Goal: Task Accomplishment & Management: Complete application form

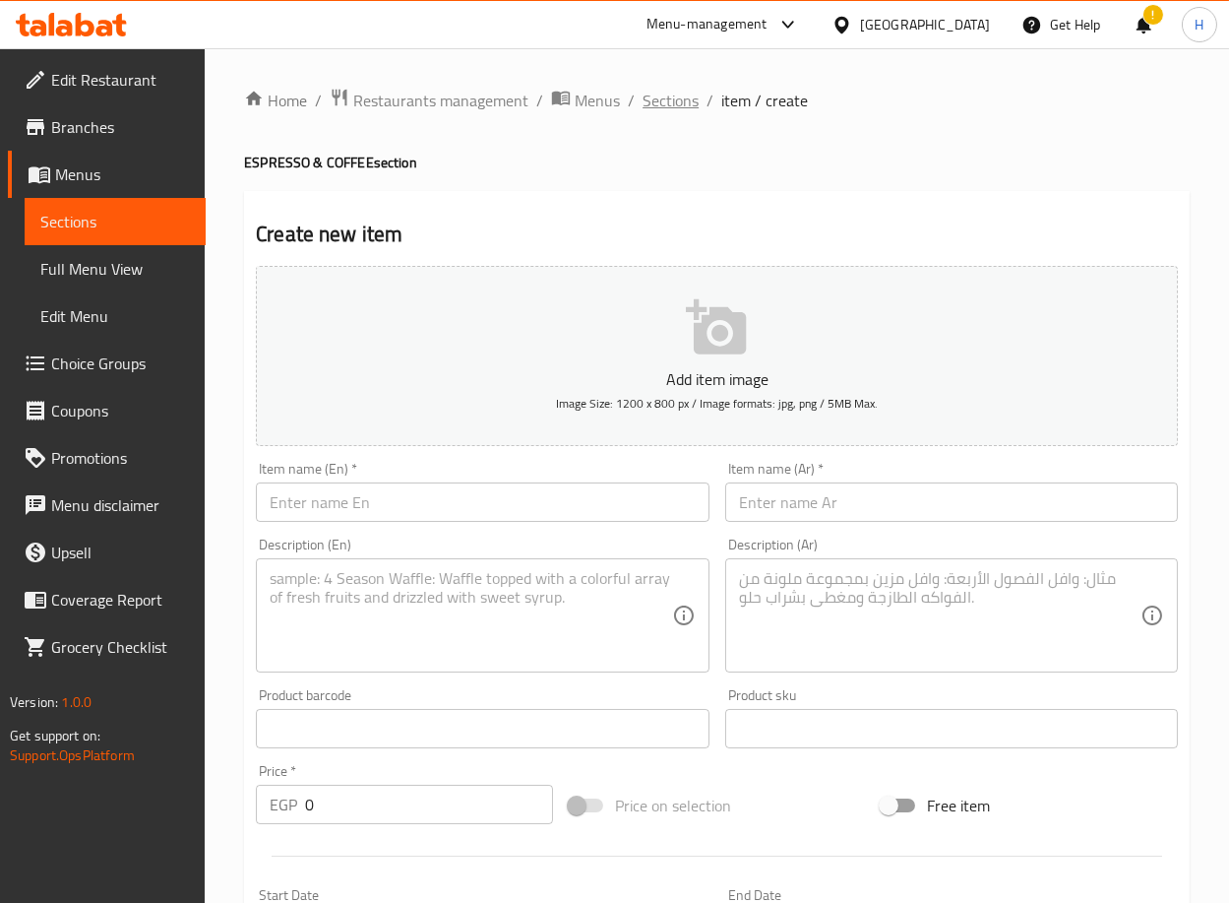
click at [667, 106] on span "Sections" at bounding box center [671, 101] width 56 height 24
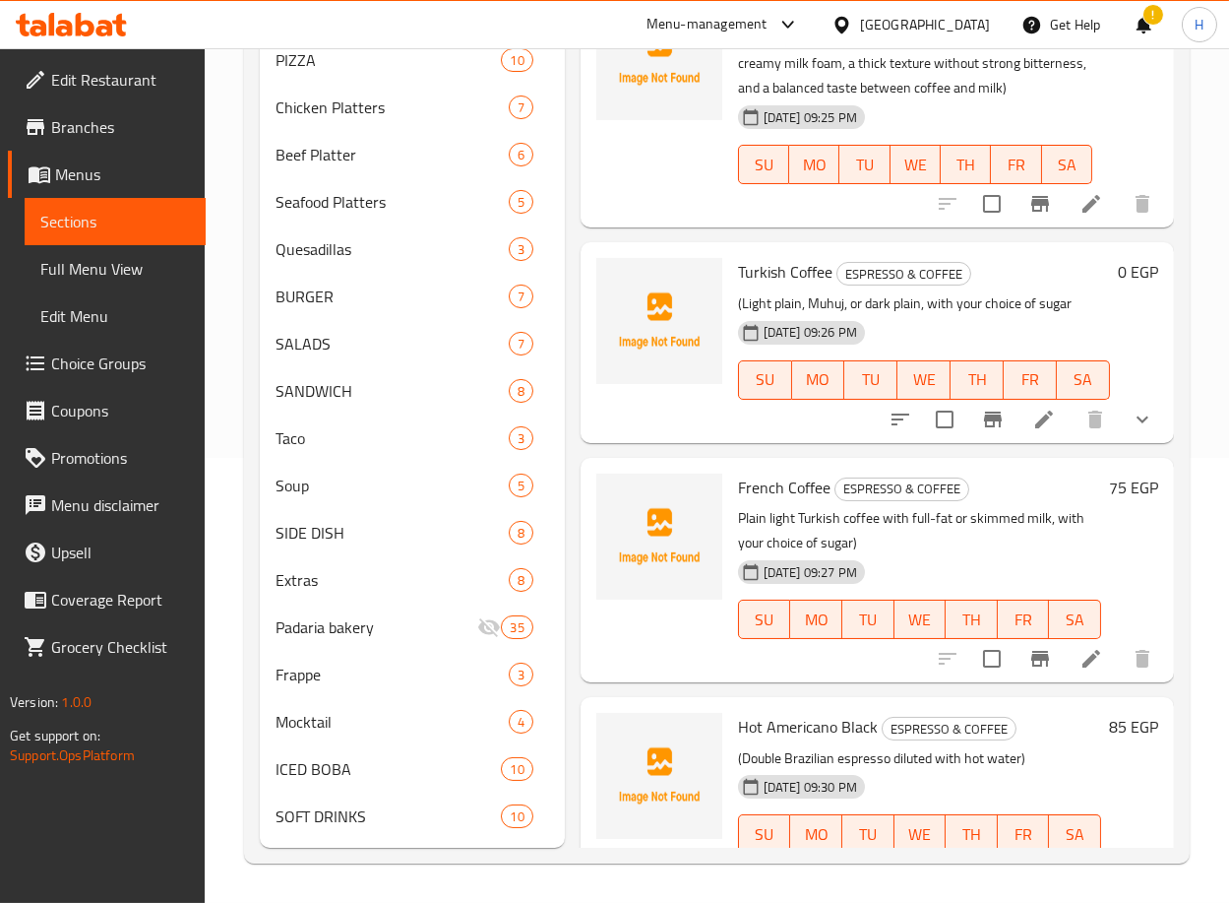
scroll to position [1302, 0]
click at [1119, 434] on button "show more" at bounding box center [1142, 421] width 47 height 47
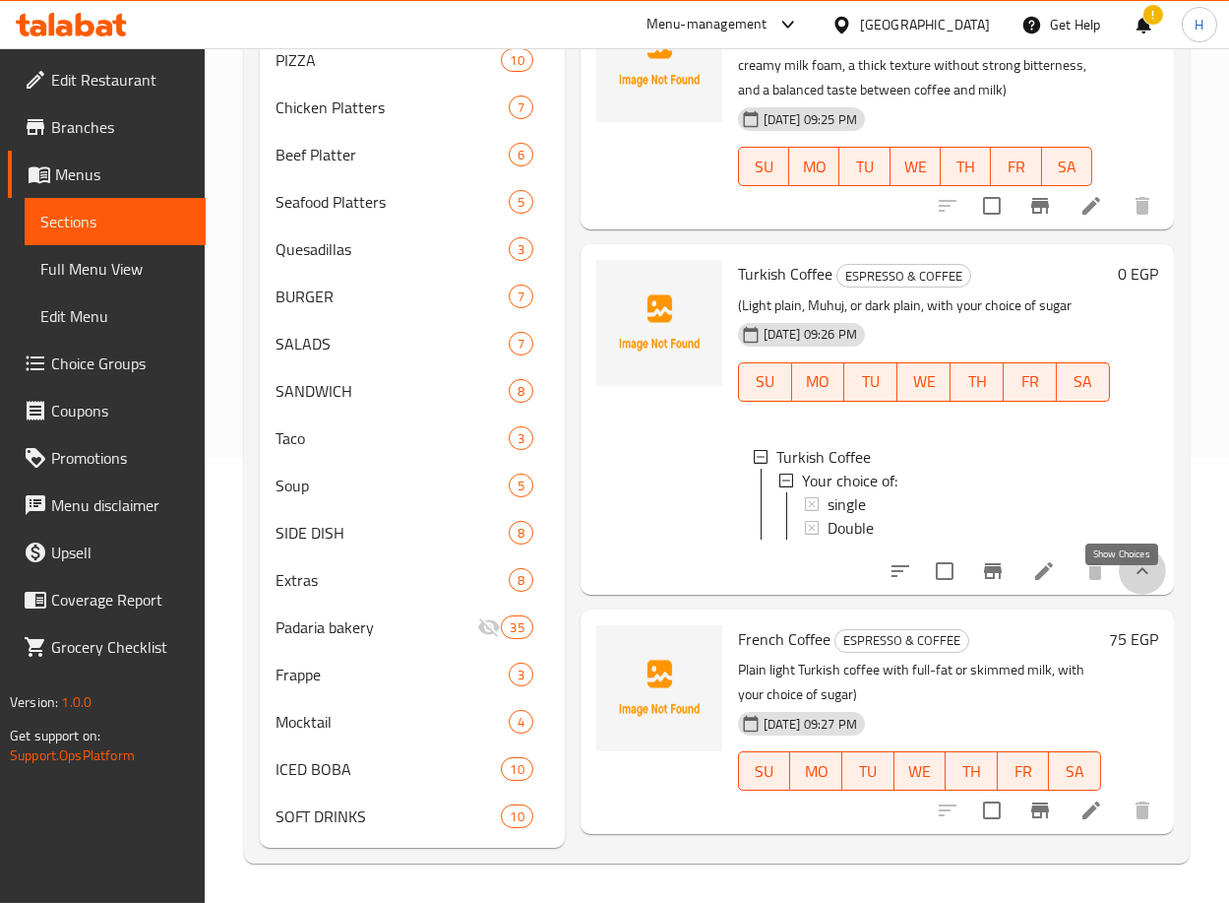
click at [1131, 582] on icon "show more" at bounding box center [1143, 571] width 24 height 24
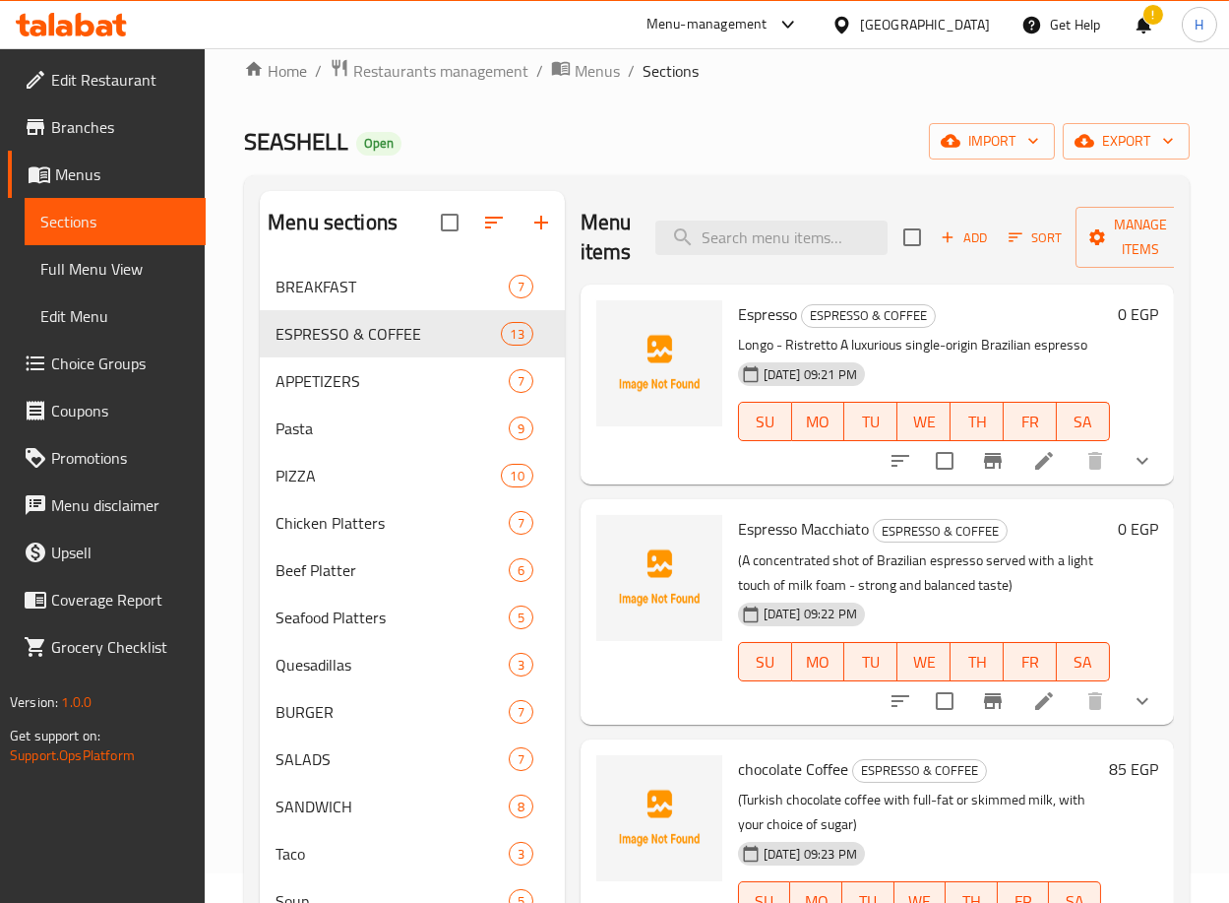
scroll to position [28, 0]
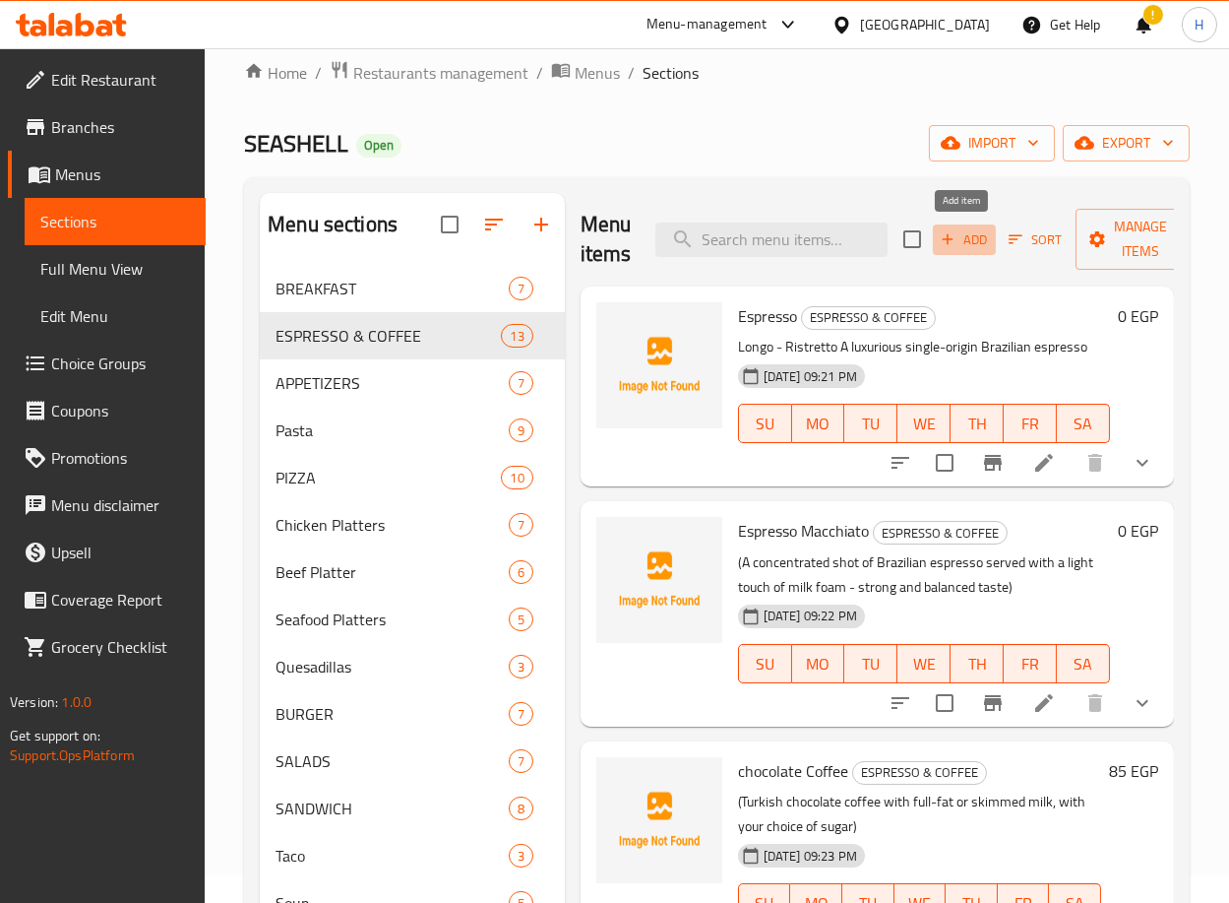
click at [964, 229] on span "Add" at bounding box center [964, 239] width 53 height 23
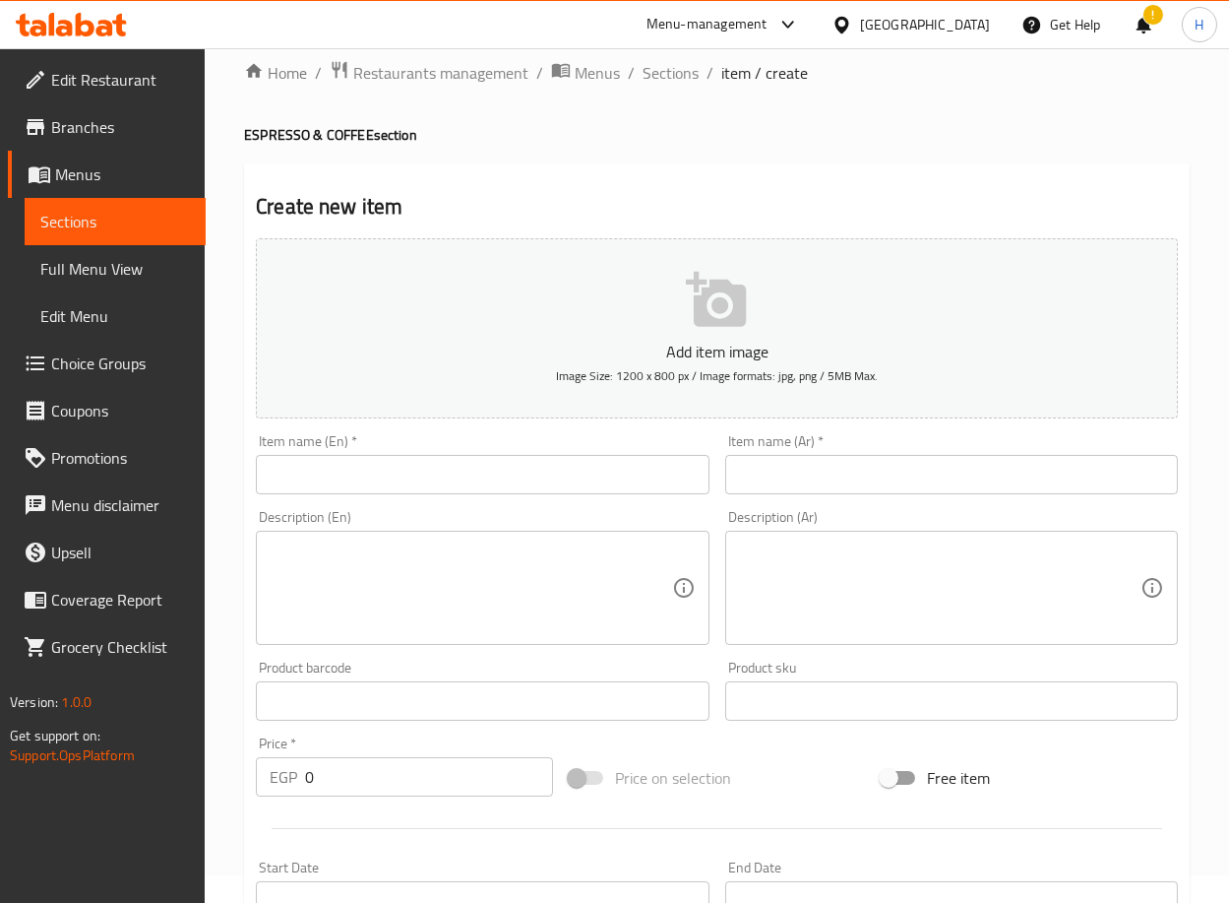
click at [526, 483] on input "text" at bounding box center [482, 474] width 453 height 39
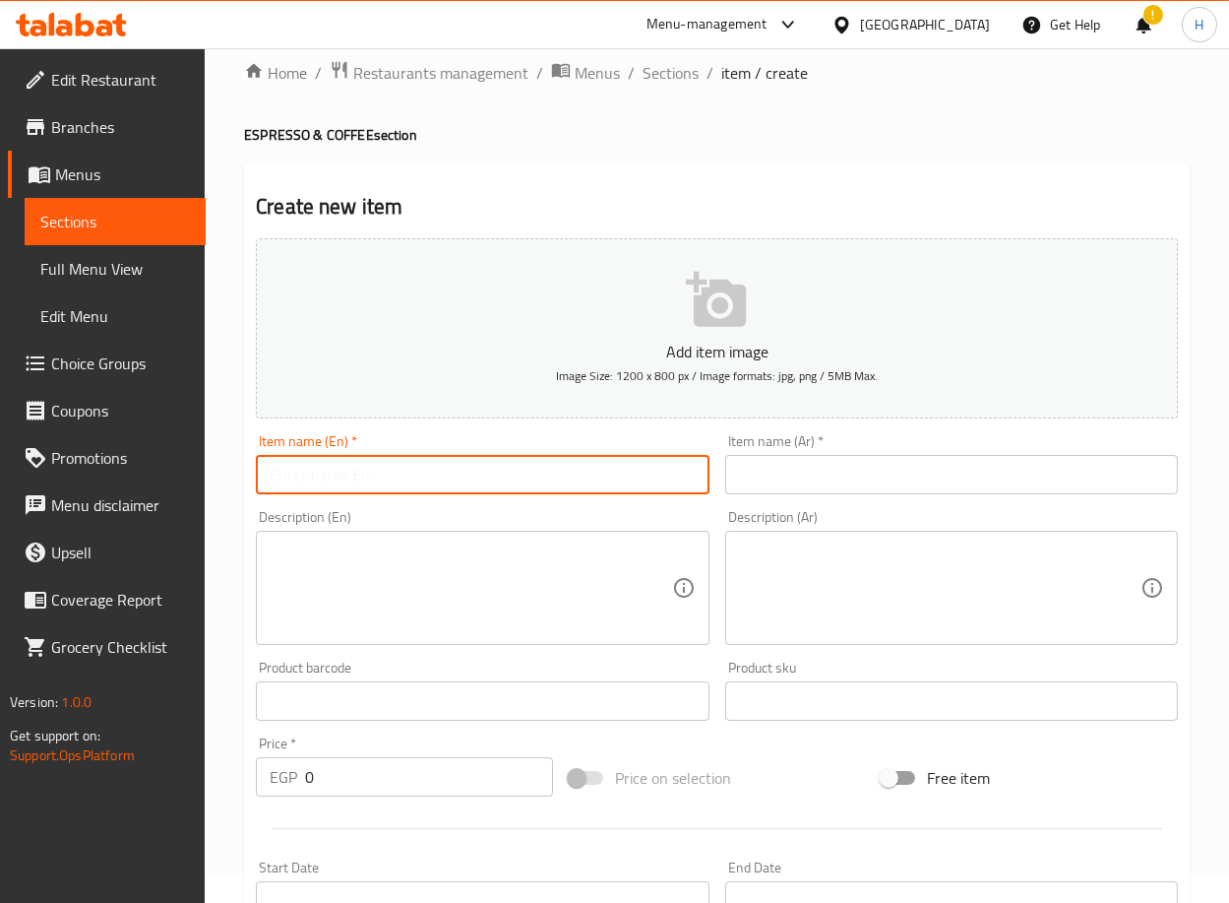
paste input "Salted Caramel Latte"
type input "Salted Caramel Latte"
click at [567, 568] on textarea at bounding box center [471, 588] width 402 height 94
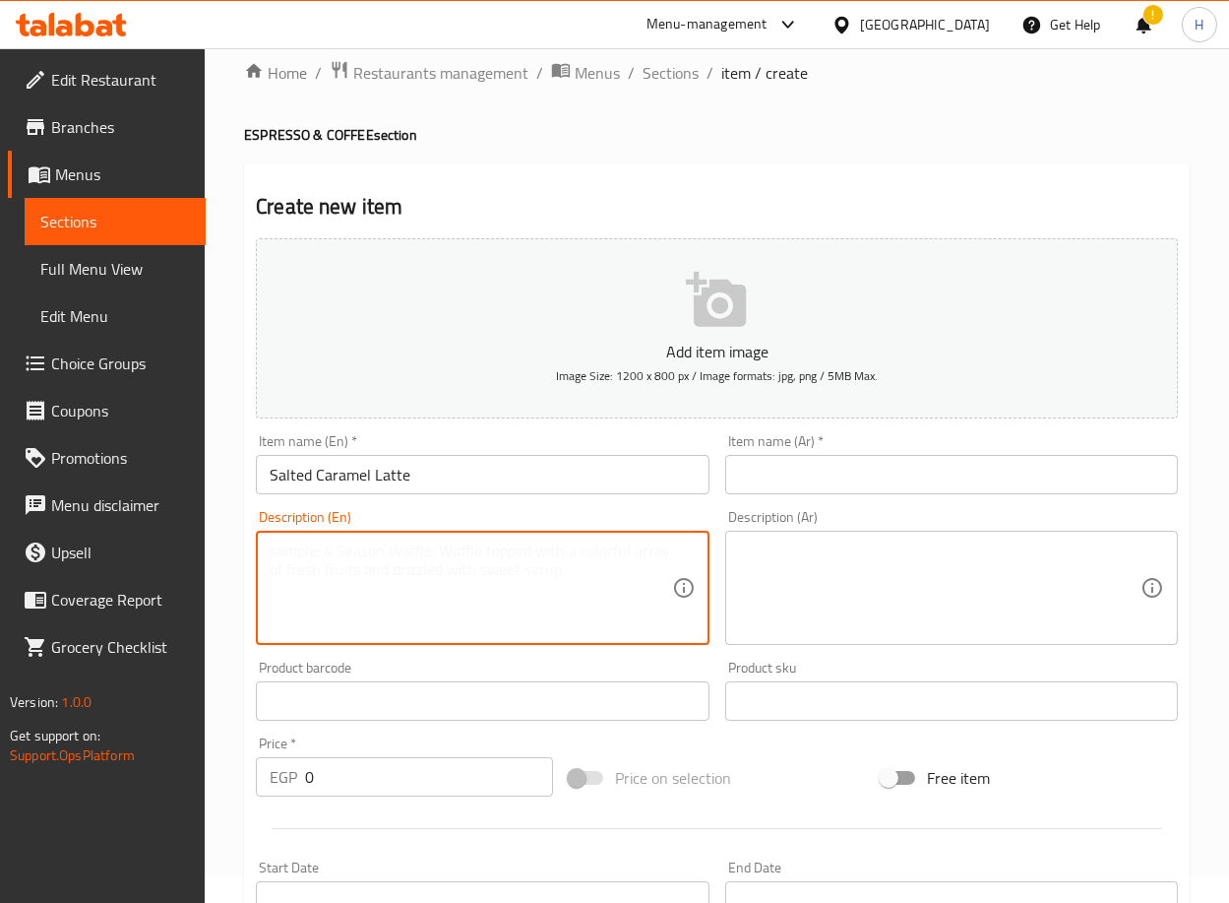
paste textarea "Single Brazilian espresso, full-fat or skimmed milk, and salted caramel syrup)"
type textarea "Single Brazilian espresso, full-fat or skimmed milk, and salted caramel syrup)"
click at [825, 477] on input "text" at bounding box center [951, 474] width 453 height 39
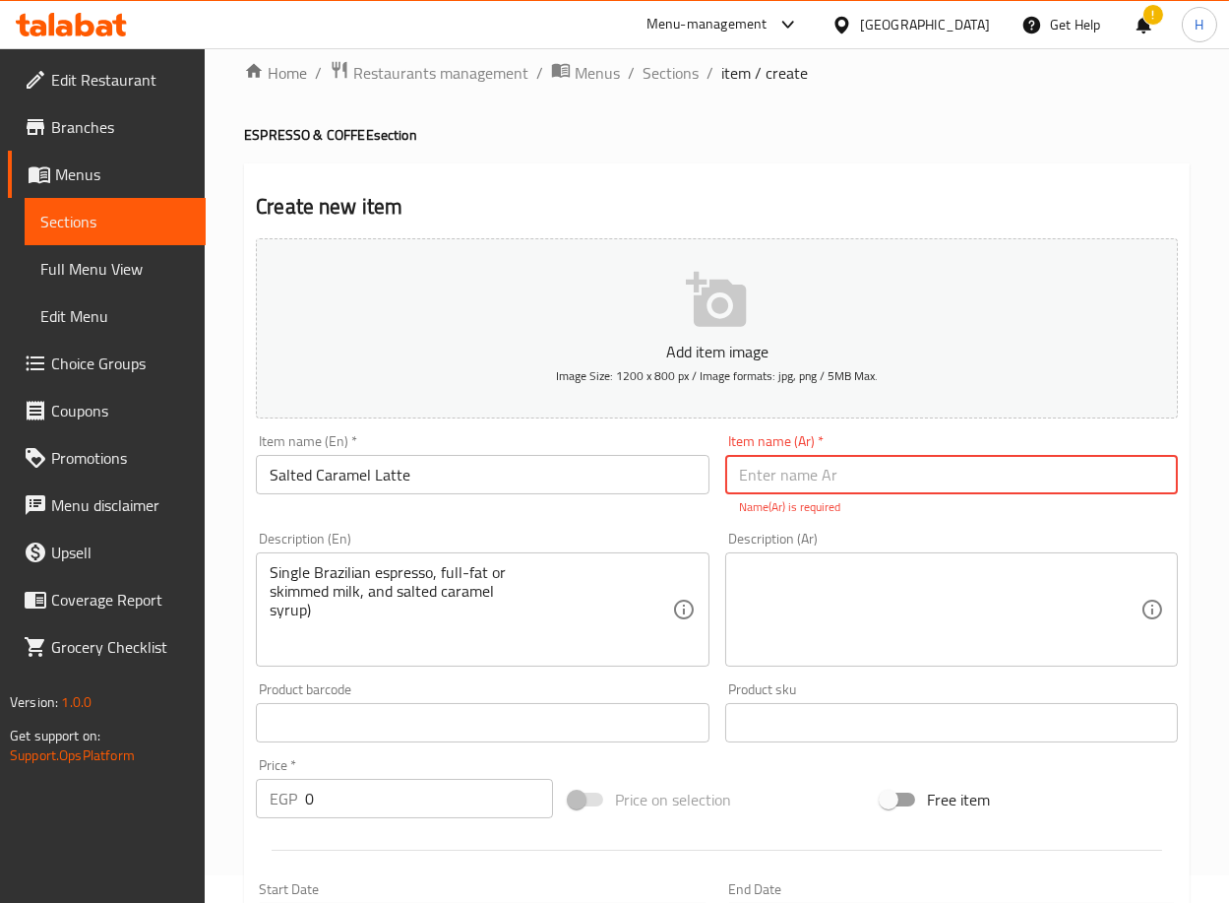
click at [1075, 470] on input "text" at bounding box center [951, 474] width 453 height 39
paste input "لاتيه كراميل مملح"
type input "لاتيه كراميل مملح"
click at [1012, 580] on textarea at bounding box center [940, 610] width 402 height 94
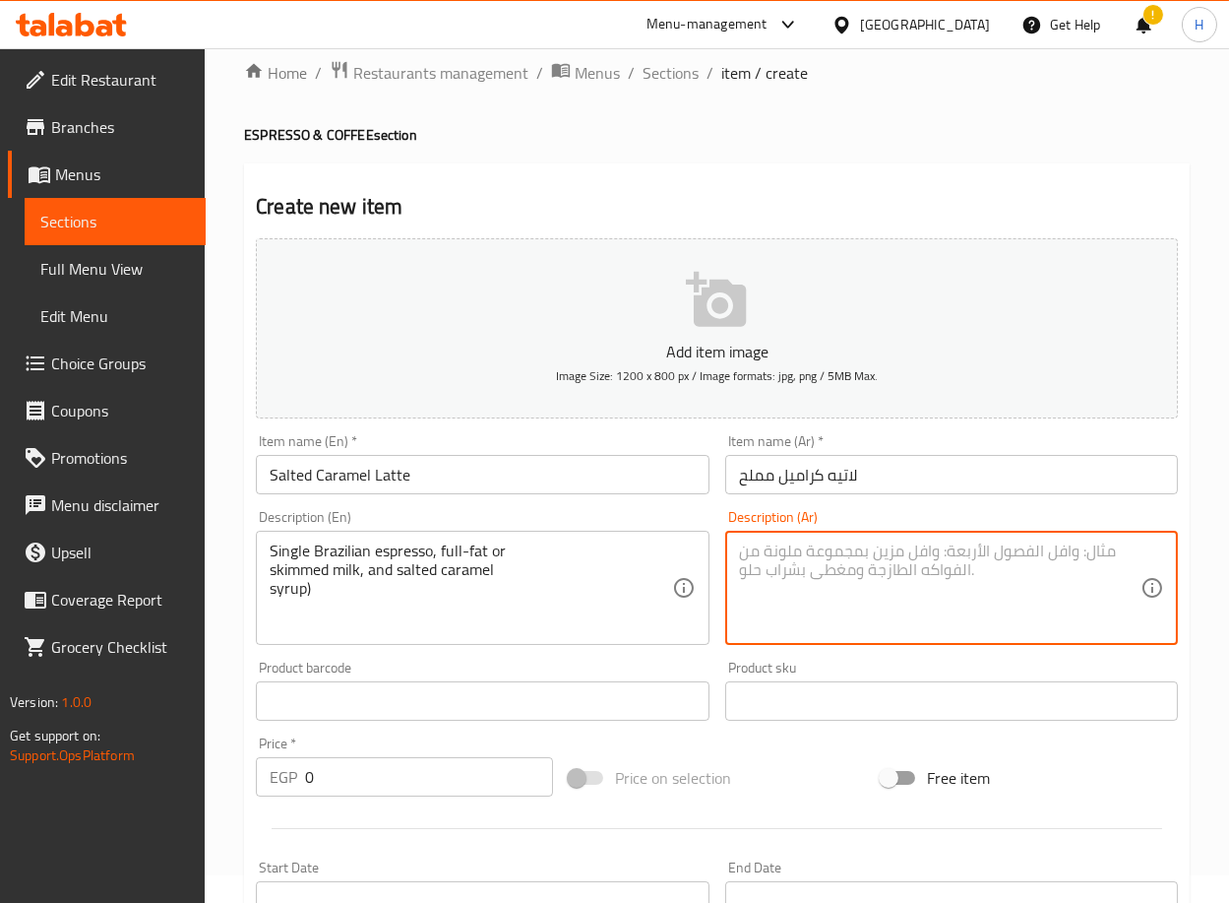
click at [938, 581] on textarea at bounding box center [940, 588] width 402 height 94
paste textarea "سينجل [PERSON_NAME] و حليب كامل أو خالي الدسم وسيرب كراميل مملح"
type textarea "سينجل [PERSON_NAME] و حليب كامل أو خالي الدسم وسيرب كراميل مملح"
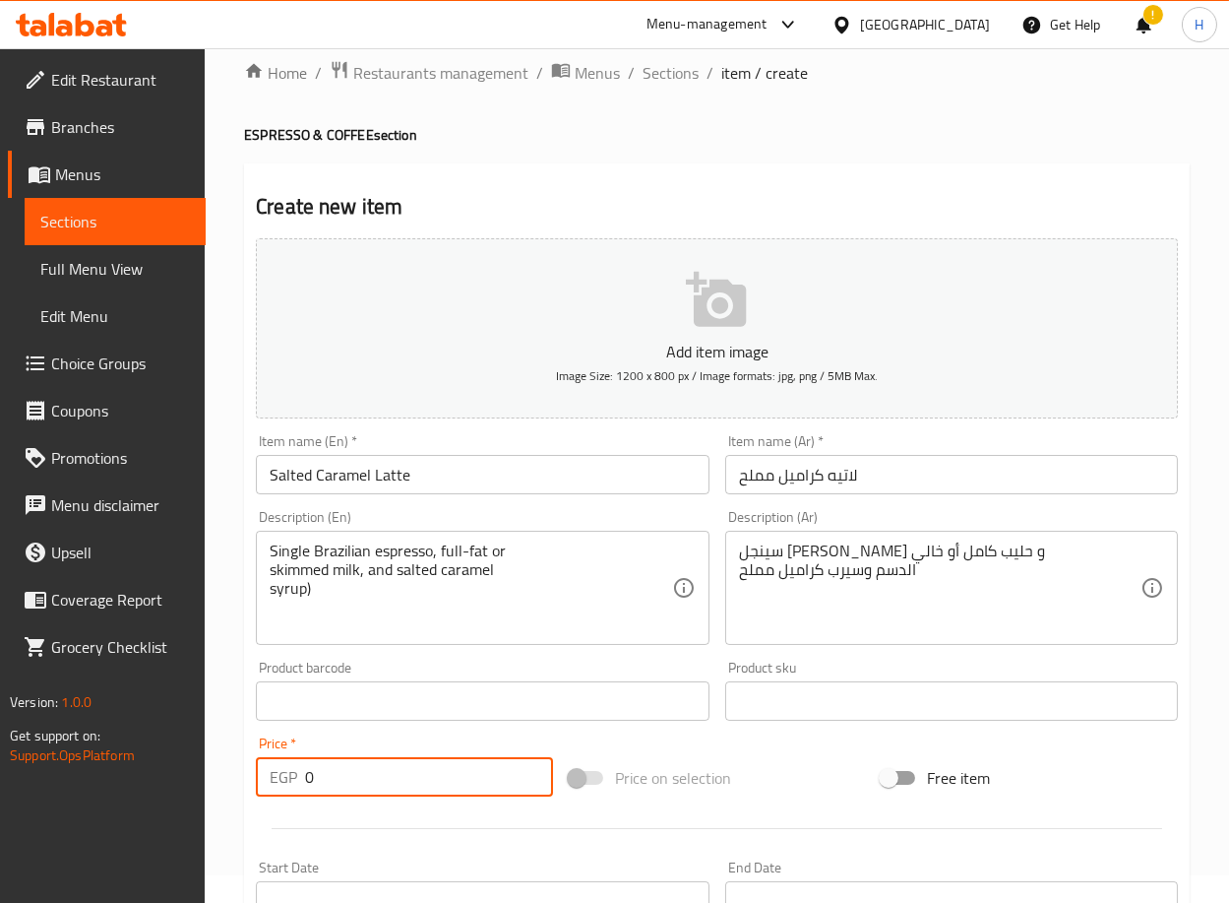
drag, startPoint x: 335, startPoint y: 779, endPoint x: 291, endPoint y: 779, distance: 43.3
click at [291, 779] on div "EGP 0 Price *" at bounding box center [404, 776] width 297 height 39
paste input "135"
type input "135"
click at [254, 805] on div at bounding box center [717, 828] width 938 height 48
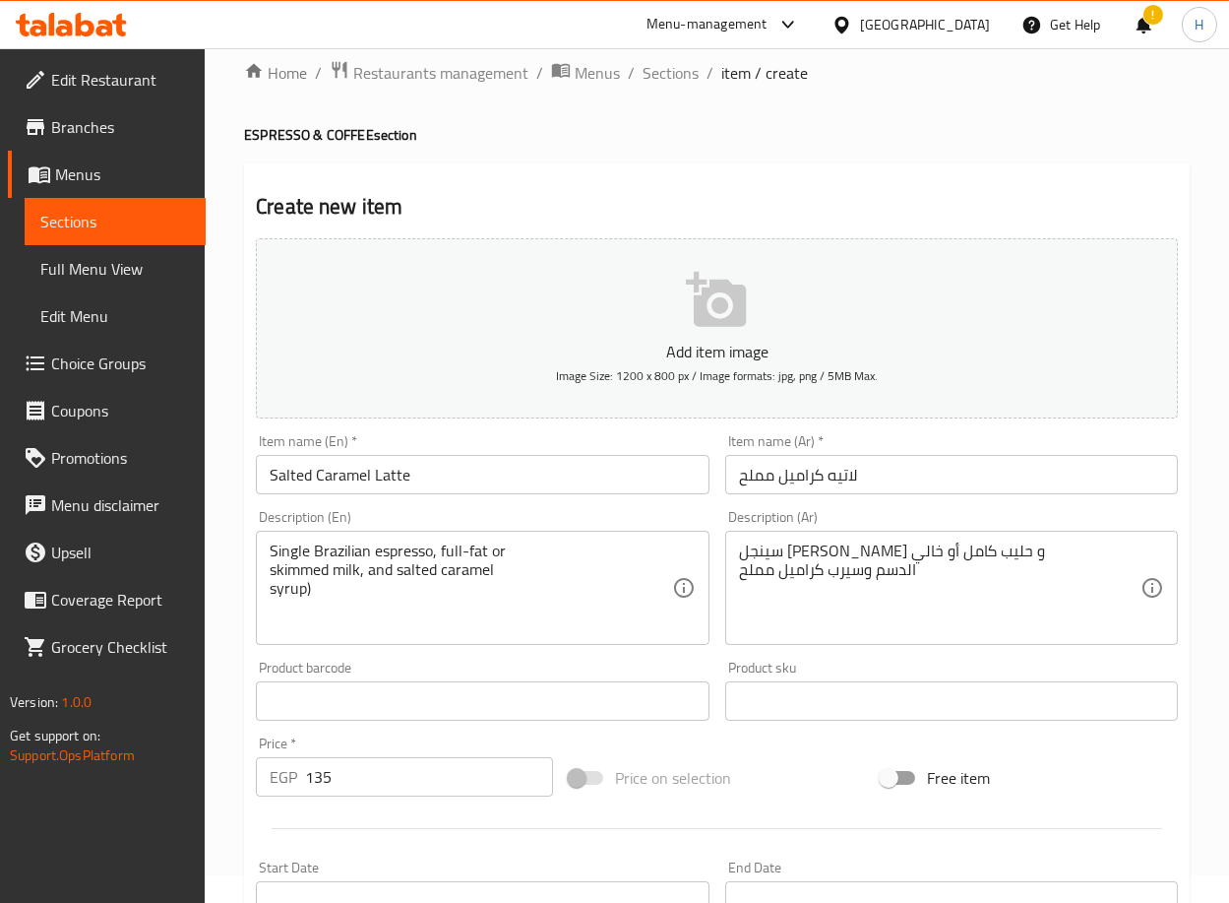
scroll to position [484, 0]
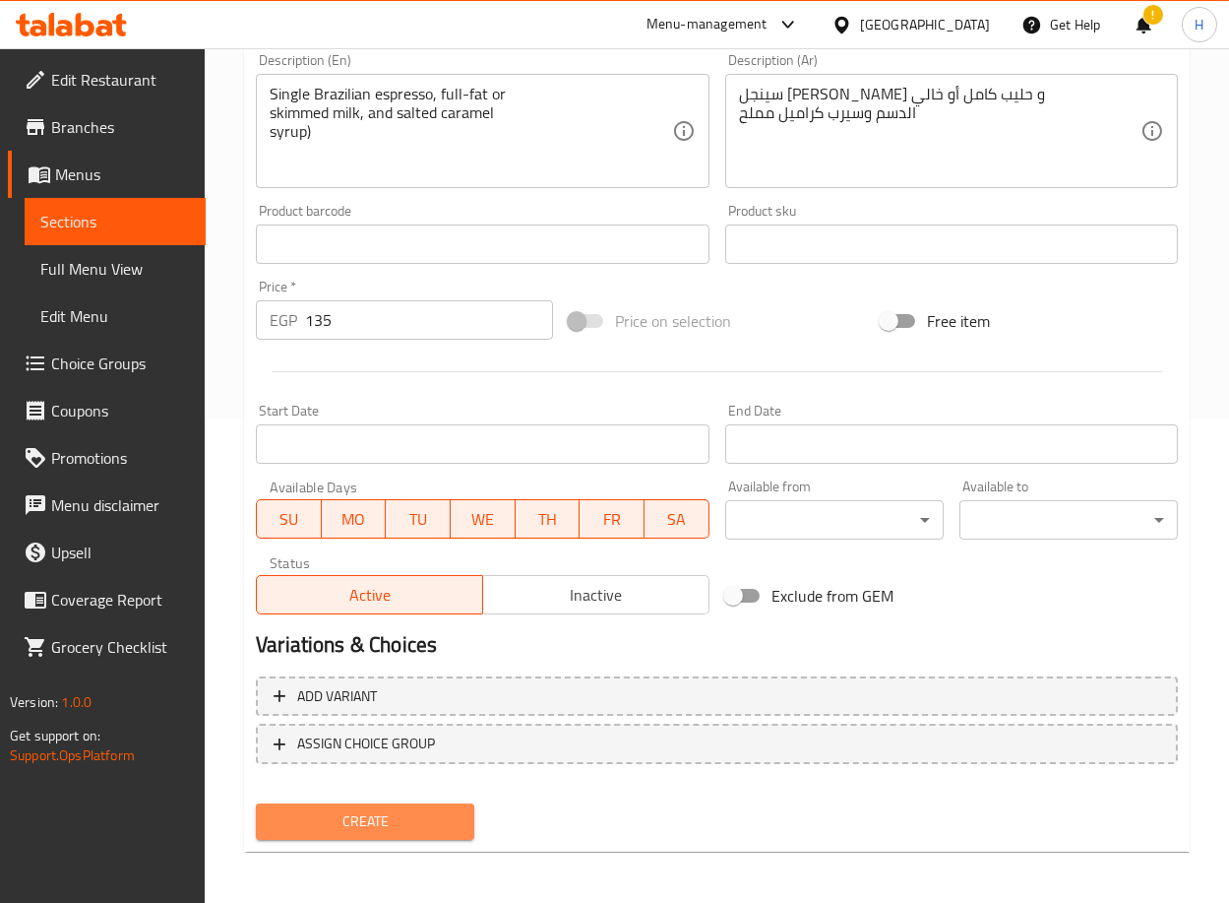
click at [325, 809] on span "Create" at bounding box center [365, 821] width 187 height 25
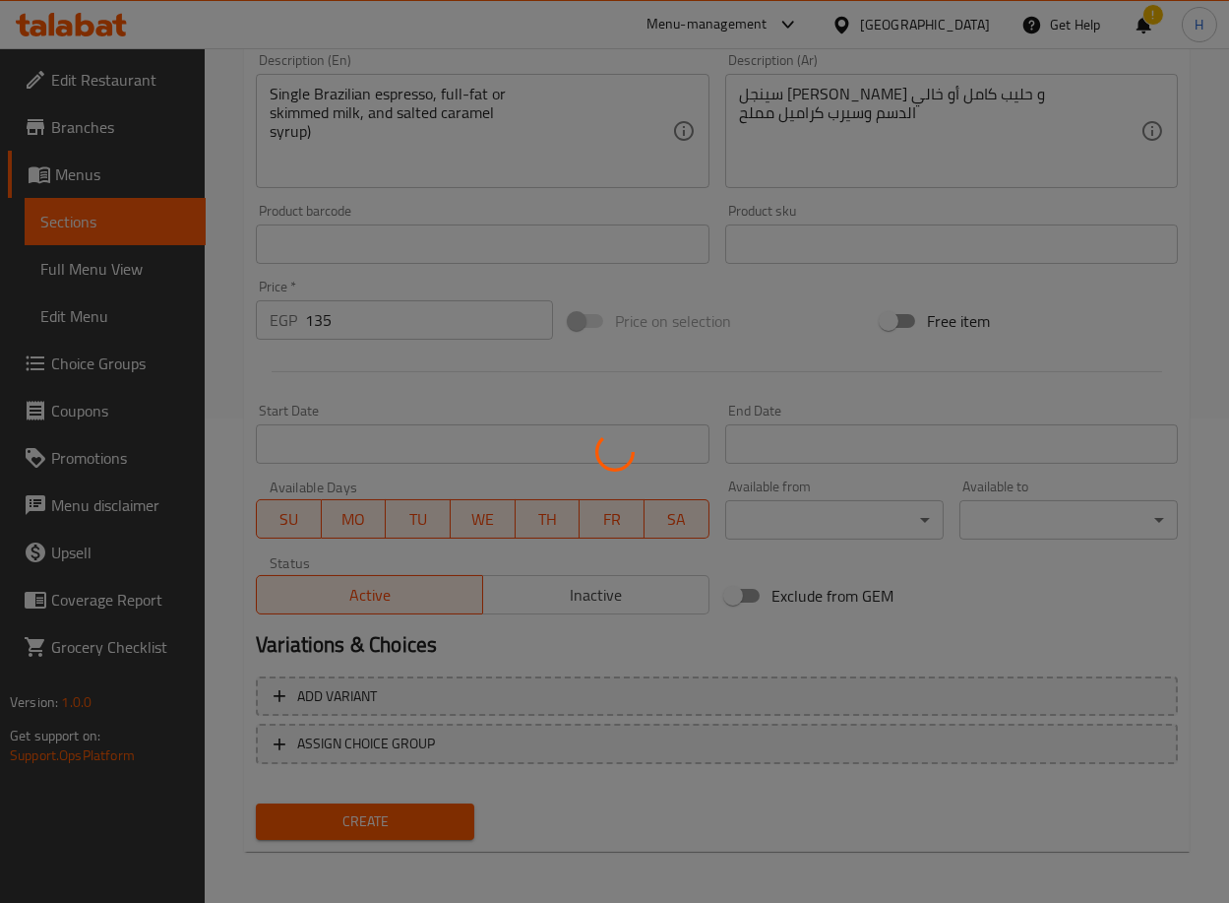
type input "0"
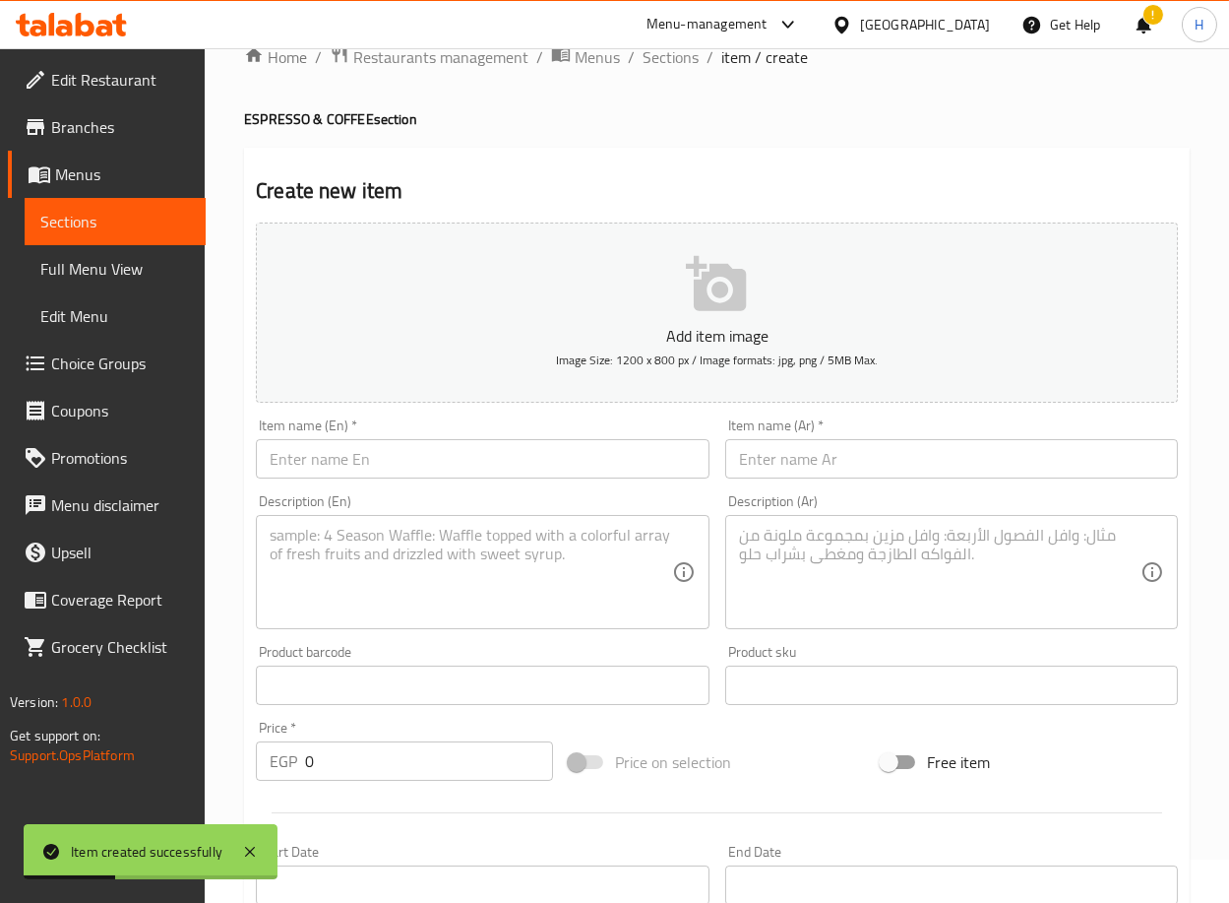
scroll to position [0, 0]
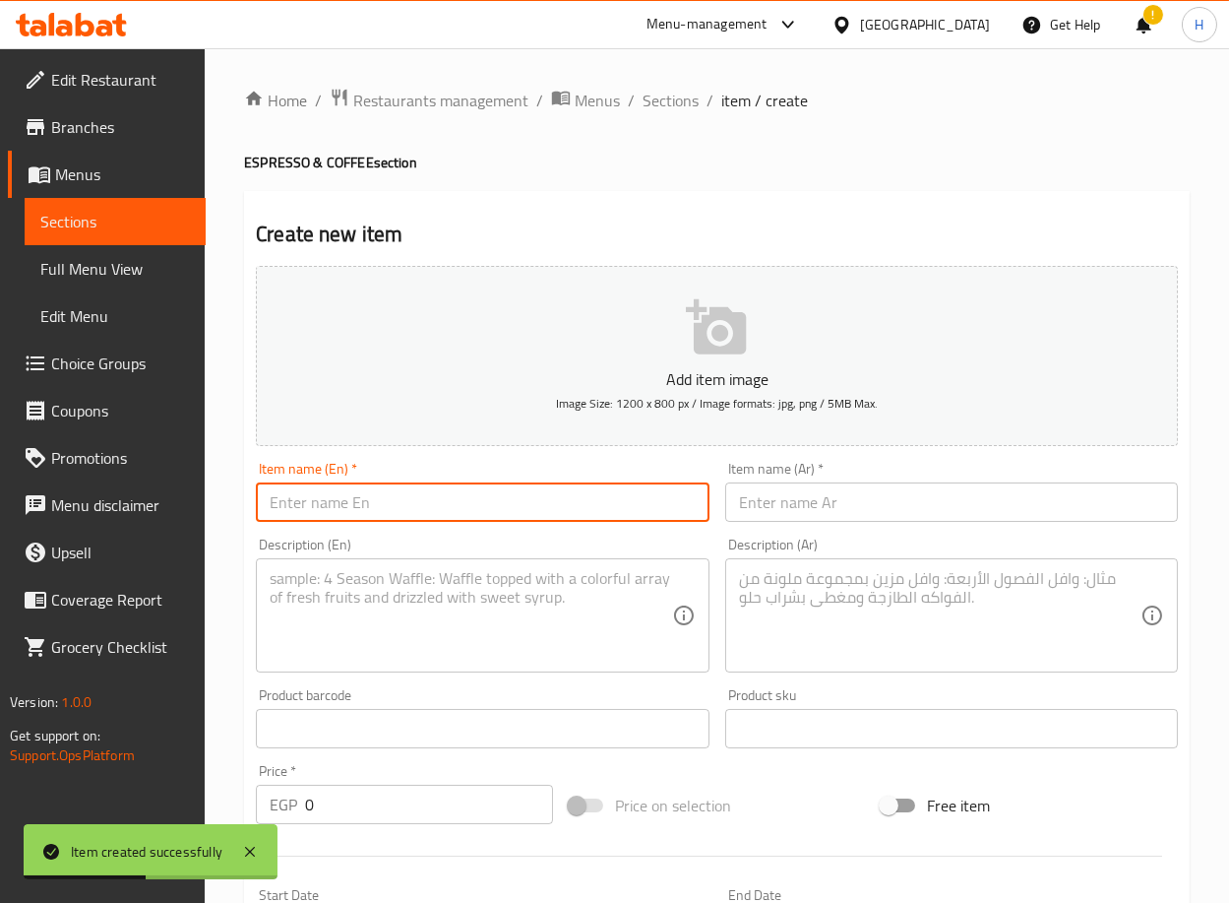
click at [598, 512] on input "text" at bounding box center [482, 501] width 453 height 39
paste input "Bonbon Coffee"
type input "Bonbon Coffee"
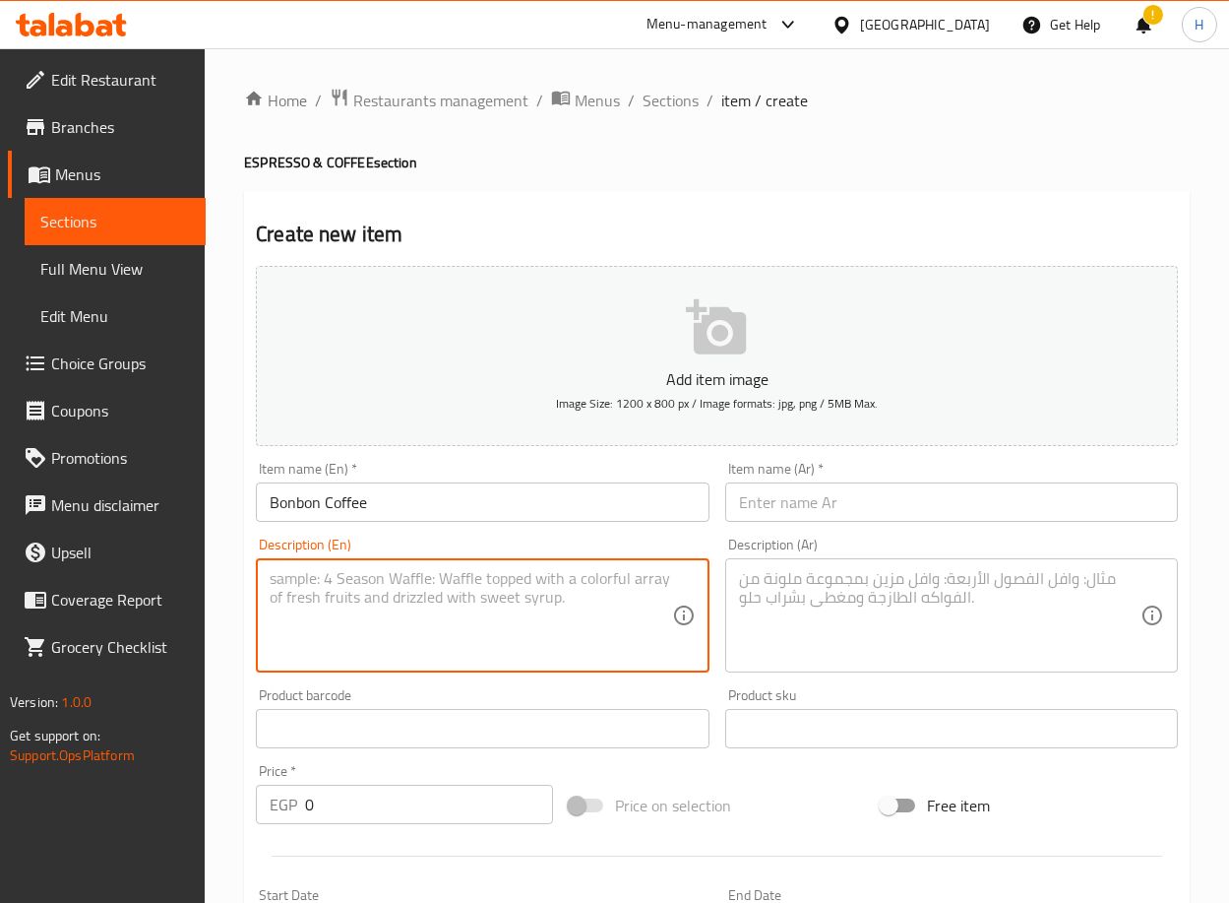
click at [345, 610] on textarea at bounding box center [471, 616] width 402 height 94
paste textarea "(Longo Brazilian espresso, Condensed milk with raspberries Puree, whipped cream…"
type textarea "(Longo Brazilian espresso, Condensed milk with raspberries Puree, whipped cream…"
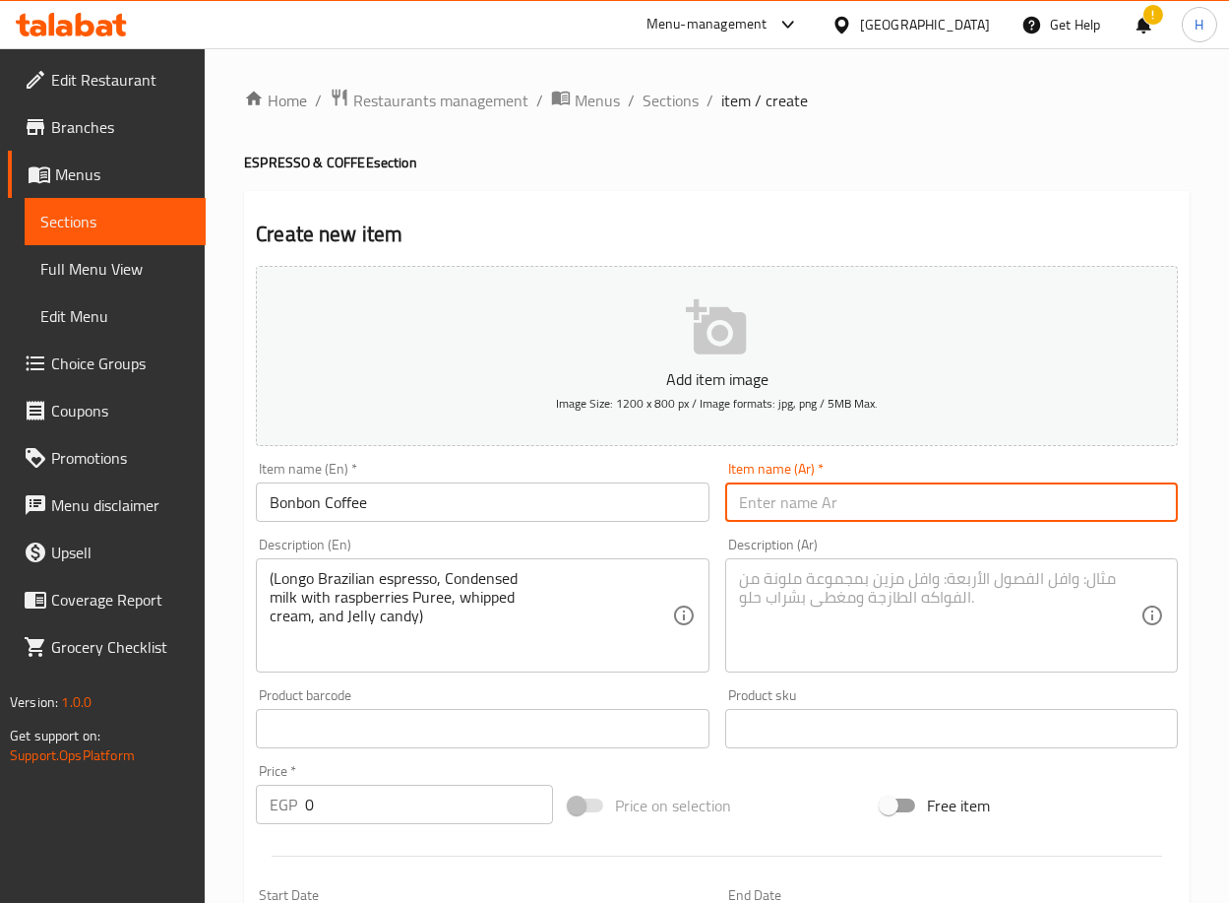
click at [848, 505] on input "text" at bounding box center [951, 501] width 453 height 39
click at [1114, 515] on input "text" at bounding box center [951, 501] width 453 height 39
paste input "بونبون كافيه"
type input "بونبون كافيه"
click at [957, 640] on textarea at bounding box center [940, 616] width 402 height 94
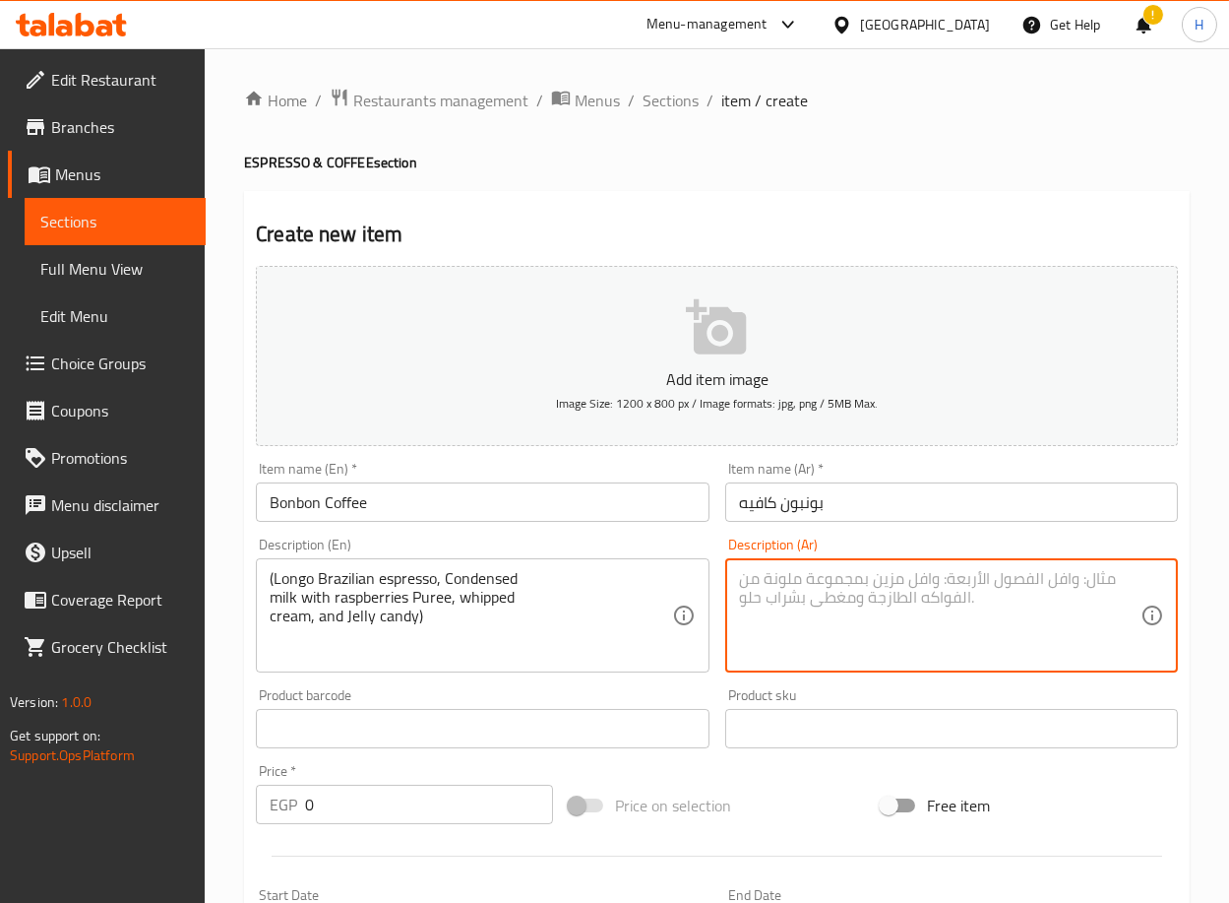
paste textarea "[PERSON_NAME] وحليب مكثف وبيوريه توت احمر مع كريمة مخفوقة مغطى ب[PERSON_NAME]("
type textarea "[PERSON_NAME] وحليب مكثف وبيوريه توت احمر مع كريمة مخفوقة مغطى ب[PERSON_NAME]("
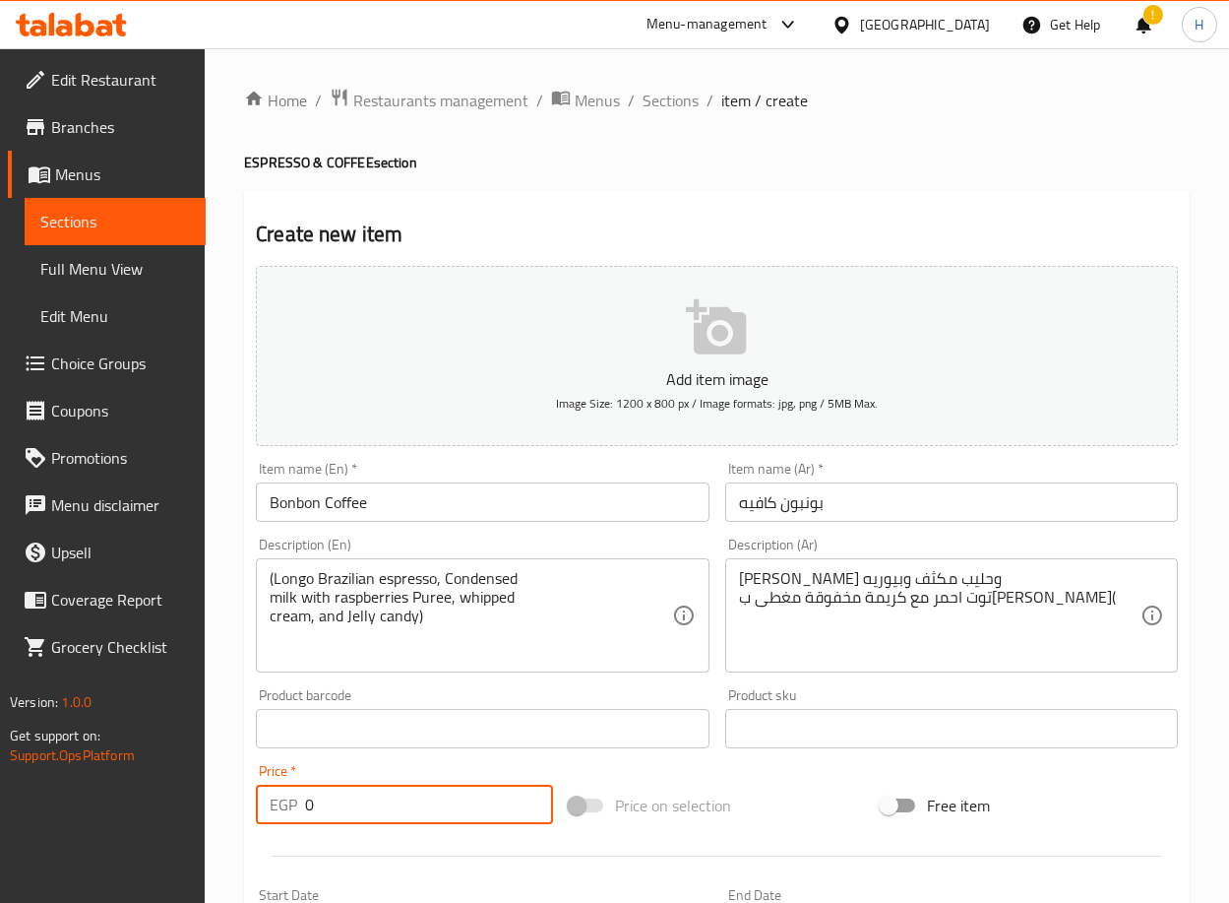
drag, startPoint x: 337, startPoint y: 802, endPoint x: 272, endPoint y: 812, distance: 65.7
click at [272, 812] on div "EGP 0 Price *" at bounding box center [404, 804] width 297 height 39
paste input "155"
type input "155"
click at [227, 801] on div "Home / Restaurants management / Menus / Sections / item / create ESPRESSO & COF…" at bounding box center [717, 719] width 1025 height 1343
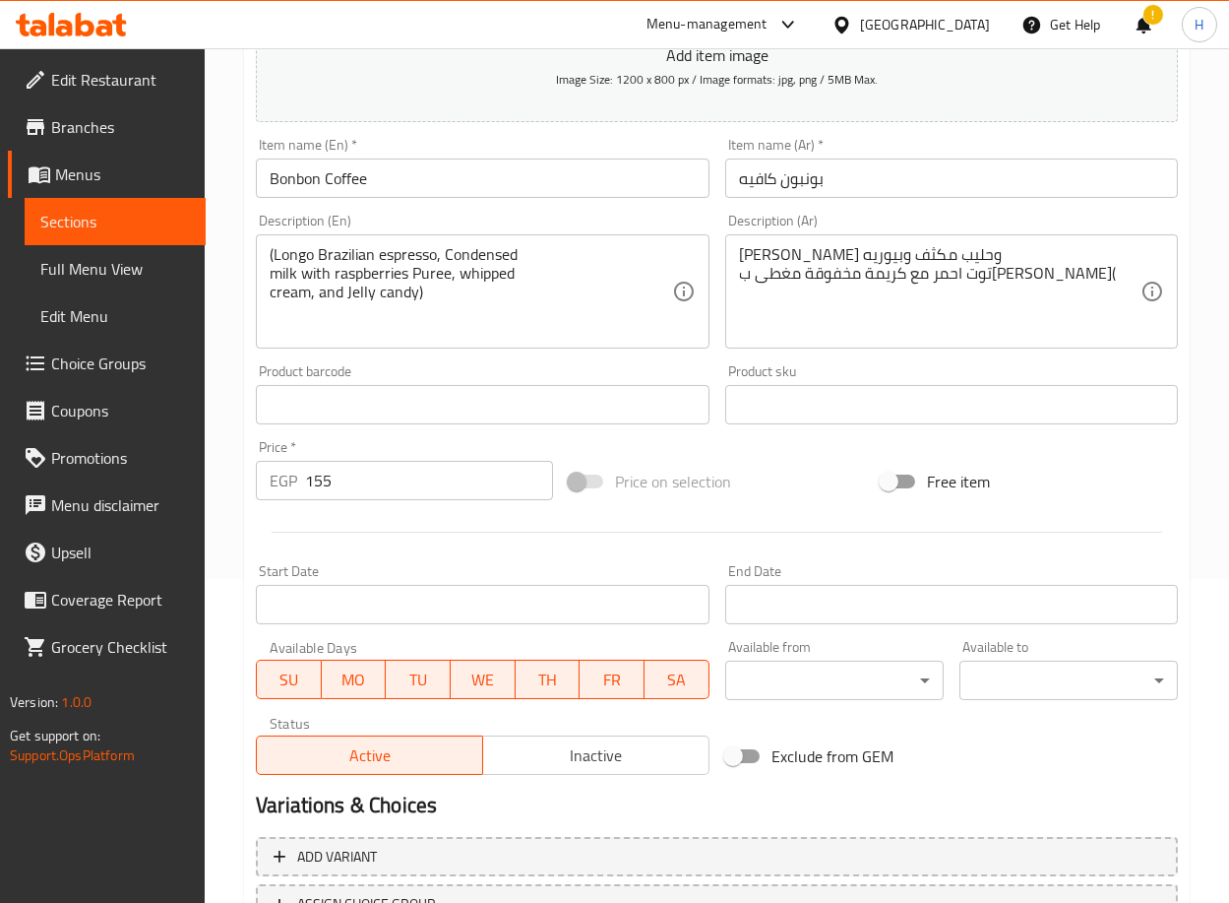
scroll to position [484, 0]
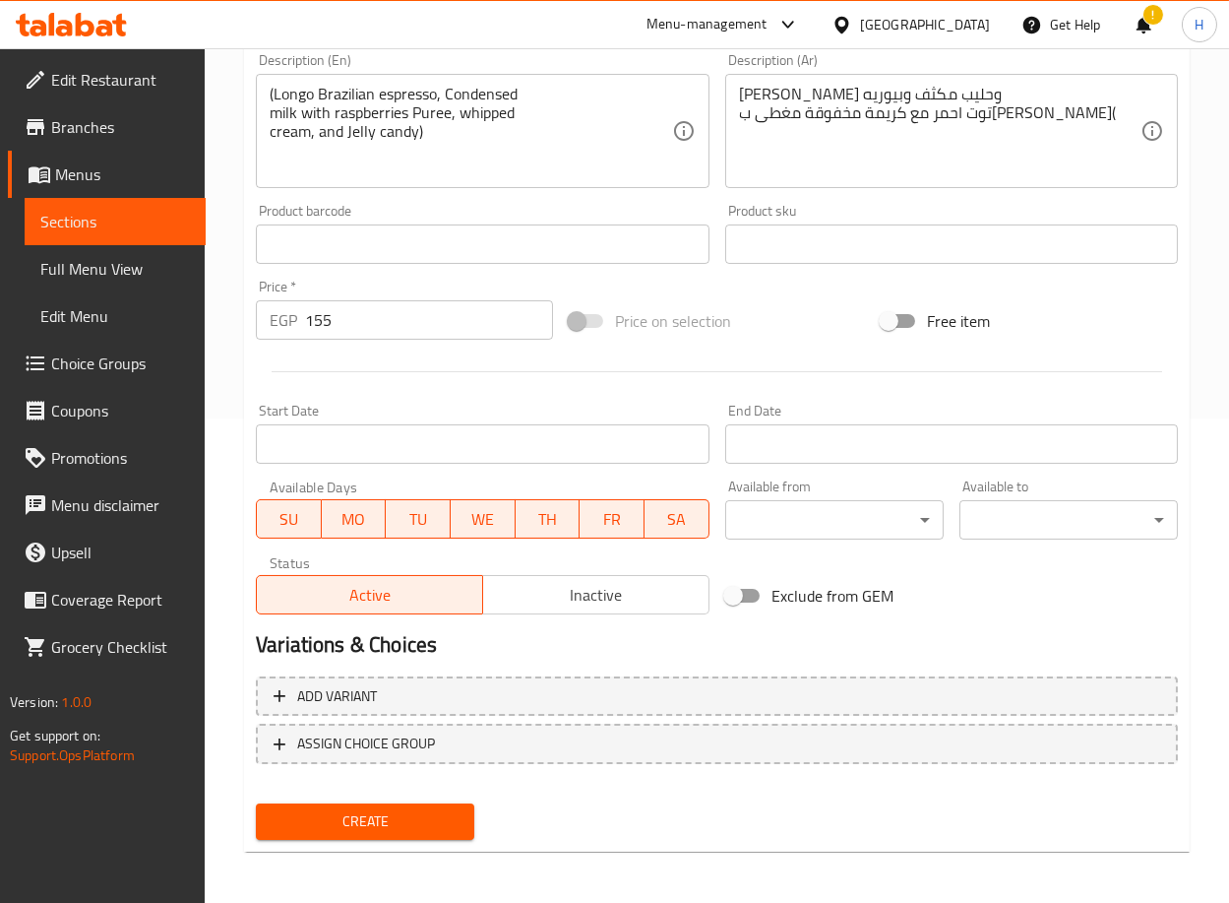
click at [399, 810] on span "Create" at bounding box center [365, 821] width 187 height 25
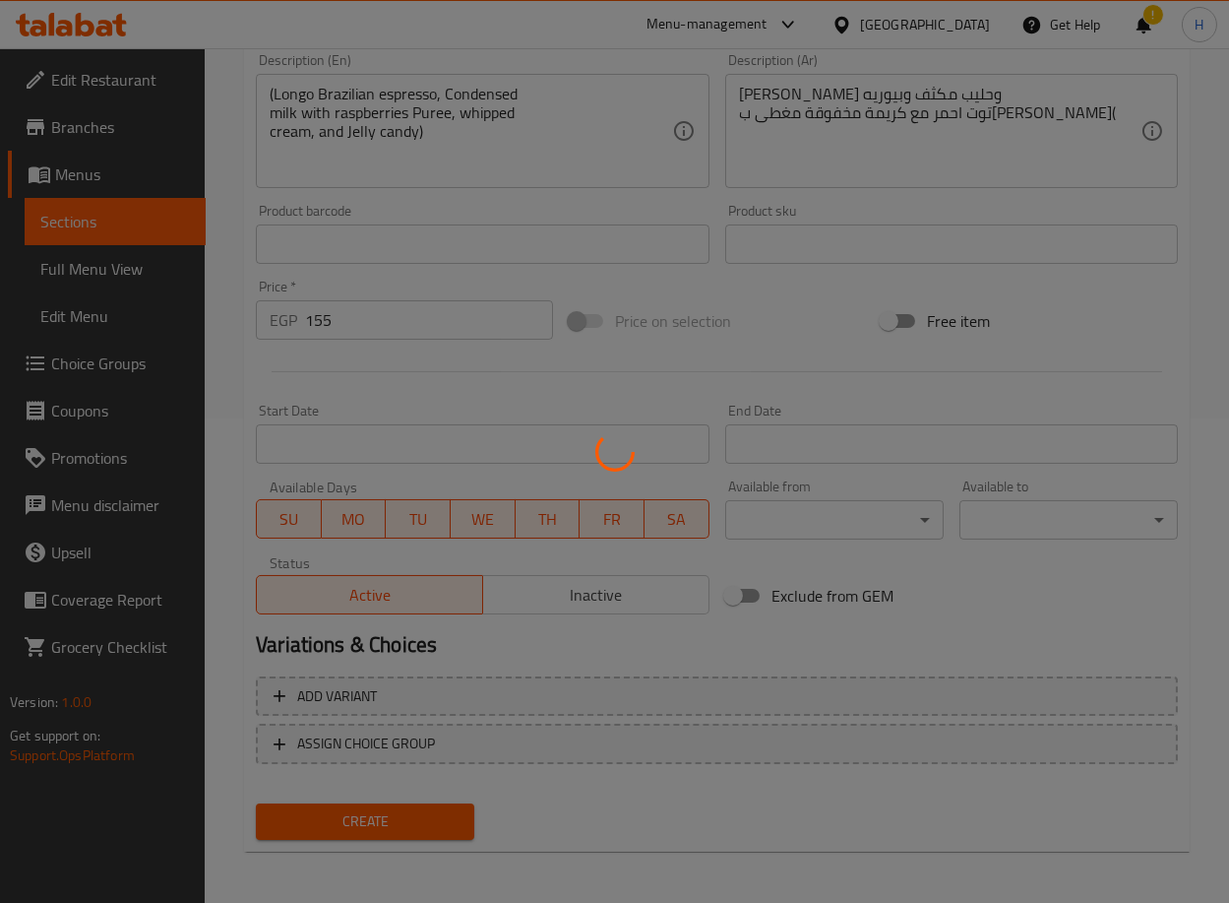
type input "0"
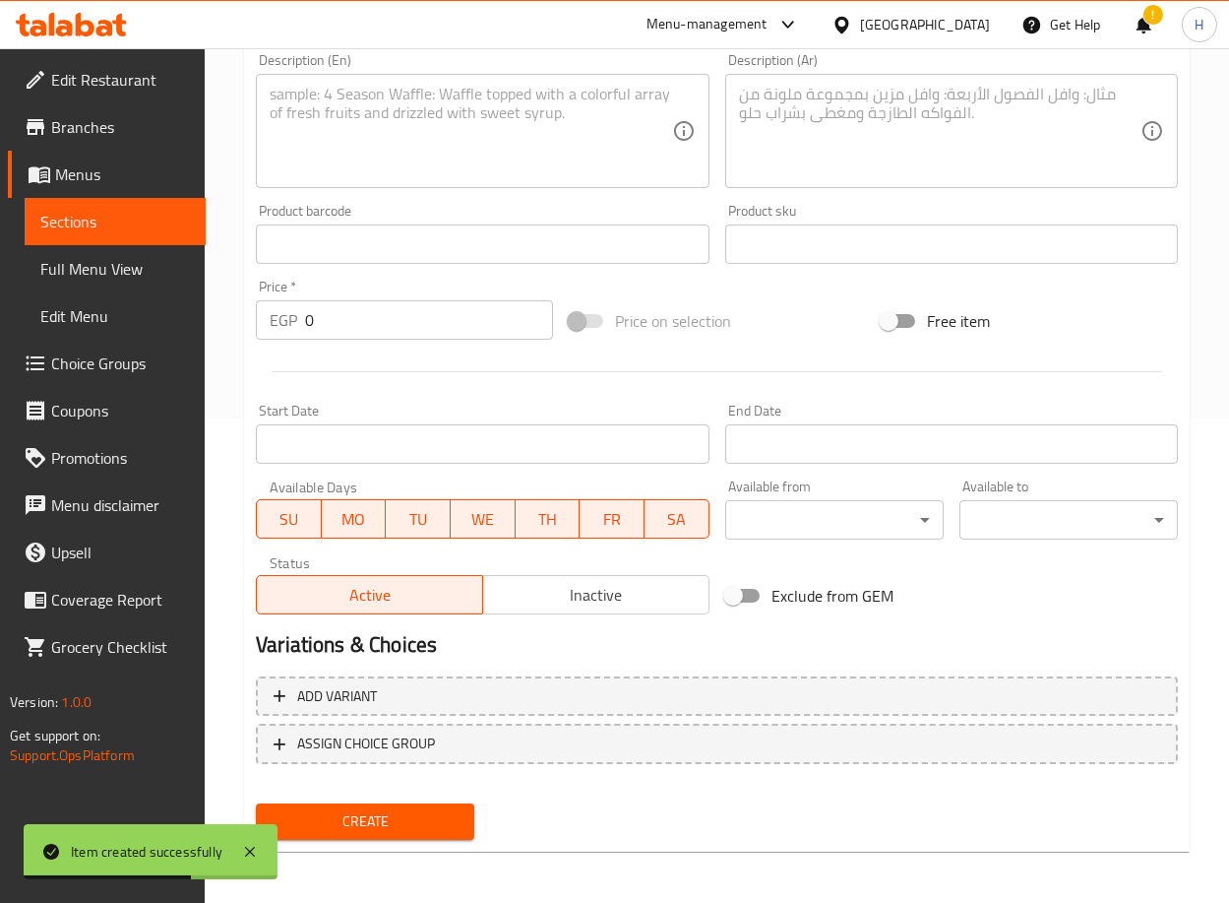
scroll to position [249, 0]
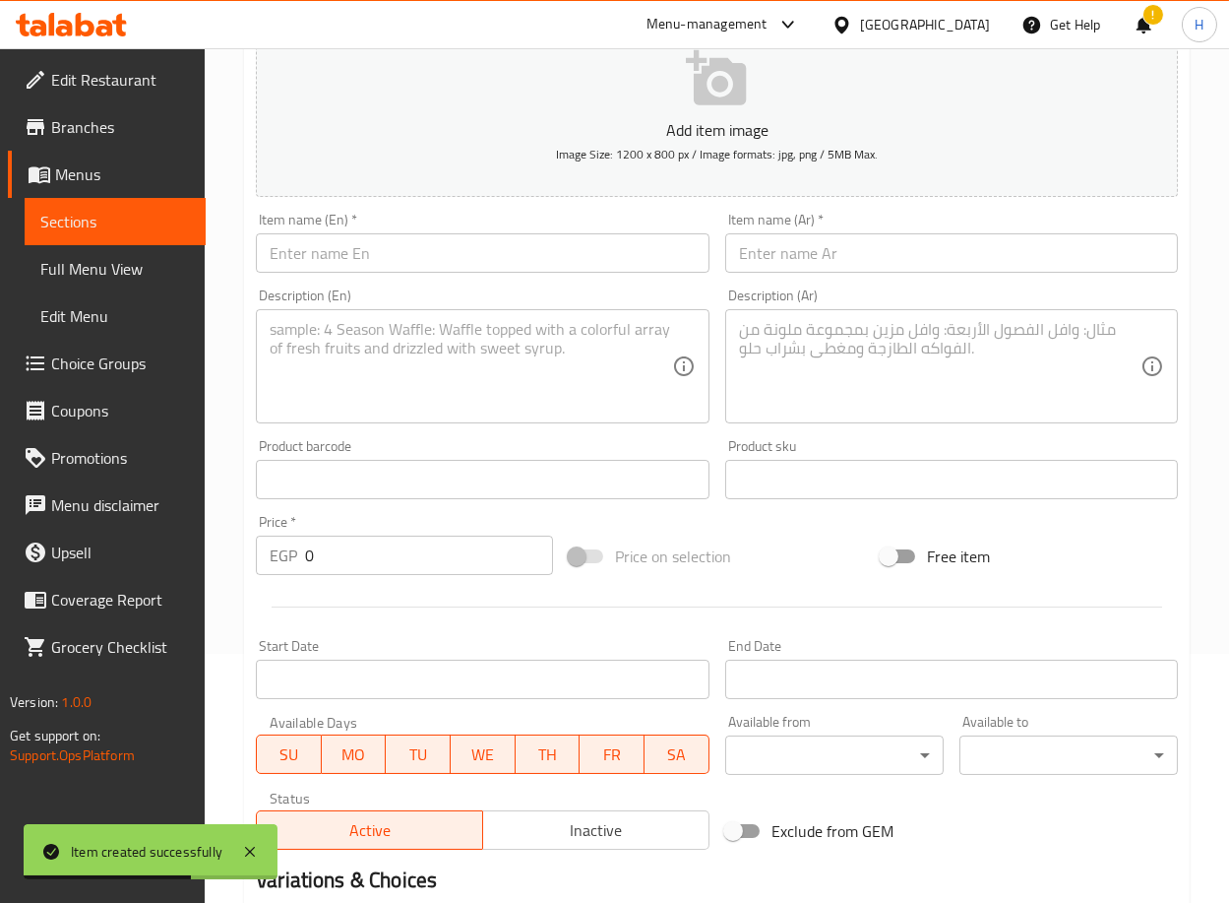
click at [507, 265] on div "Add item image Image Size: 1200 x 800 px / Image formats: jpg, png / 5MB Max. I…" at bounding box center [717, 433] width 938 height 848
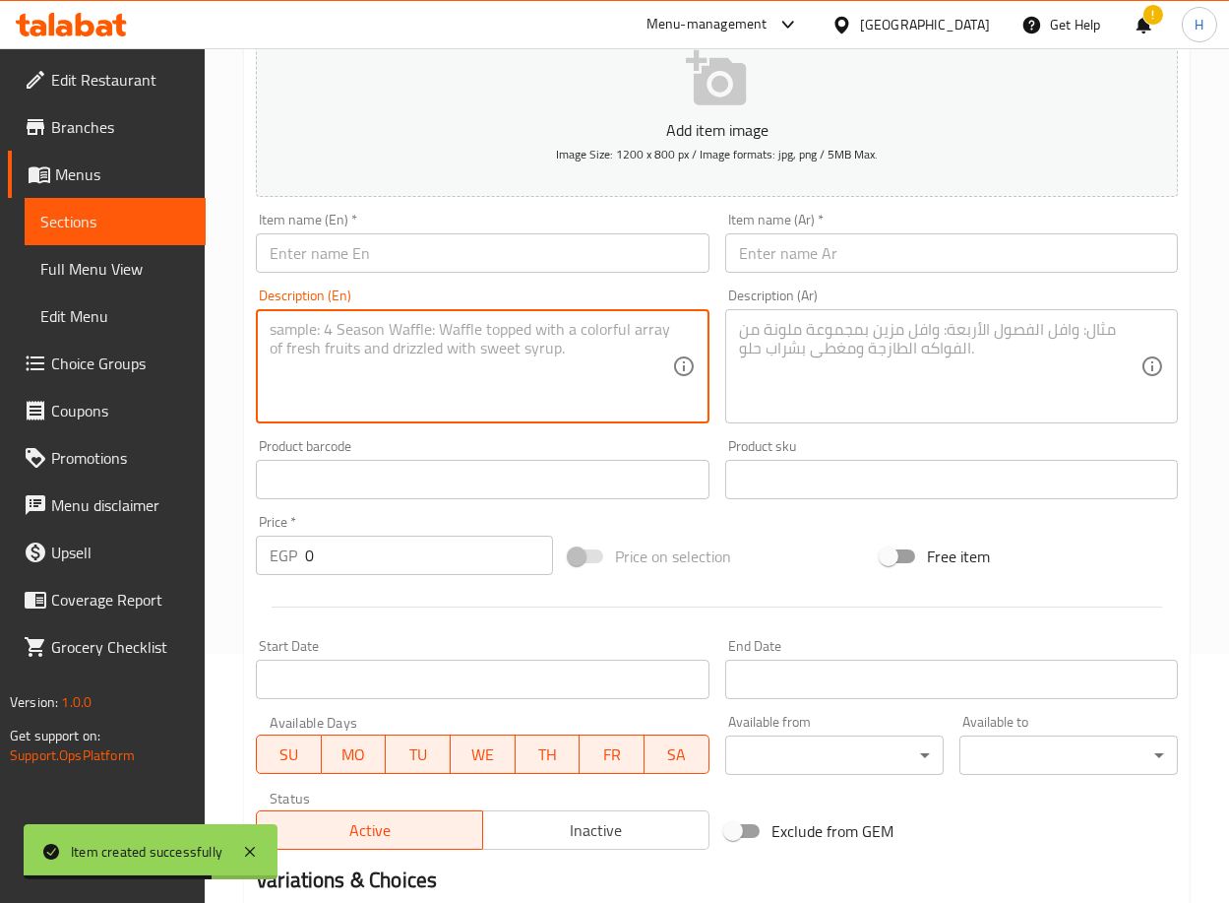
scroll to position [0, 0]
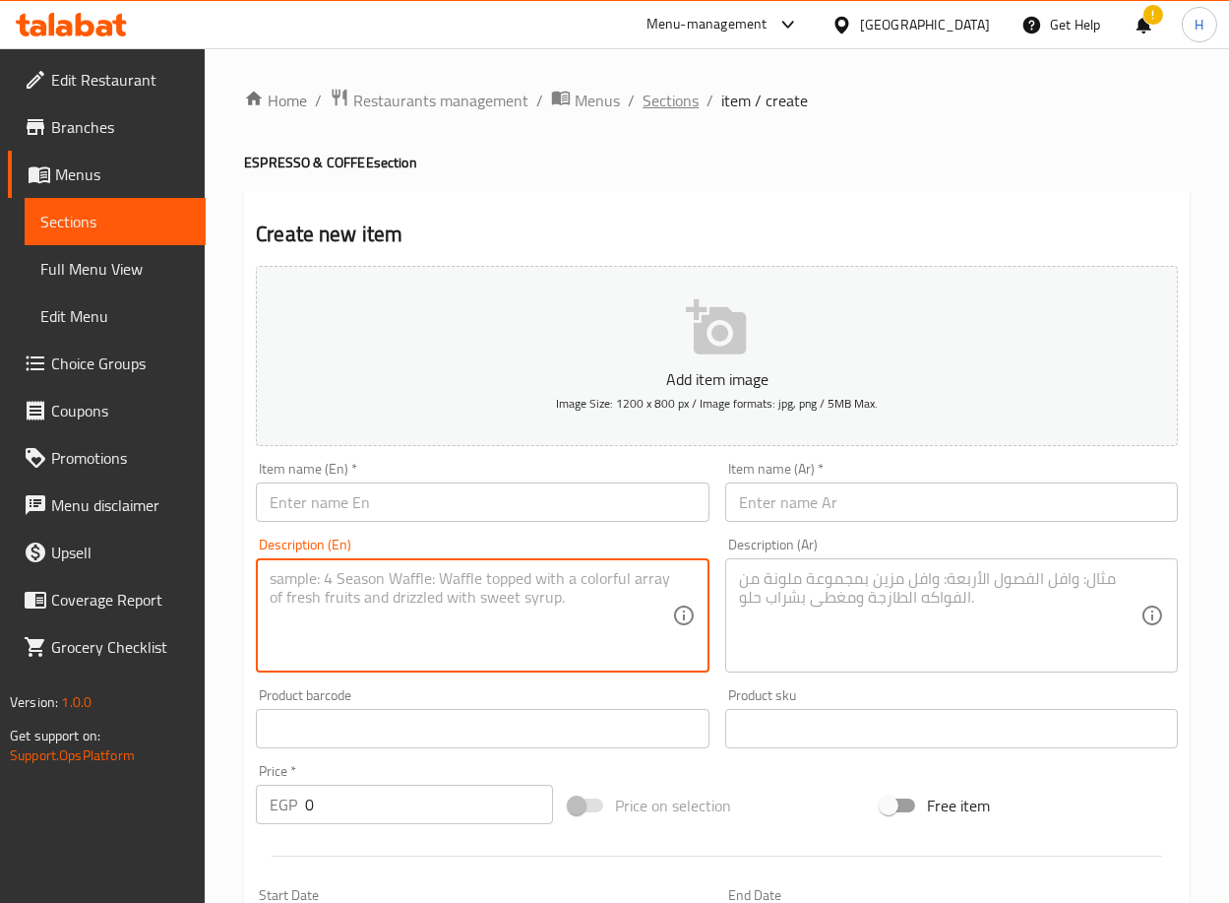
click at [667, 96] on span "Sections" at bounding box center [671, 101] width 56 height 24
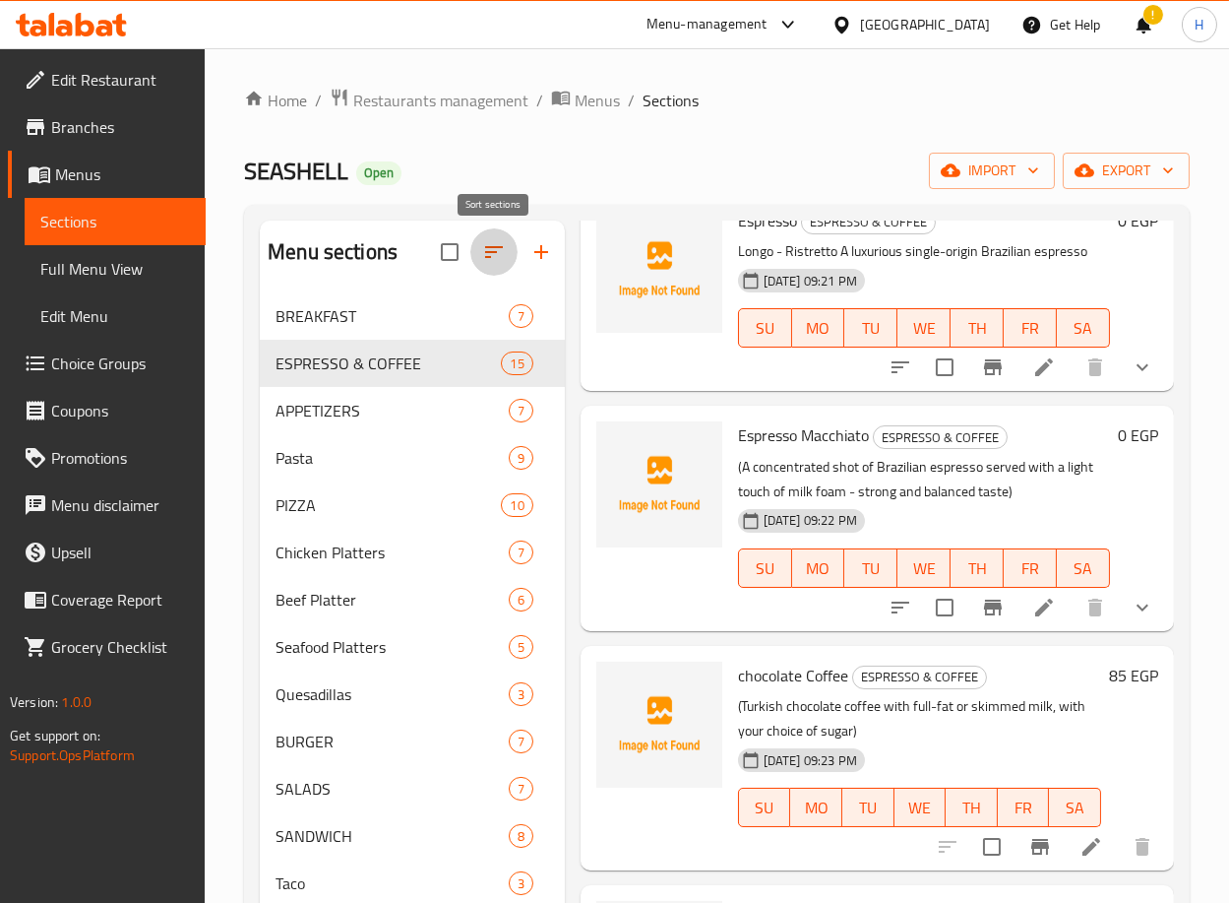
click at [491, 248] on icon "button" at bounding box center [494, 252] width 18 height 12
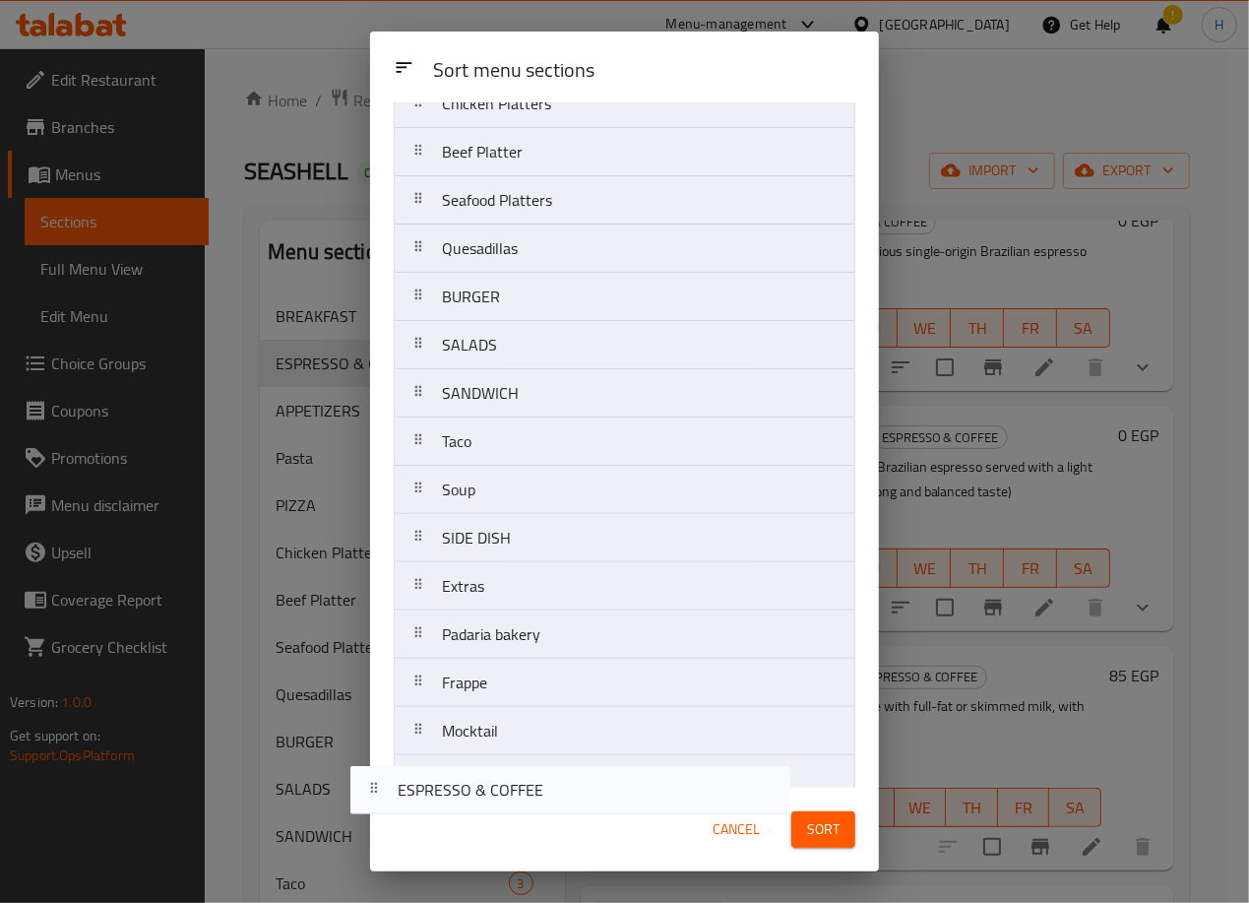
scroll to position [395, 0]
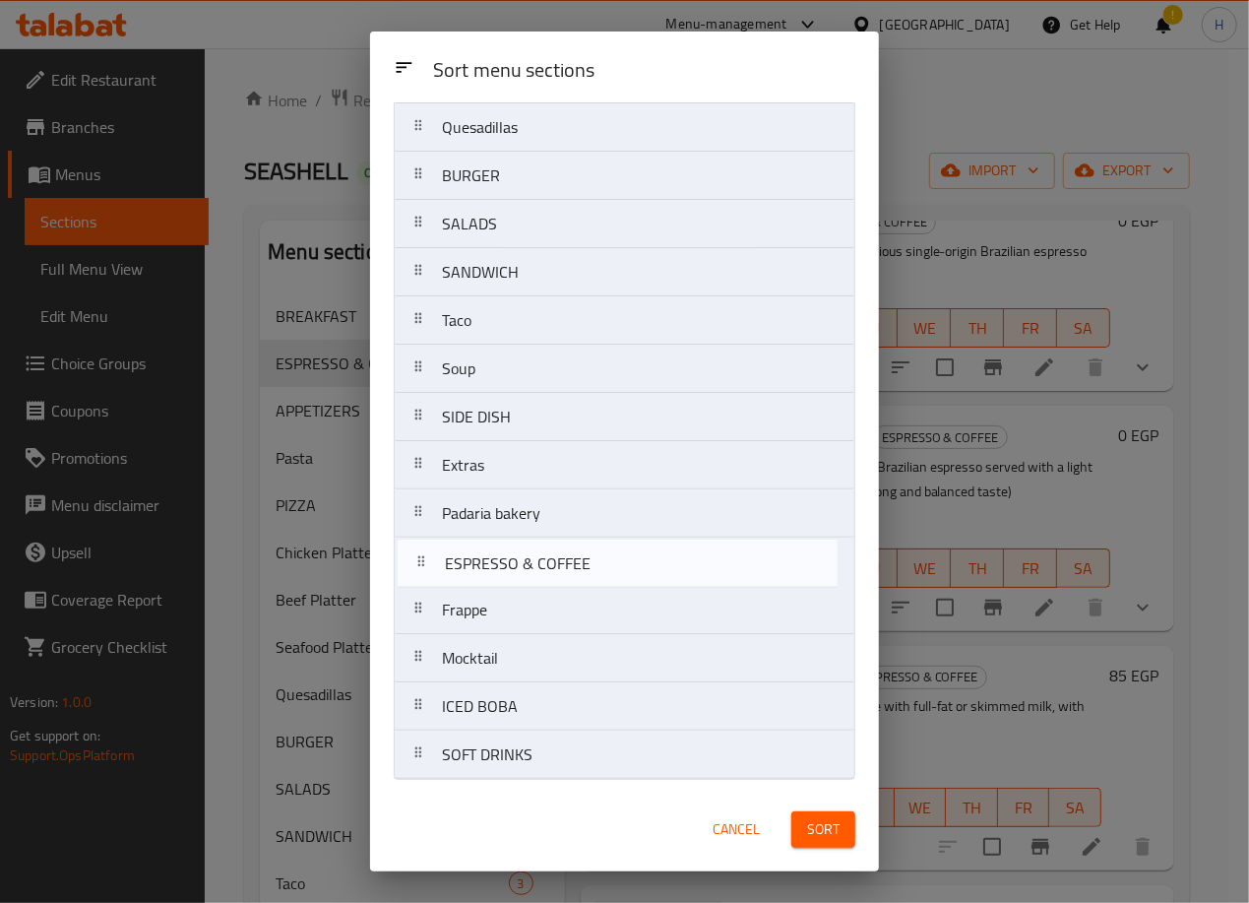
drag, startPoint x: 559, startPoint y: 232, endPoint x: 560, endPoint y: 607, distance: 375.0
click at [560, 607] on nav "BREAKFAST ESPRESSO & COFFEE APPETIZERS Pasta PIZZA Chicken Platters Beef Platte…" at bounding box center [625, 272] width 462 height 1015
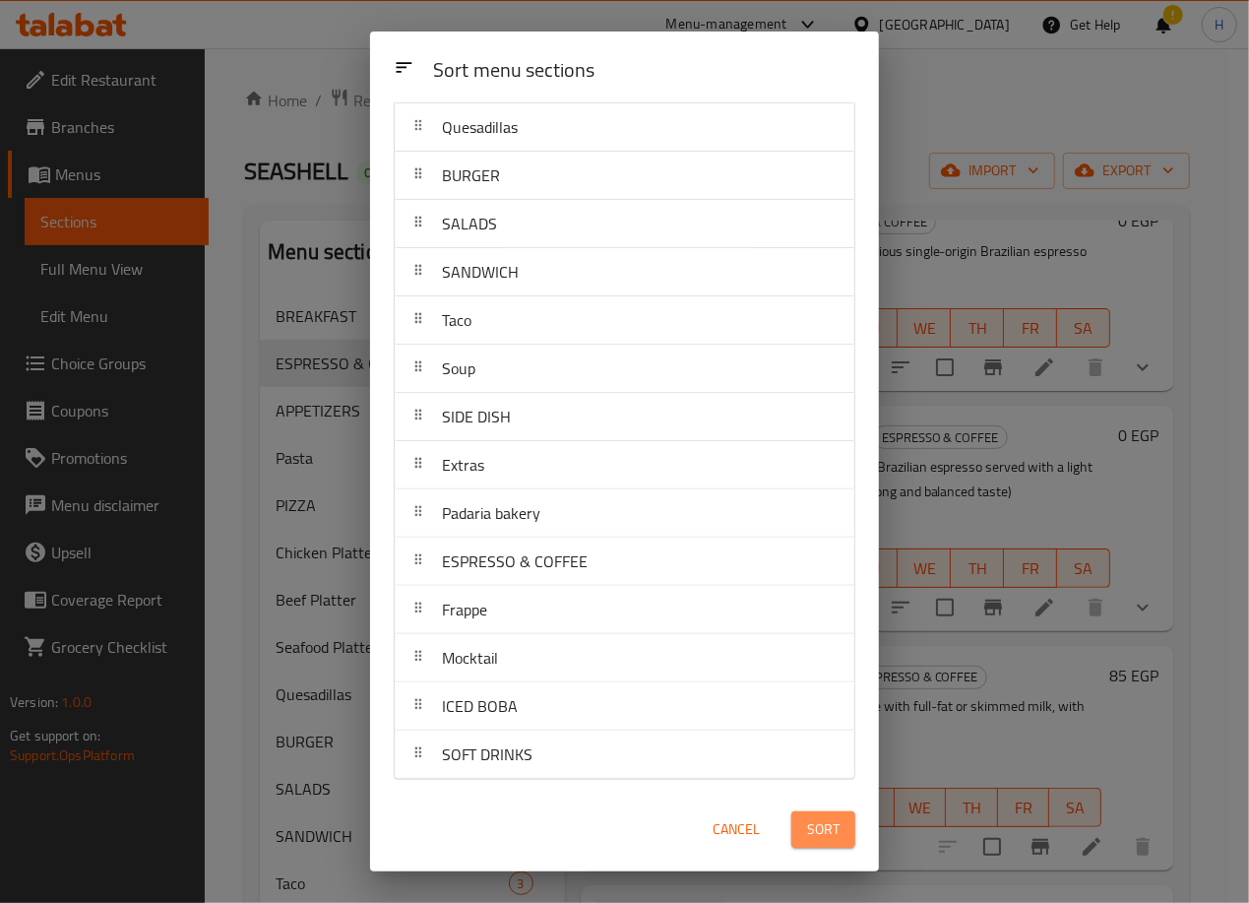
click at [824, 826] on span "Sort" at bounding box center [823, 829] width 32 height 25
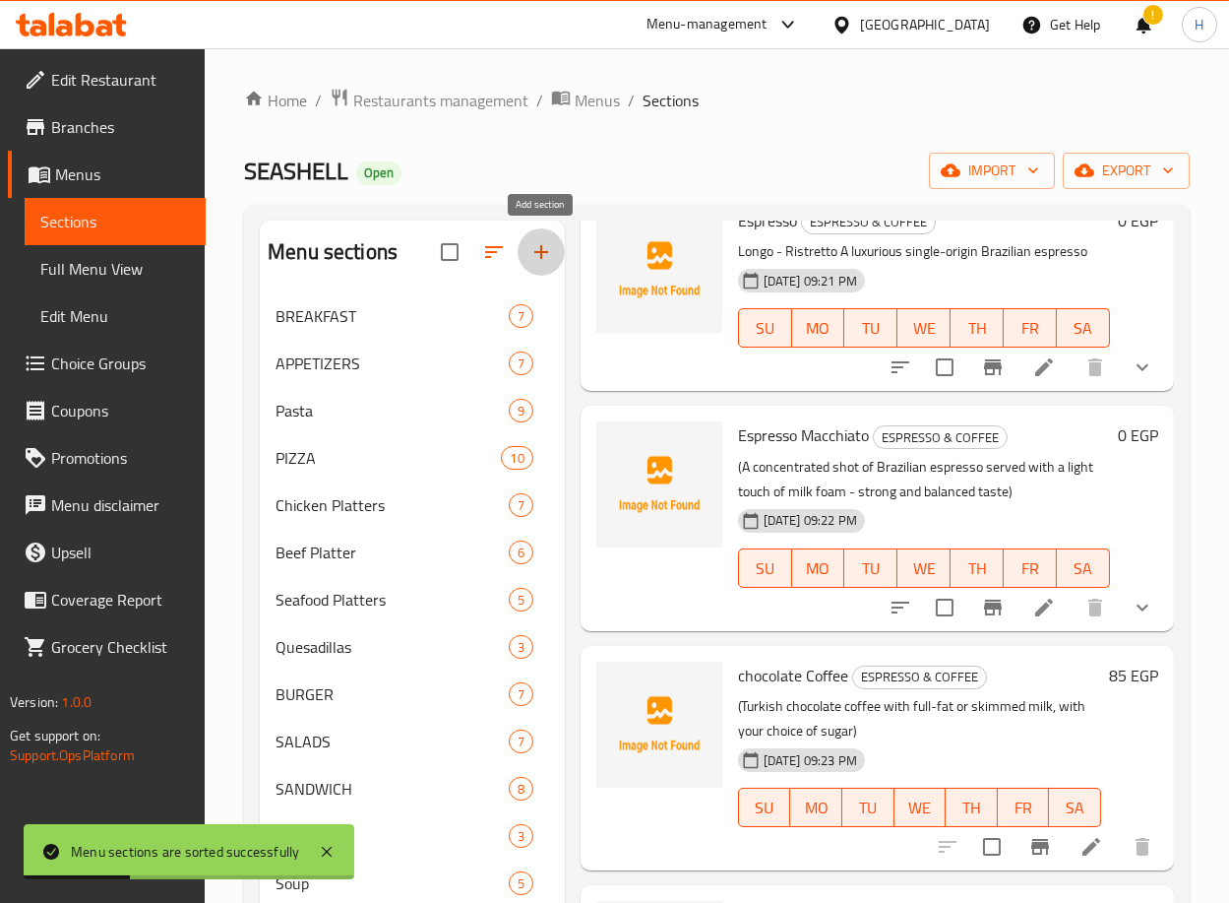
click at [530, 257] on icon "button" at bounding box center [542, 252] width 24 height 24
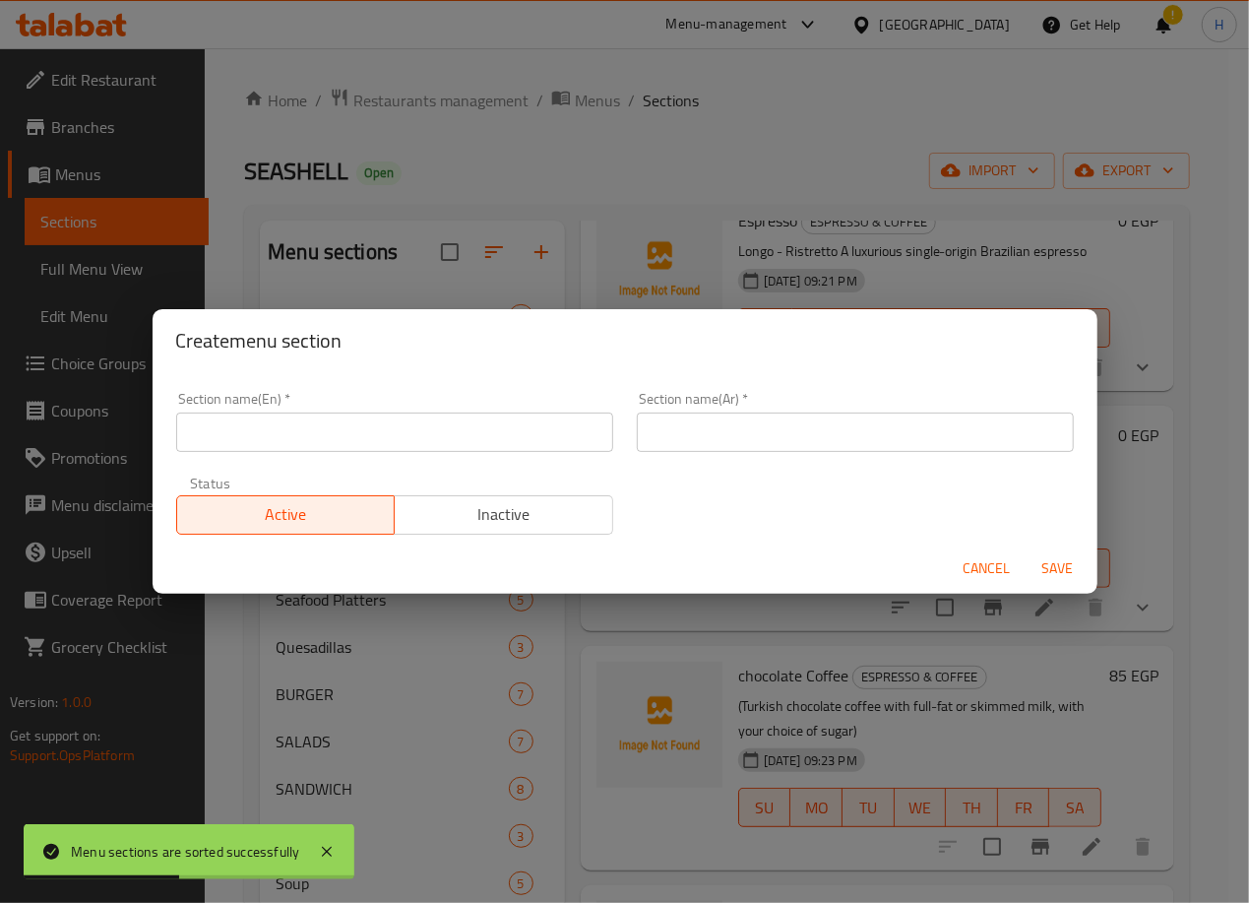
drag, startPoint x: 327, startPoint y: 462, endPoint x: 319, endPoint y: 442, distance: 21.2
click at [319, 442] on div "Section name(En)   * Section name(En) *" at bounding box center [394, 422] width 461 height 84
click at [319, 442] on input "text" at bounding box center [394, 431] width 437 height 39
type input "سثش"
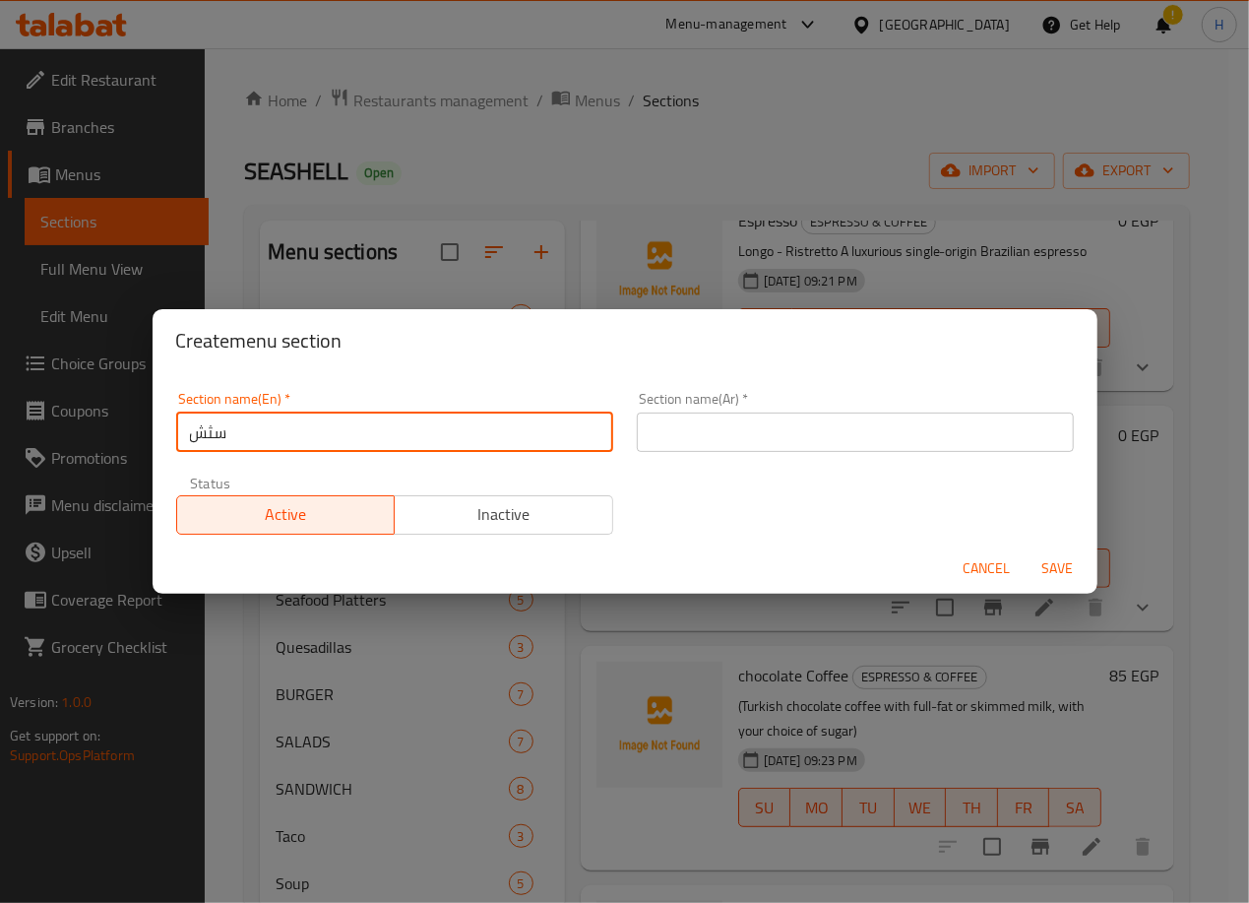
click at [319, 442] on input "سثش" at bounding box center [394, 431] width 437 height 39
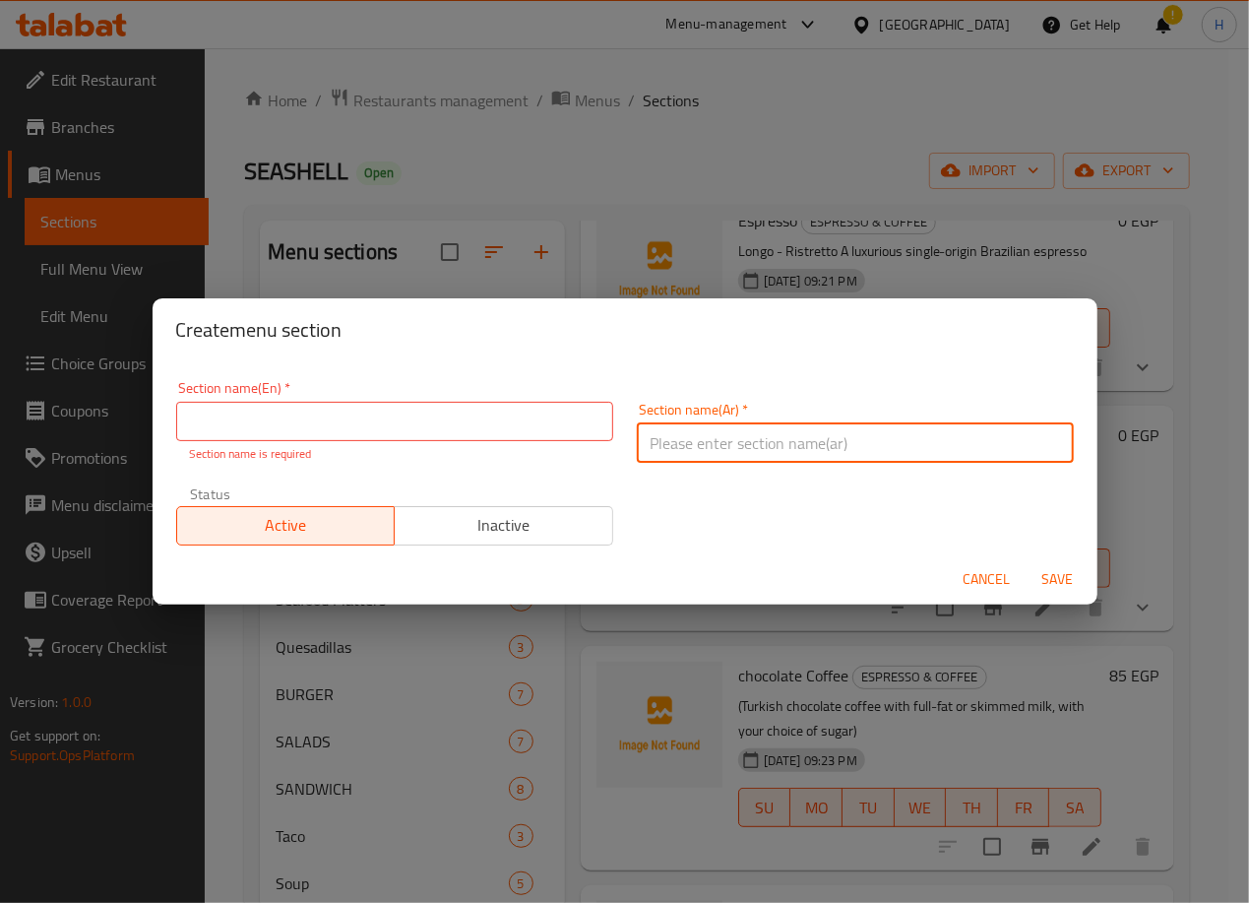
click at [772, 435] on input "text" at bounding box center [855, 442] width 437 height 39
type input "قهوه سي شيل"
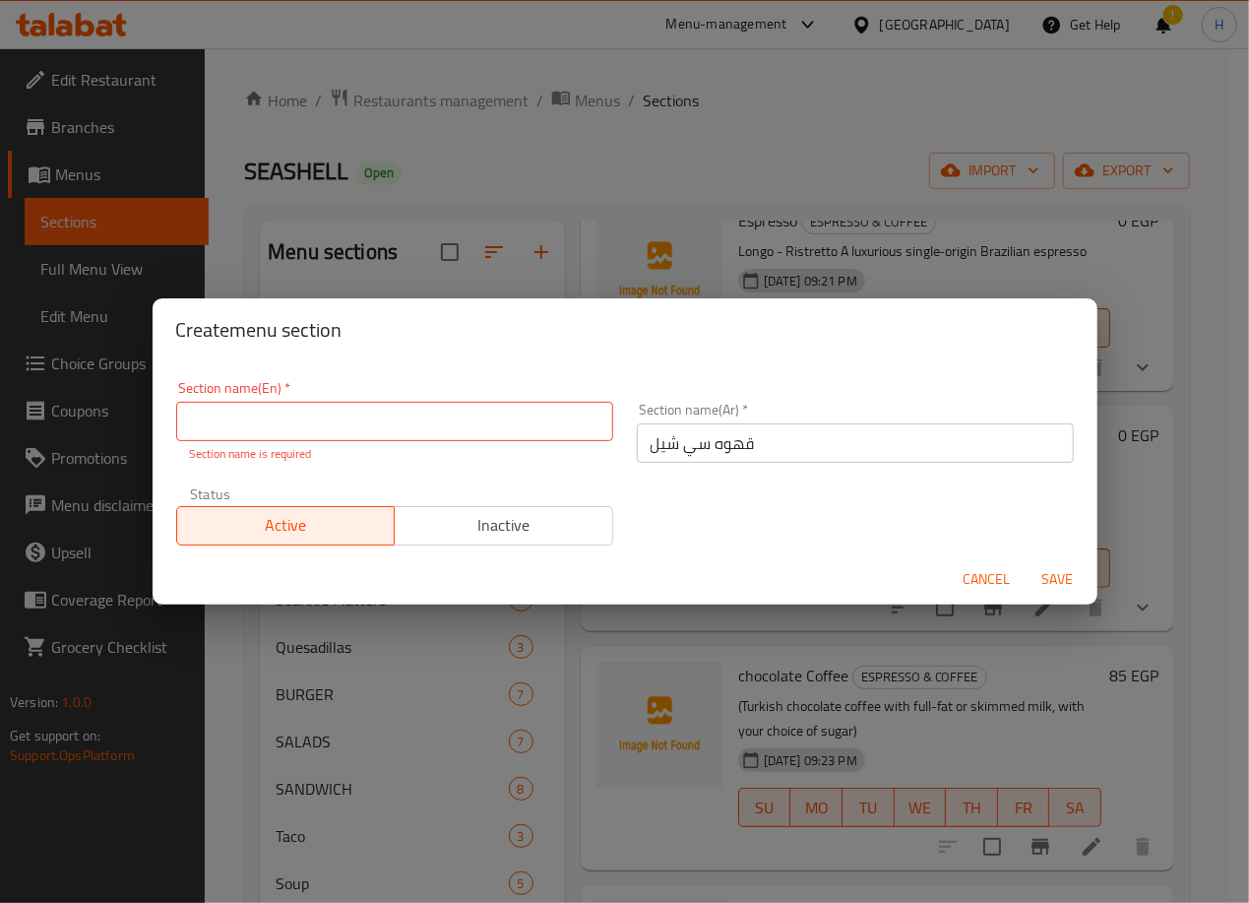
click at [504, 413] on input "text" at bounding box center [394, 421] width 437 height 39
paste input "SEASHELL COFFEE"
type input "SEASHELL COFFEE"
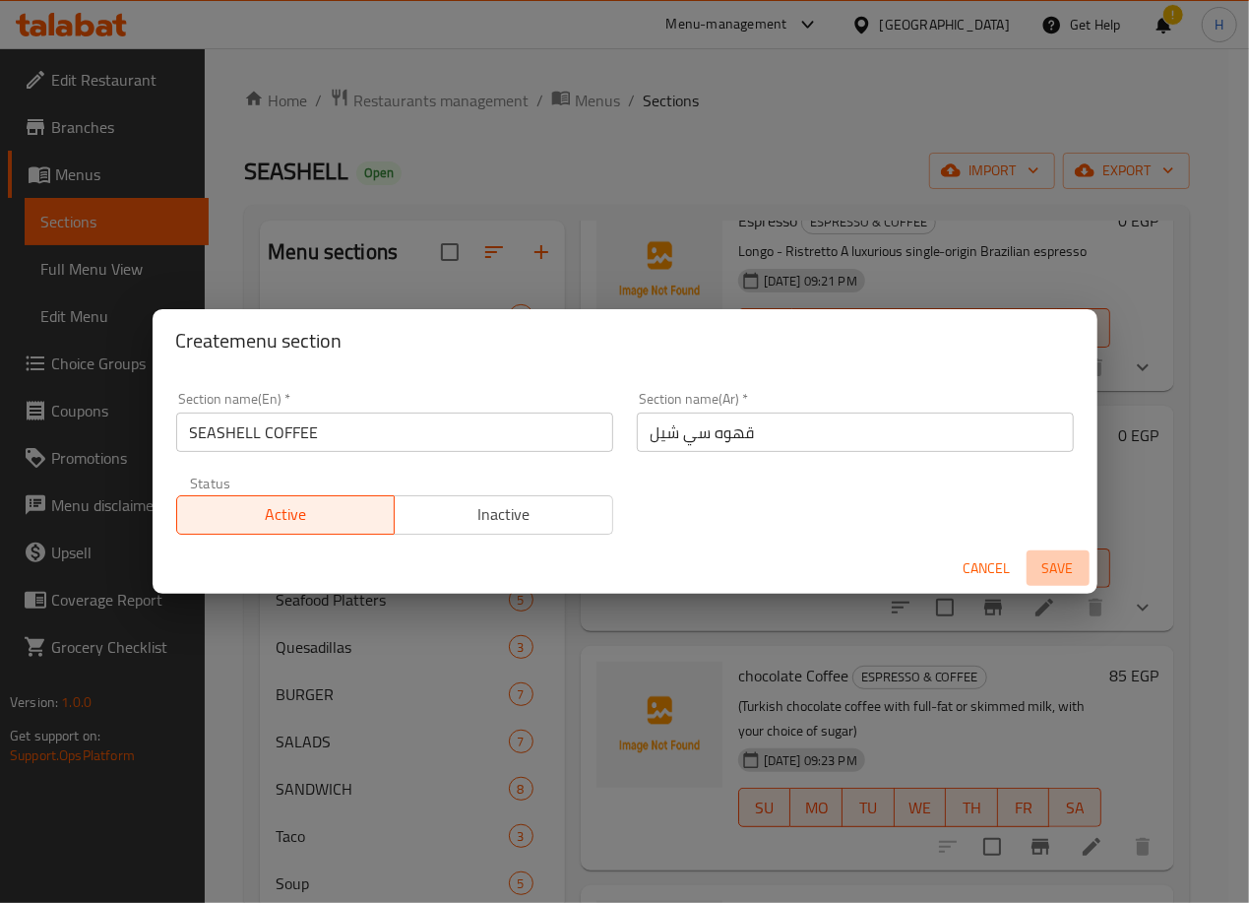
click at [1073, 585] on button "Save" at bounding box center [1058, 568] width 63 height 36
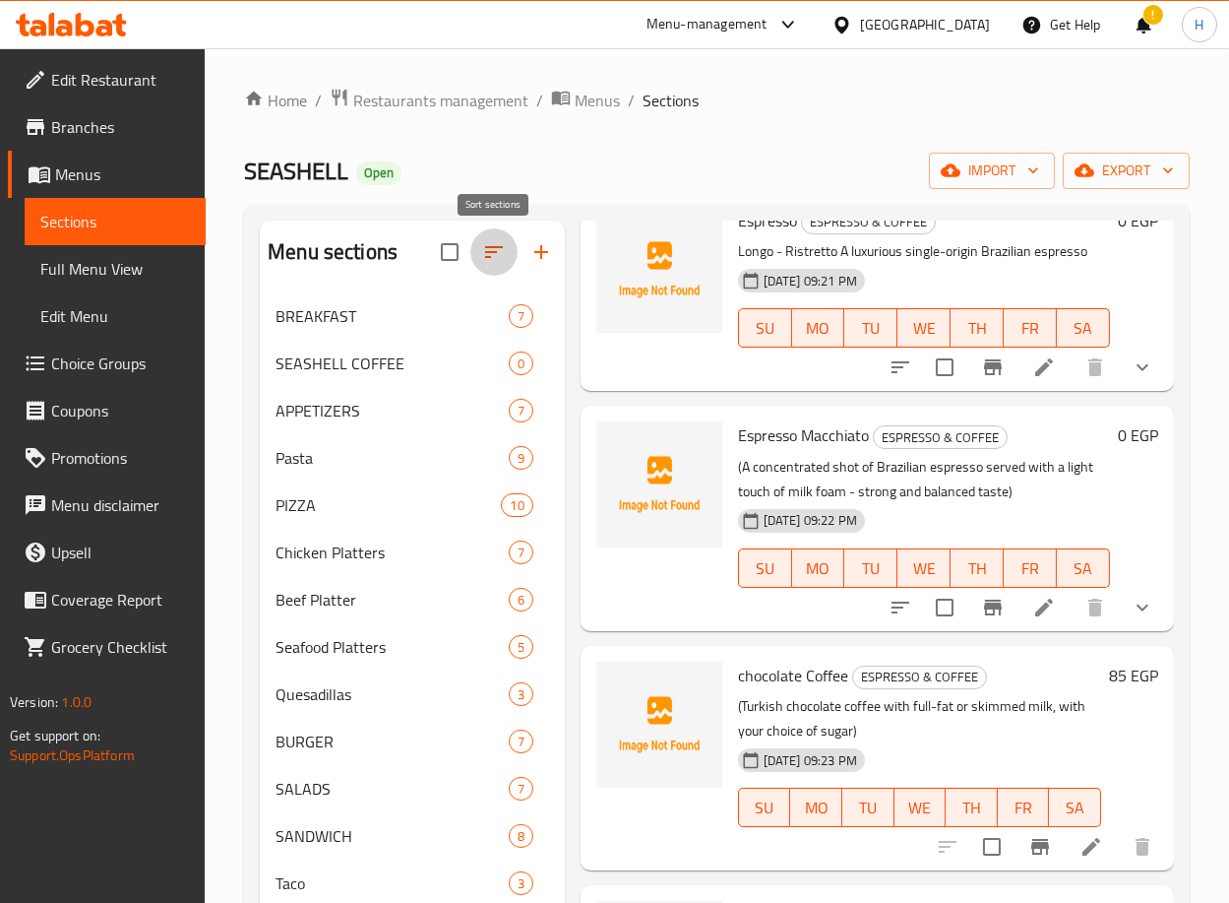
click at [490, 251] on icon "button" at bounding box center [494, 252] width 24 height 24
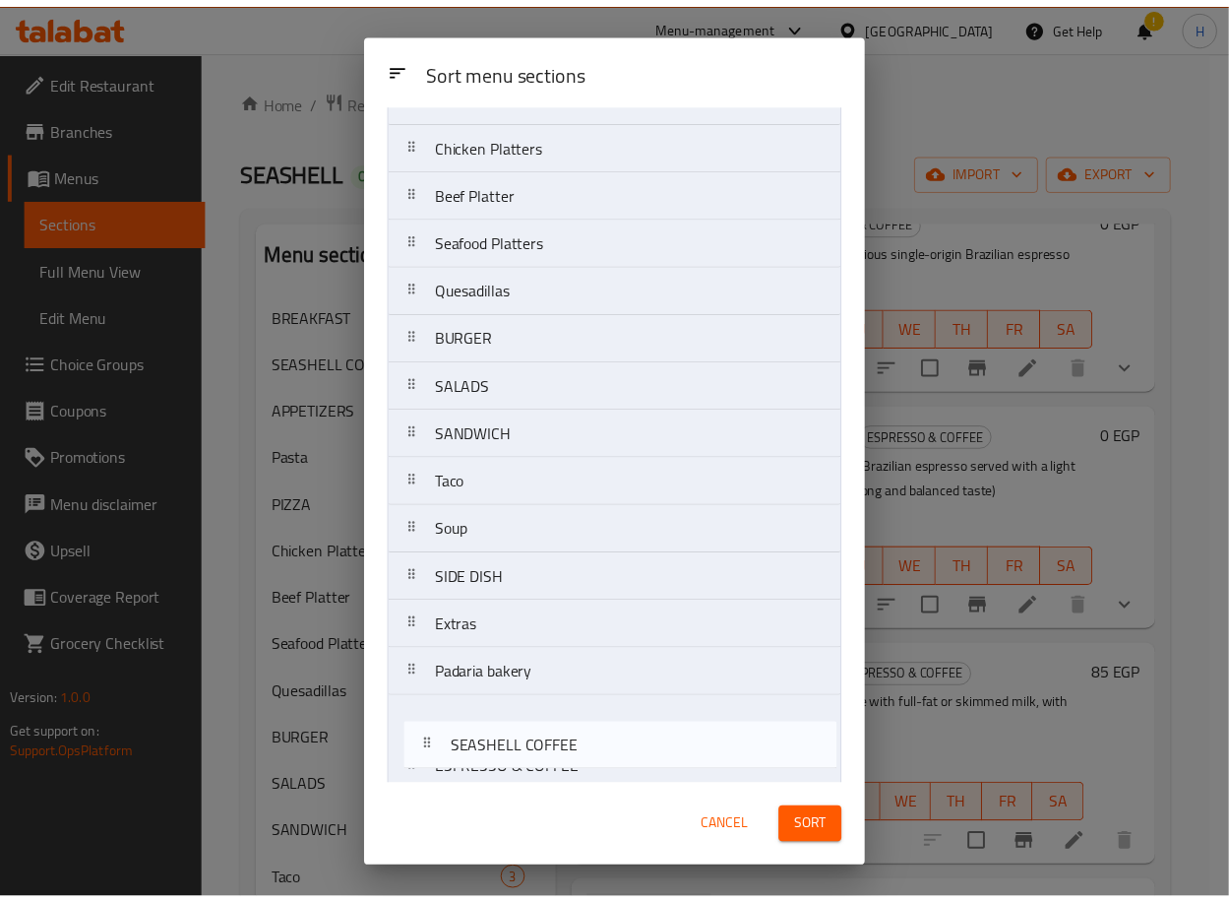
scroll to position [443, 0]
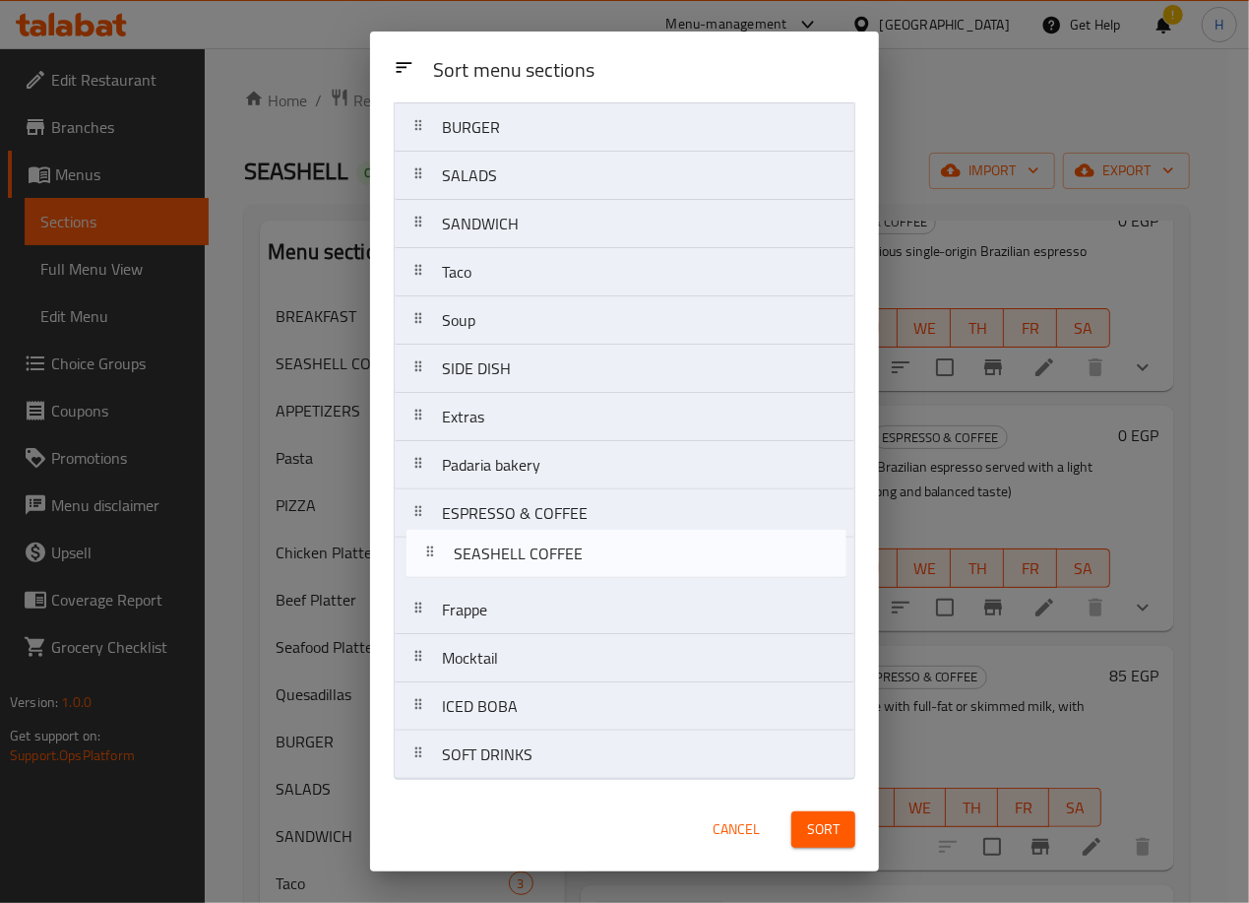
drag, startPoint x: 599, startPoint y: 253, endPoint x: 606, endPoint y: 580, distance: 326.9
click at [606, 580] on nav "BREAKFAST SEASHELL COFFEE APPETIZERS Pasta PIZZA Chicken Platters Beef Platter …" at bounding box center [625, 248] width 462 height 1063
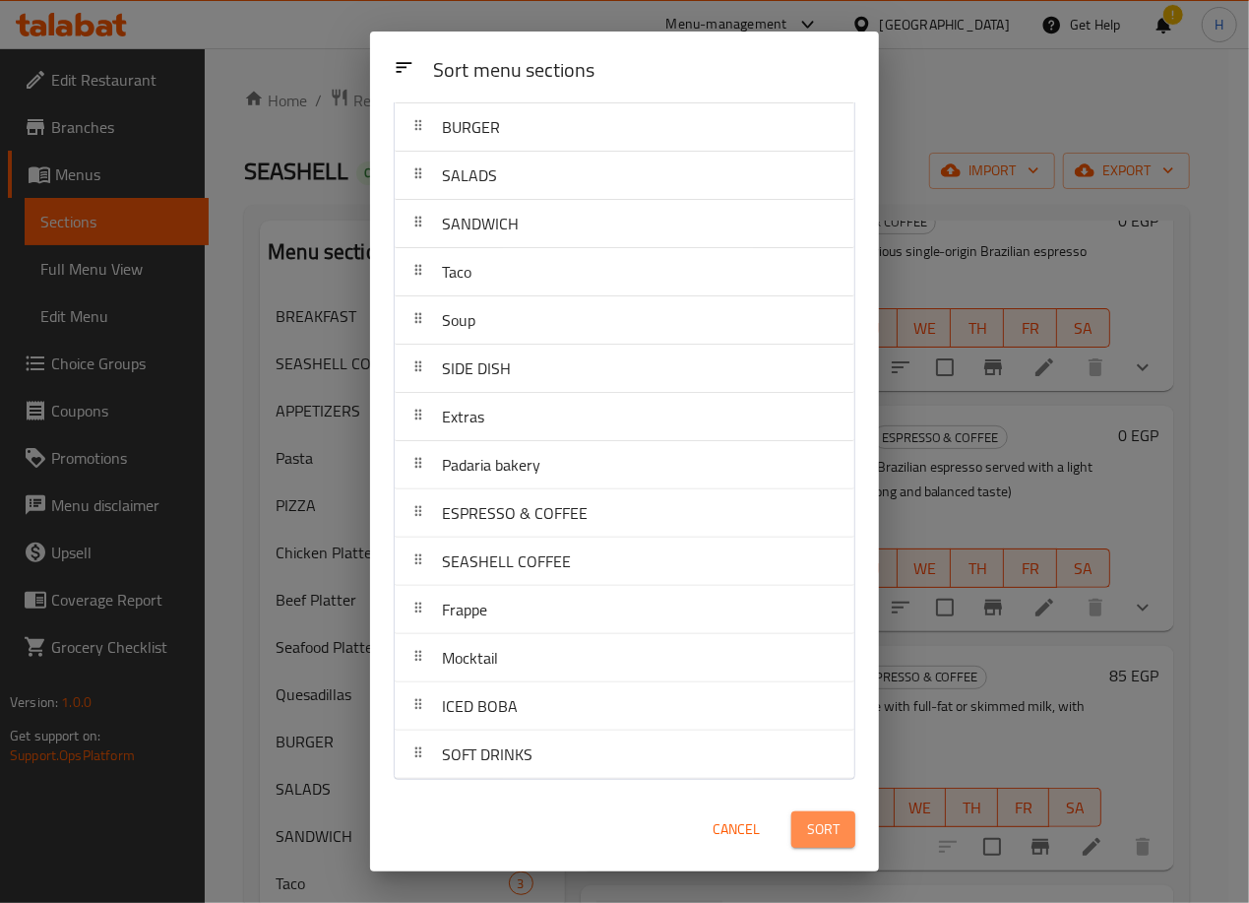
click at [819, 823] on span "Sort" at bounding box center [823, 829] width 32 height 25
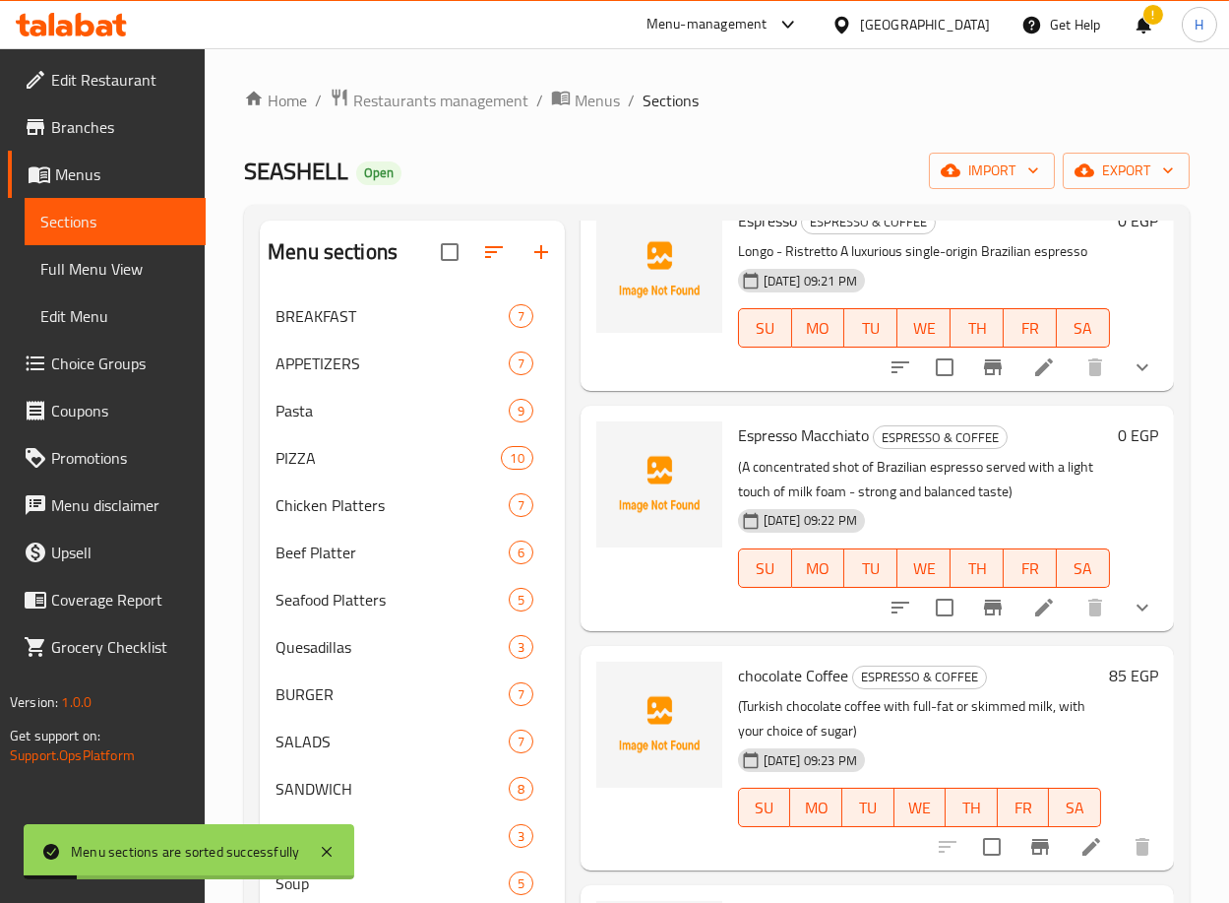
scroll to position [492, 0]
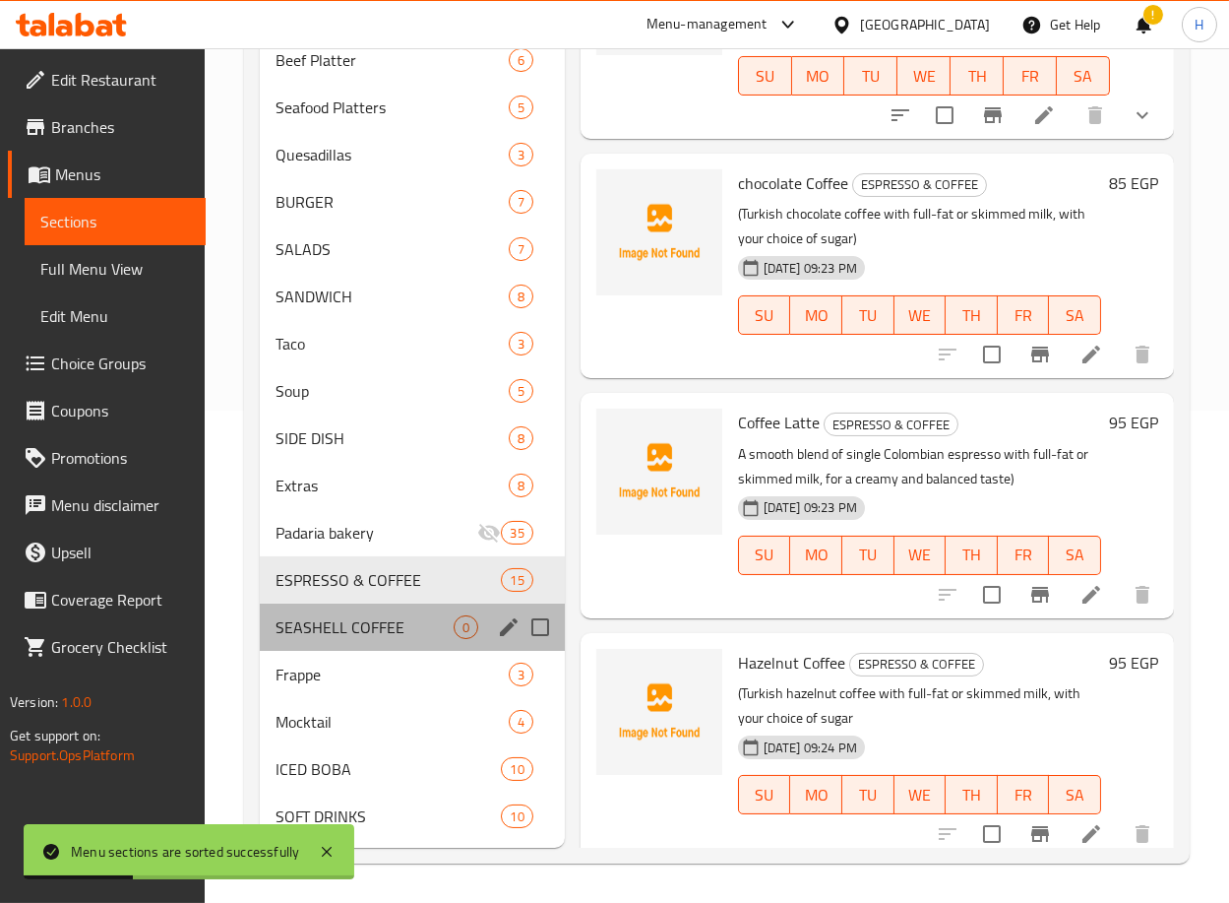
click at [375, 613] on div "SEASHELL COFFEE 0" at bounding box center [412, 626] width 305 height 47
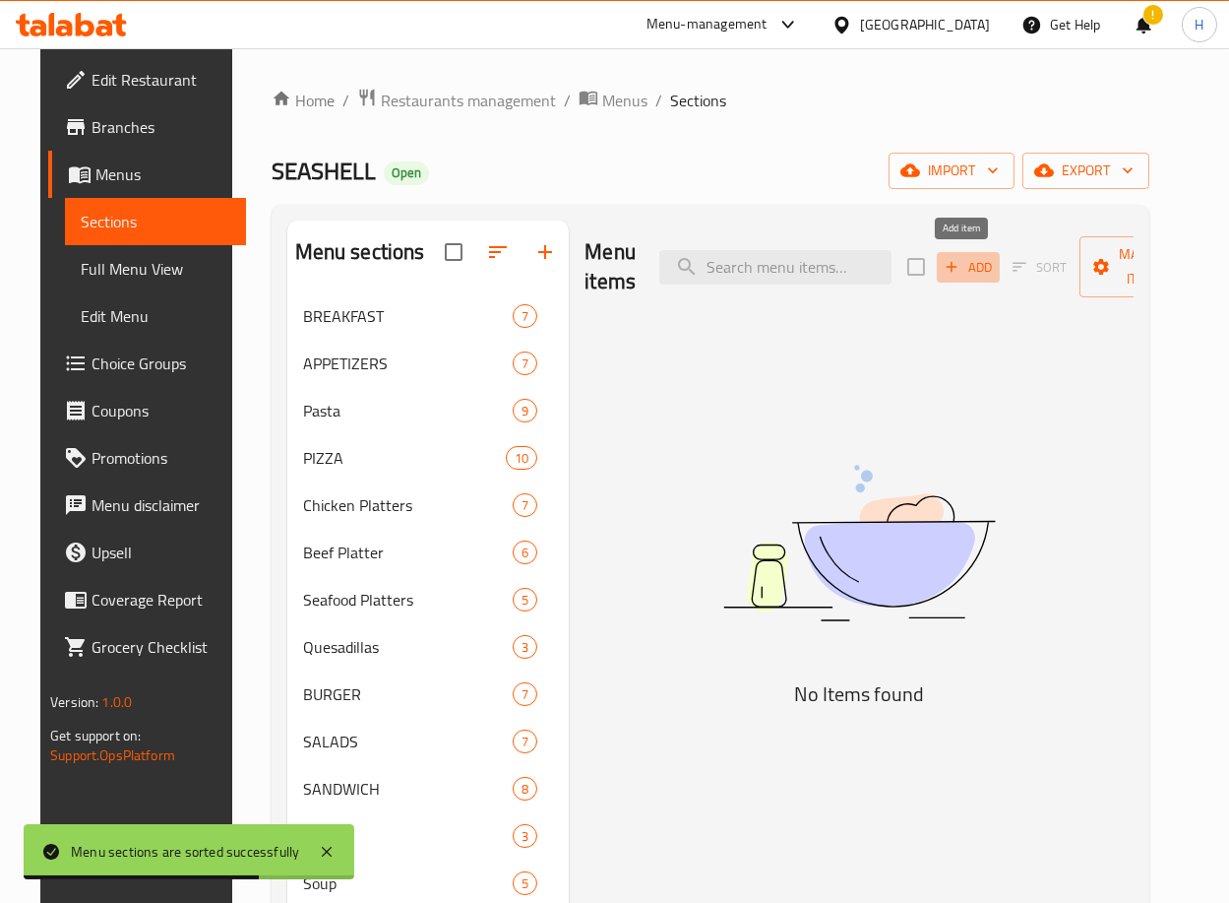
click at [978, 261] on span "Add" at bounding box center [968, 267] width 53 height 23
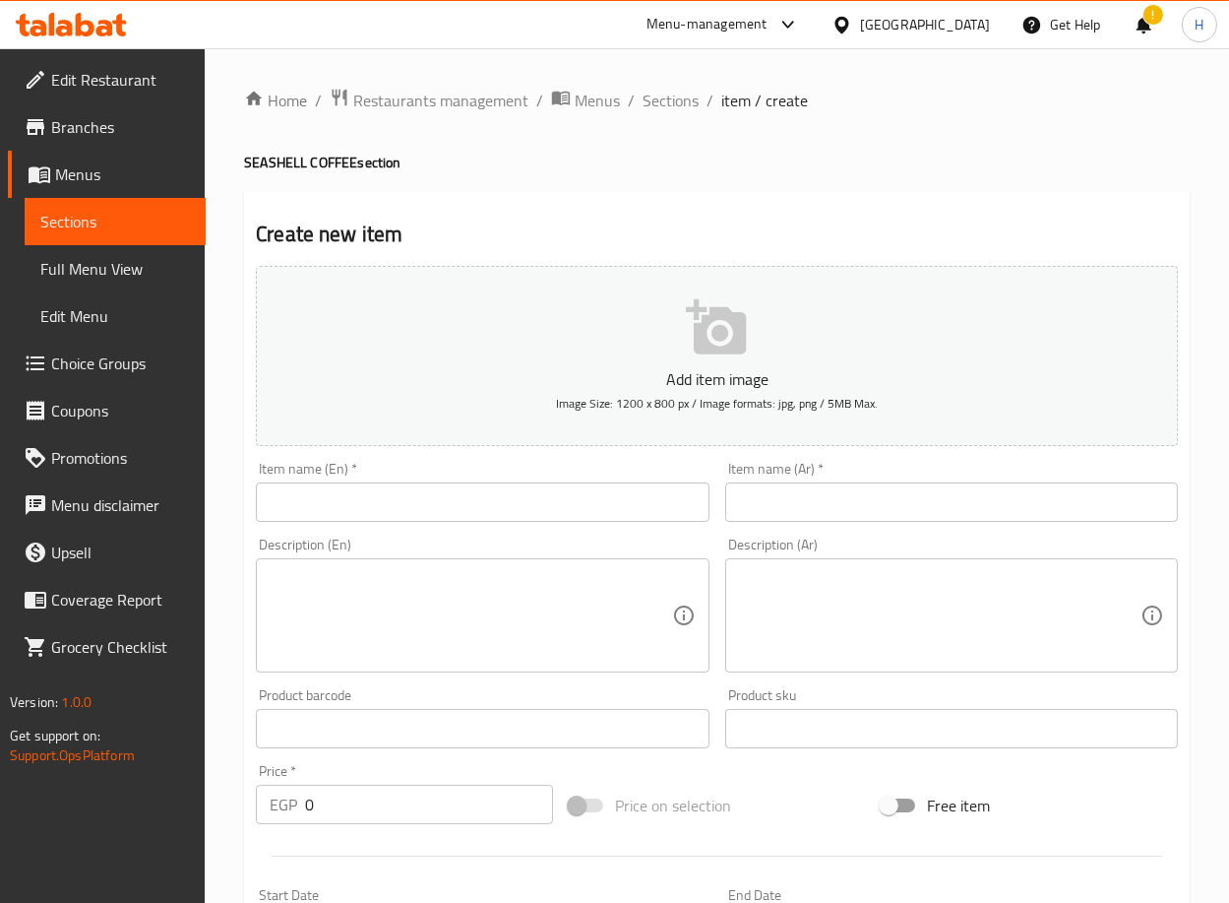
click at [648, 492] on input "text" at bounding box center [482, 501] width 453 height 39
paste input "Spanish Coffee Latte"
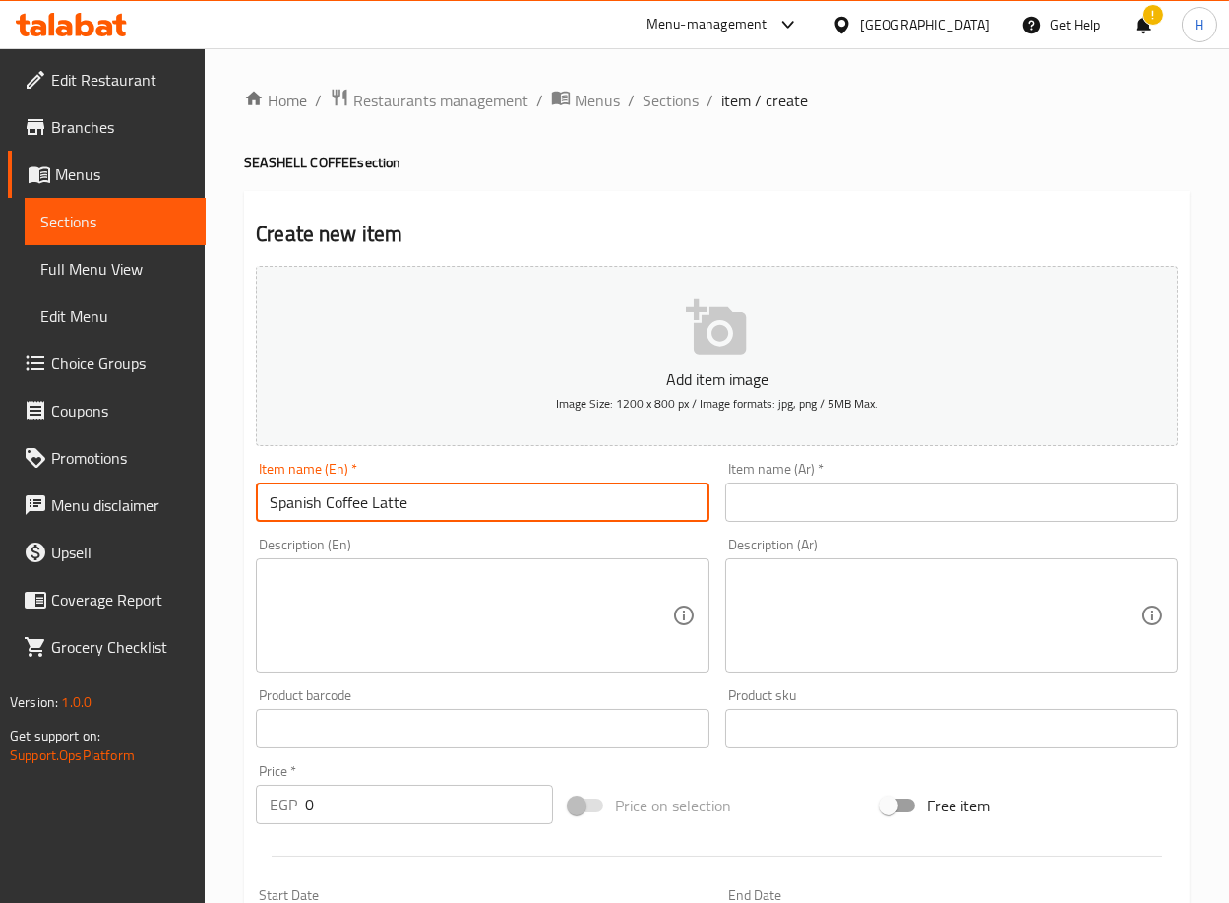
type input "Spanish Coffee Latte"
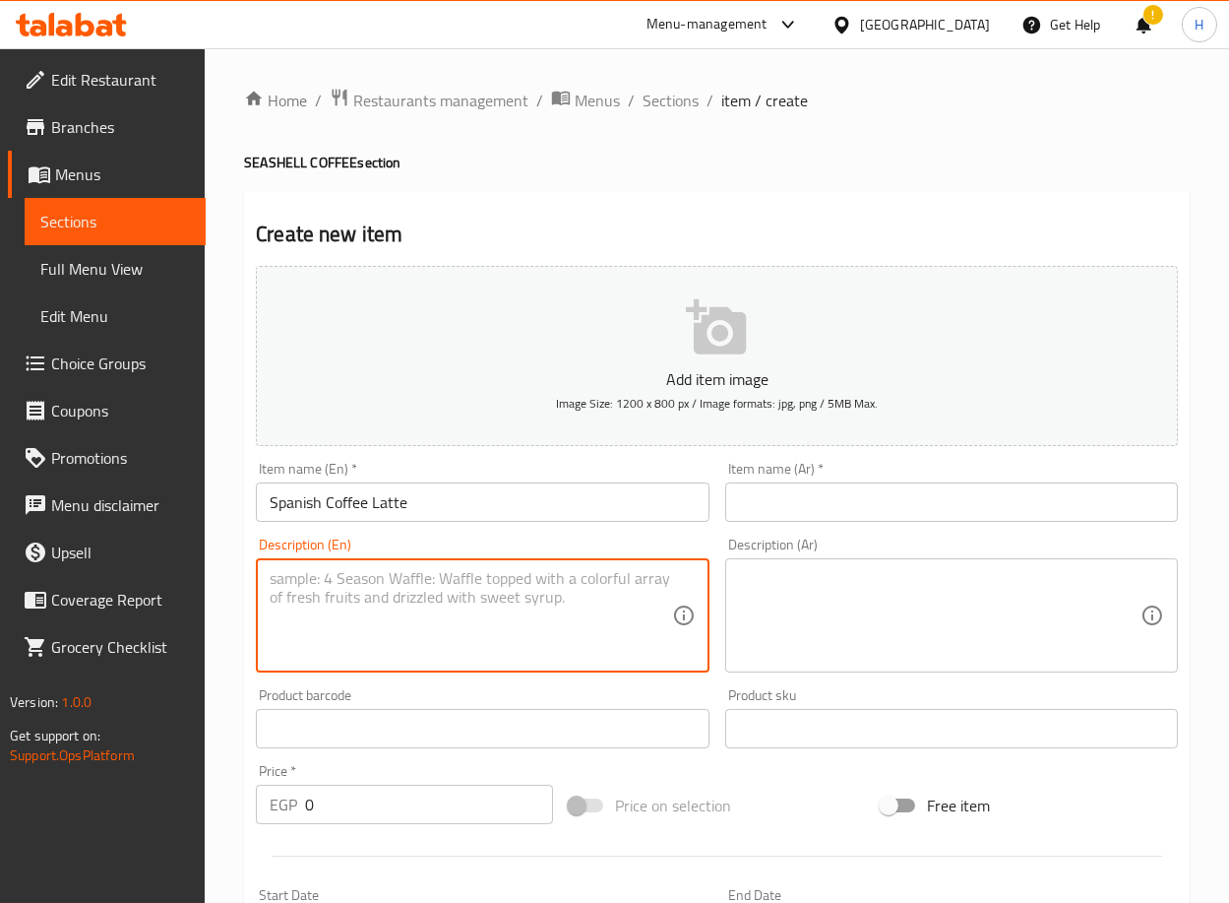
click at [581, 653] on textarea at bounding box center [471, 616] width 402 height 94
click at [345, 575] on textarea at bounding box center [471, 616] width 402 height 94
paste textarea "(Longo Brazilian espresso with full-fat milk and condensed milk"
type textarea "(Longo Brazilian espresso with full-fat milk and condensed milk"
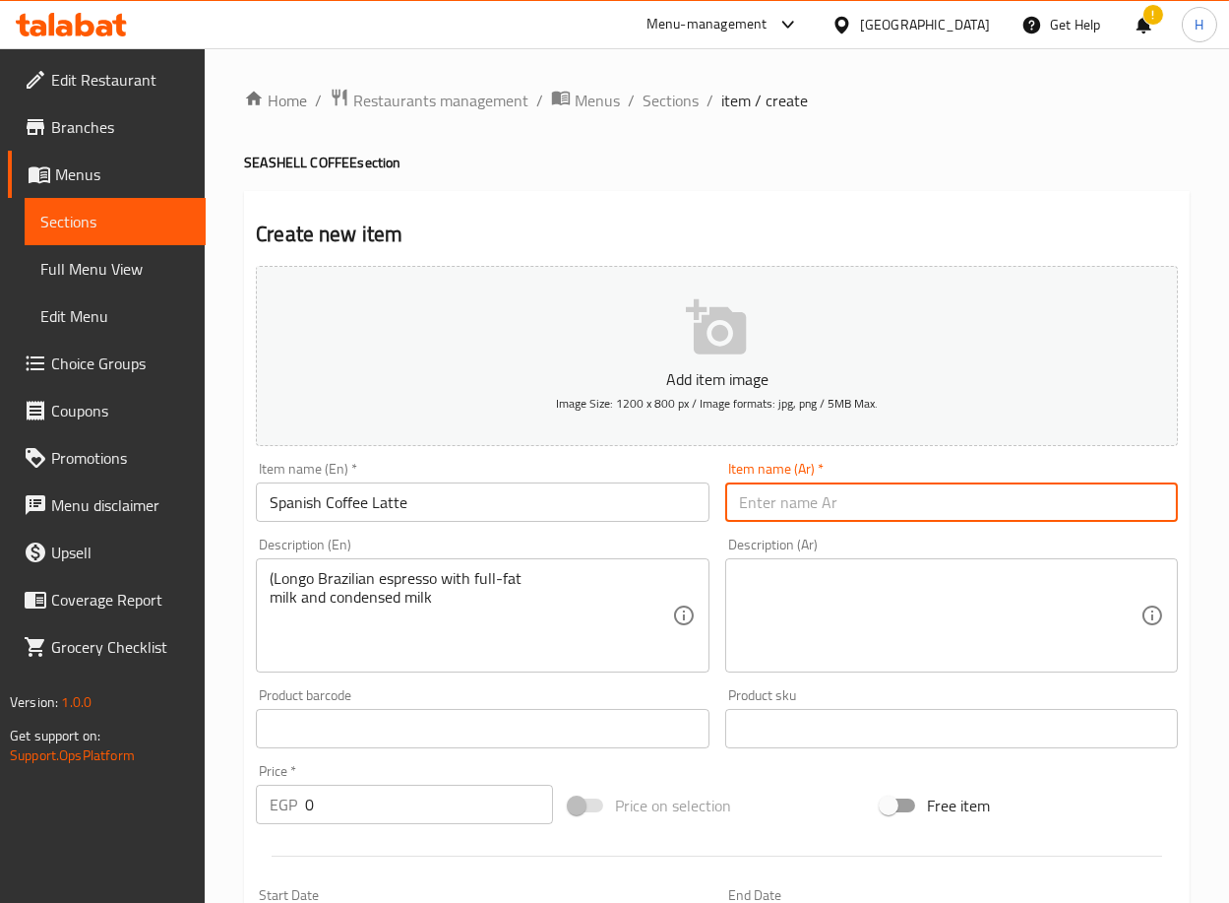
click at [824, 484] on input "text" at bounding box center [951, 501] width 453 height 39
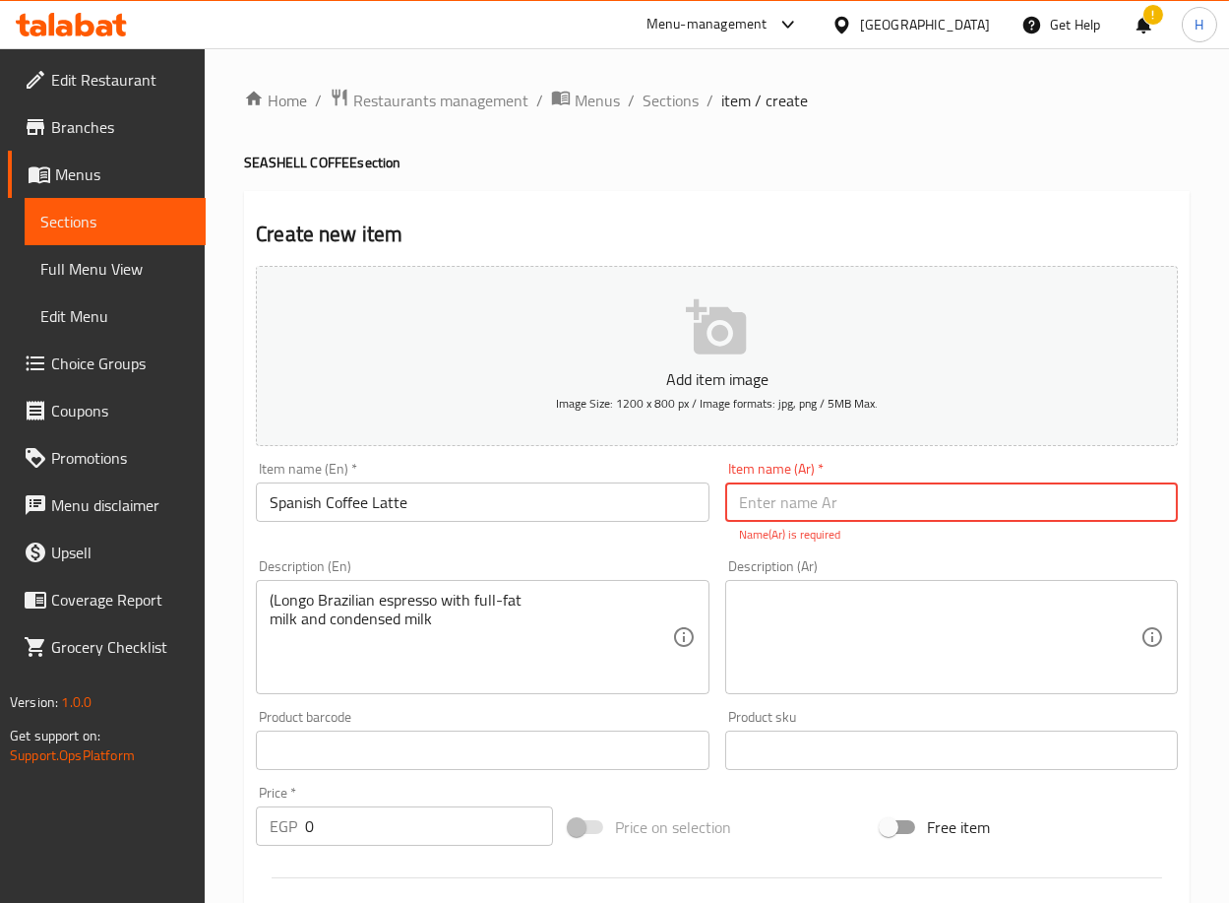
click at [913, 508] on input "text" at bounding box center [951, 501] width 453 height 39
paste input "قهوة سبانش لاتيه"
type input "قهوة سبانش لاتيه"
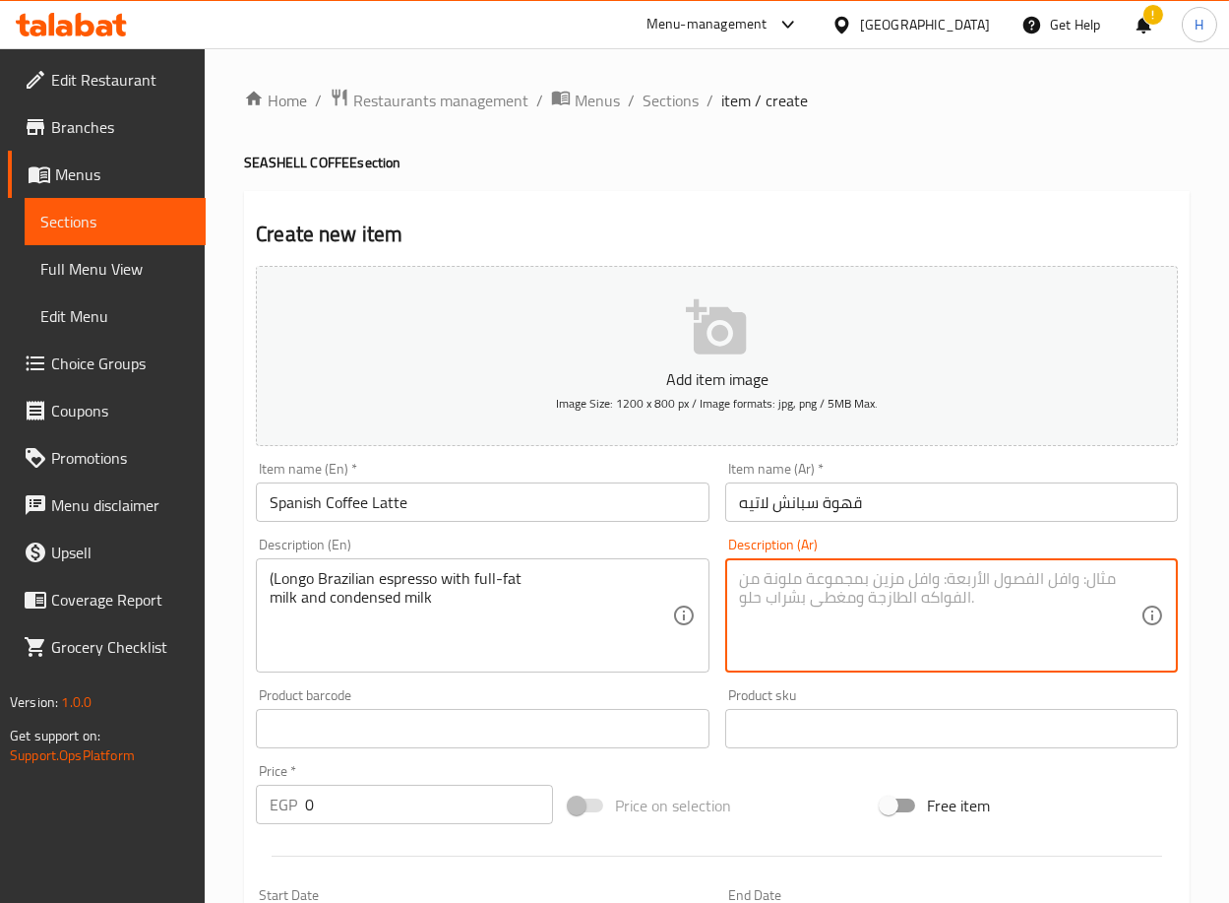
click at [882, 631] on textarea at bounding box center [940, 616] width 402 height 94
click at [1043, 648] on textarea at bounding box center [940, 616] width 402 height 94
paste textarea "[PERSON_NAME] وحليب كامل الدسم وحليب مكثف("
type textarea "[PERSON_NAME] وحليب كامل الدسم وحليب مكثف("
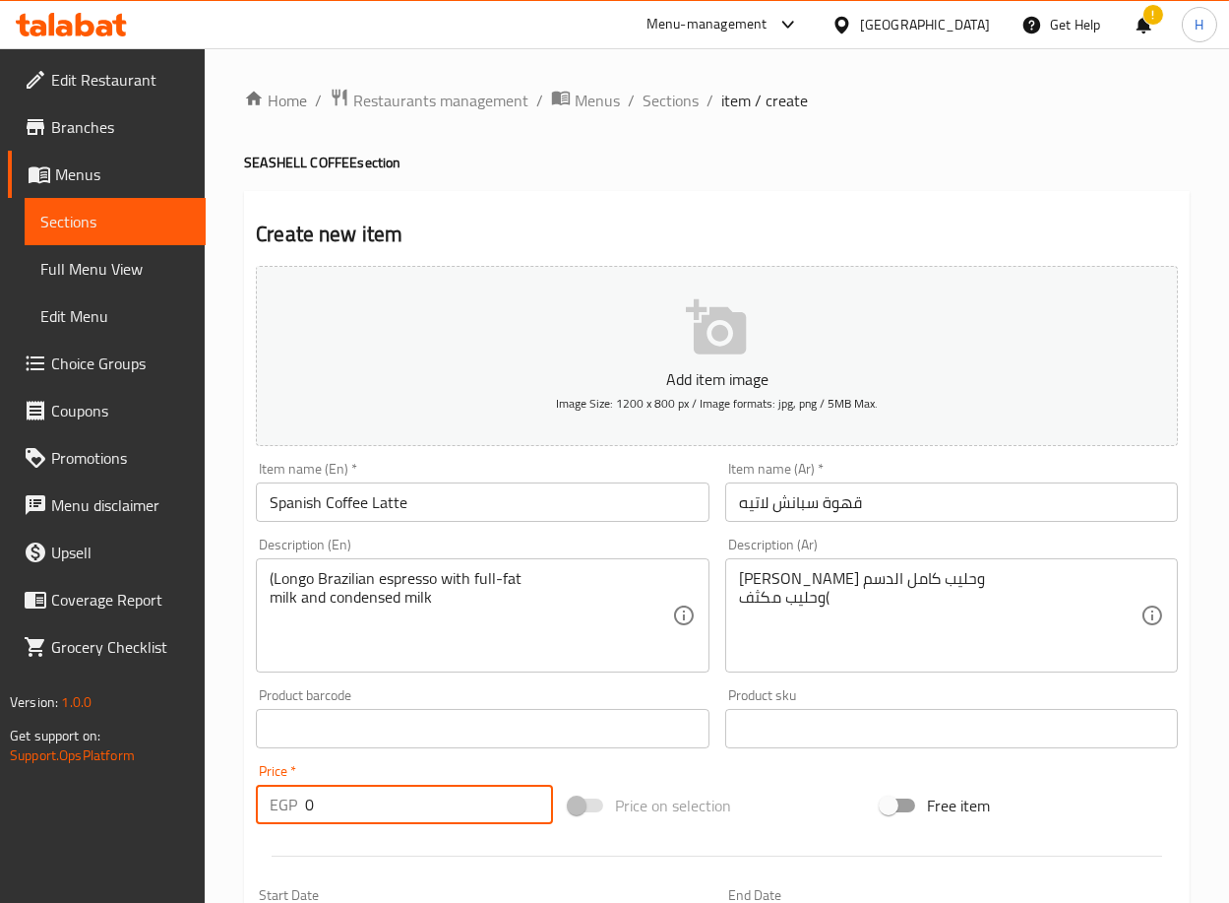
drag, startPoint x: 342, startPoint y: 807, endPoint x: 189, endPoint y: 785, distance: 154.2
click at [189, 785] on div "Edit Restaurant Branches Menus Sections Full Menu View Edit Menu Choice Groups …" at bounding box center [614, 719] width 1229 height 1343
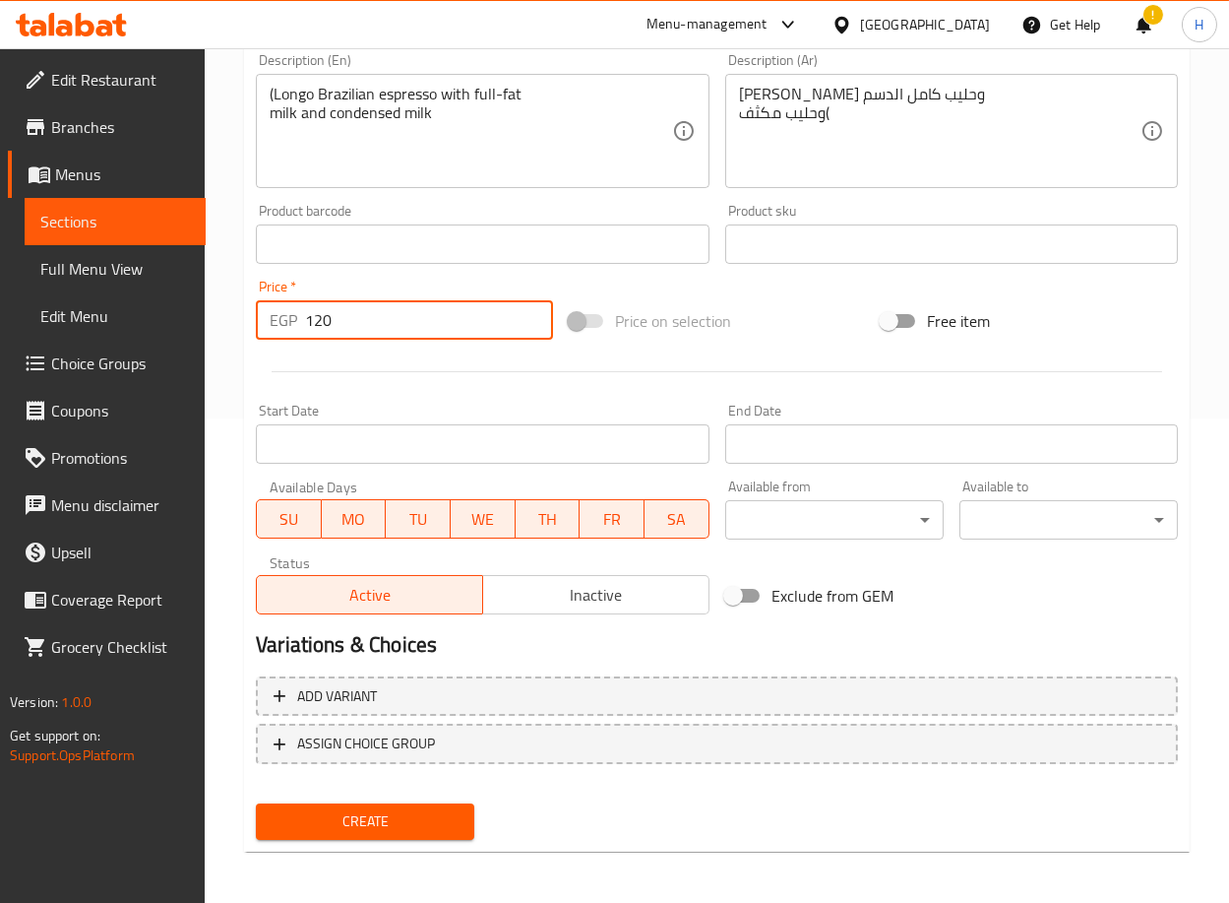
type input "120"
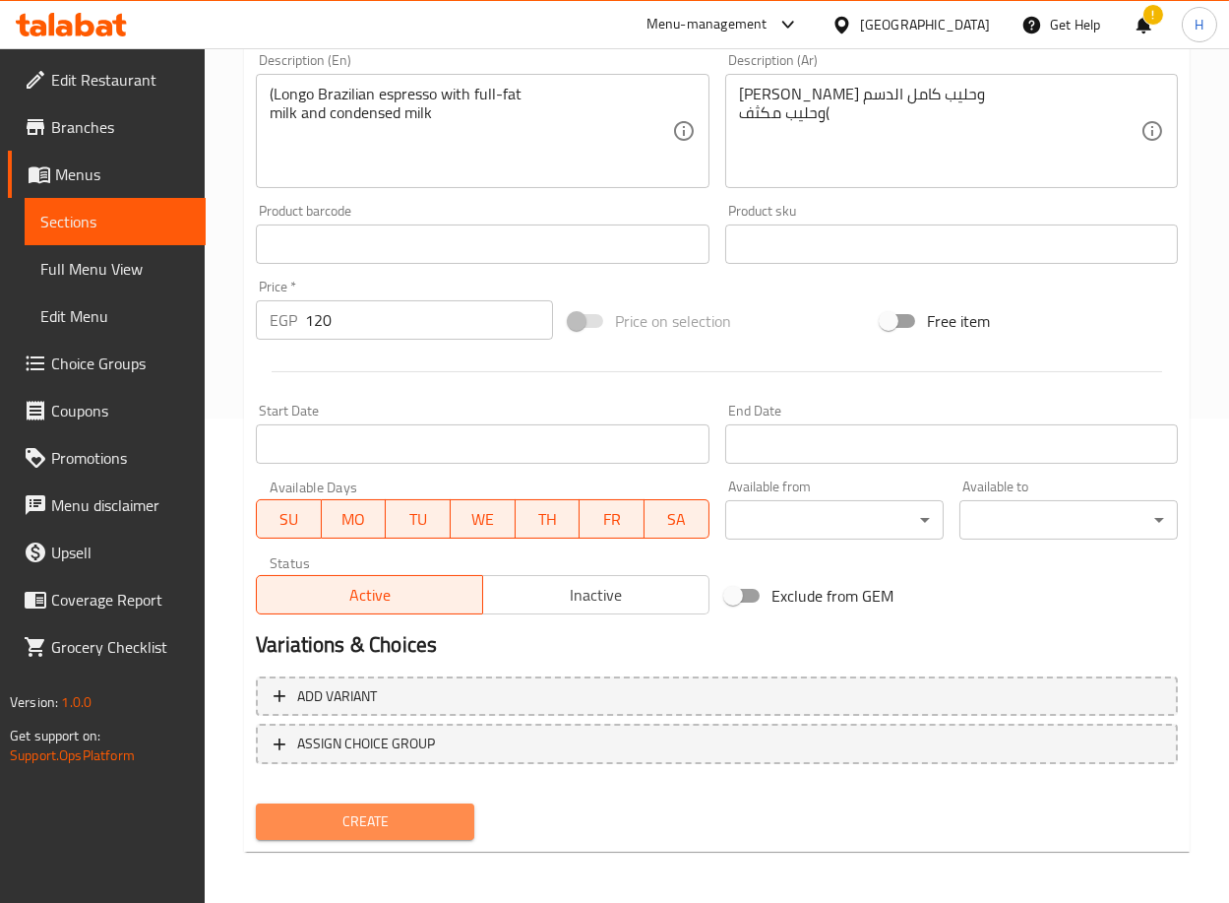
click at [283, 809] on span "Create" at bounding box center [365, 821] width 187 height 25
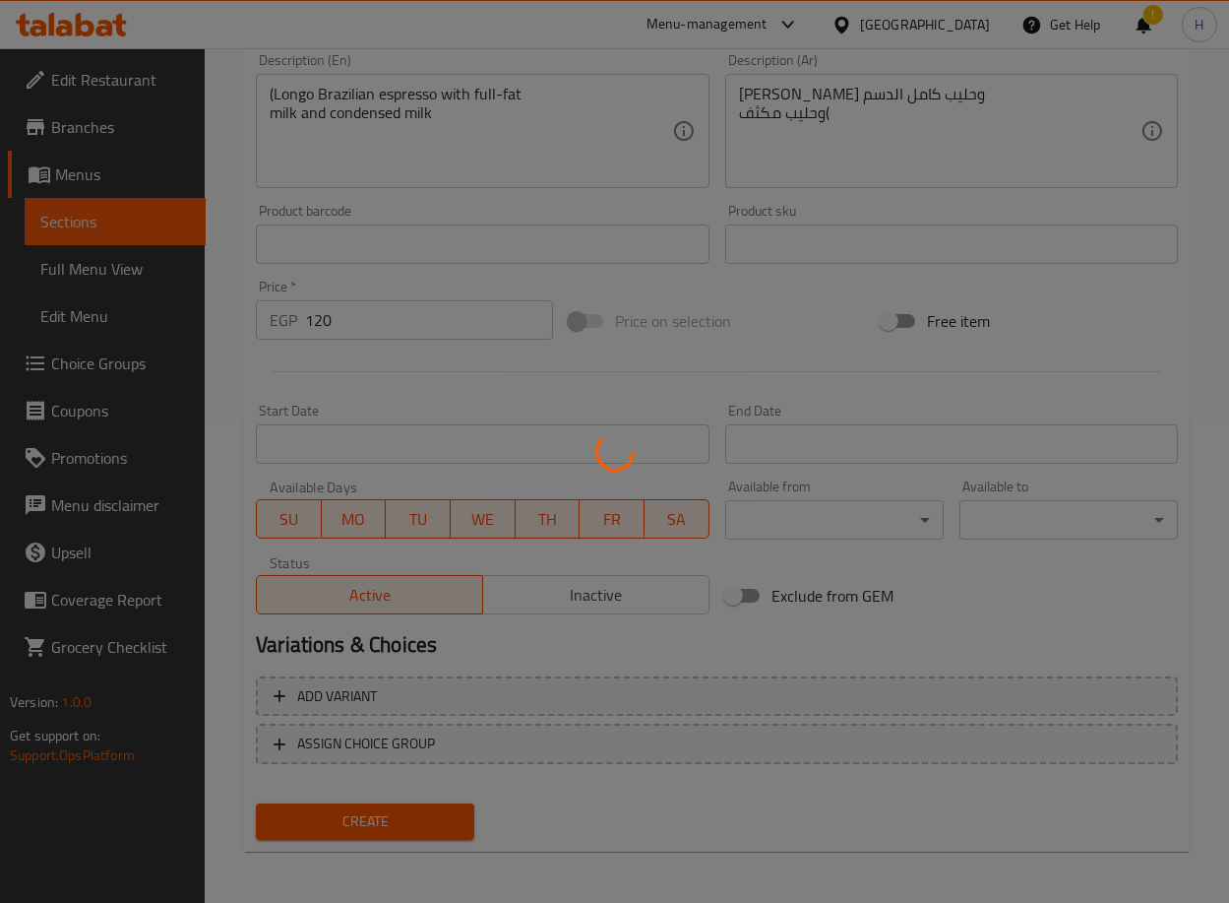
type input "0"
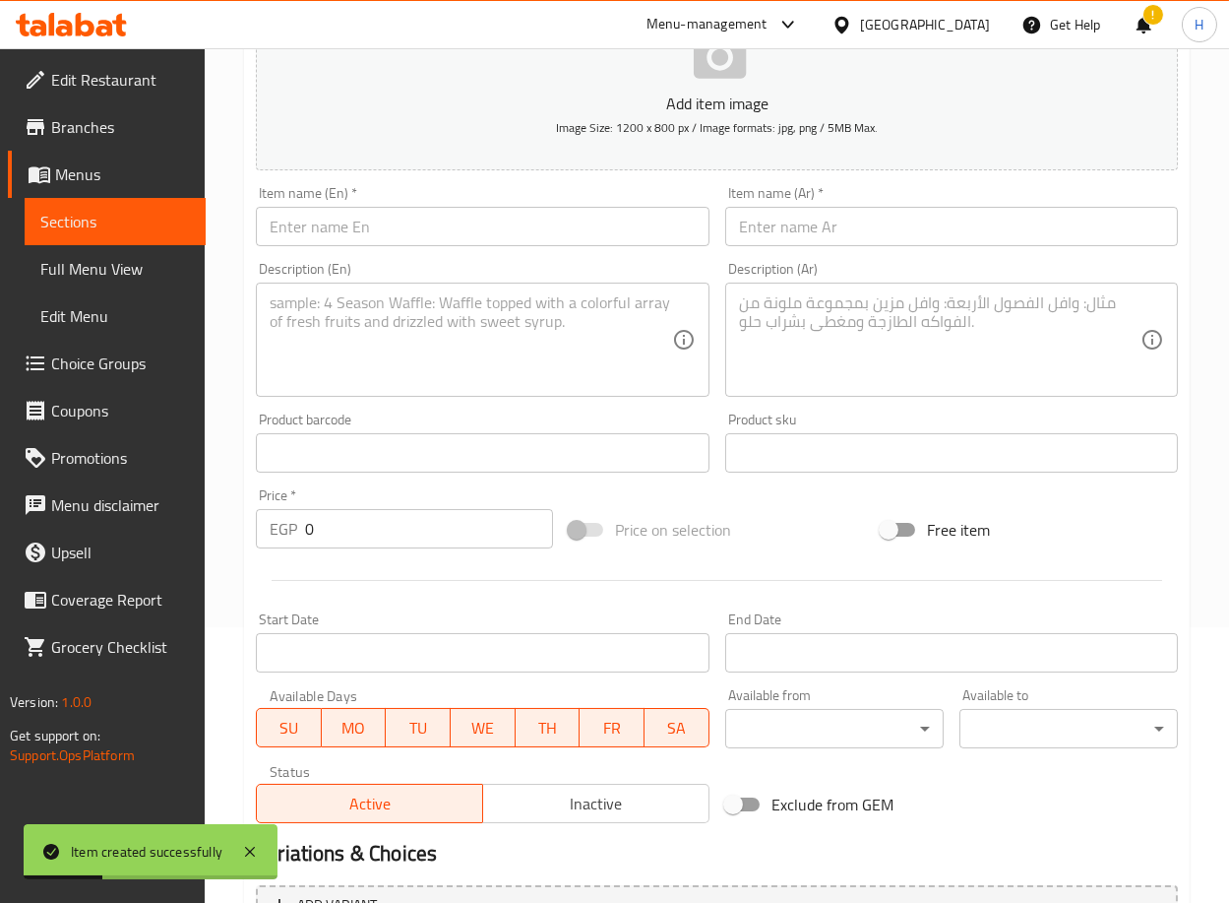
scroll to position [270, 0]
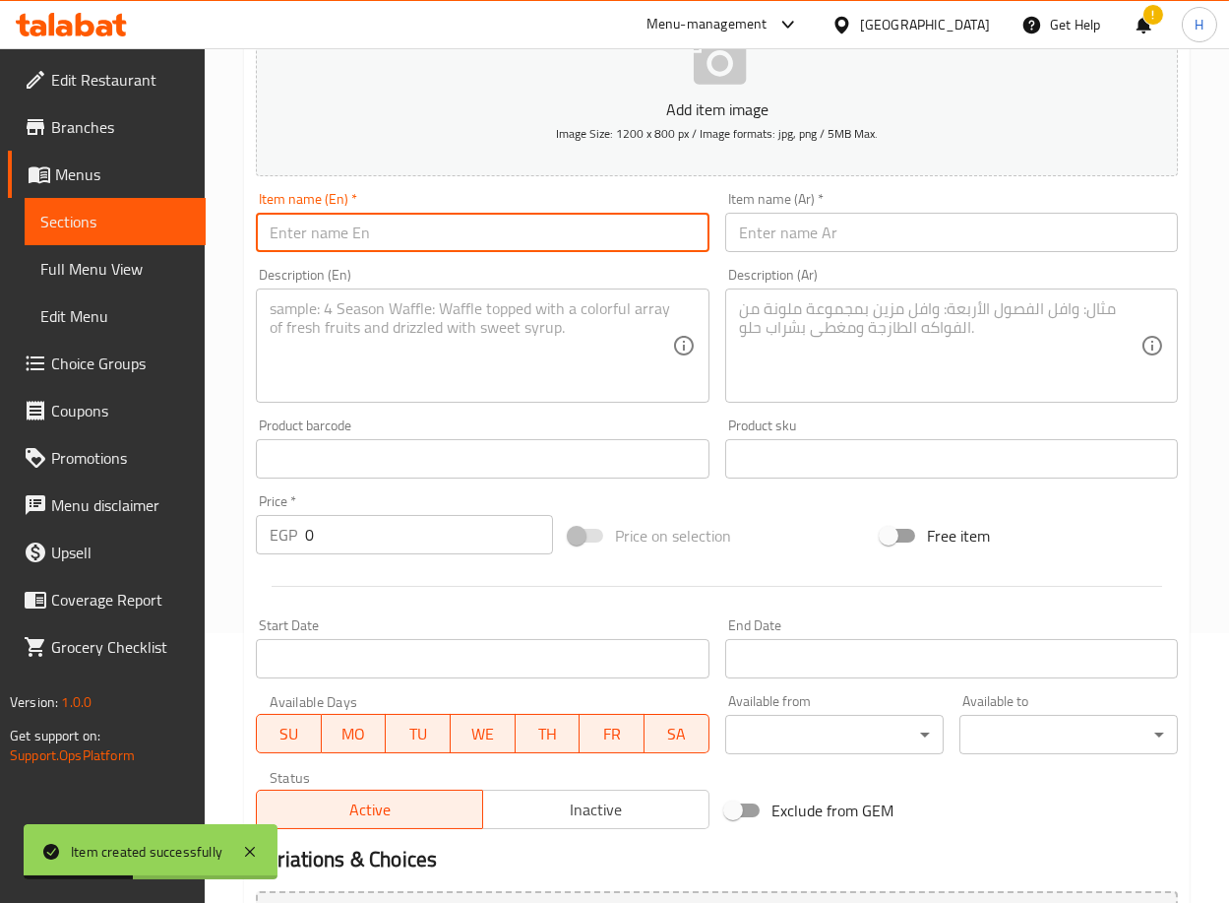
click at [502, 221] on input "text" at bounding box center [482, 232] width 453 height 39
paste input "Lotus Coffee"
type input "Lotus Coffee"
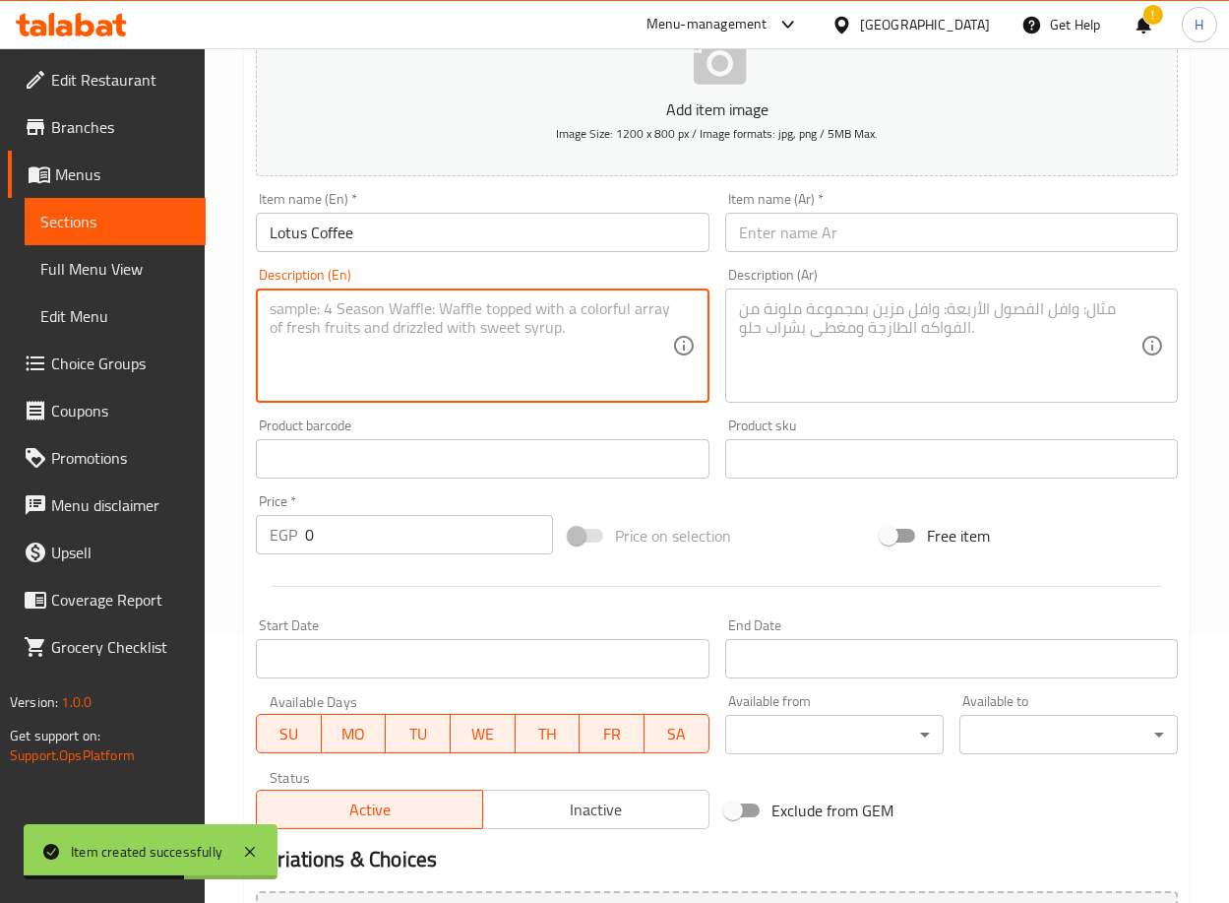
click at [527, 348] on textarea at bounding box center [471, 346] width 402 height 94
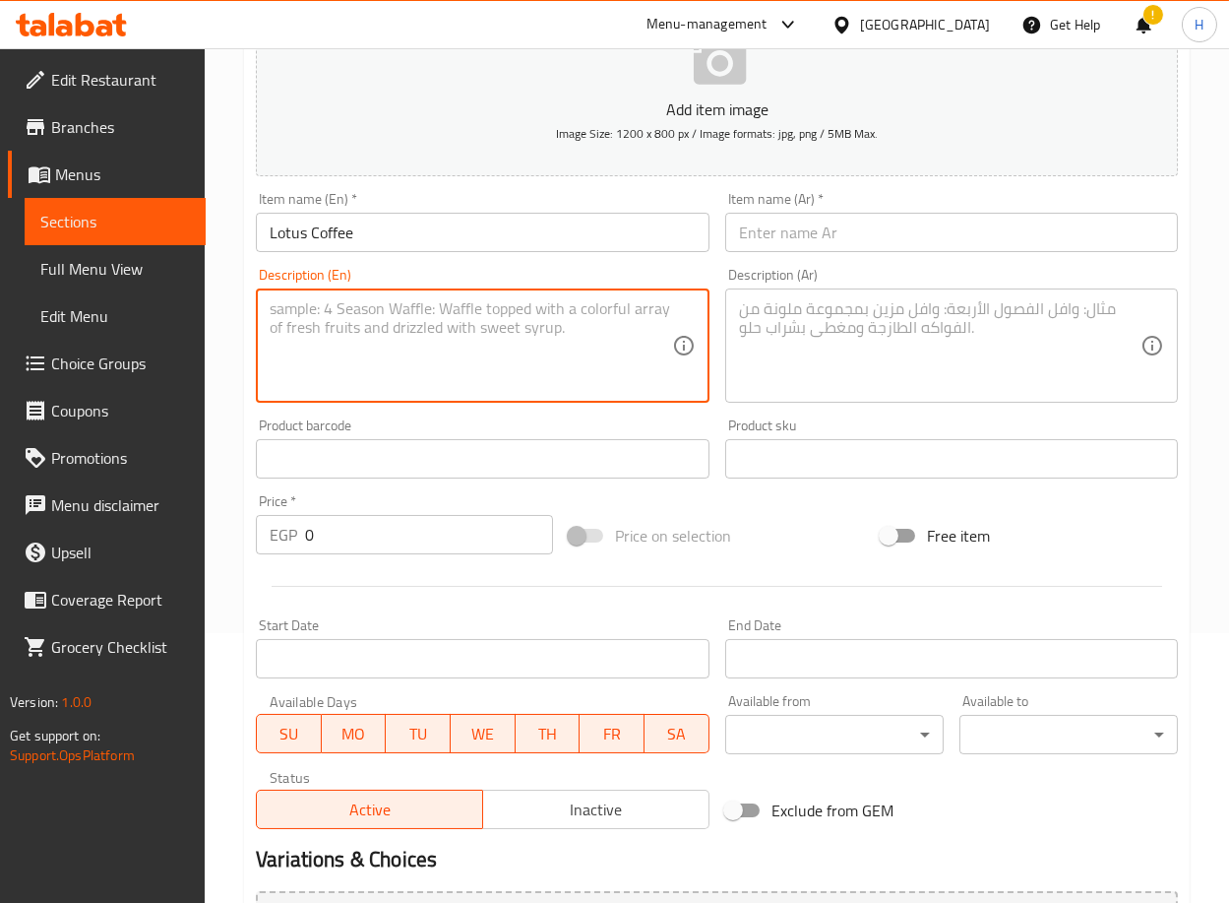
click at [463, 338] on textarea at bounding box center [471, 346] width 402 height 94
paste textarea "(Longo Brazilian espresso with full-fat or skimmed milk, Lotus sauce and biscuit"
type textarea "(Longo Brazilian espresso with full-fat or skimmed milk, Lotus sauce and biscuit"
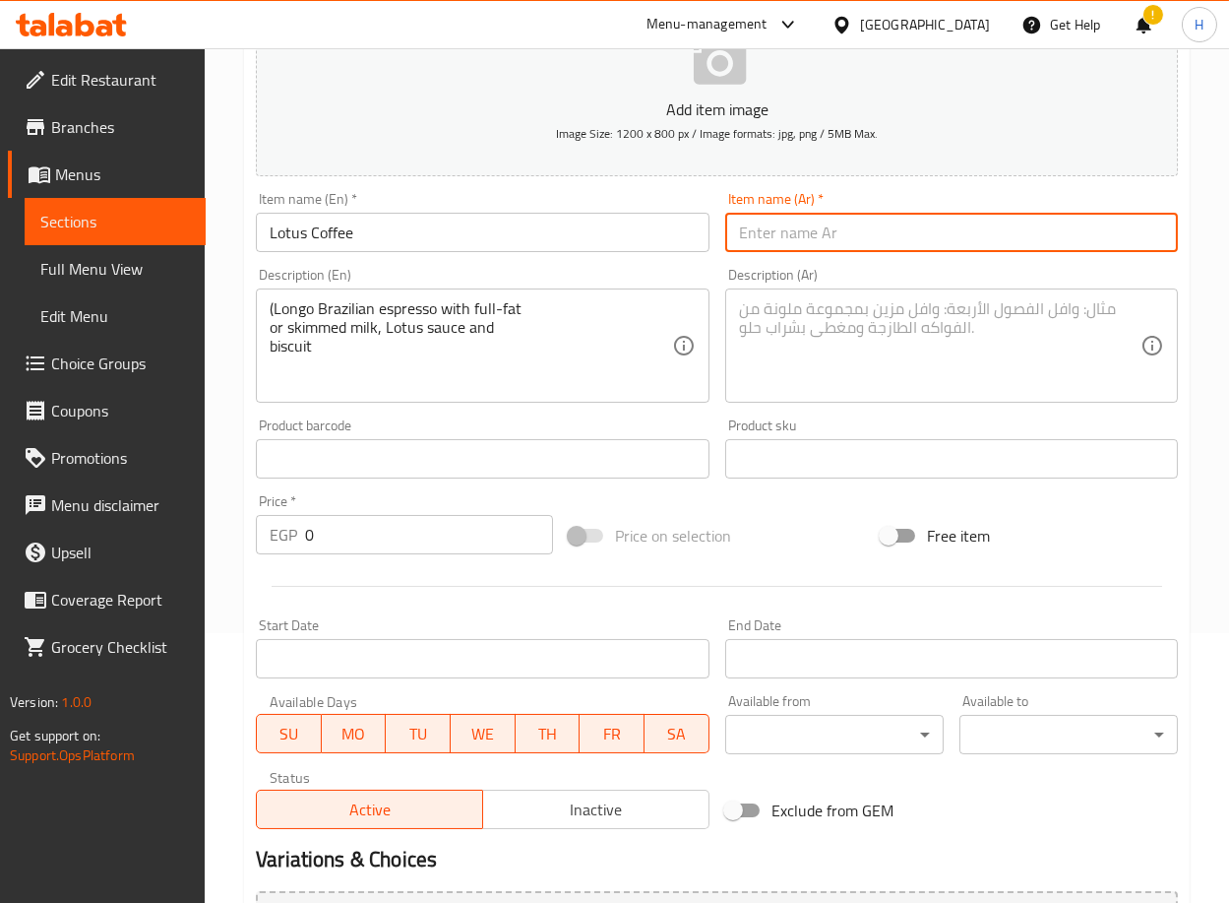
click at [774, 226] on input "text" at bounding box center [951, 232] width 453 height 39
click at [1049, 224] on input "text" at bounding box center [951, 232] width 453 height 39
paste input "قهوة لوتس"
type input "قهوة لوتس"
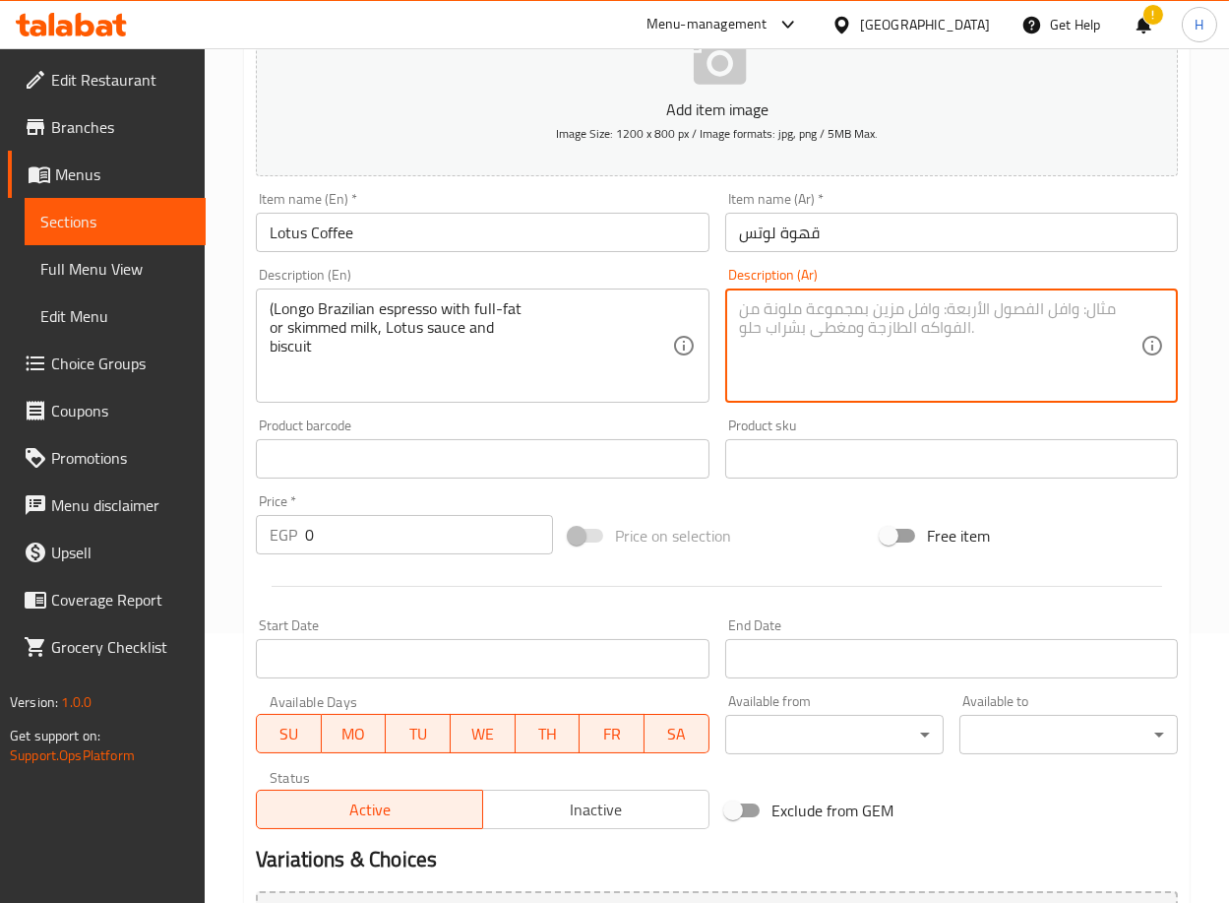
click at [1043, 372] on textarea at bounding box center [940, 346] width 402 height 94
click at [996, 315] on textarea at bounding box center [940, 346] width 402 height 94
paste textarea "لونجو إسبريسو برازيلي وحليب كامل الدسم أو خالي الدسم وصوص و[PERSON_NAME]"
type textarea "لونجو إسبريسو برازيلي وحليب كامل الدسم أو خالي الدسم وصوص و[PERSON_NAME]"
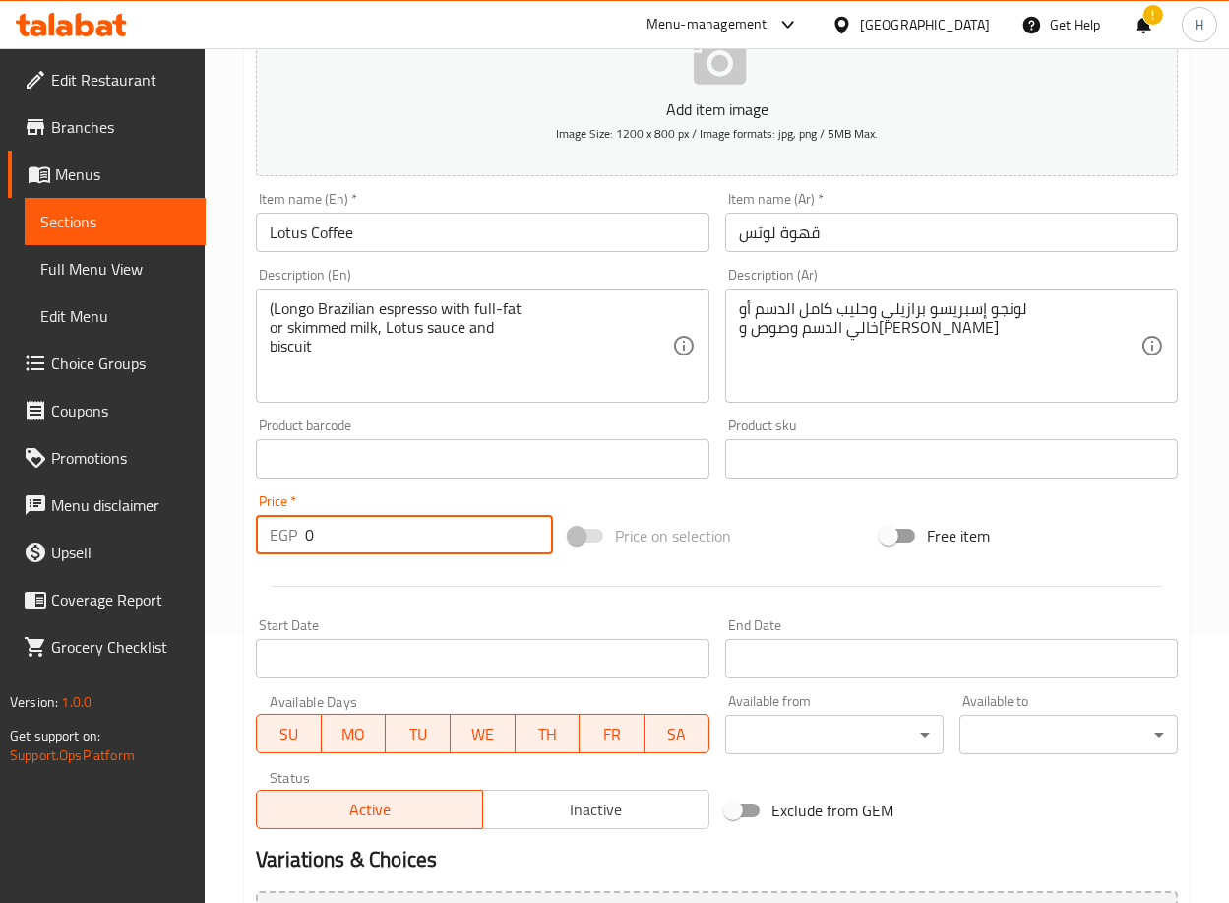
drag, startPoint x: 381, startPoint y: 553, endPoint x: 265, endPoint y: 529, distance: 118.7
click at [265, 529] on div "EGP 0 Price *" at bounding box center [404, 534] width 297 height 39
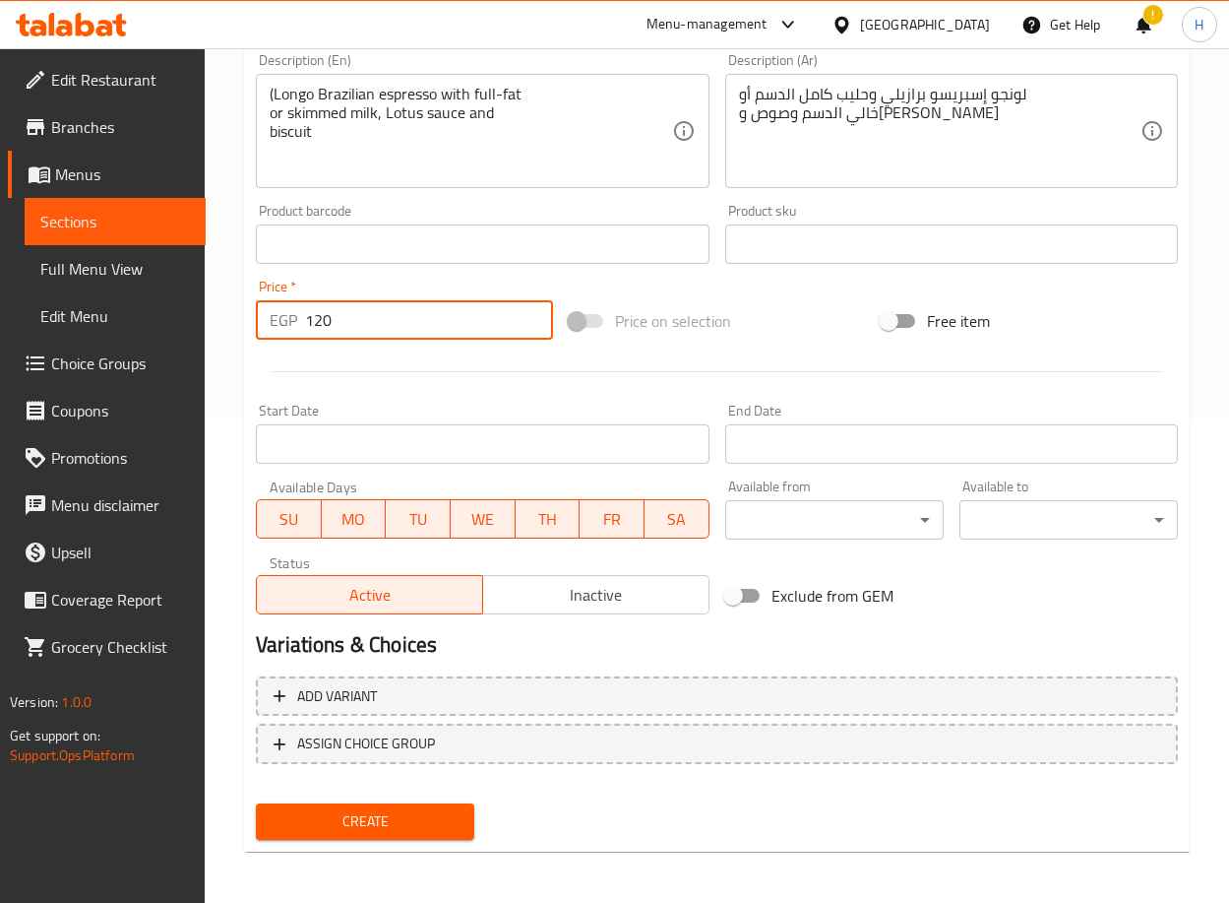
type input "120"
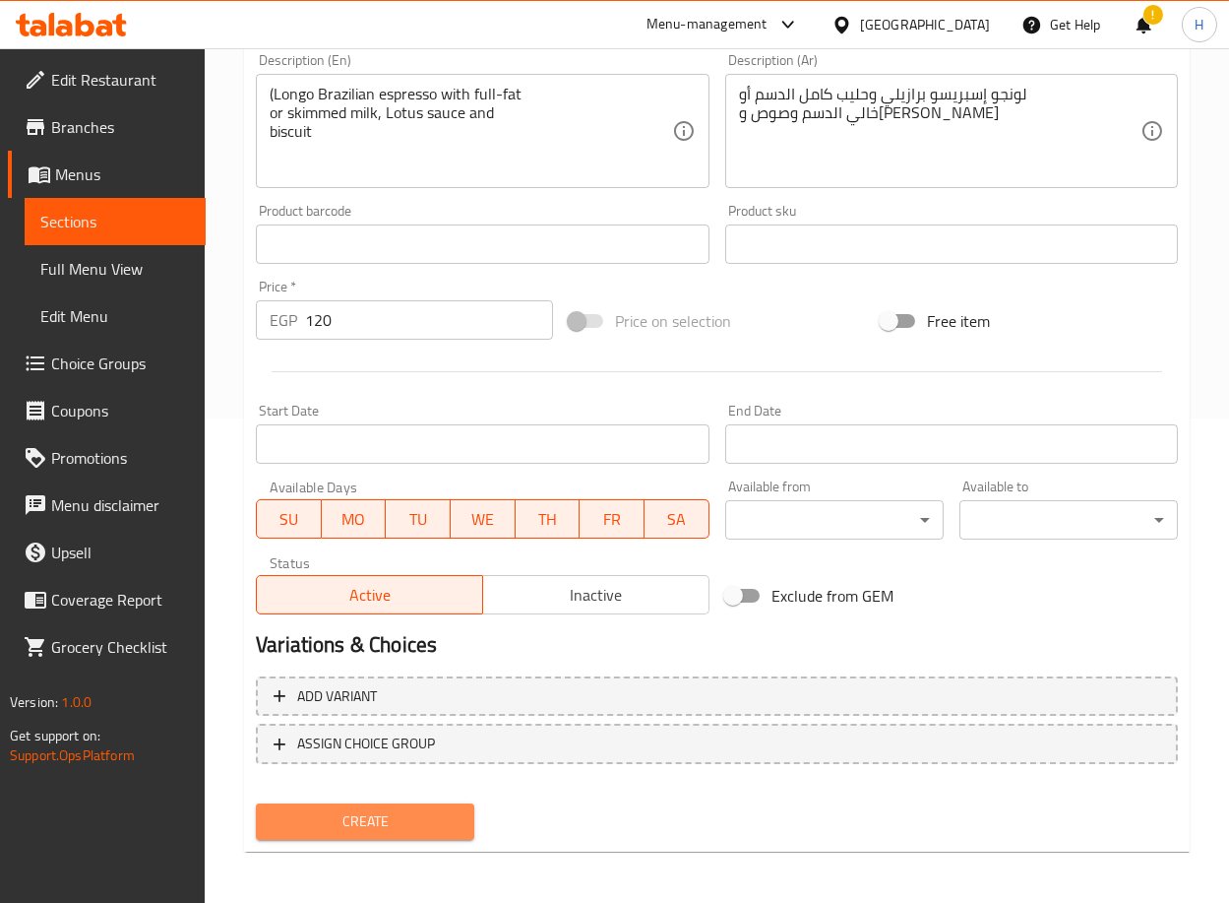
click at [338, 815] on span "Create" at bounding box center [365, 821] width 187 height 25
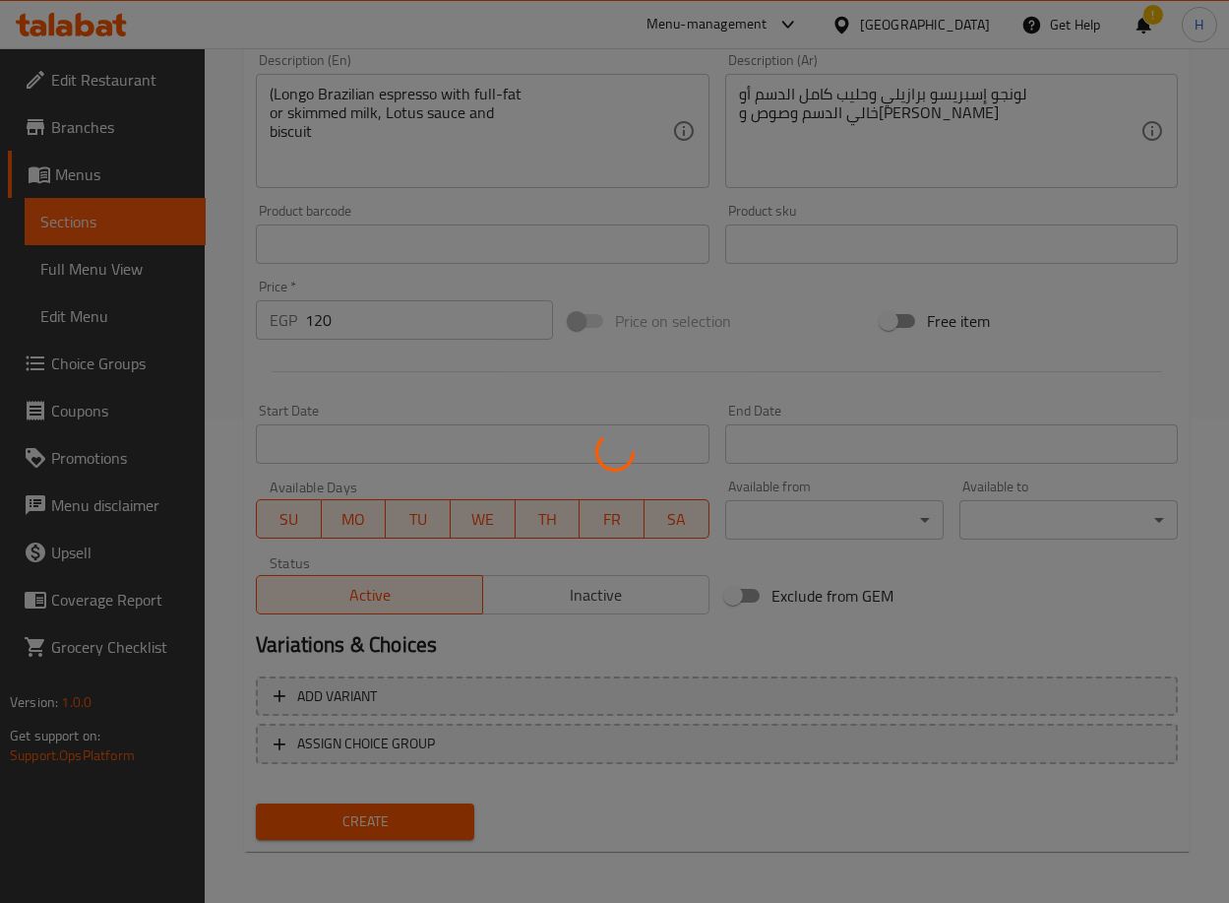
type input "0"
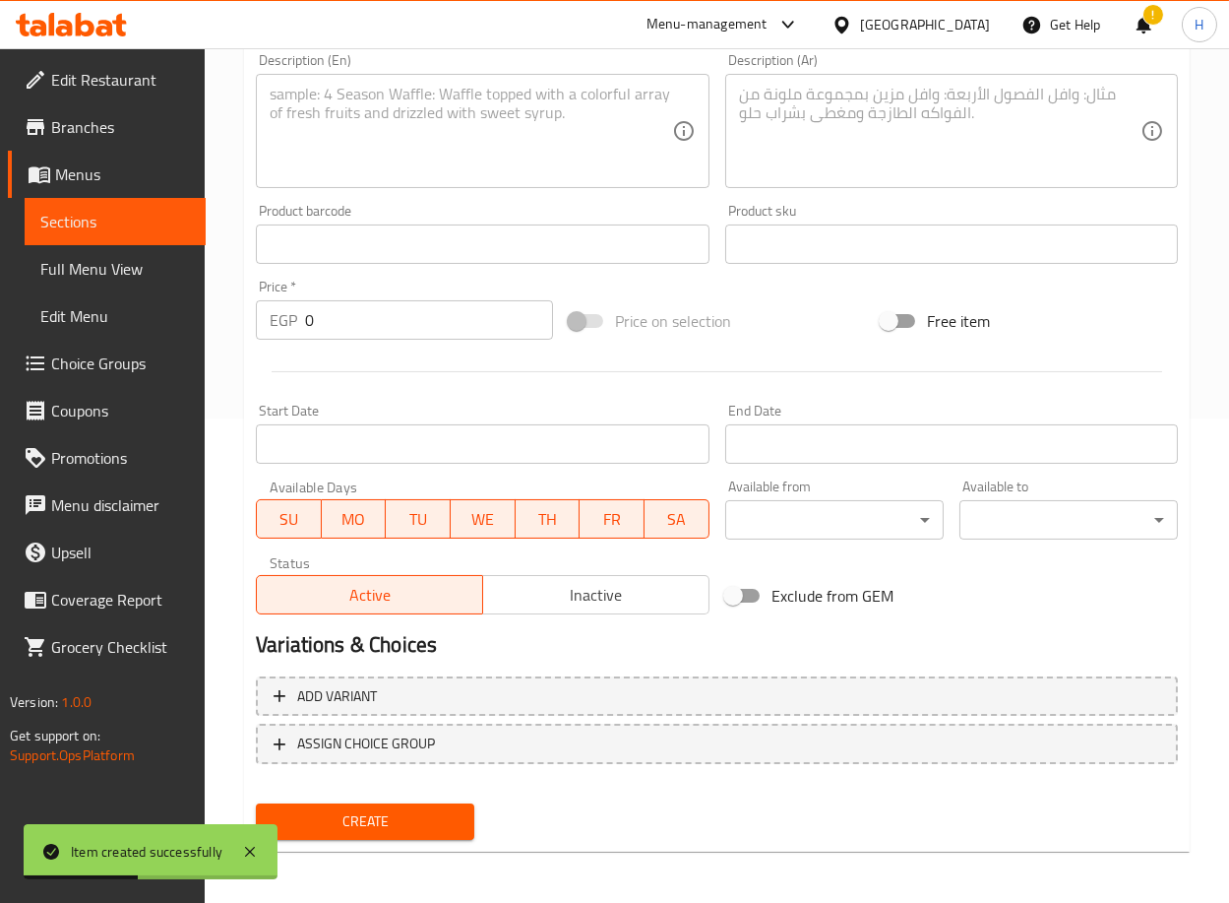
scroll to position [0, 0]
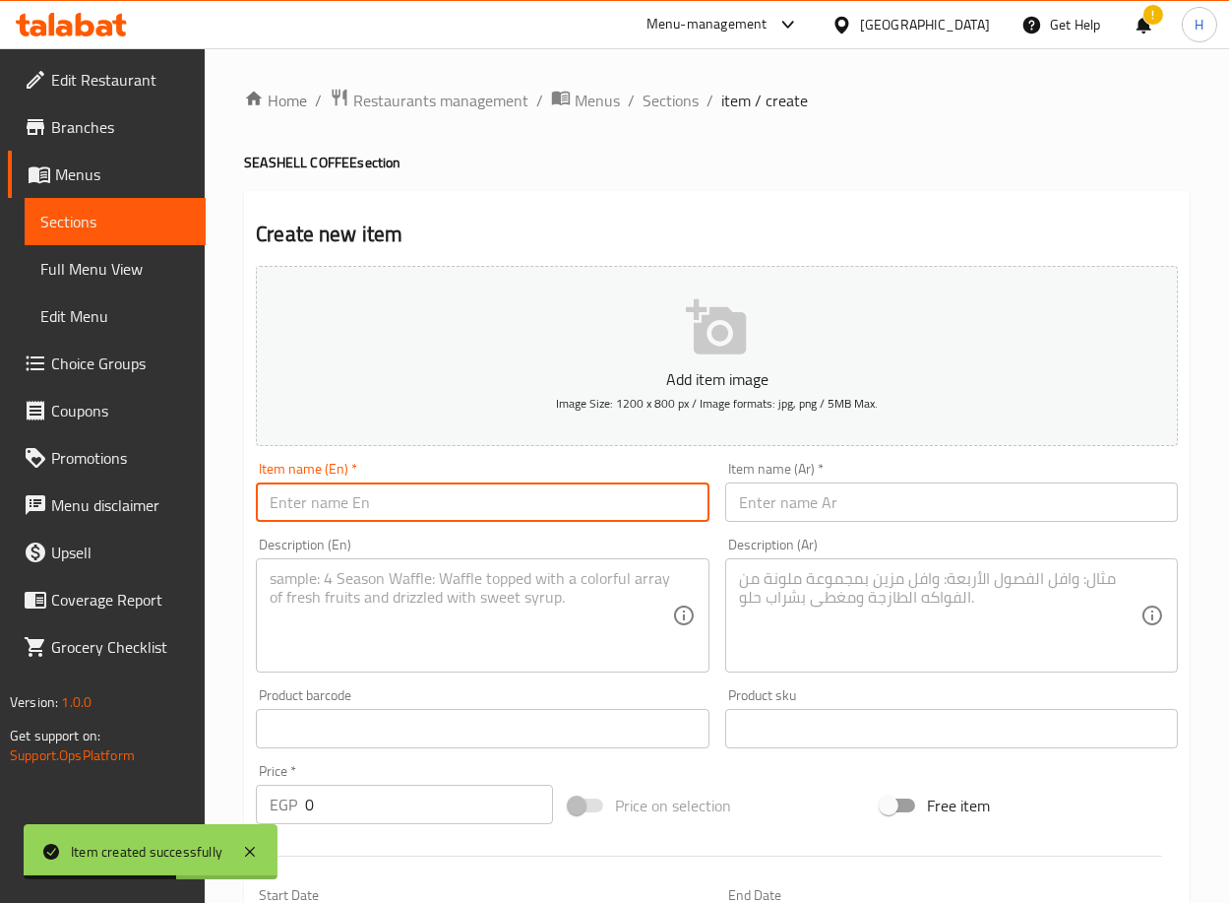
click at [465, 496] on input "text" at bounding box center [482, 501] width 453 height 39
paste input "StrawChoco Coffee"
type input "StrawChoco Coffee"
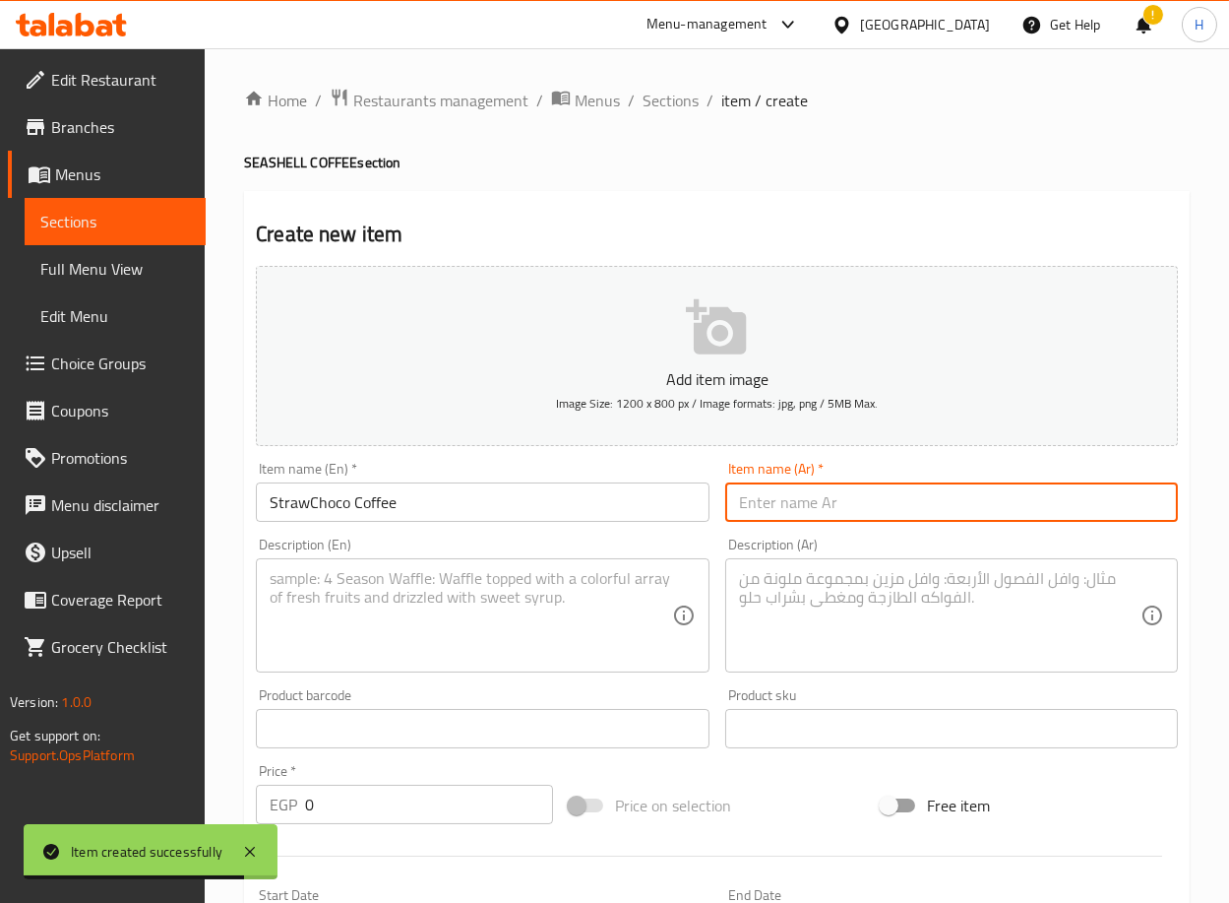
click at [809, 506] on input "text" at bounding box center [951, 501] width 453 height 39
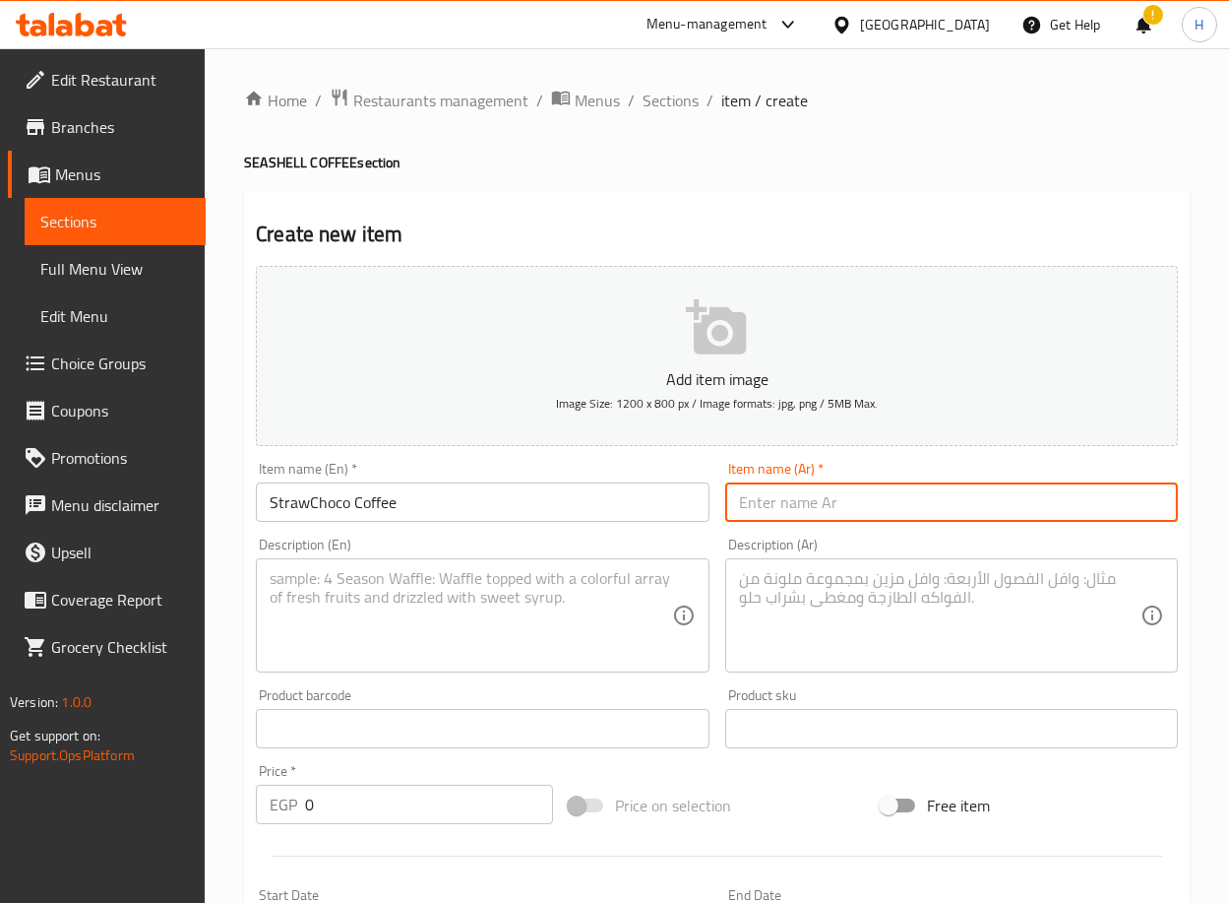
click at [1019, 514] on input "text" at bounding box center [951, 501] width 453 height 39
paste input "قهوة ستروشوكو"
type input "قهوة ستروشوكو"
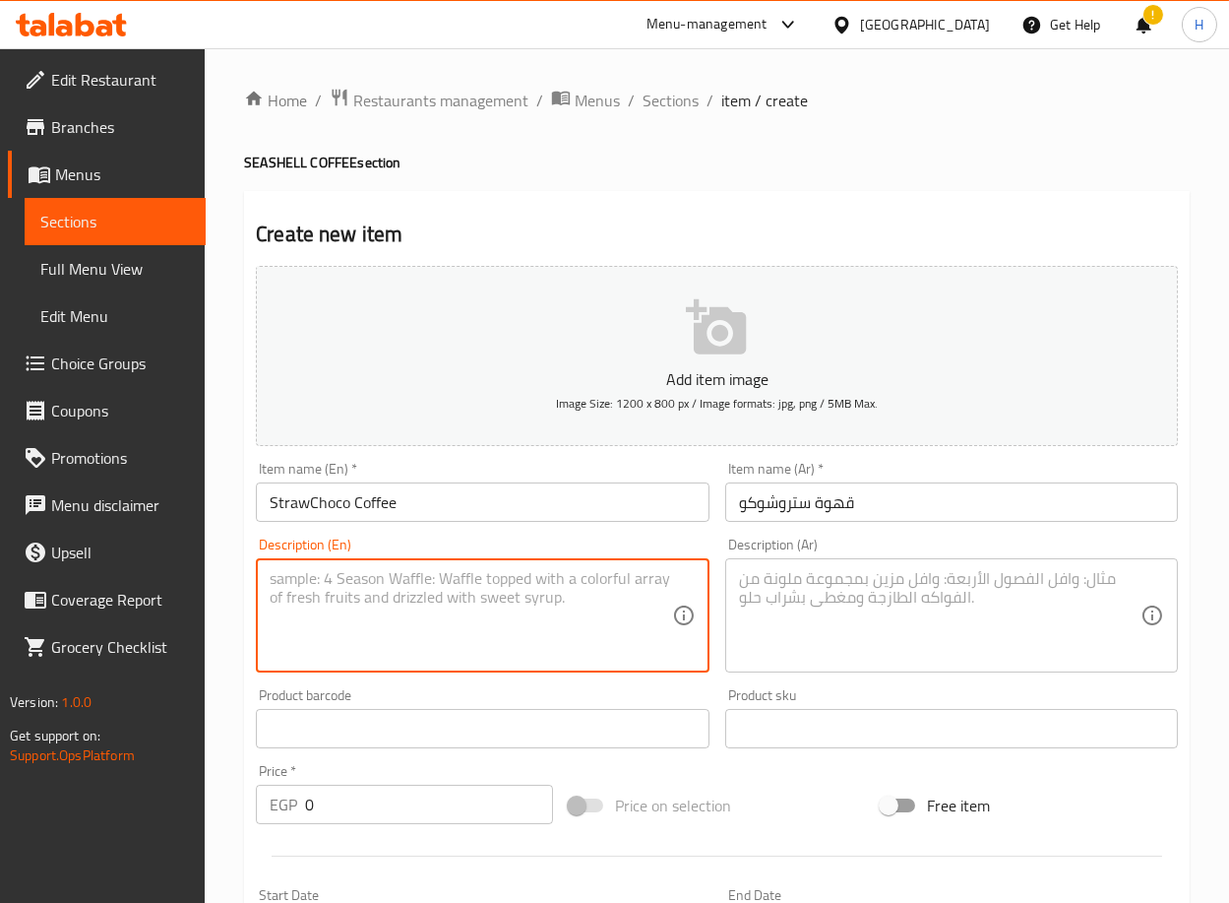
click at [478, 643] on textarea at bounding box center [471, 616] width 402 height 94
click at [355, 594] on textarea at bounding box center [471, 616] width 402 height 94
paste textarea "(Longo Brazilian espresso with full-fat or skimmed milk, dark chocolate sauce, …"
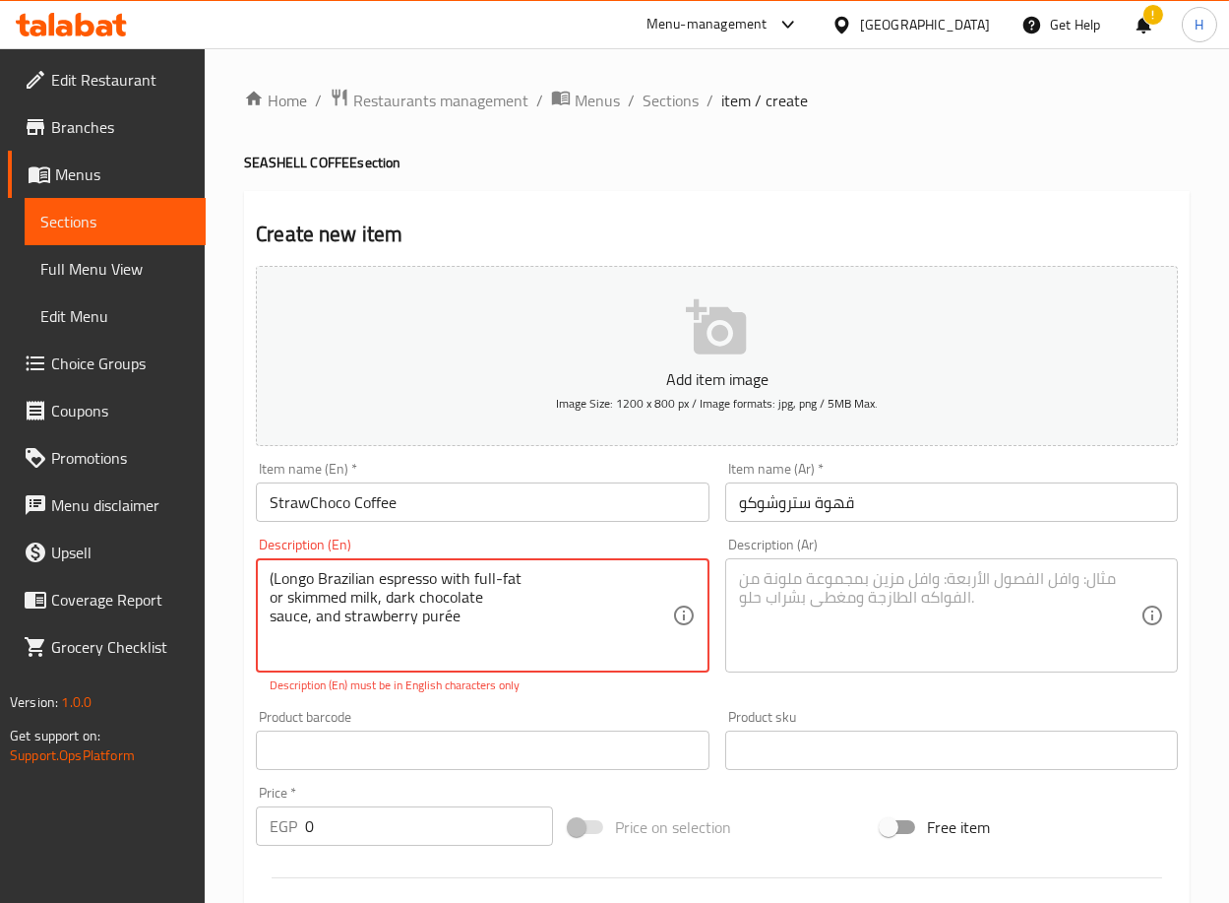
click at [885, 592] on textarea at bounding box center [940, 616] width 402 height 94
click at [567, 621] on textarea "Longo Brazilian espresso with full-fat or skimmed milk, dark chocolate sauce, a…" at bounding box center [471, 616] width 402 height 94
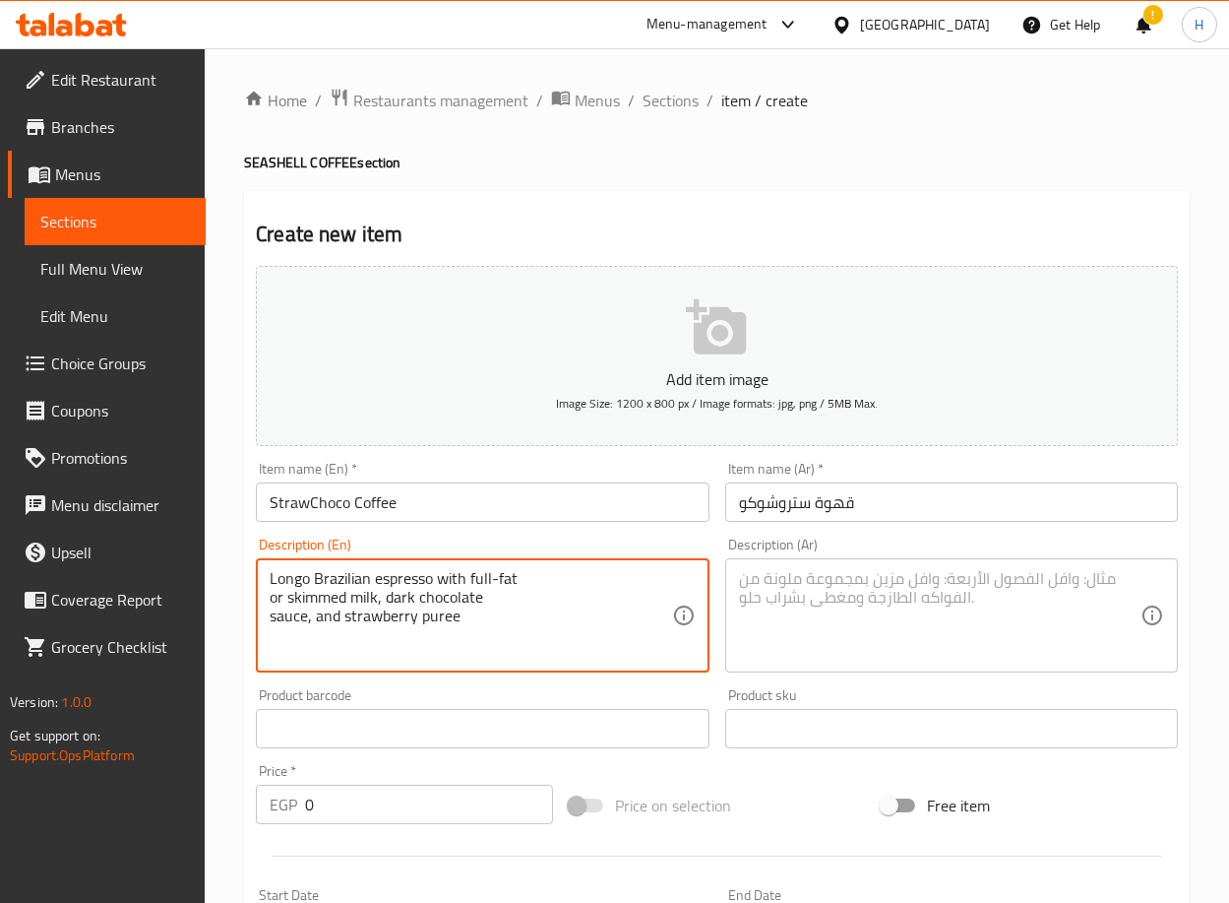
type textarea "Longo Brazilian espresso with full-fat or skimmed milk, dark chocolate sauce, a…"
click at [876, 651] on textarea at bounding box center [940, 616] width 402 height 94
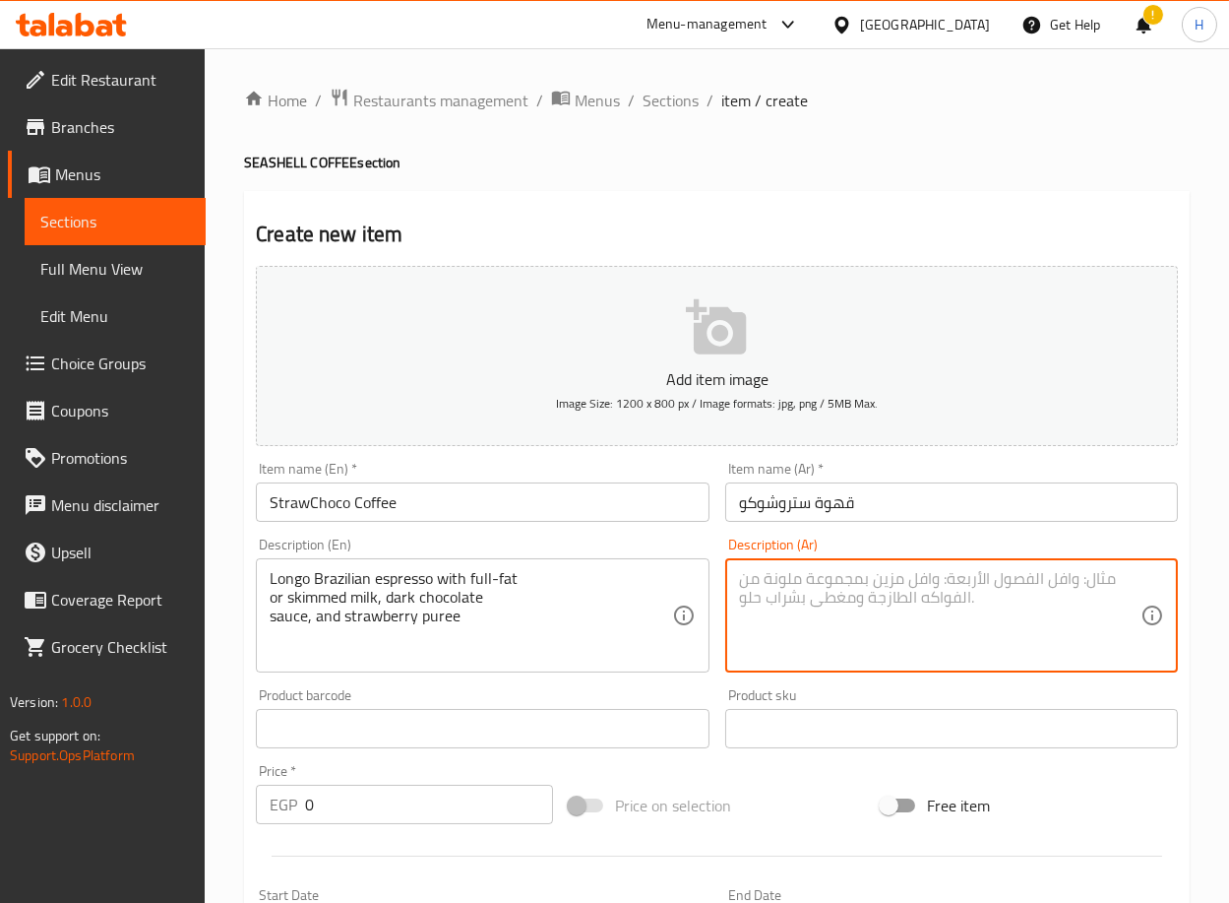
click at [827, 574] on textarea at bounding box center [940, 616] width 402 height 94
paste textarea "لونجو إسبريسو برازيلي وحليب كامل الدسم أو خالي الدسم وصوص شوكلت دارك وبيوريه فر…"
type textarea "لونجو إسبريسو برازيلي وحليب كامل الدسم أو خالي الدسم وصوص شوكلت دارك وبيوريه فر…"
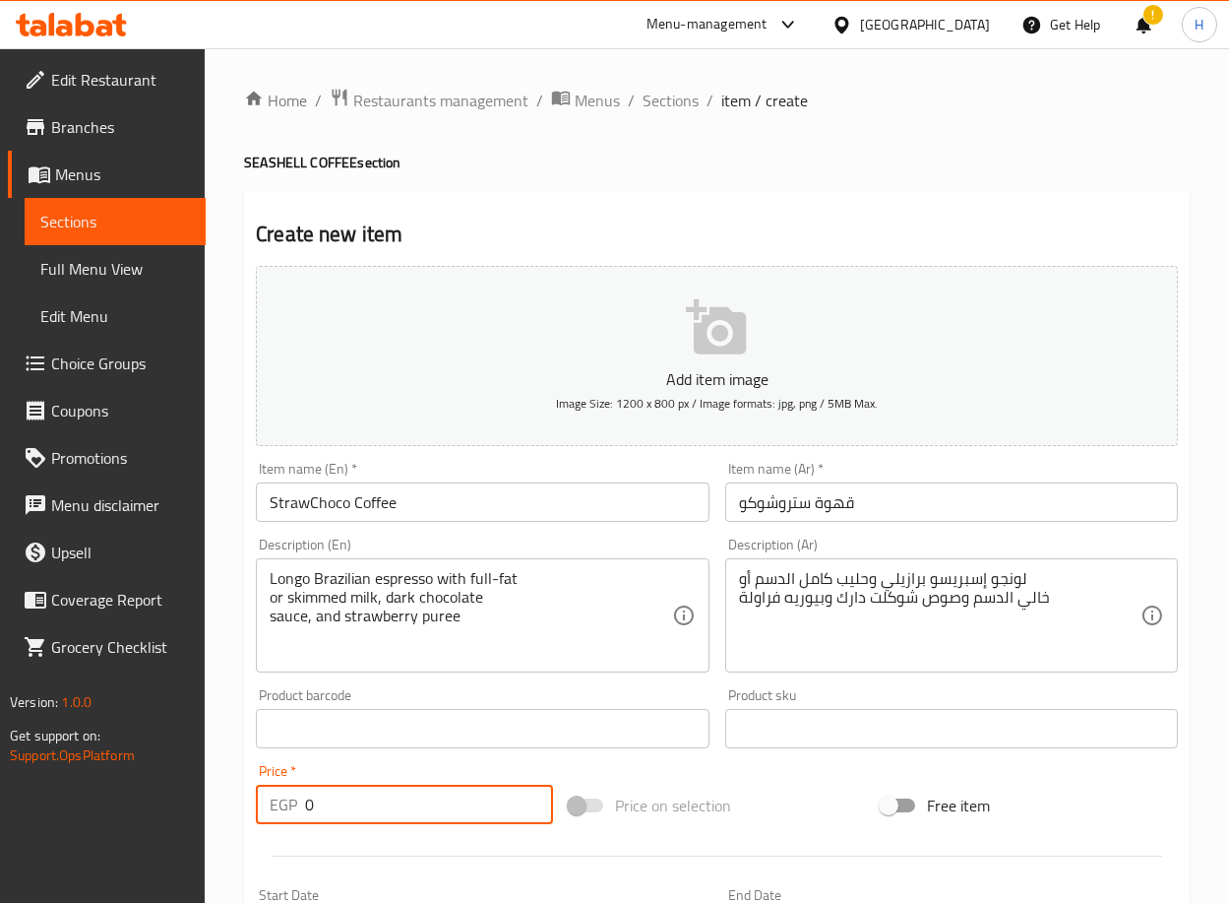
drag, startPoint x: 357, startPoint y: 797, endPoint x: 287, endPoint y: 796, distance: 69.9
click at [287, 796] on div "EGP 0 Price *" at bounding box center [404, 804] width 297 height 39
type input "120"
click at [226, 754] on div "Home / Restaurants management / Menus / Sections / item / create SEASHELL COFFE…" at bounding box center [717, 719] width 1025 height 1343
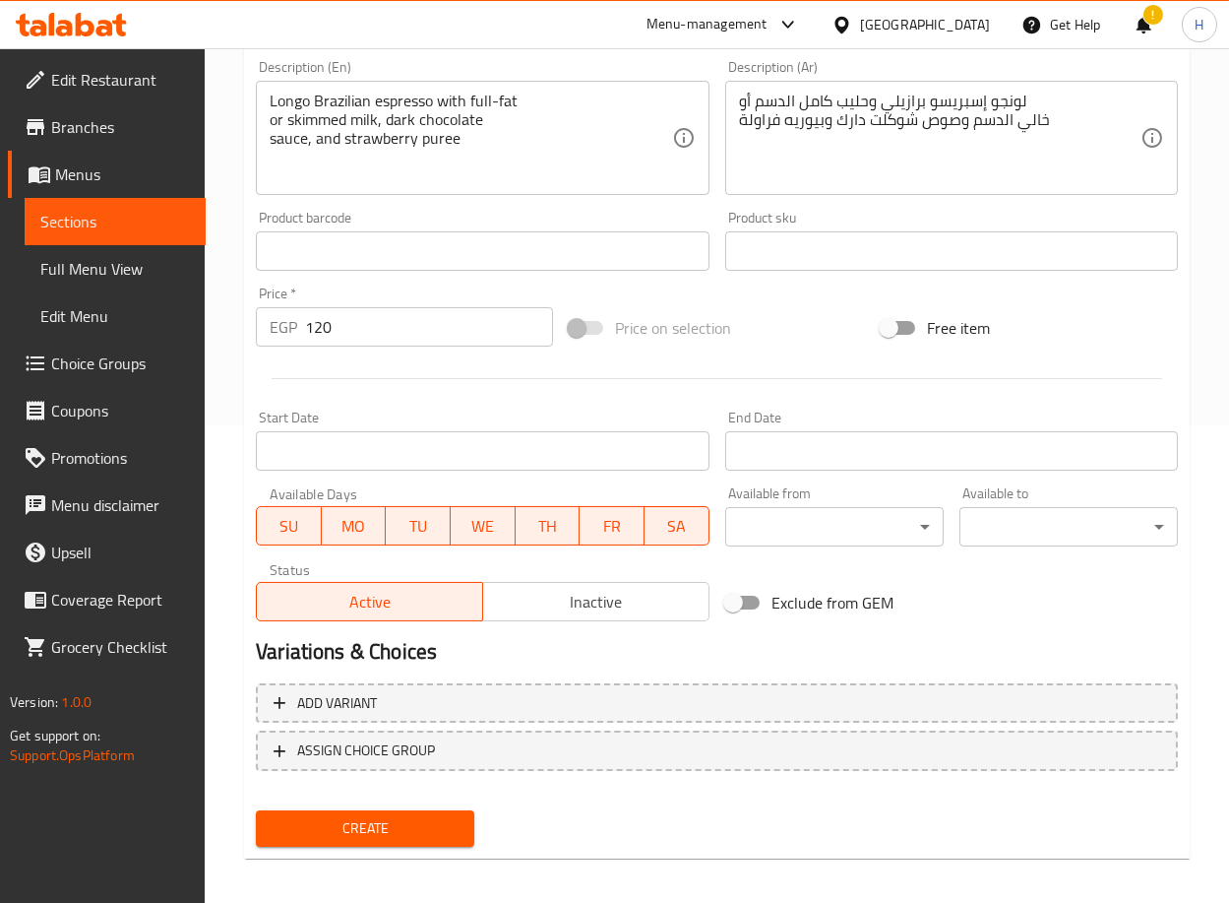
scroll to position [484, 0]
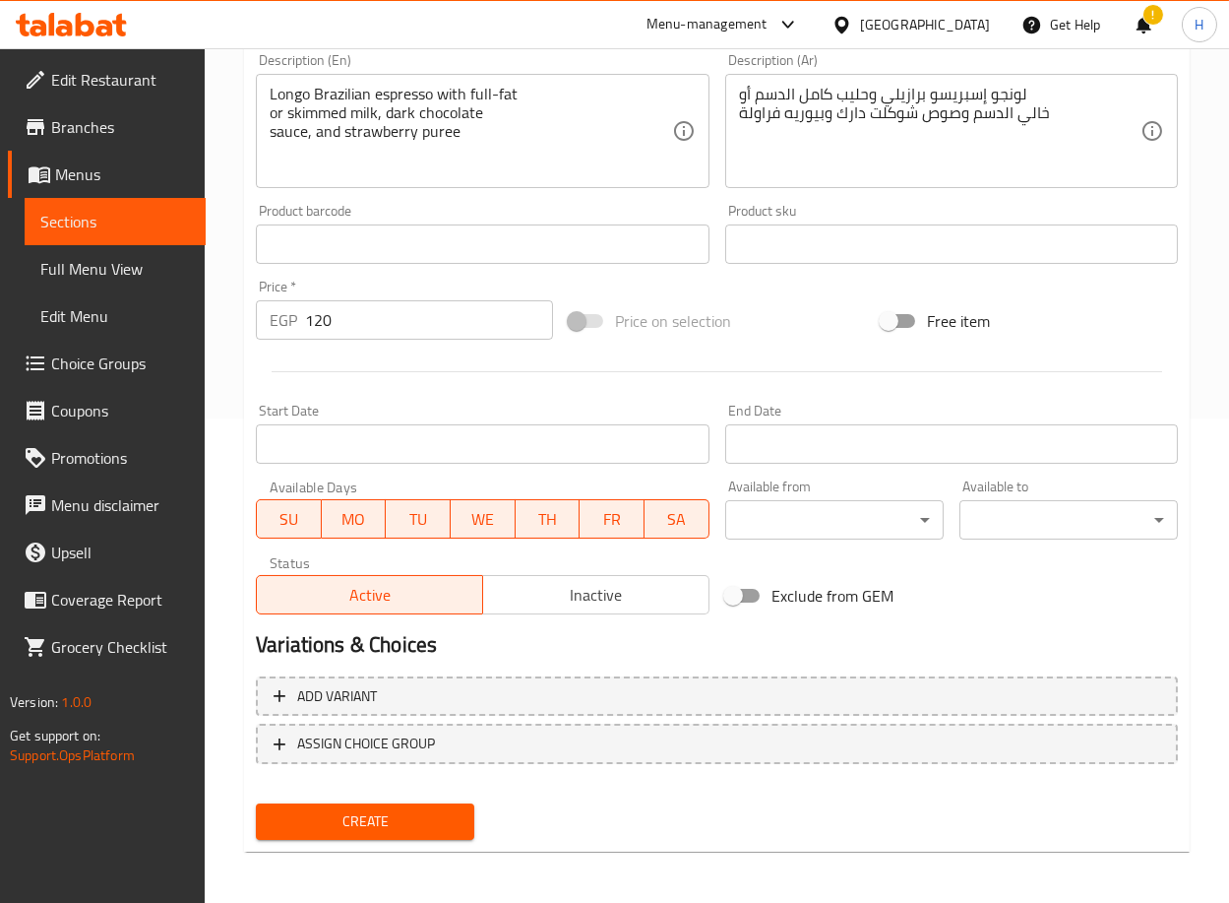
click at [344, 814] on span "Create" at bounding box center [365, 821] width 187 height 25
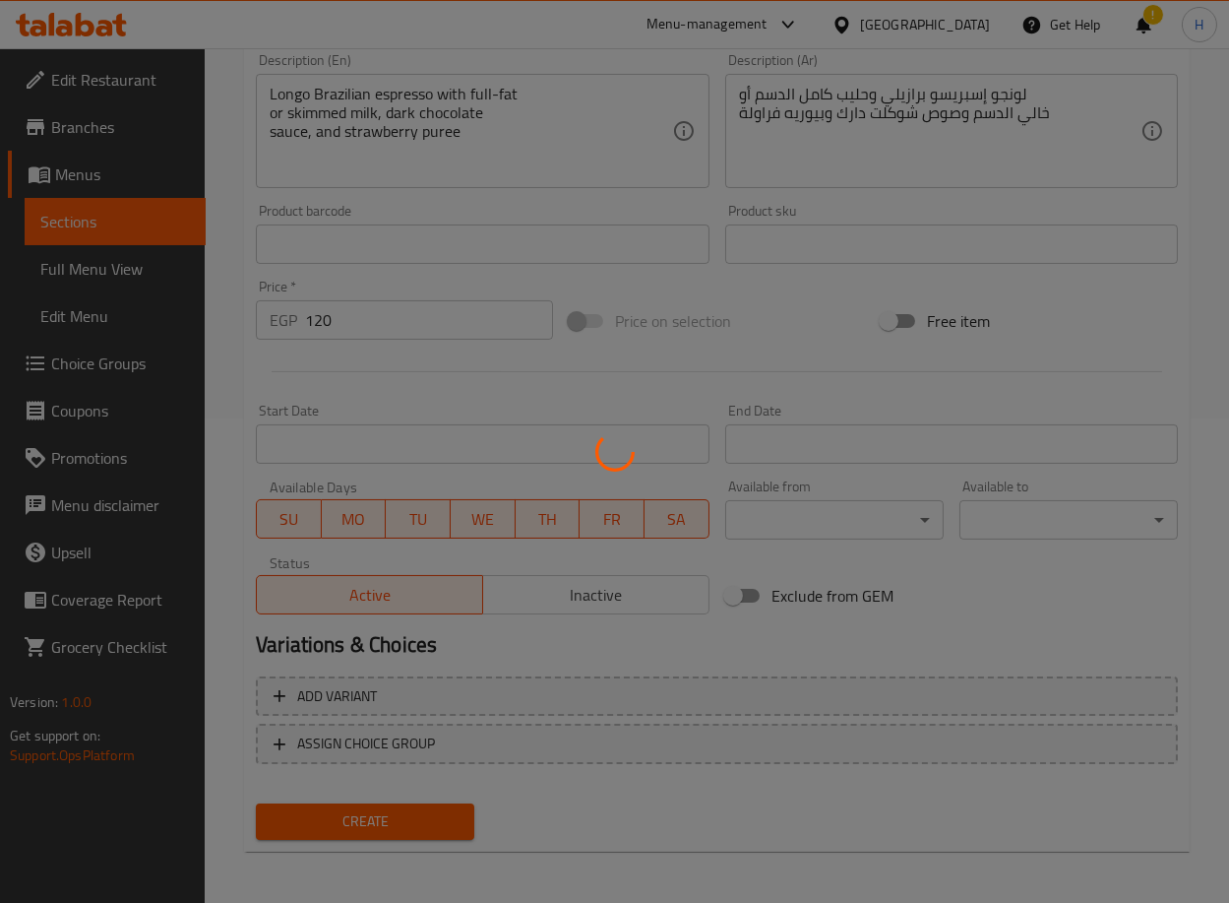
type input "0"
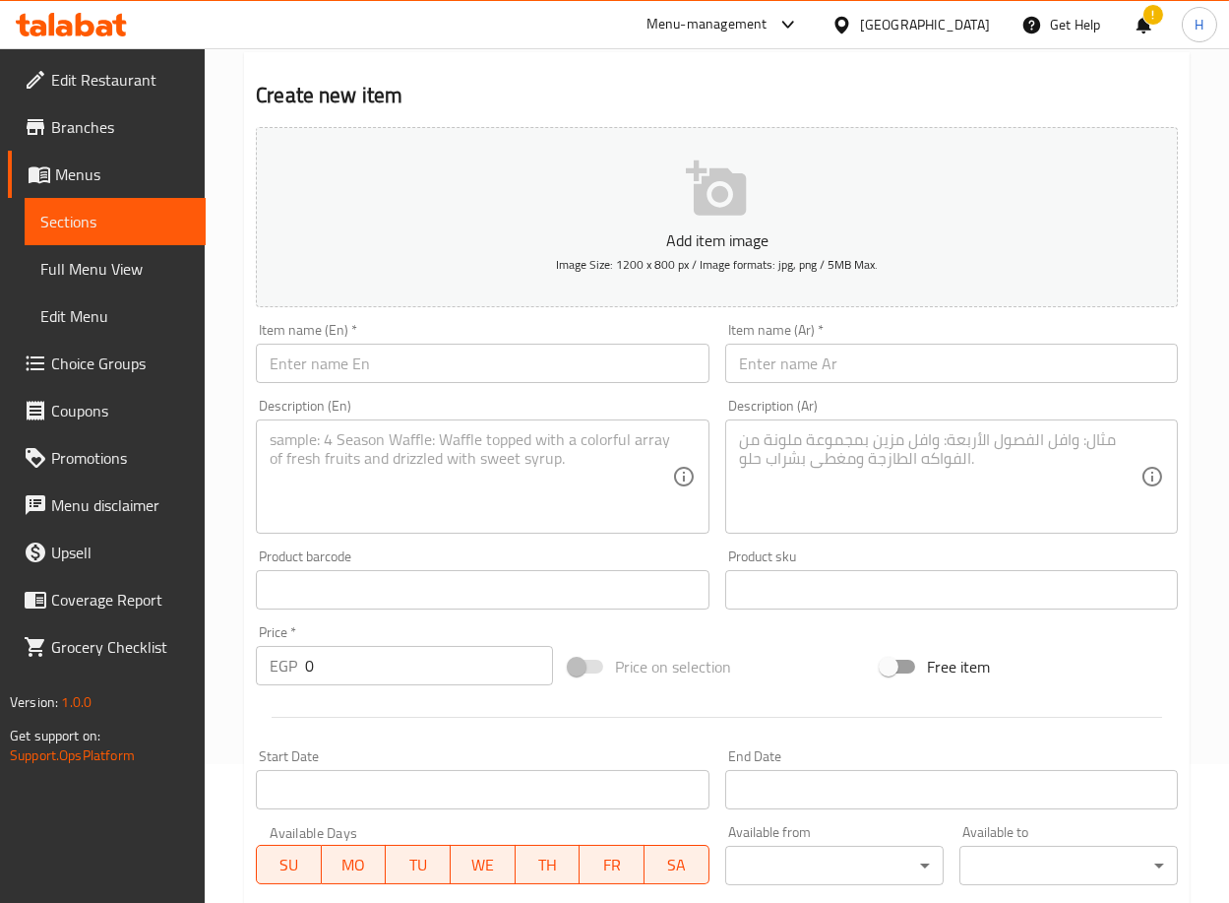
scroll to position [138, 0]
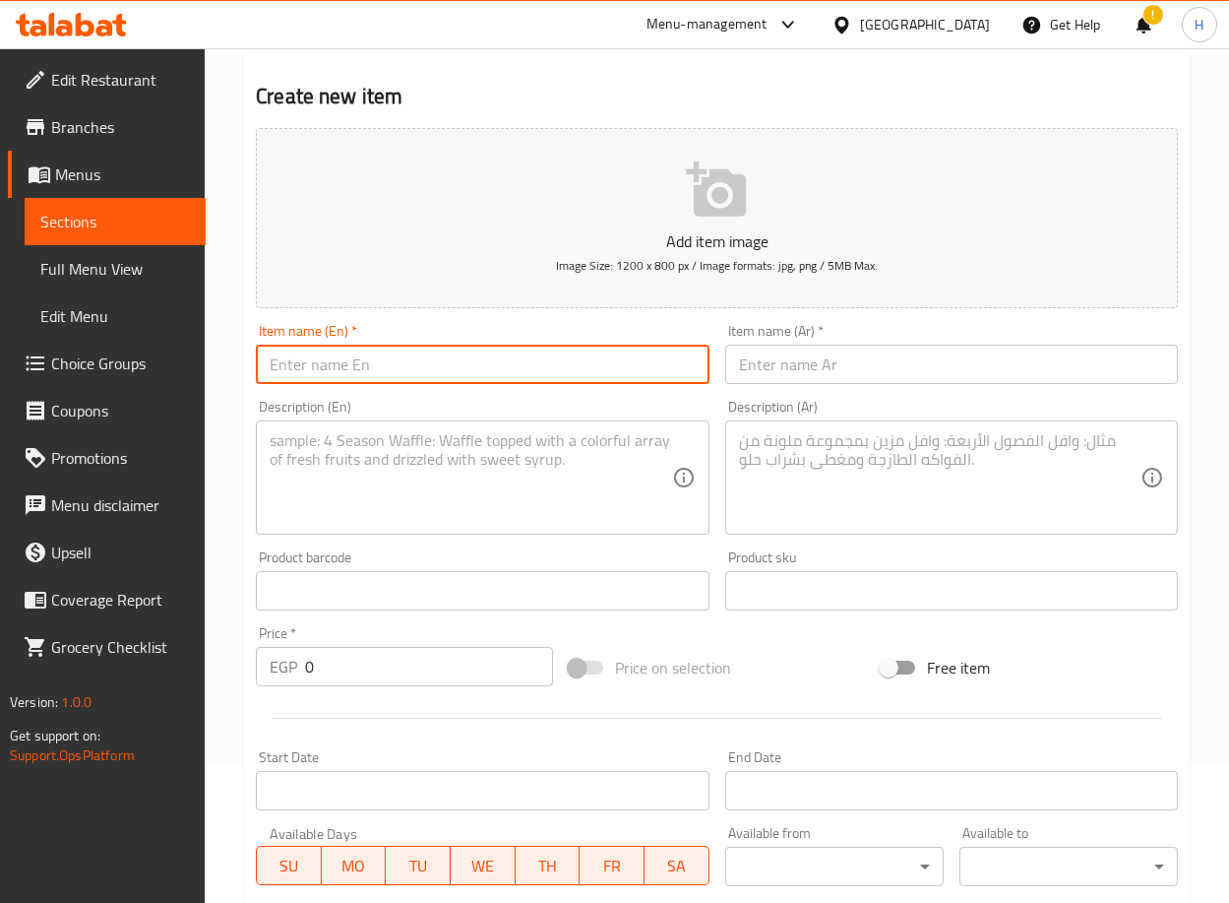
click at [339, 370] on input "text" at bounding box center [482, 364] width 453 height 39
paste input "Latte Macchiato Caramel"
type input "Latte Macchiato Caramel"
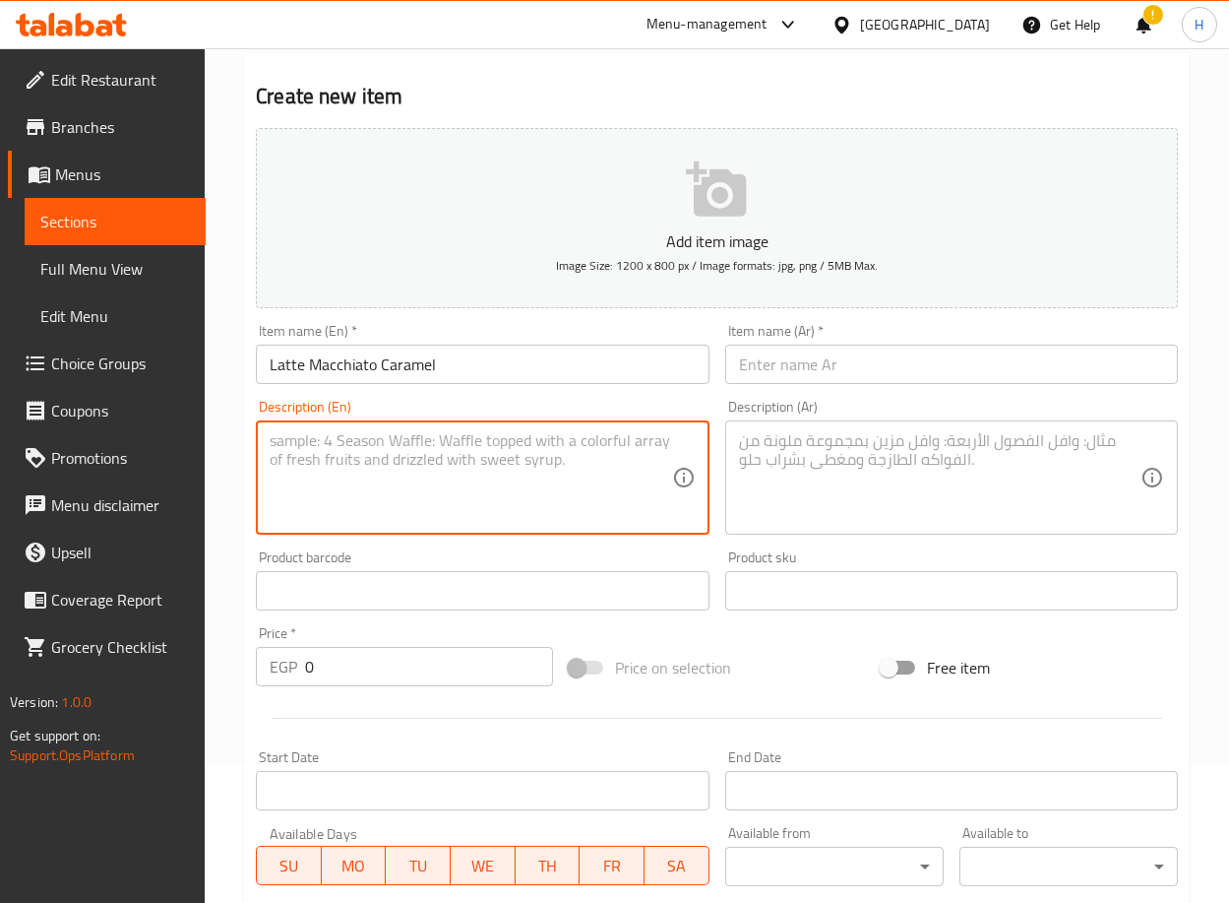
click at [381, 451] on textarea at bounding box center [471, 478] width 402 height 94
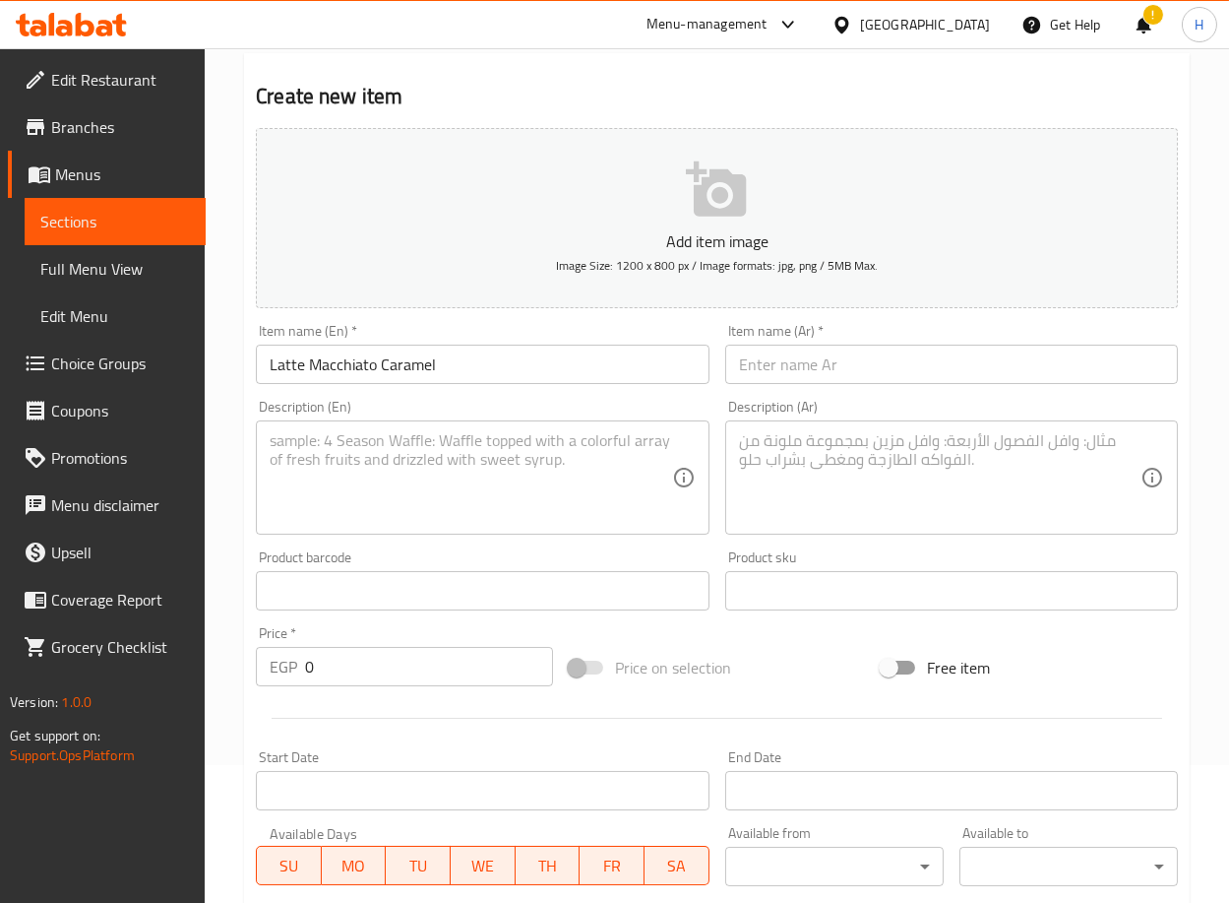
click at [372, 477] on textarea at bounding box center [471, 478] width 402 height 94
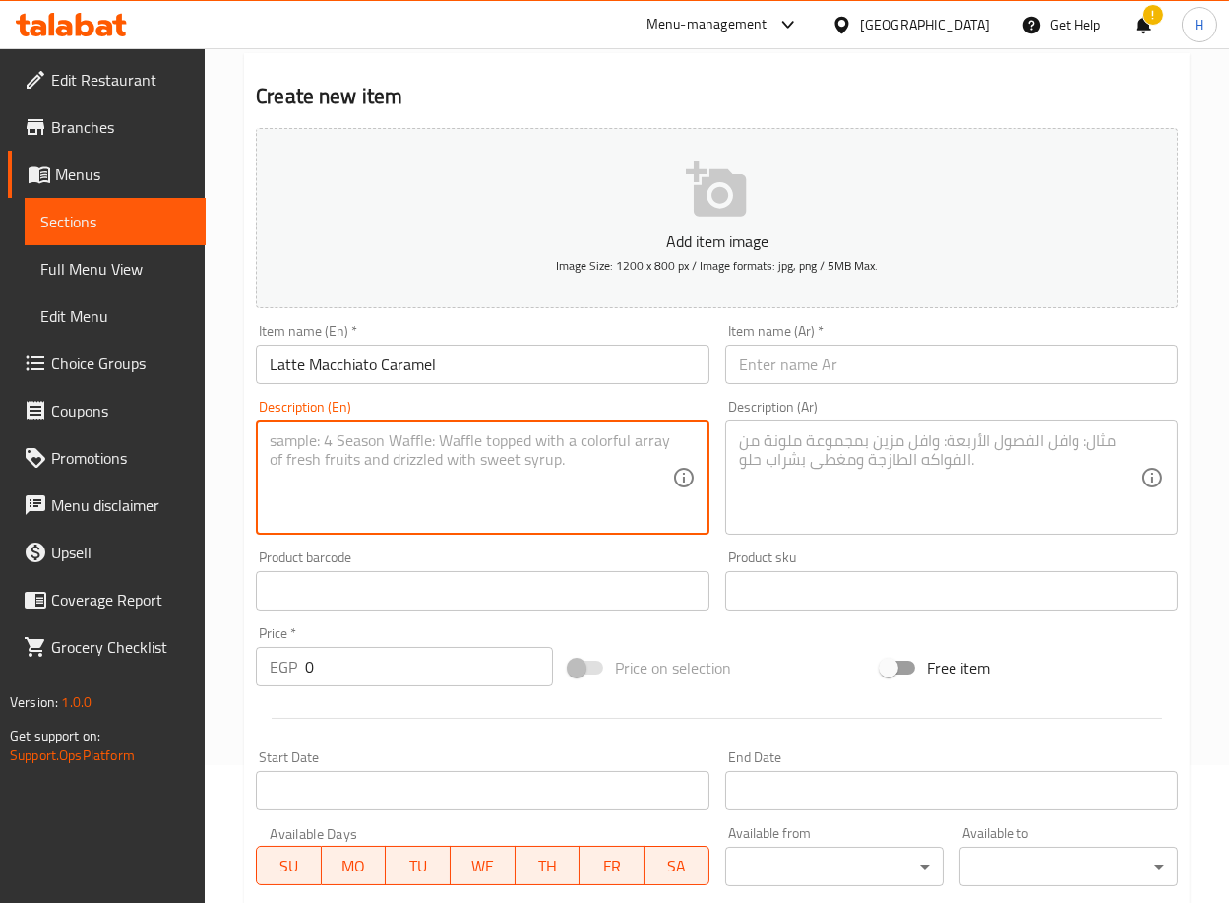
paste textarea "(Longo Brazilian espresso with full-fat or skimmed milk, caramel sauce, vanilla…"
type textarea "(Longo Brazilian espresso with full-fat or skimmed milk, caramel sauce, vanilla…"
click at [857, 356] on input "text" at bounding box center [951, 364] width 453 height 39
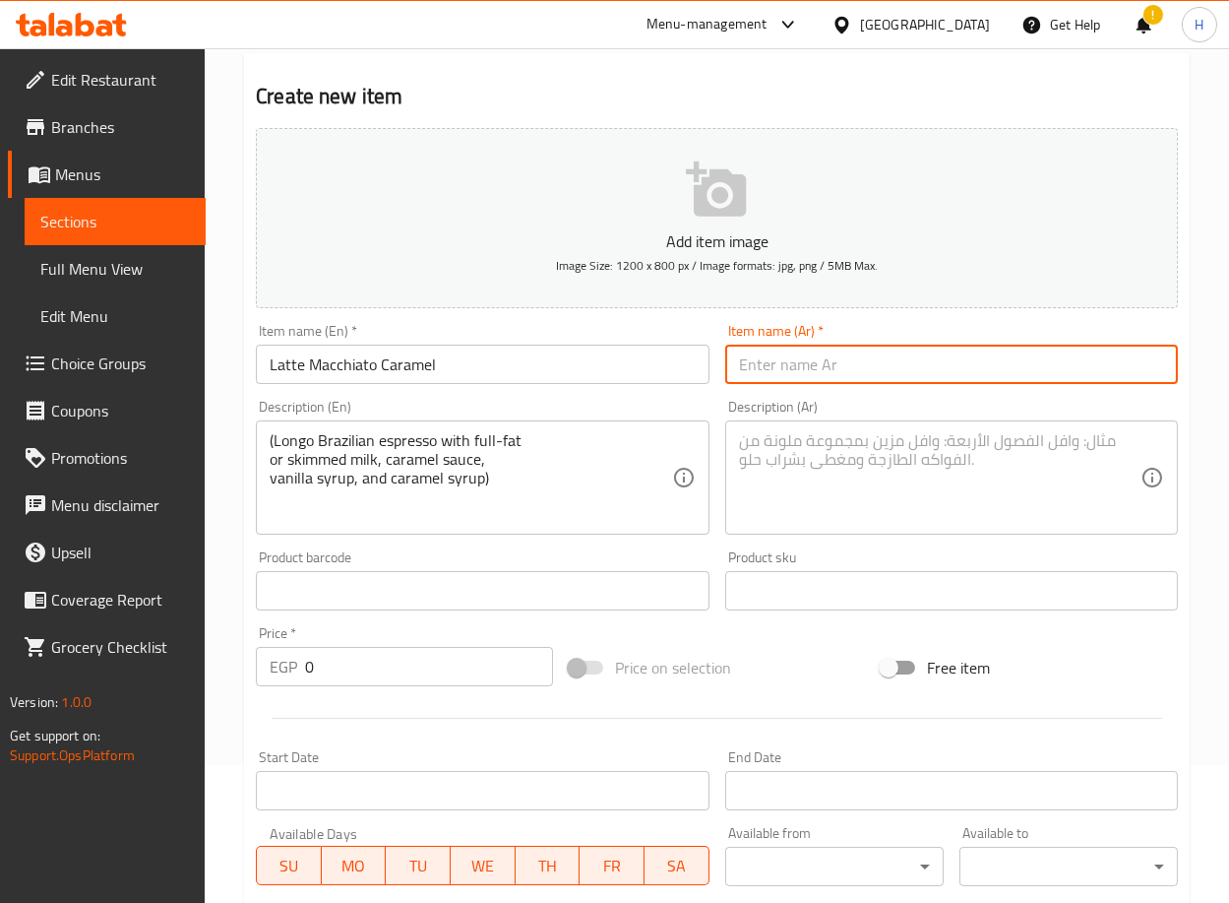
click at [900, 356] on input "text" at bounding box center [951, 364] width 453 height 39
paste input "الاتيه ميكاتو كراميل"
type input "الاتيه ميكاتو كراميل"
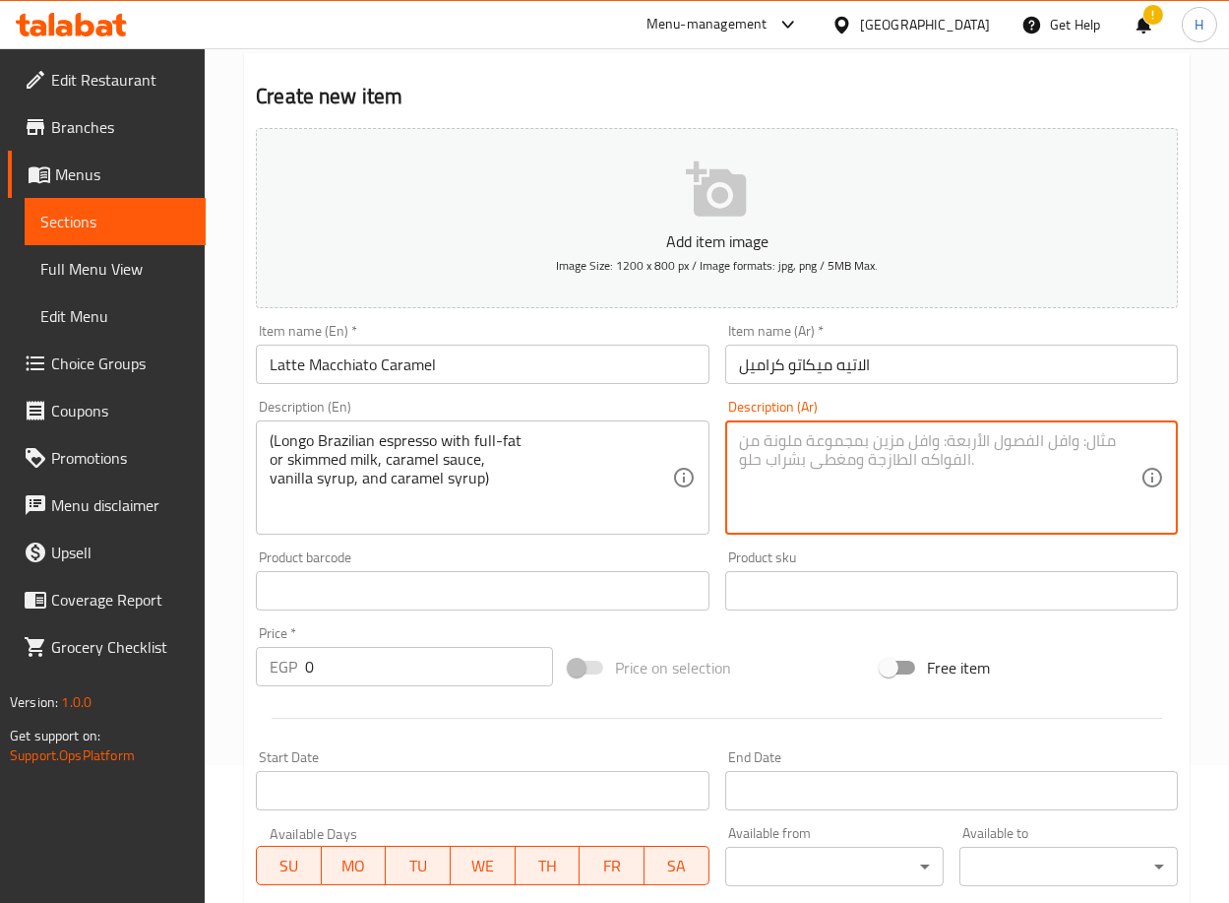
click at [862, 489] on textarea at bounding box center [940, 478] width 402 height 94
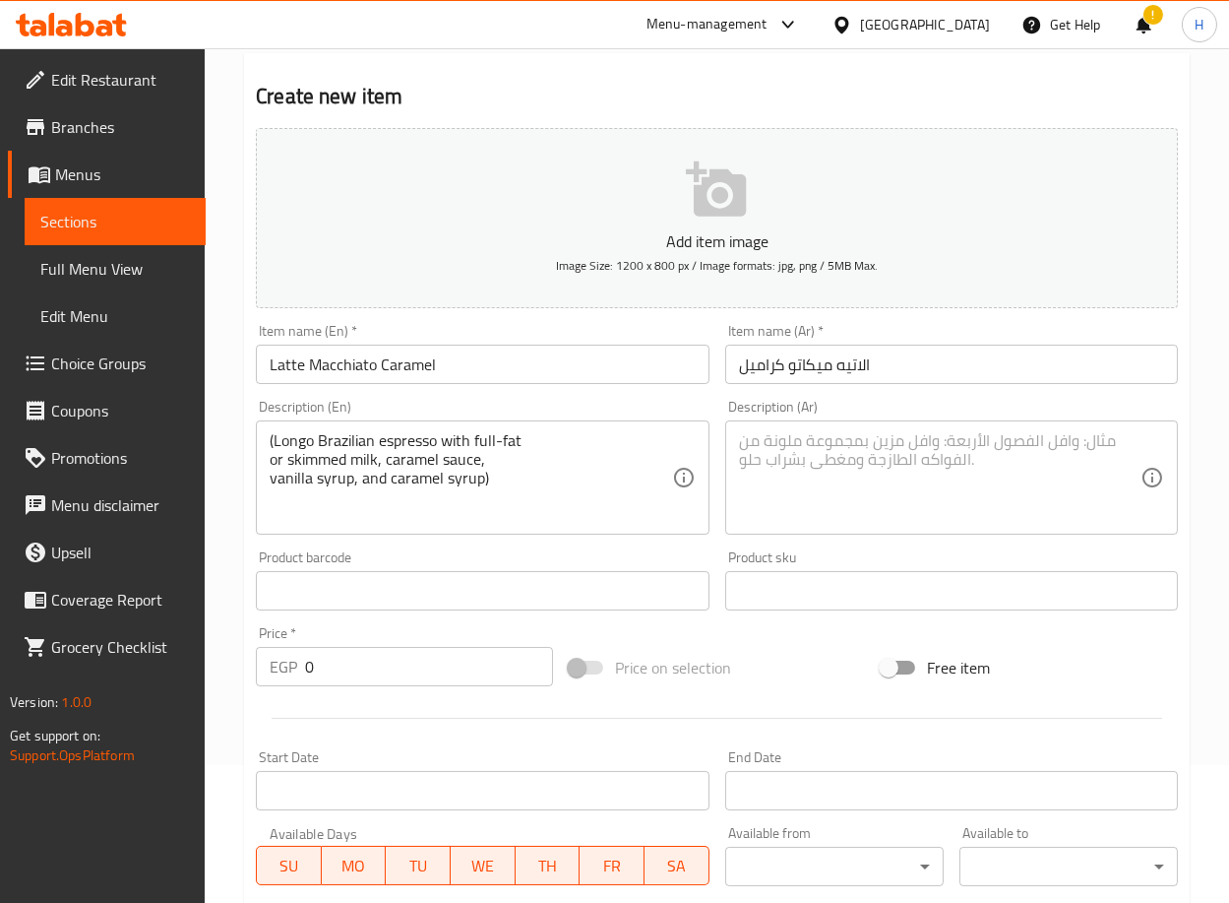
click at [933, 450] on textarea at bounding box center [940, 478] width 402 height 94
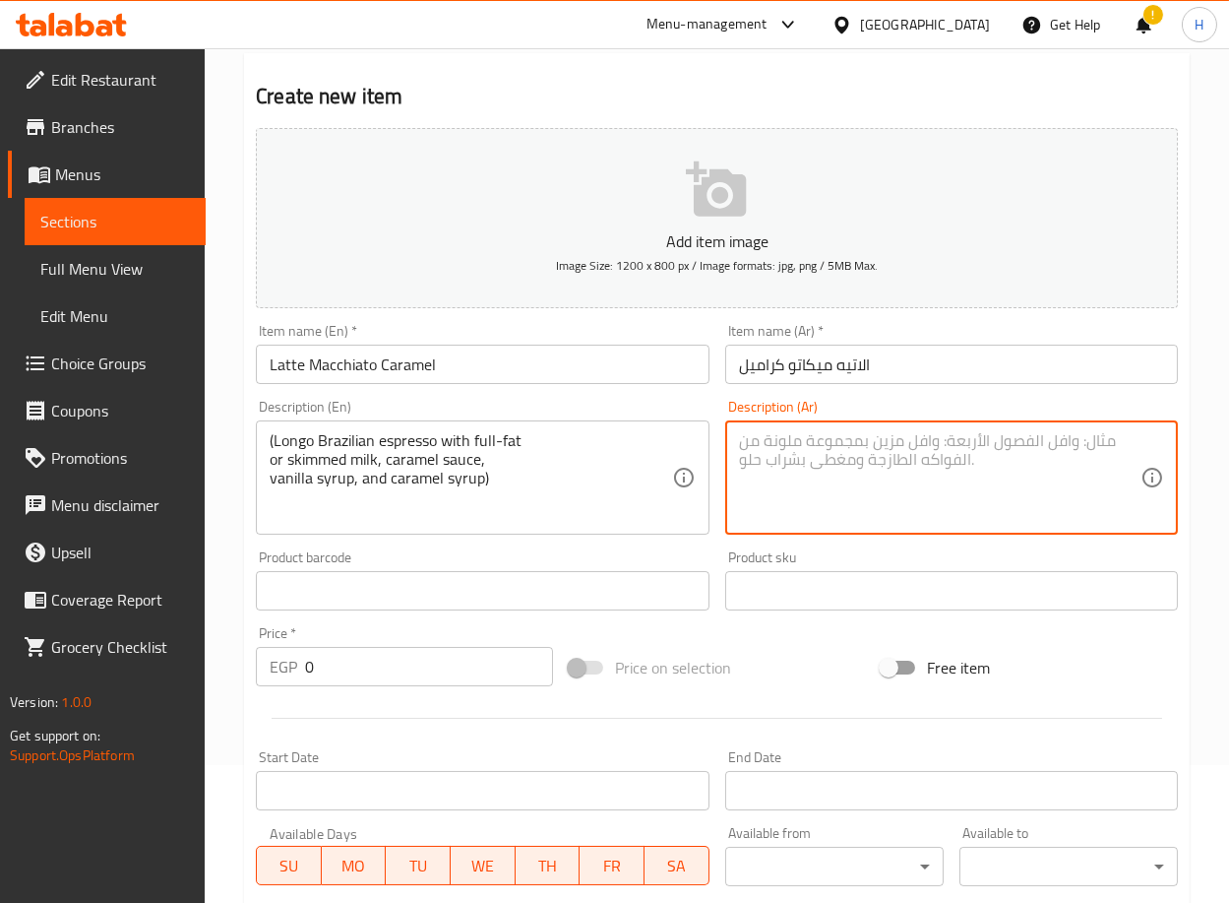
paste textarea "لونجو إسبريسو برازيلي وحليب كامل الدسم أو خالي الدسم وصوص كراميل و[PERSON_NAME]…"
type textarea "لونجو إسبريسو برازيلي وحليب كامل الدسم أو خالي الدسم وصوص كراميل و[PERSON_NAME]…"
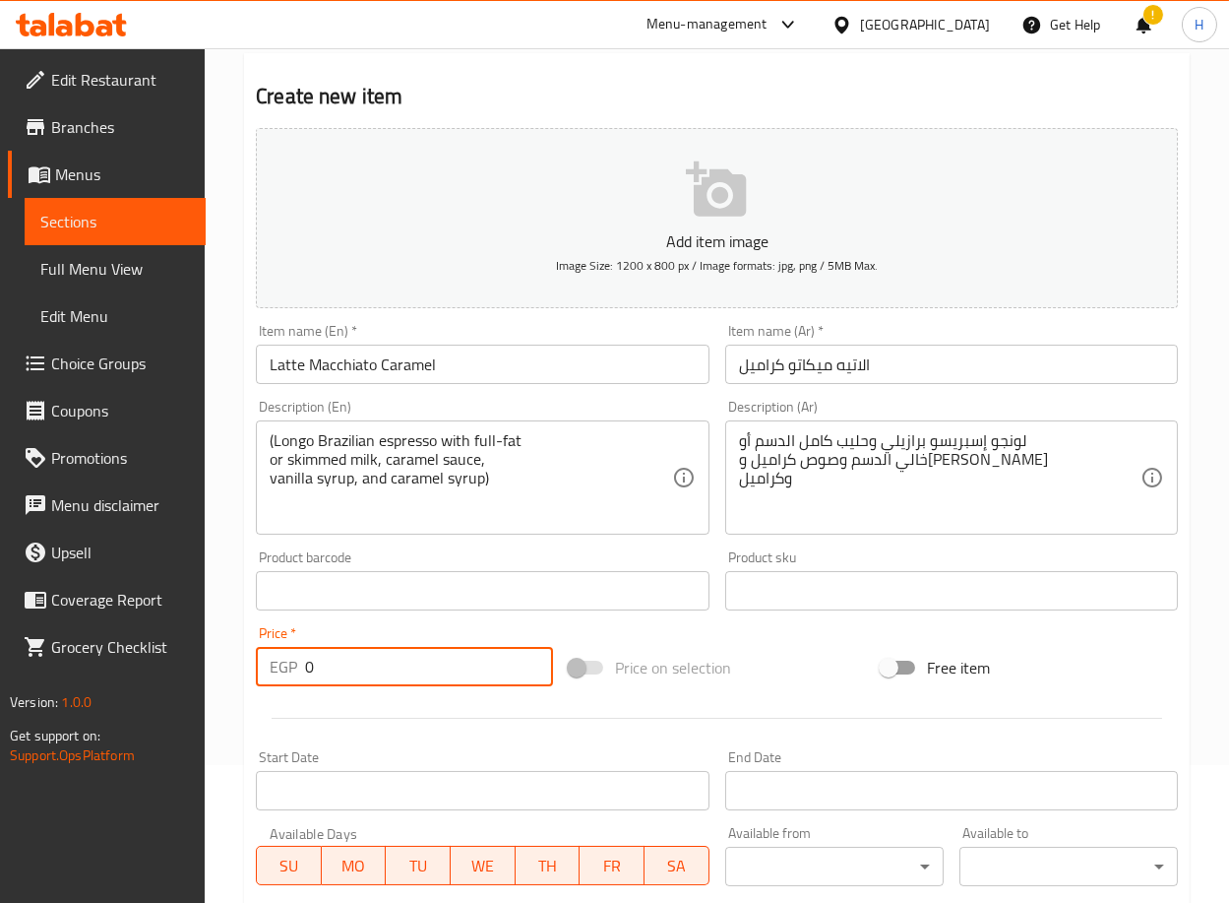
drag, startPoint x: 291, startPoint y: 671, endPoint x: 215, endPoint y: 669, distance: 76.8
click at [215, 669] on div "Home / Restaurants management / Menus / Sections / item / create SEASHELL COFFE…" at bounding box center [717, 581] width 1025 height 1343
type input "130"
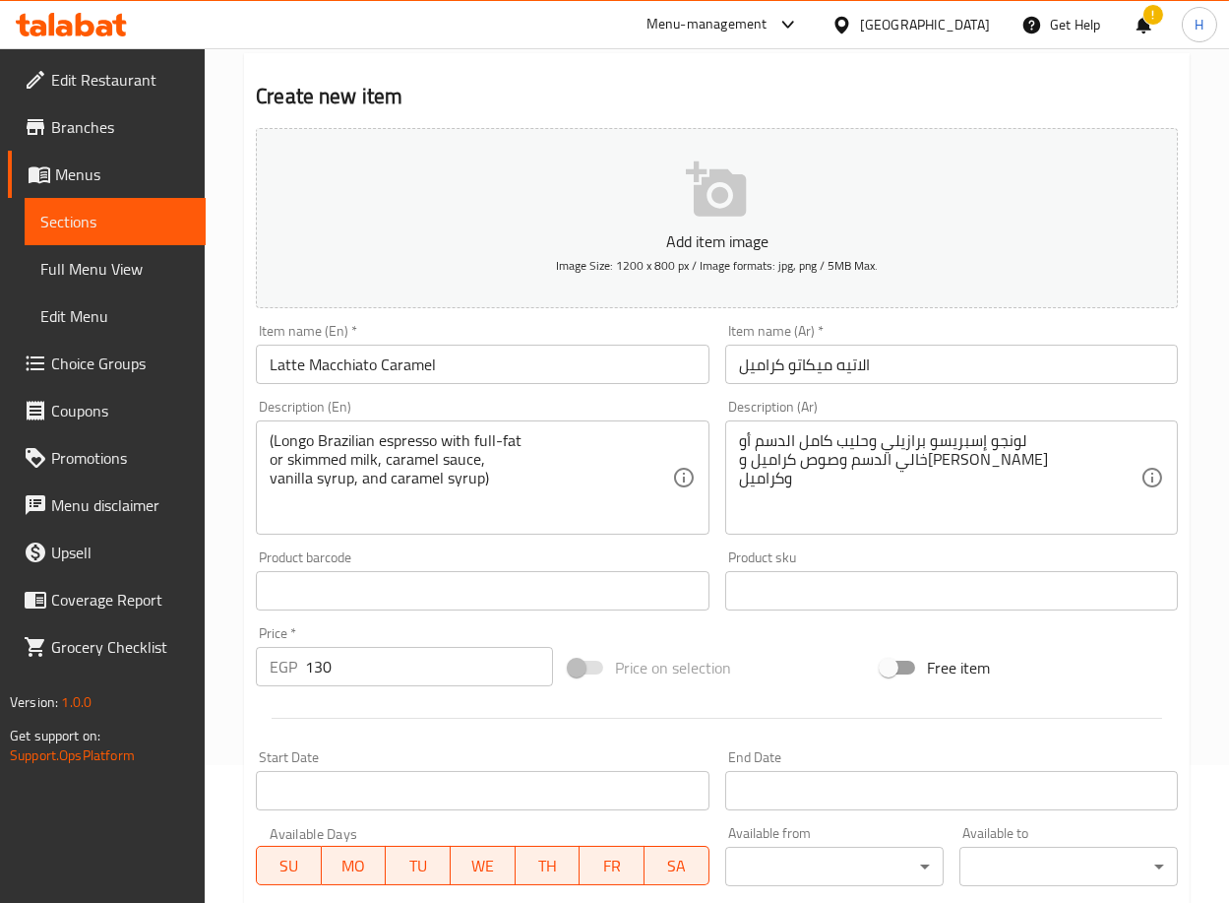
click at [226, 703] on div "Home / Restaurants management / Menus / Sections / item / create SEASHELL COFFE…" at bounding box center [717, 581] width 1025 height 1343
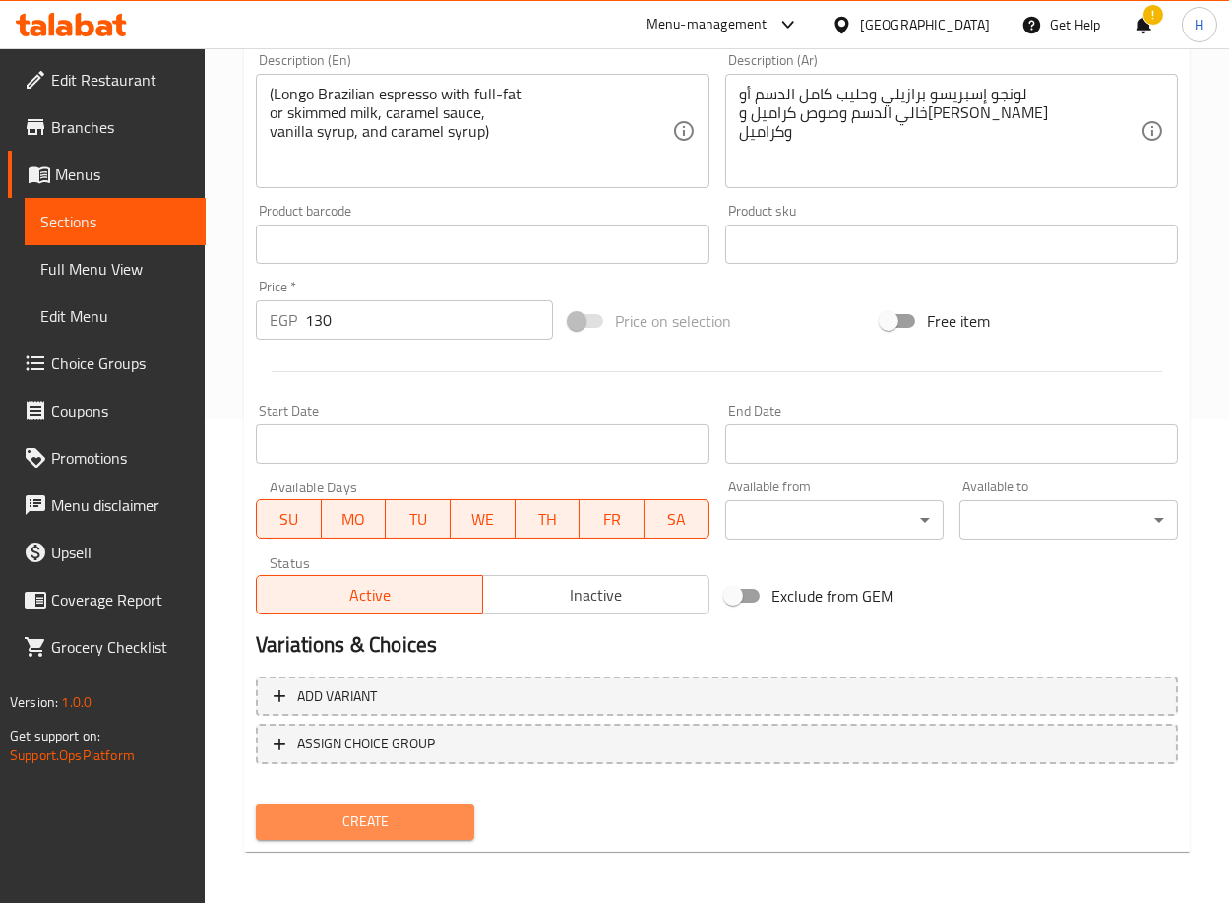
click at [389, 809] on span "Create" at bounding box center [365, 821] width 187 height 25
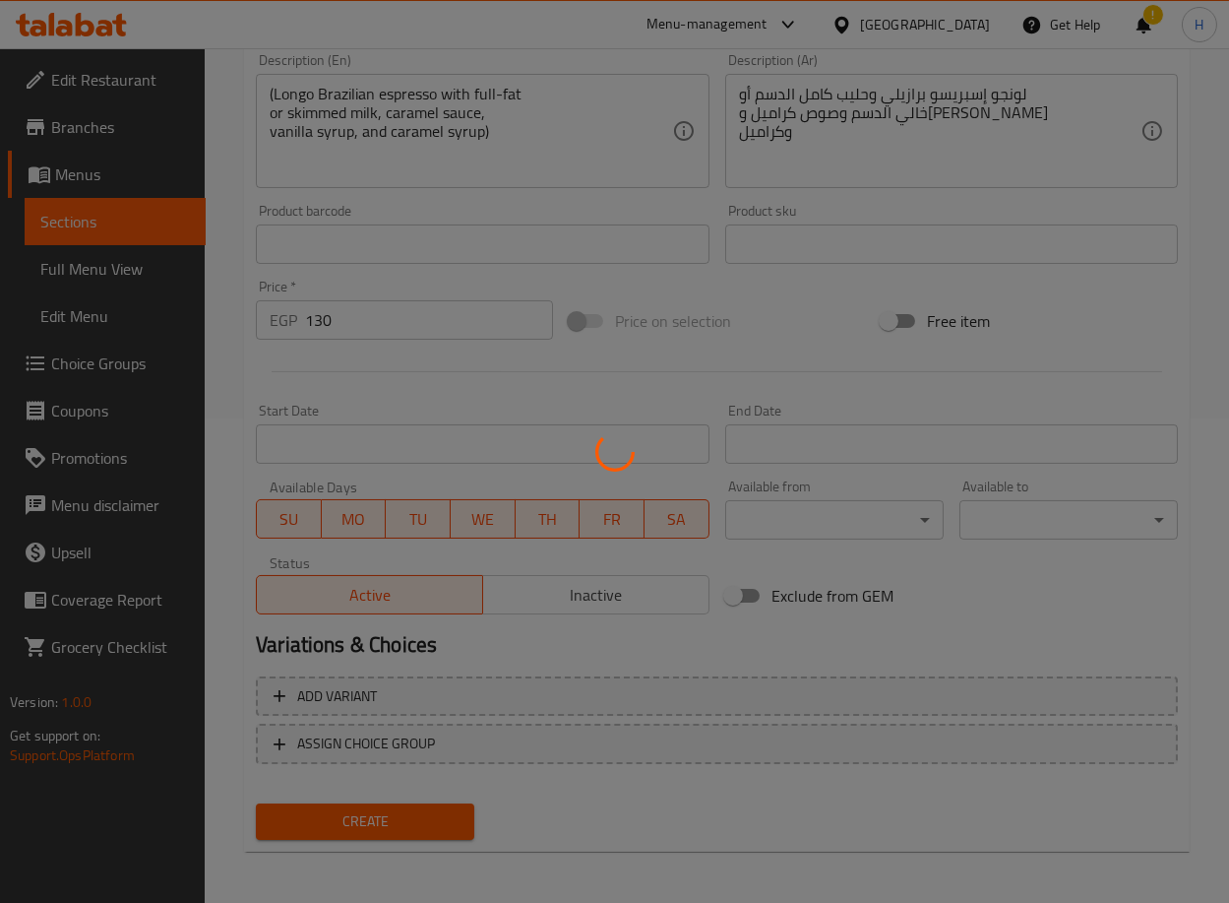
type input "0"
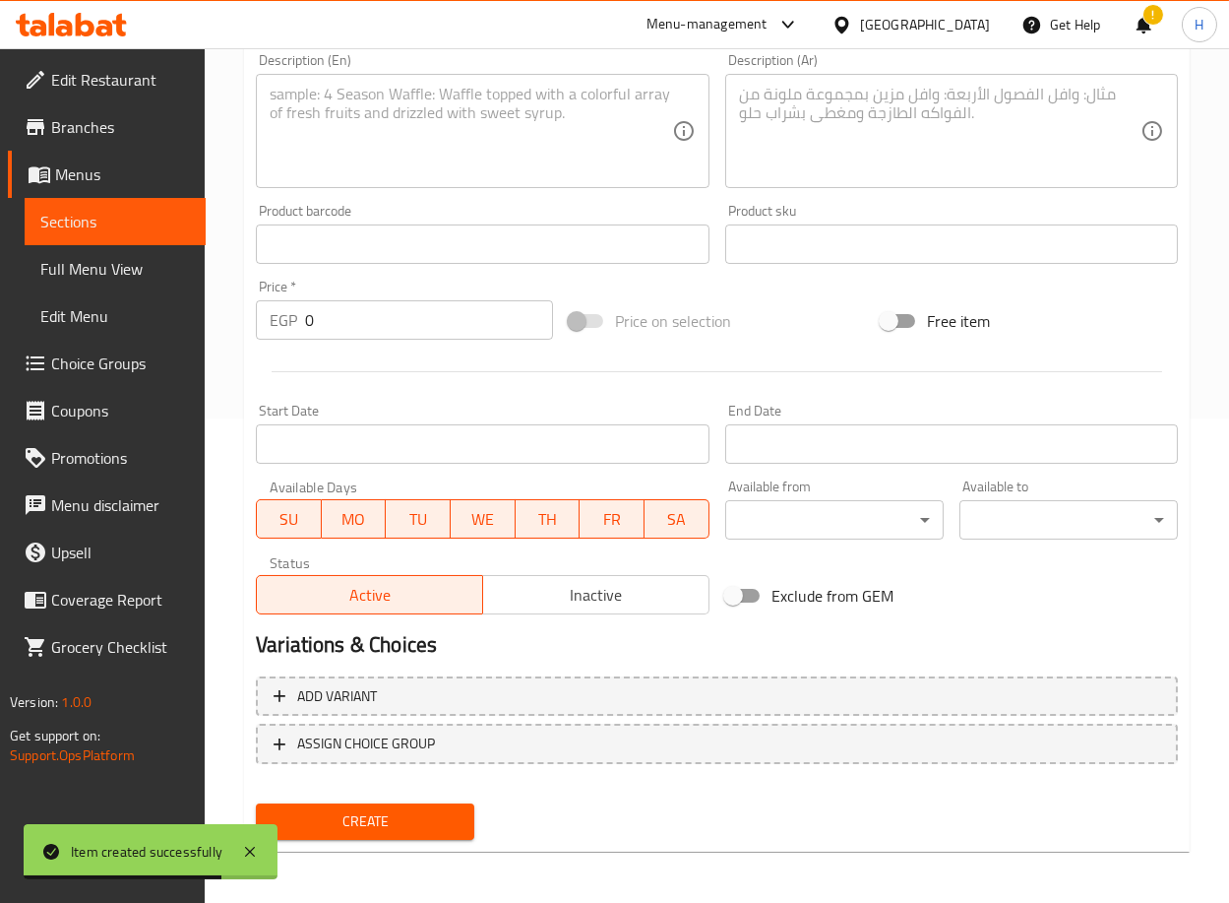
scroll to position [0, 0]
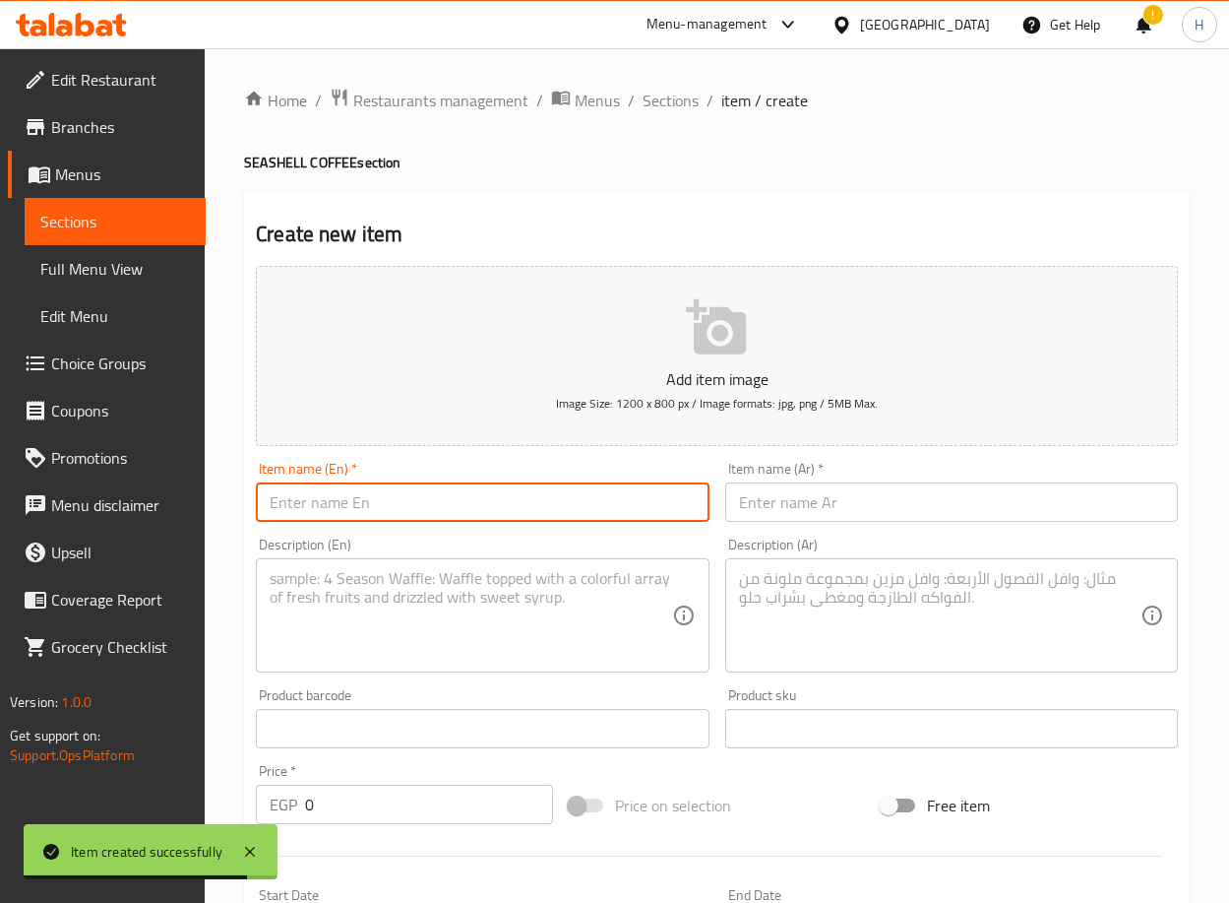
click at [406, 493] on input "text" at bounding box center [482, 501] width 453 height 39
paste input "Peanut Butter 155 L.E Caramel Coffee"
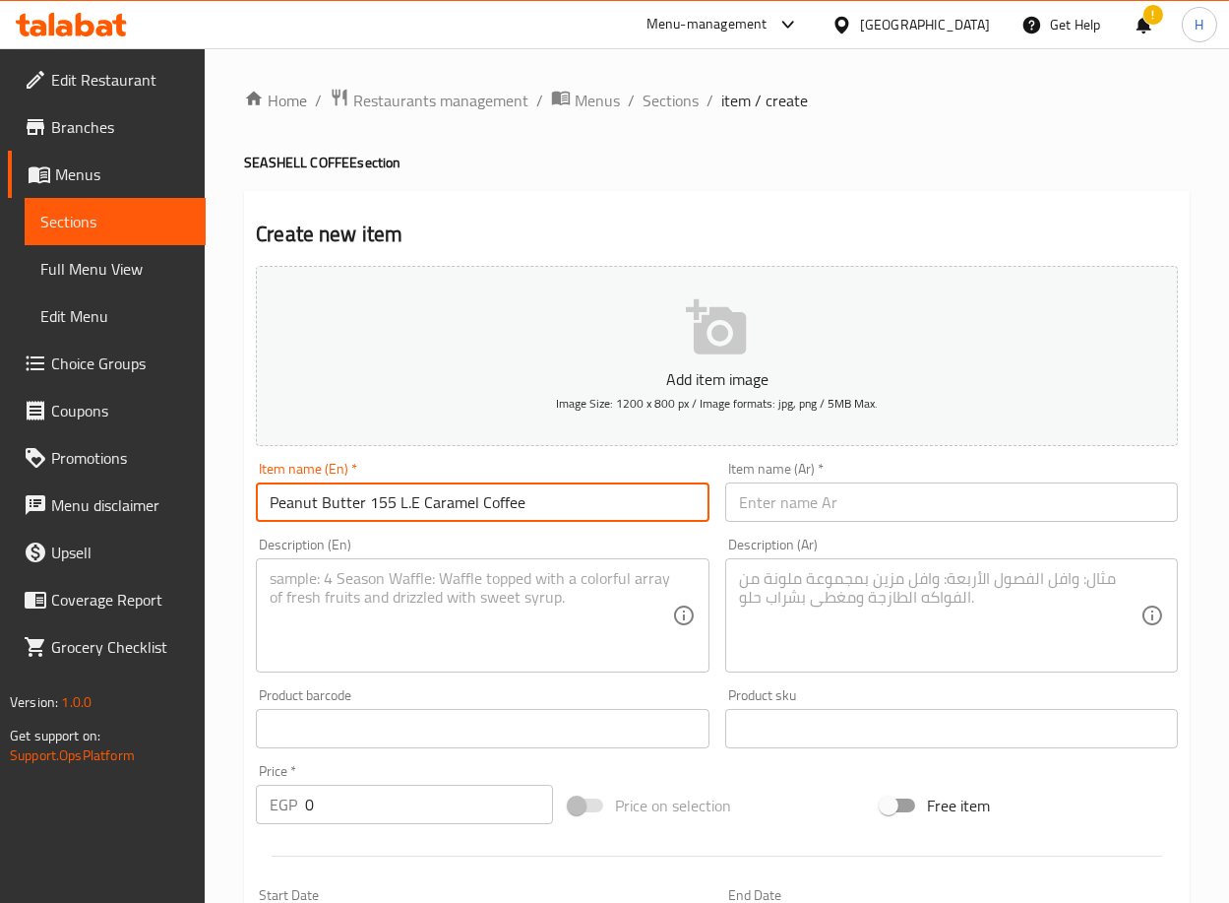
drag, startPoint x: 414, startPoint y: 499, endPoint x: 366, endPoint y: 495, distance: 48.4
click at [366, 495] on input "Peanut Butter 155 L.E Caramel Coffee" at bounding box center [482, 501] width 453 height 39
type input "Peanut Butter Caramel Coffee"
click at [1005, 496] on input "text" at bounding box center [951, 501] width 453 height 39
click at [969, 510] on input "text" at bounding box center [951, 501] width 453 height 39
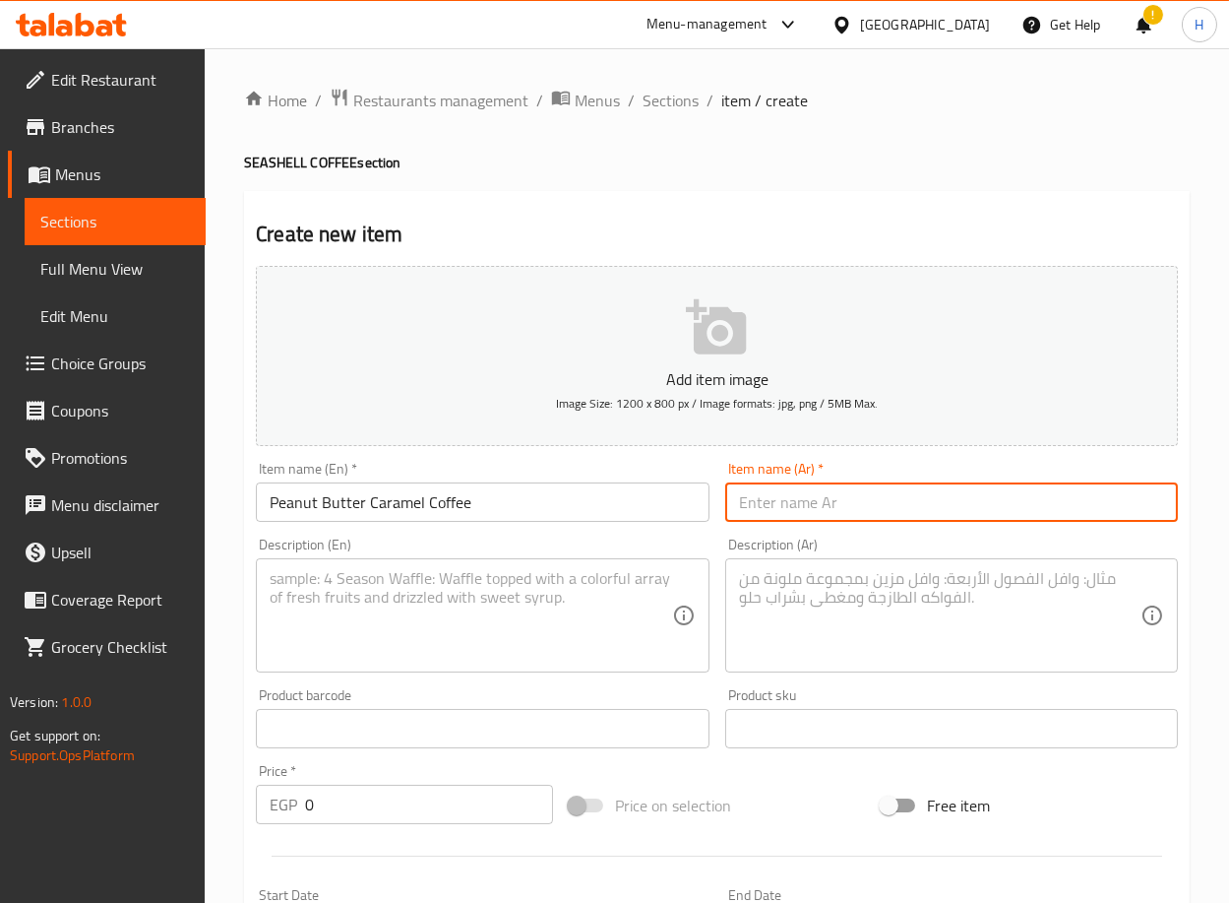
paste input "قهوة بزبدة فول سوداني وكراميل"
type input "قهوة بزبدة فول سوداني وكراميل"
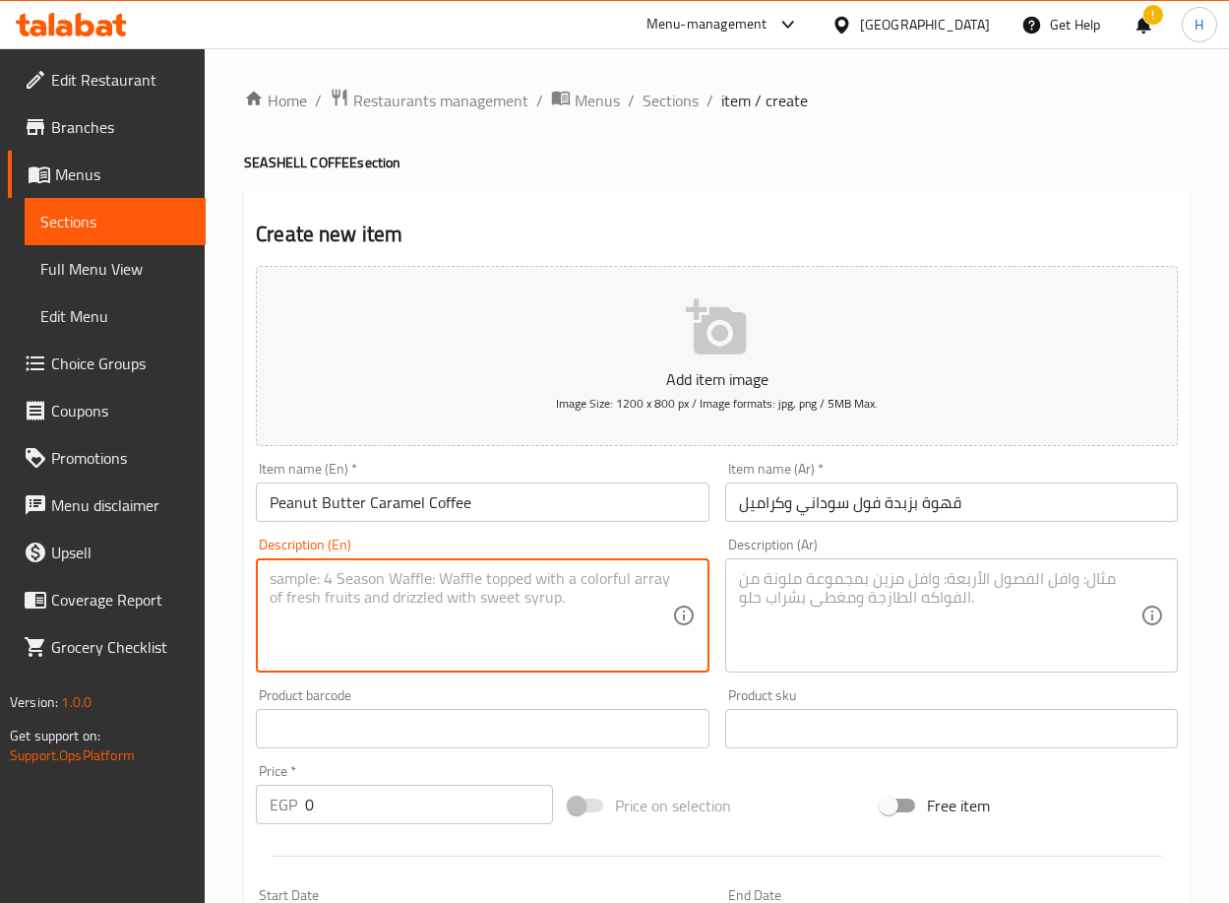
click at [454, 640] on textarea at bounding box center [471, 616] width 402 height 94
paste textarea "(Longo Brazilian espresso with milk, peanut butter, caramel sauce, and crushed …"
type textarea "(Longo Brazilian espresso with milk, peanut butter, caramel sauce, and crushed …"
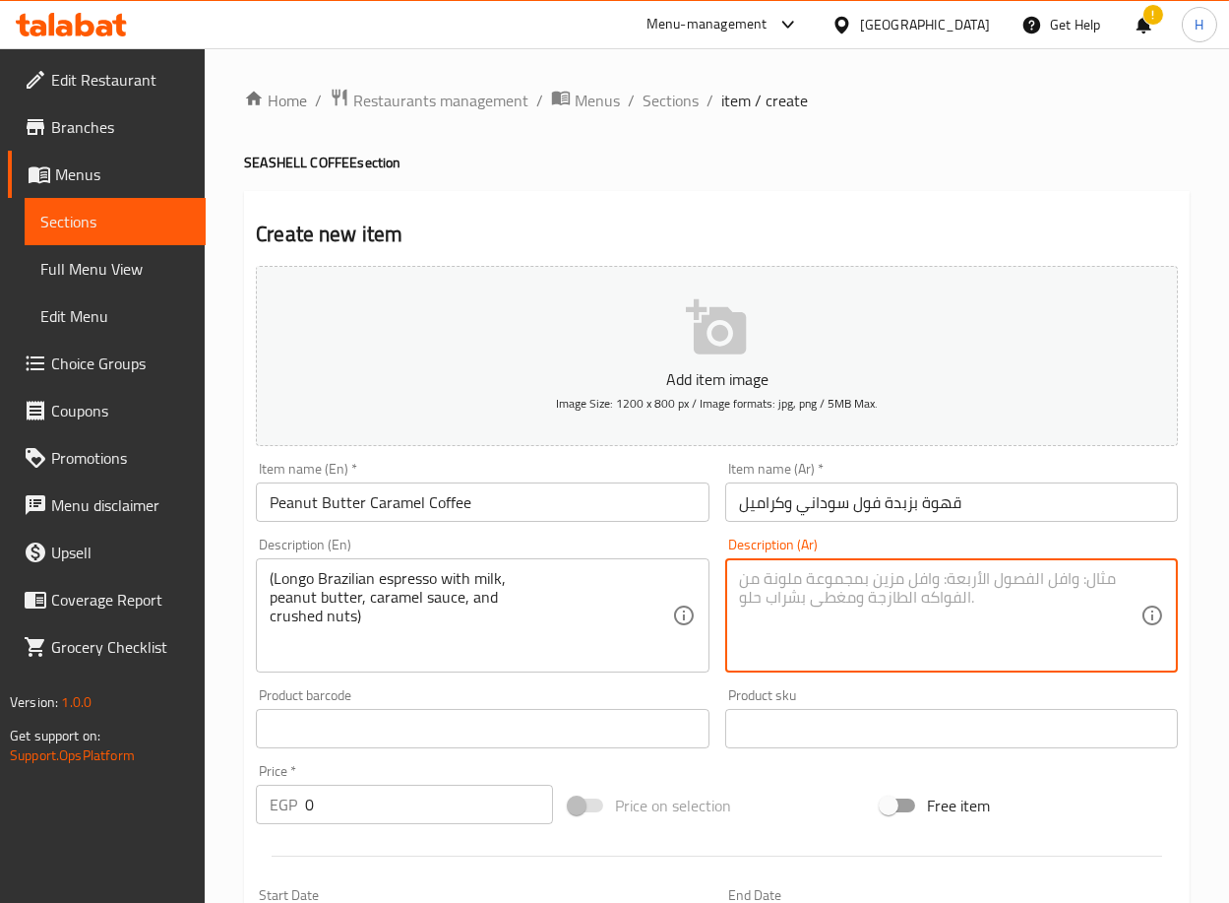
click at [854, 624] on textarea at bounding box center [940, 616] width 402 height 94
click at [936, 606] on textarea at bounding box center [940, 616] width 402 height 94
paste textarea "[PERSON_NAME] وحليب و زبدة فول سوداني وصوص كراميل مع مكسرات مجروشة("
type textarea "[PERSON_NAME] وحليب و زبدة فول سوداني وصوص كراميل مع مكسرات مجروشة("
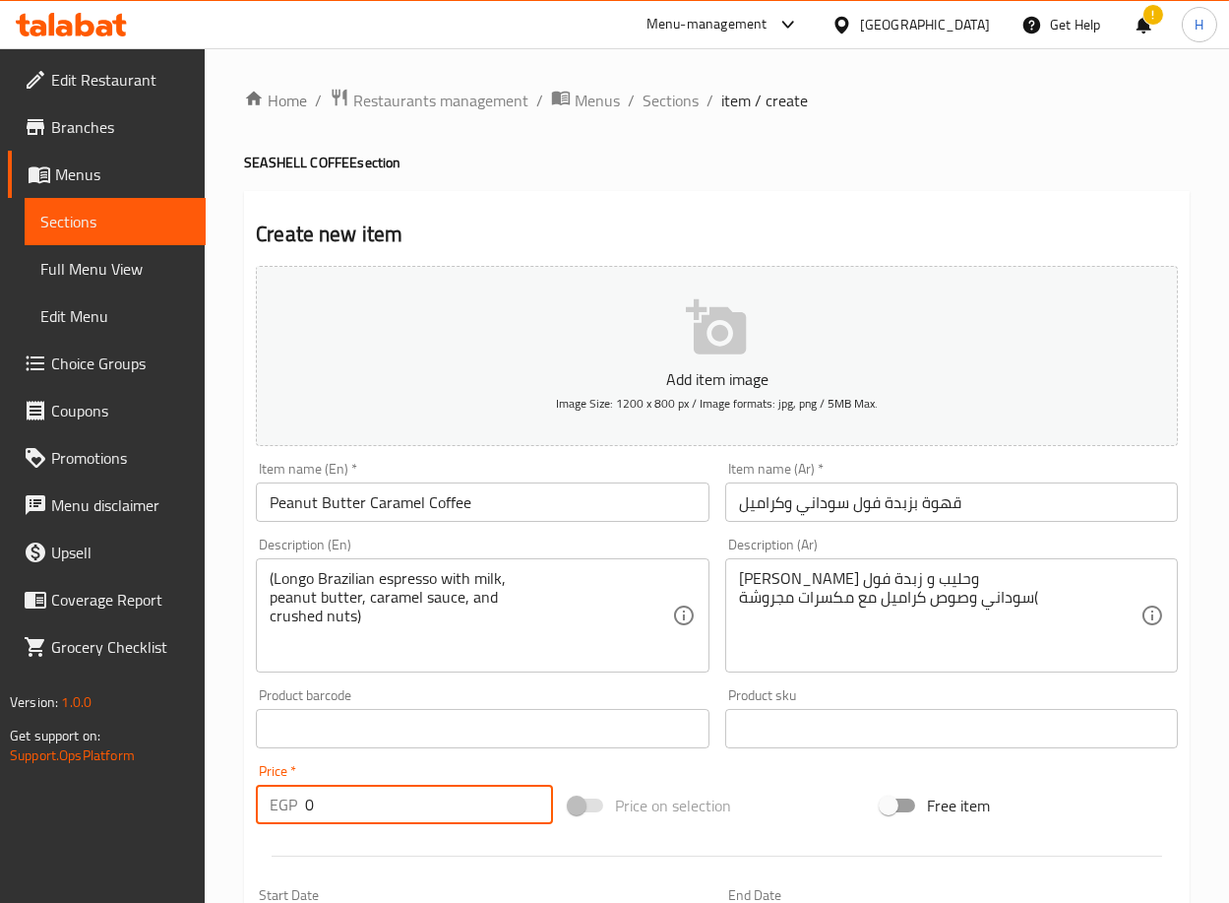
drag, startPoint x: 331, startPoint y: 813, endPoint x: 230, endPoint y: 814, distance: 100.4
click at [230, 814] on div "Home / Restaurants management / Menus / Sections / item / create SEASHELL COFFE…" at bounding box center [717, 719] width 1025 height 1343
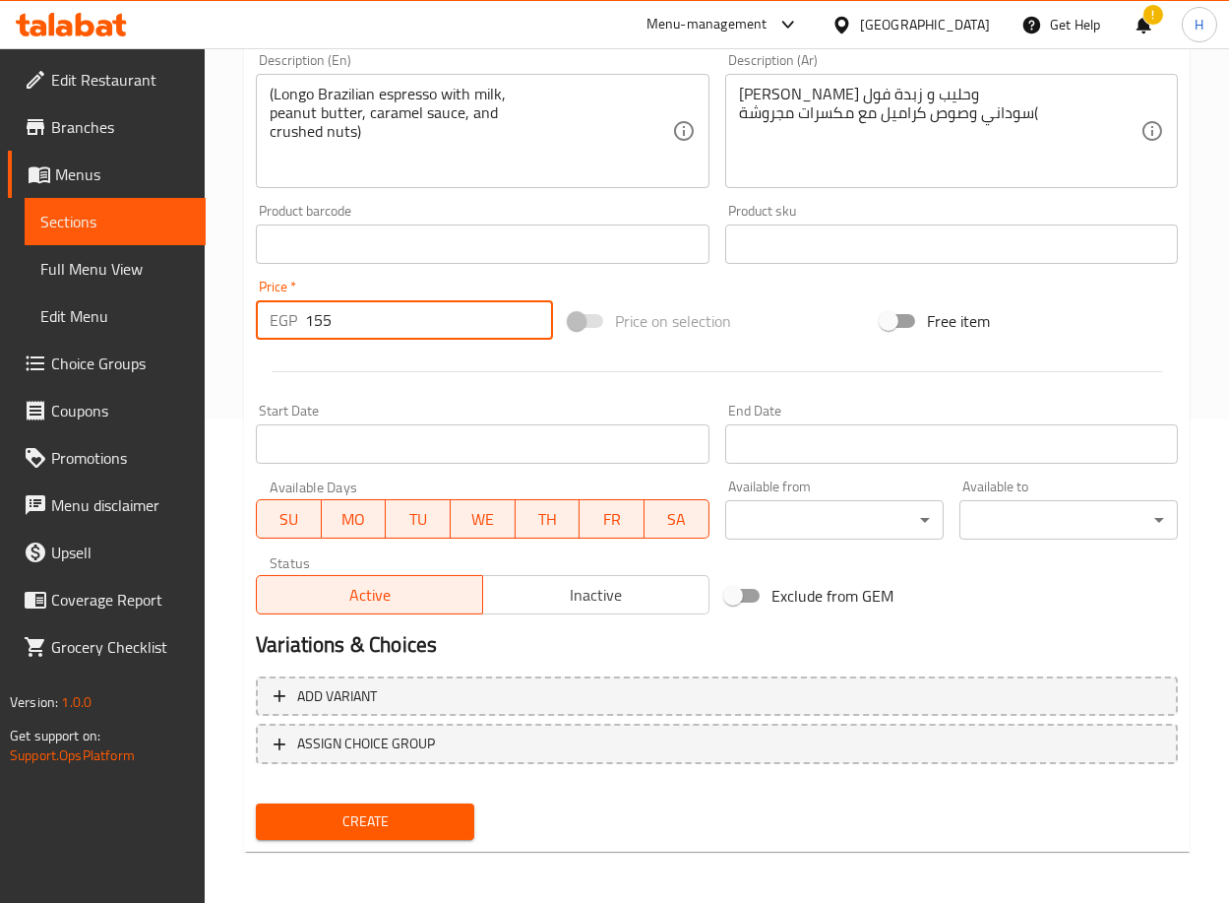
type input "155"
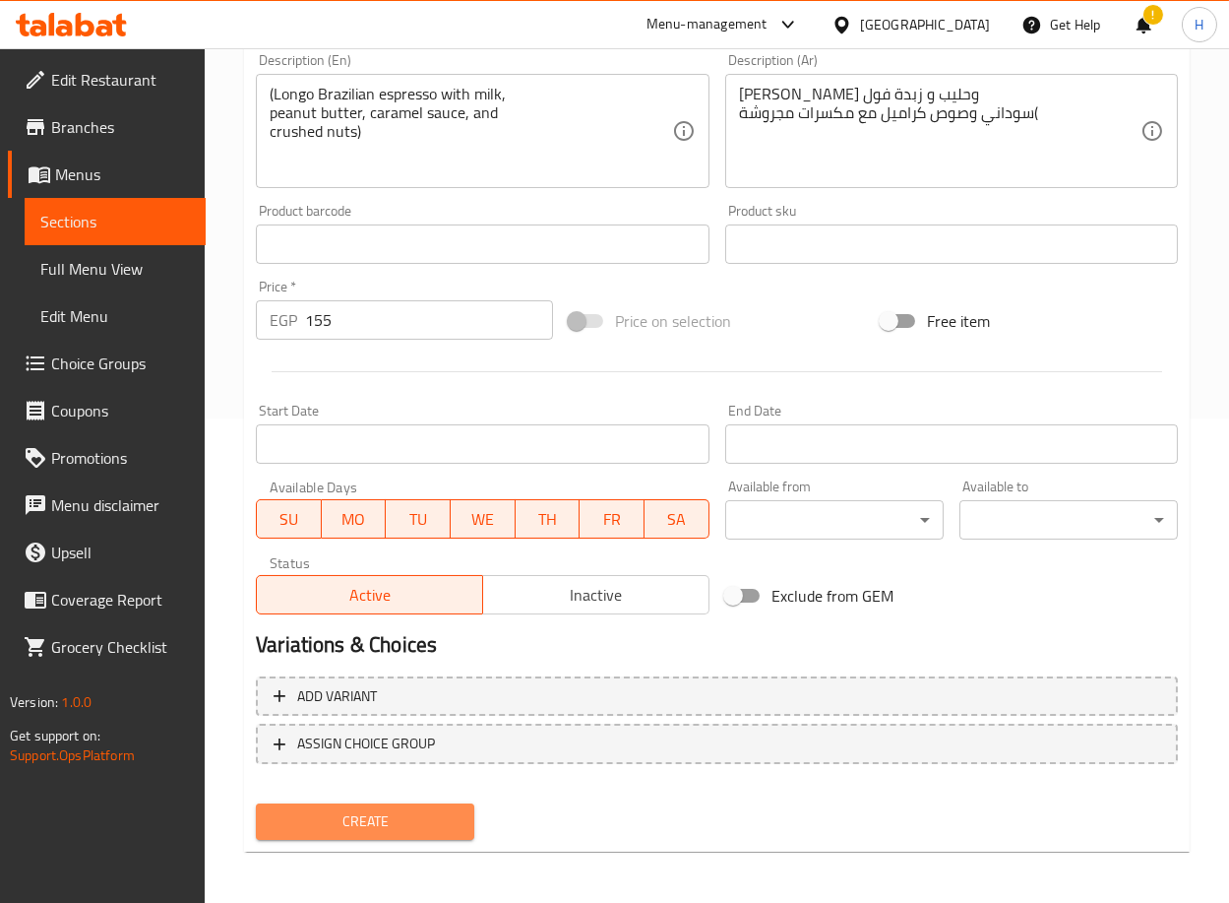
click at [338, 832] on button "Create" at bounding box center [365, 821] width 219 height 36
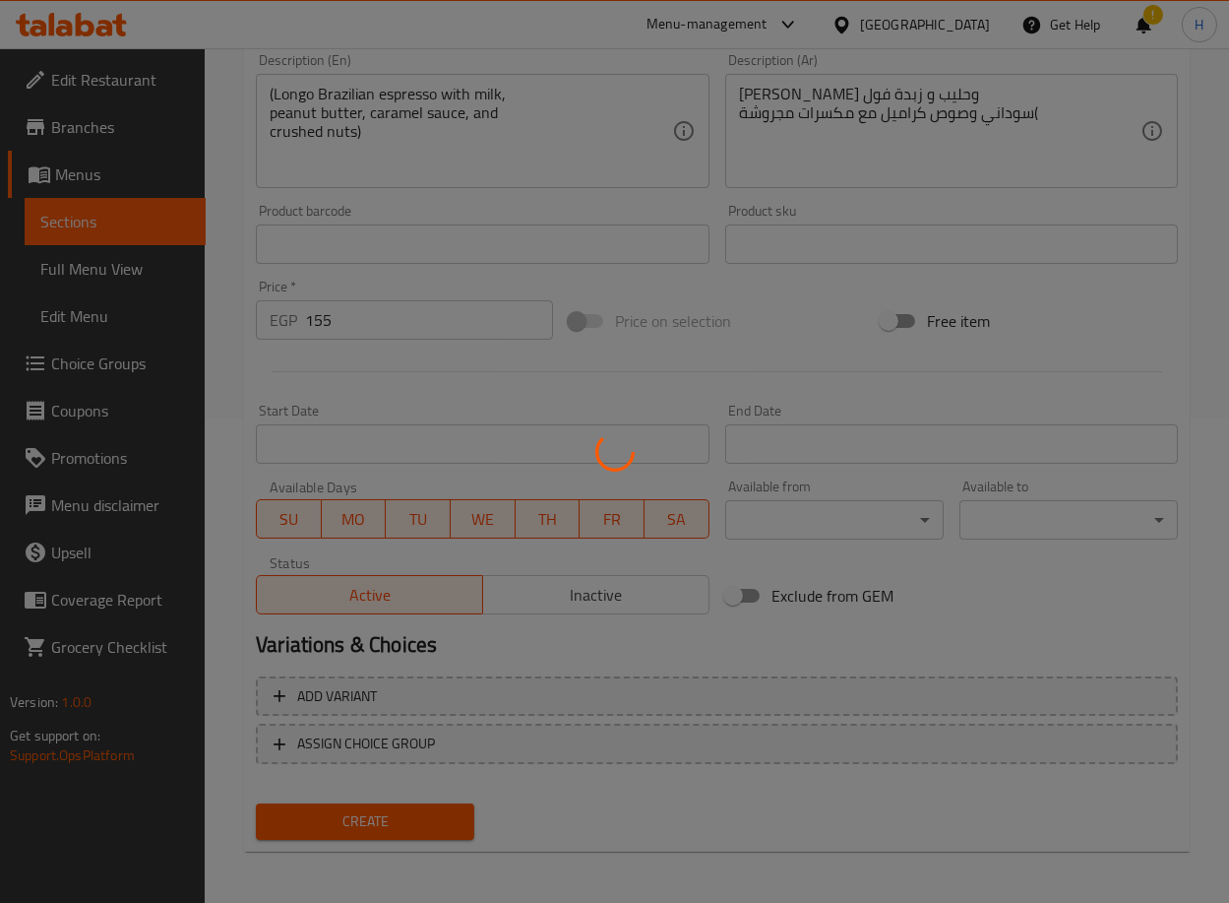
type input "0"
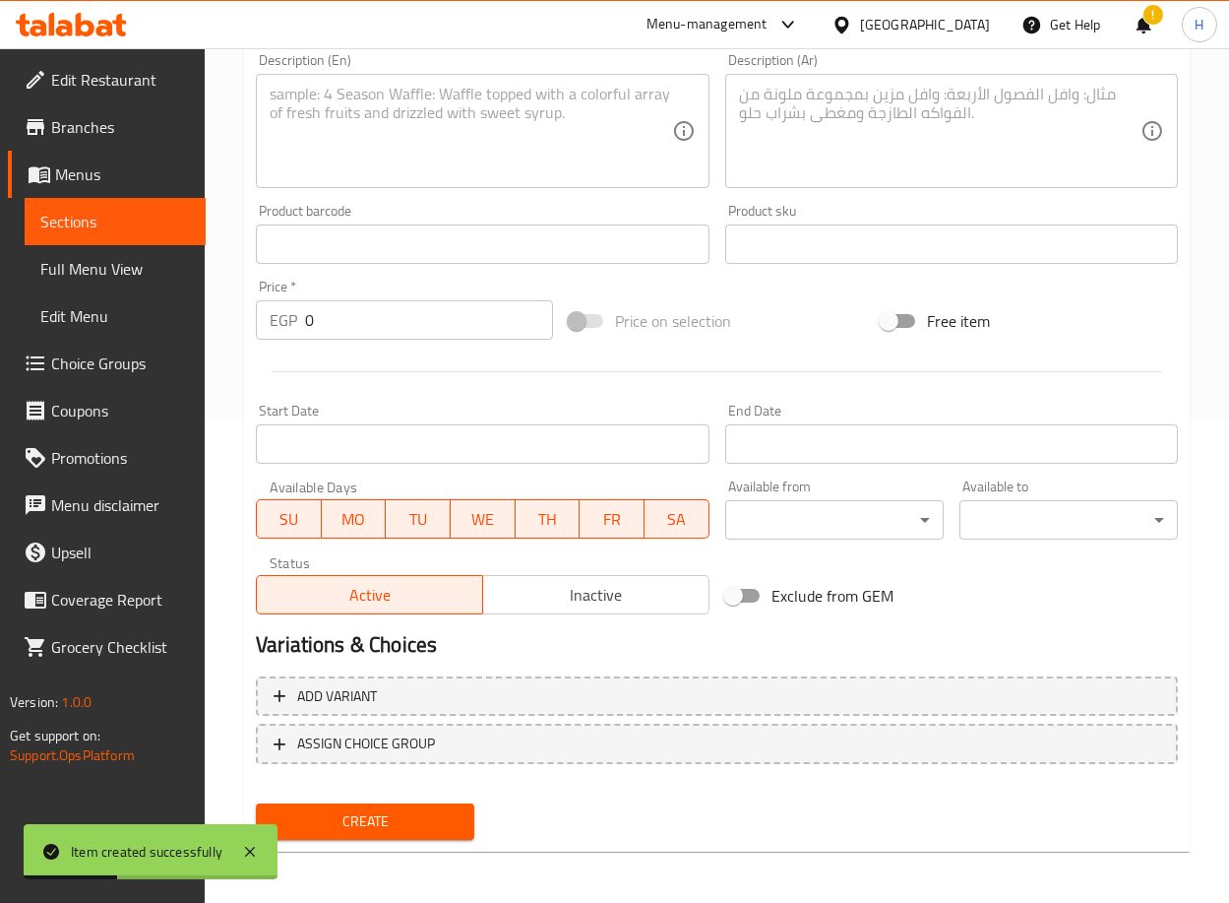
scroll to position [0, 0]
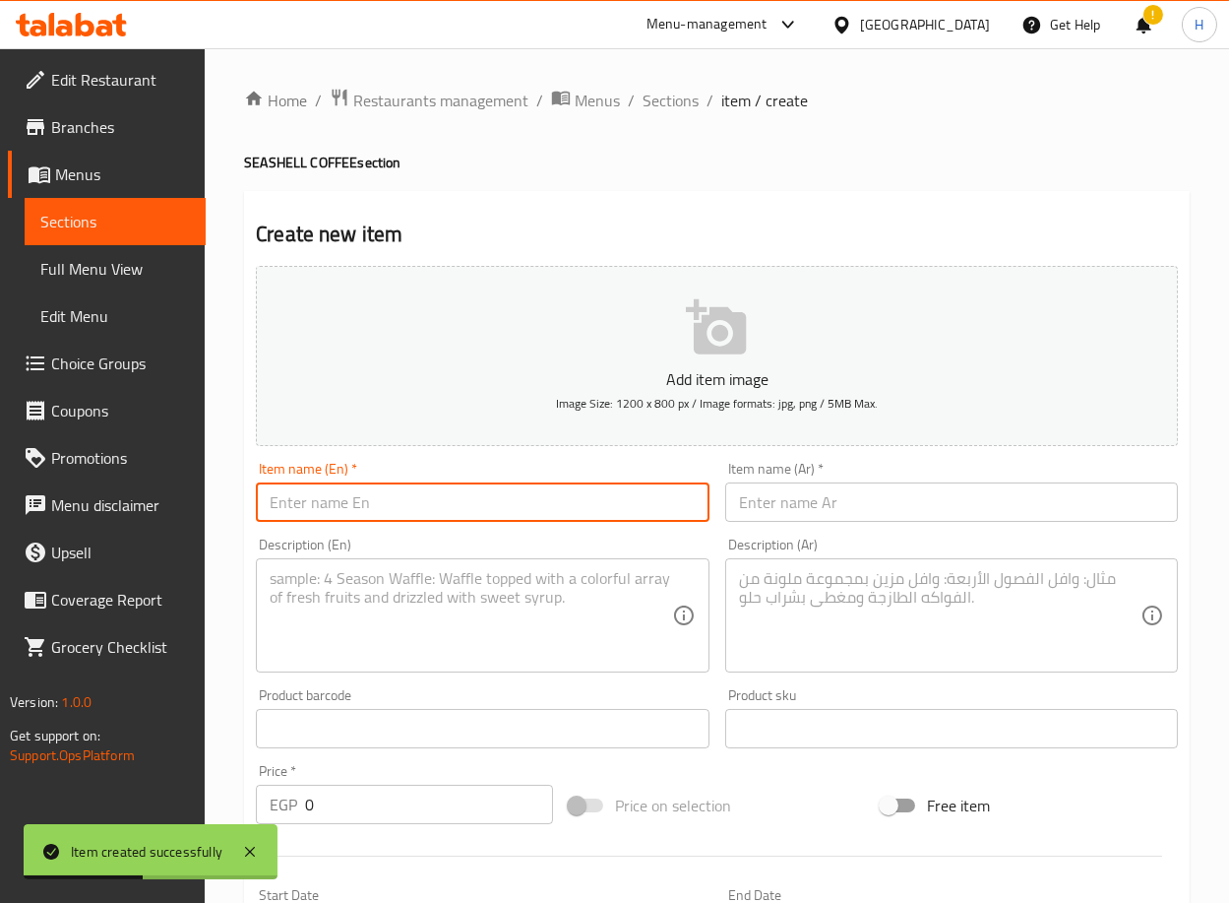
click at [520, 493] on input "text" at bounding box center [482, 501] width 453 height 39
paste input "Pistachio Coffee"
type input "Pistachio Coffee"
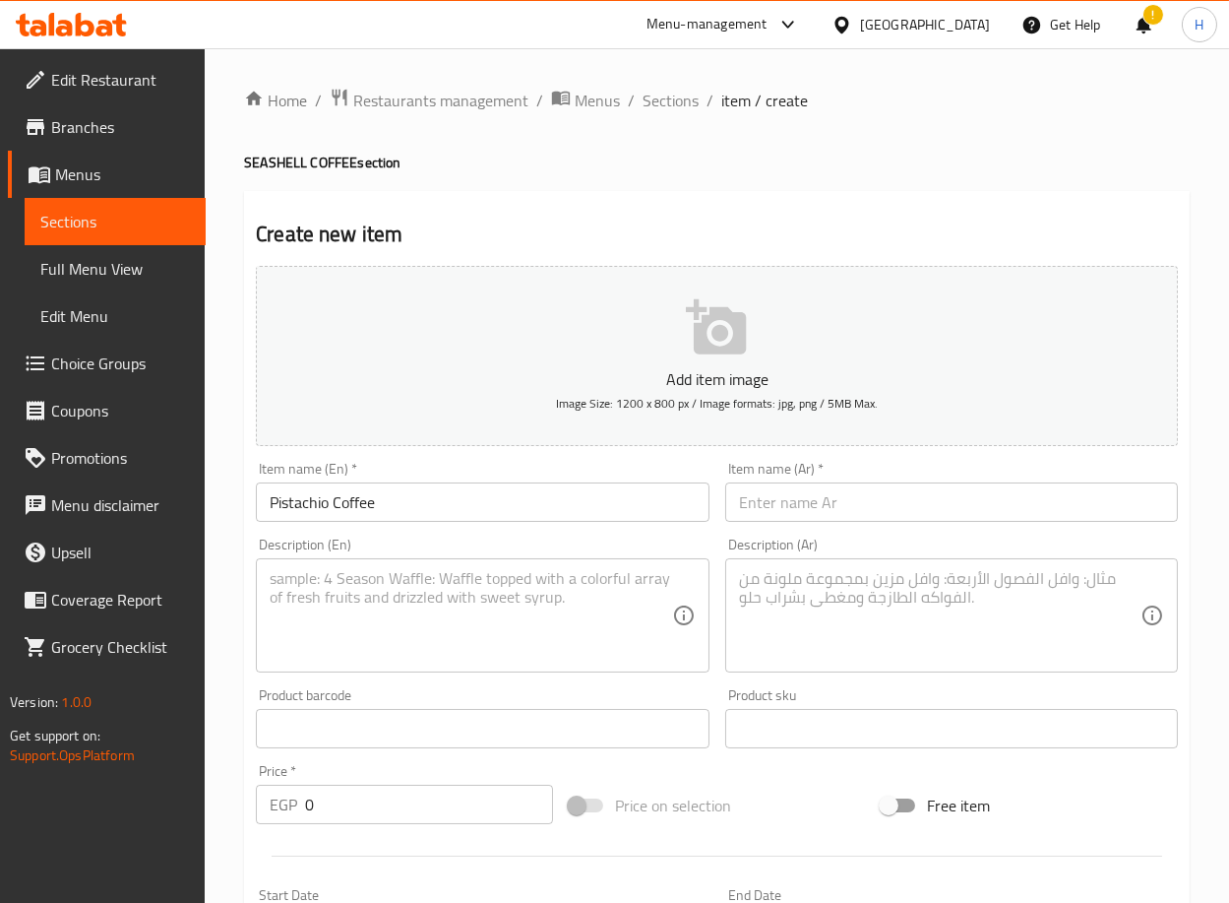
click at [570, 614] on textarea at bounding box center [471, 616] width 402 height 94
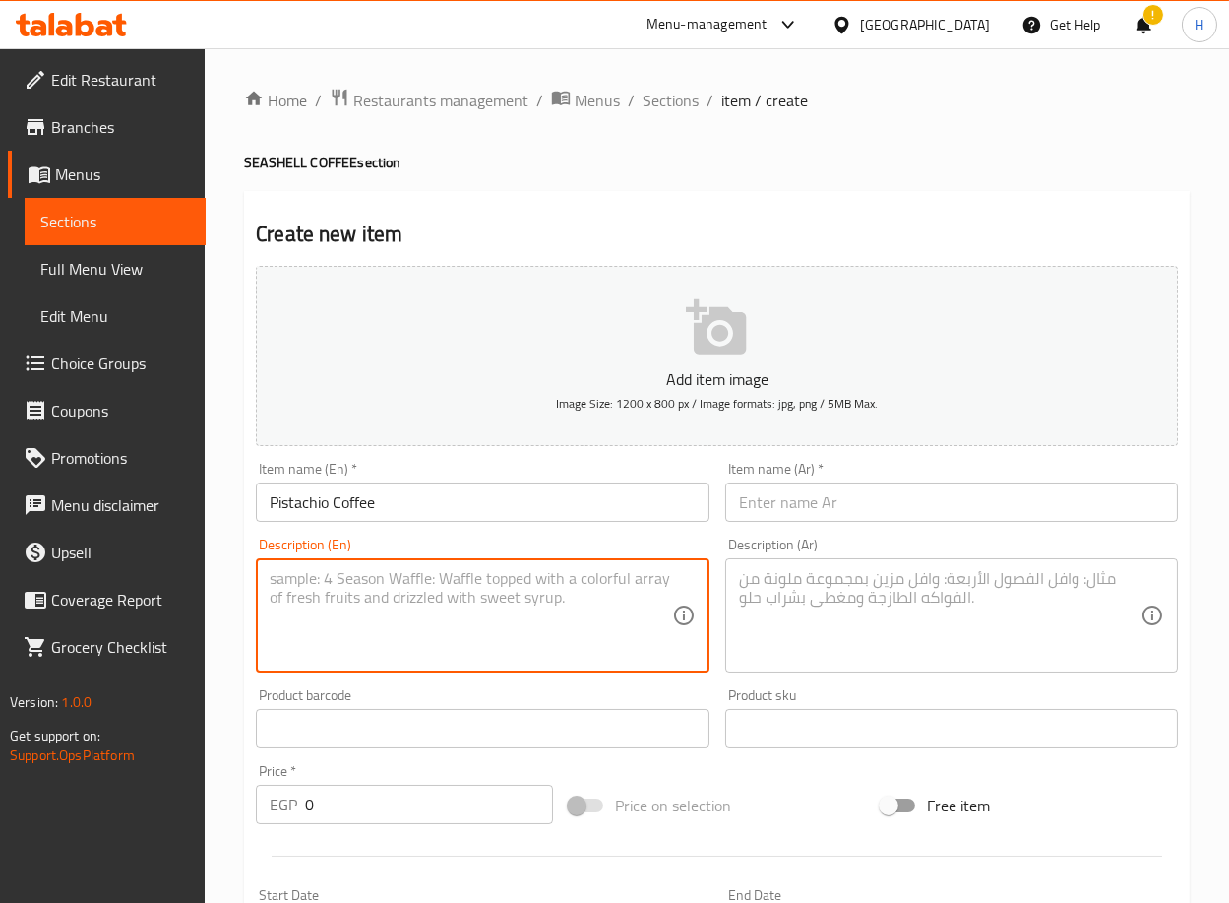
paste textarea "(Longo Brazilian espresso with full-fat or skimmed milk, pistachio sauce and nu…"
type textarea "(Longo Brazilian espresso with full-fat or skimmed milk, pistachio sauce and nu…"
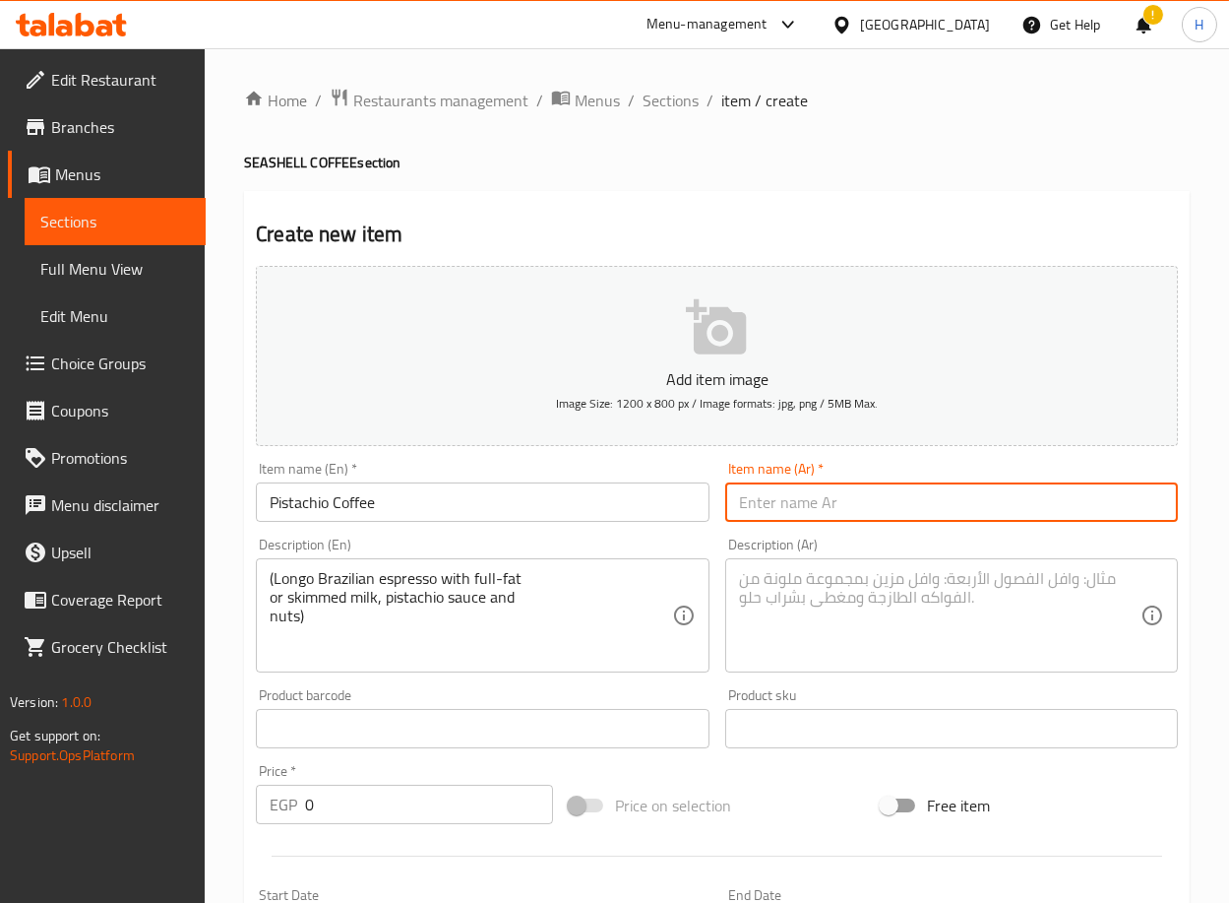
click at [883, 514] on input "text" at bounding box center [951, 501] width 453 height 39
click at [1021, 509] on input "text" at bounding box center [951, 501] width 453 height 39
paste input "قهوة بيستاشيو"
type input "قهوة بيستاشيو"
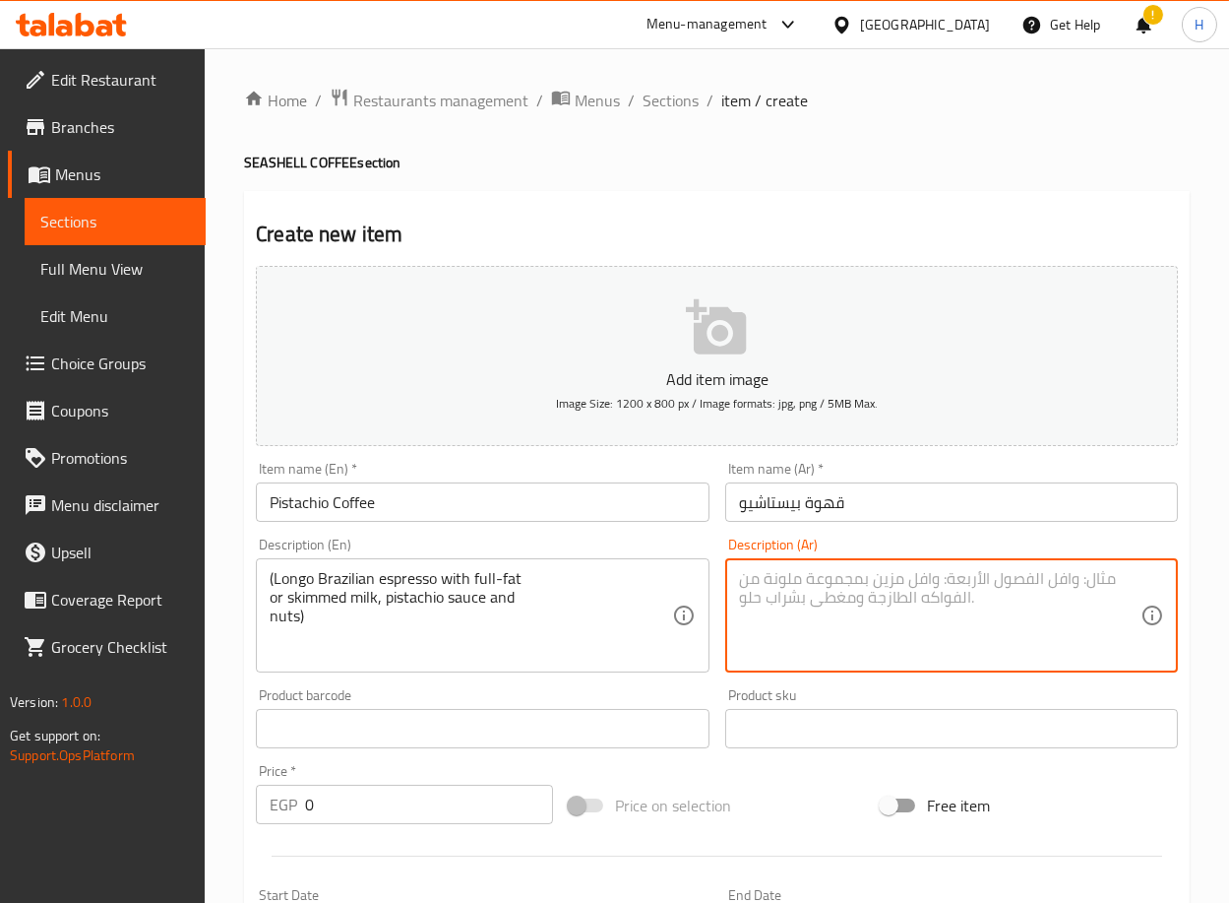
click at [1047, 585] on textarea at bounding box center [940, 616] width 402 height 94
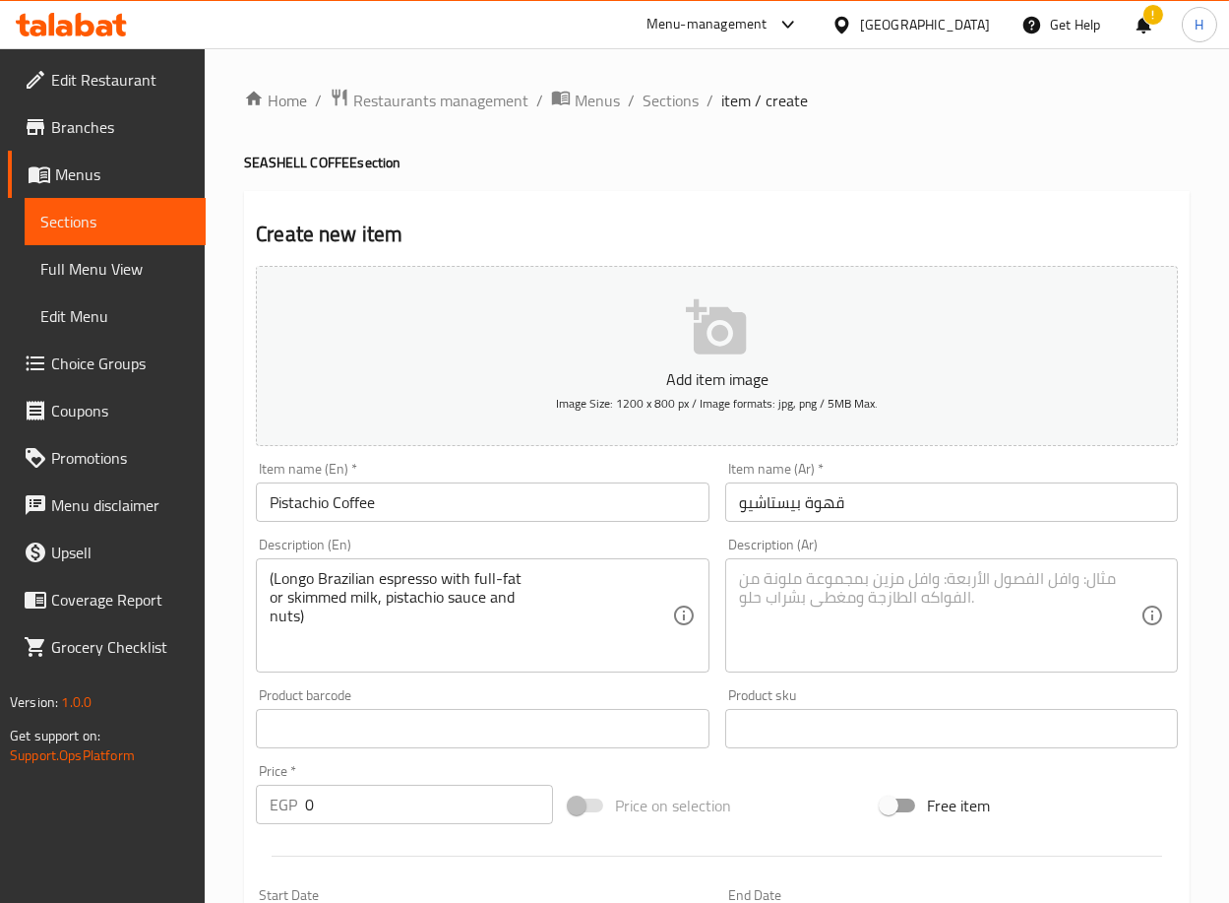
click at [916, 596] on textarea at bounding box center [940, 616] width 402 height 94
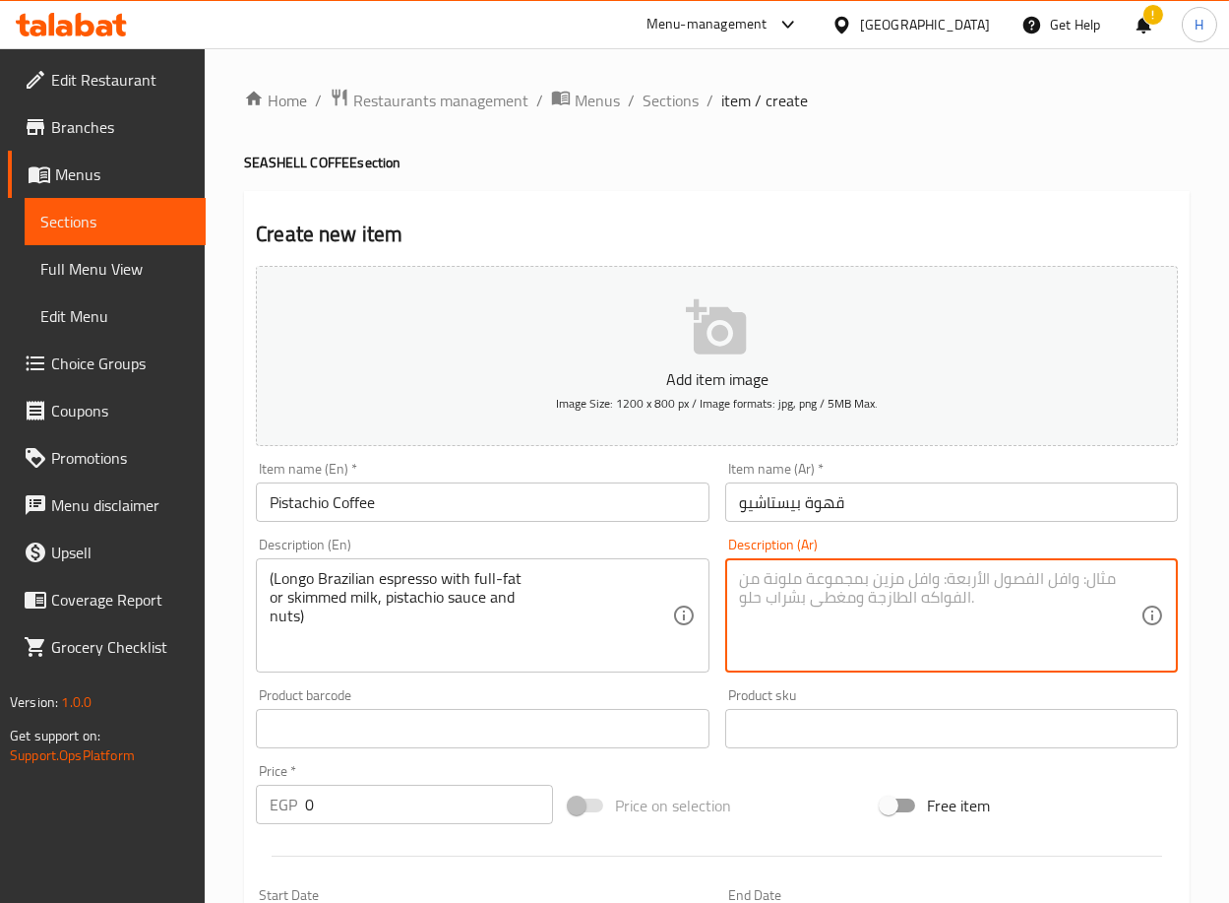
paste textarea "لونجو إسبريسو برازيلي وحليب كامل الدسم أو قهوة بيستاشيو خالي الدسم وصوص ومكسرات…"
drag, startPoint x: 836, startPoint y: 573, endPoint x: 732, endPoint y: 574, distance: 103.4
click at [732, 574] on div "لونجو إسبريسو برازيلي وحليب كامل الدسم أو قهوة بيستاشيو خالي الدسم وصوص ومكسرات…" at bounding box center [951, 615] width 453 height 114
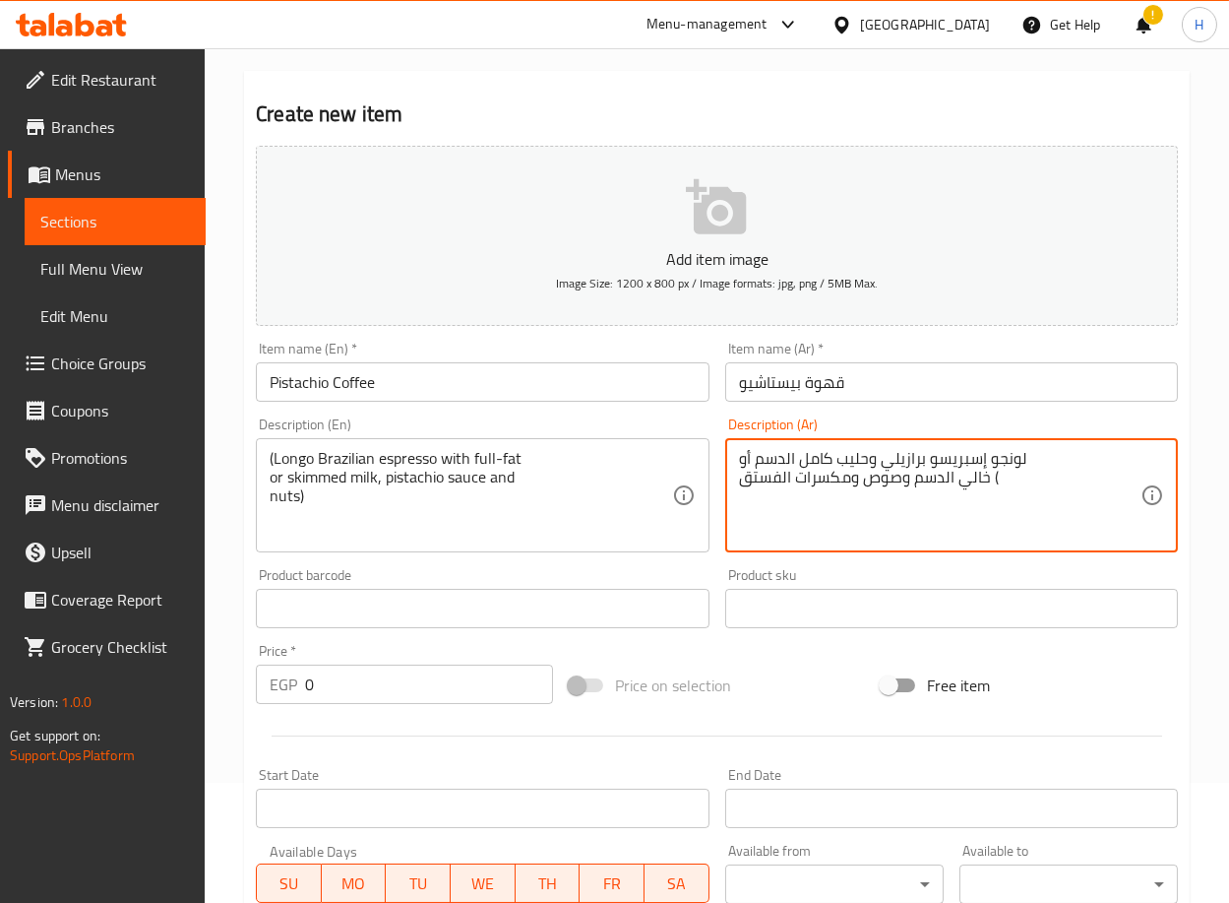
scroll to position [121, 0]
type textarea "لونجو إسبريسو برازيلي وحليب كامل الدسم أو خالي الدسم وصوص ومكسرات الفستق ("
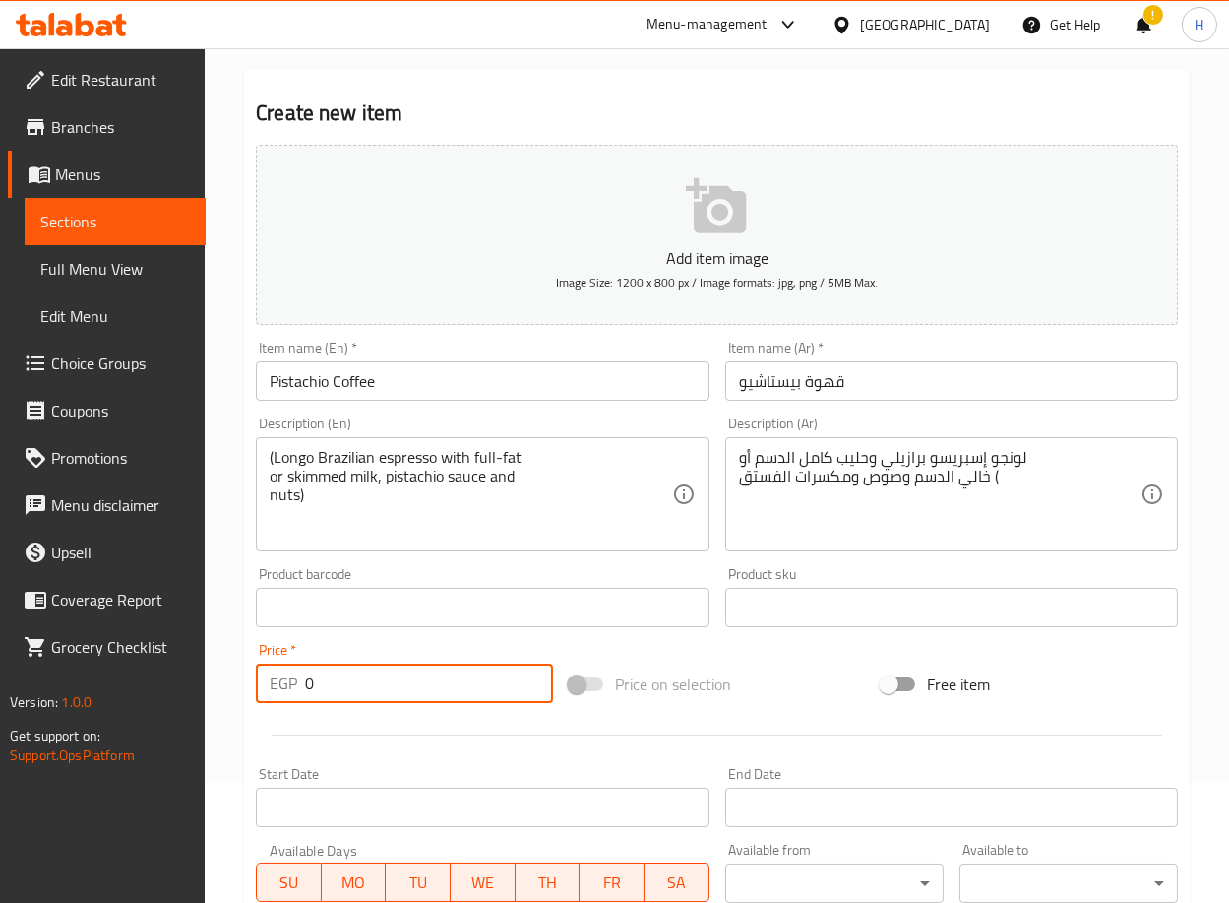
drag, startPoint x: 369, startPoint y: 684, endPoint x: 198, endPoint y: 673, distance: 171.6
click at [198, 673] on div "Edit Restaurant Branches Menus Sections Full Menu View Edit Menu Choice Groups …" at bounding box center [614, 598] width 1229 height 1343
type input "185"
click at [220, 686] on div "Home / Restaurants management / Menus / Sections / item / create SEASHELL COFFE…" at bounding box center [717, 598] width 1025 height 1343
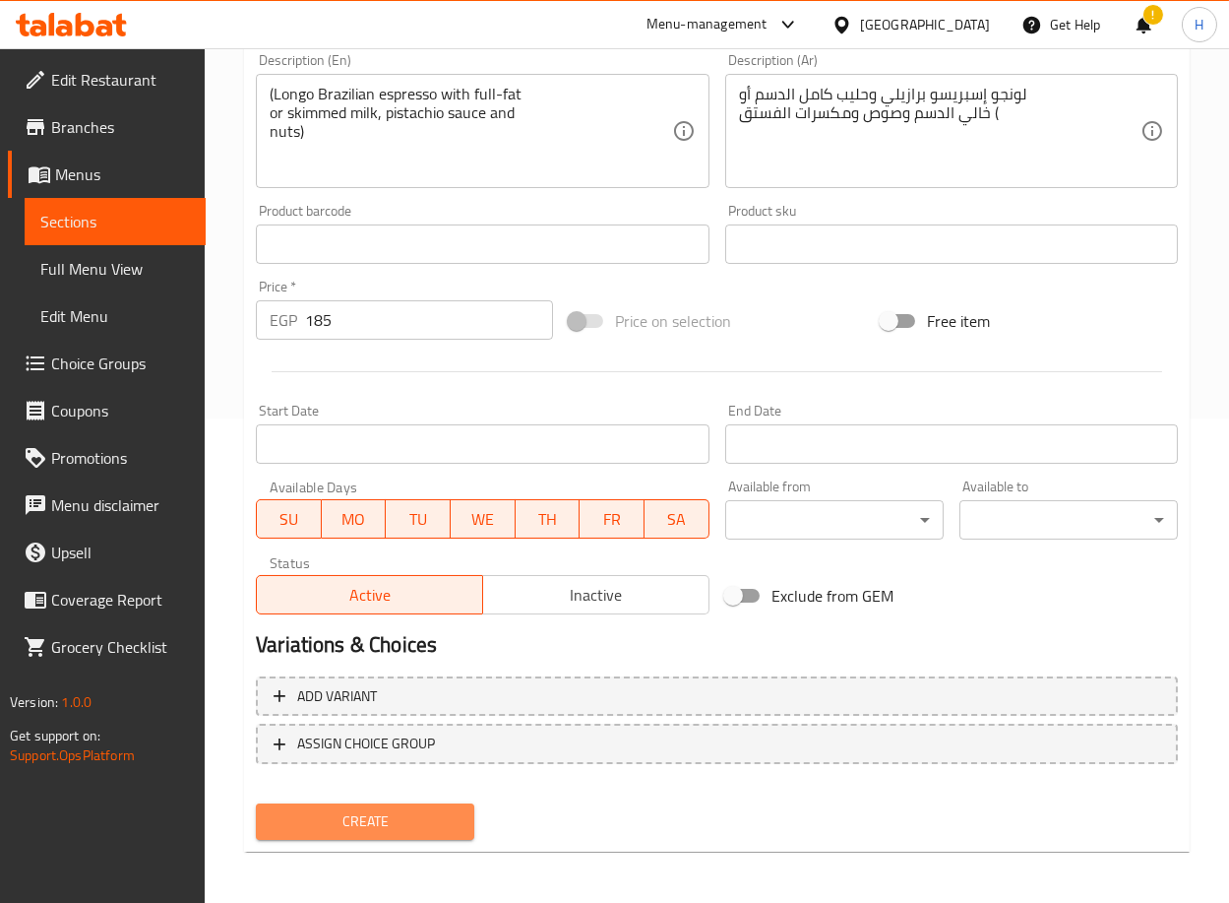
click at [360, 809] on span "Create" at bounding box center [365, 821] width 187 height 25
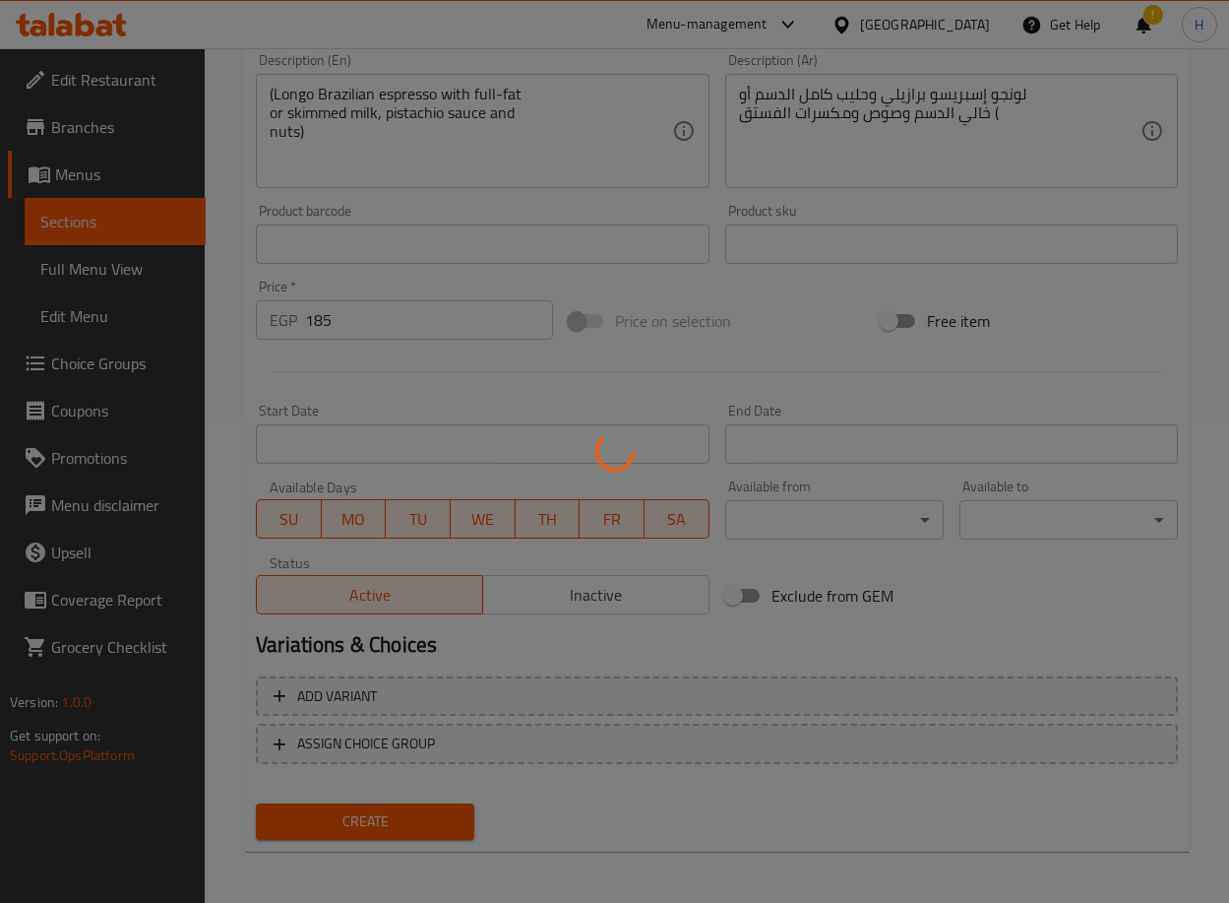
type input "0"
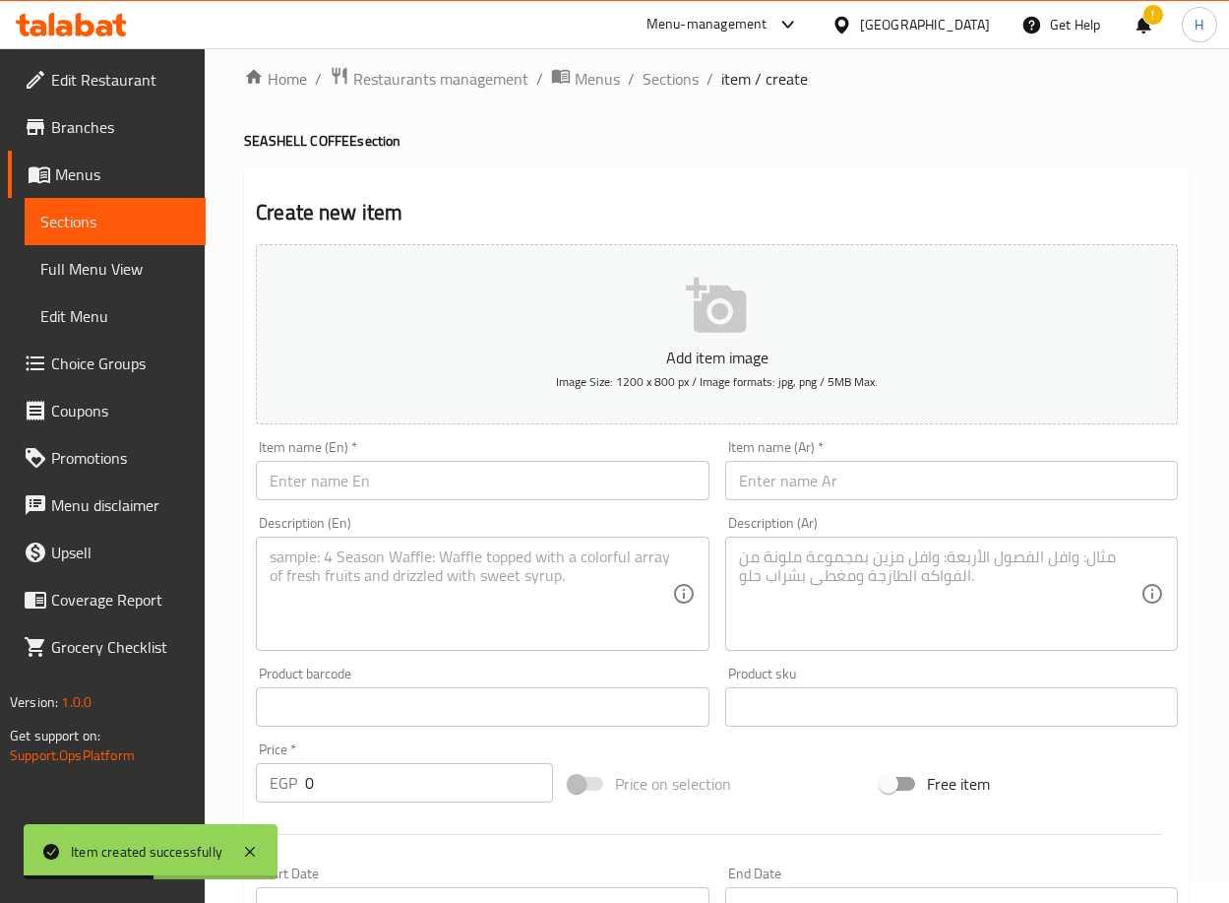
scroll to position [21, 0]
click at [453, 486] on input "text" at bounding box center [482, 481] width 453 height 39
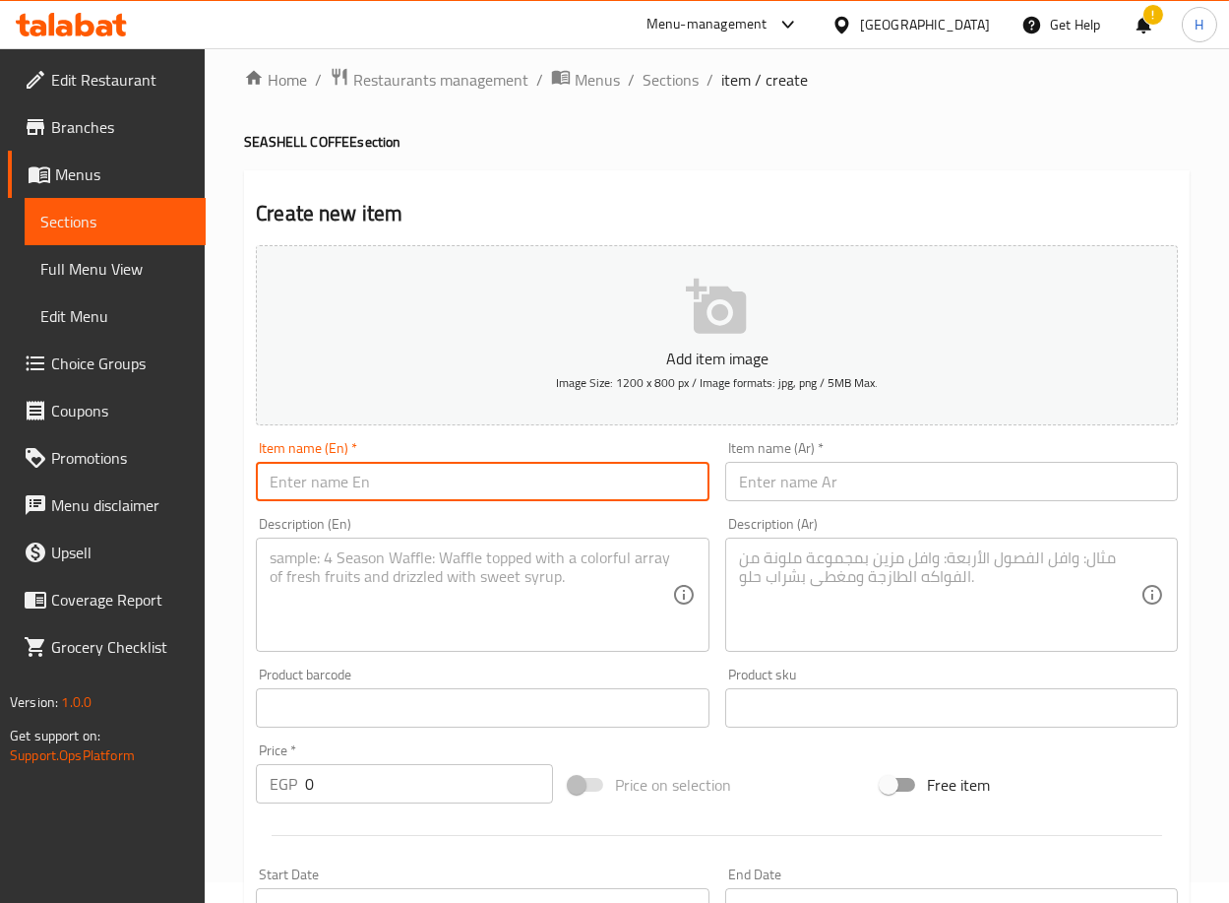
paste input "Cookies & Brownie Coffee"
type input "Cookies & Brownie Coffee"
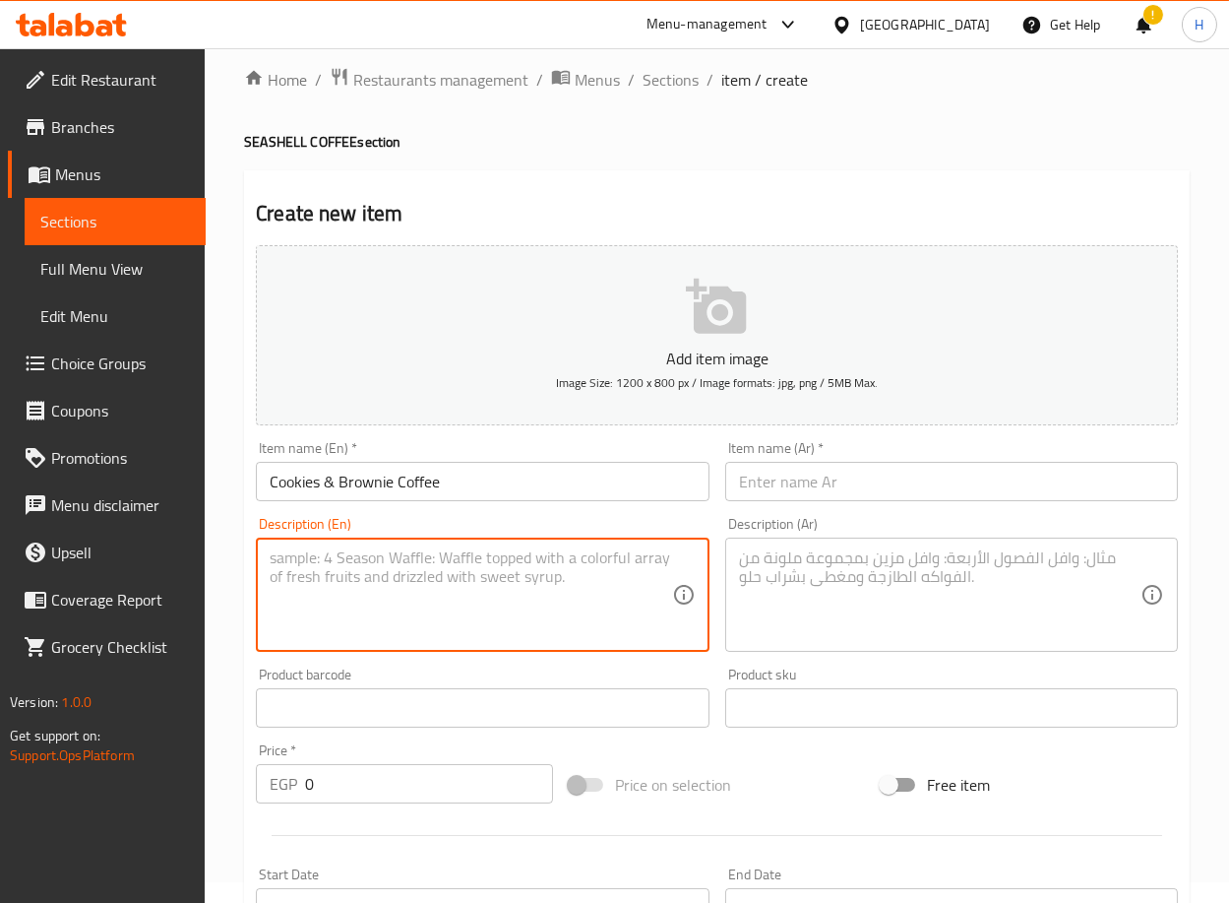
click at [478, 568] on textarea at bounding box center [471, 595] width 402 height 94
paste textarea "With whipped cream (Longo Brazilian espresso with full-fat or skimmed milk, dar…"
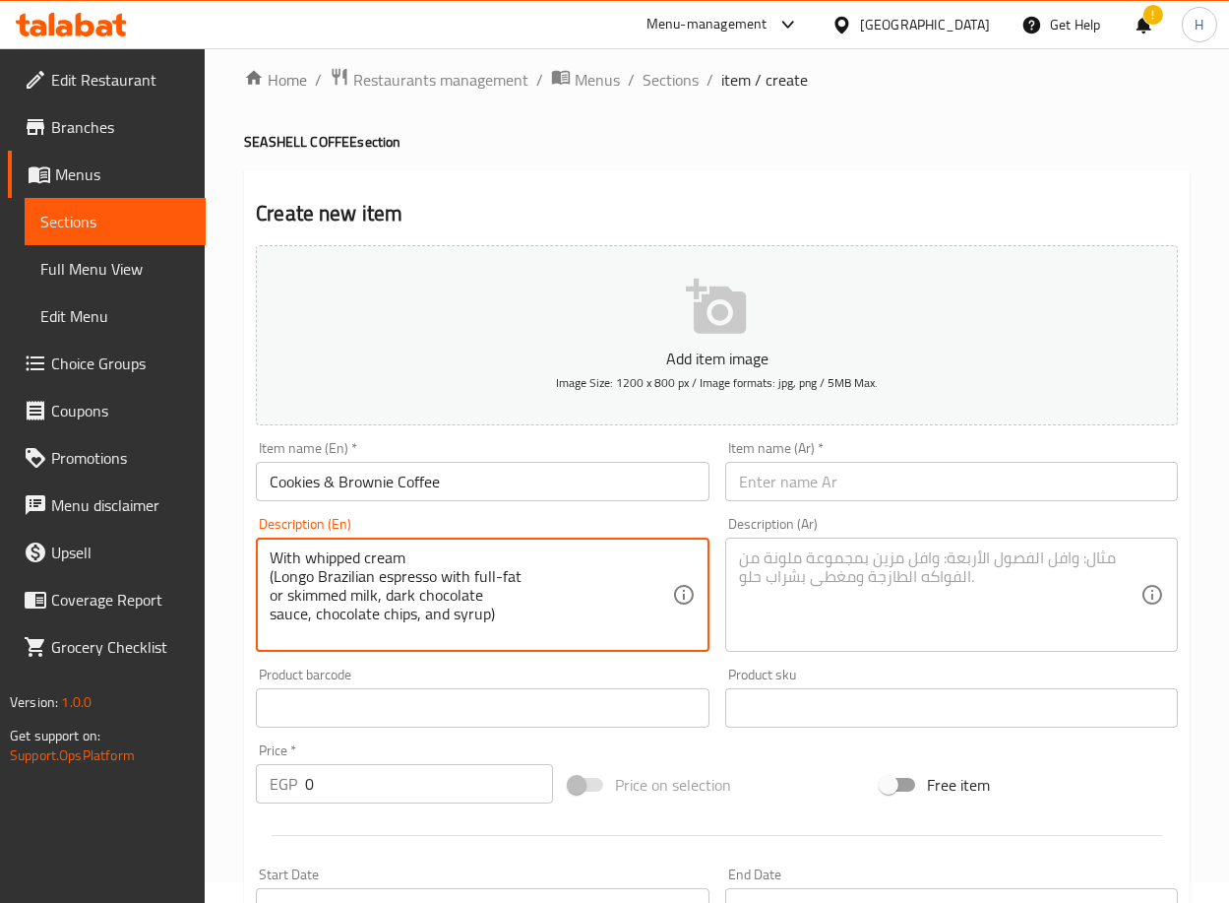
type textarea "With whipped cream (Longo Brazilian espresso with full-fat or skimmed milk, dar…"
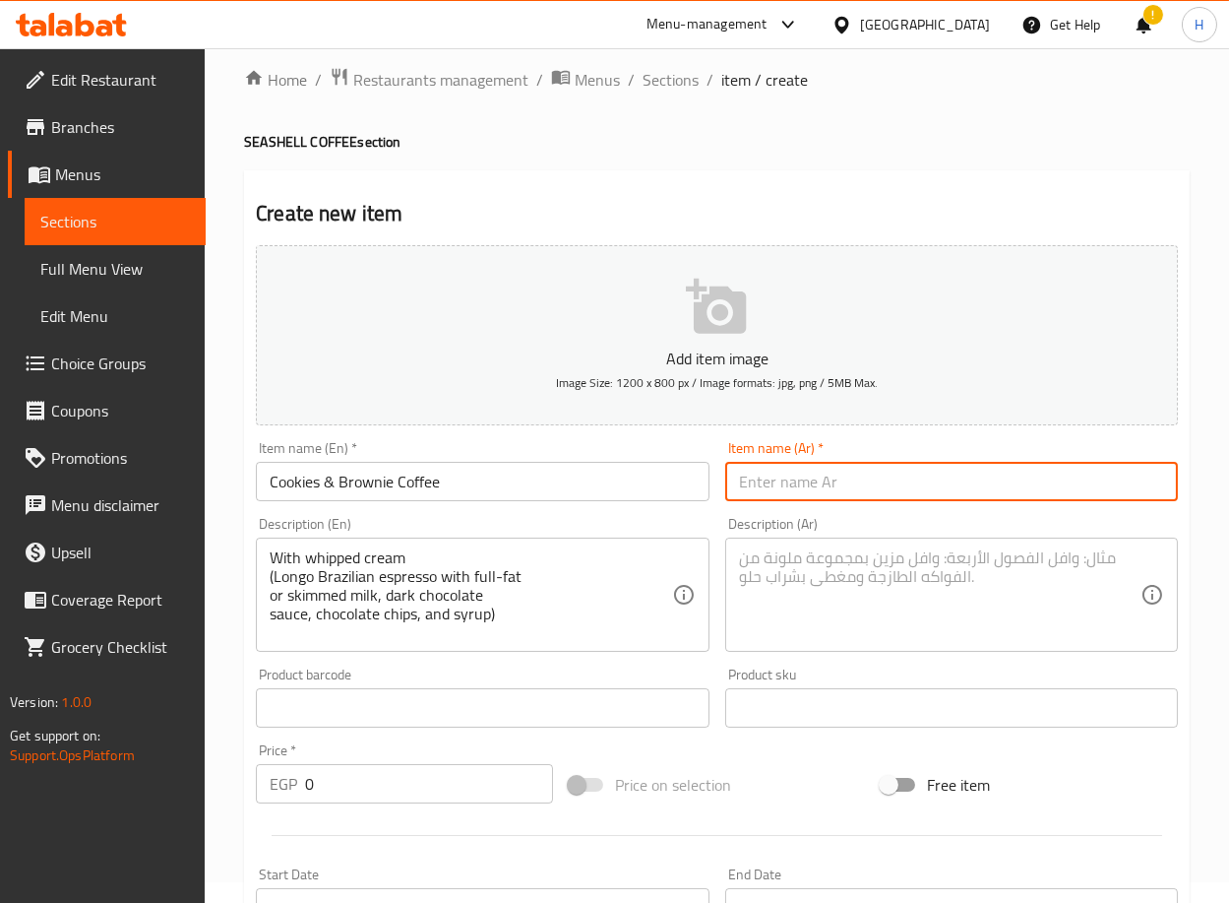
click at [886, 471] on input "text" at bounding box center [951, 481] width 453 height 39
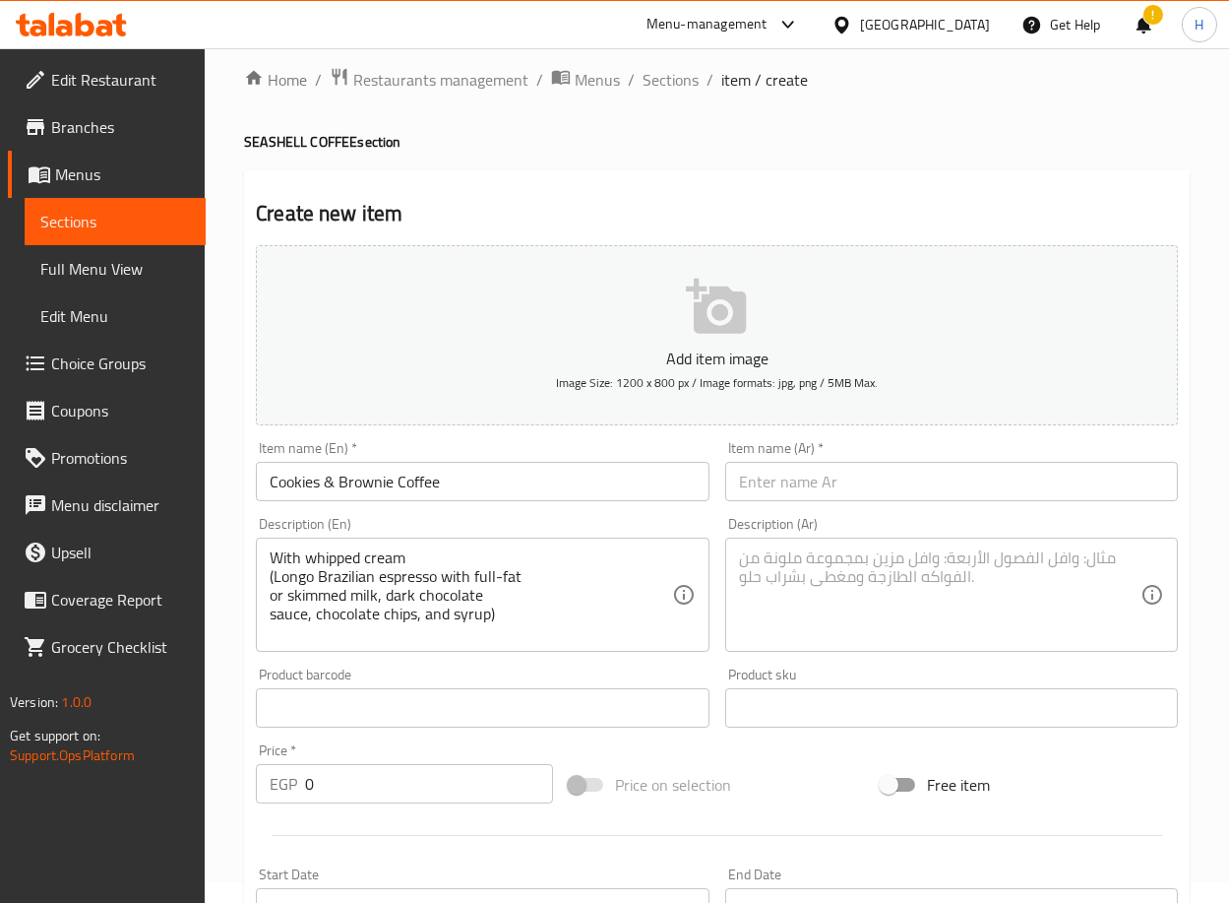
click at [909, 471] on input "text" at bounding box center [951, 481] width 453 height 39
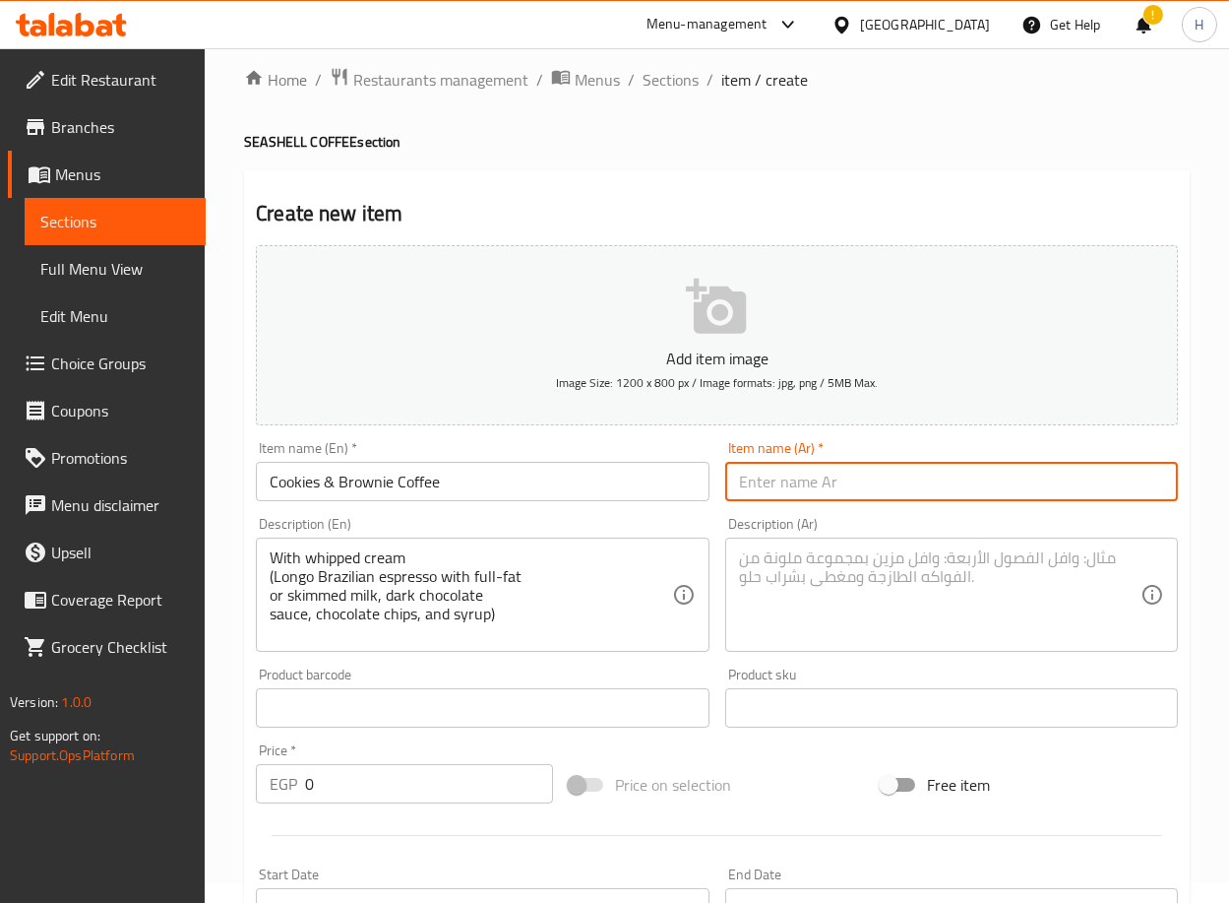
paste input "قهوة كوكيز او براوني"
type input "قهوة كوكيز او براوني"
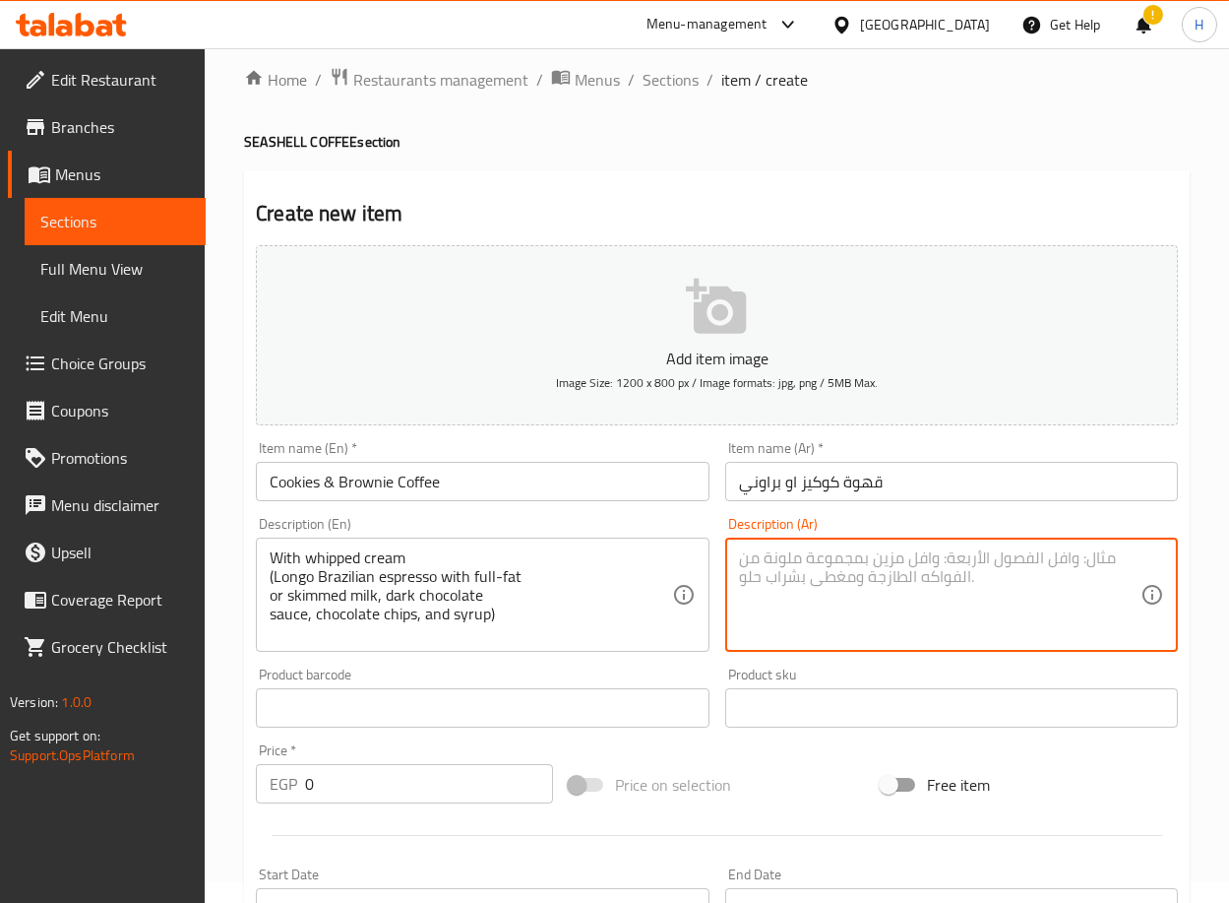
click at [846, 559] on textarea at bounding box center [940, 595] width 402 height 94
click at [1124, 573] on textarea at bounding box center [940, 595] width 402 height 94
paste textarea "و[PERSON_NAME] وحليب كامل الدسم أو مع كريمة مخفوقة خالي الدسم وصوص شوكلت دارك و…"
type textarea "و[PERSON_NAME] وحليب كامل الدسم أو مع كريمة مخفوقة خالي الدسم وصوص شوكلت دارك و…"
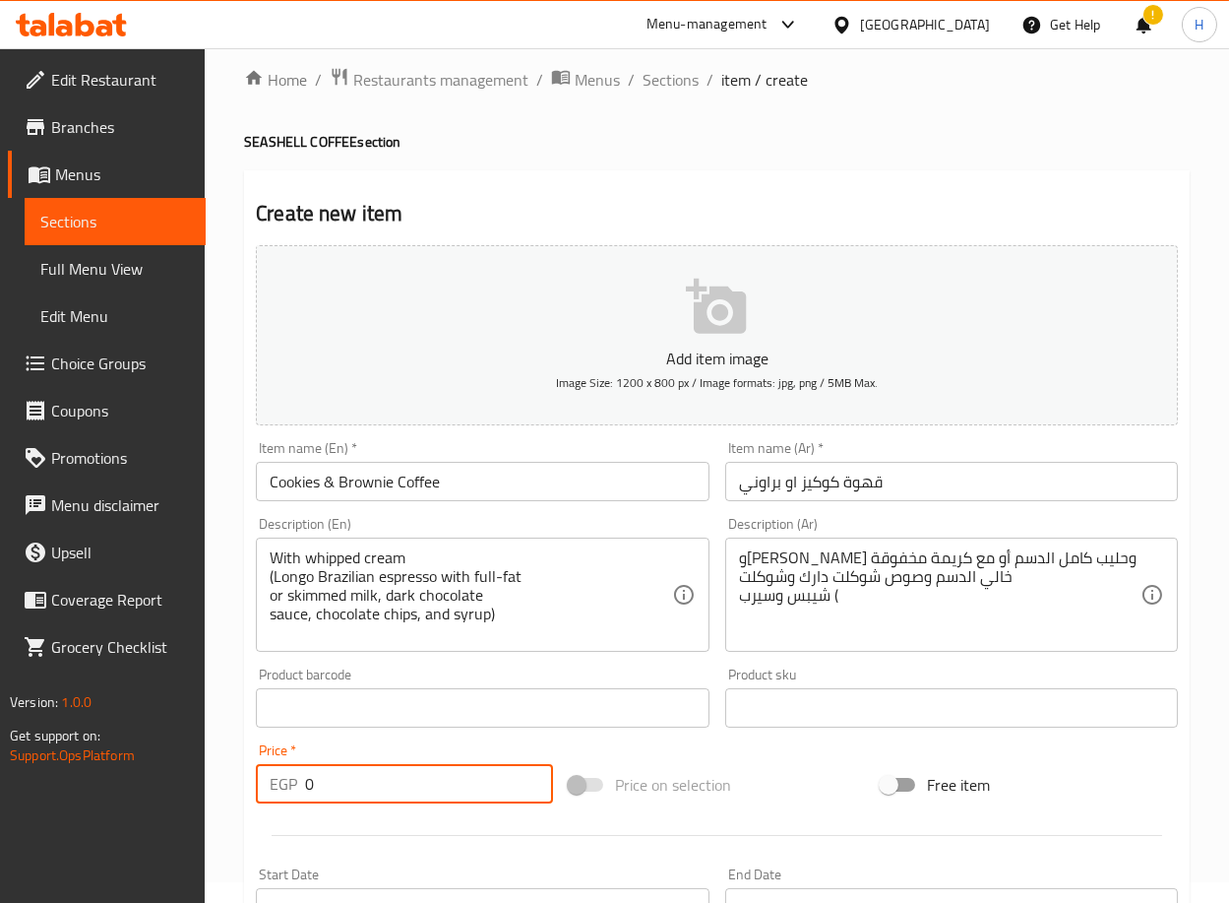
drag, startPoint x: 357, startPoint y: 779, endPoint x: 280, endPoint y: 795, distance: 79.5
click at [280, 795] on div "EGP 0 Price *" at bounding box center [404, 783] width 297 height 39
type input "195"
click at [226, 763] on div "Home / Restaurants management / Menus / Sections / item / create SEASHELL COFFE…" at bounding box center [717, 699] width 1025 height 1343
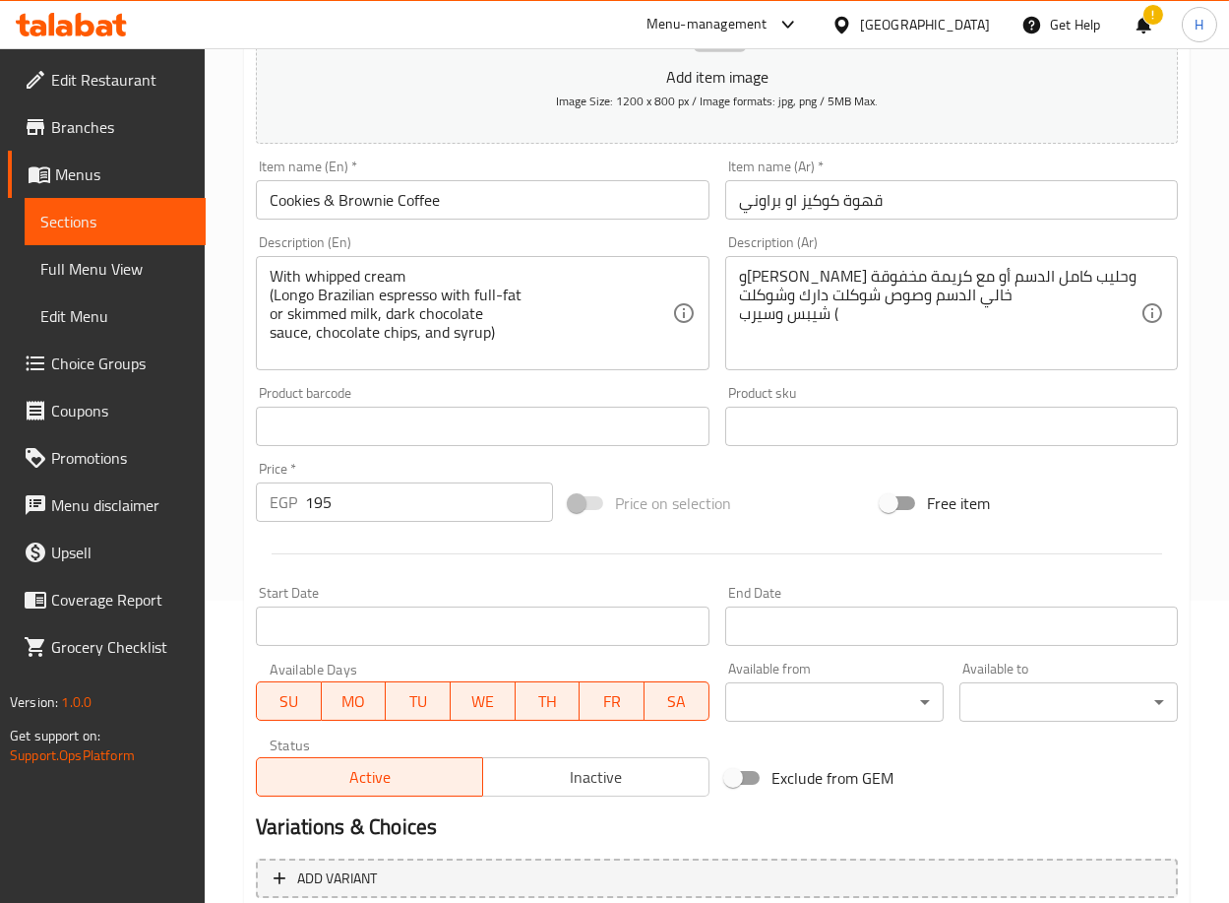
scroll to position [484, 0]
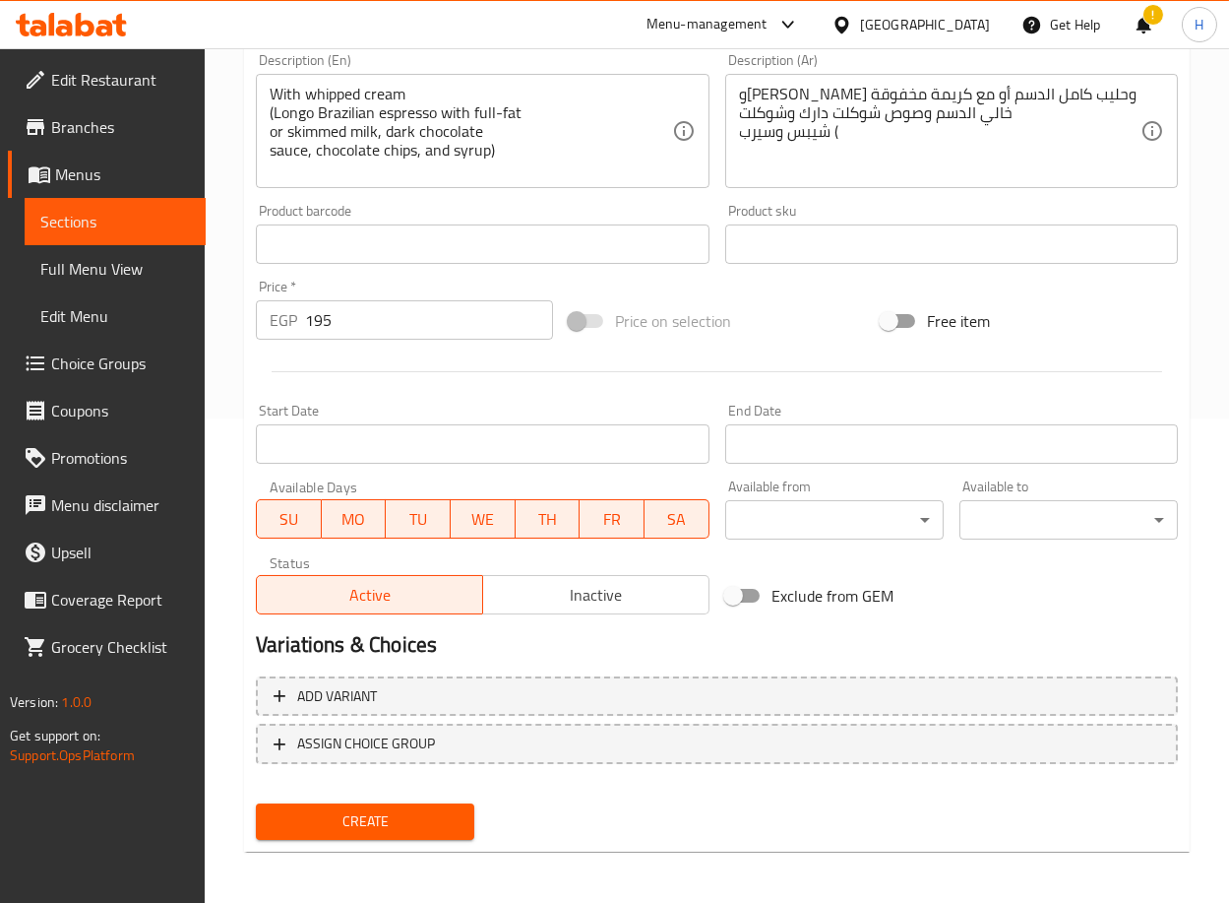
click at [449, 809] on span "Create" at bounding box center [365, 821] width 187 height 25
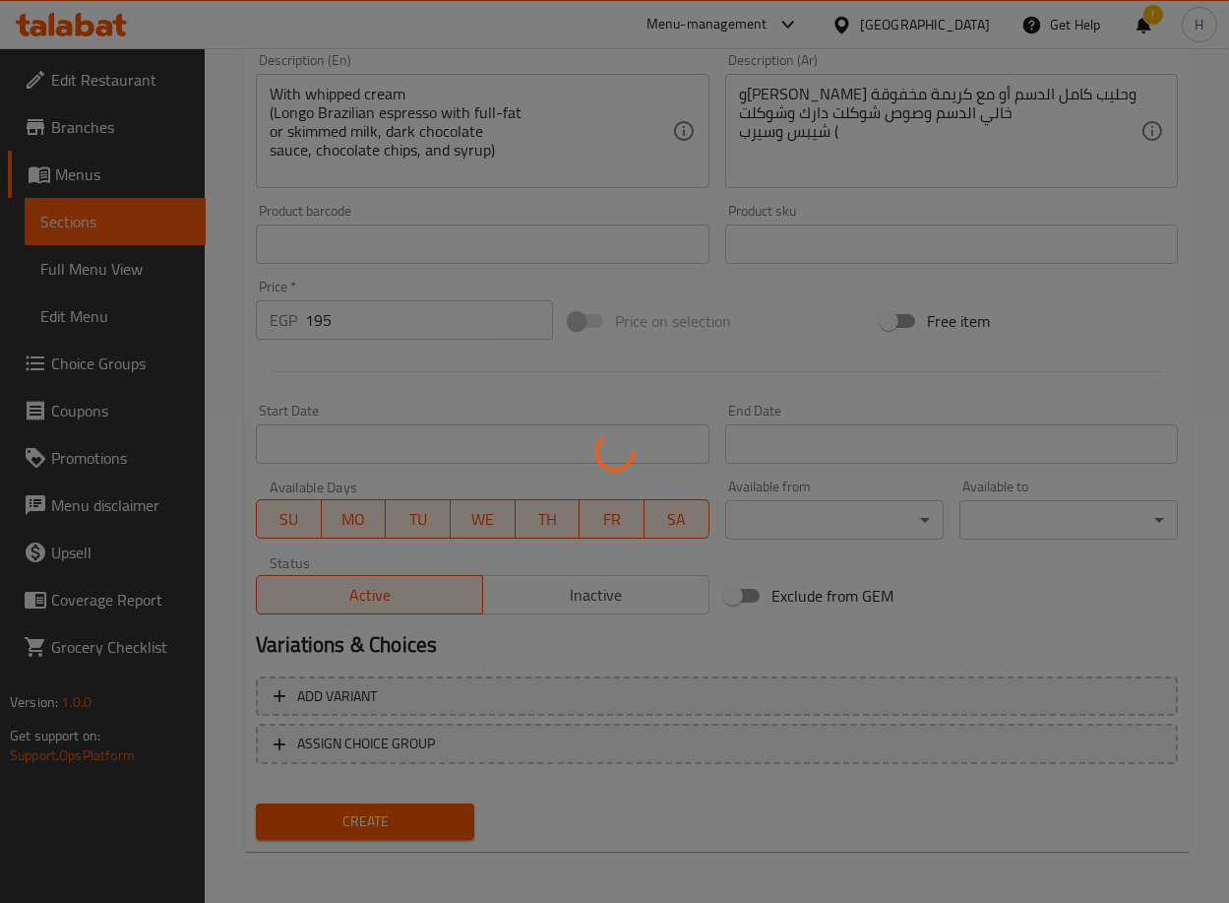
type input "0"
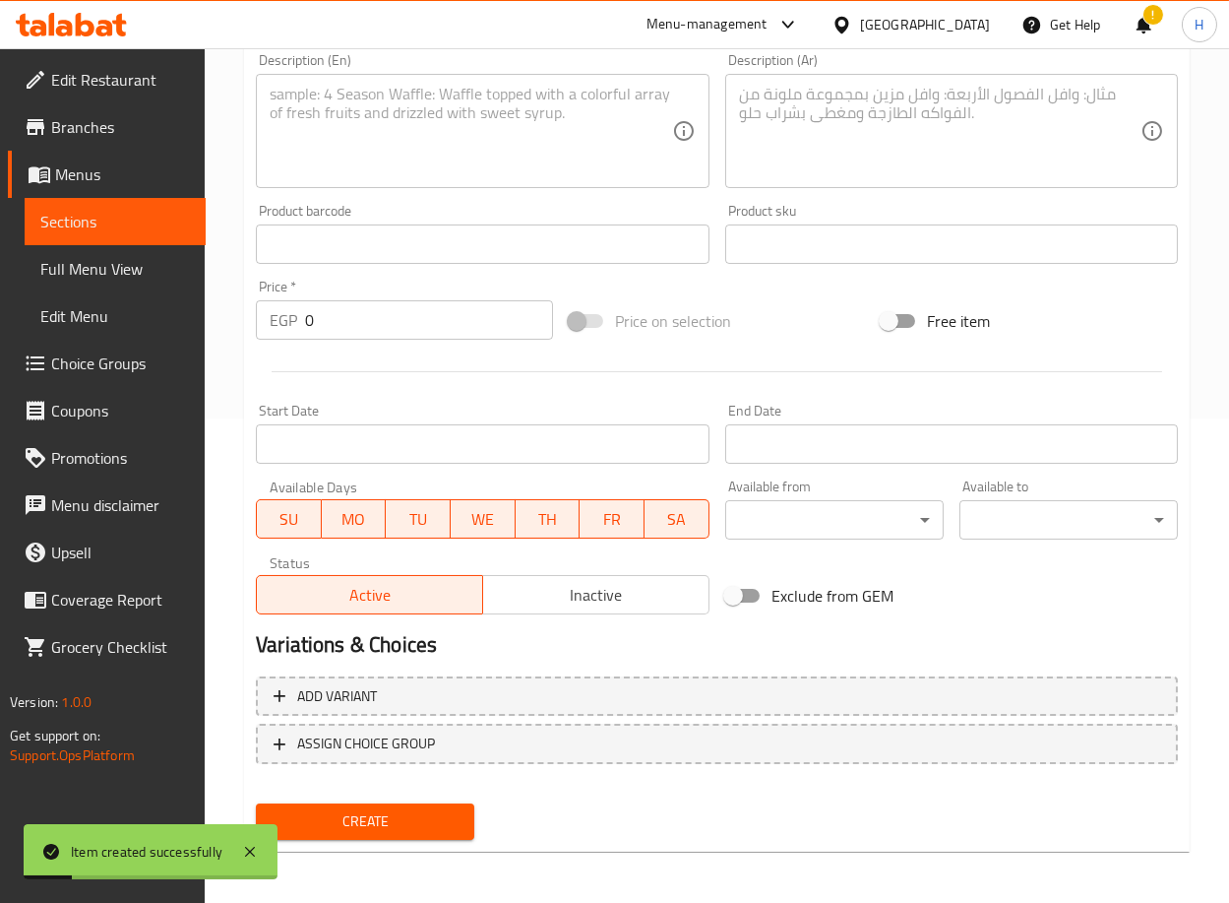
scroll to position [0, 0]
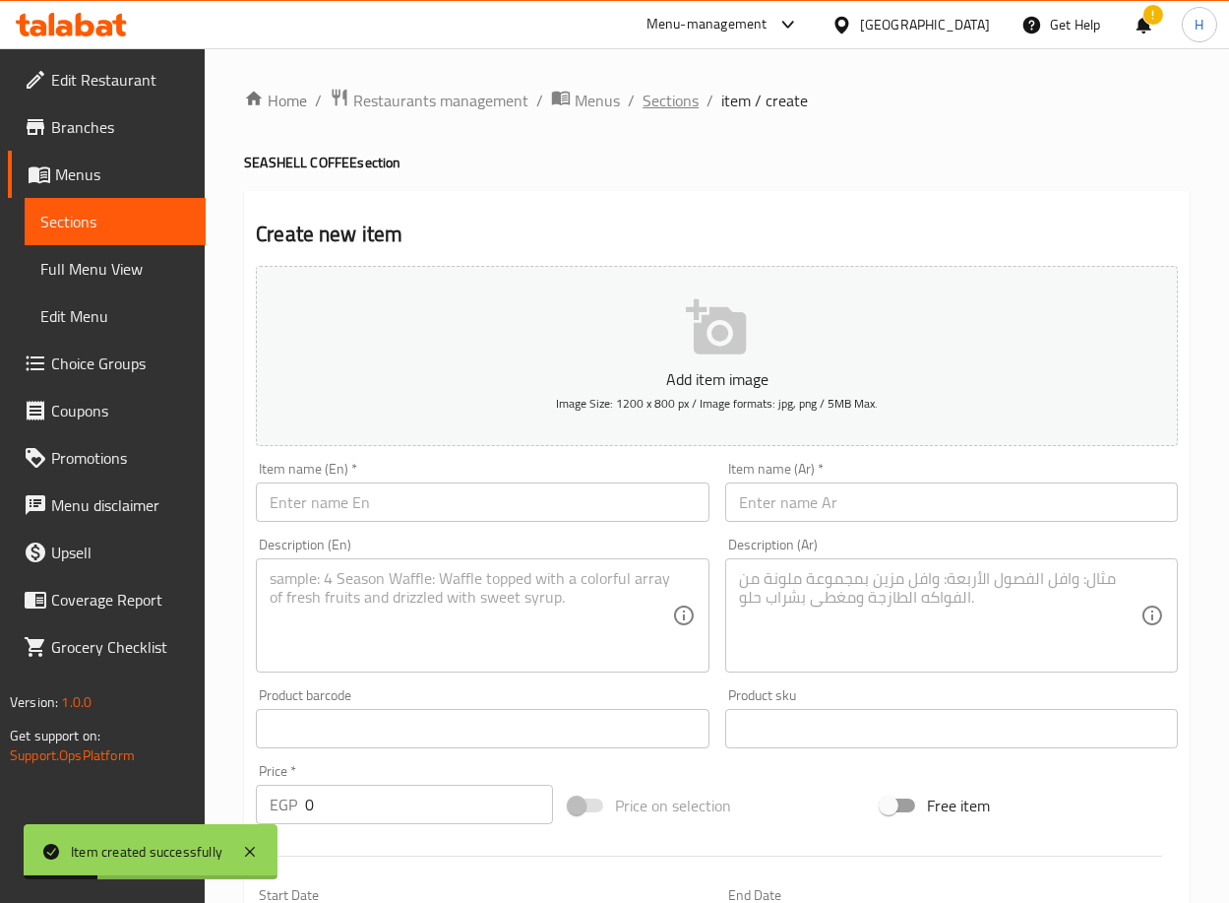
click at [667, 102] on span "Sections" at bounding box center [671, 101] width 56 height 24
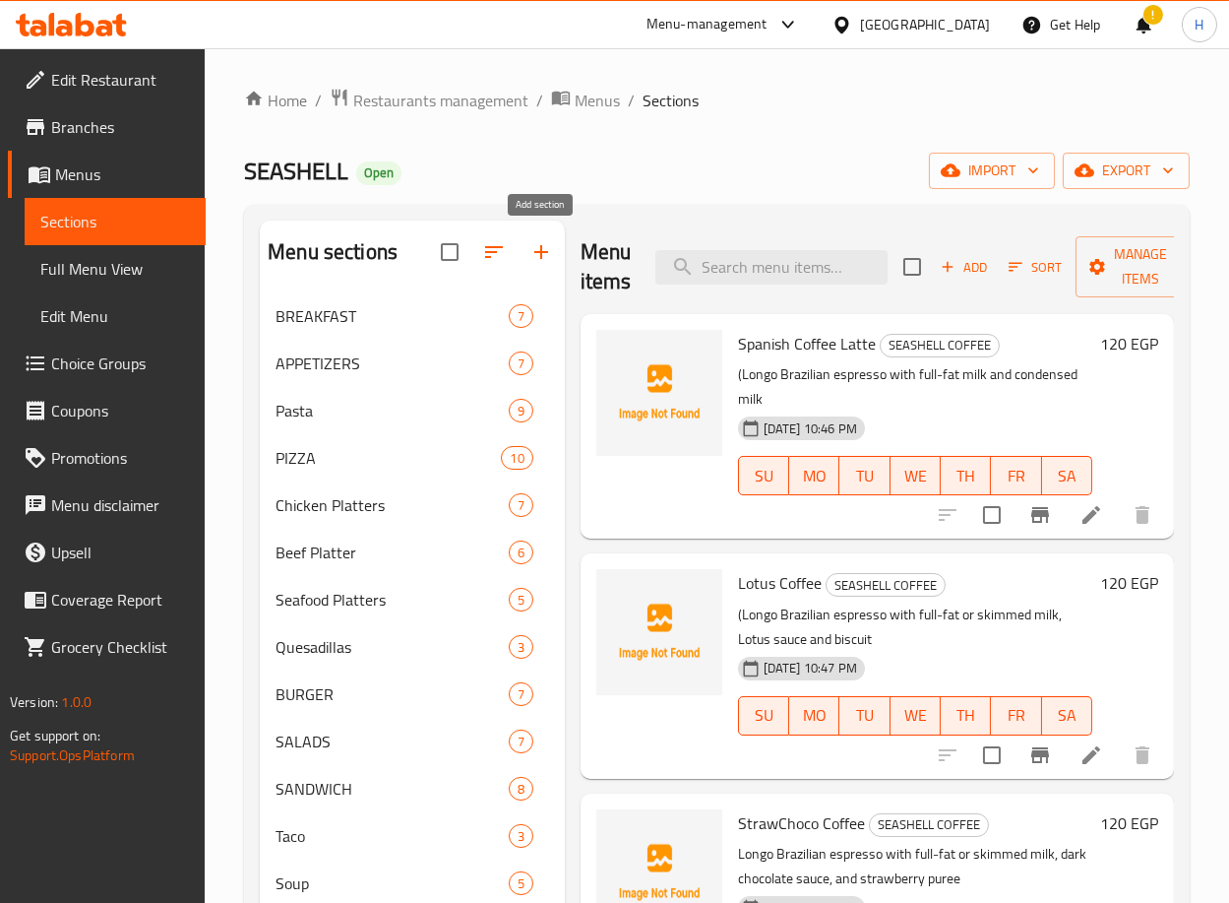
click at [530, 251] on icon "button" at bounding box center [542, 252] width 24 height 24
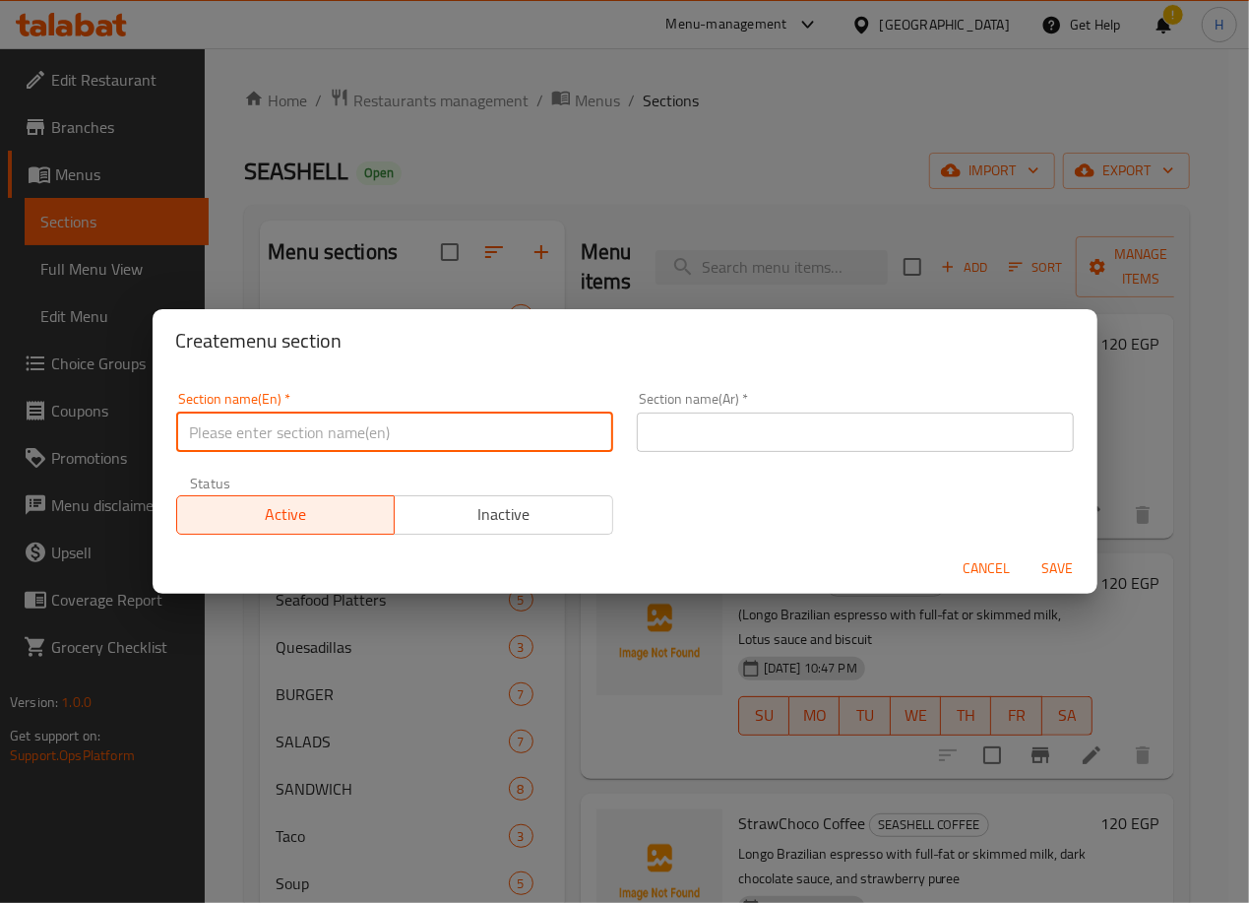
click at [455, 436] on input "text" at bounding box center [394, 431] width 437 height 39
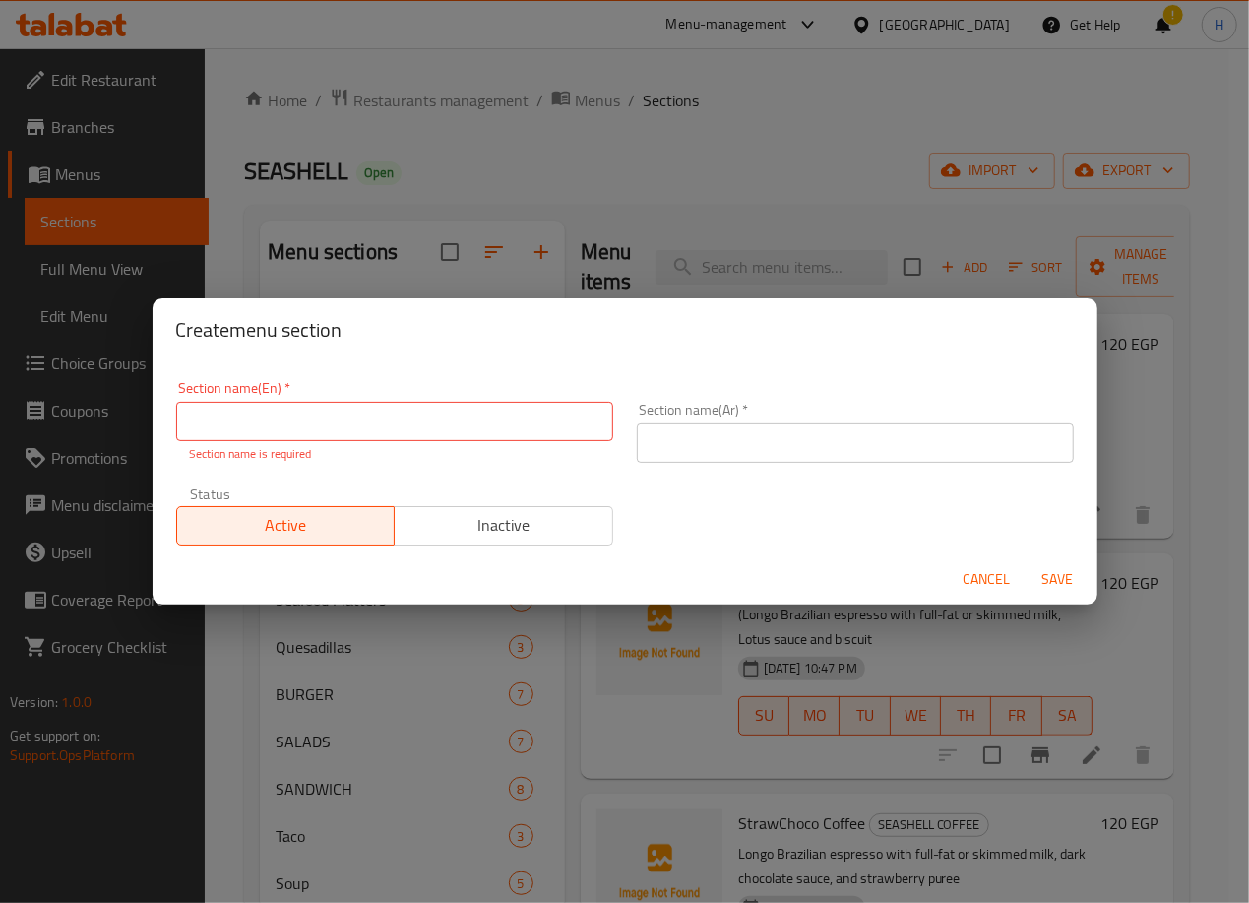
click at [463, 424] on input "text" at bounding box center [394, 421] width 437 height 39
paste input "ICED COFFEE"
type input "ICED COFFEE"
click at [768, 431] on input "text" at bounding box center [855, 442] width 437 height 39
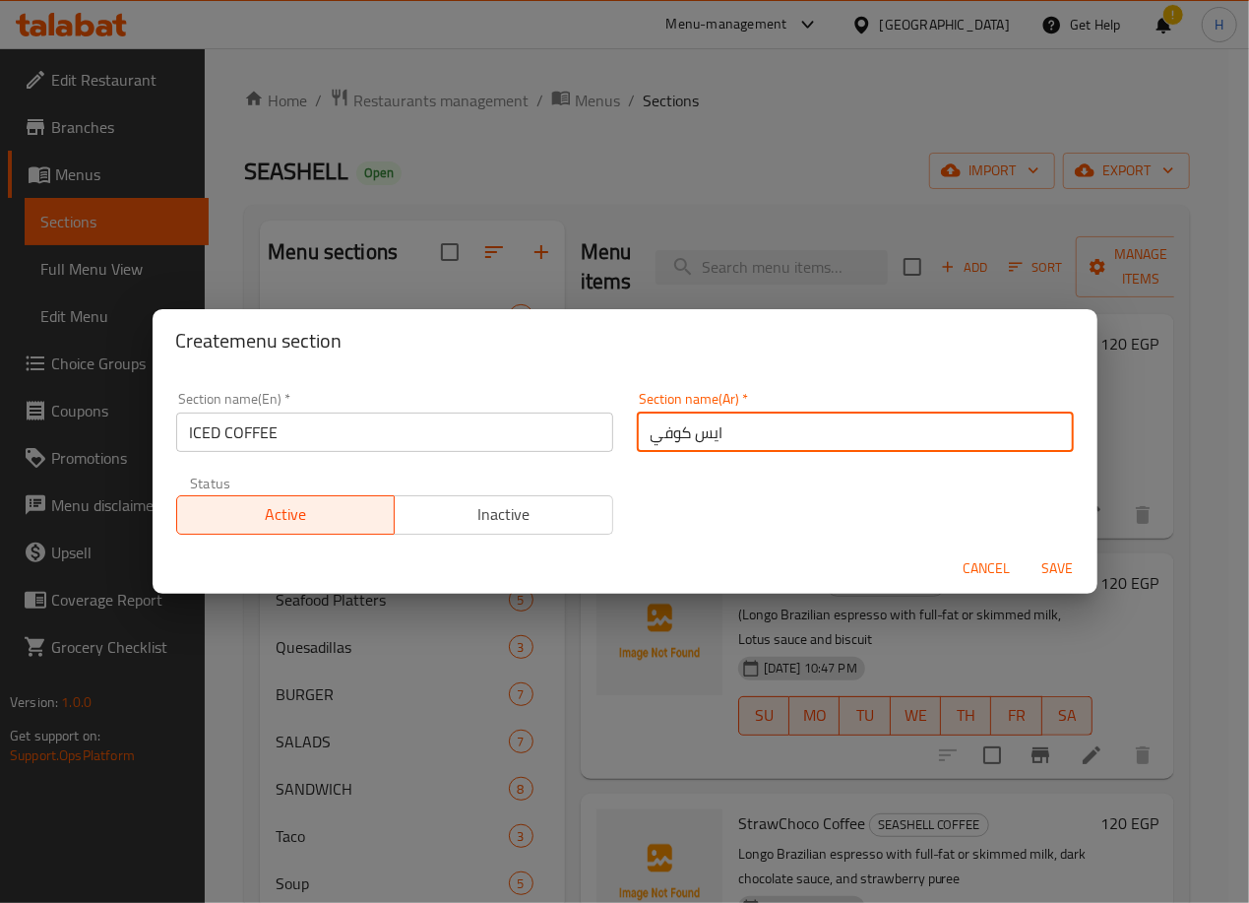
type input "ايس كوفي"
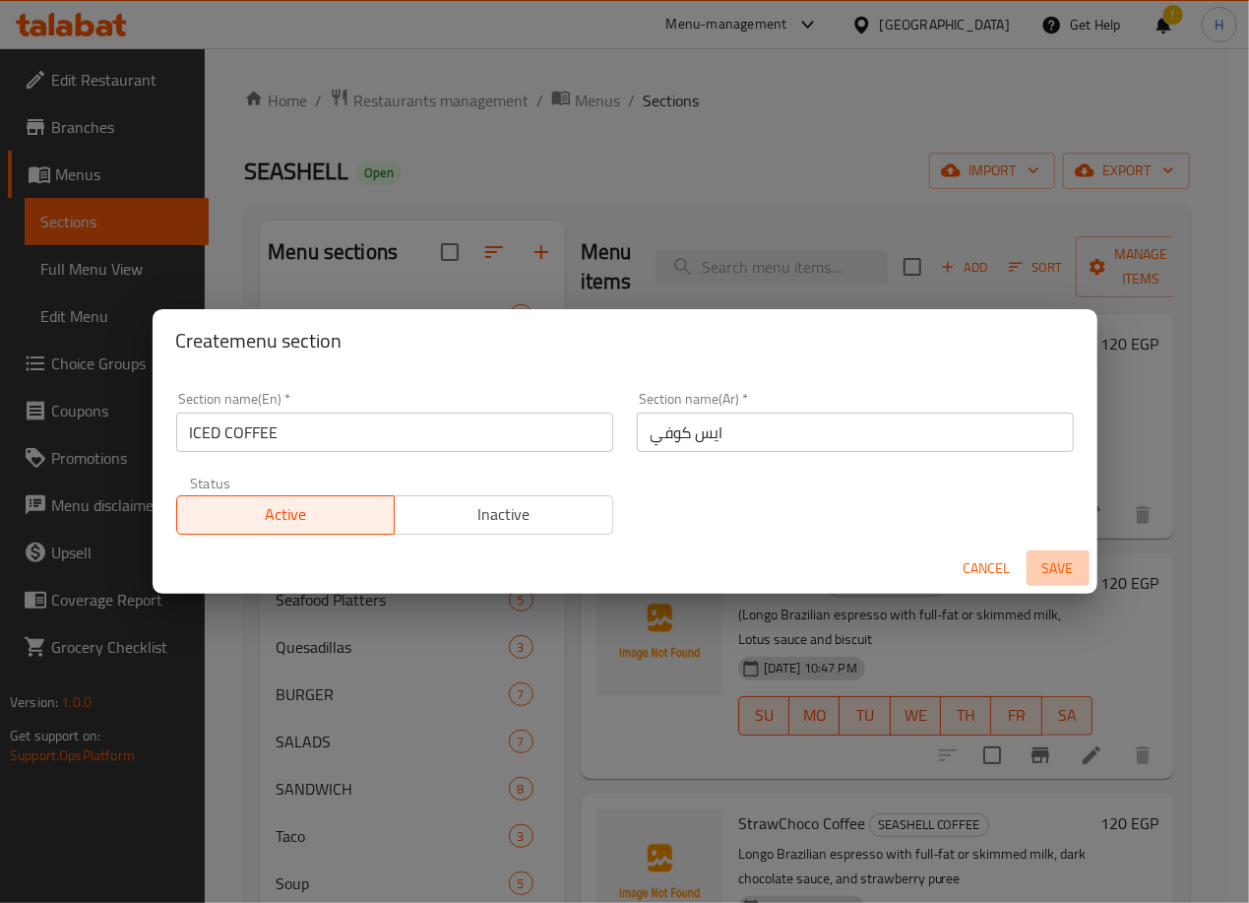
click at [1051, 557] on span "Save" at bounding box center [1058, 568] width 47 height 25
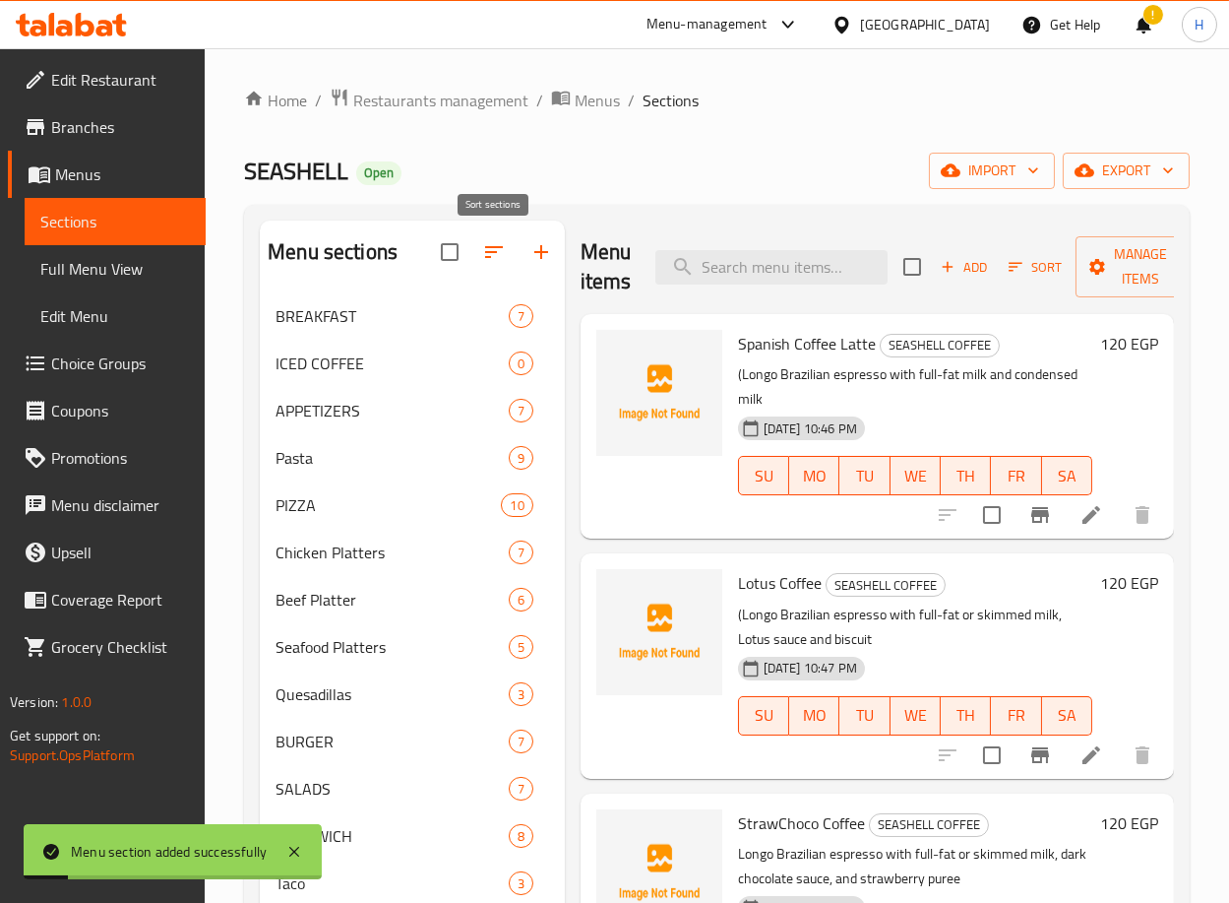
click at [495, 246] on icon "button" at bounding box center [494, 252] width 24 height 24
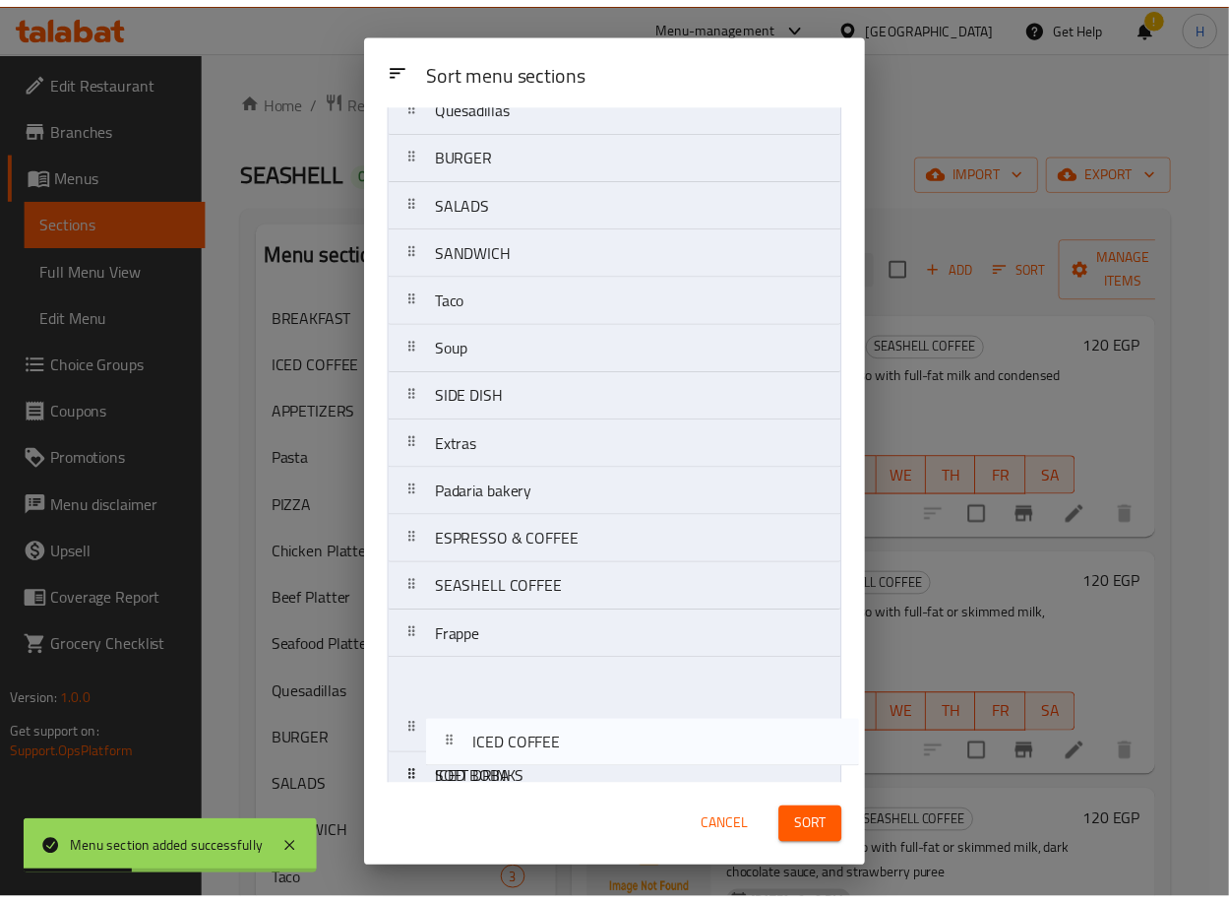
scroll to position [491, 0]
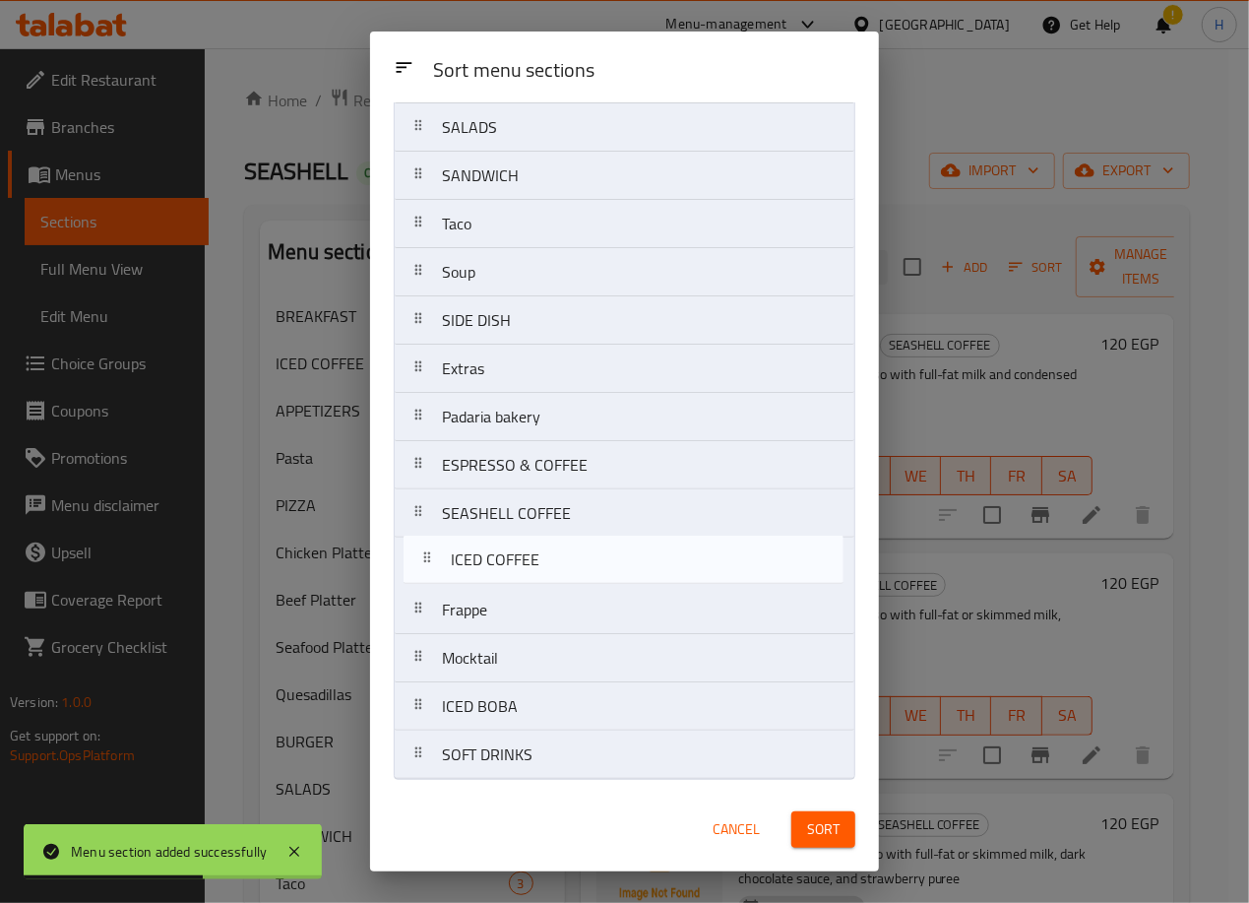
drag, startPoint x: 534, startPoint y: 236, endPoint x: 541, endPoint y: 573, distance: 336.7
click at [541, 573] on nav "BREAKFAST ICED COFFEE APPETIZERS Pasta PIZZA Chicken Platters Beef Platter Seaf…" at bounding box center [625, 223] width 462 height 1111
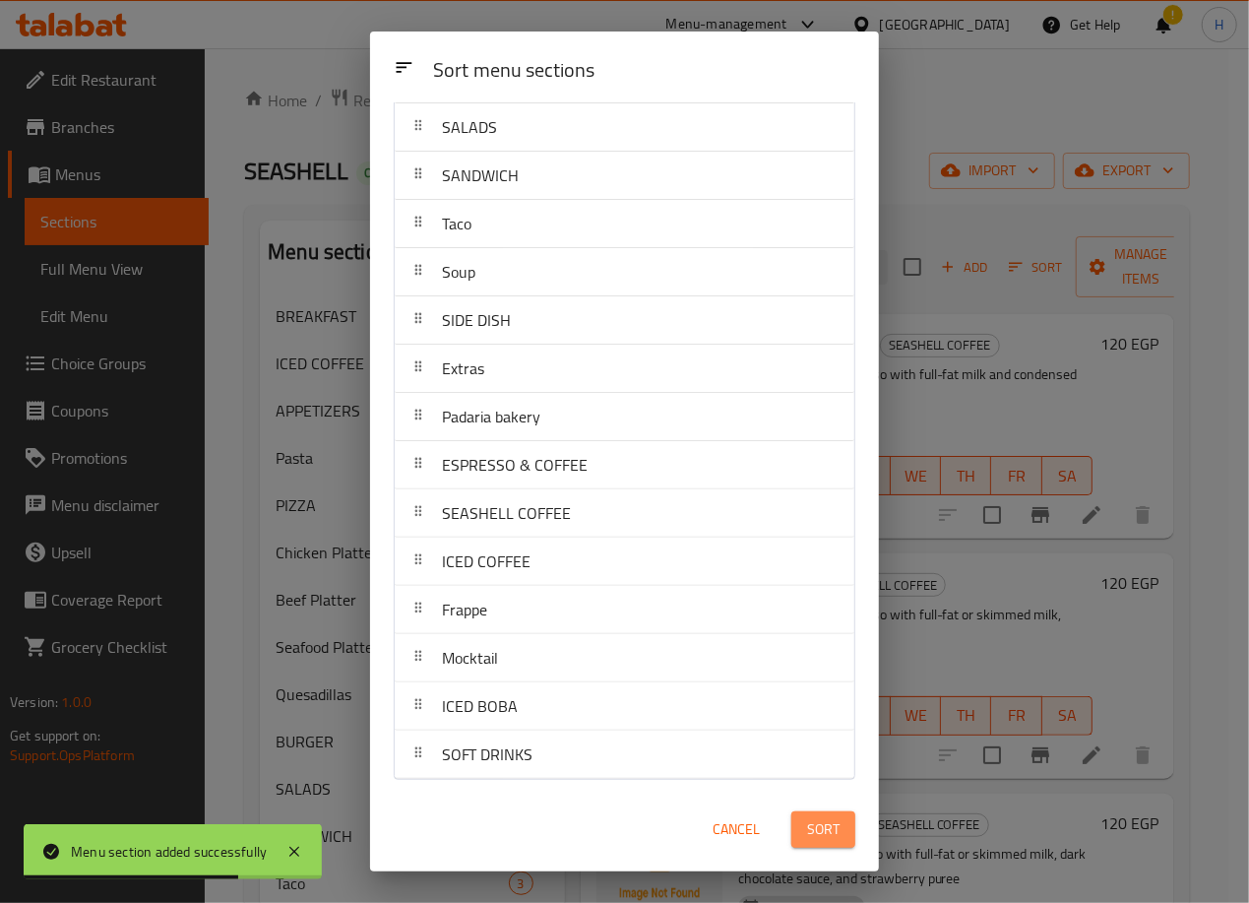
click at [828, 834] on span "Sort" at bounding box center [823, 829] width 32 height 25
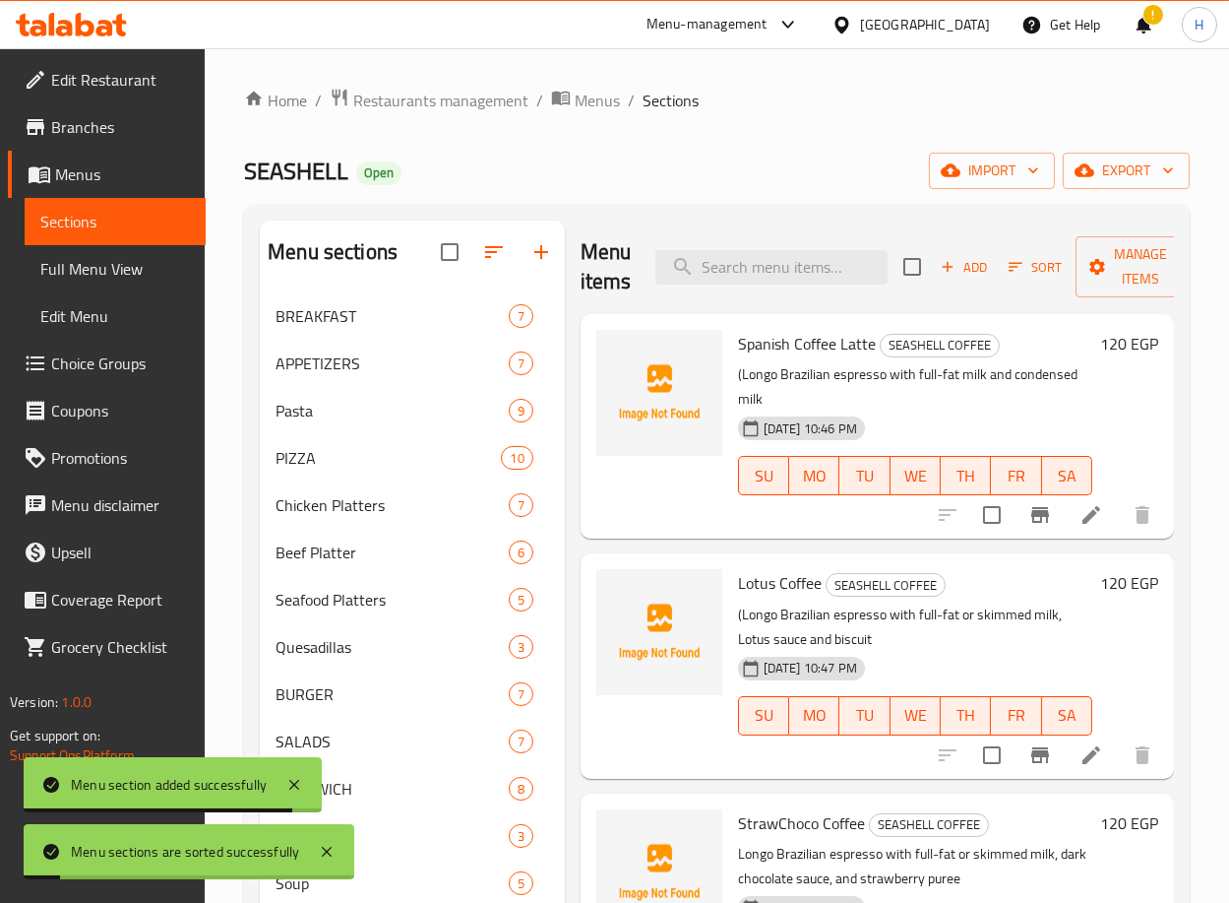
scroll to position [539, 0]
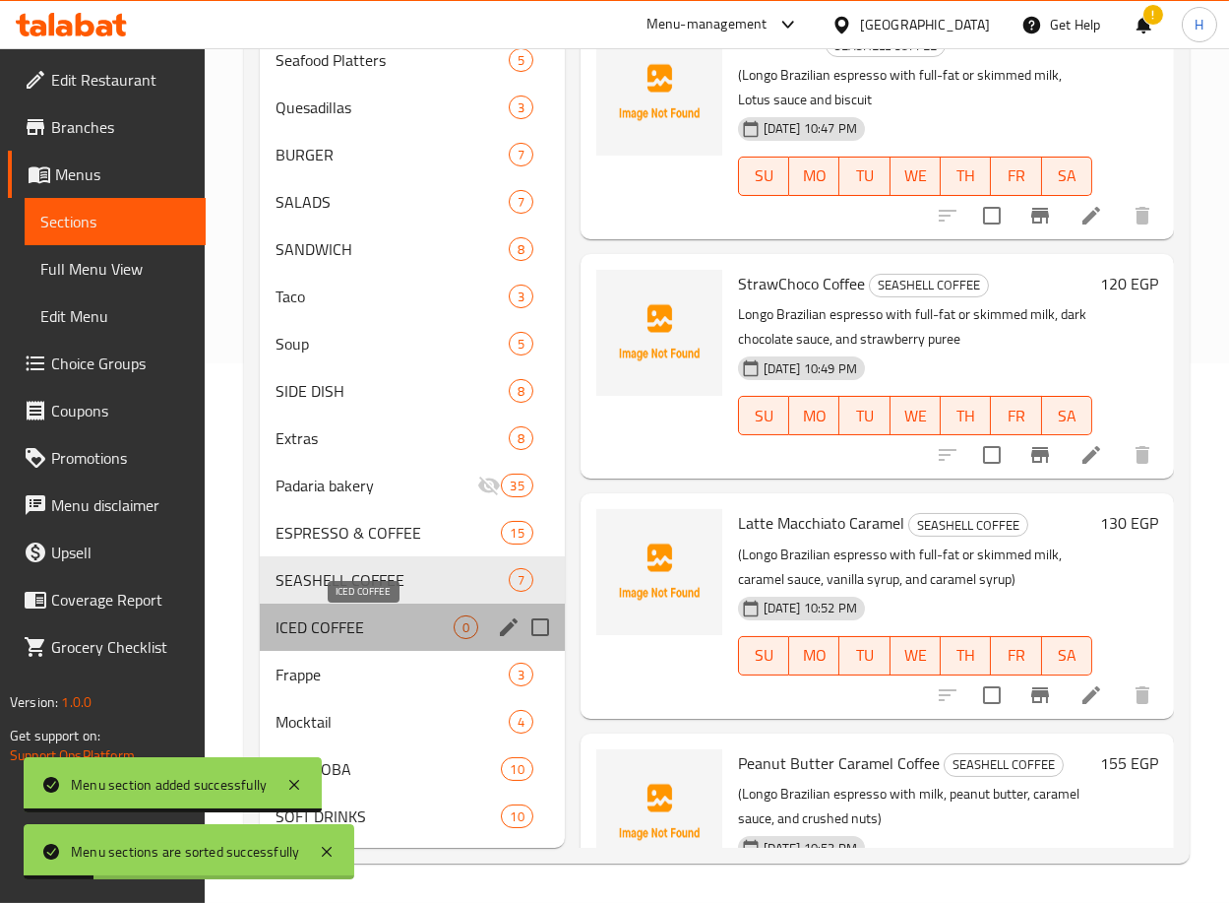
click at [354, 638] on span "ICED COFFEE" at bounding box center [364, 627] width 177 height 24
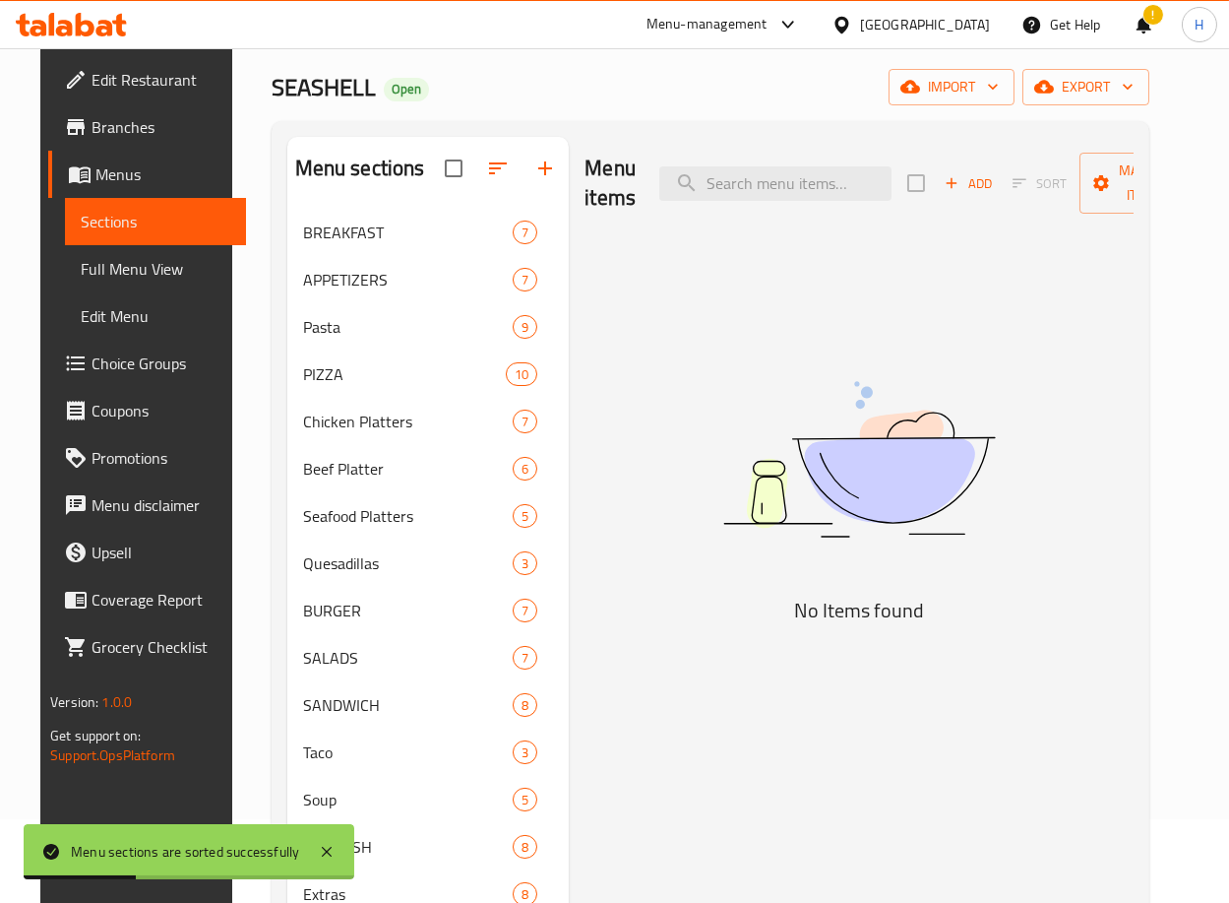
scroll to position [83, 0]
click at [969, 184] on span "Add" at bounding box center [968, 184] width 53 height 23
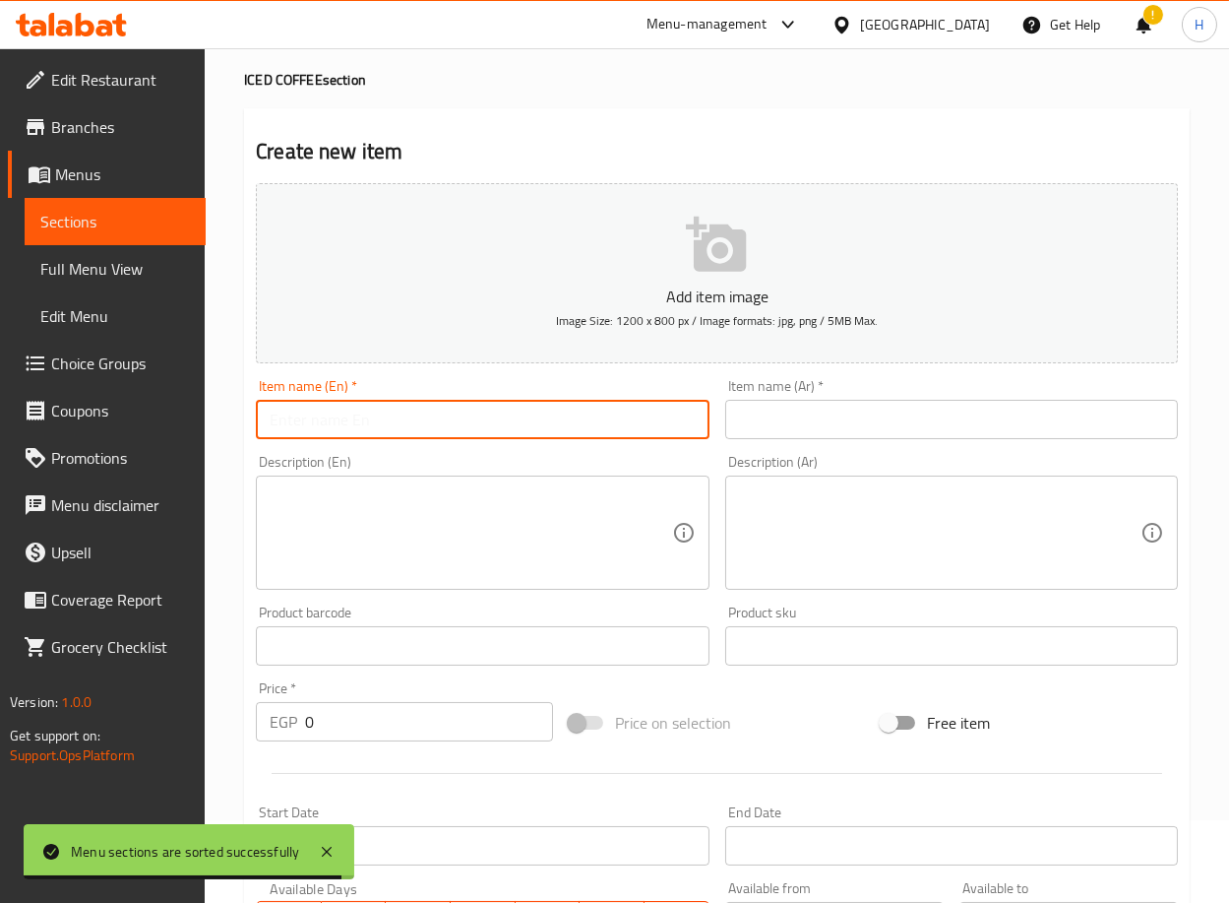
click at [528, 419] on input "text" at bounding box center [482, 419] width 453 height 39
paste input "Iced Spanish Coffee Latte"
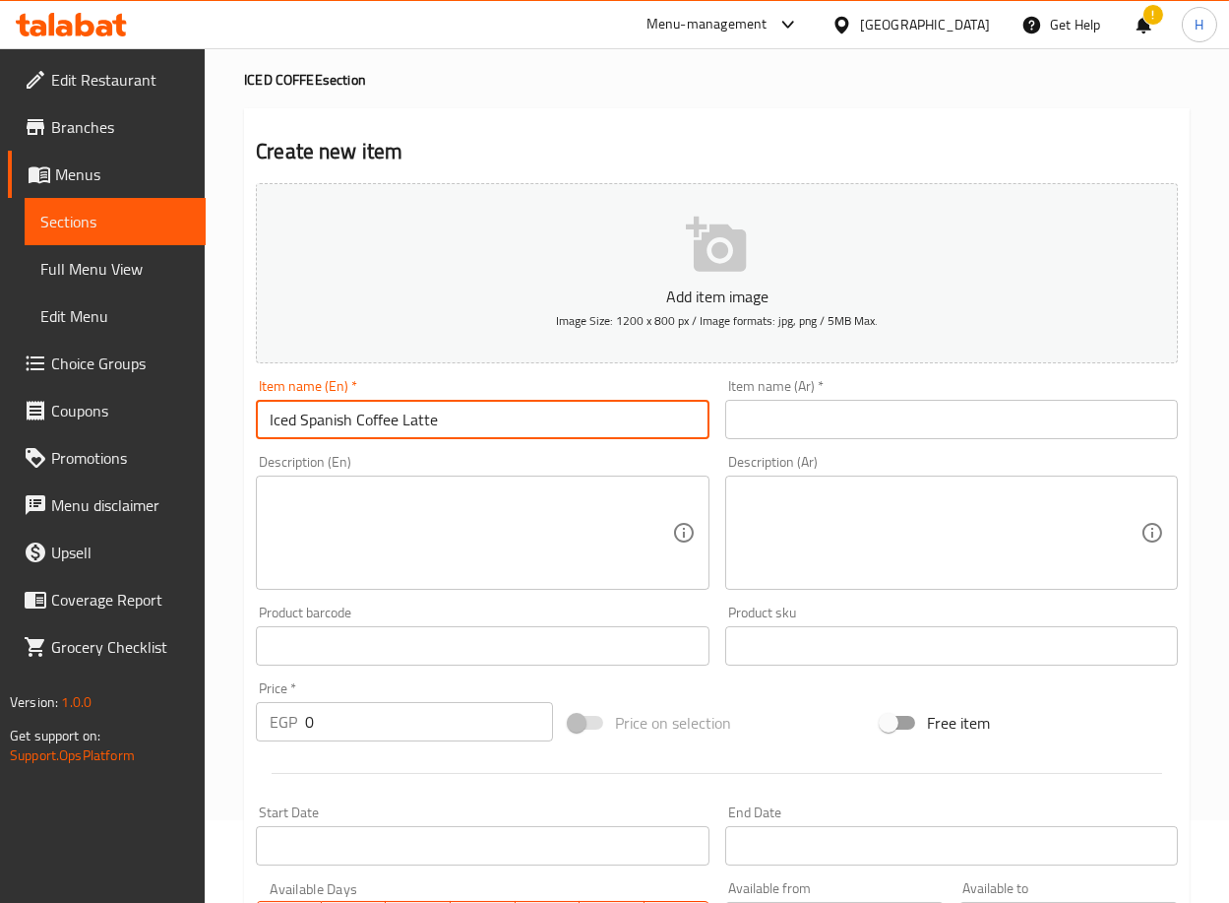
type input "Iced Spanish Coffee Latte"
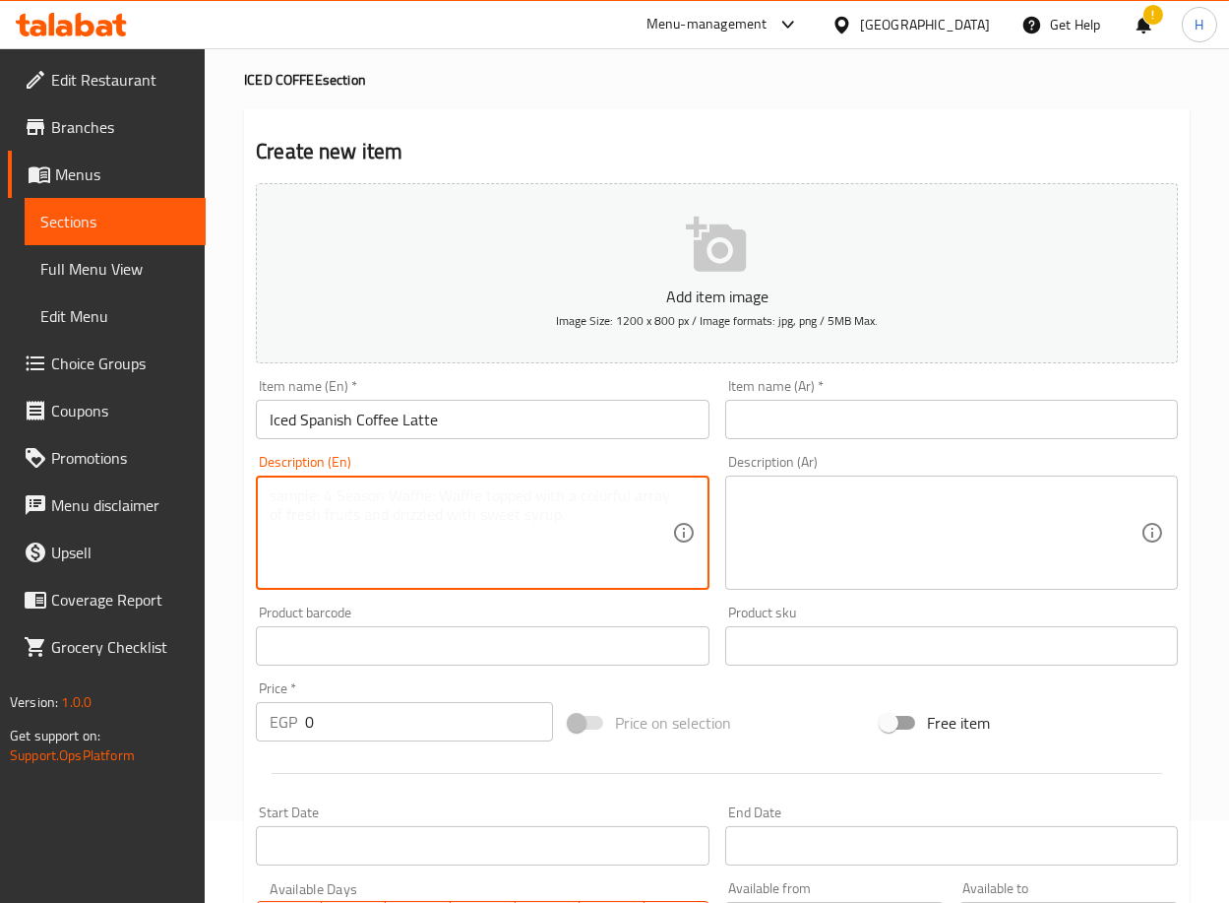
click at [496, 494] on textarea at bounding box center [471, 533] width 402 height 94
click at [598, 508] on textarea at bounding box center [471, 533] width 402 height 94
paste textarea "(Single Brazilian espresso with full-fat or skimmed milk and condensed milk)"
drag, startPoint x: 515, startPoint y: 512, endPoint x: 530, endPoint y: 515, distance: 15.1
click at [530, 515] on textarea "(Single Brazilian espresso with full-fat or skimmed milk and condensed milk)" at bounding box center [471, 533] width 402 height 94
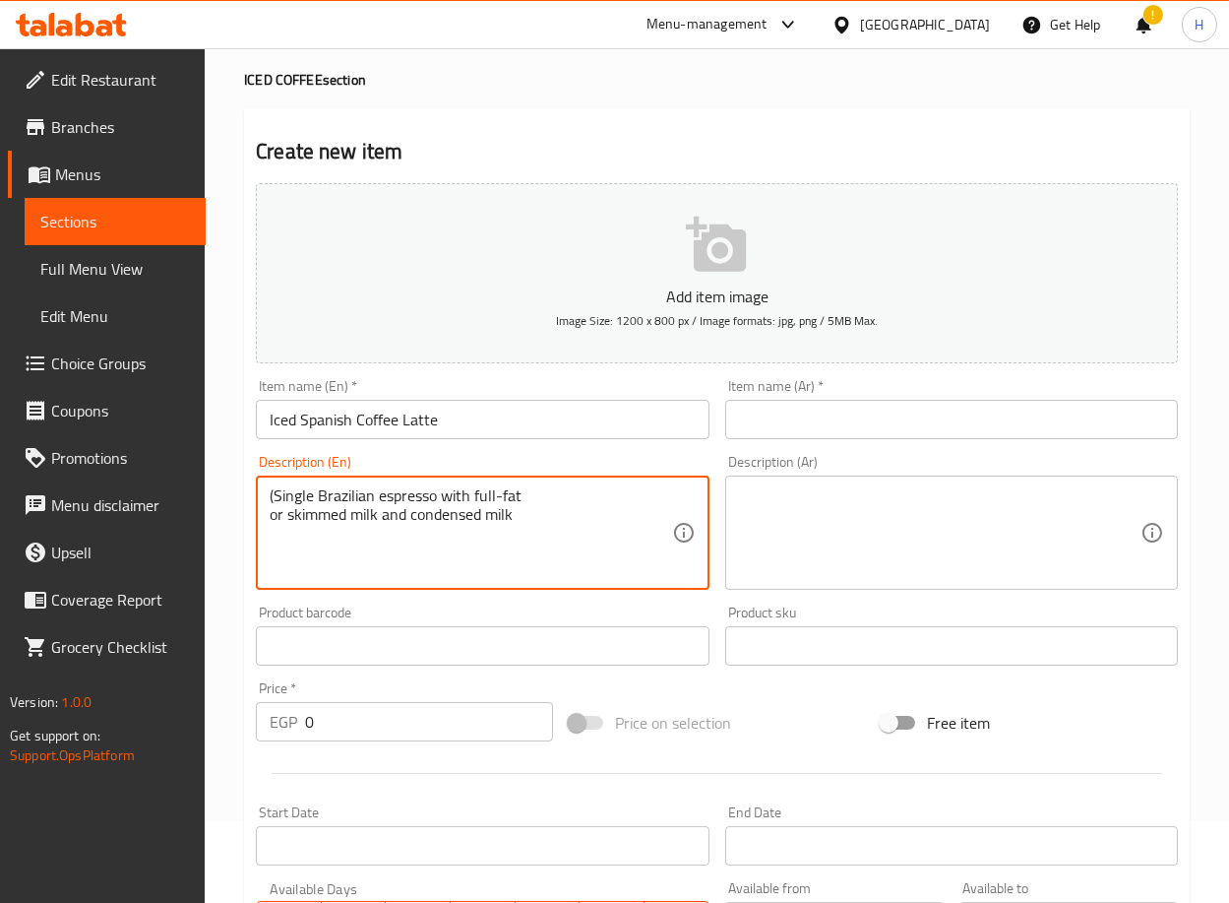
drag, startPoint x: 272, startPoint y: 493, endPoint x: 245, endPoint y: 493, distance: 26.6
click at [245, 493] on div "Create new item Add item image Image Size: 1200 x 800 px / Image formats: jpg, …" at bounding box center [717, 681] width 946 height 1146
type textarea "Single Brazilian espresso with full-fat or skimmed milk and condensed milk"
click at [817, 415] on input "text" at bounding box center [951, 419] width 453 height 39
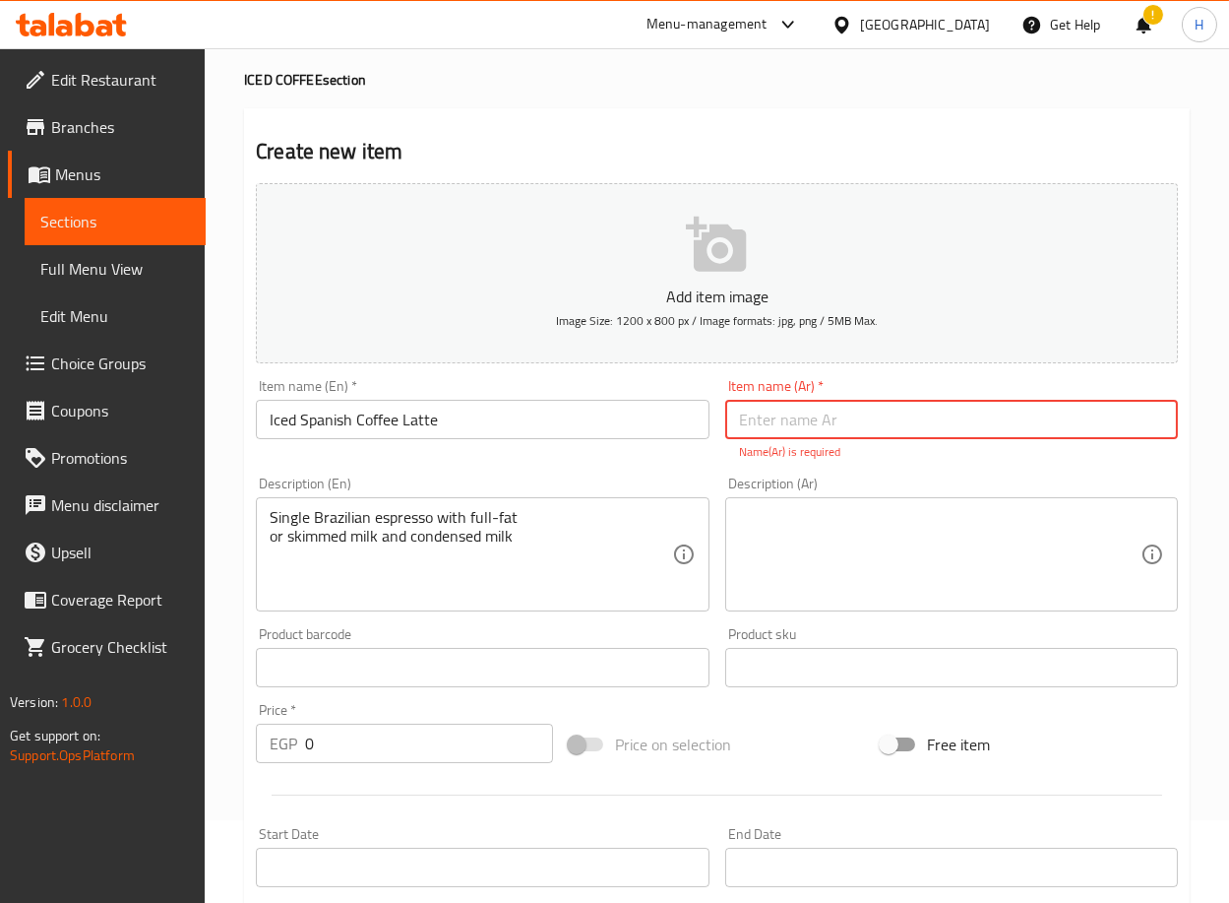
click at [986, 435] on input "text" at bounding box center [951, 419] width 453 height 39
paste input "قهوة مثلجة سبانش لاتيه"
type input "قهوة مثلجة سبانش لاتيه"
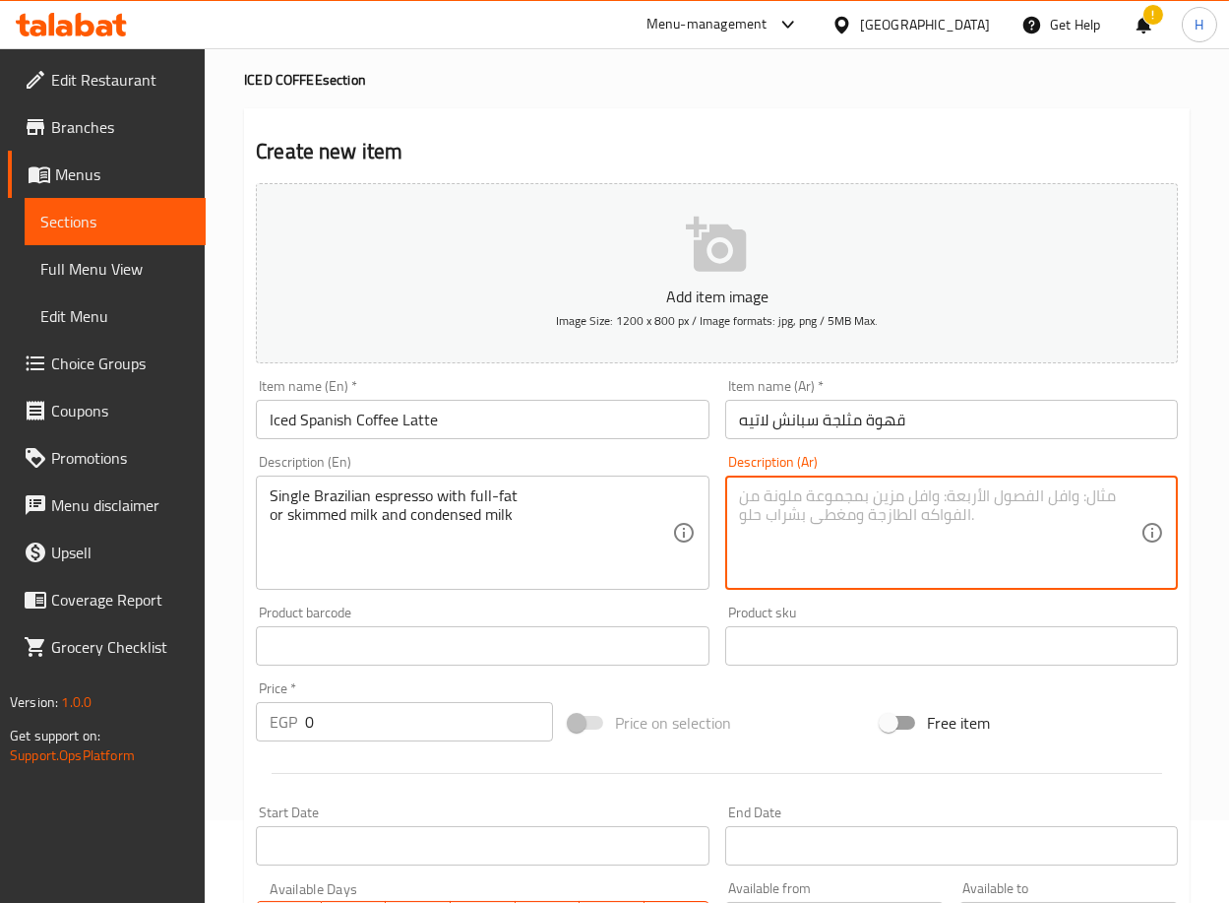
click at [935, 518] on textarea at bounding box center [940, 533] width 402 height 94
click at [1010, 501] on textarea at bounding box center [940, 533] width 402 height 94
paste textarea "مزيج من إسبريسو سينجل برازيلي وحليب كامل أو خالي الدسم مع حليب مكثف("
type textarea "مزيج من إسبريسو سينجل برازيلي وحليب كامل أو خالي الدسم مع حليب مكثف("
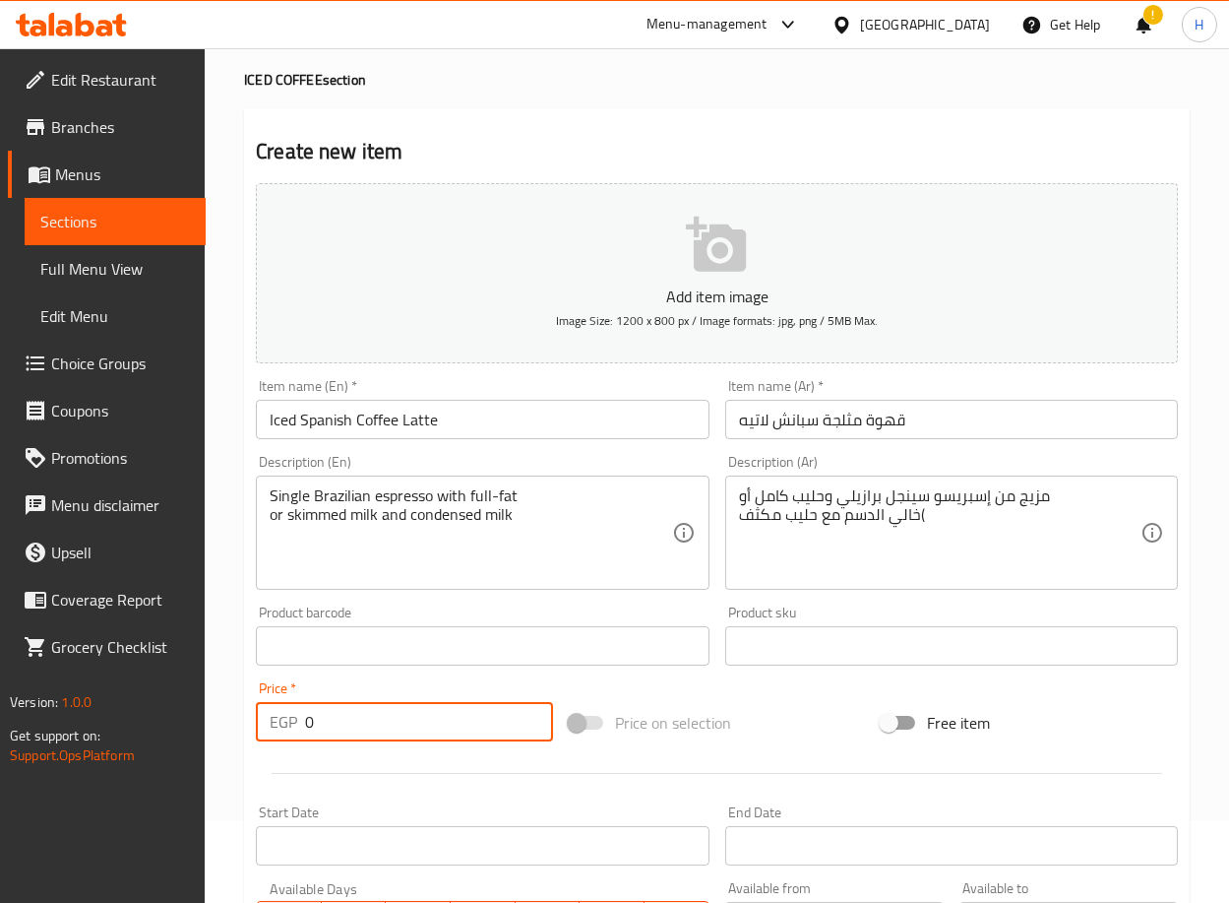
drag, startPoint x: 315, startPoint y: 720, endPoint x: 269, endPoint y: 718, distance: 46.3
click at [269, 718] on div "EGP 0 Price *" at bounding box center [404, 721] width 297 height 39
type input "155"
click at [223, 685] on div "Home / Restaurants management / Menus / Sections / item / create ICED COFFEE se…" at bounding box center [717, 637] width 1025 height 1343
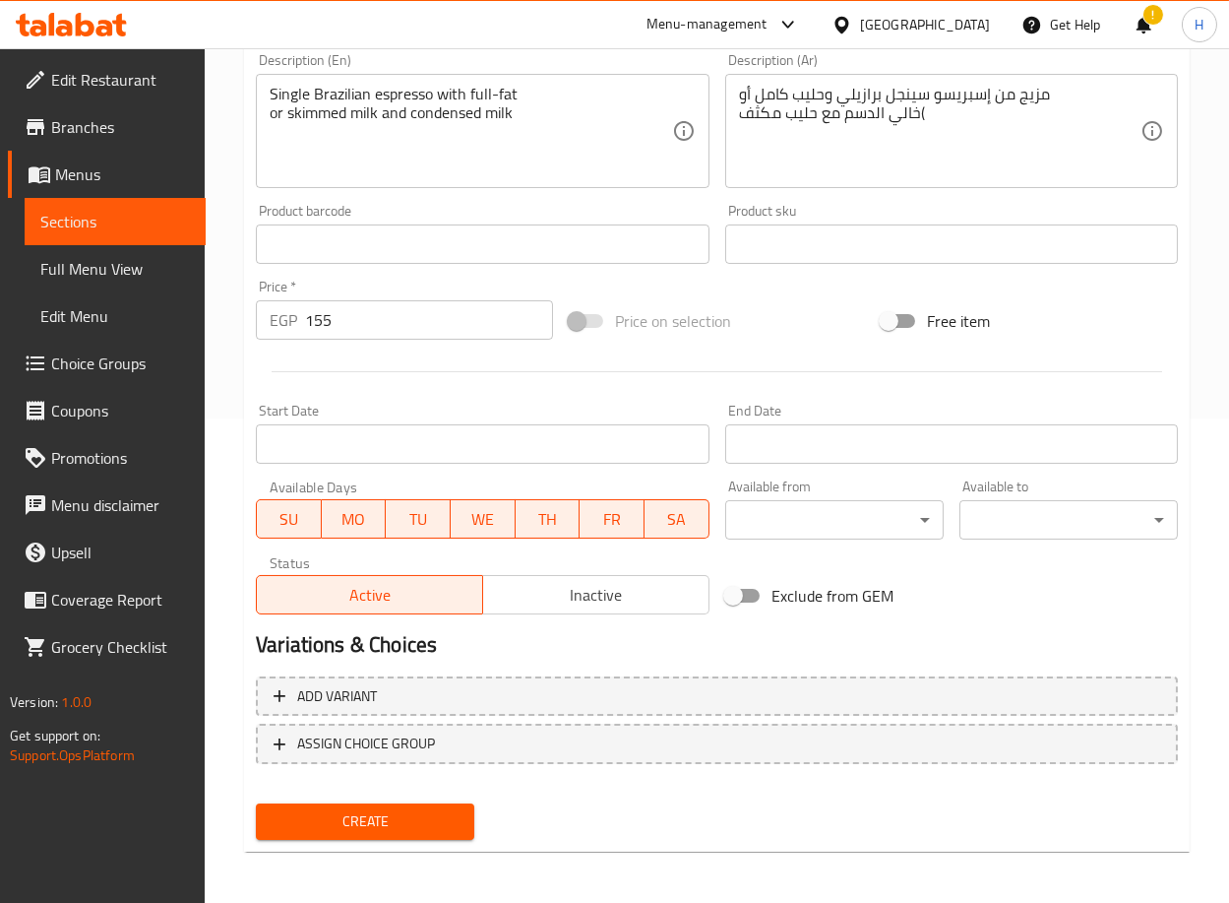
click at [389, 818] on span "Create" at bounding box center [365, 821] width 187 height 25
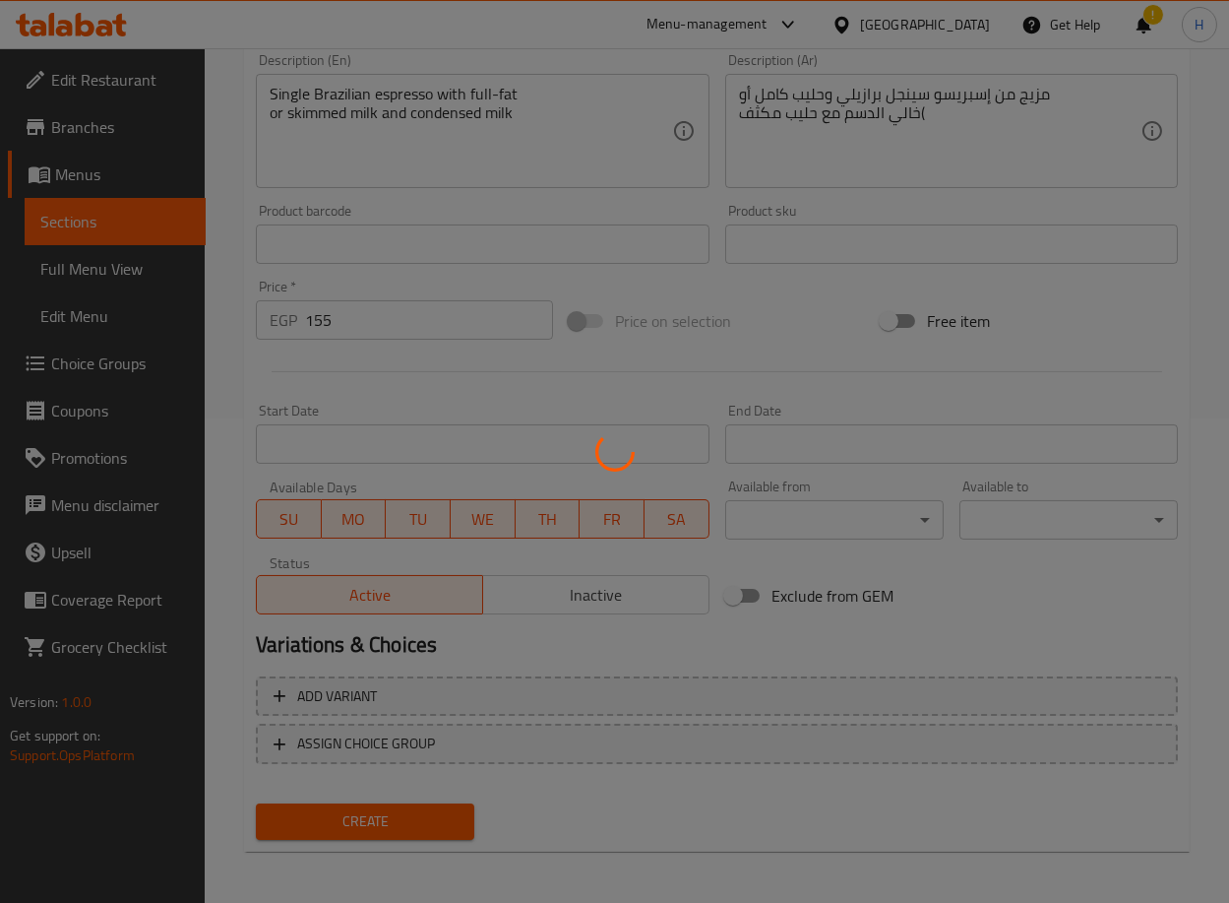
type input "0"
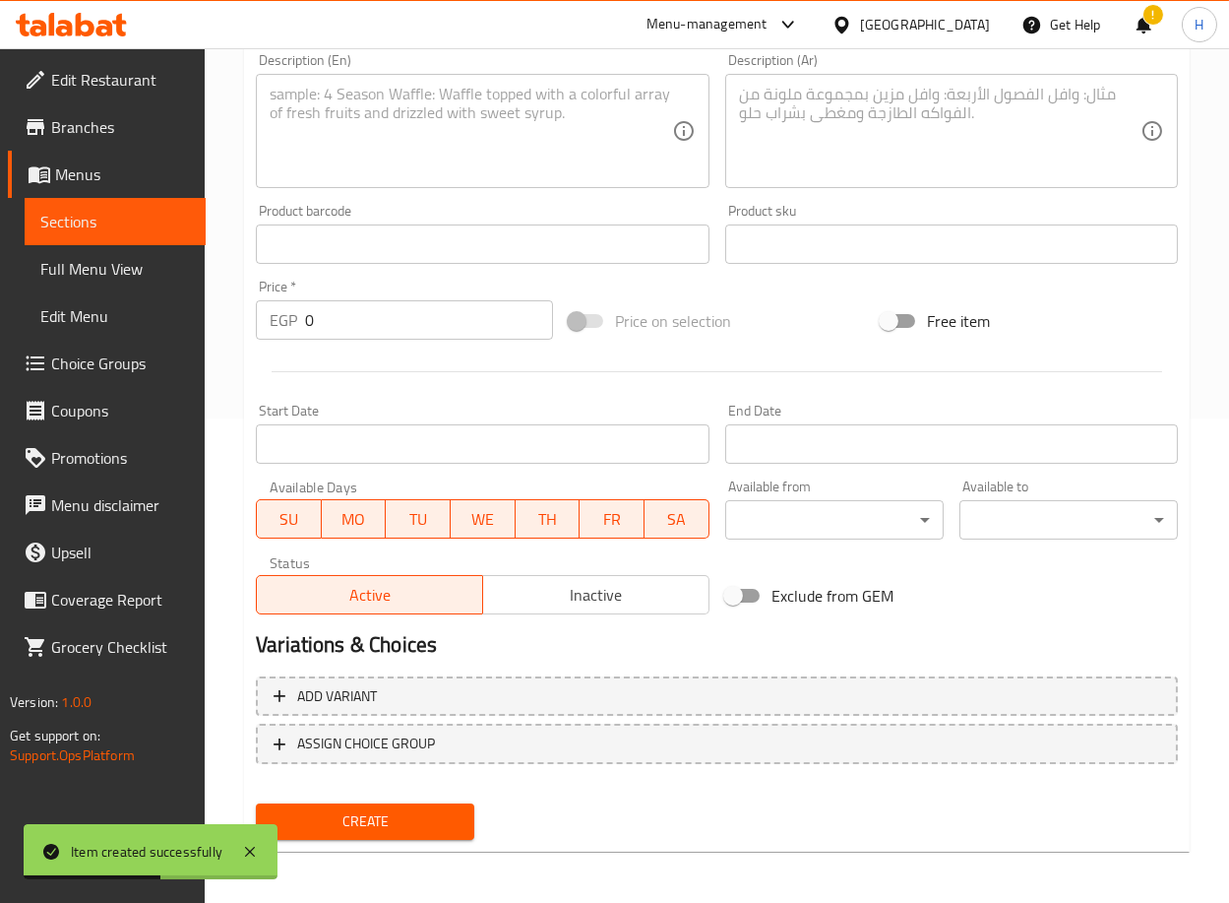
scroll to position [0, 0]
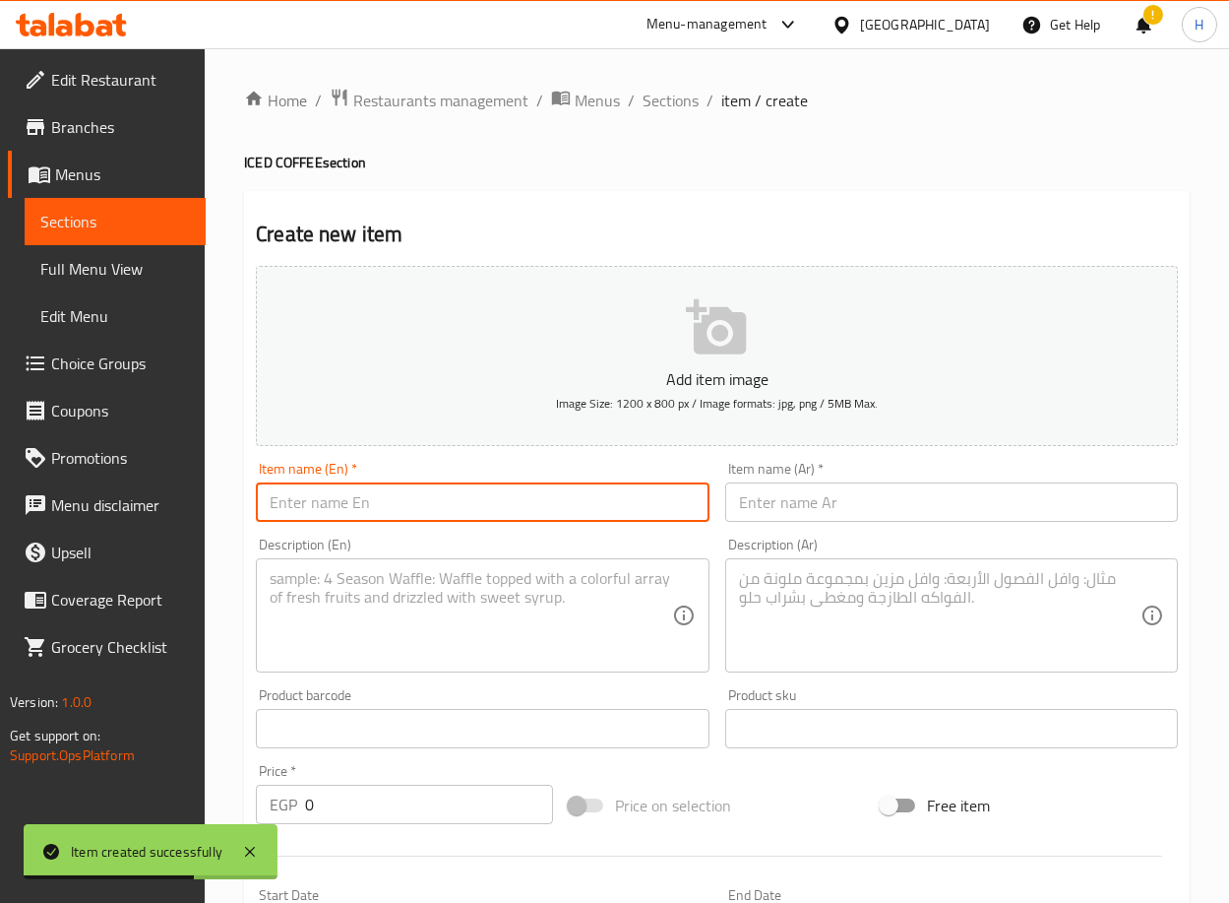
click at [462, 487] on input "text" at bounding box center [482, 501] width 453 height 39
paste input "Iced Coffee StrawChoco Frappe"
type input "Iced Coffee StrawChoco Frappe"
click at [800, 513] on input "text" at bounding box center [951, 501] width 453 height 39
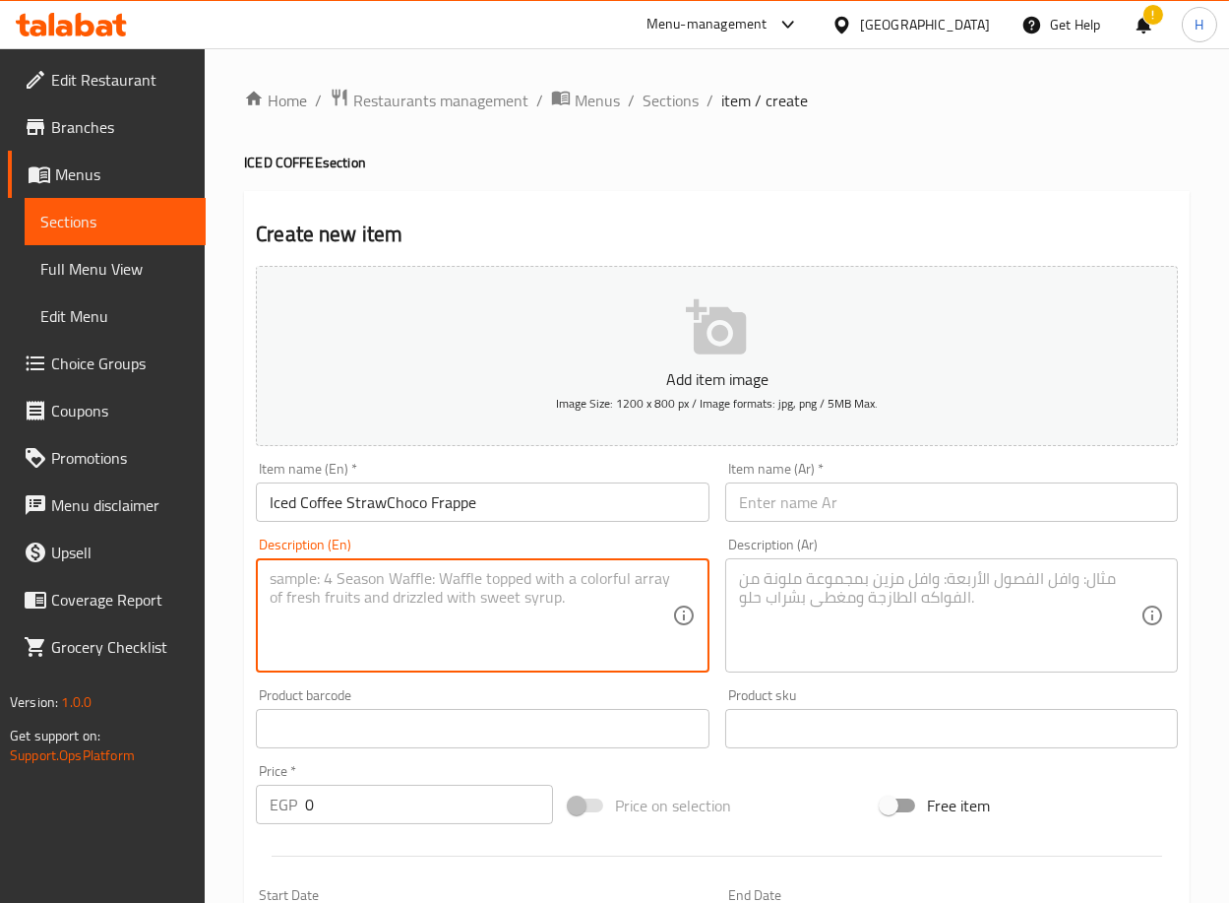
click at [531, 584] on textarea at bounding box center [471, 616] width 402 height 94
paste textarea "(Blended mix of Single Brazilian espresso with milk, vanilla powder, dark choco…"
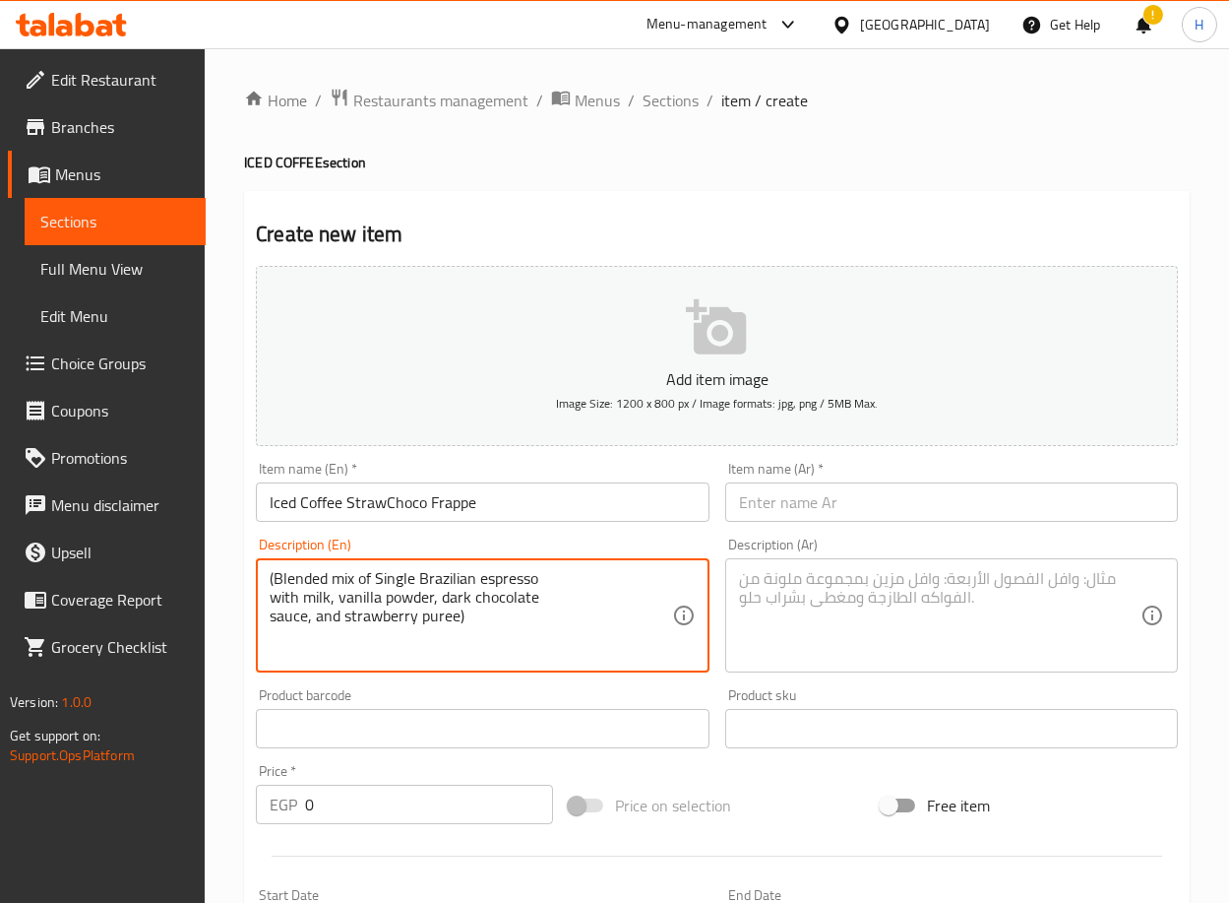
type textarea "(Blended mix of Single Brazilian espresso with milk, vanilla powder, dark choco…"
click at [795, 518] on input "text" at bounding box center [951, 501] width 453 height 39
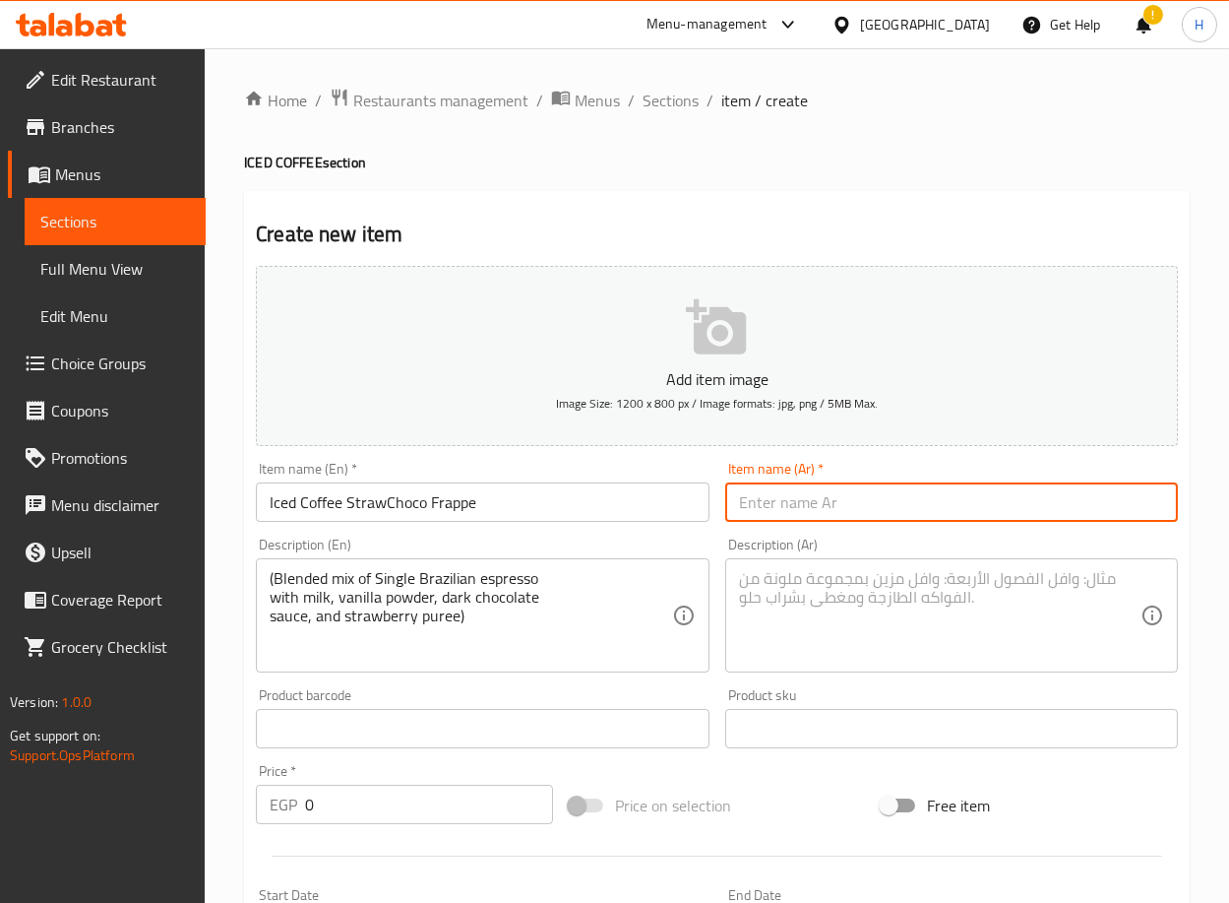
click at [941, 503] on input "text" at bounding box center [951, 501] width 453 height 39
paste input "قهوة مثلجة ستروشوكو فرابيه"
type input "قهوة مثلجة ستروشوكو فرابيه"
click at [840, 611] on textarea at bounding box center [940, 616] width 402 height 94
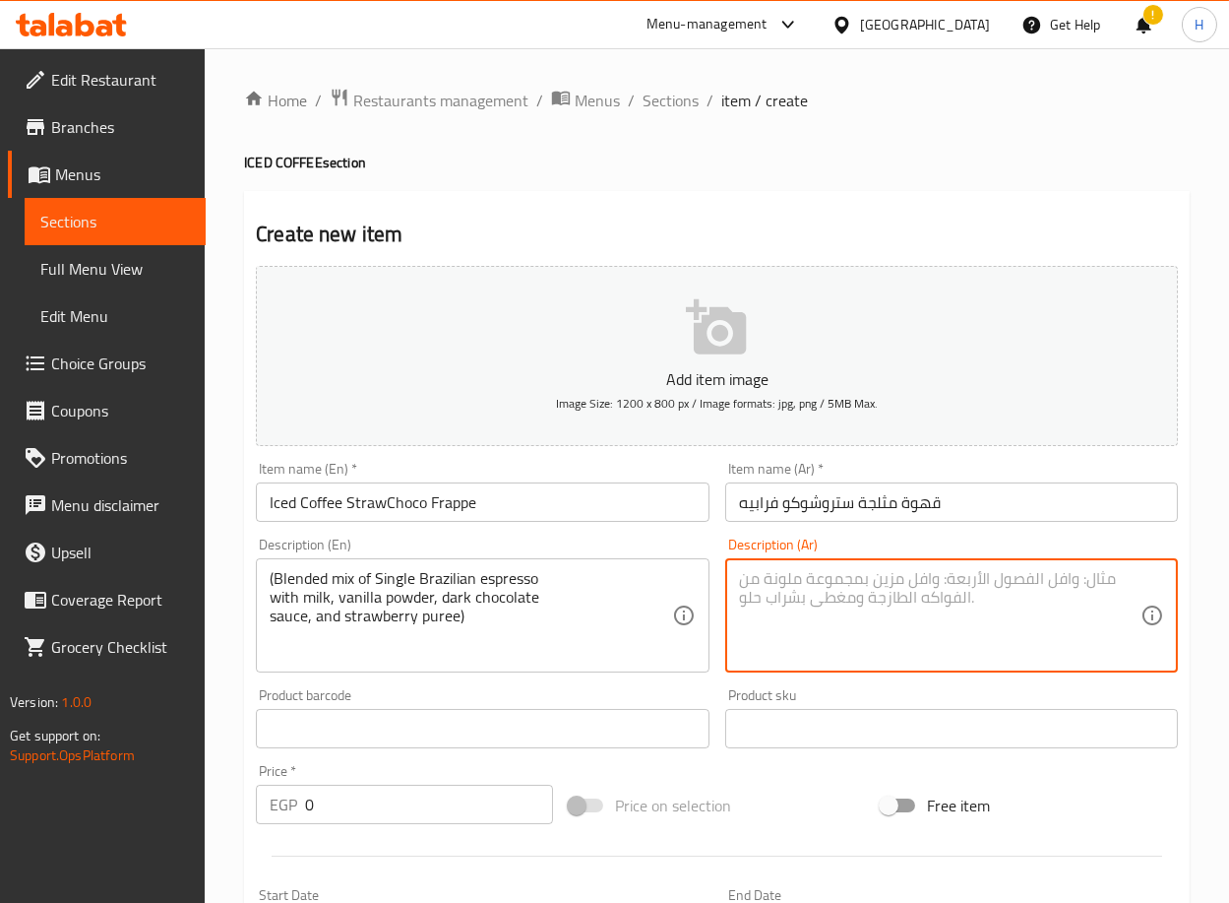
click at [989, 600] on textarea at bounding box center [940, 616] width 402 height 94
paste textarea "مزيج مخفوق من سينجل [PERSON_NAME] مع حليب وبودرفانيليا وصوص دارك شوكلت وبيوريه …"
type textarea "مزيج مخفوق من سينجل [PERSON_NAME] مع حليب وبودرفانيليا وصوص دارك شوكلت وبيوريه …"
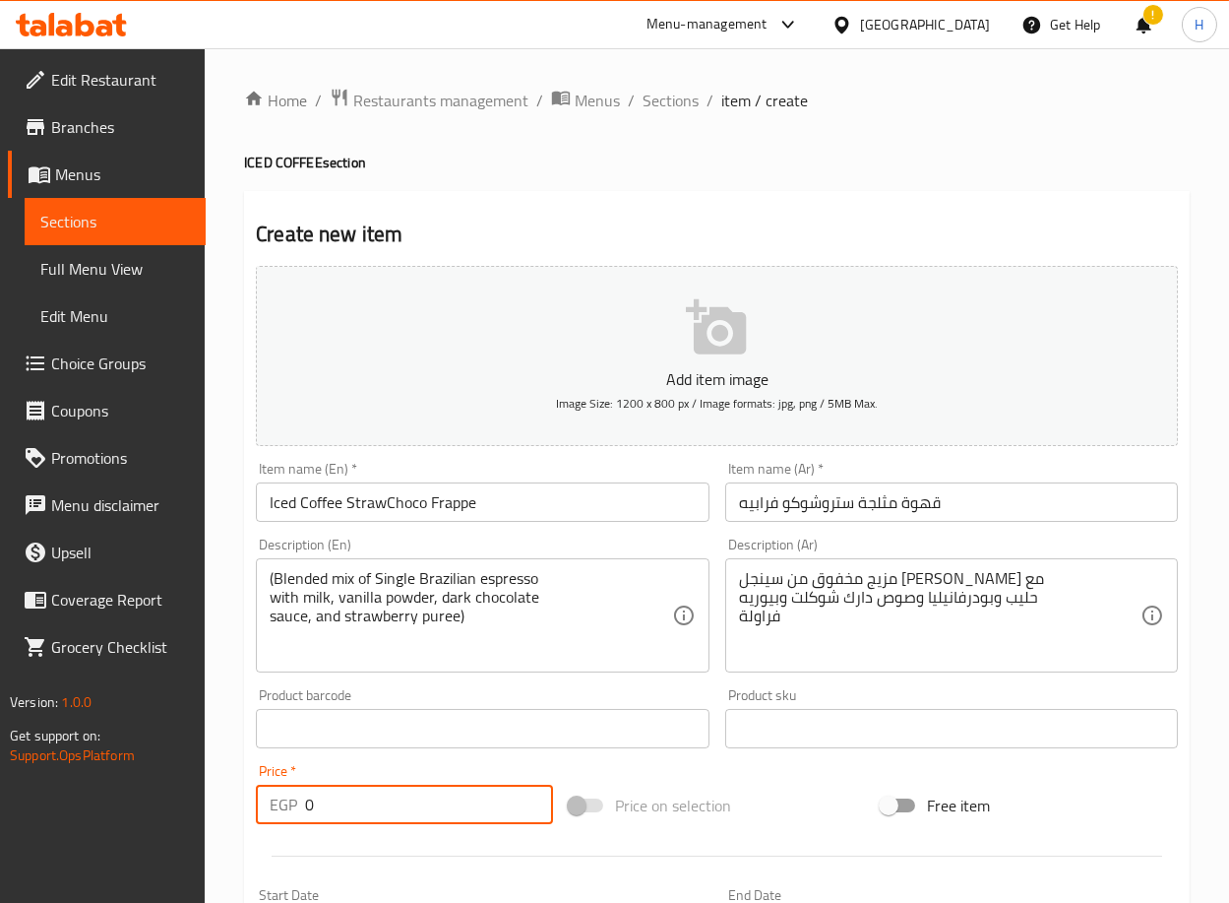
drag, startPoint x: 354, startPoint y: 808, endPoint x: 271, endPoint y: 804, distance: 83.8
click at [271, 804] on div "EGP 0 Price *" at bounding box center [404, 804] width 297 height 39
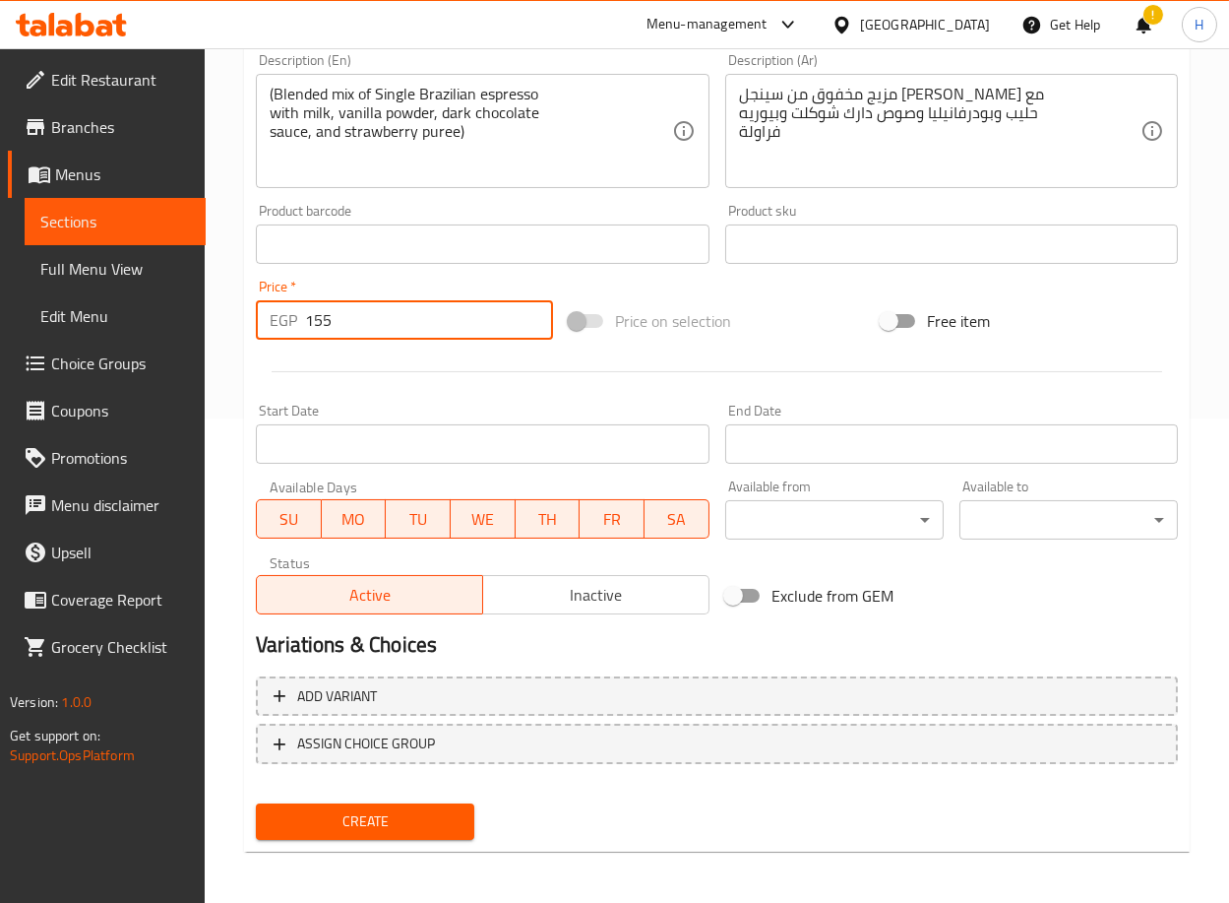
type input "155"
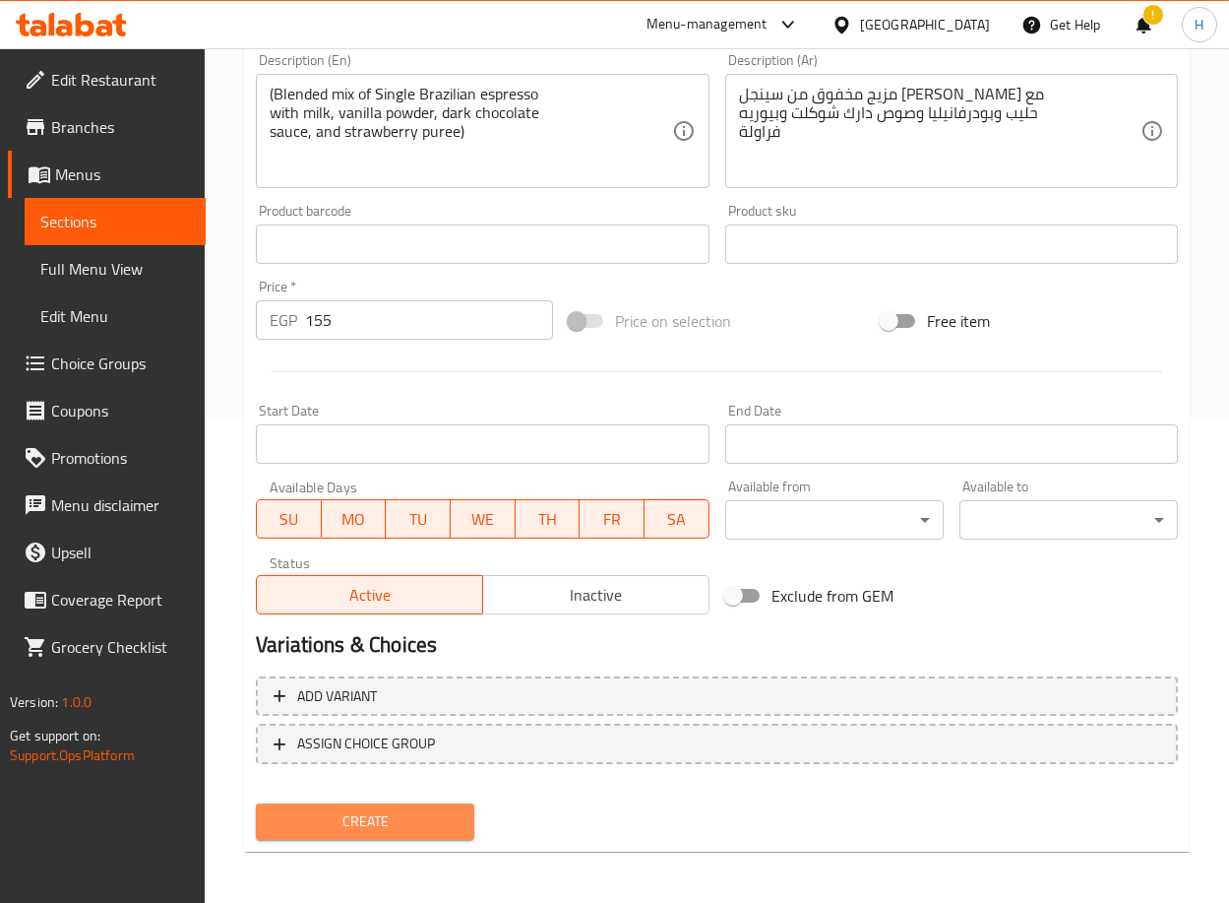
click at [356, 820] on span "Create" at bounding box center [365, 821] width 187 height 25
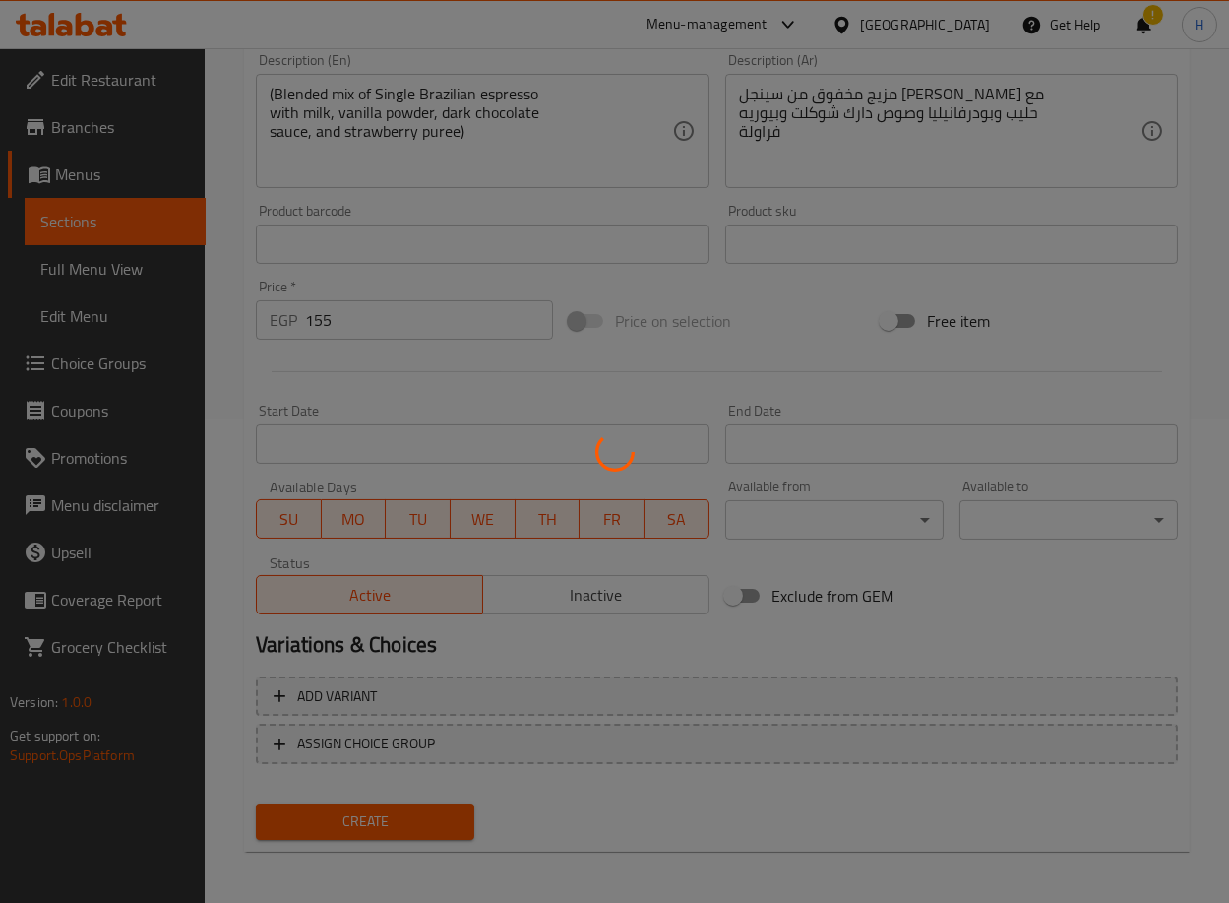
type input "0"
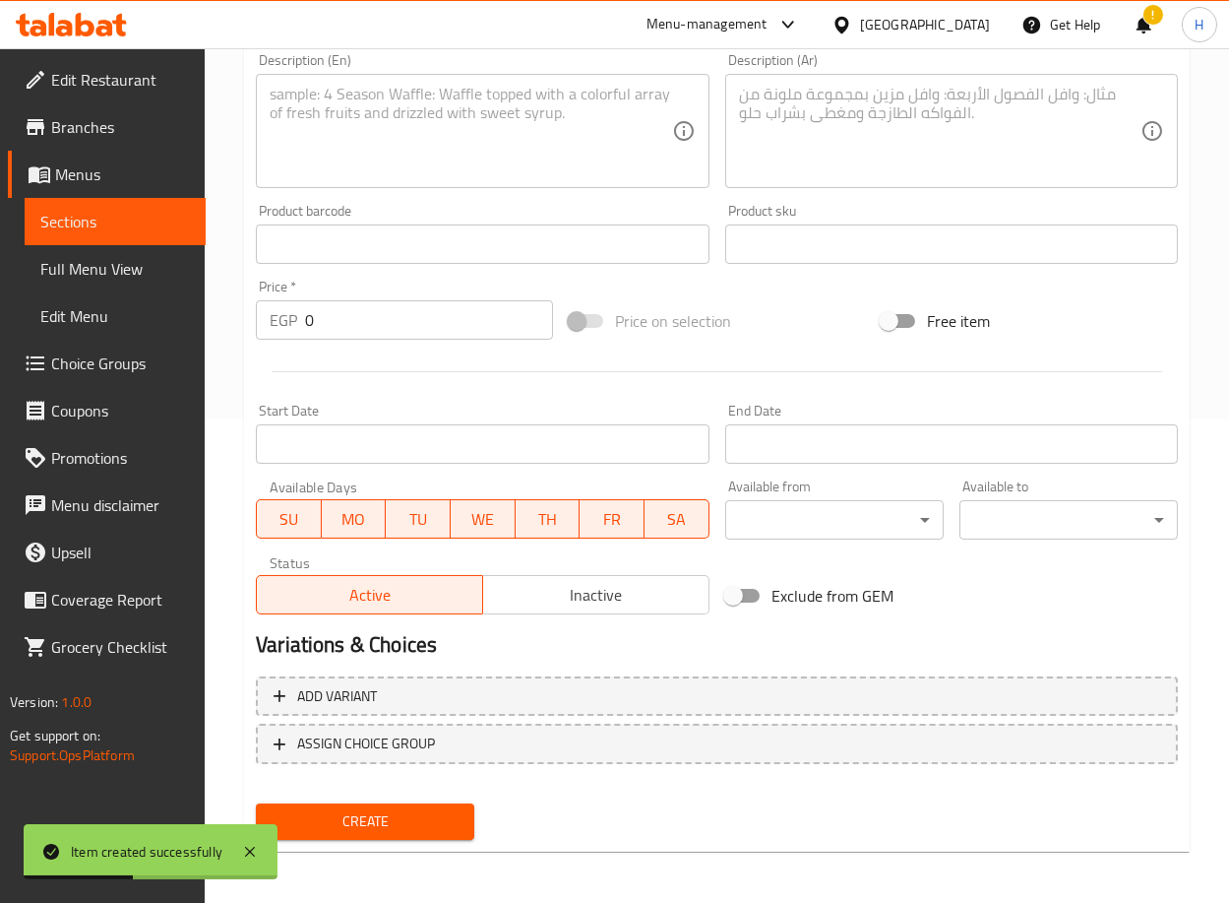
scroll to position [0, 0]
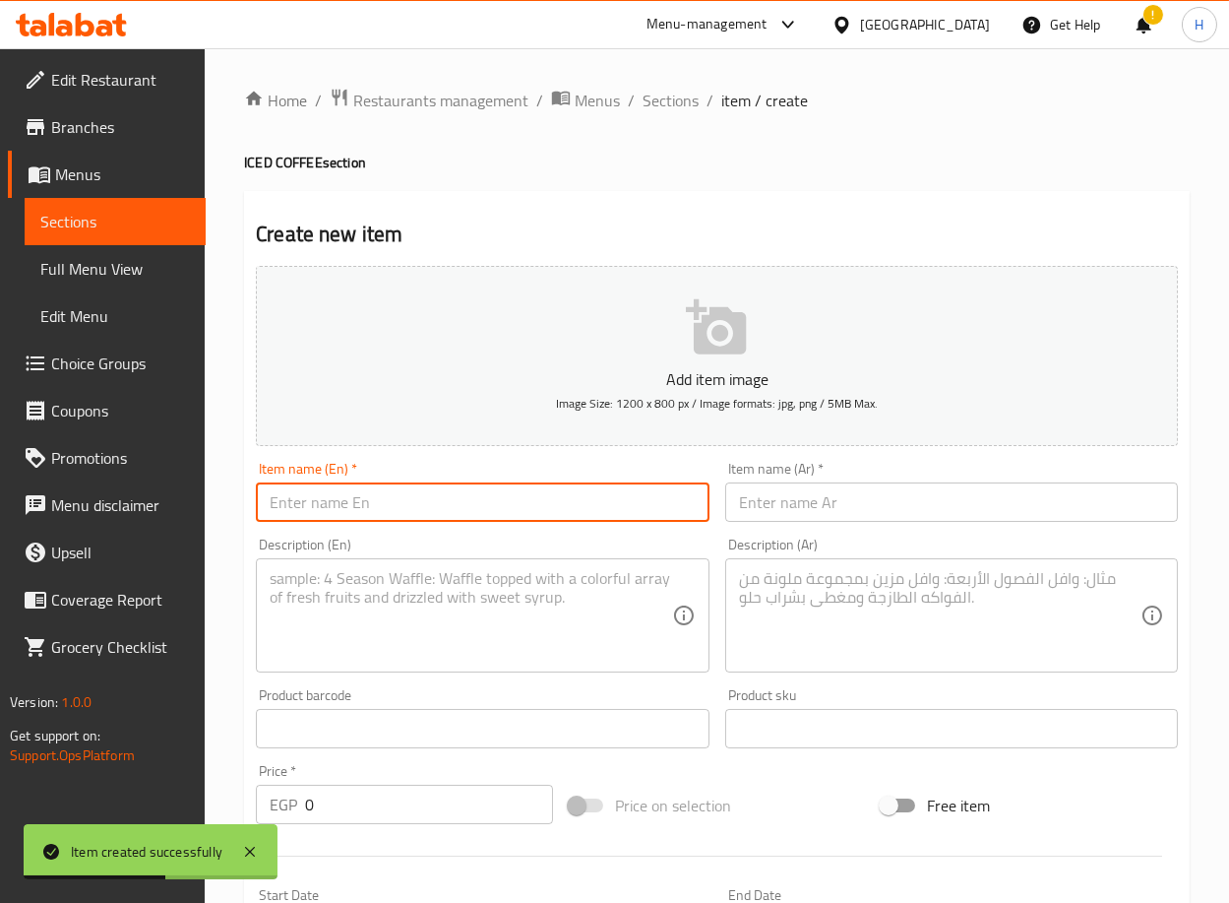
click at [537, 501] on input "text" at bounding box center [482, 501] width 453 height 39
paste input "Iced Coffee Lotus Frappe"
type input "Iced Coffee Lotus Frappe"
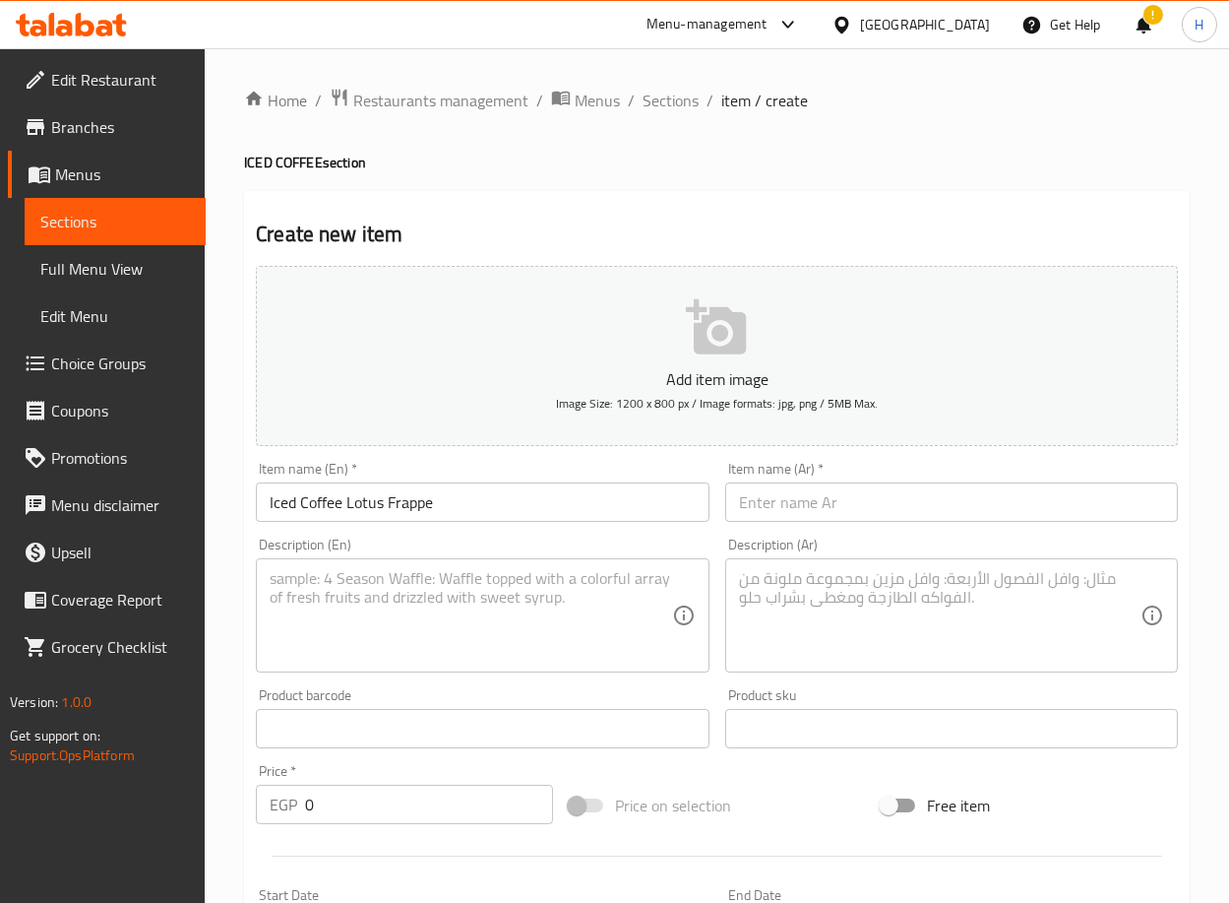
click at [511, 628] on textarea at bounding box center [471, 616] width 402 height 94
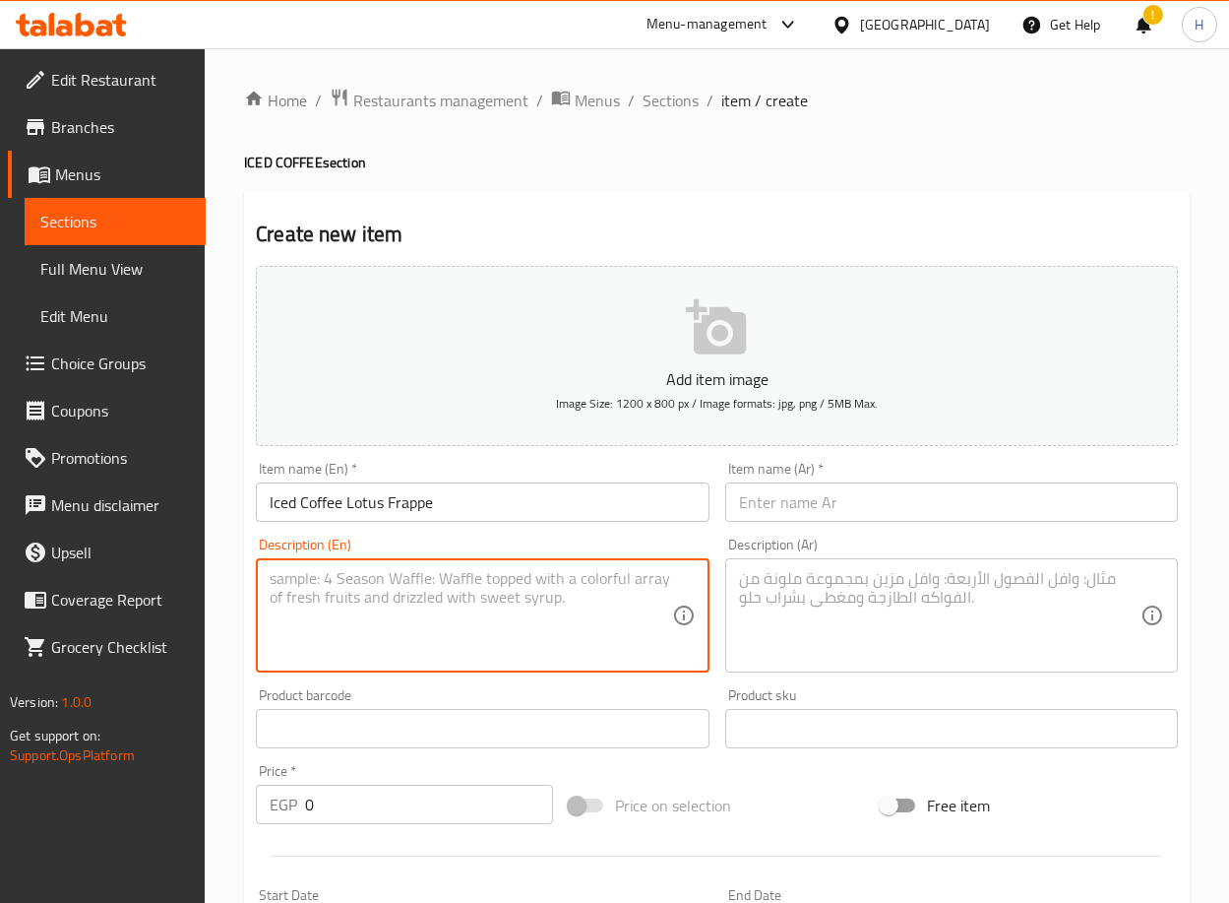
paste textarea "(Blended mix of Single Brazilian espresso with milk, vanilla powder, Lotus sauc…"
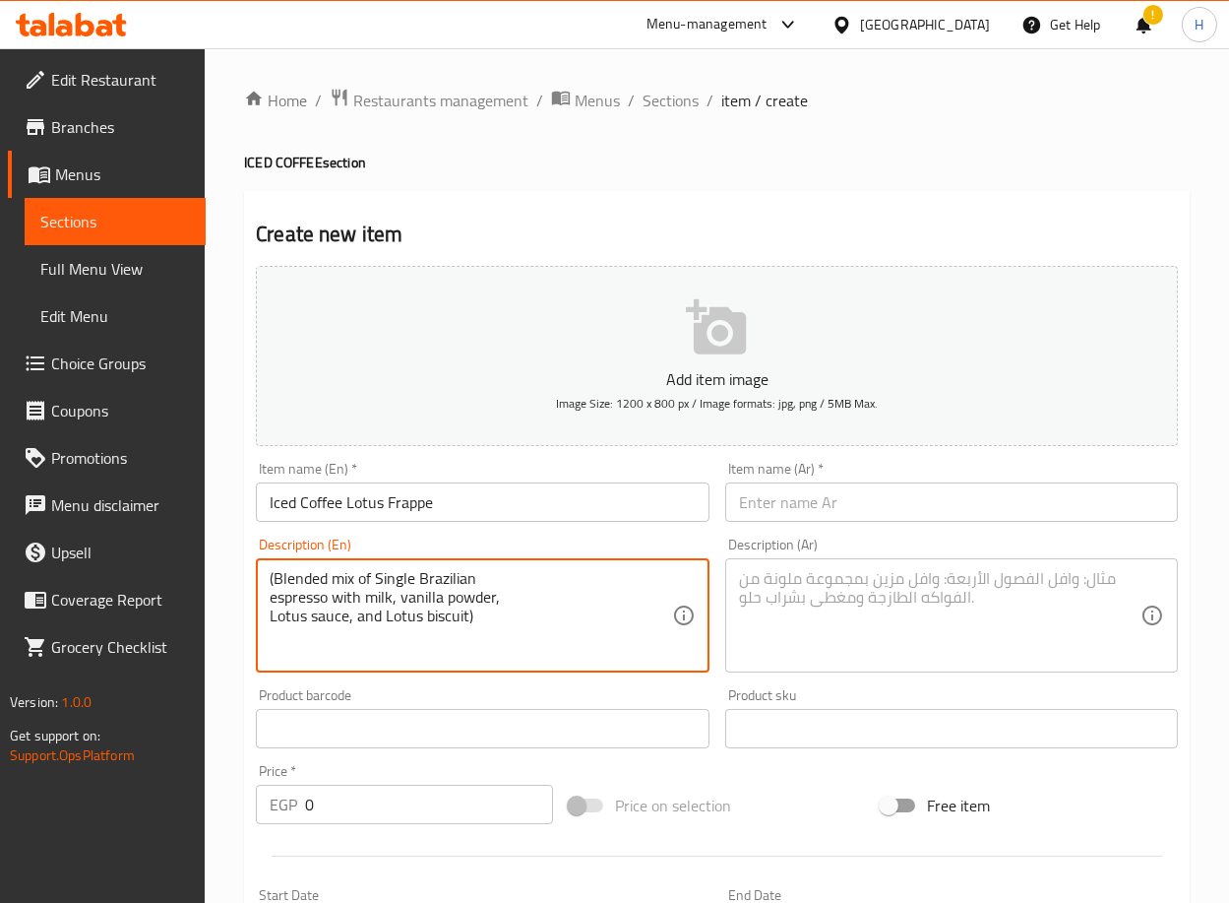
type textarea "(Blended mix of Single Brazilian espresso with milk, vanilla powder, Lotus sauc…"
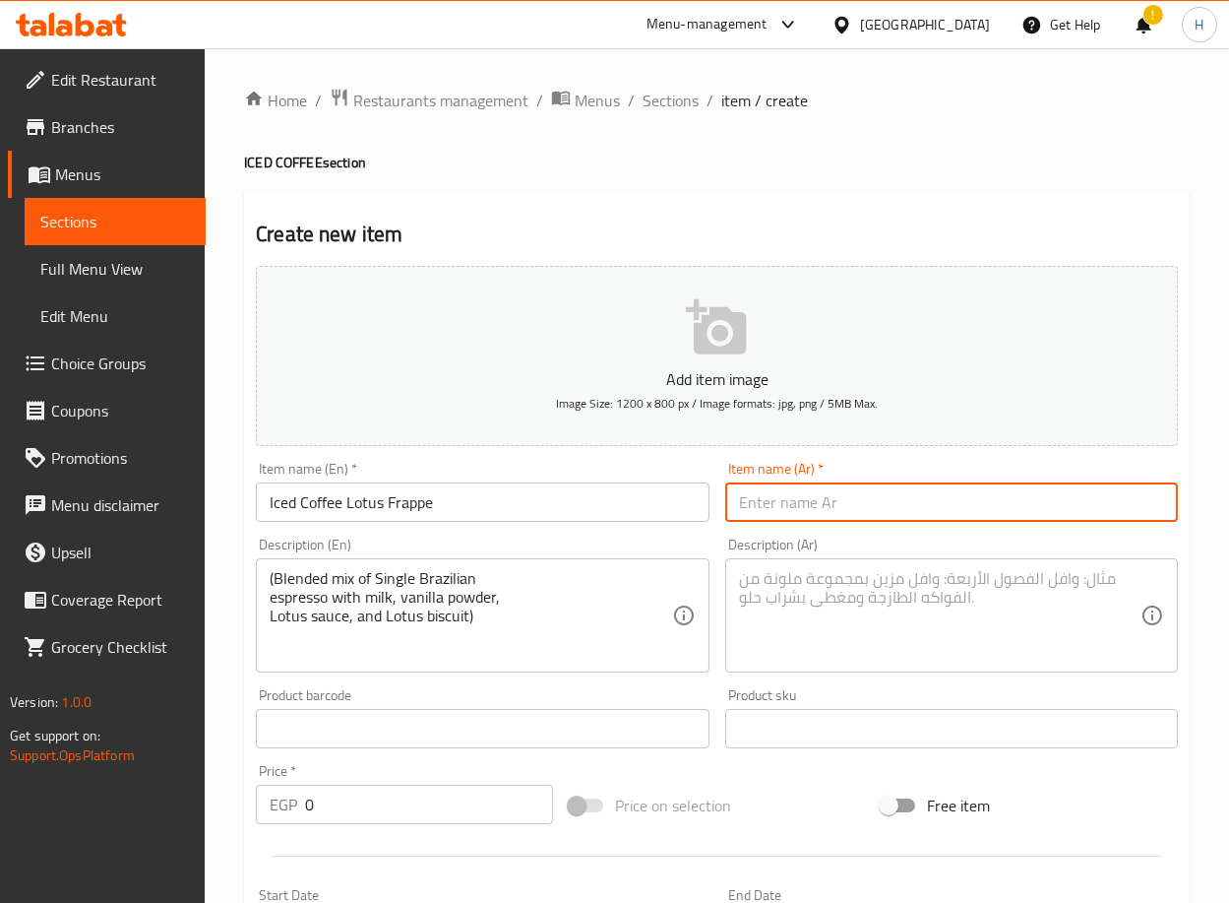
click at [868, 513] on input "text" at bounding box center [951, 501] width 453 height 39
click at [974, 503] on input "text" at bounding box center [951, 501] width 453 height 39
paste input "قهوة مثلجة لوتس فرابيه"
type input "قهوة مثلجة لوتس فرابيه"
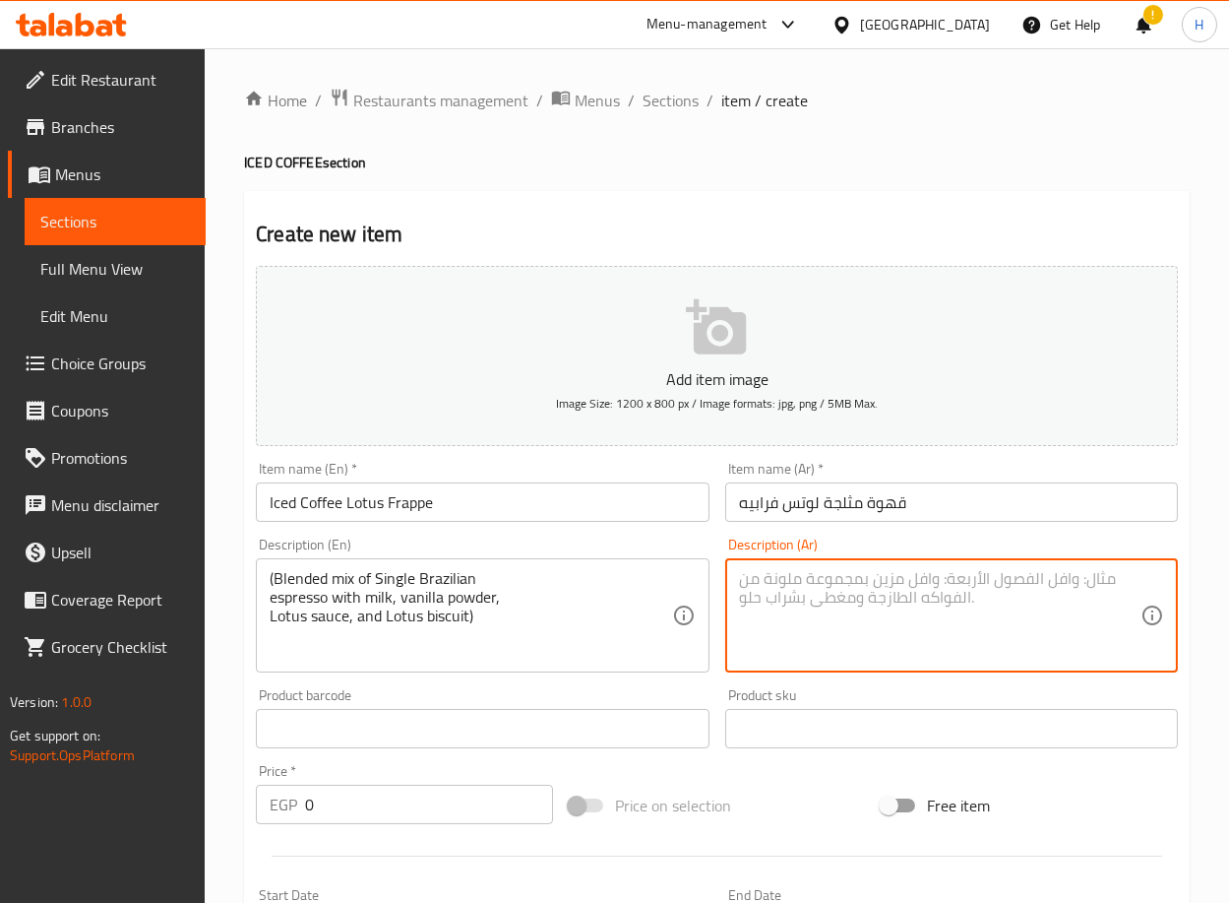
click at [933, 623] on textarea at bounding box center [940, 616] width 402 height 94
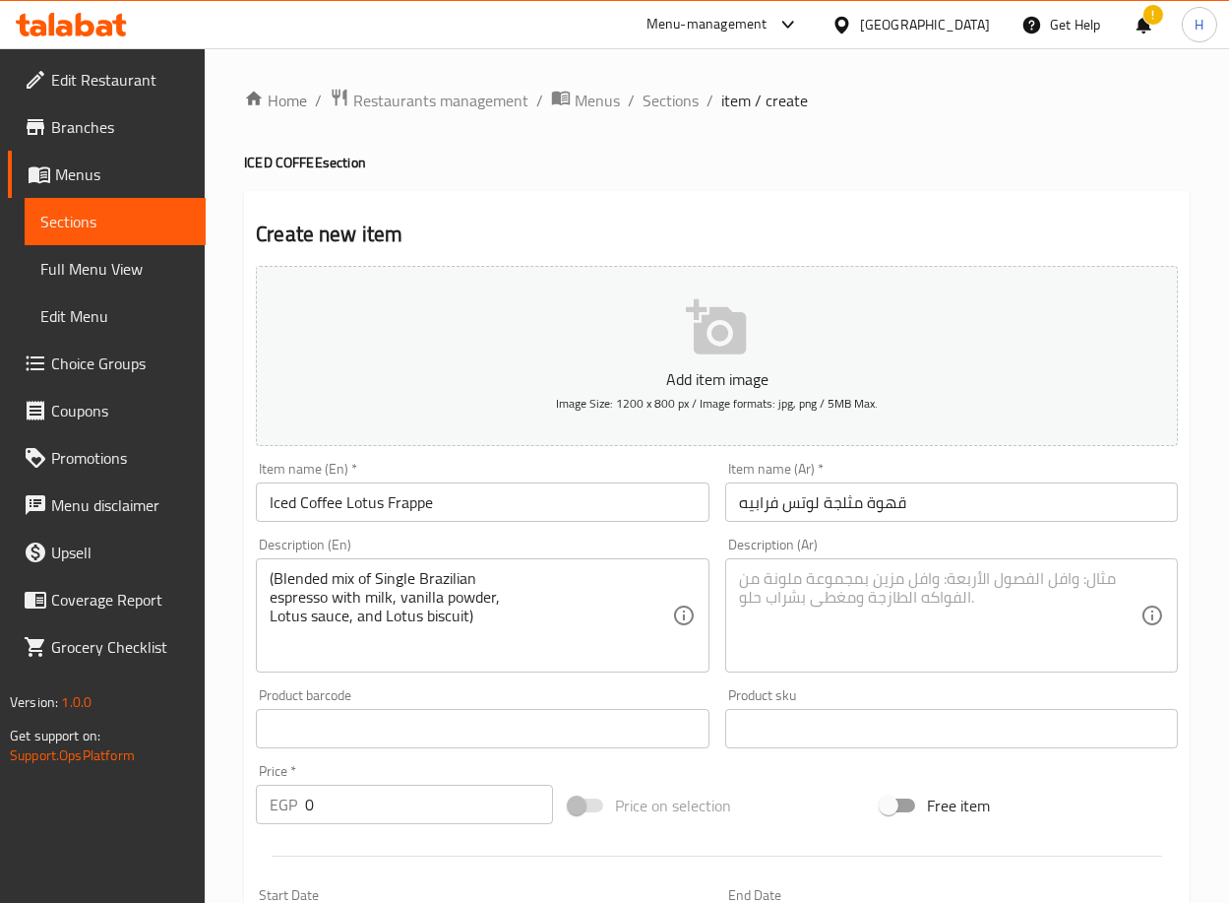
click at [985, 618] on textarea at bounding box center [940, 616] width 402 height 94
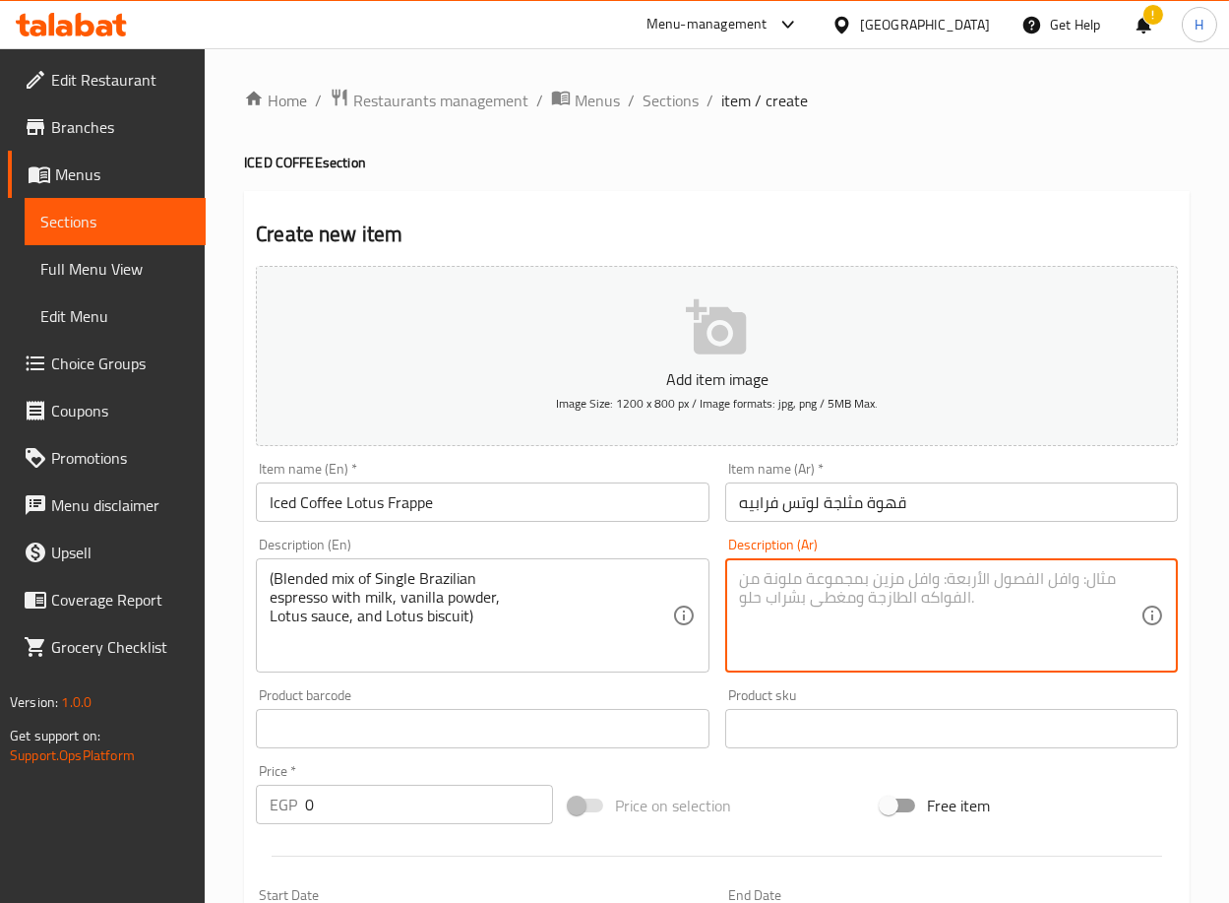
paste textarea "مزيج مخفوق من سينجل [PERSON_NAME] مع حليب وبودرفانيليا وصوص و[PERSON_NAME]("
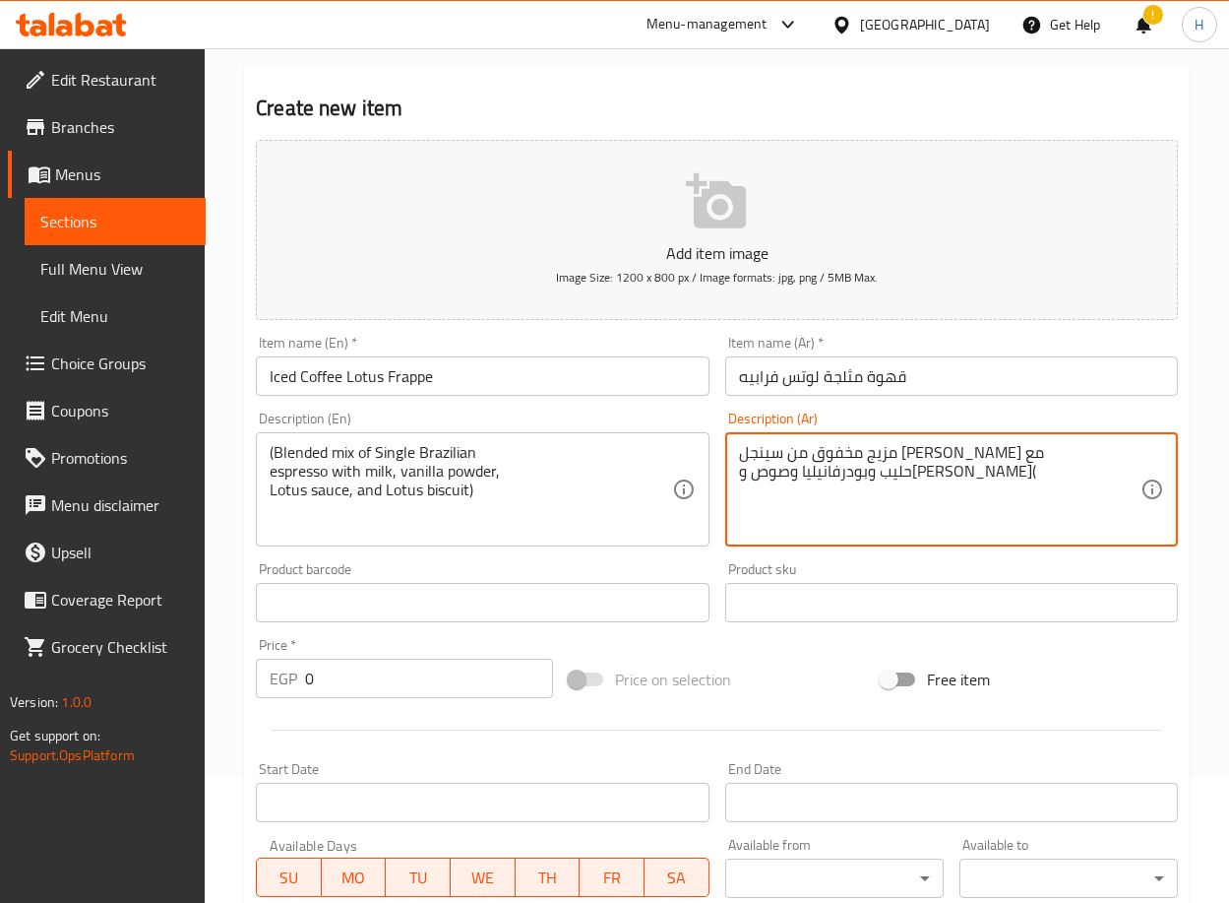
type textarea "مزيج مخفوق من سينجل [PERSON_NAME] مع حليب وبودرفانيليا وصوص و[PERSON_NAME]("
drag, startPoint x: 337, startPoint y: 676, endPoint x: 281, endPoint y: 677, distance: 56.1
click at [281, 677] on div "EGP 0 Price *" at bounding box center [404, 678] width 297 height 39
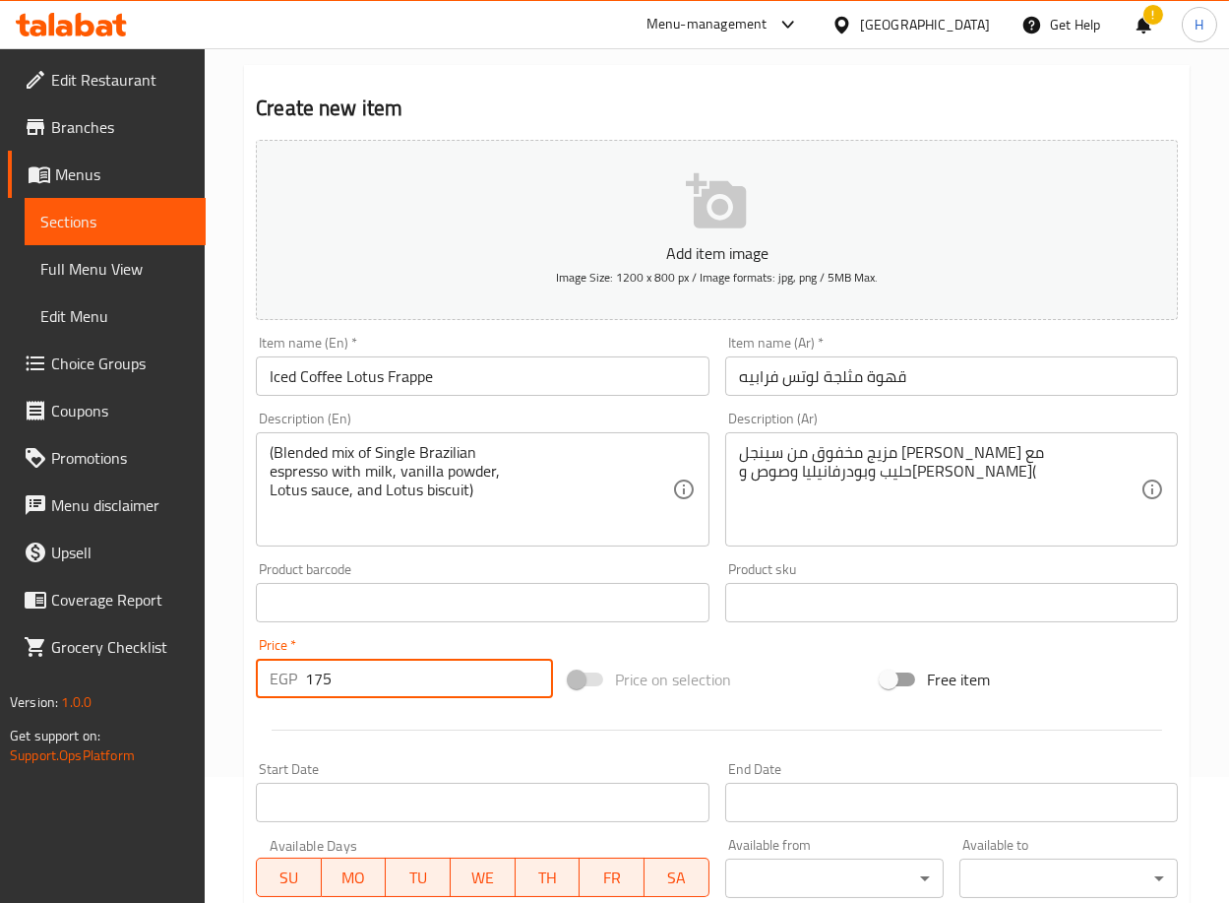
type input "175"
click at [241, 670] on div "Home / Restaurants management / Menus / Sections / item / create ICED COFFEE se…" at bounding box center [717, 593] width 1025 height 1343
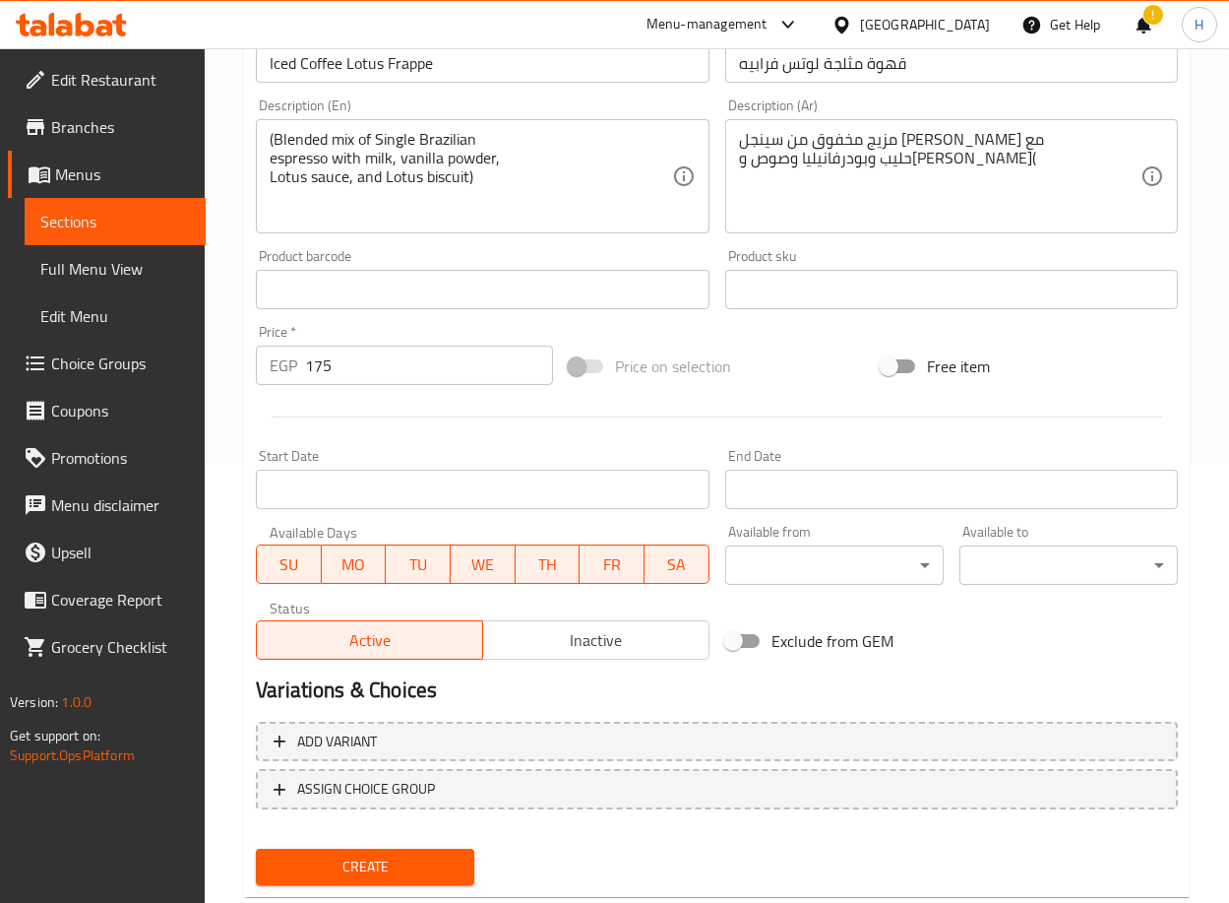
scroll to position [484, 0]
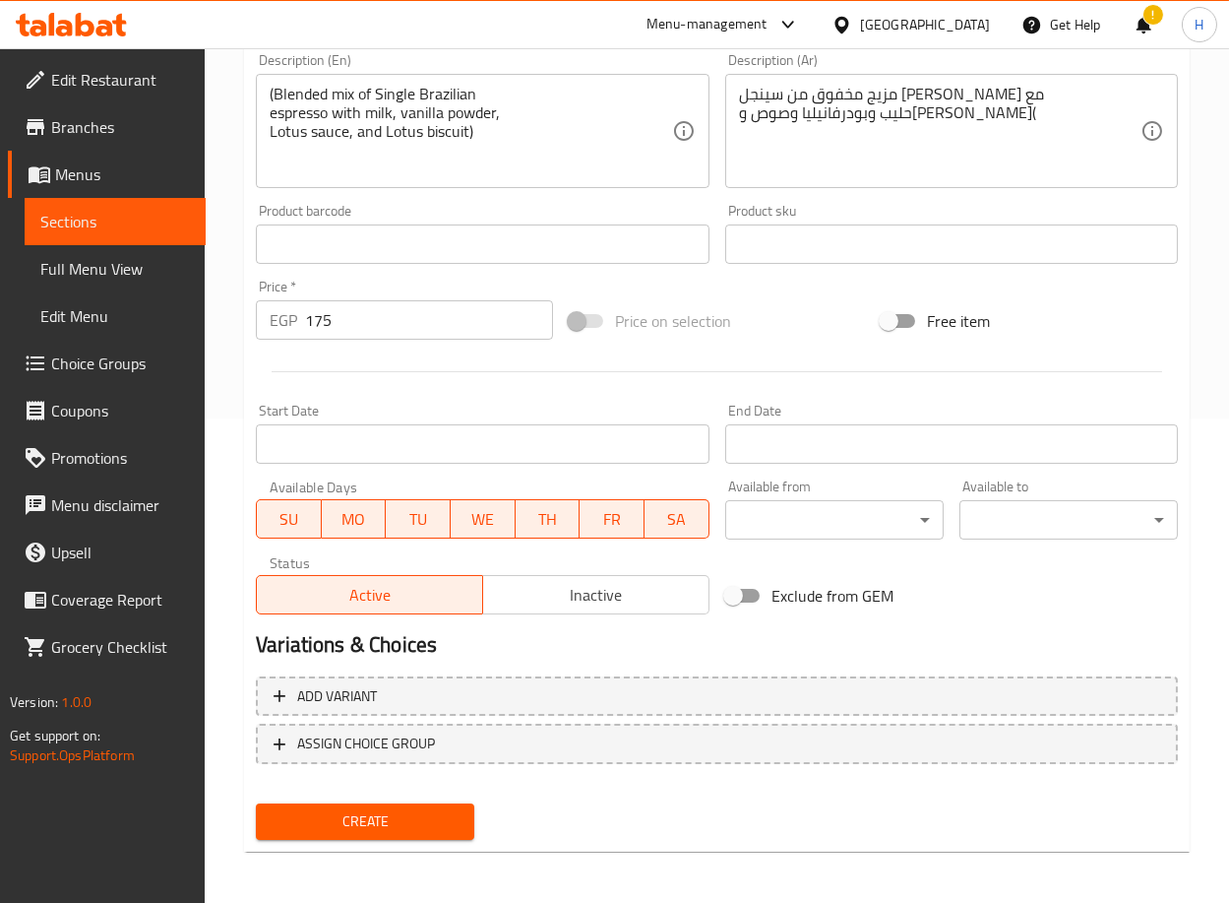
click at [405, 809] on span "Create" at bounding box center [365, 821] width 187 height 25
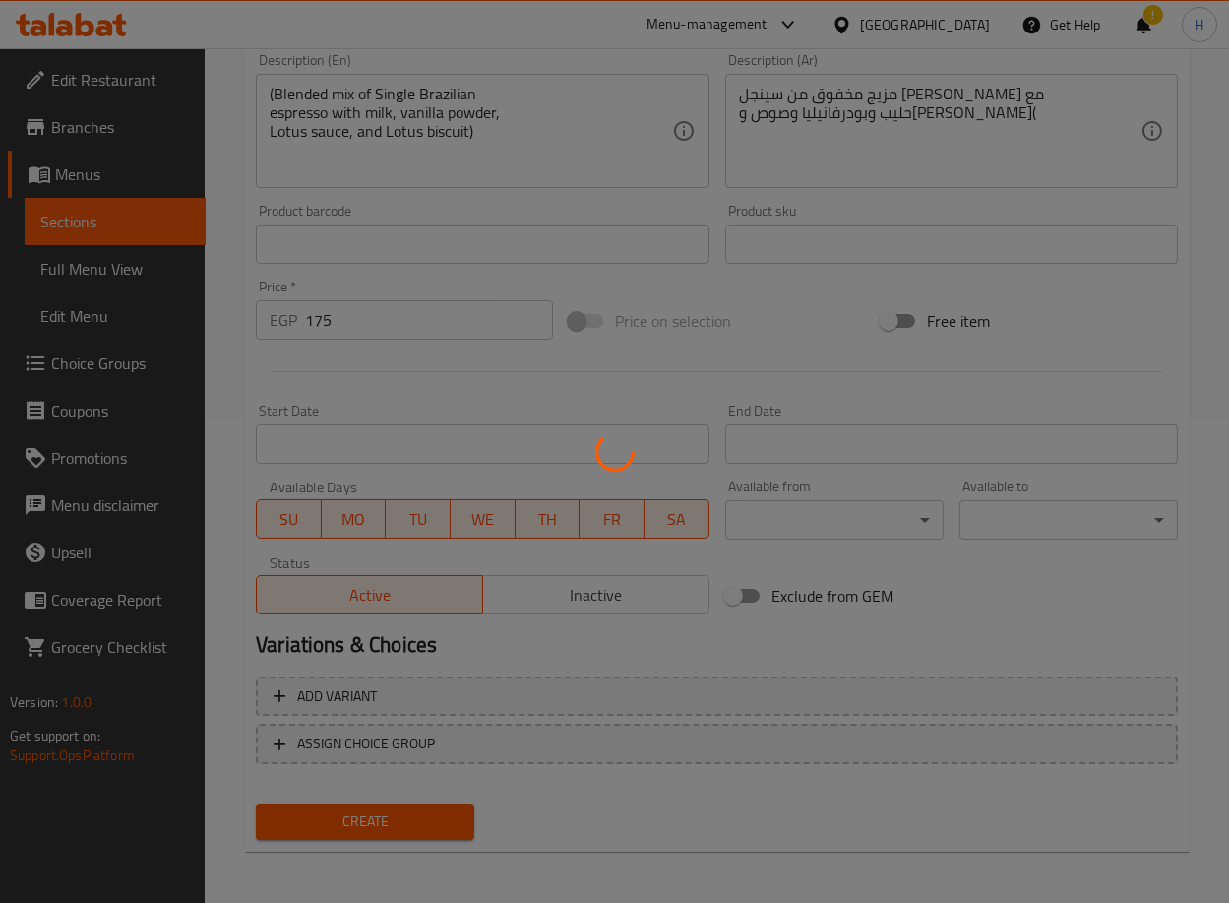
type input "0"
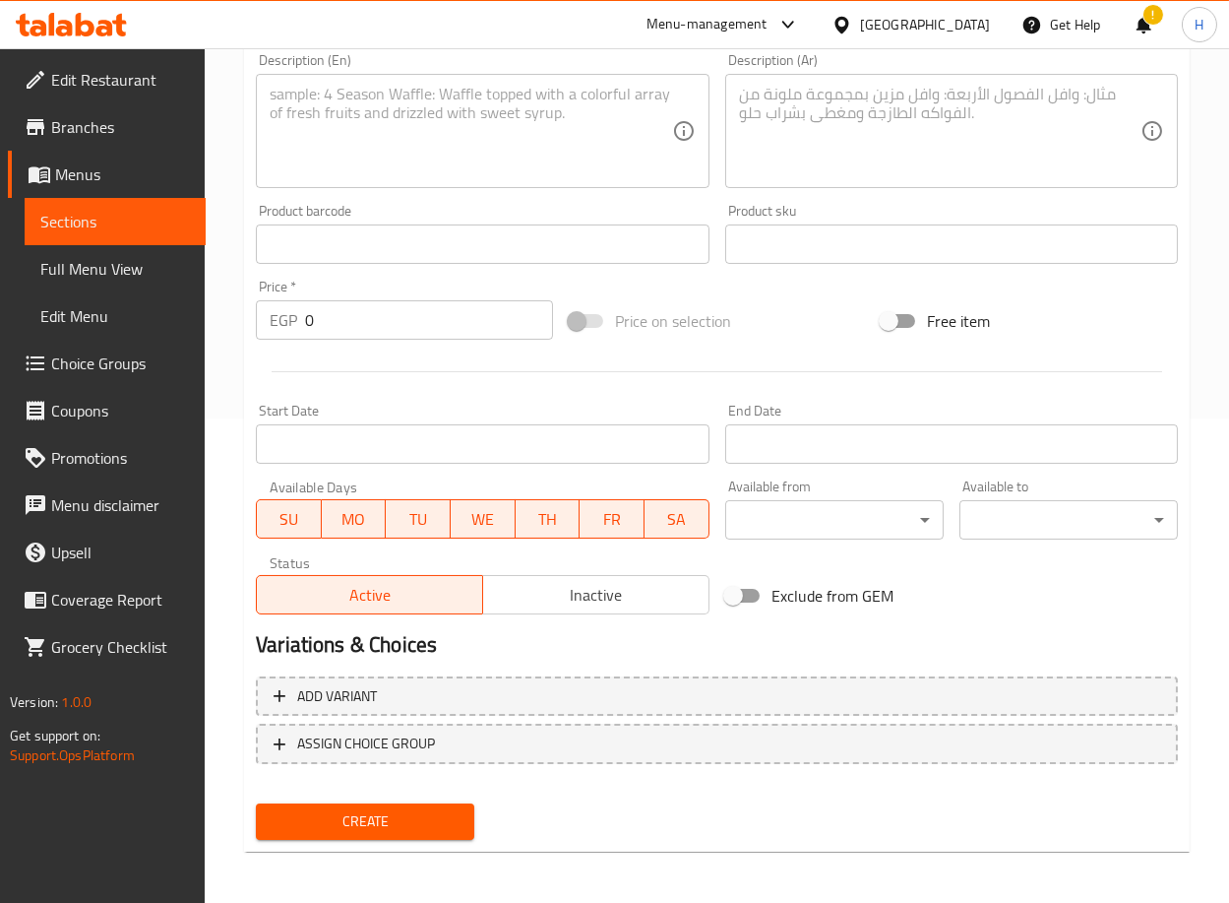
scroll to position [0, 0]
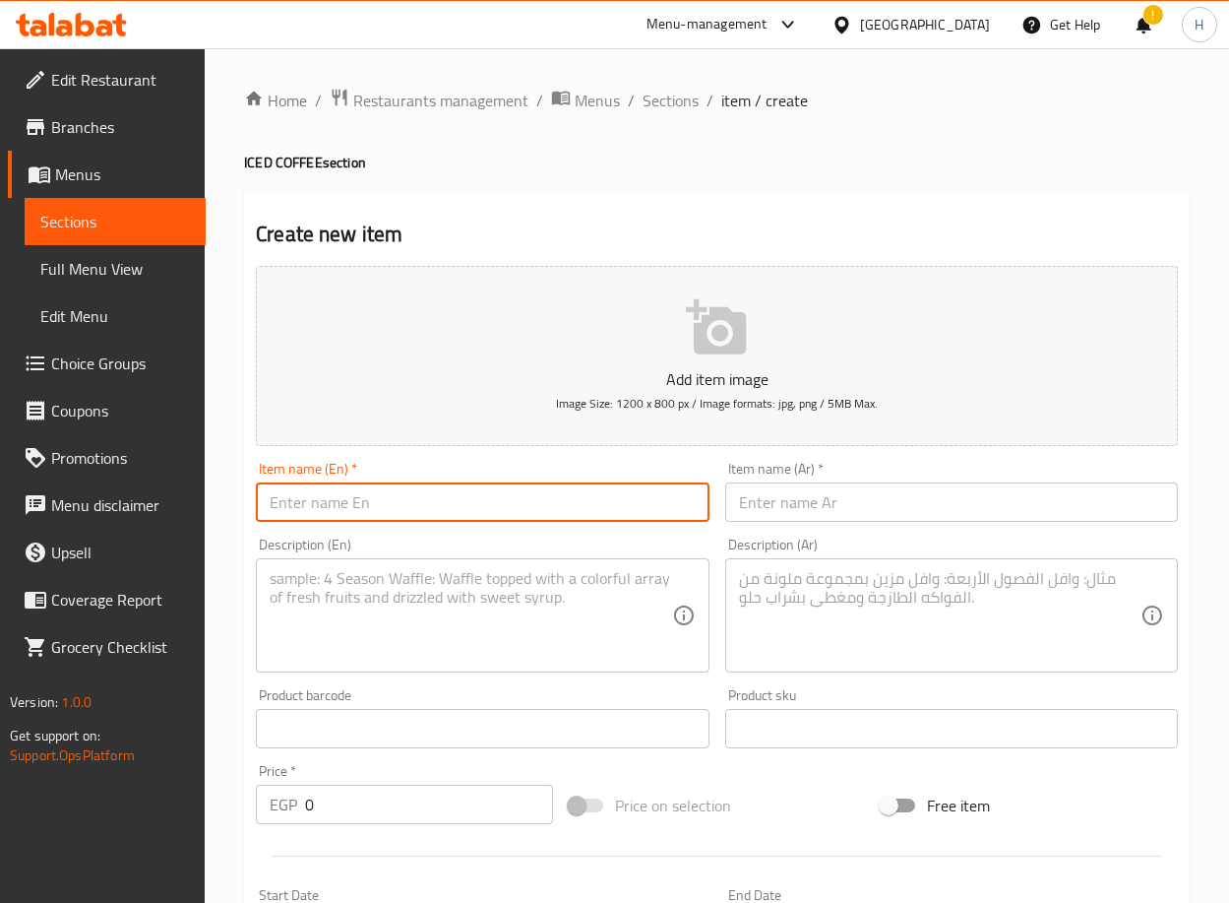
click at [446, 490] on input "text" at bounding box center [482, 501] width 453 height 39
paste input "Iced Coffee [PERSON_NAME]"
type input "Iced Coffee [PERSON_NAME]"
click at [416, 618] on textarea at bounding box center [471, 616] width 402 height 94
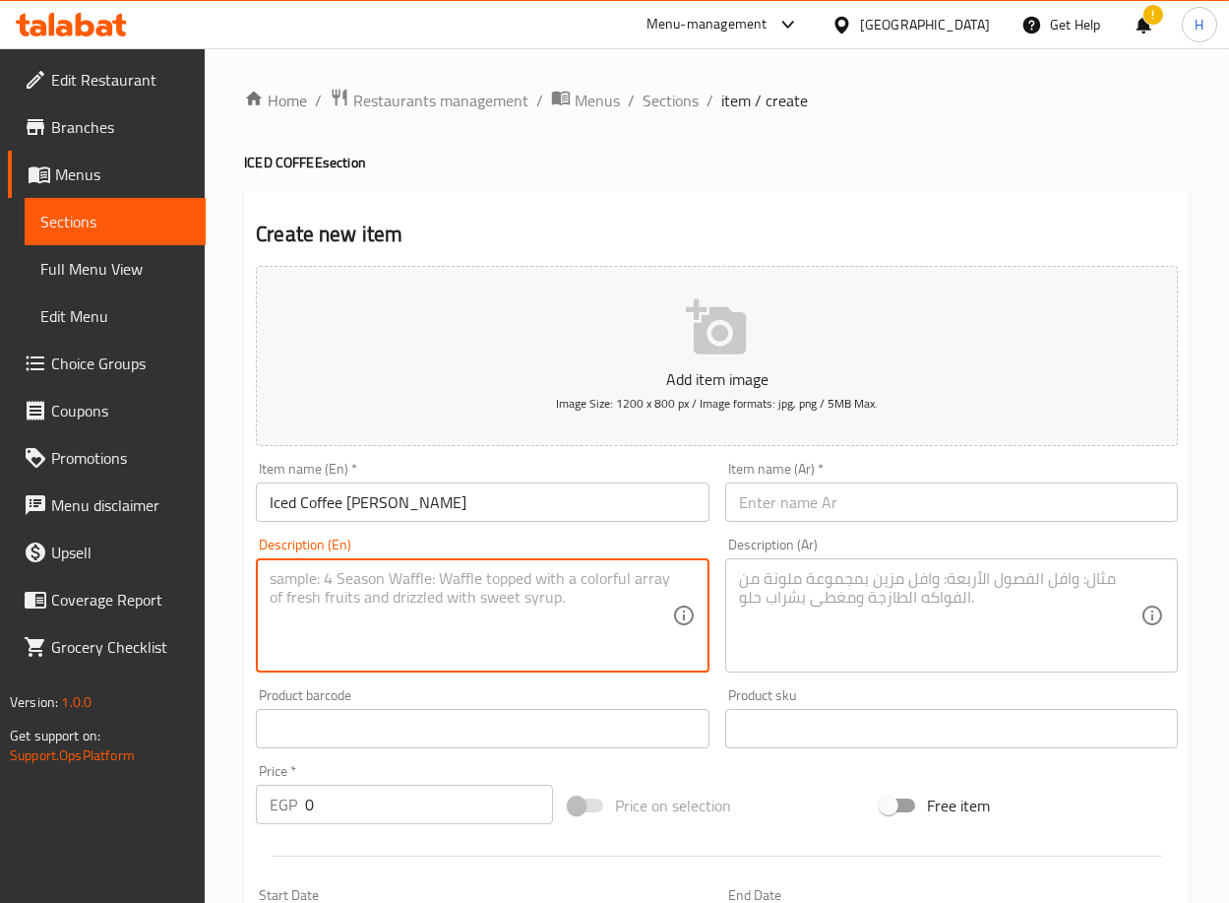
click at [505, 630] on textarea at bounding box center [471, 616] width 402 height 94
paste textarea "Blended mix of Coffee powder with milk, tapioca boba, and brown sugar syrup)"
type textarea "Blended mix of Coffee powder with milk, tapioca boba, and brown sugar syrup)"
click at [850, 502] on input "text" at bounding box center [951, 501] width 453 height 39
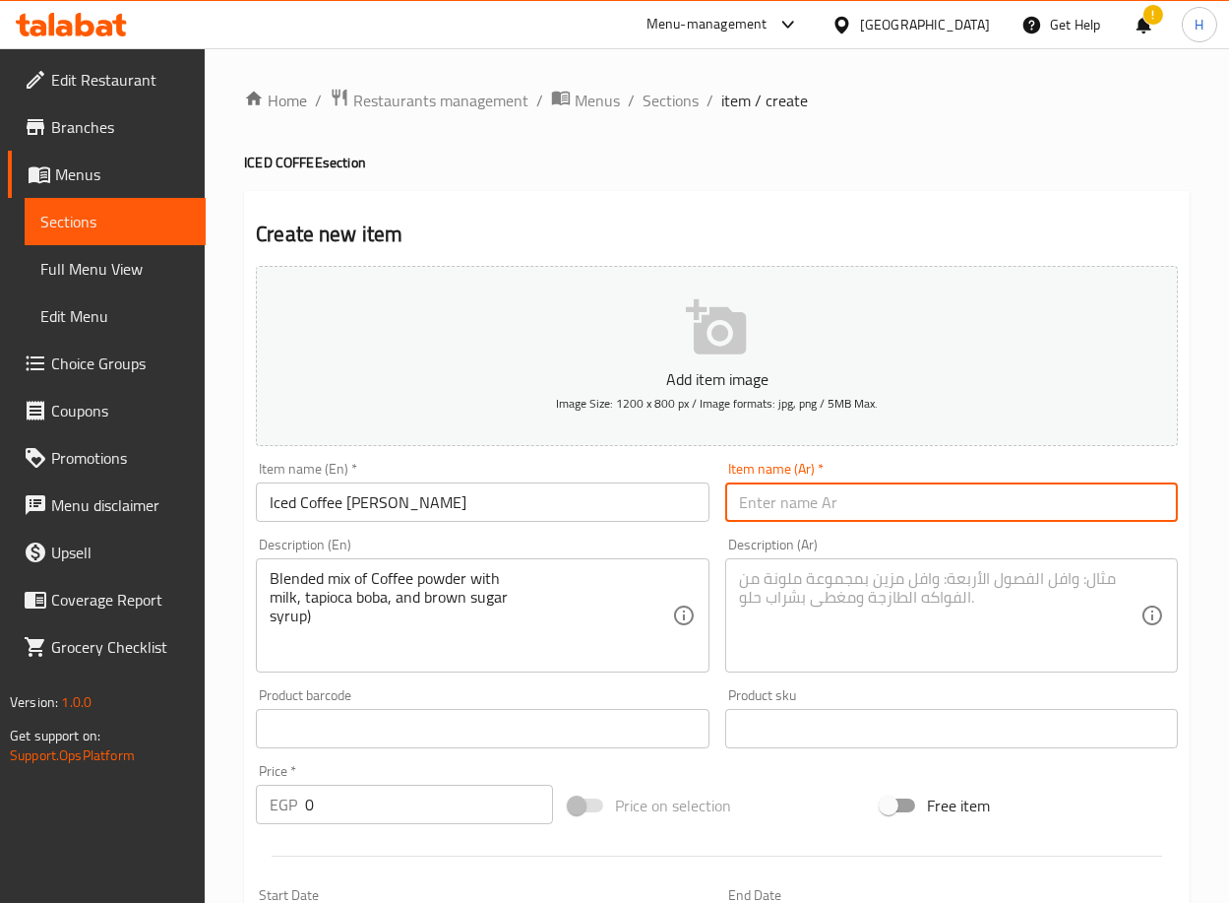
click at [848, 514] on input "text" at bounding box center [951, 501] width 453 height 39
paste input "قهوة مثلجة [PERSON_NAME]ه"
type input "قهوة مثلجة [PERSON_NAME]ه"
click at [892, 604] on textarea at bounding box center [940, 616] width 402 height 94
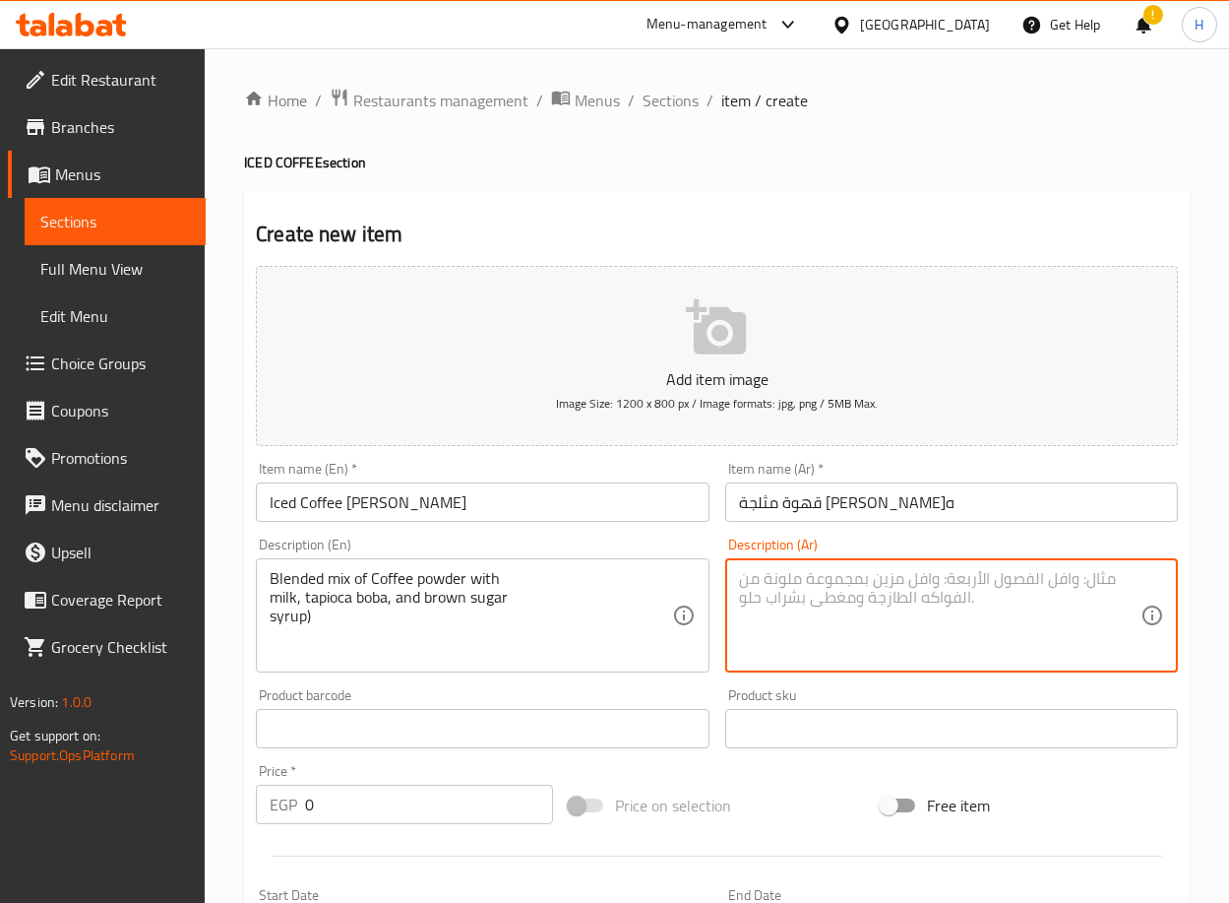
click at [992, 606] on textarea at bounding box center [940, 616] width 402 height 94
paste textarea "مزيج مخفوق من بودر قهوة وحليب مع [PERSON_NAME] وسيرب سكر بني("
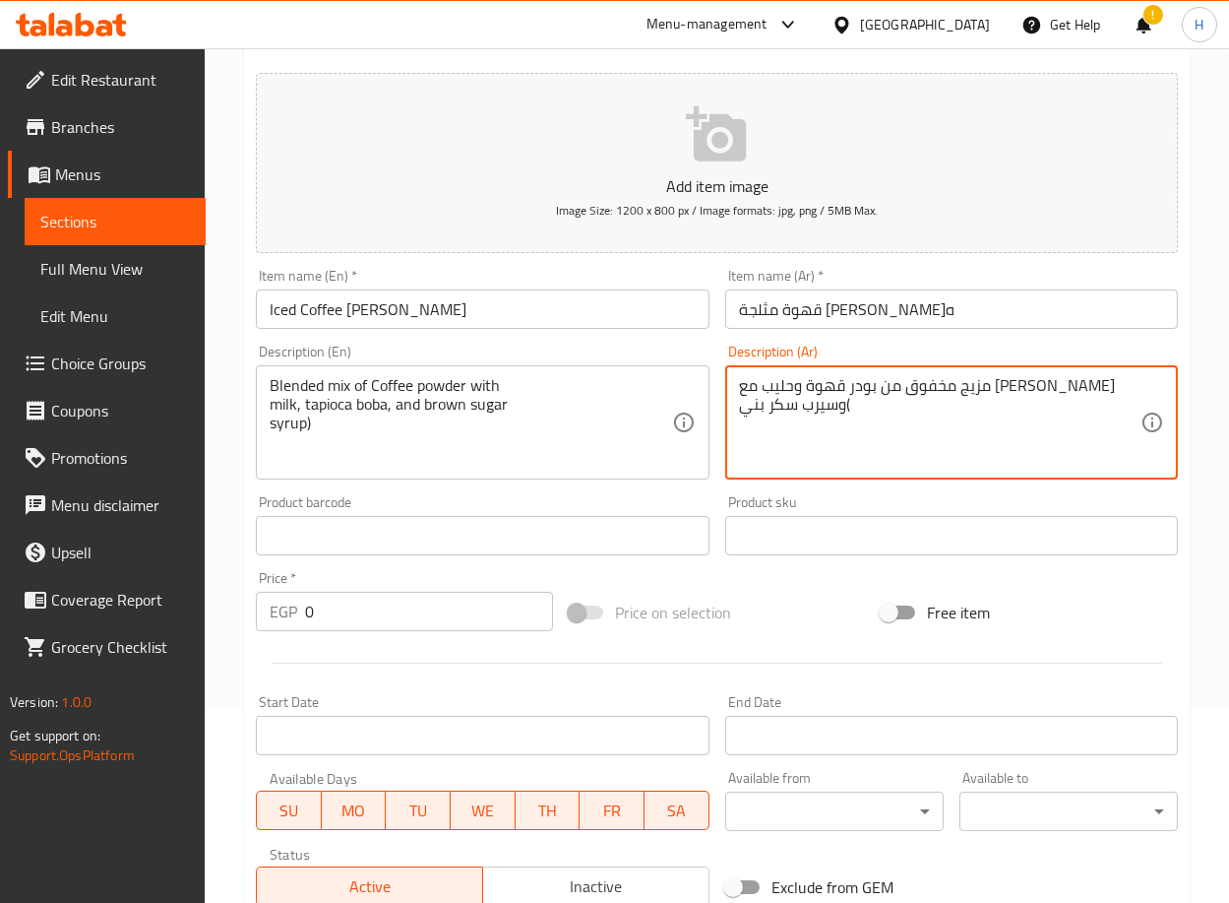
scroll to position [198, 0]
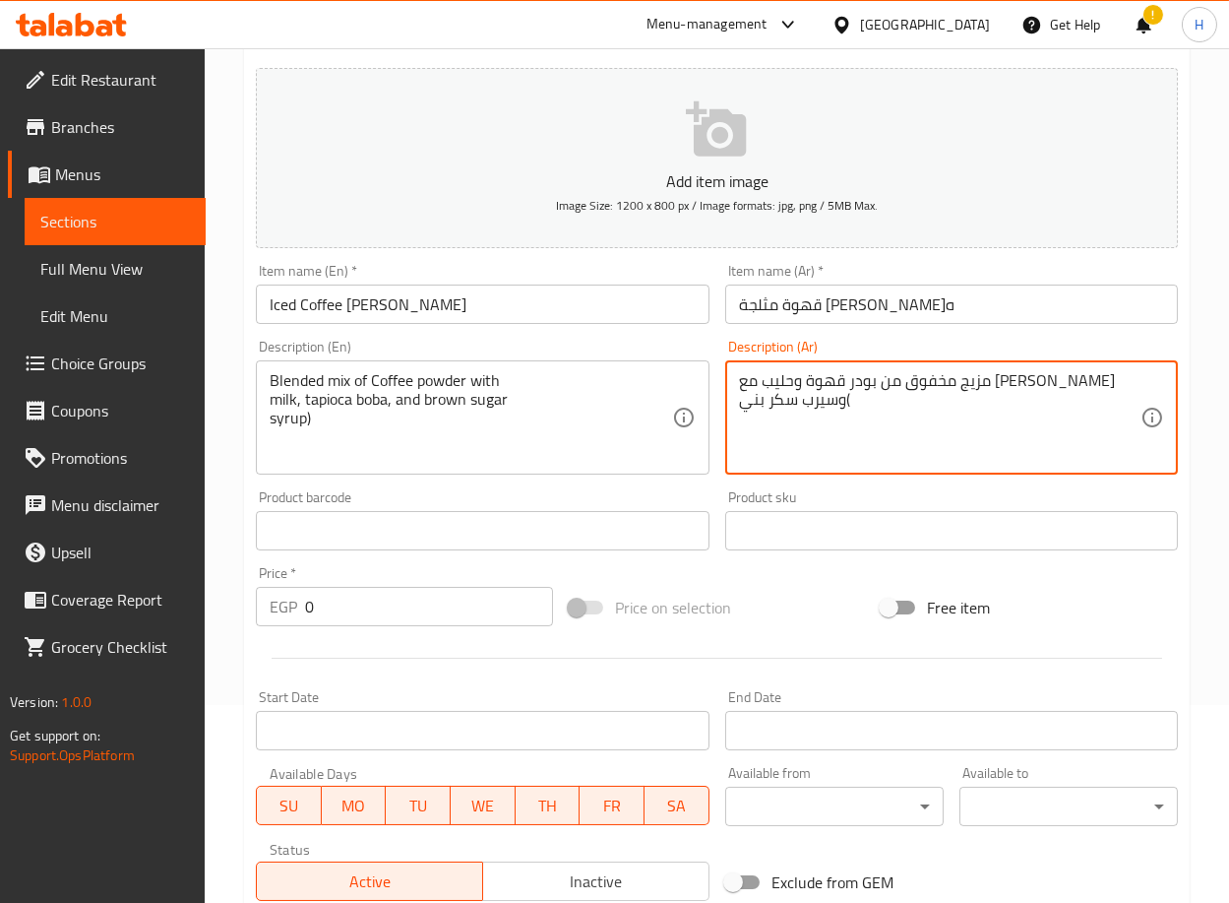
type textarea "مزيج مخفوق من بودر قهوة وحليب مع [PERSON_NAME] وسيرب سكر بني("
drag, startPoint x: 350, startPoint y: 600, endPoint x: 260, endPoint y: 606, distance: 90.8
click at [260, 606] on div "EGP 0 Price *" at bounding box center [404, 606] width 297 height 39
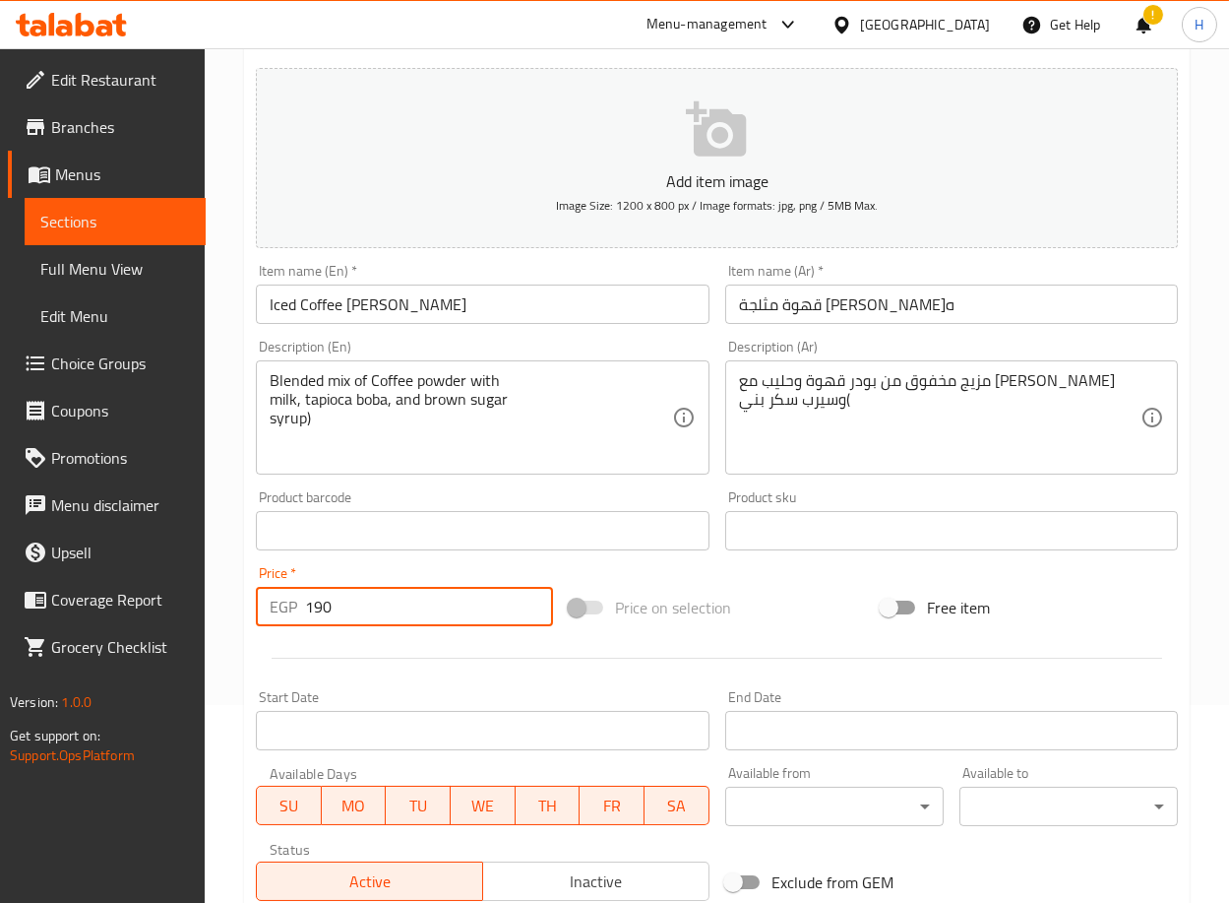
type input "190"
click at [255, 682] on div "Start Date Start Date" at bounding box center [482, 720] width 469 height 76
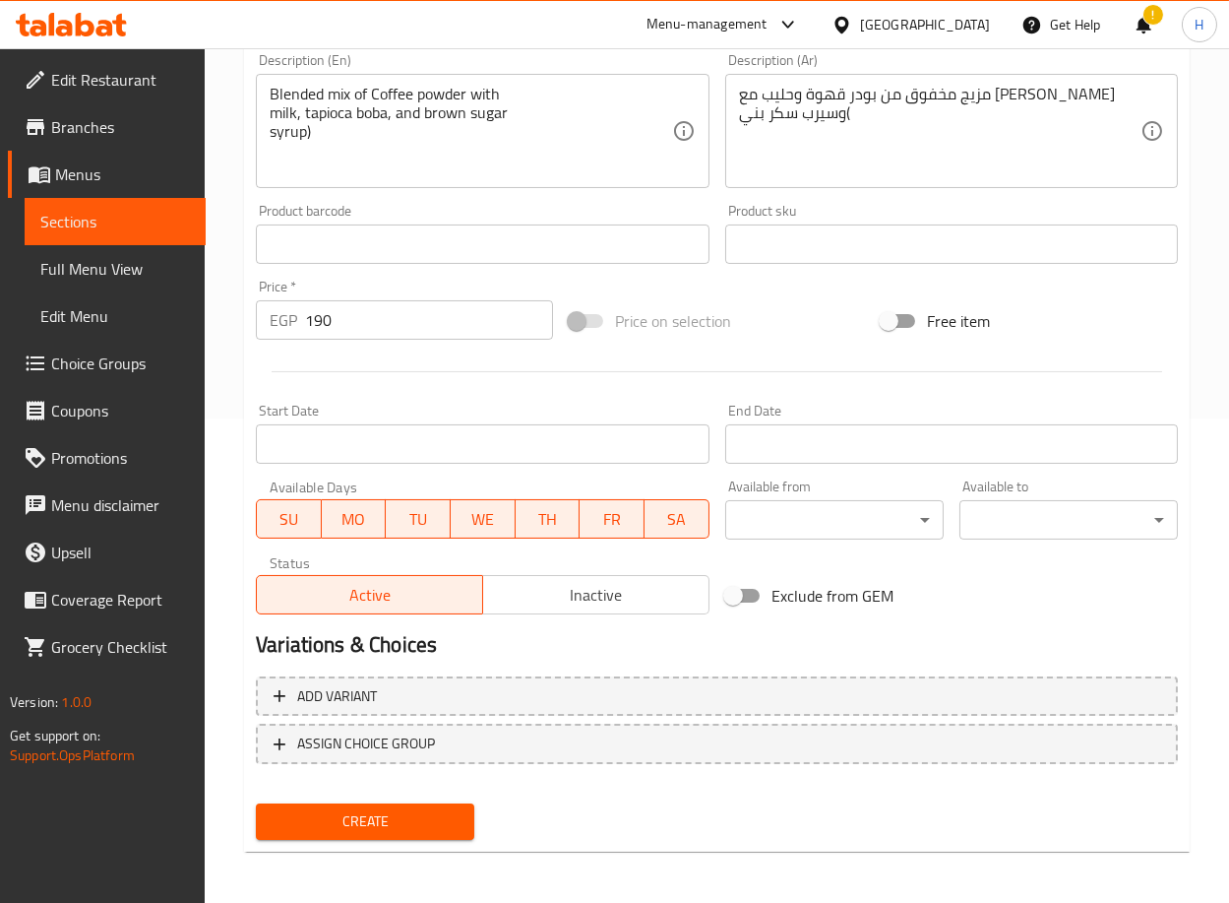
click at [392, 816] on span "Create" at bounding box center [365, 821] width 187 height 25
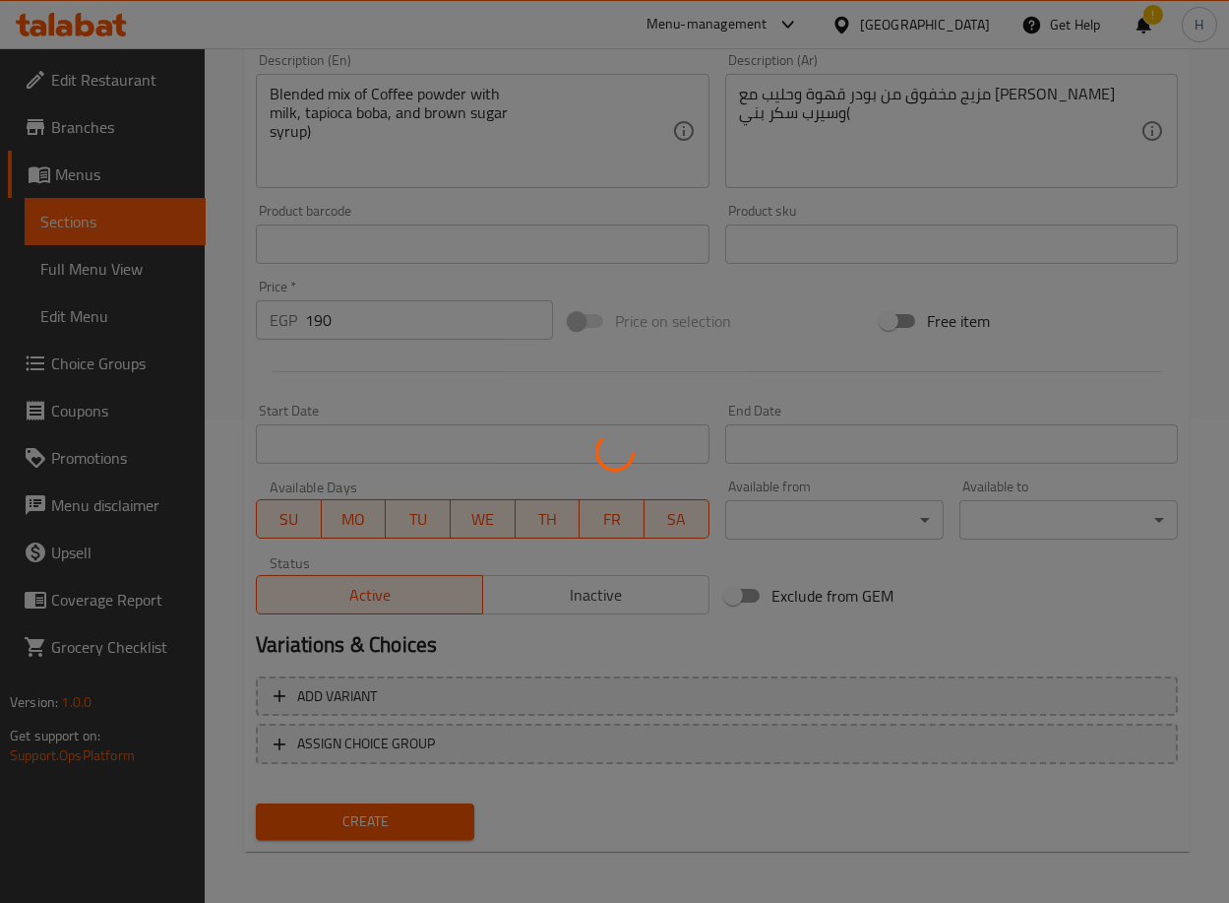
type input "0"
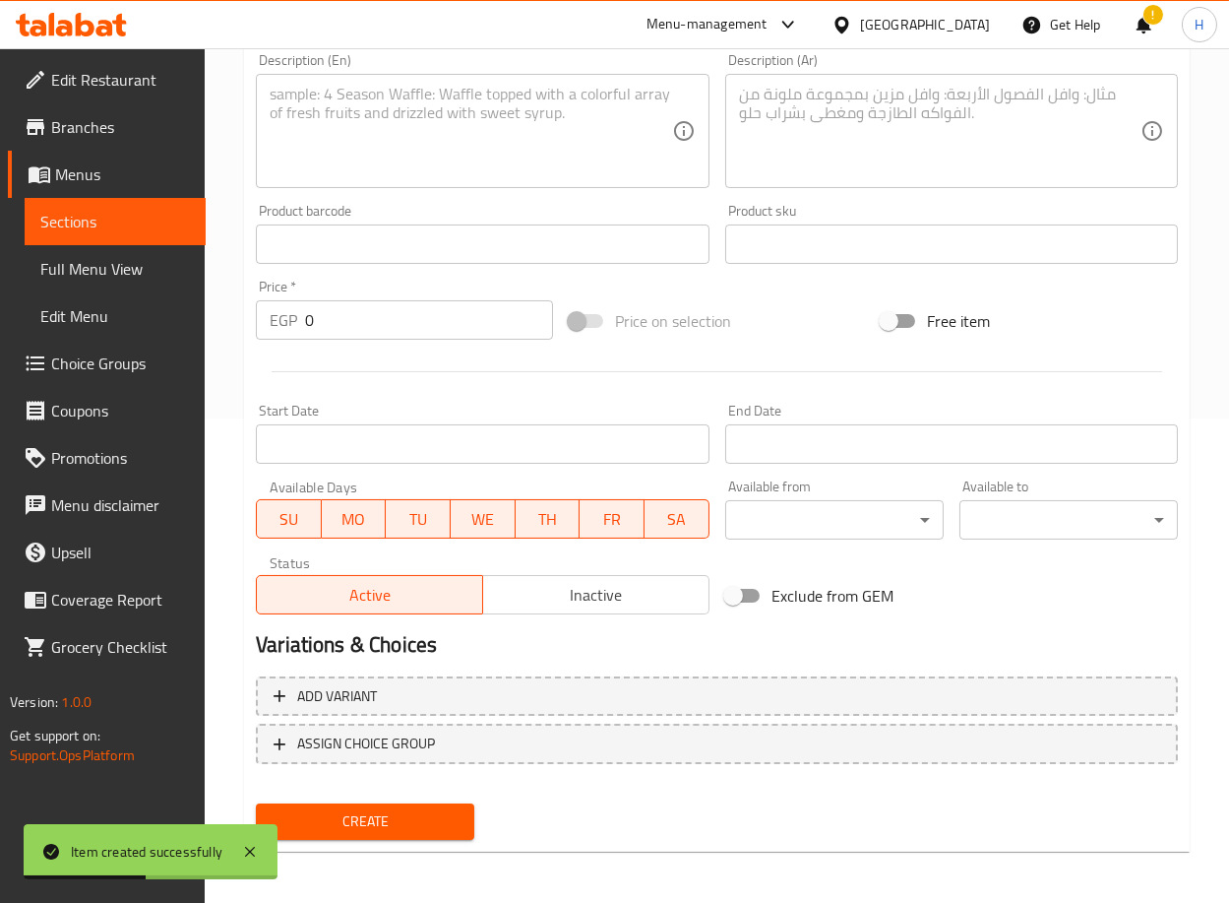
scroll to position [0, 0]
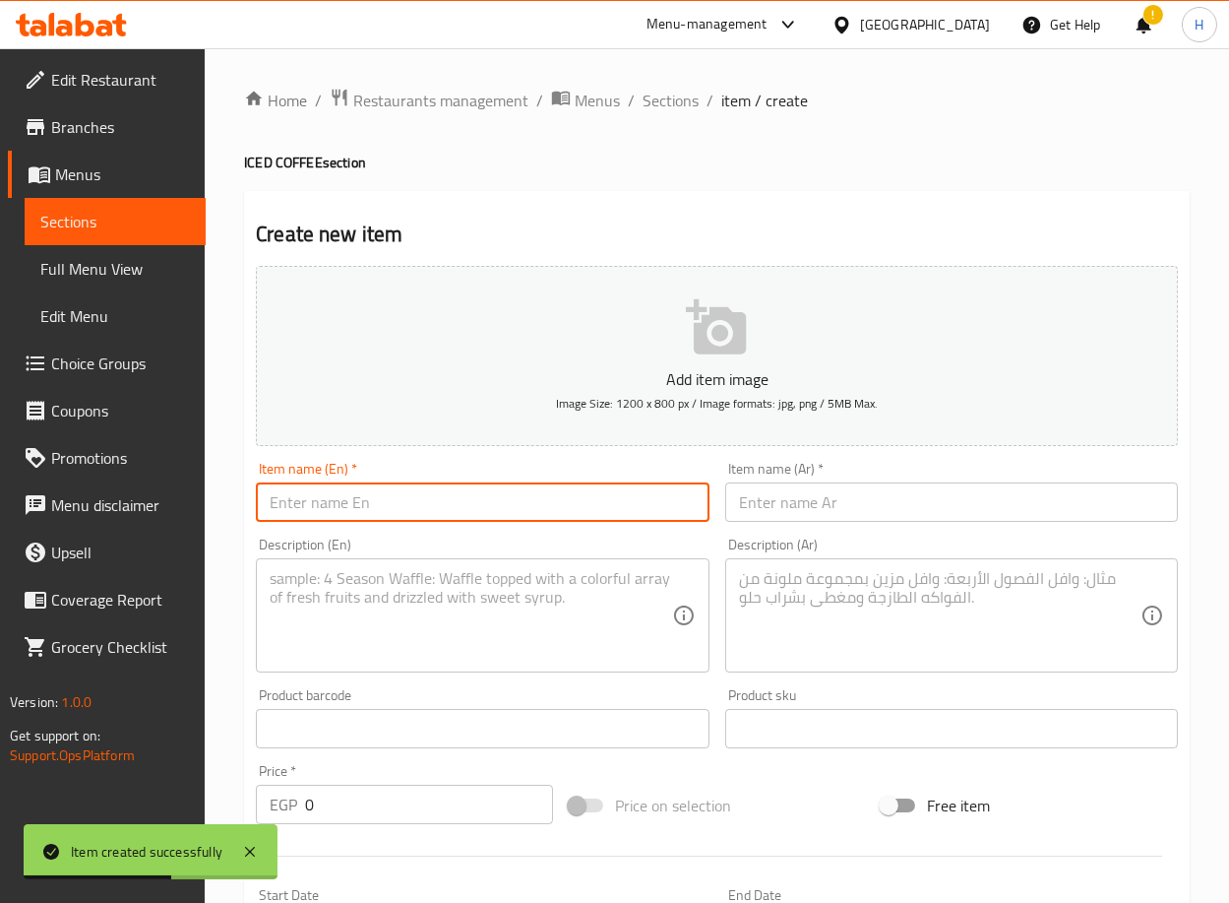
click at [508, 493] on input "text" at bounding box center [482, 501] width 453 height 39
paste input "Iced Coffee Peanut Butter caramel Frappe"
type input "Iced Coffee Peanut Butter caramel Frappe"
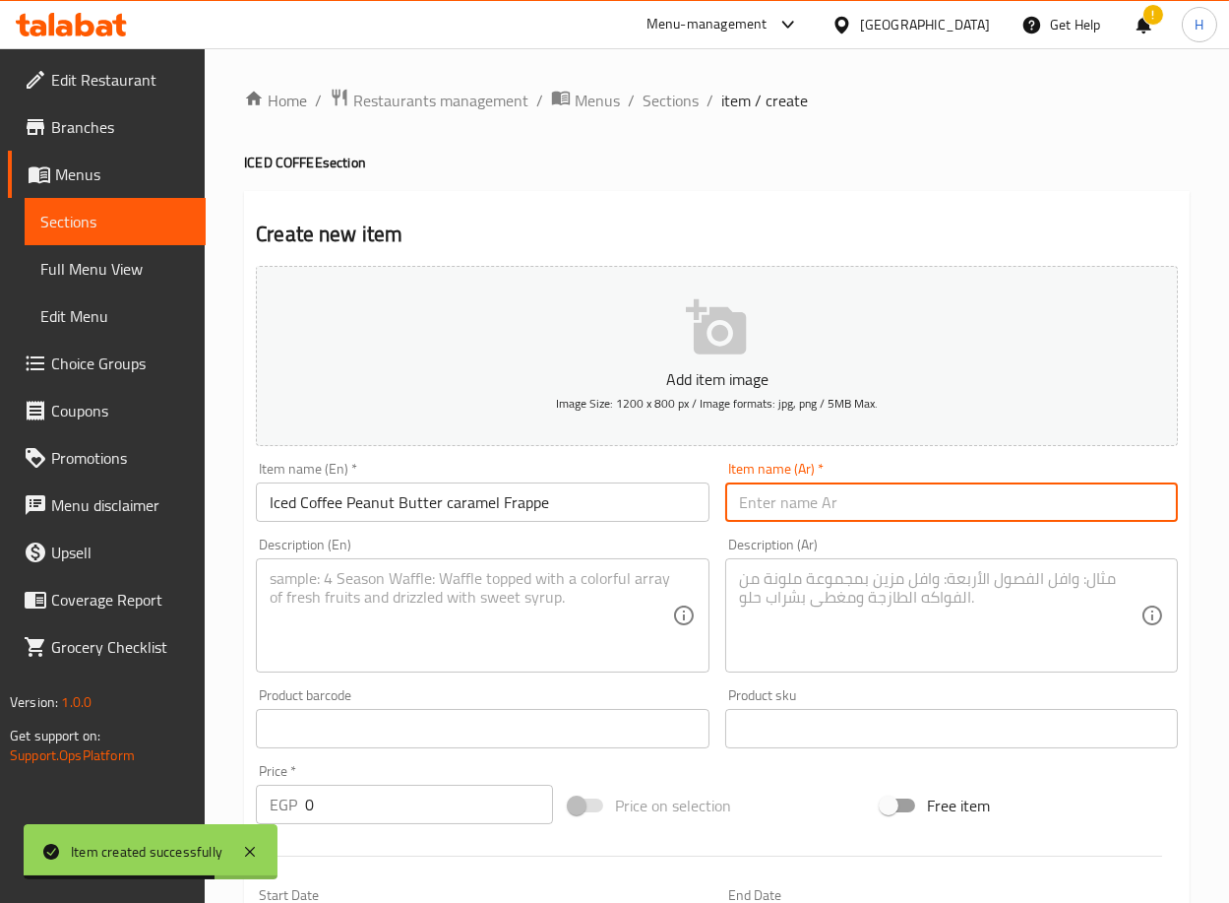
click at [801, 512] on input "text" at bounding box center [951, 501] width 453 height 39
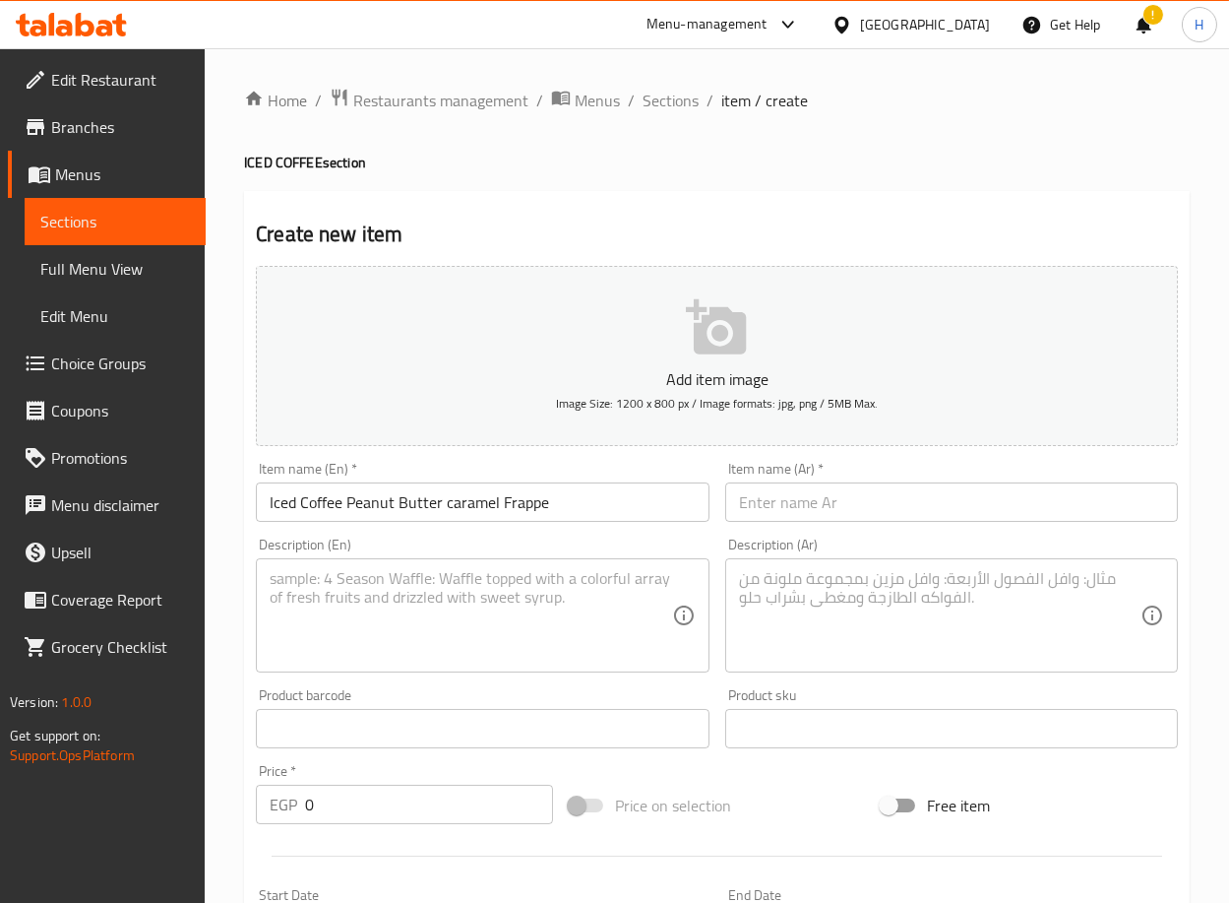
click at [888, 508] on input "text" at bounding box center [951, 501] width 453 height 39
paste input "قهوة مثلجة بزبدة الفول سوداني والكراميل فرابيه"
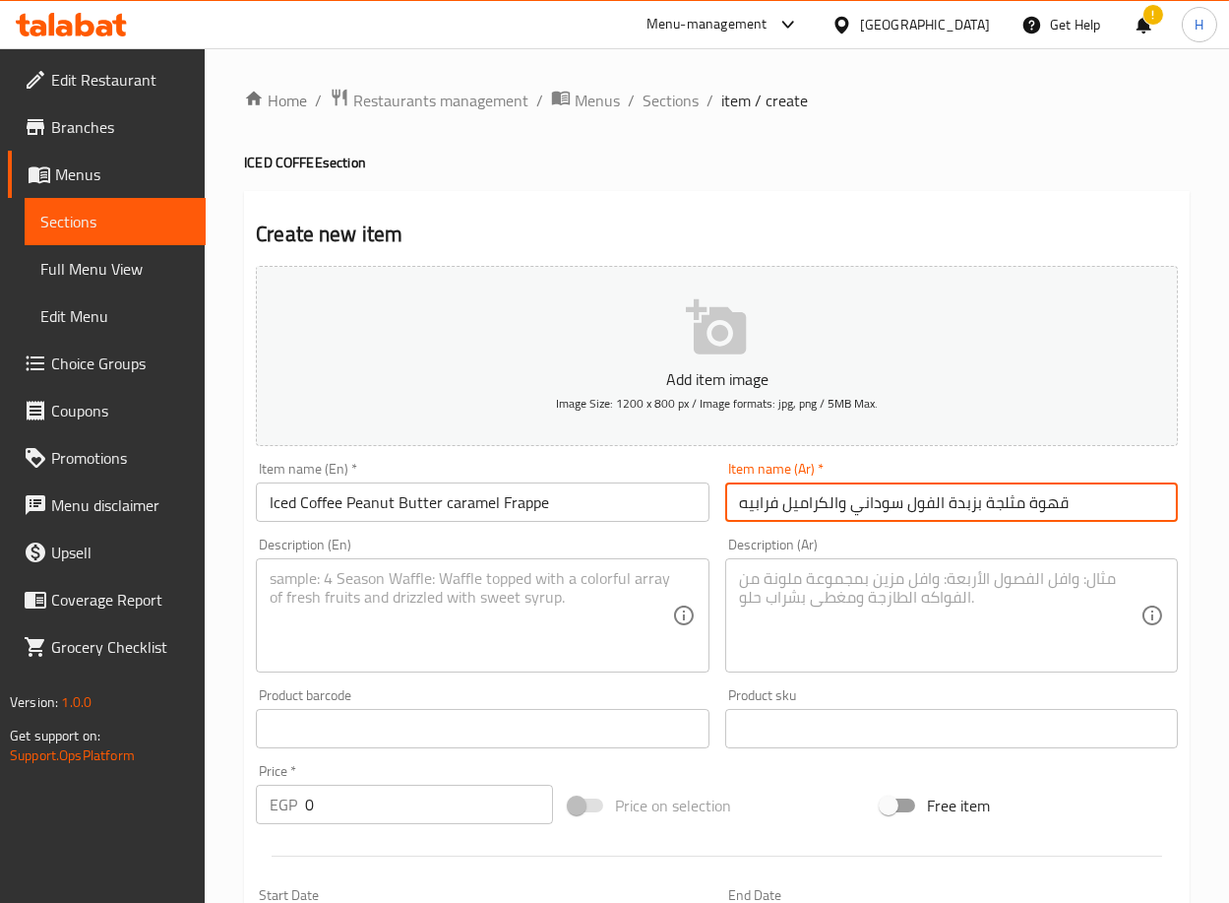
type input "قهوة مثلجة بزبدة الفول سوداني والكراميل فرابيه"
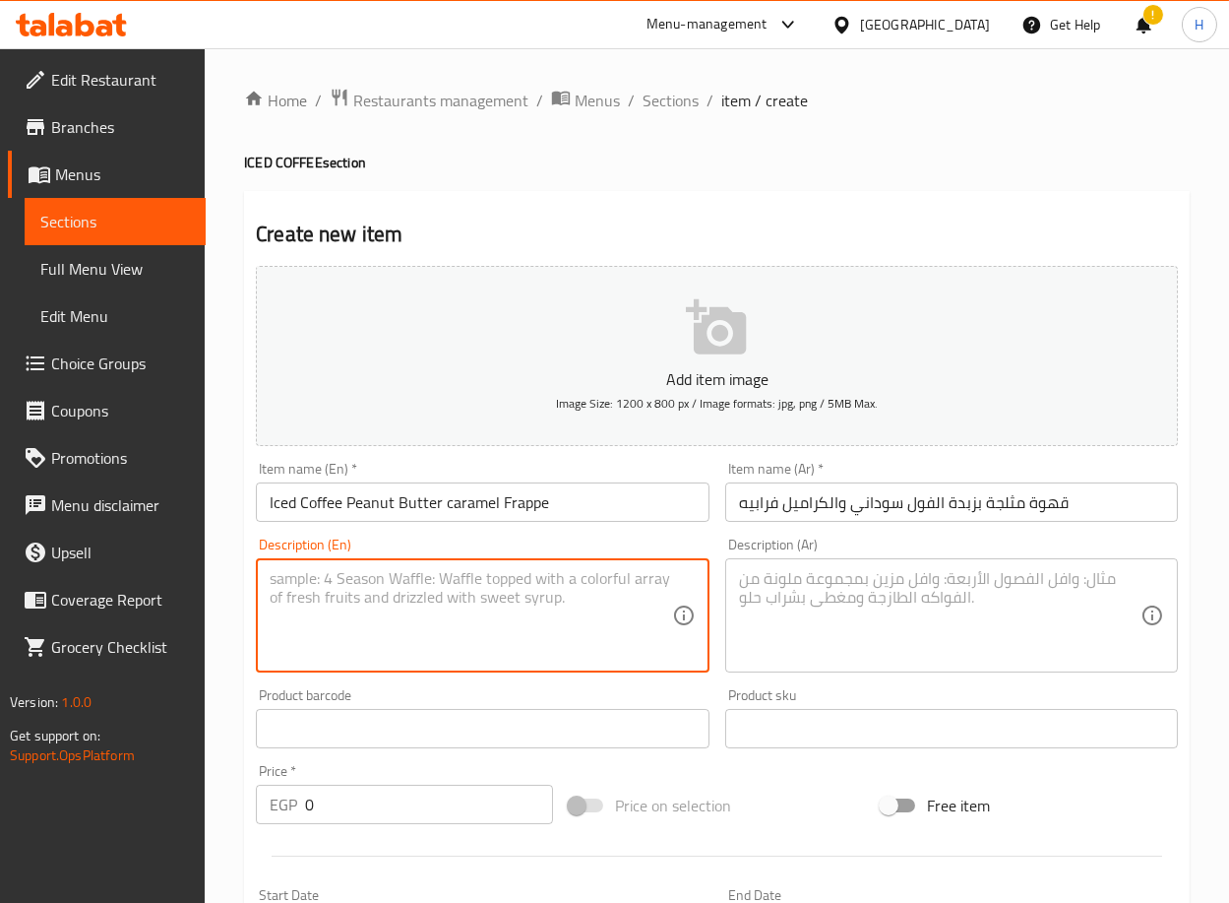
click at [432, 622] on textarea at bounding box center [471, 616] width 402 height 94
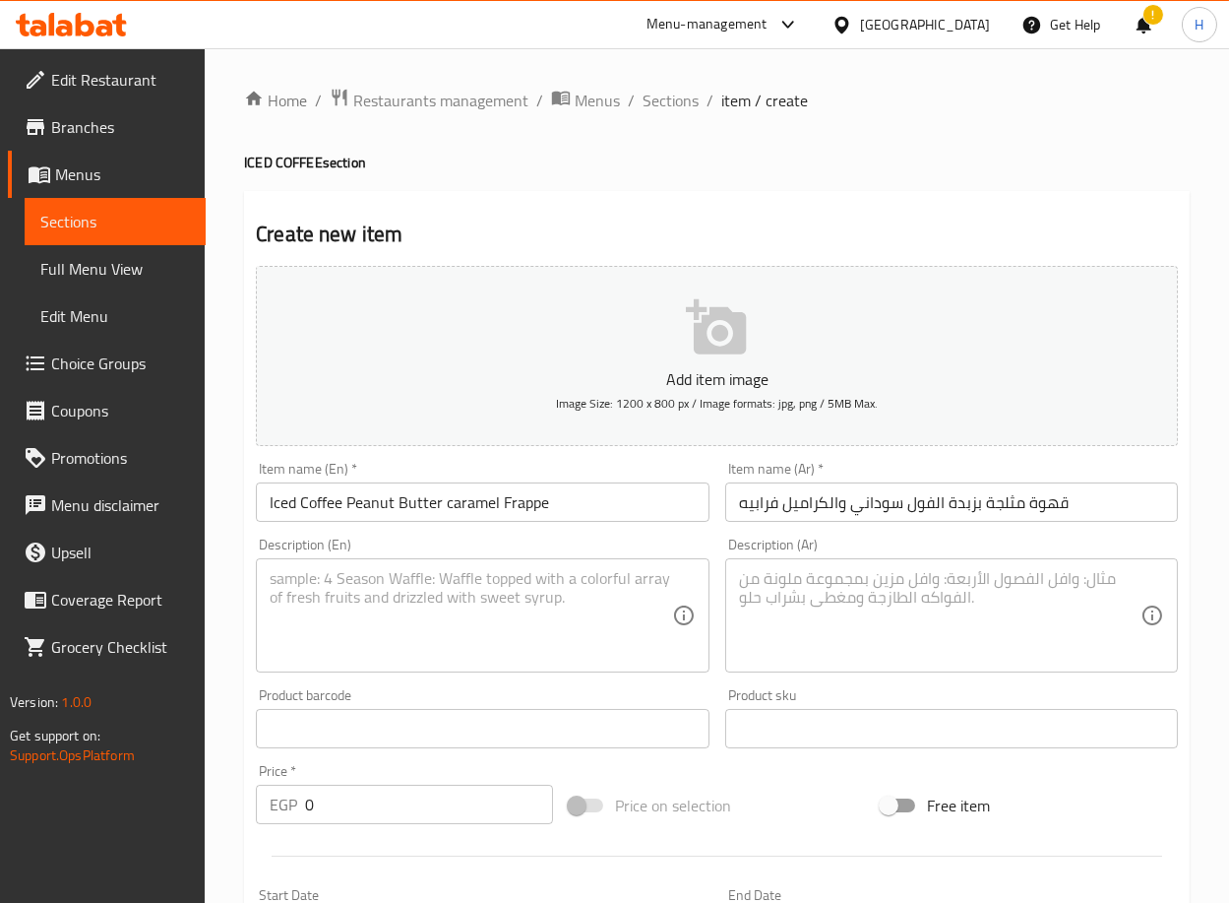
click at [347, 636] on textarea at bounding box center [471, 616] width 402 height 94
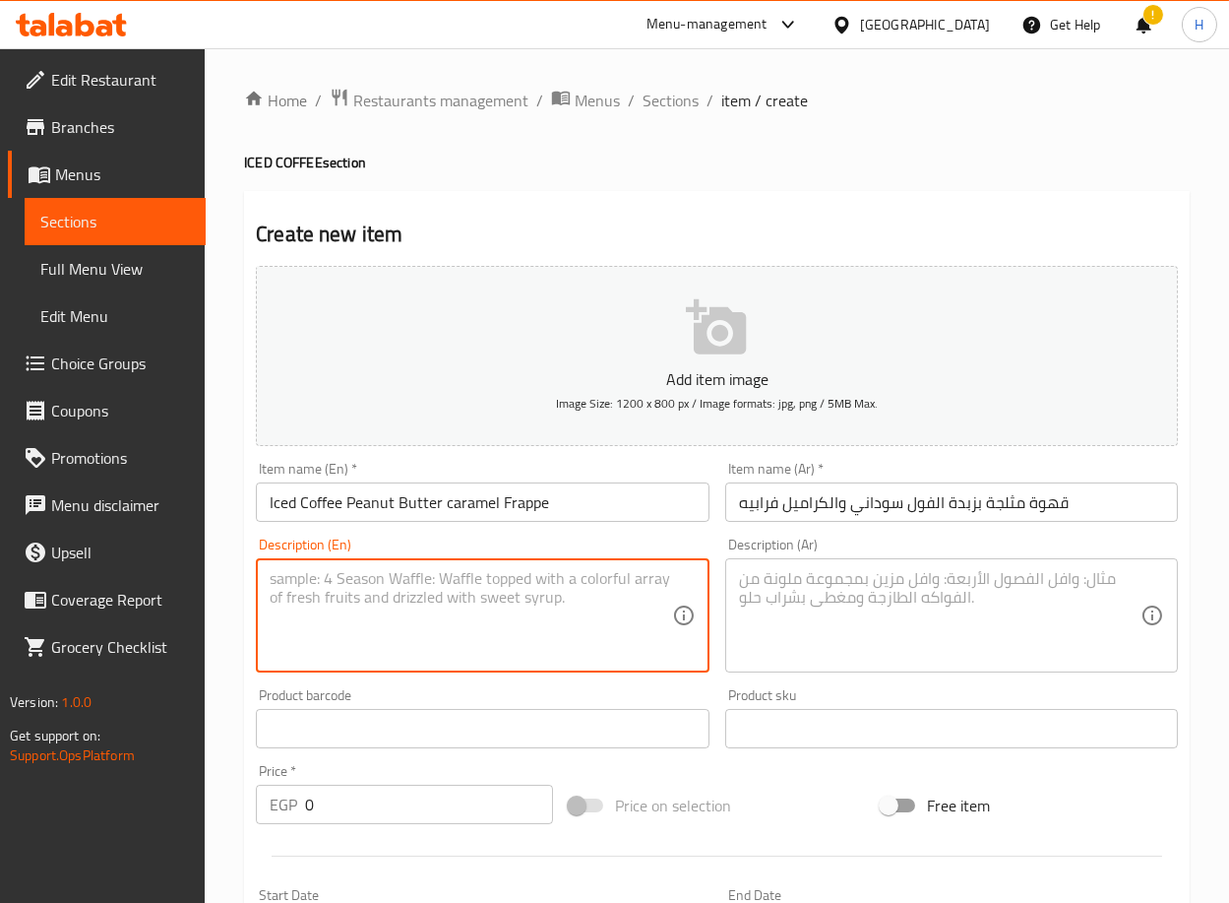
paste textarea "(Blended mix of Single Brazilian espresso with milk, vanilla powder, caramel sa…"
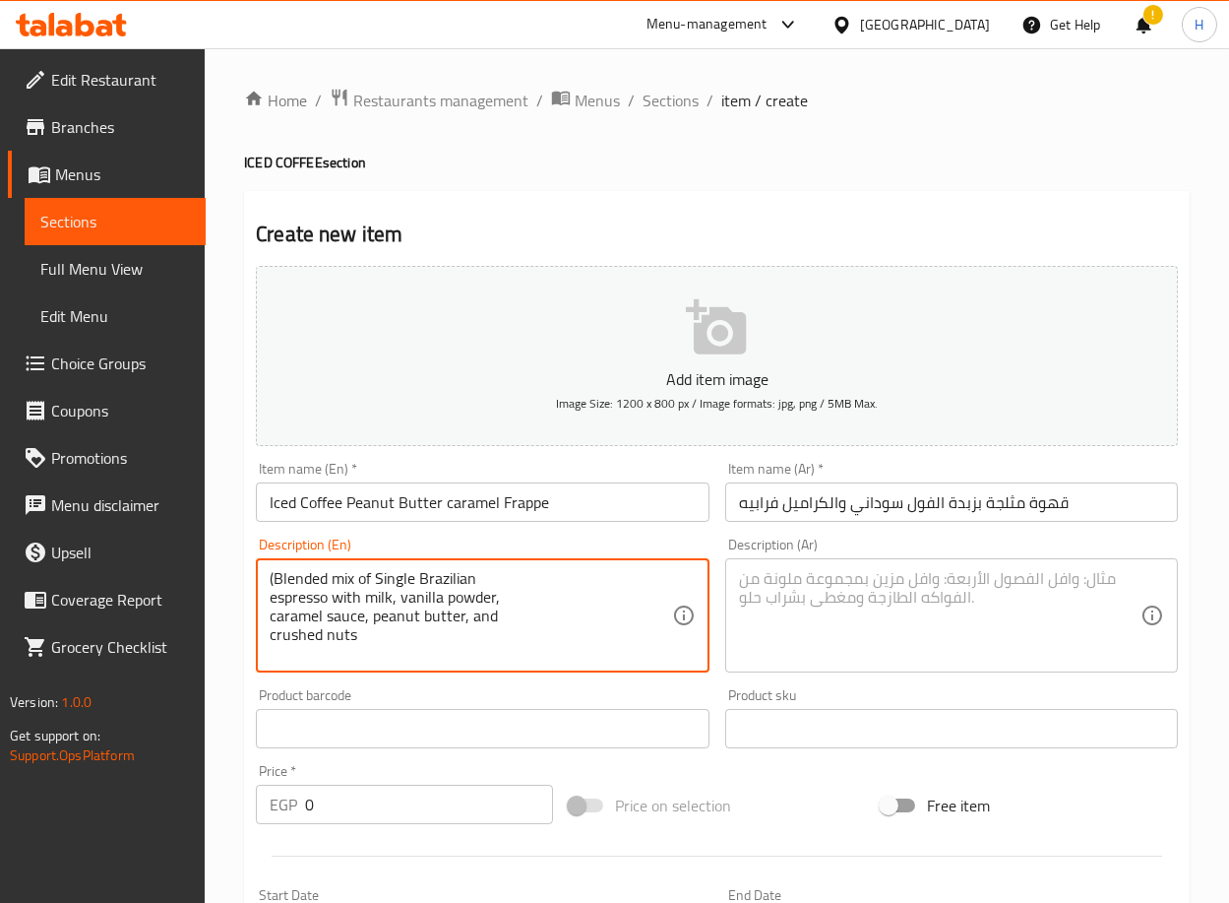
type textarea "(Blended mix of Single Brazilian espresso with milk, vanilla powder, caramel sa…"
click at [871, 605] on textarea at bounding box center [940, 616] width 402 height 94
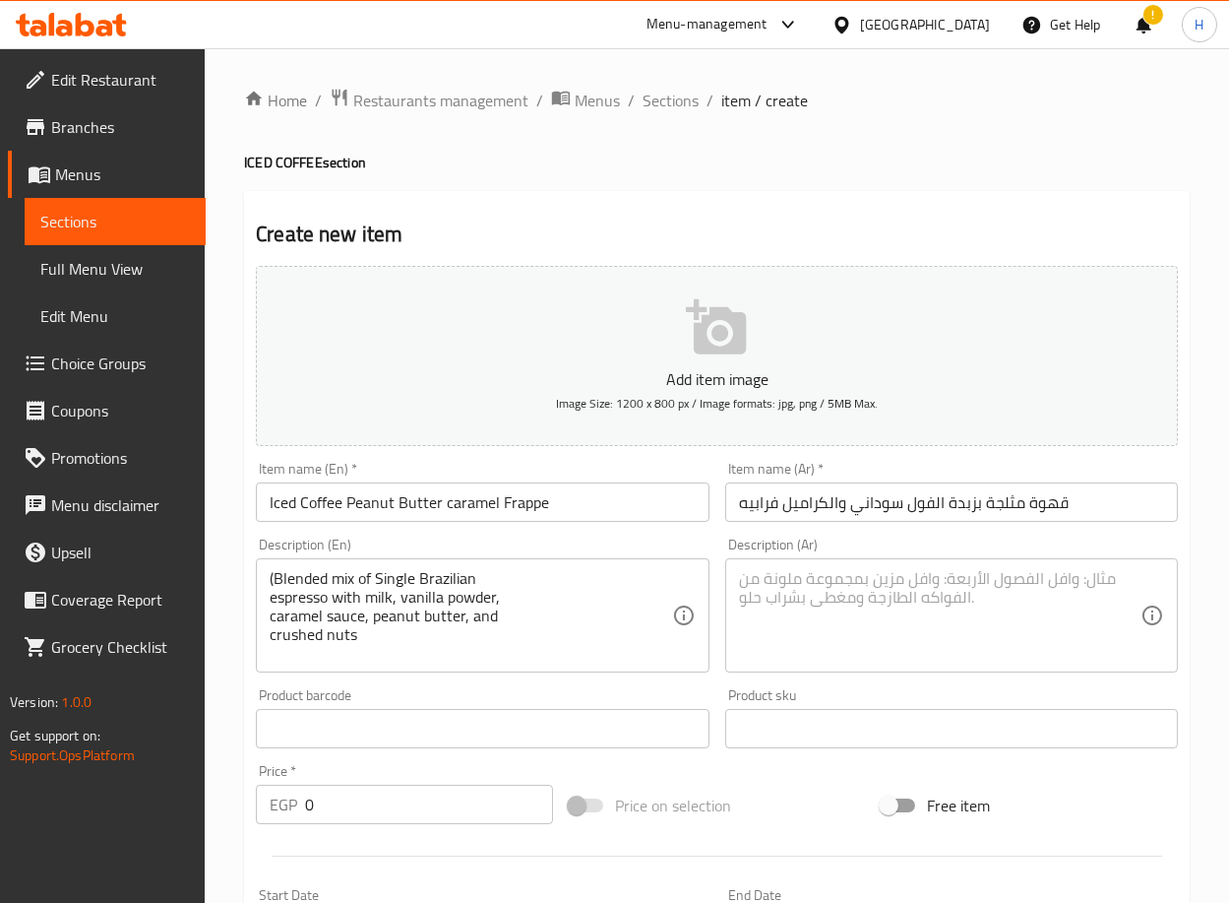
click at [866, 621] on textarea at bounding box center [940, 616] width 402 height 94
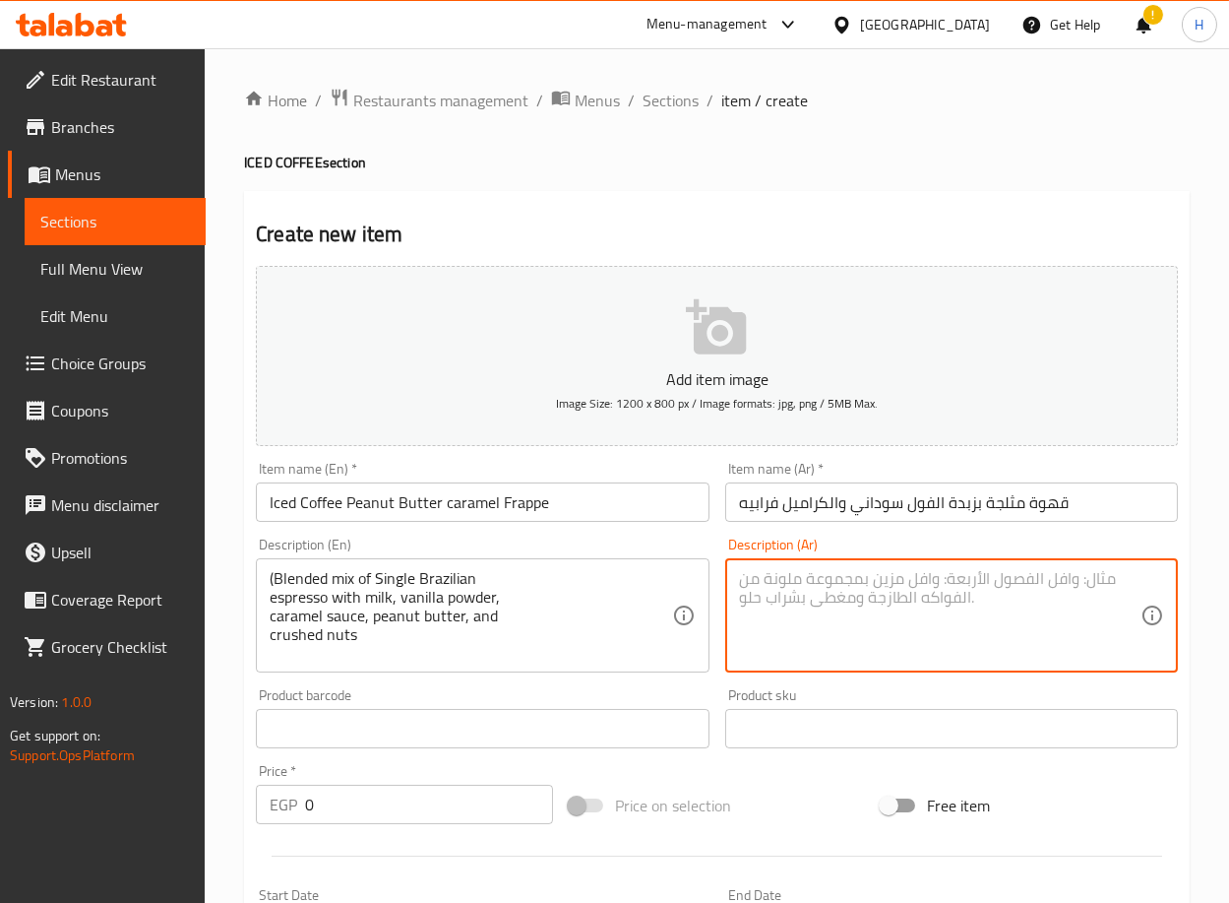
paste textarea "مزيج مخفوق من سينجل [PERSON_NAME] مع حليب وبودرفانيليا وصوص كراميل وزبدة فول سو…"
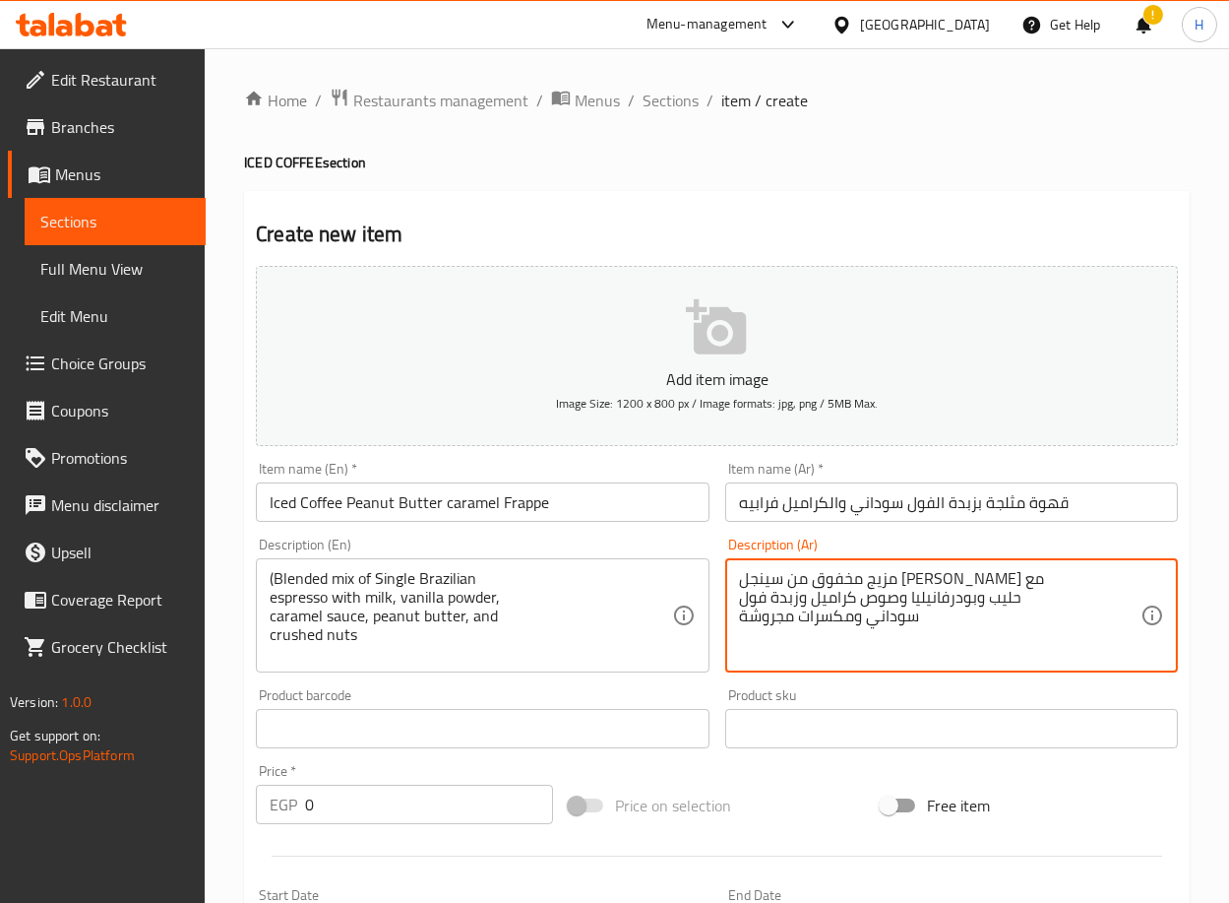
scroll to position [195, 0]
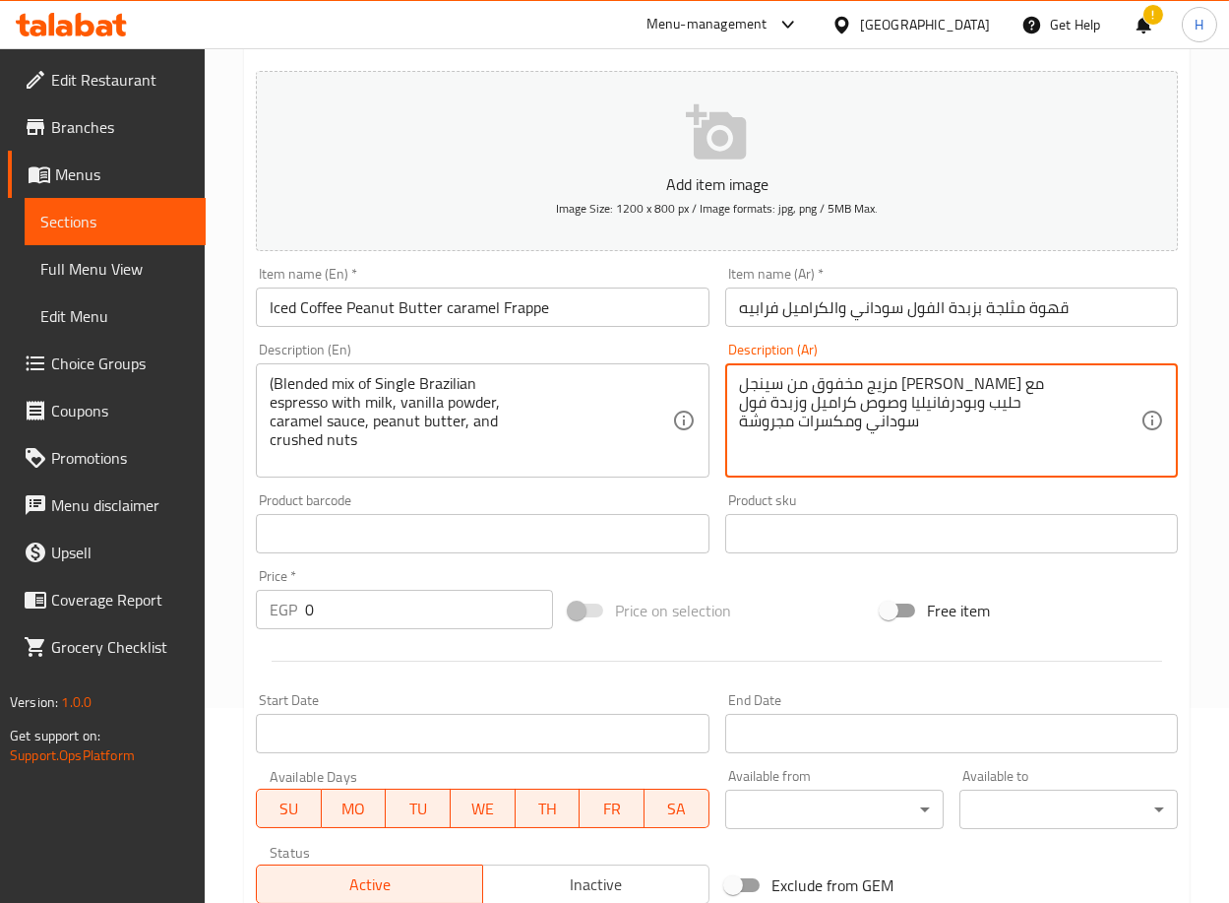
type textarea "مزيج مخفوق من سينجل [PERSON_NAME] مع حليب وبودرفانيليا وصوص كراميل وزبدة فول سو…"
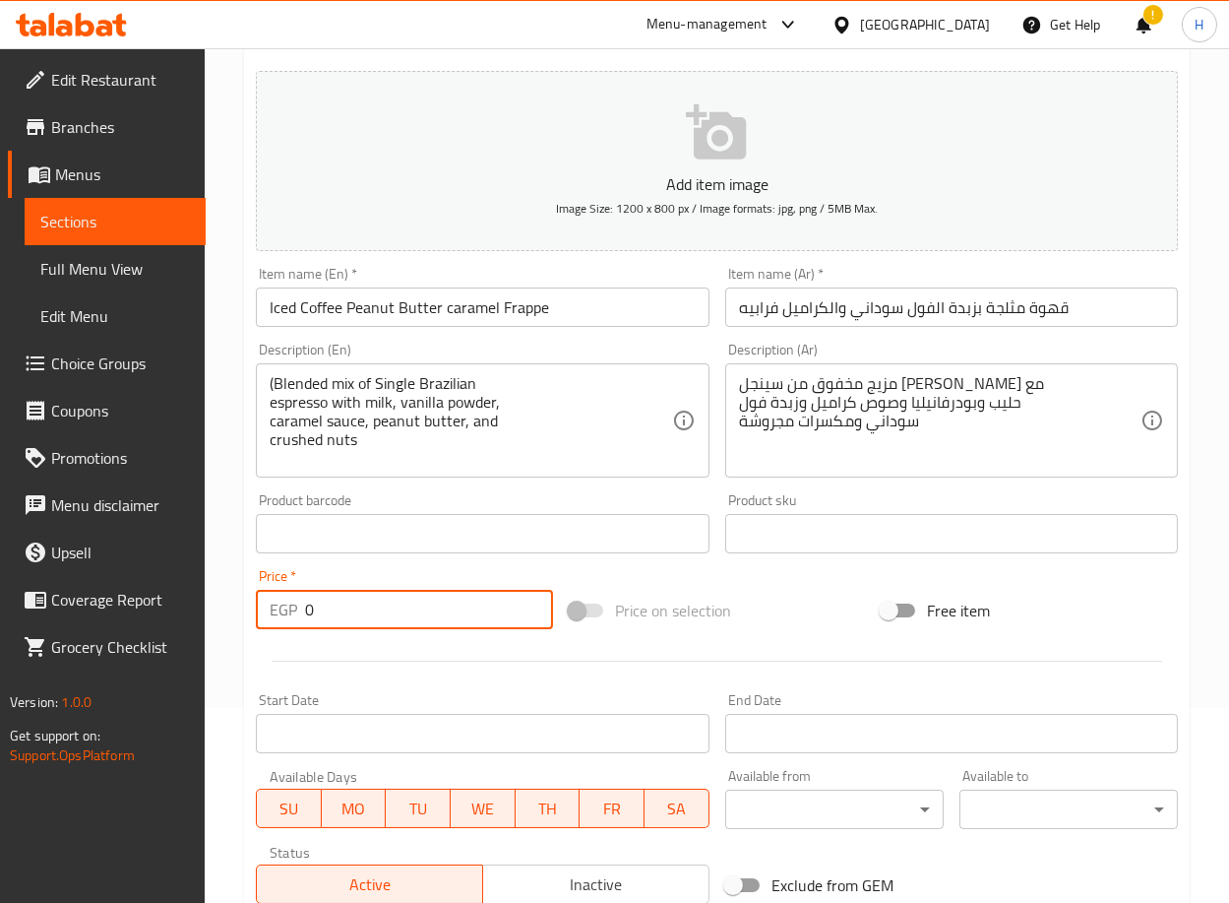
drag, startPoint x: 359, startPoint y: 605, endPoint x: 292, endPoint y: 610, distance: 67.1
click at [292, 610] on div "EGP 0 Price *" at bounding box center [404, 609] width 297 height 39
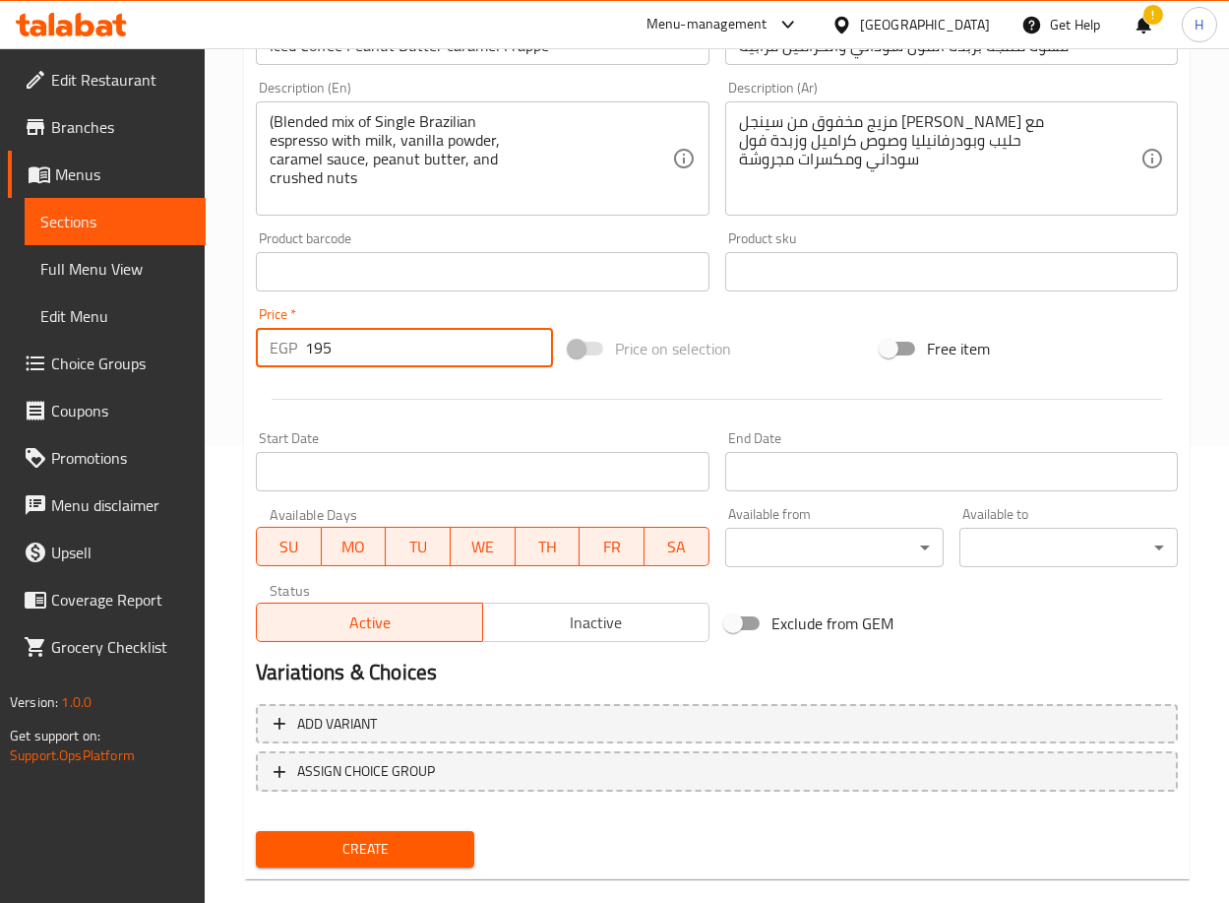
scroll to position [484, 0]
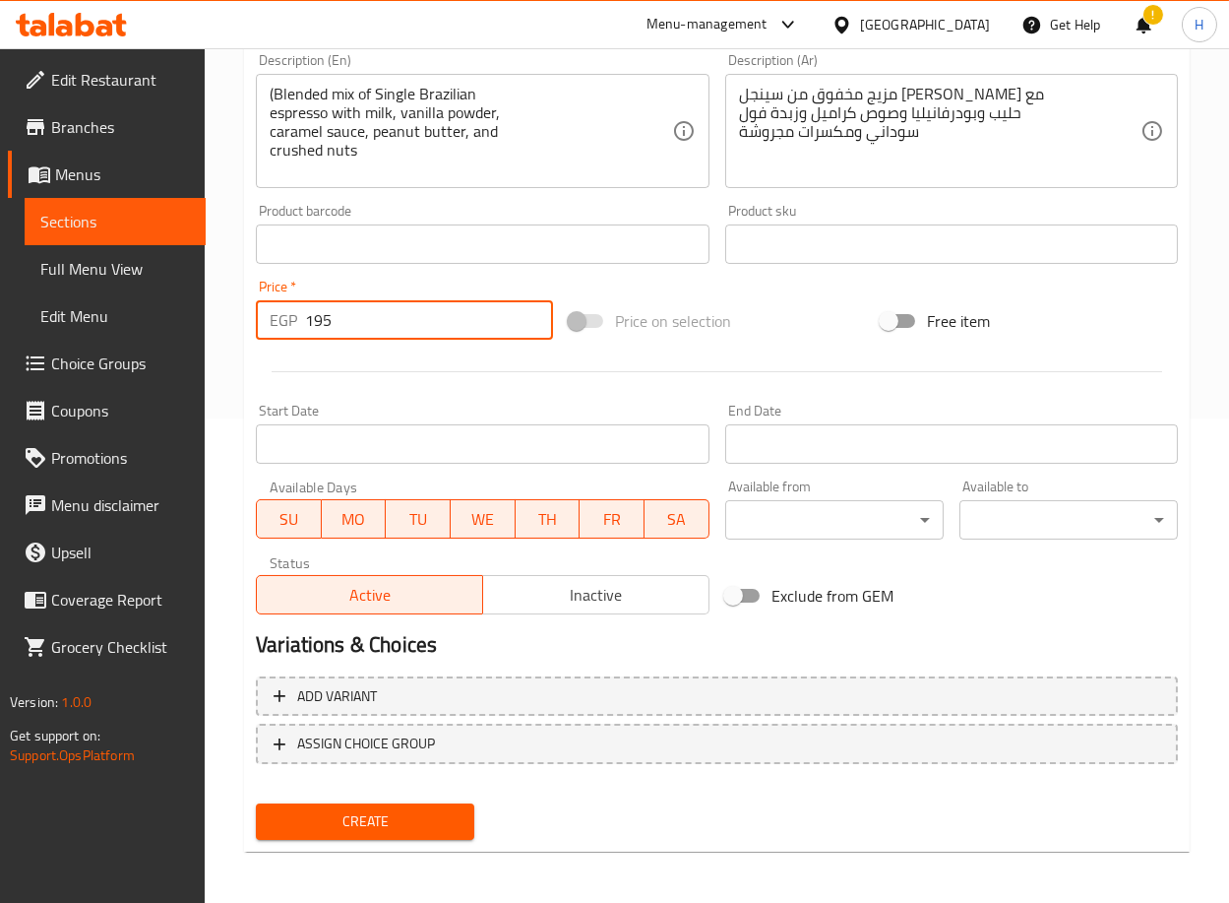
type input "195"
click at [405, 819] on span "Create" at bounding box center [365, 821] width 187 height 25
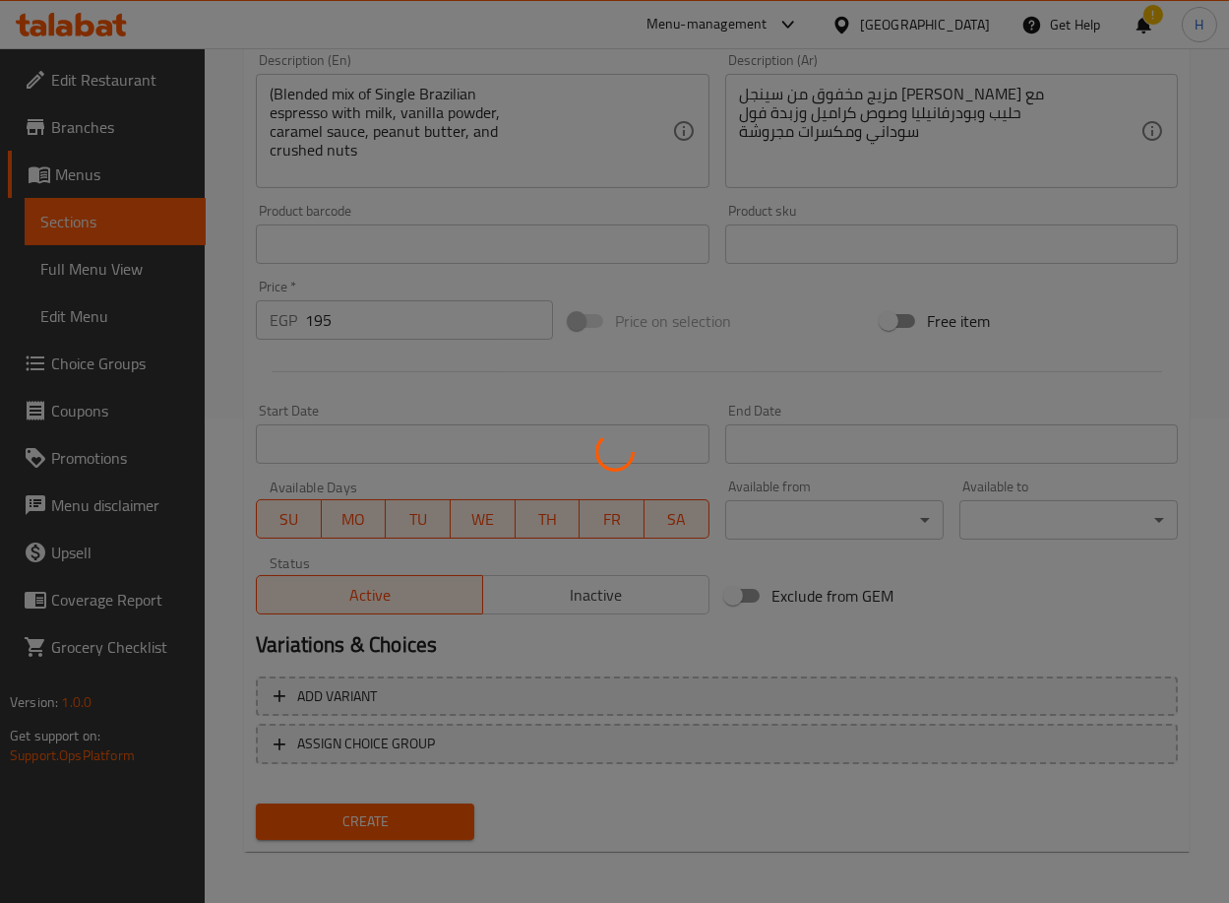
type input "0"
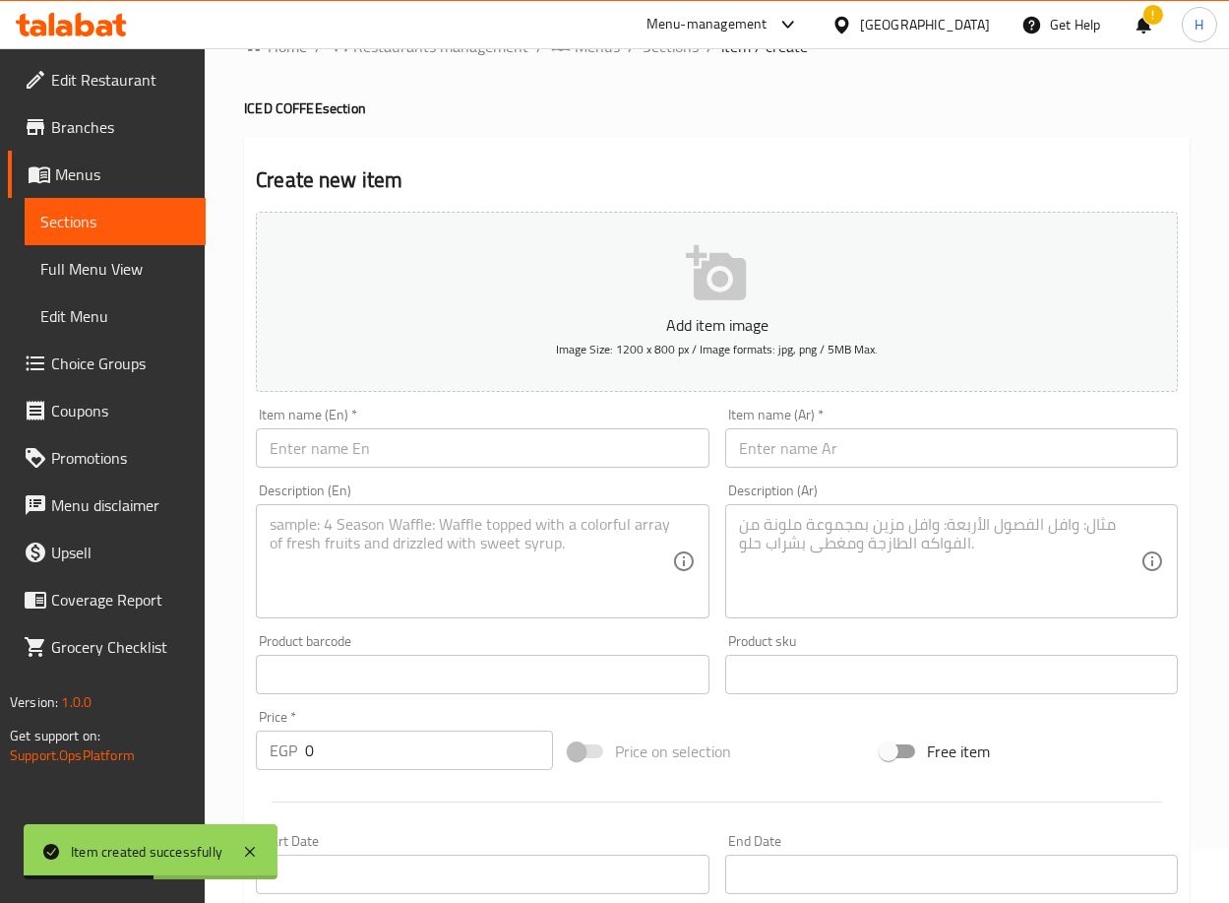
scroll to position [0, 0]
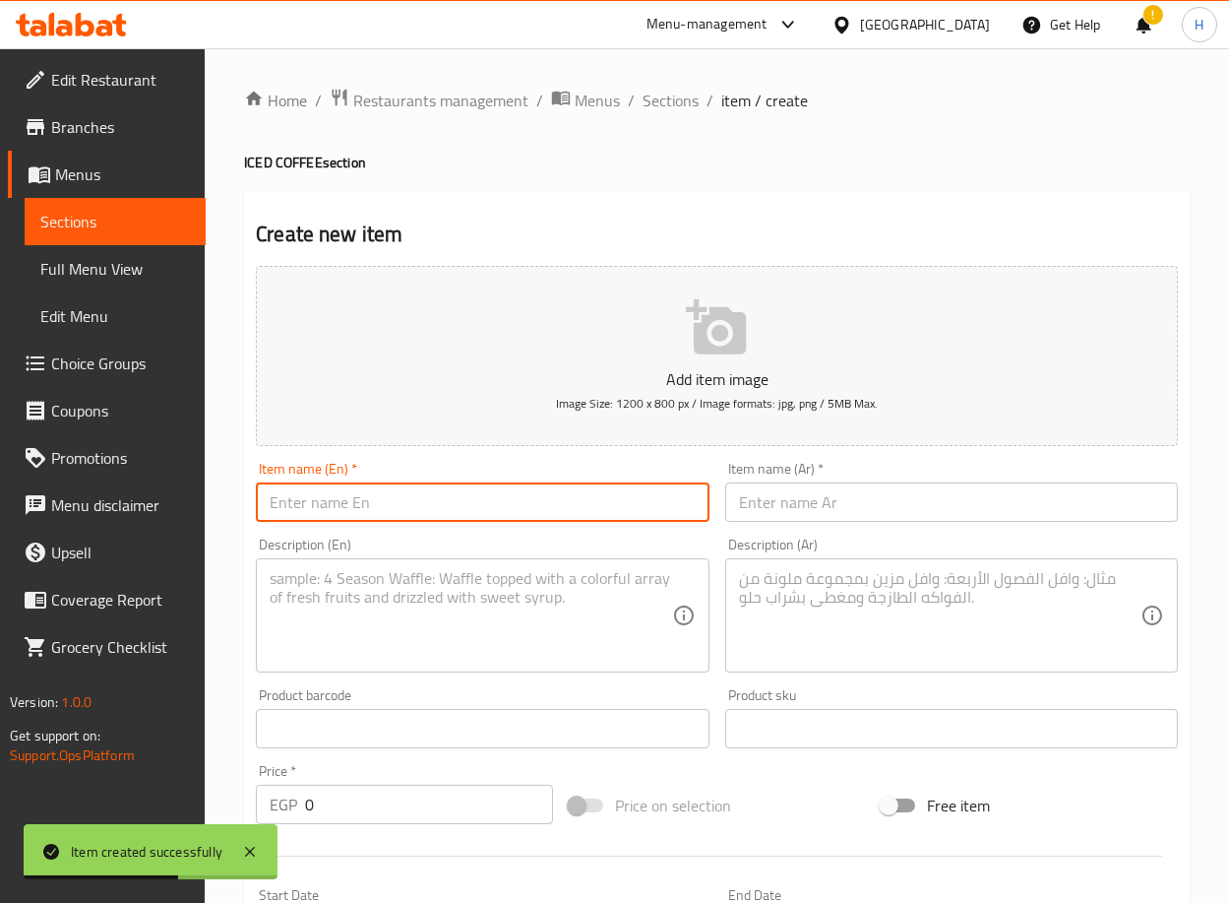
click at [513, 492] on input "text" at bounding box center [482, 501] width 453 height 39
paste input "Iced Coffee cookies Or Brownie Frappe"
type input "Iced Coffee cookies Or Brownie Frappe"
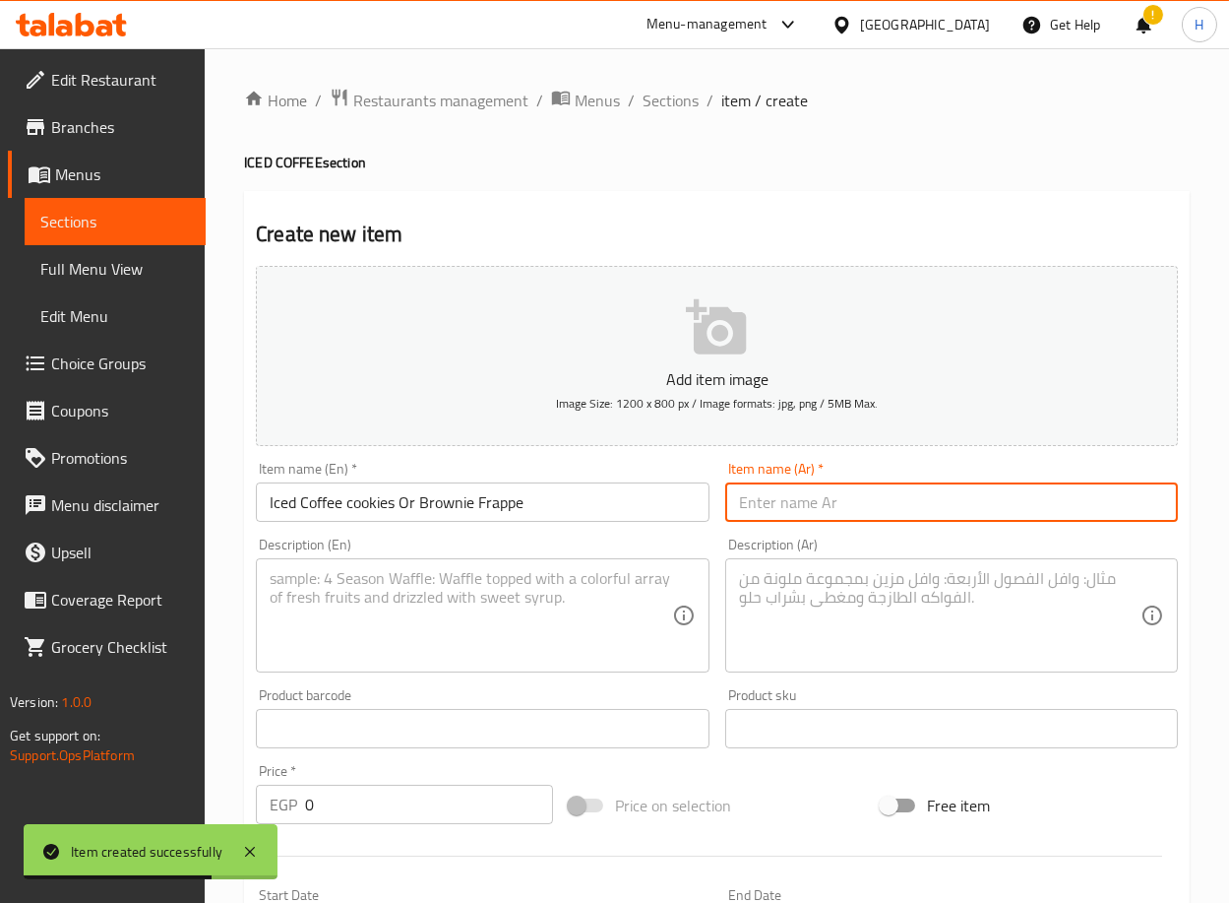
click at [893, 511] on input "text" at bounding box center [951, 501] width 453 height 39
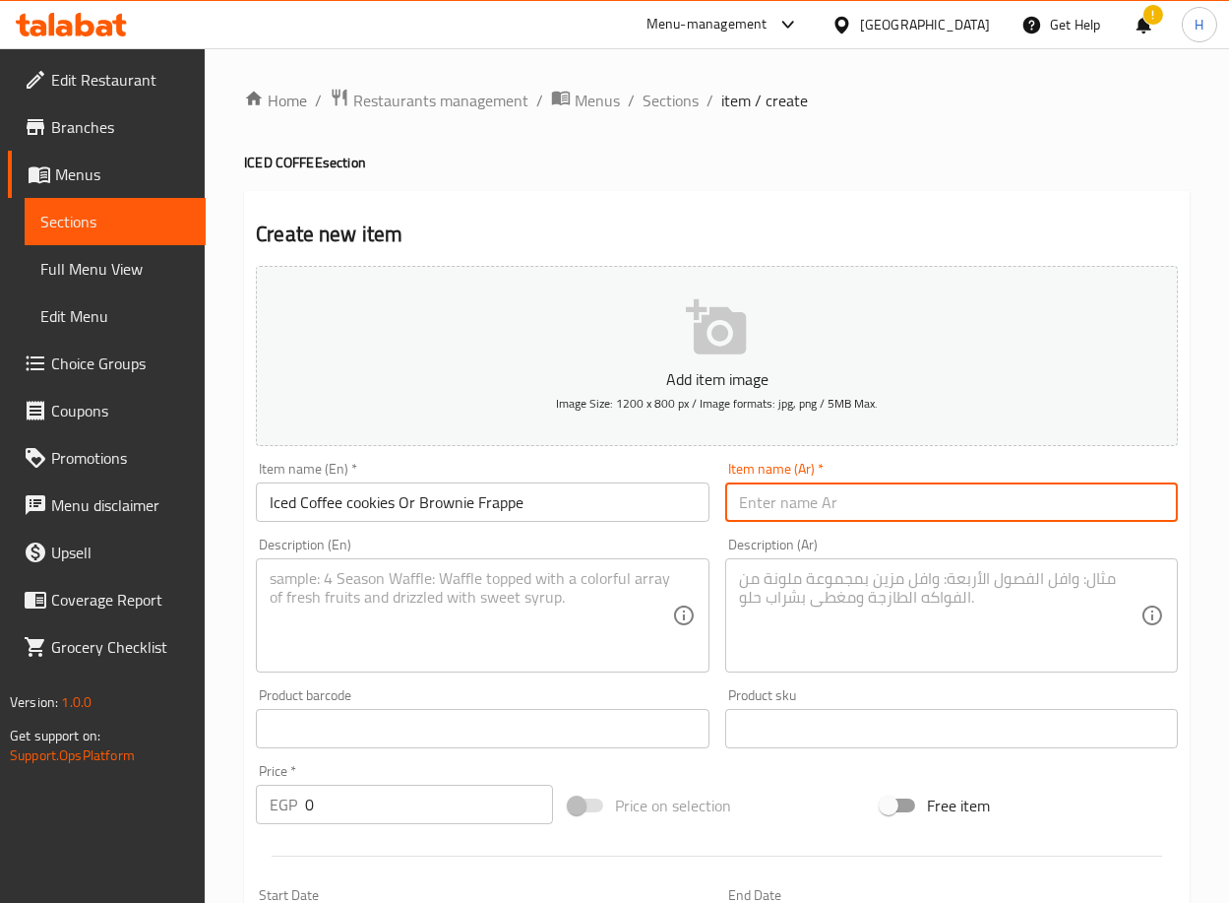
click at [1089, 499] on input "text" at bounding box center [951, 501] width 453 height 39
paste input "قهوة مثلجة كوكيز او براوني فرابيه"
type input "قهوة مثلجة كوكيز او براوني فرابيه"
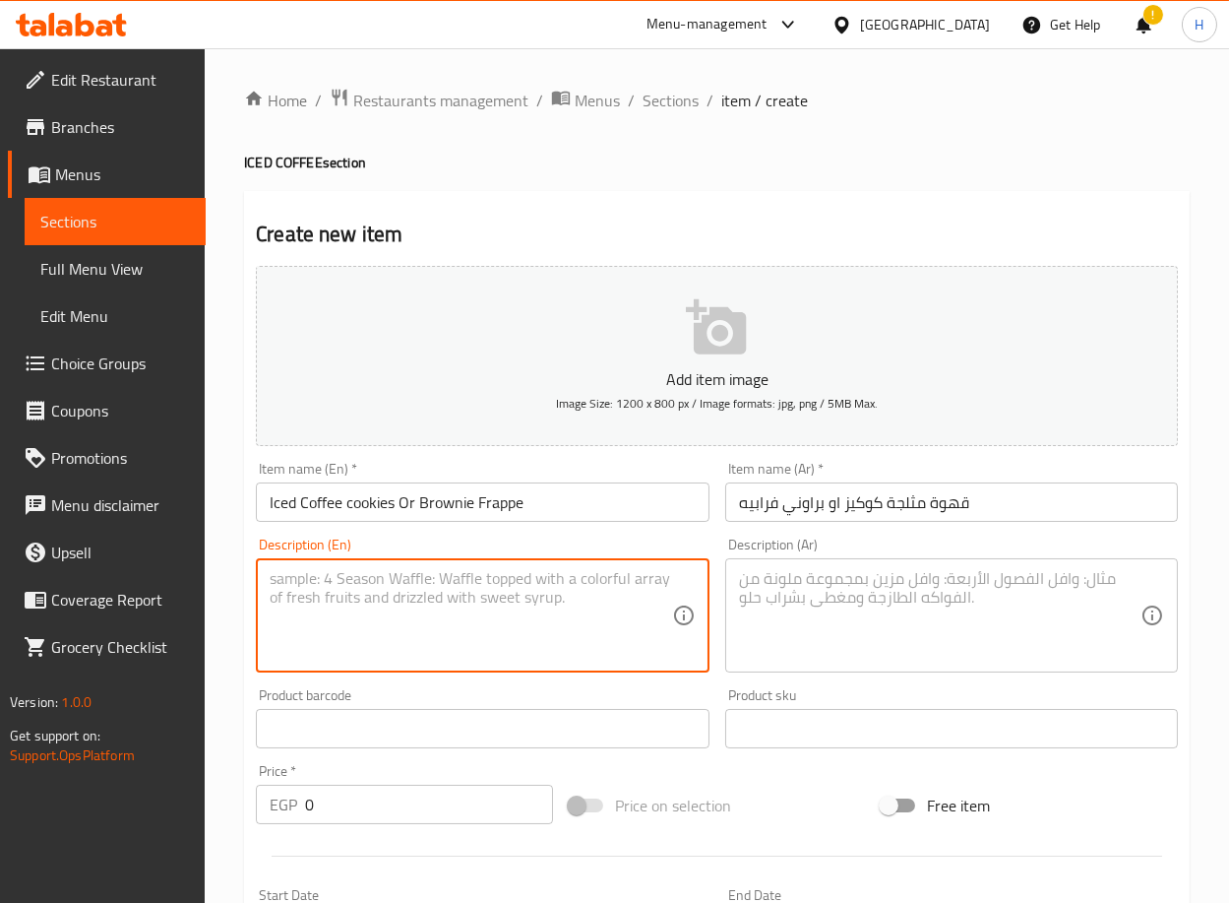
click at [510, 606] on textarea at bounding box center [471, 616] width 402 height 94
paste textarea "(Blended mix of Single Brazilian espresso with milk, vanilla powder, dark choco…"
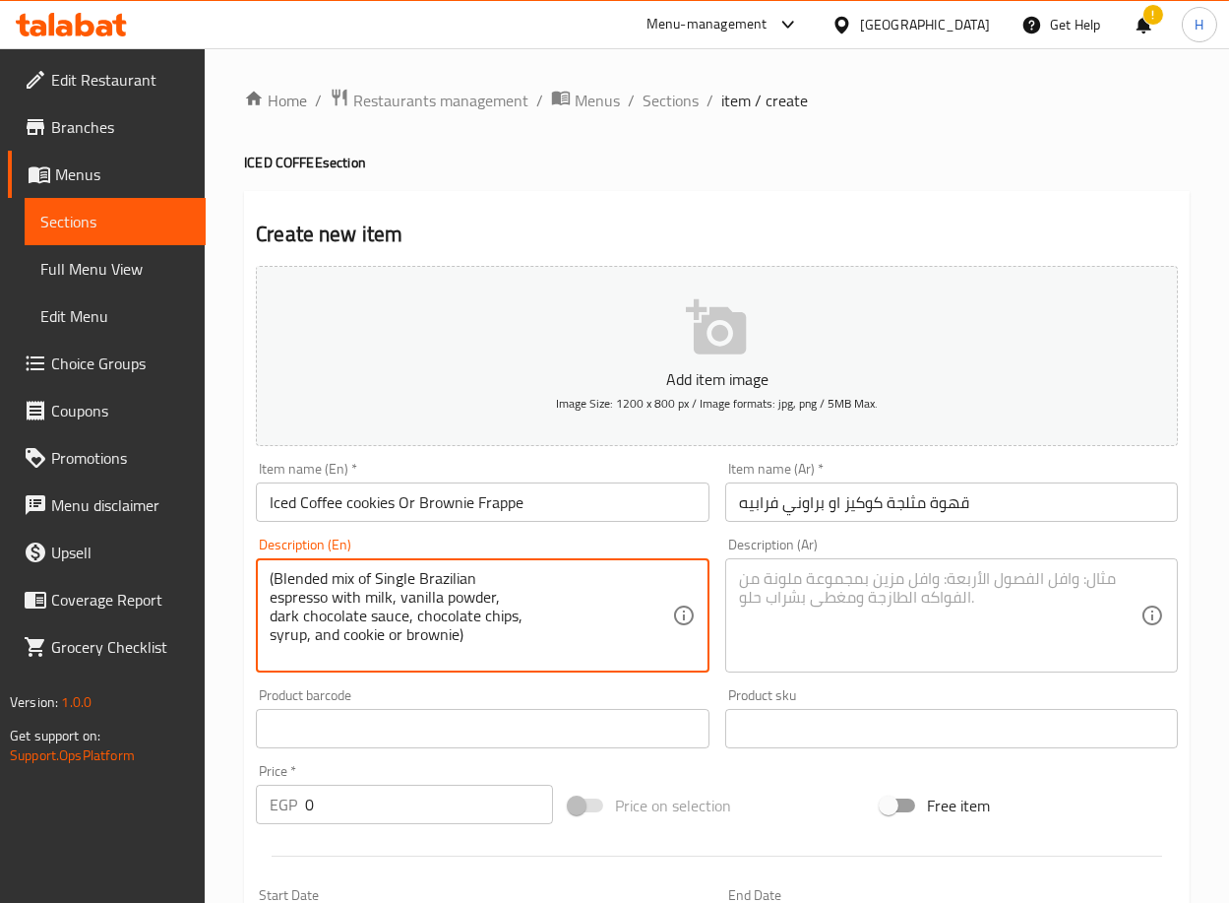
type textarea "(Blended mix of Single Brazilian espresso with milk, vanilla powder, dark choco…"
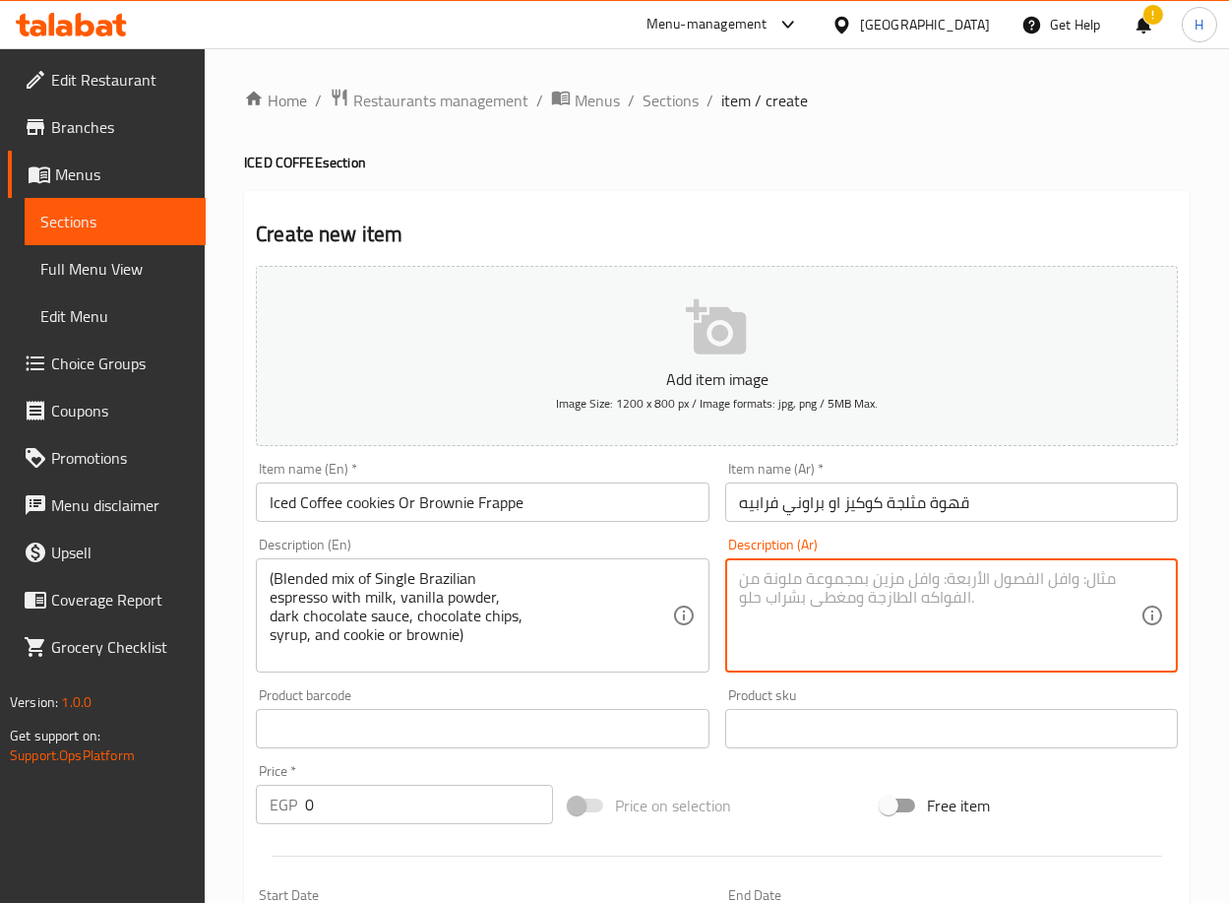
click at [887, 591] on textarea at bounding box center [940, 616] width 402 height 94
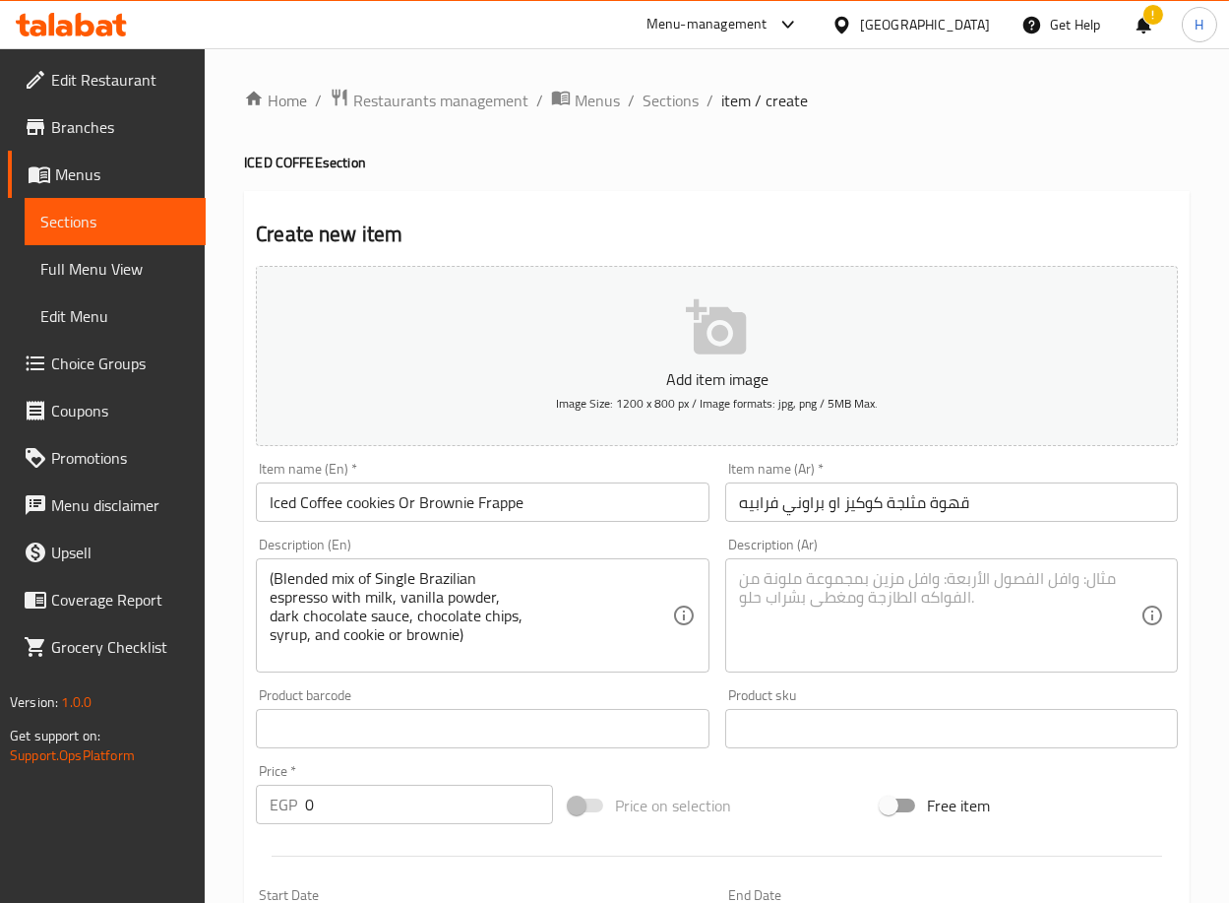
click at [1055, 630] on textarea at bounding box center [940, 616] width 402 height 94
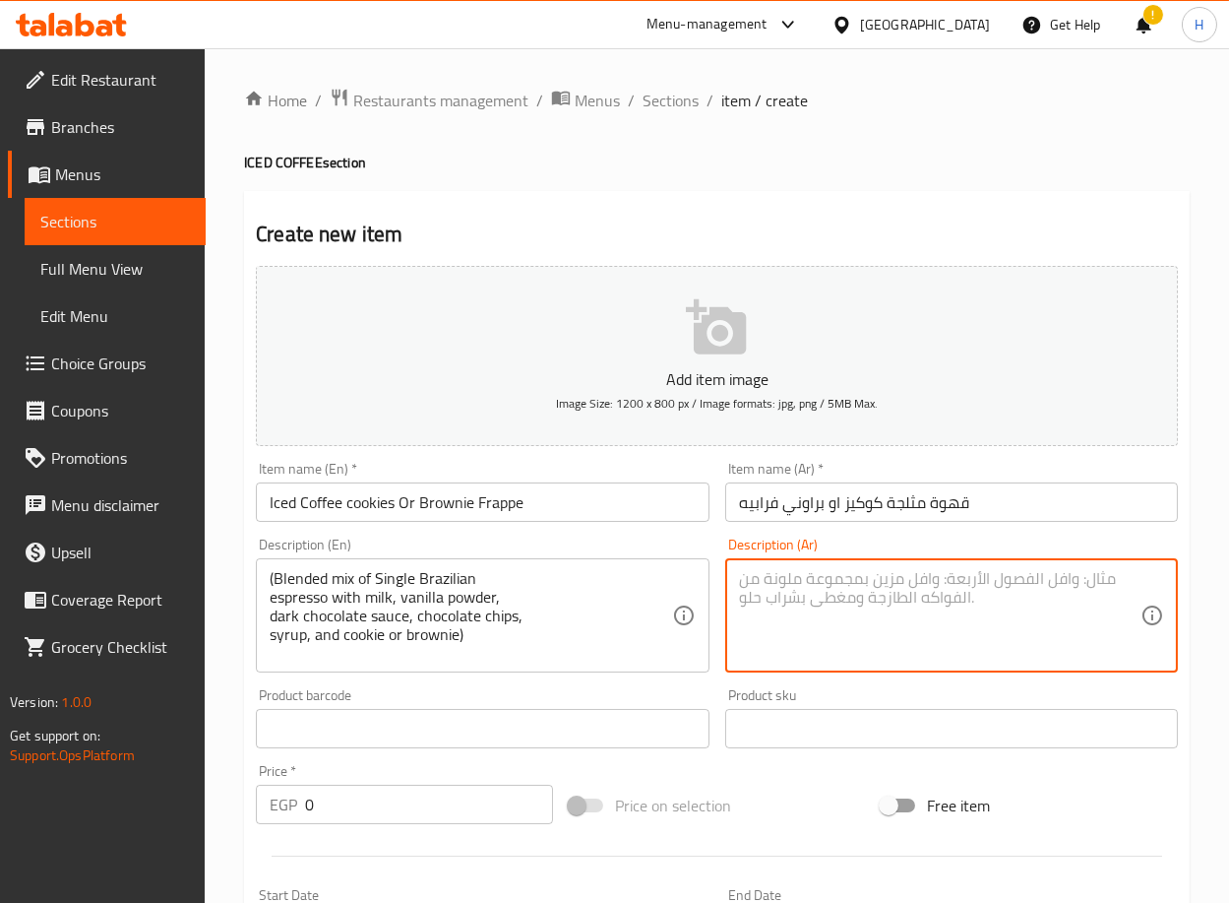
paste textarea "مزيج مخفوق من سينجل [PERSON_NAME] مع حليب وبودرفانيليا وصوص دارك شوكلت وشوكلت ش…"
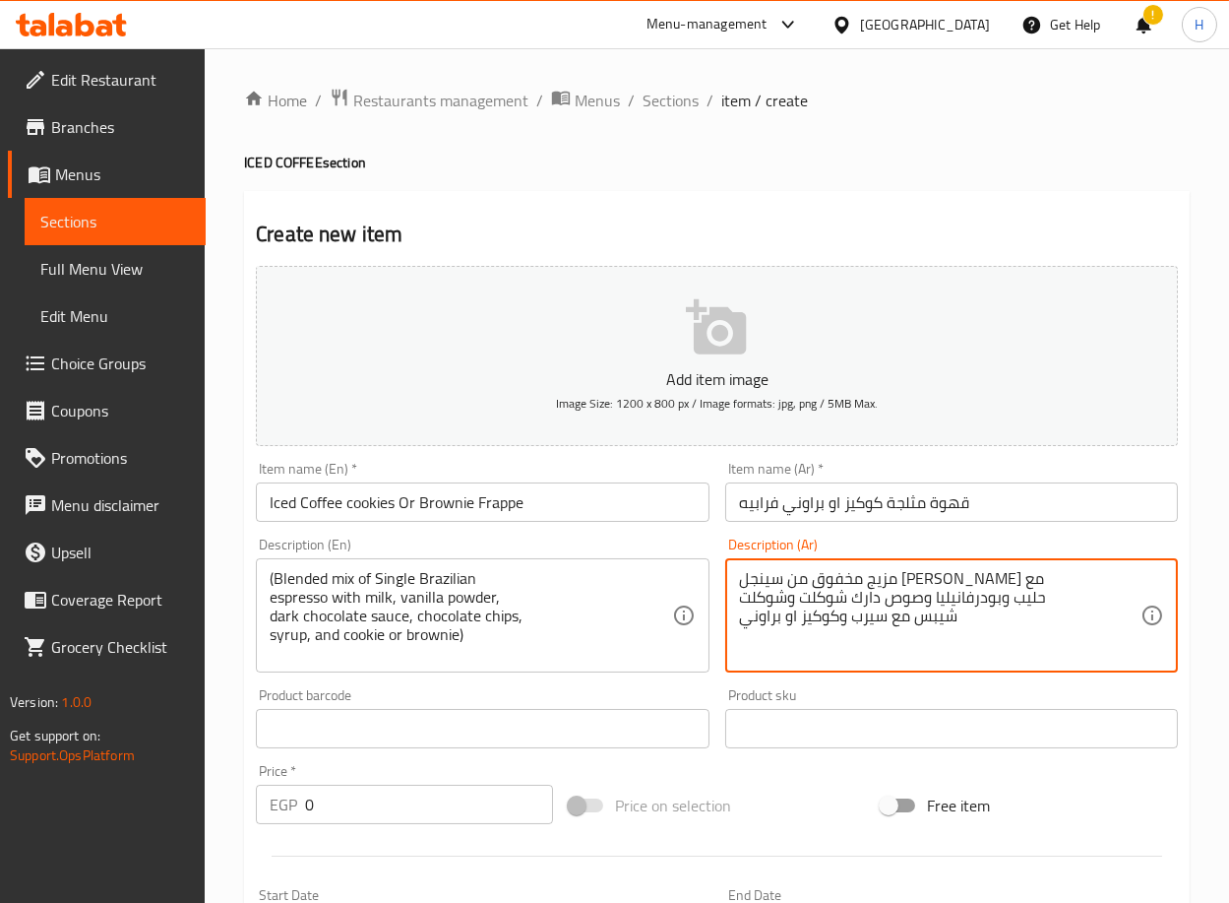
type textarea "مزيج مخفوق من سينجل [PERSON_NAME] مع حليب وبودرفانيليا وصوص دارك شوكلت وشوكلت ش…"
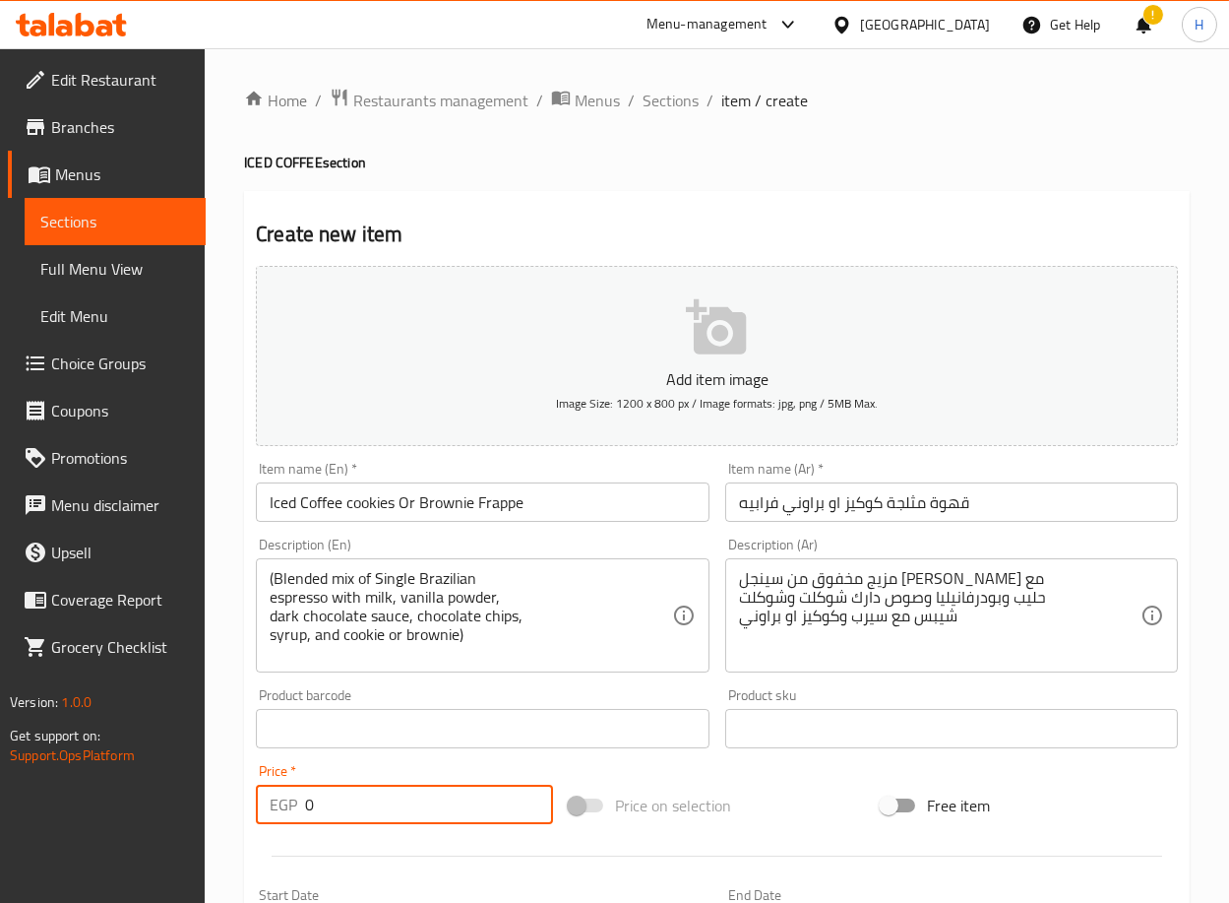
drag, startPoint x: 341, startPoint y: 789, endPoint x: 285, endPoint y: 805, distance: 57.3
click at [285, 805] on div "EGP 0 Price *" at bounding box center [404, 804] width 297 height 39
type input "205"
click at [231, 776] on div "Home / Restaurants management / Menus / Sections / item / create ICED COFFEE se…" at bounding box center [717, 719] width 1025 height 1343
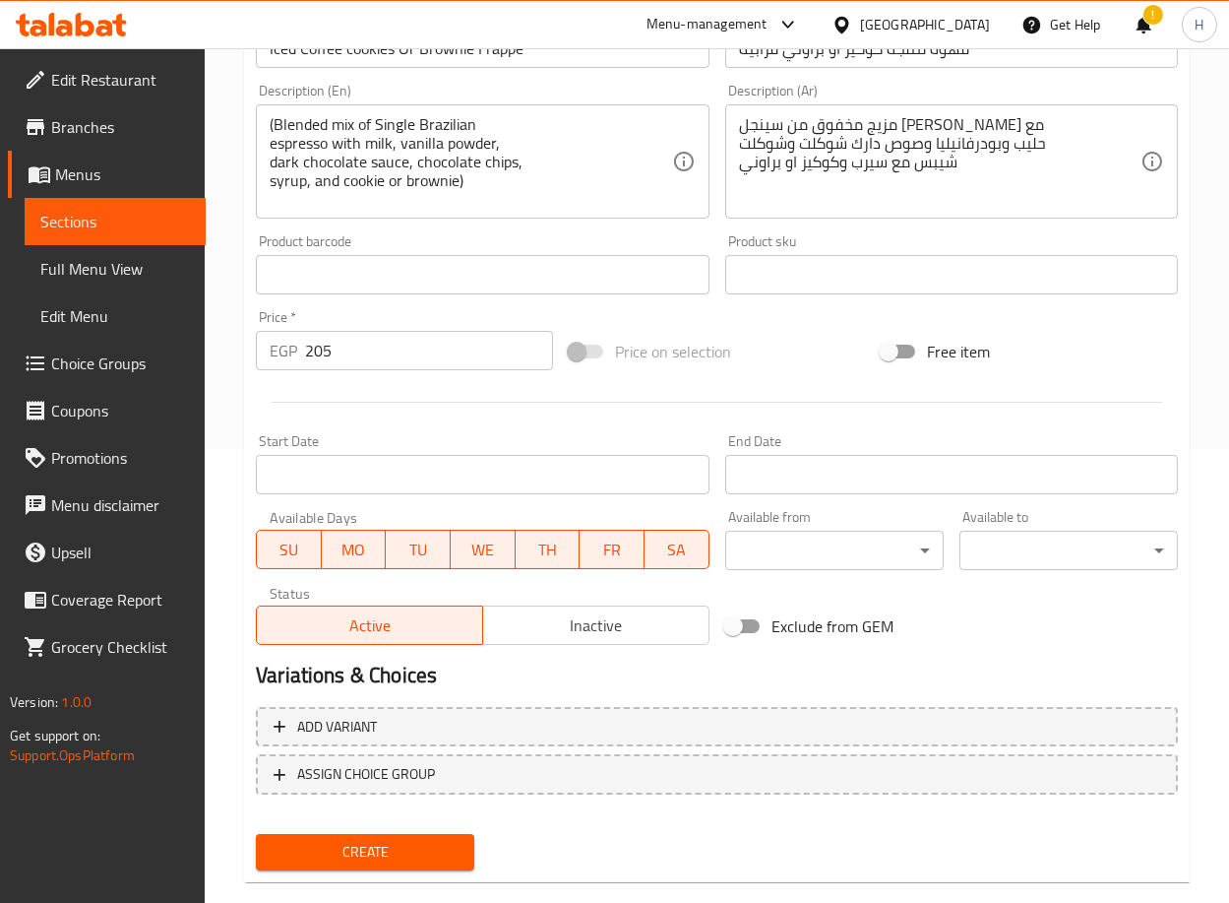
scroll to position [467, 0]
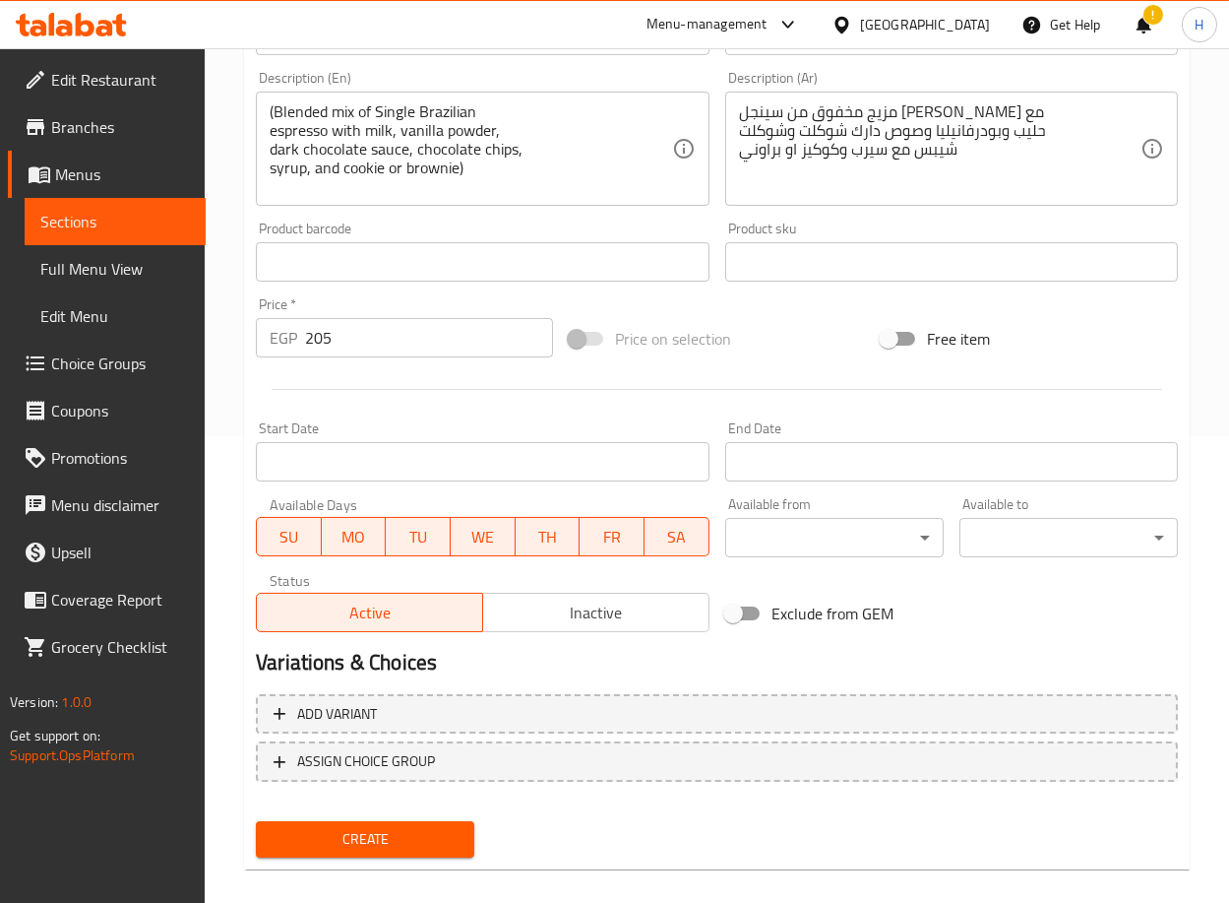
click at [389, 827] on span "Create" at bounding box center [365, 839] width 187 height 25
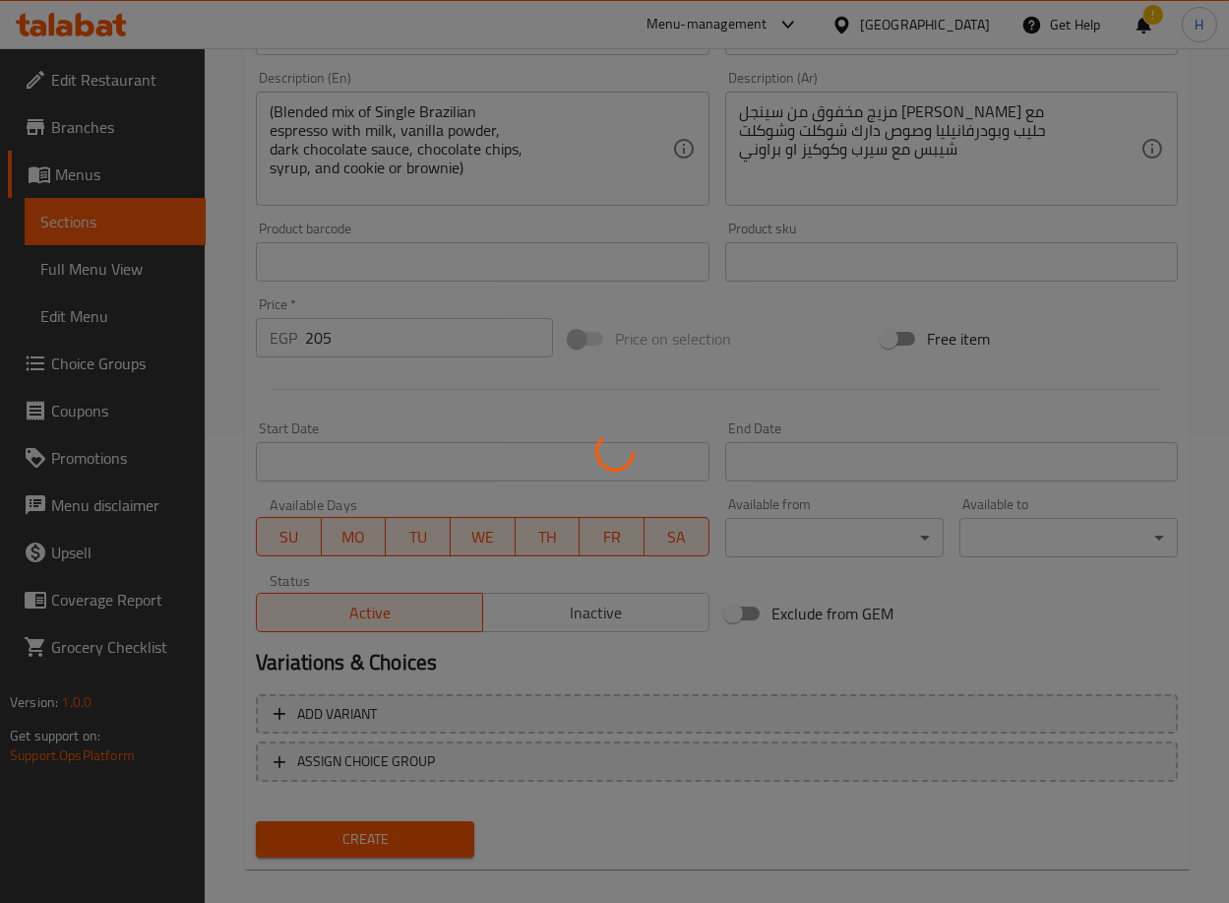
type input "0"
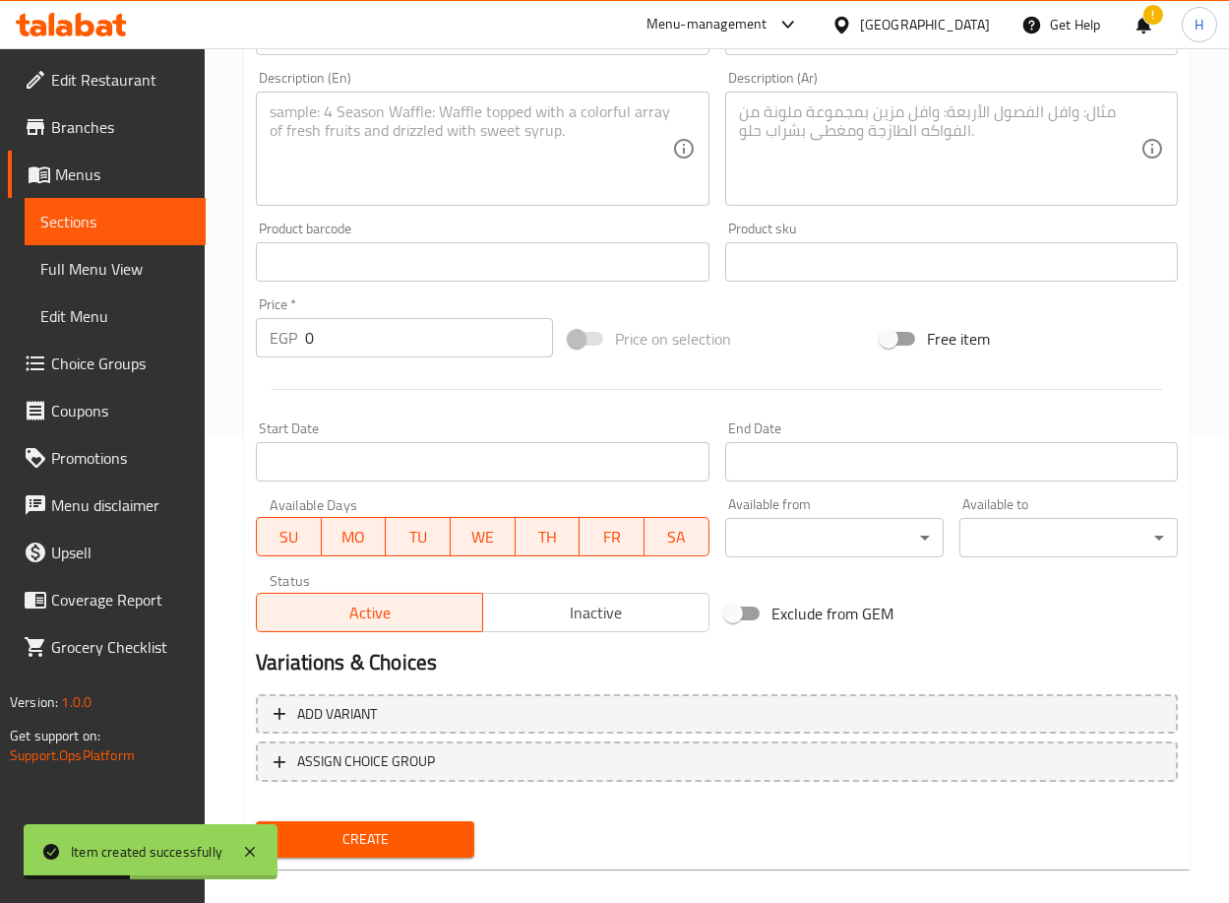
scroll to position [0, 0]
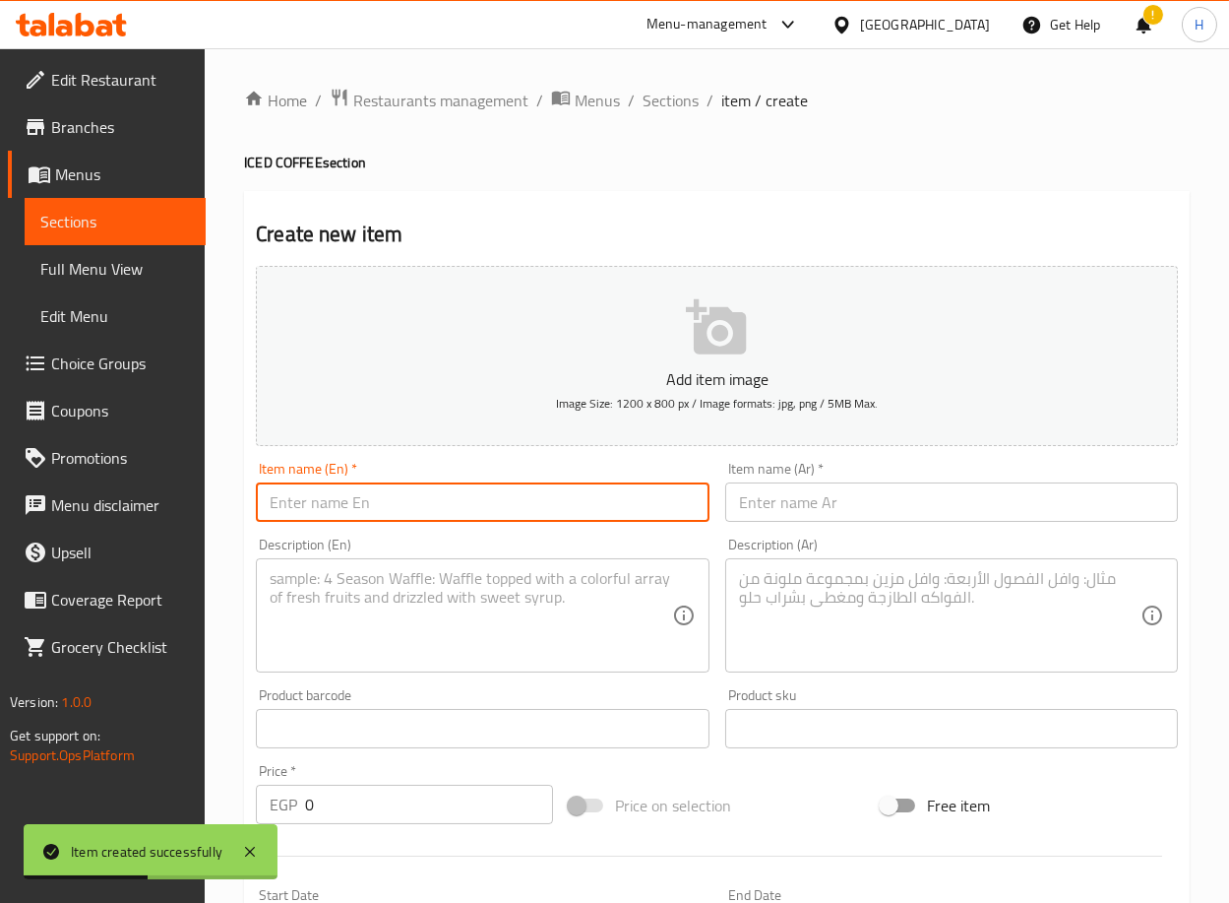
click at [481, 496] on input "text" at bounding box center [482, 501] width 453 height 39
paste input "Iced Coffee pistachio Frappe"
type input "Iced Coffee pistachio Frappe"
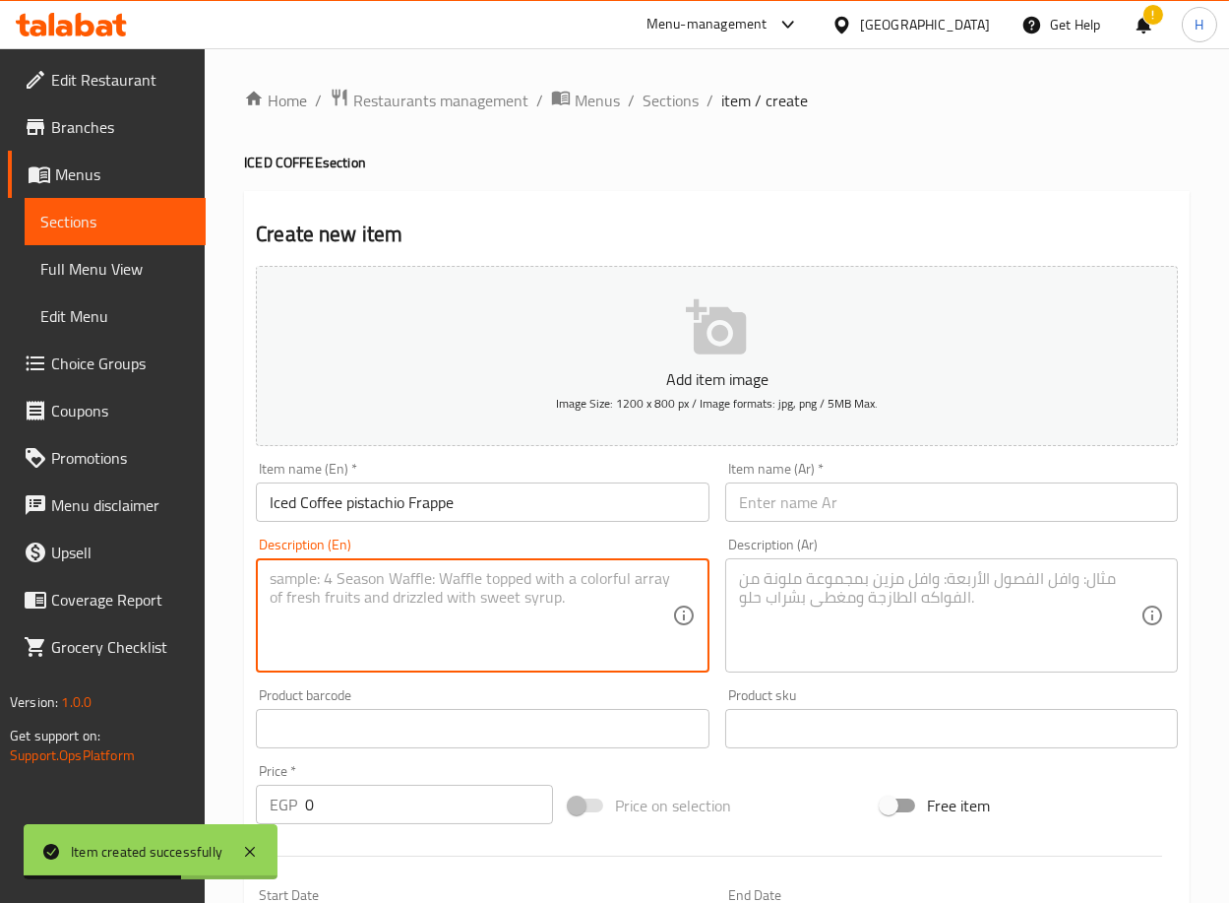
click at [545, 609] on textarea at bounding box center [471, 616] width 402 height 94
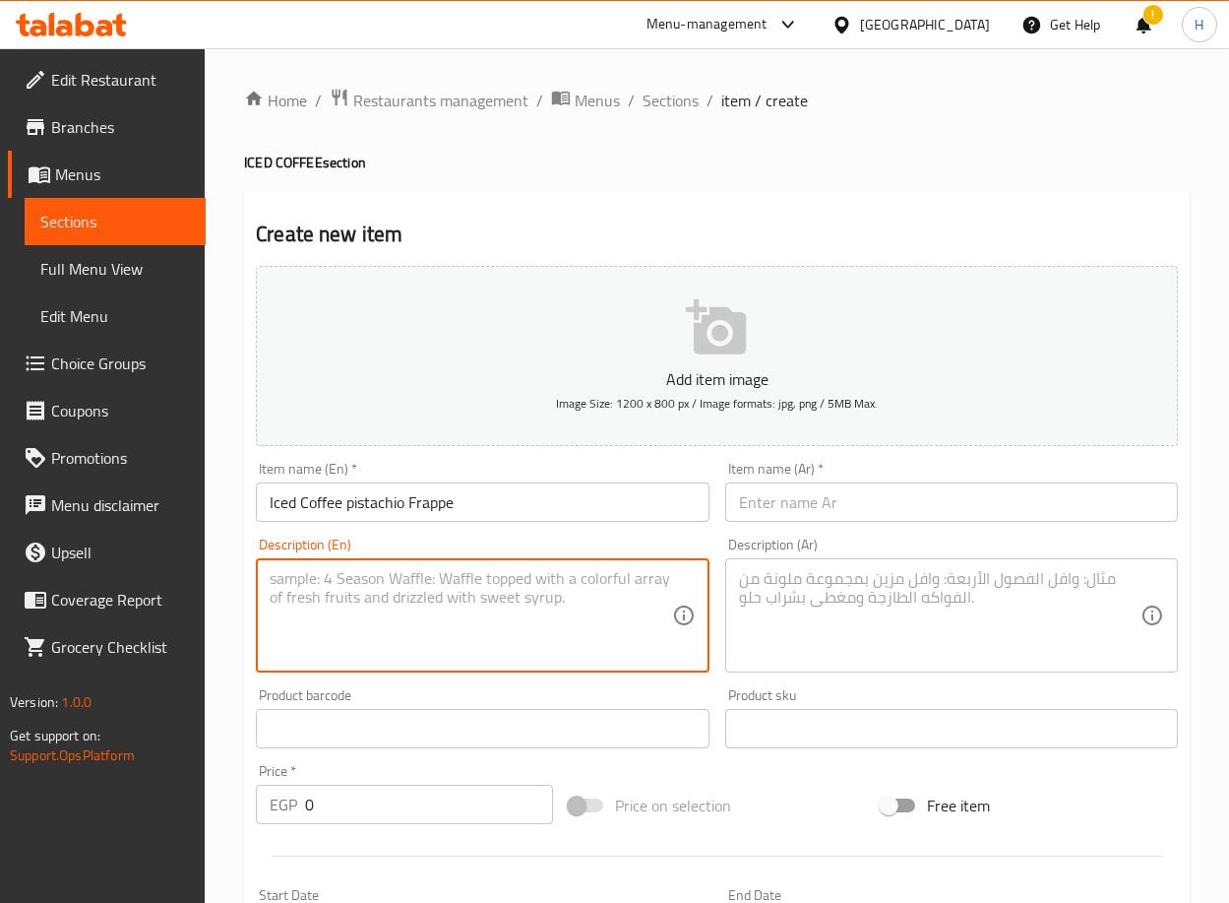
click at [449, 643] on textarea at bounding box center [471, 616] width 402 height 94
paste textarea "(Blended mix of Single Brazilian espresso with milk, vanilla powder, pistachio …"
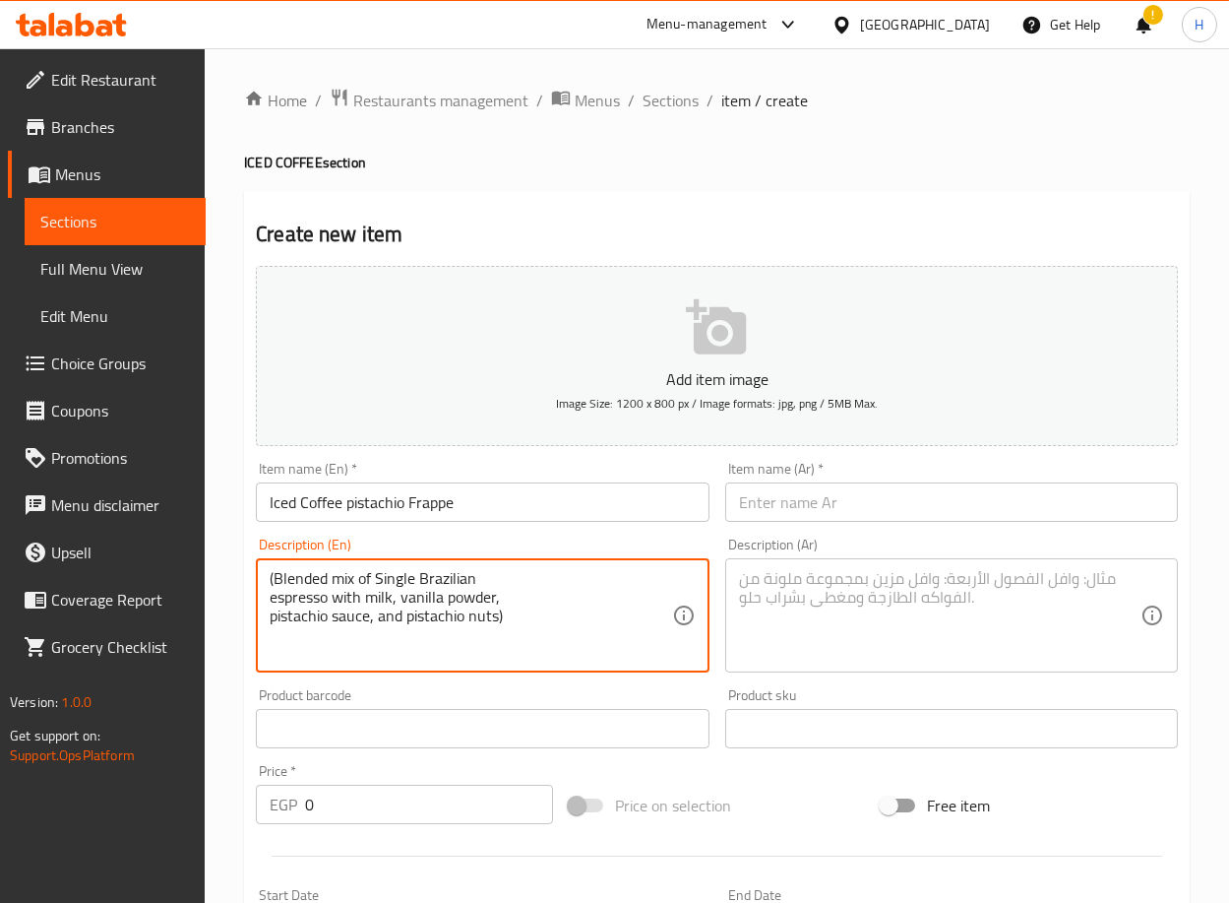
type textarea "(Blended mix of Single Brazilian espresso with milk, vanilla powder, pistachio …"
click at [858, 512] on input "text" at bounding box center [951, 501] width 453 height 39
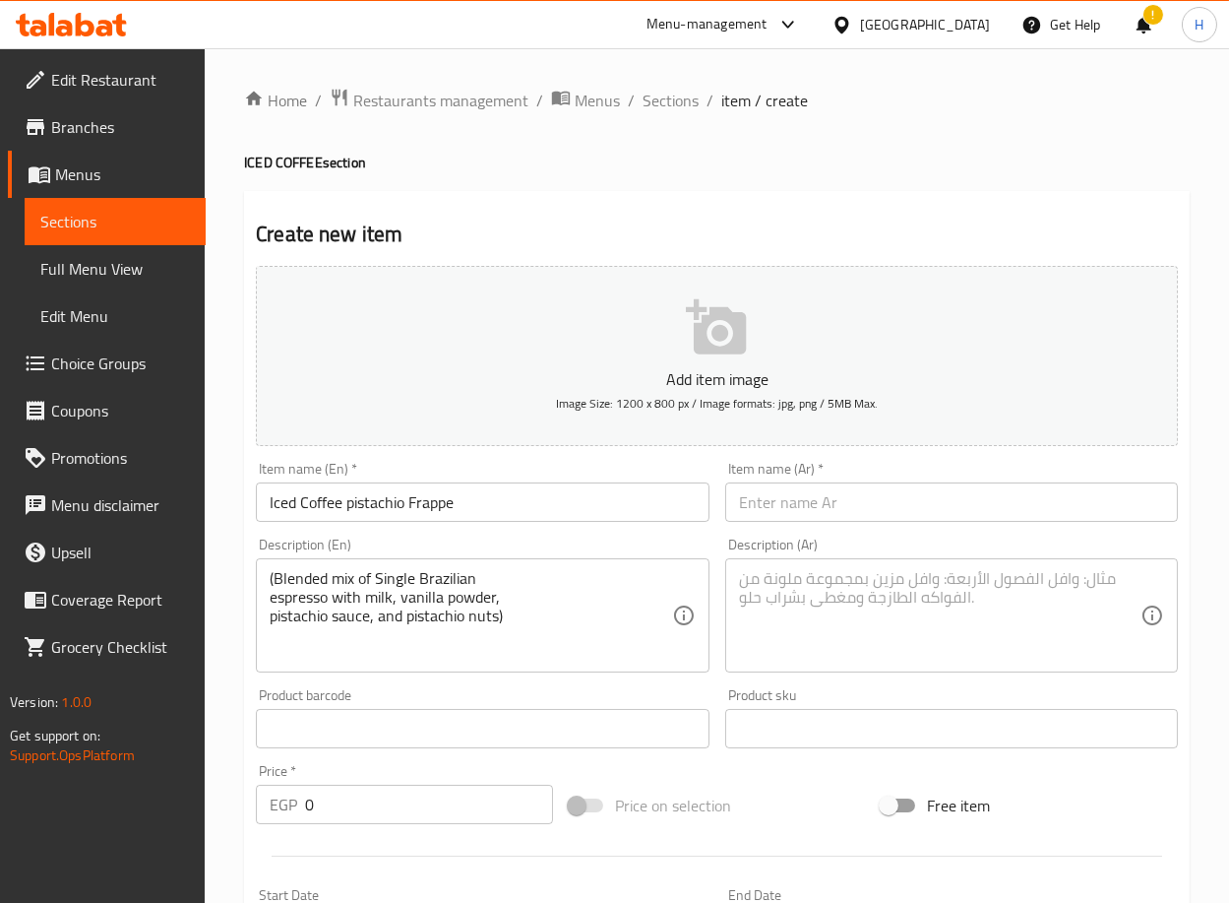
click at [955, 497] on input "text" at bounding box center [951, 501] width 453 height 39
paste input "قهوة مثلجة [PERSON_NAME]"
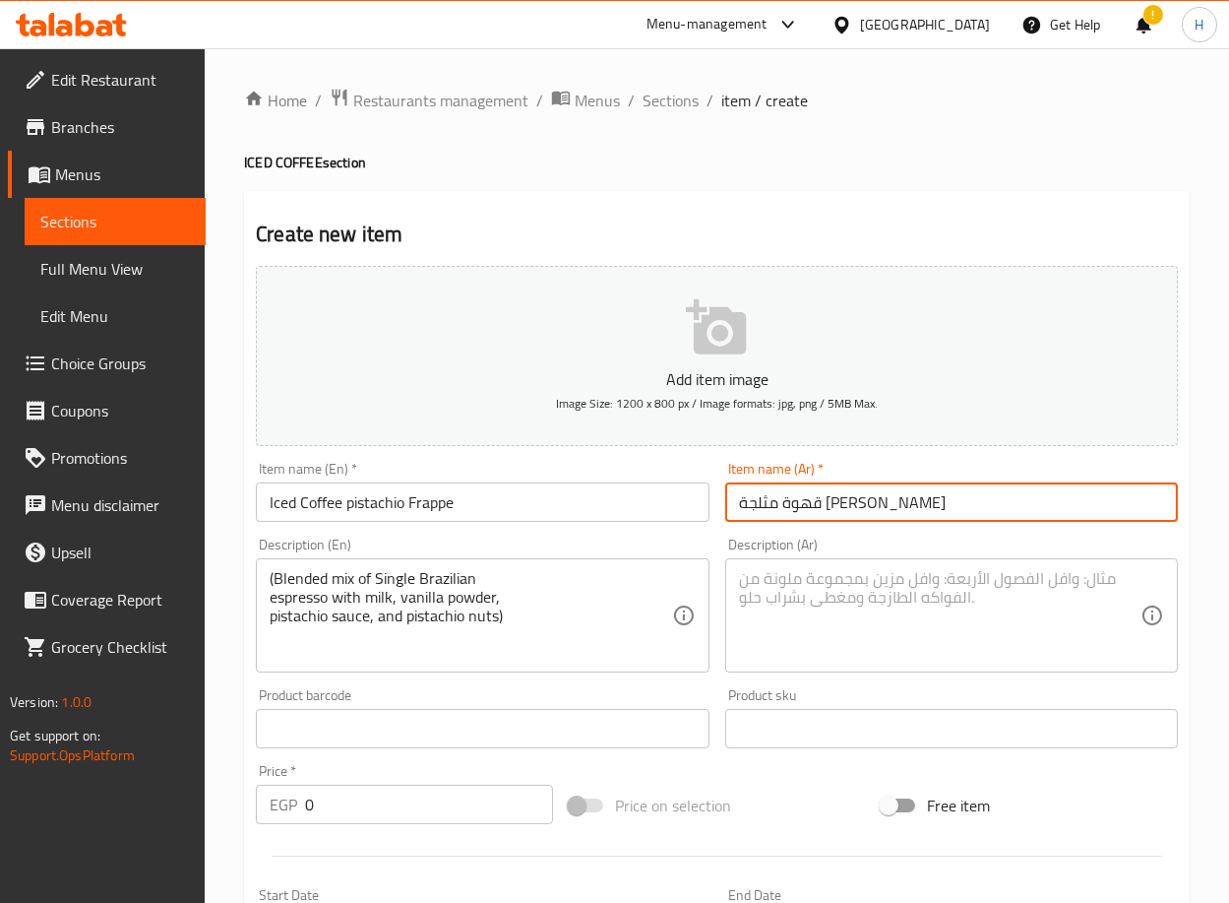
type input "قهوة مثلجة [PERSON_NAME]"
click at [899, 588] on textarea at bounding box center [940, 616] width 402 height 94
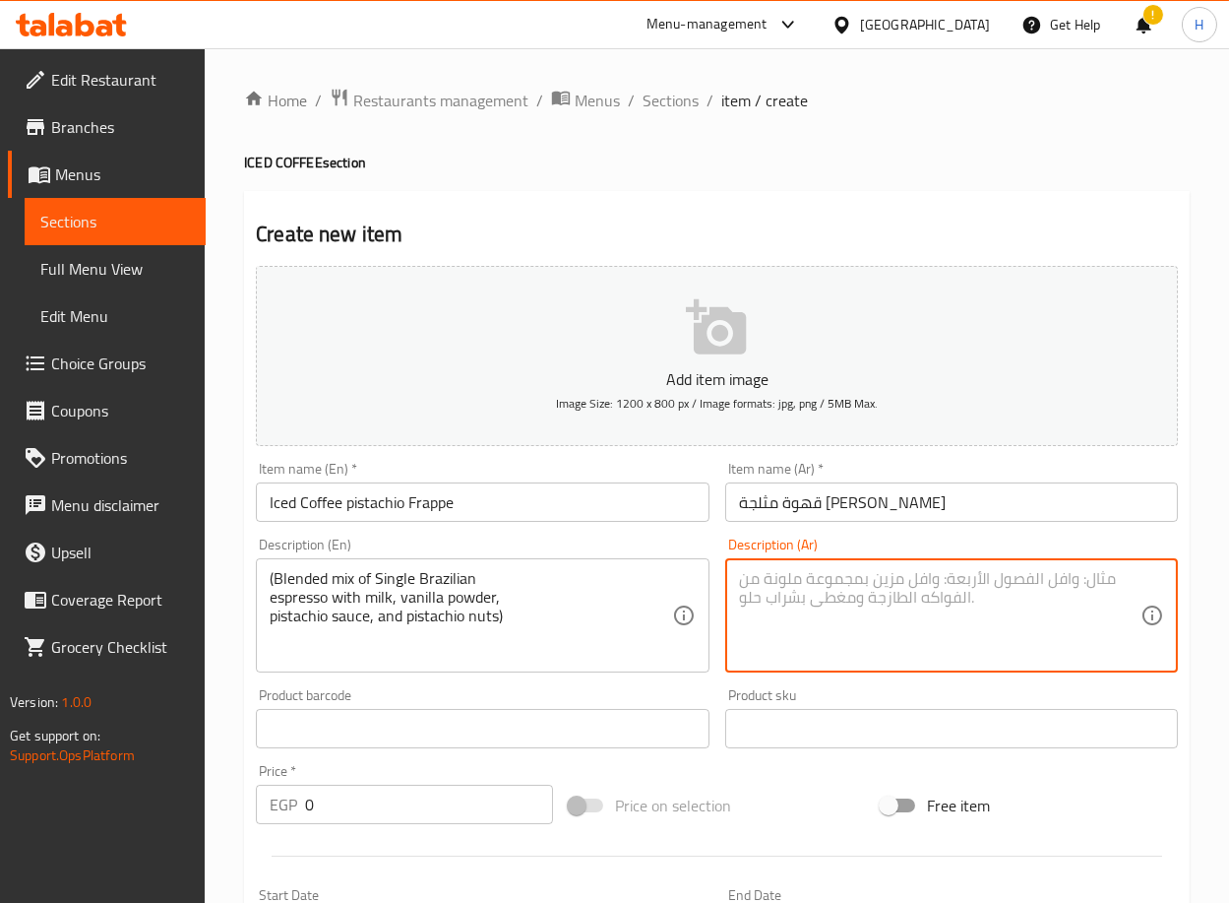
click at [981, 602] on textarea at bounding box center [940, 616] width 402 height 94
paste textarea "مزيج مخفوق من سينجل [PERSON_NAME] مع حليب وبودرفانيليا وصوص ومكسرات الفستق"
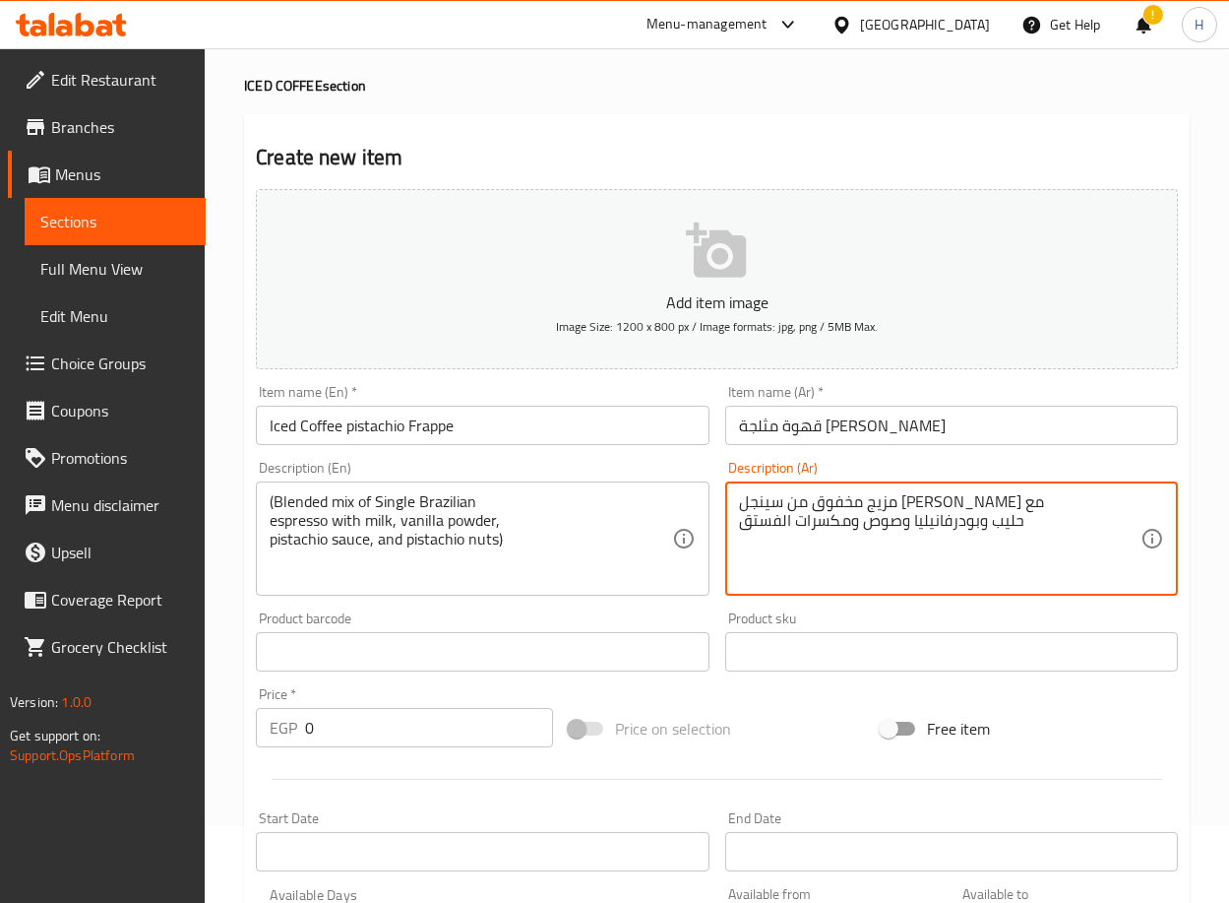
type textarea "مزيج مخفوق من سينجل [PERSON_NAME] مع حليب وبودرفانيليا وصوص ومكسرات الفستق"
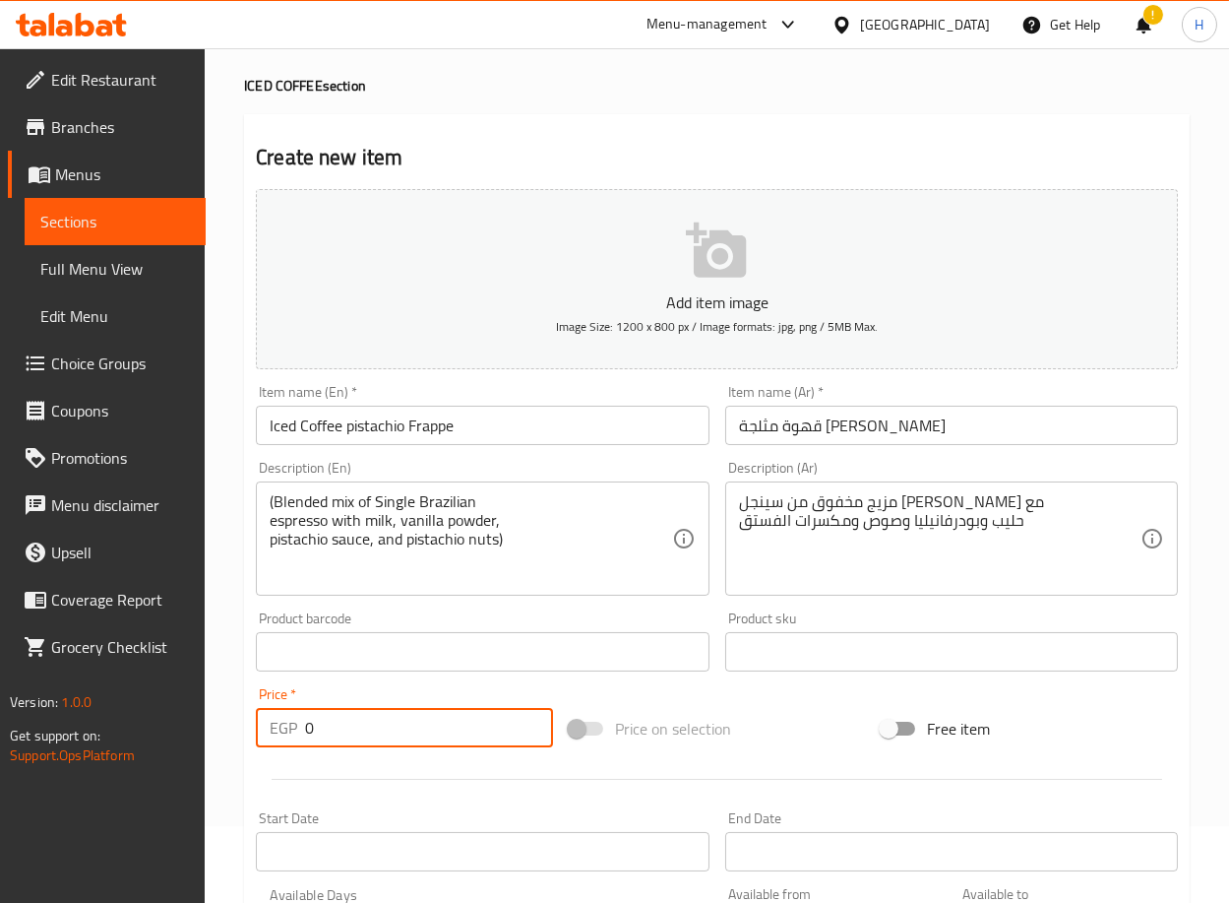
drag, startPoint x: 285, startPoint y: 737, endPoint x: 274, endPoint y: 734, distance: 12.2
click at [274, 734] on div "EGP 0 Price *" at bounding box center [404, 727] width 297 height 39
type input "225"
click at [238, 776] on div "Home / Restaurants management / Menus / Sections / item / create ICED COFFEE se…" at bounding box center [717, 642] width 1025 height 1343
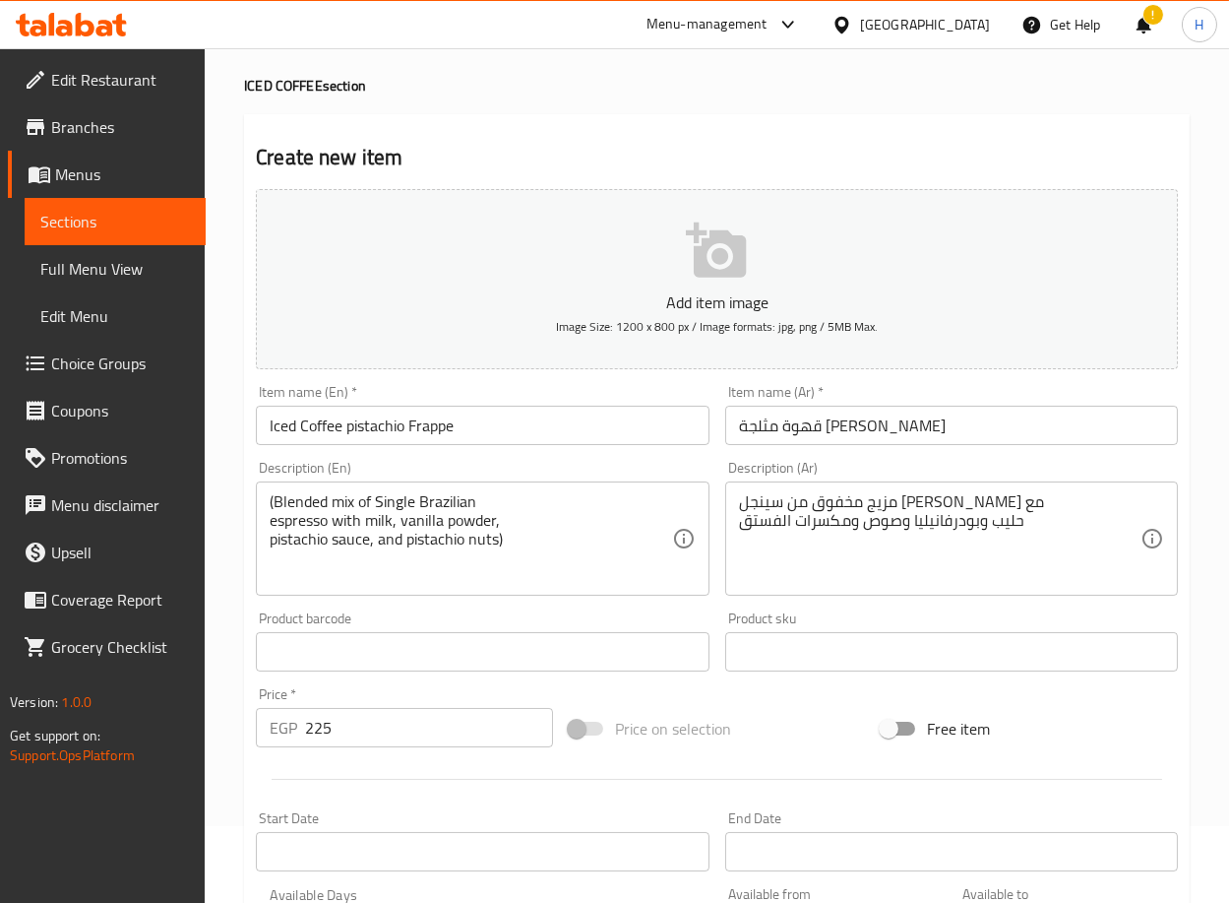
scroll to position [484, 0]
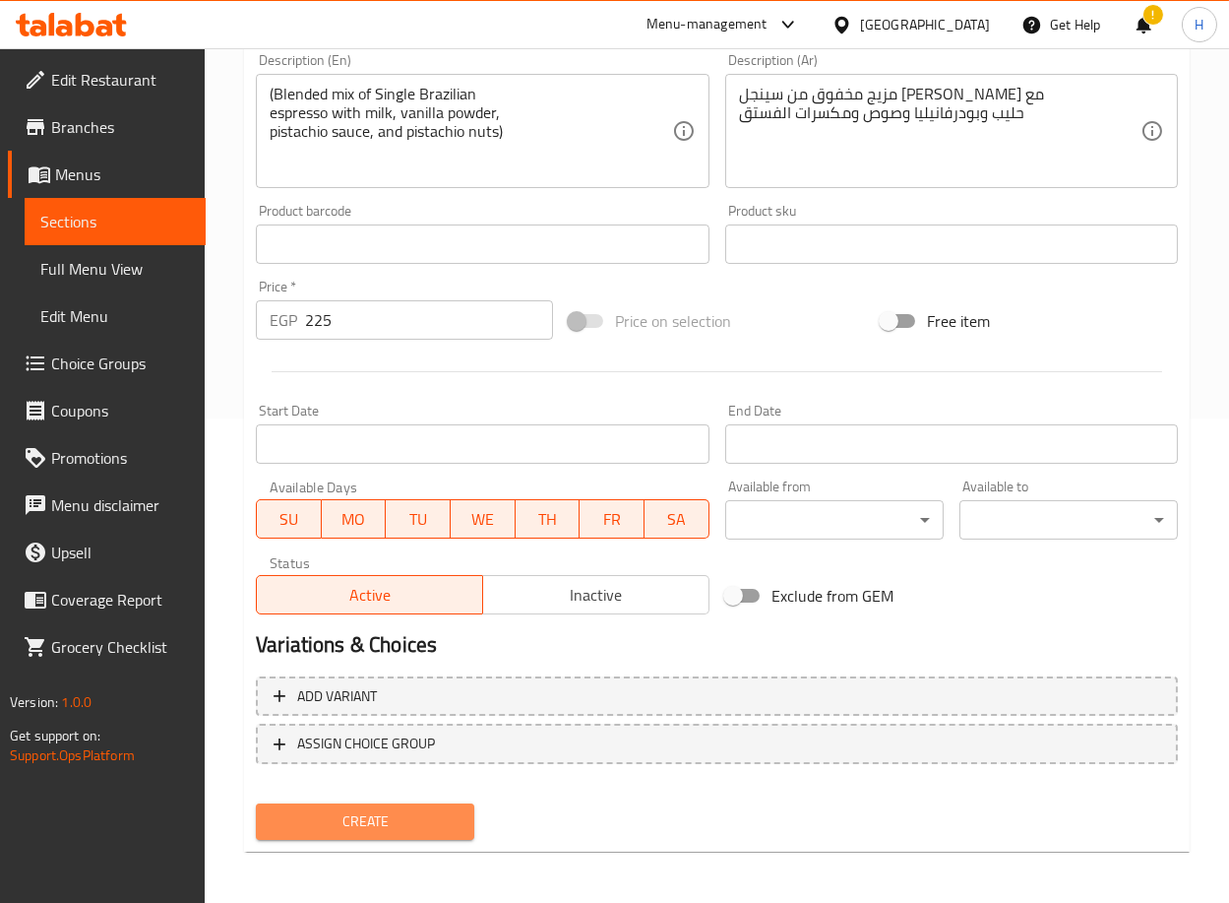
click at [357, 831] on button "Create" at bounding box center [365, 821] width 219 height 36
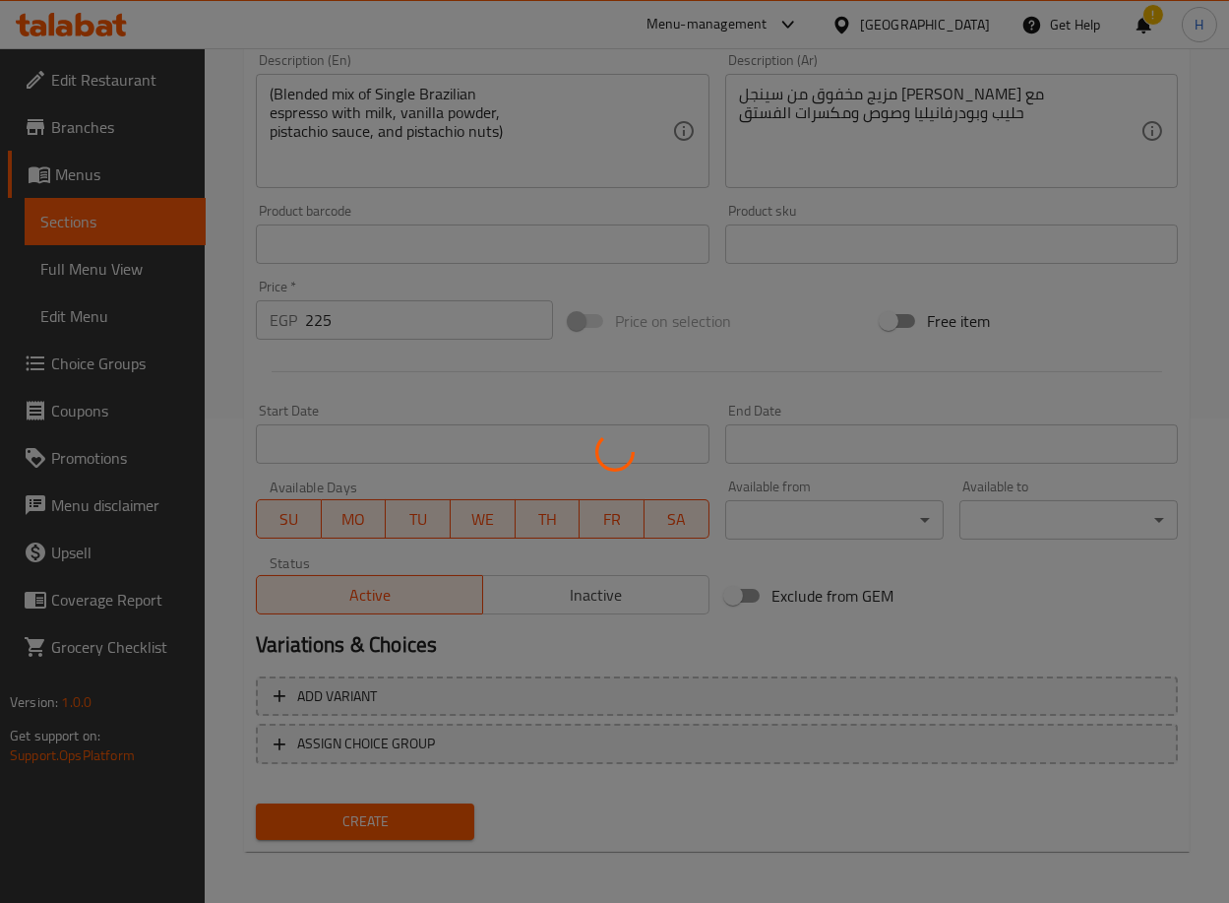
type input "0"
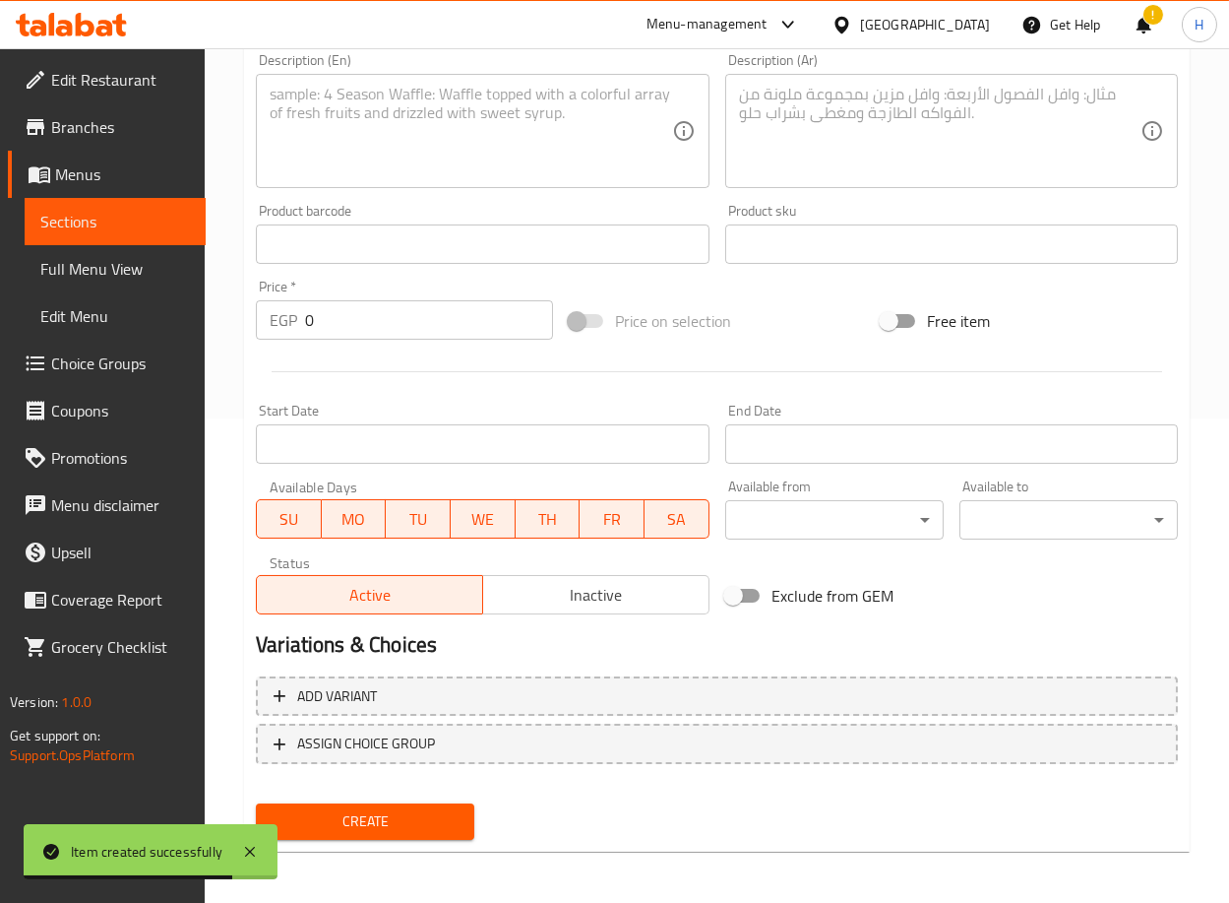
scroll to position [0, 0]
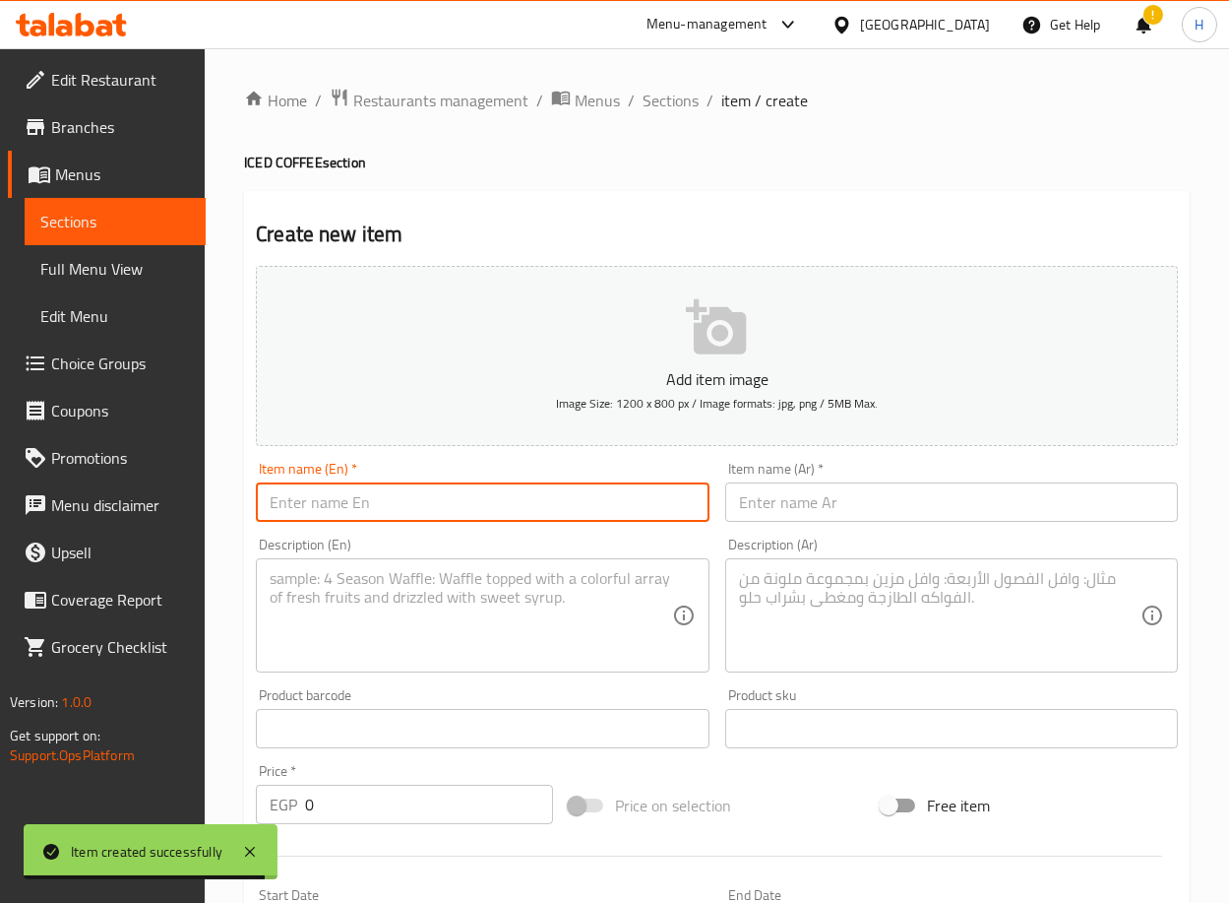
click at [490, 501] on input "text" at bounding box center [482, 501] width 453 height 39
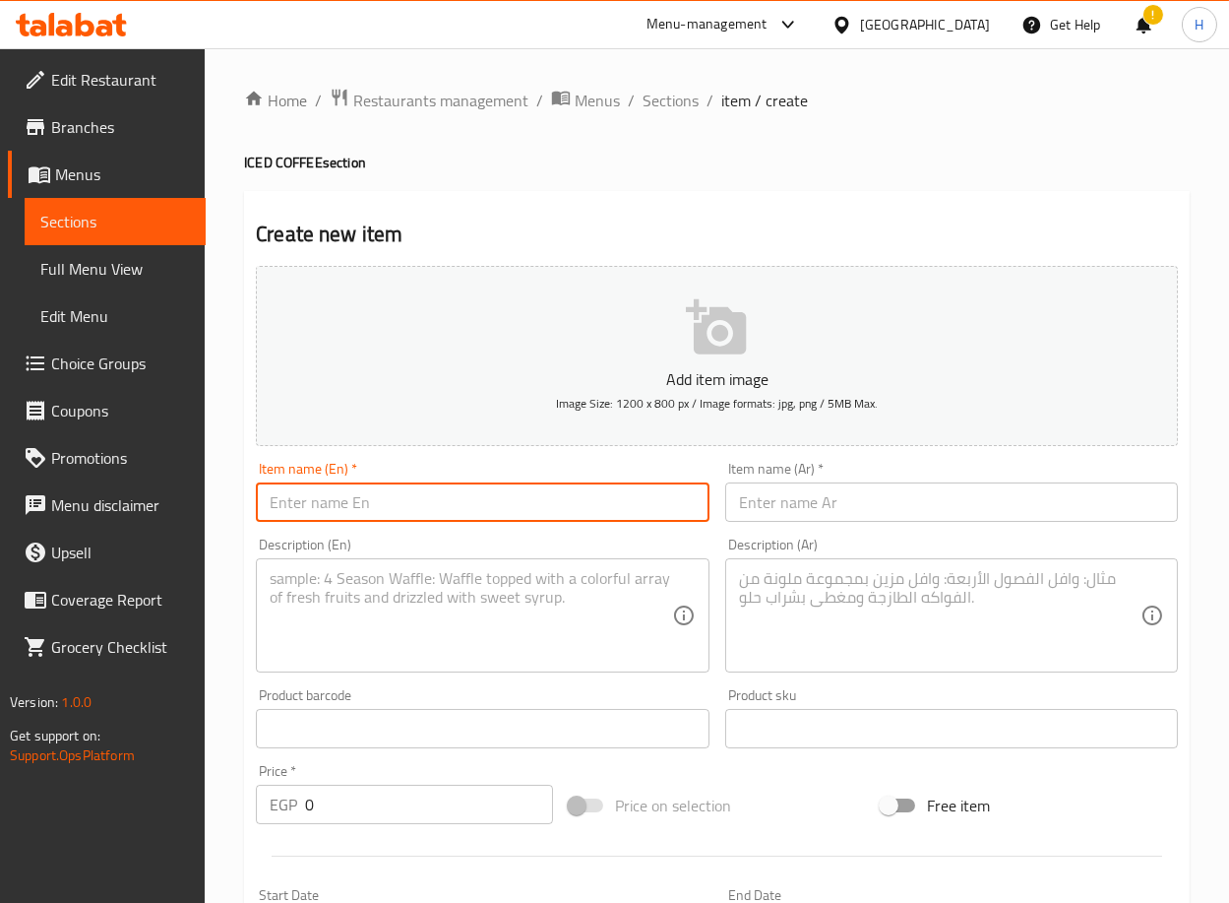
paste input "Iced Americano Black"
type input "Iced Americano Black"
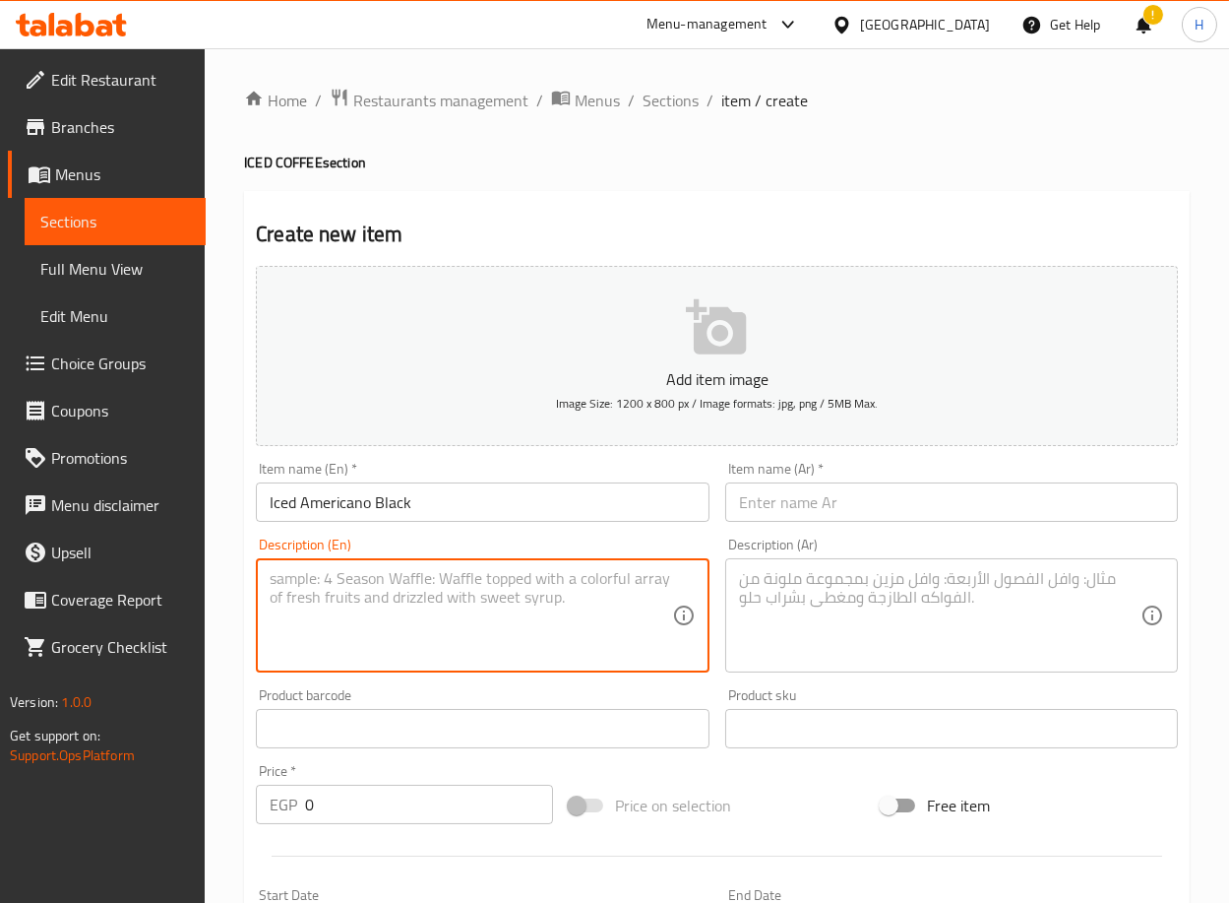
click at [493, 639] on textarea at bounding box center [471, 616] width 402 height 94
click at [540, 603] on textarea at bounding box center [471, 616] width 402 height 94
paste textarea "(Double Brazilian espresso with ice and water, with your choice of sugar or wit…"
type textarea "(Double Brazilian espresso with ice and water, with your choice of sugar or wit…"
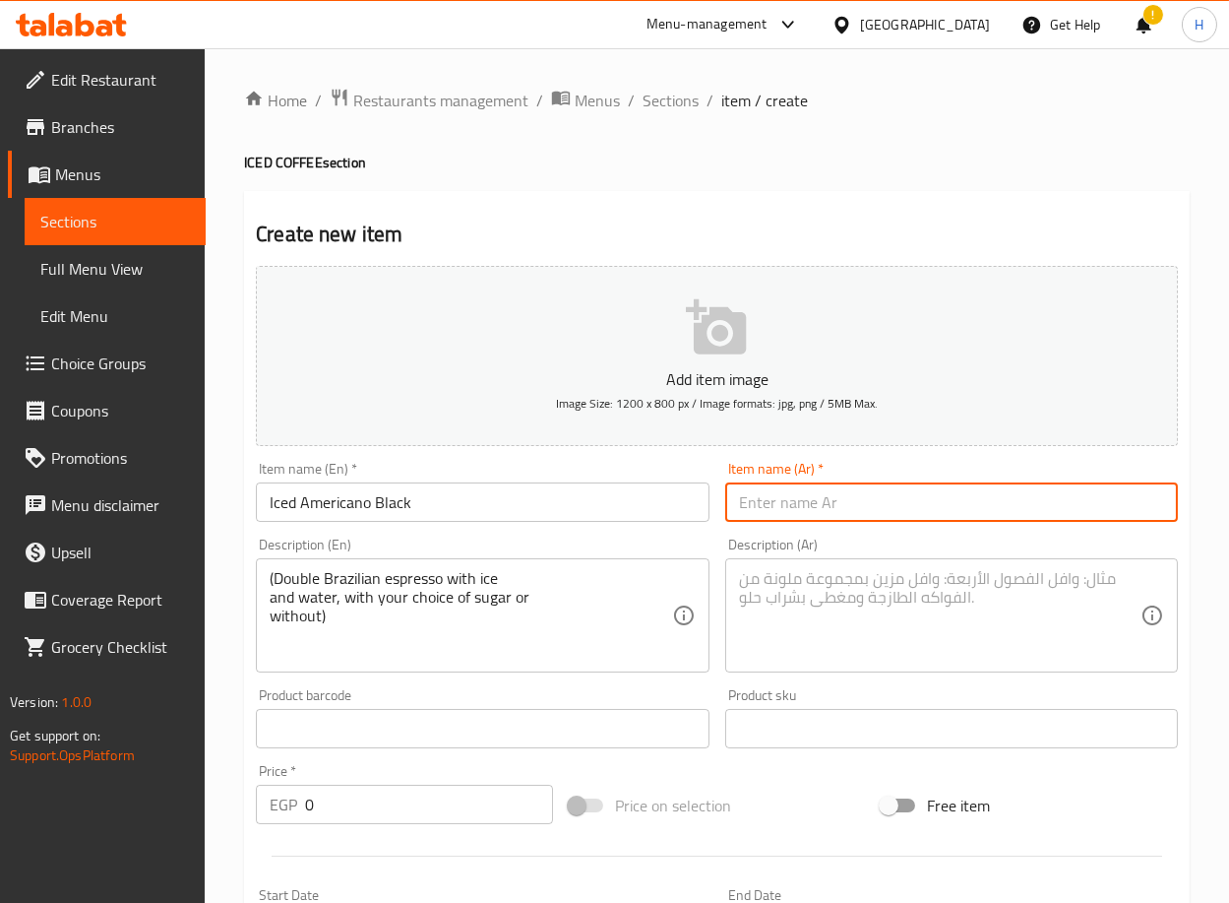
click at [868, 498] on input "text" at bounding box center [951, 501] width 453 height 39
click at [999, 502] on input "text" at bounding box center [951, 501] width 453 height 39
paste input "امريكانو مثلج"
type input "امريكانو مثلج"
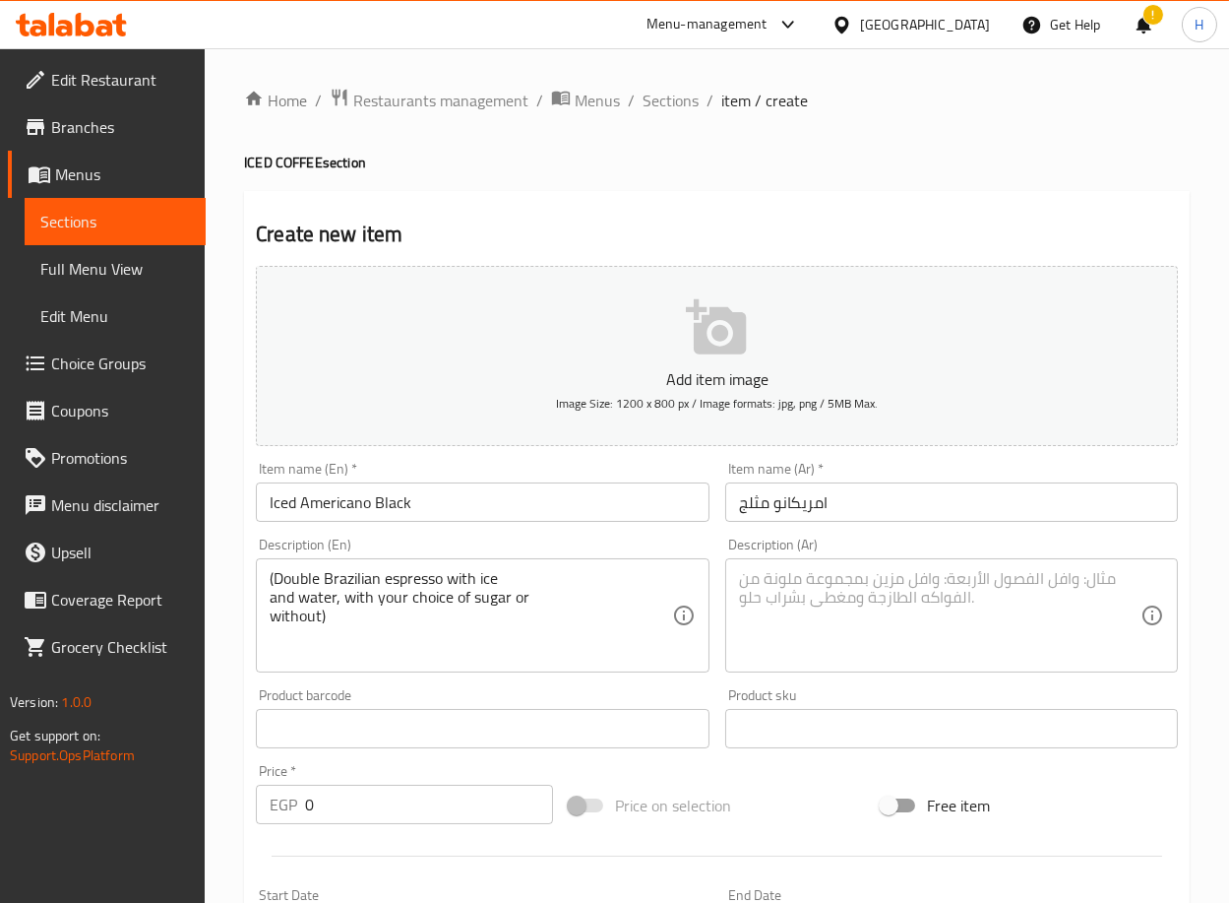
click at [876, 605] on textarea at bounding box center [940, 616] width 402 height 94
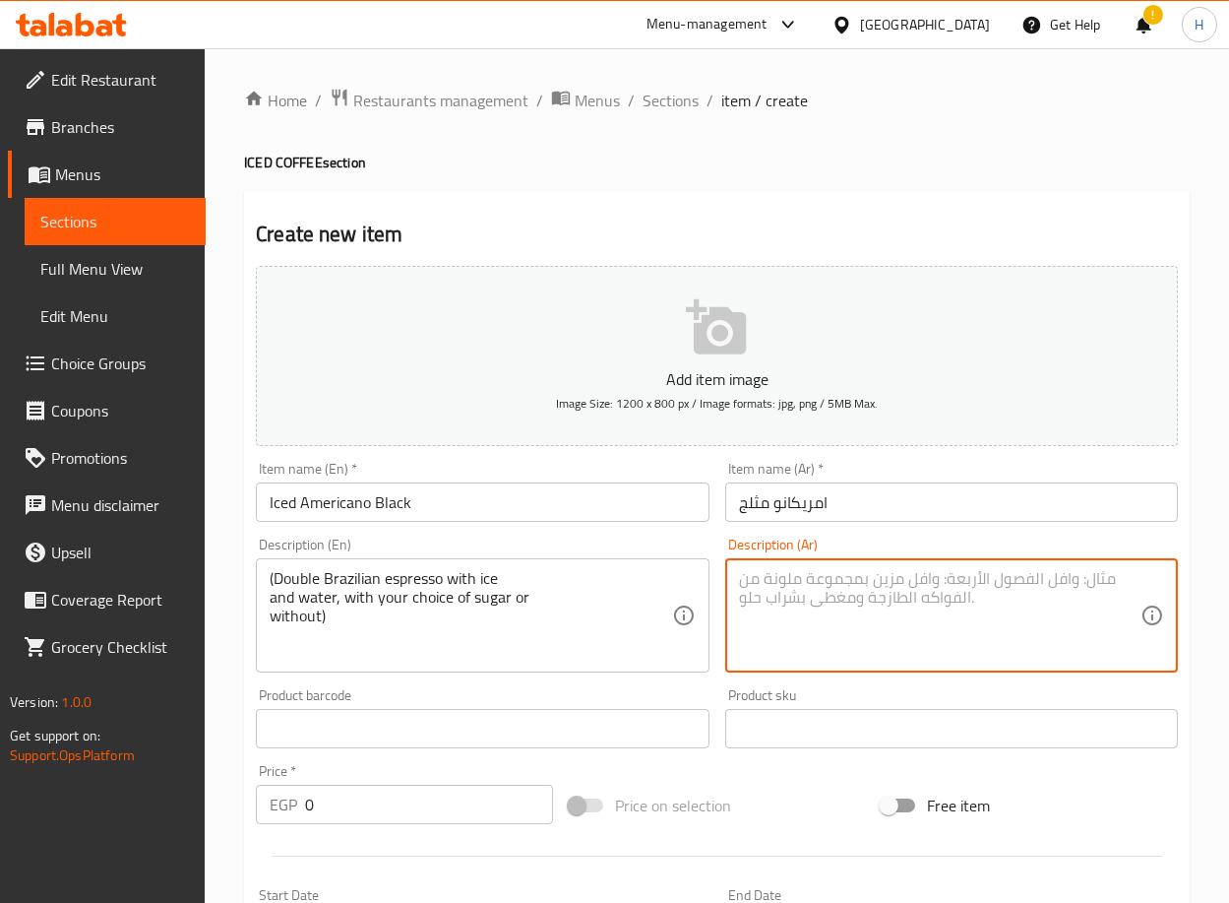
paste textarea "مزيج من إسبريسو برازيلي دابل مع ثلج ومياه مع اختيارك بسكر او من دون"
type textarea "مزيج من إسبريسو برازيلي دابل مع ثلج ومياه مع اختيارك بسكر او من دون"
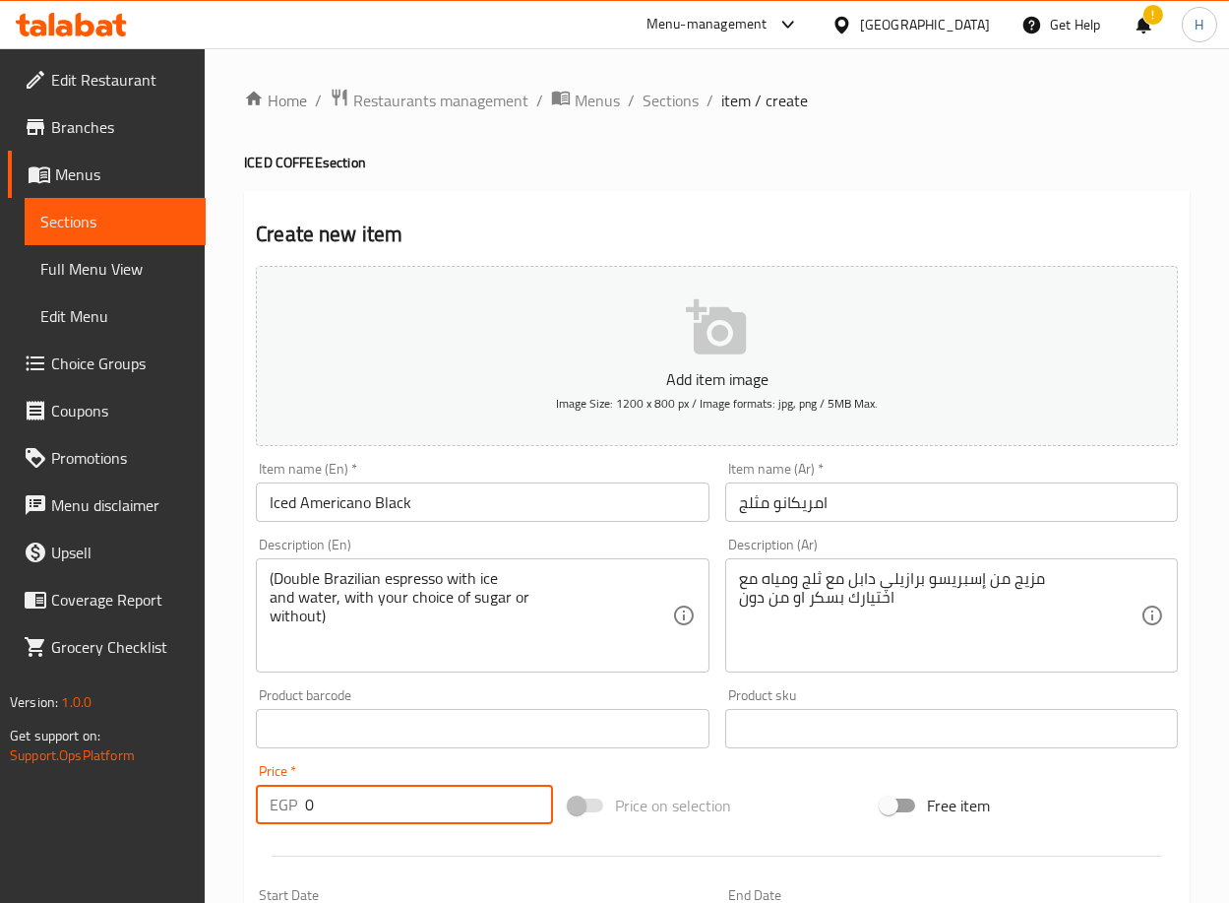
drag, startPoint x: 355, startPoint y: 816, endPoint x: 246, endPoint y: 821, distance: 109.4
click at [248, 823] on div "Price   * EGP 0 Price *" at bounding box center [404, 794] width 313 height 76
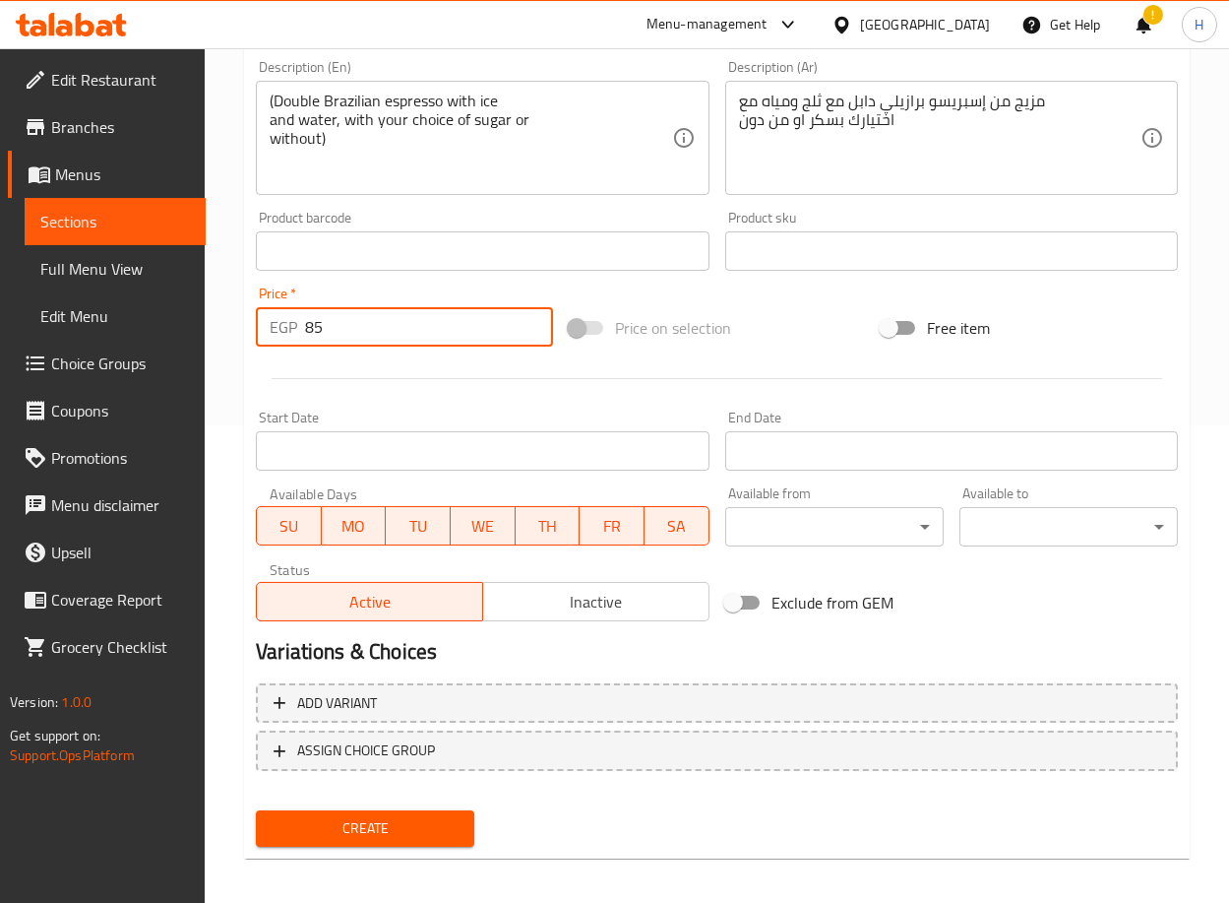
scroll to position [484, 0]
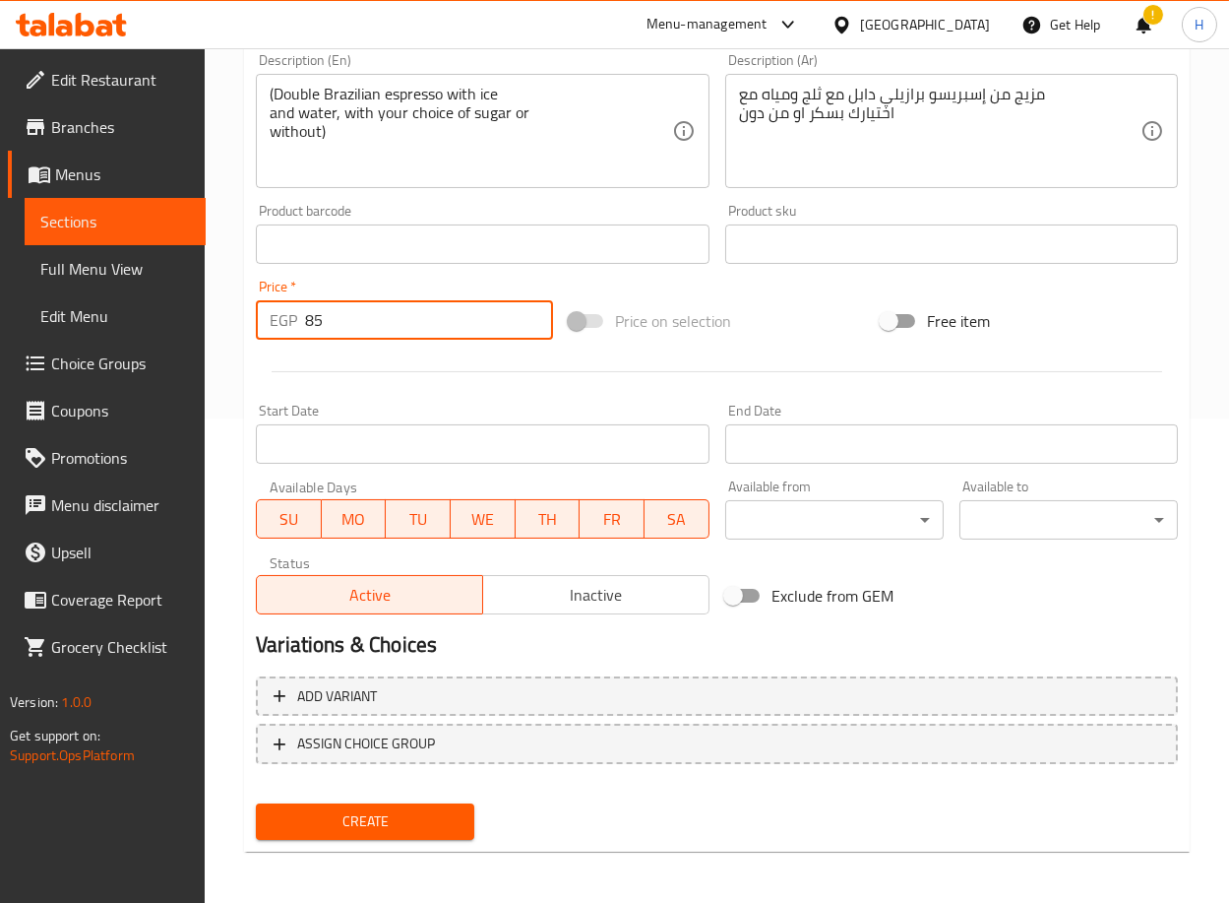
type input "85"
click at [387, 836] on div "Create" at bounding box center [365, 821] width 234 height 52
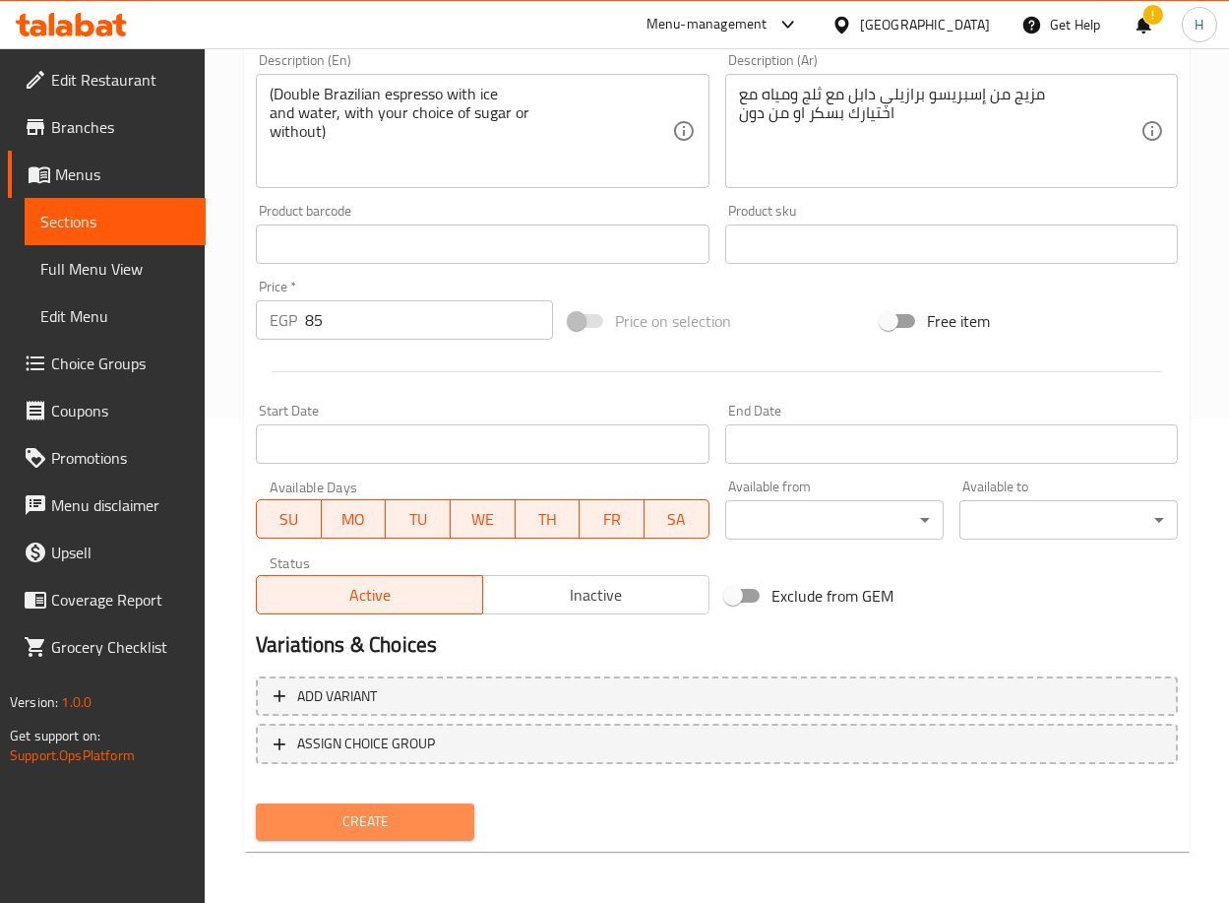
click at [391, 811] on span "Create" at bounding box center [365, 821] width 187 height 25
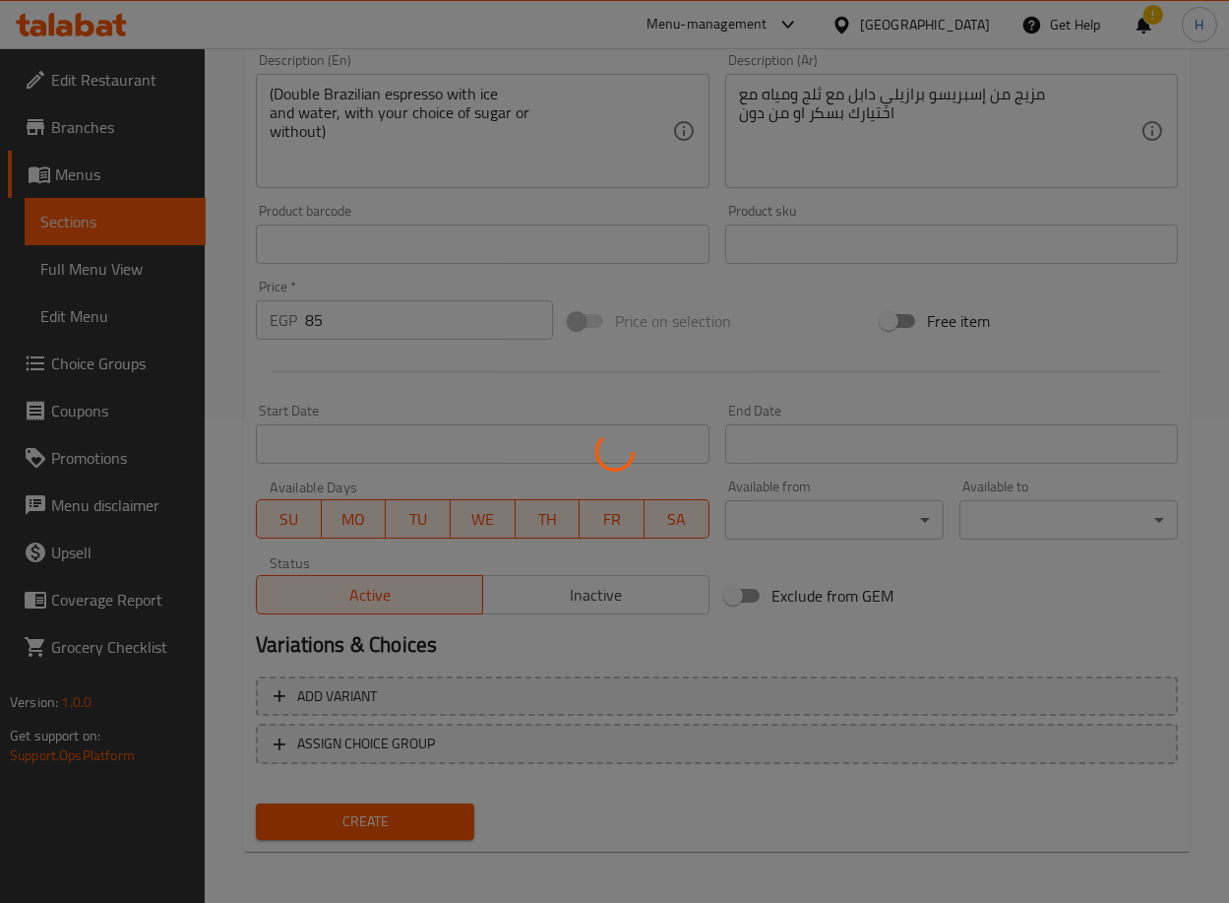
type input "0"
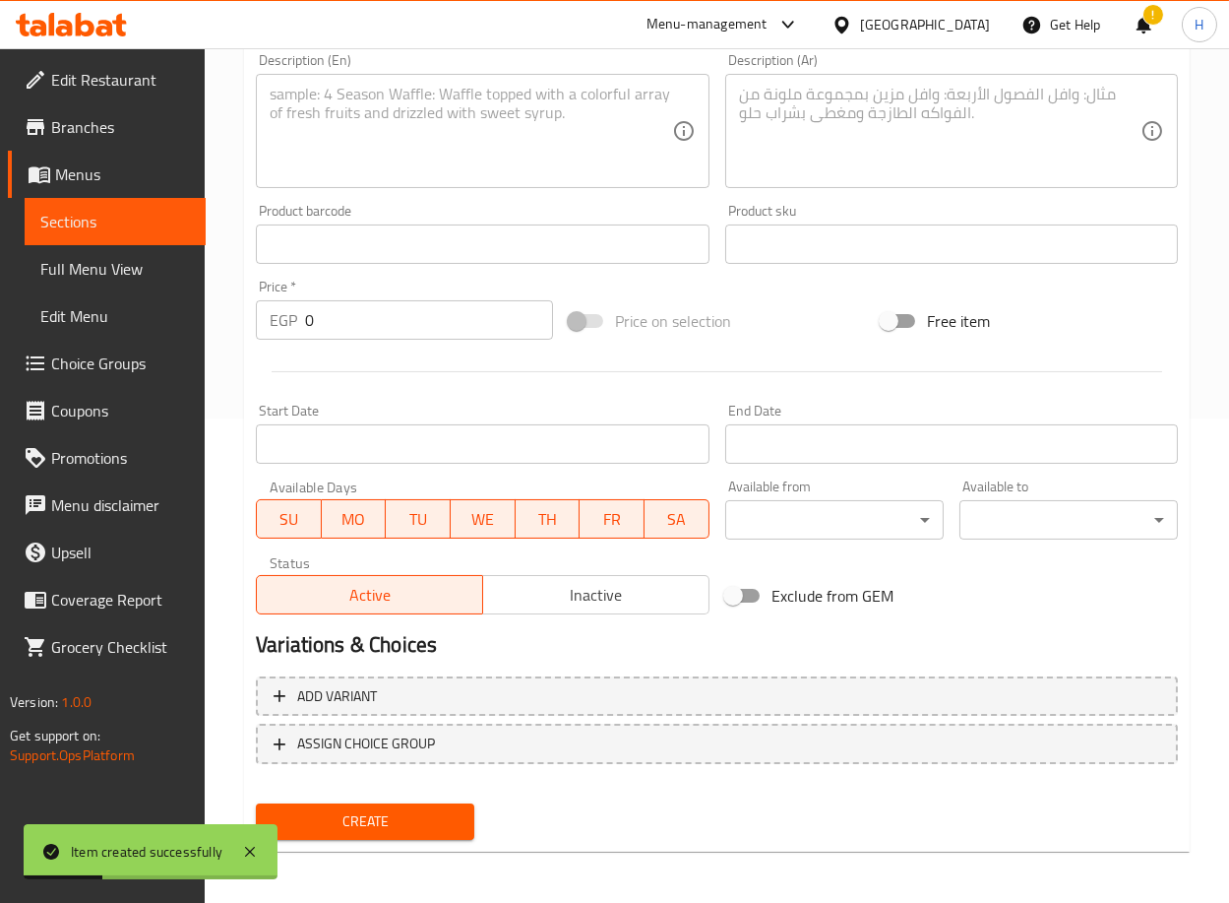
scroll to position [0, 0]
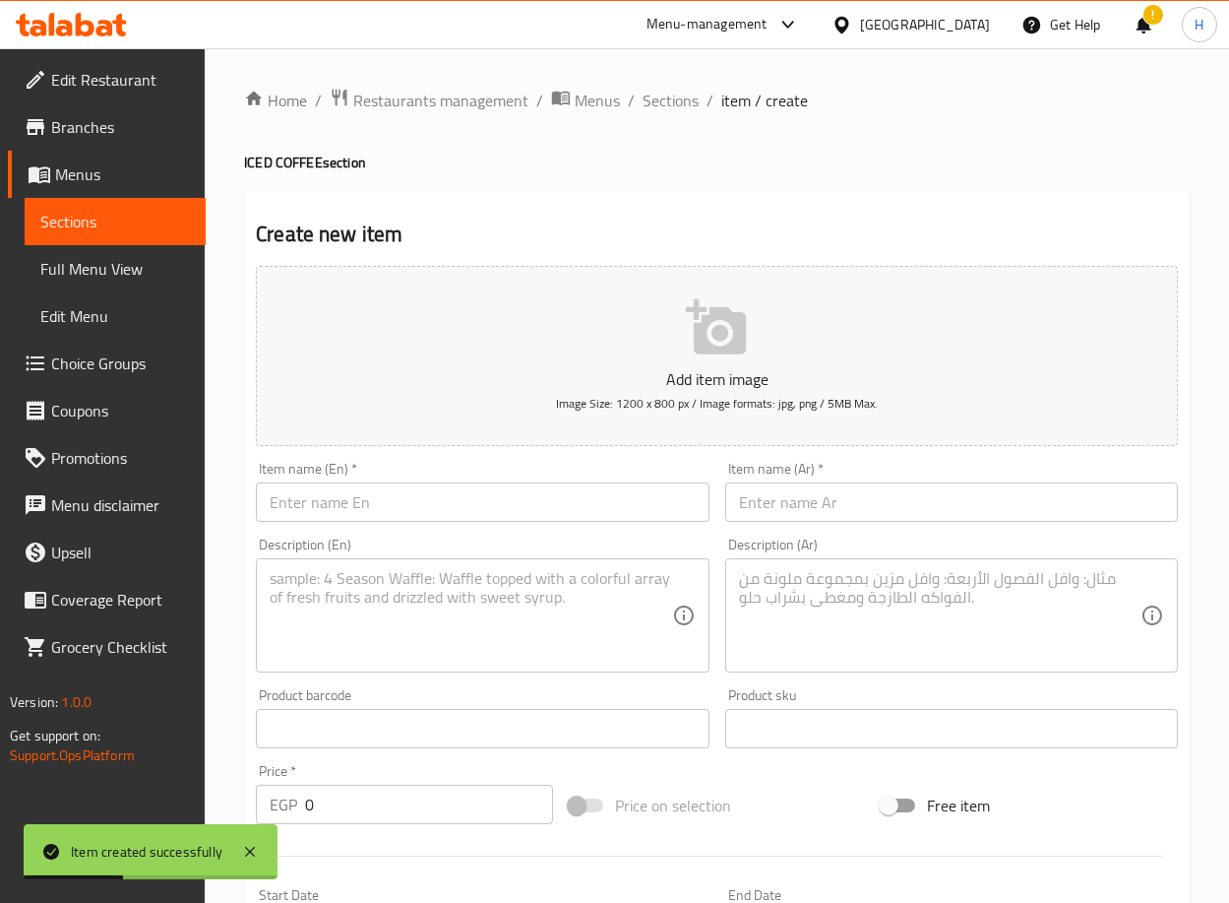
click at [463, 502] on input "text" at bounding box center [482, 501] width 453 height 39
paste input "Iced Coffee Latte"
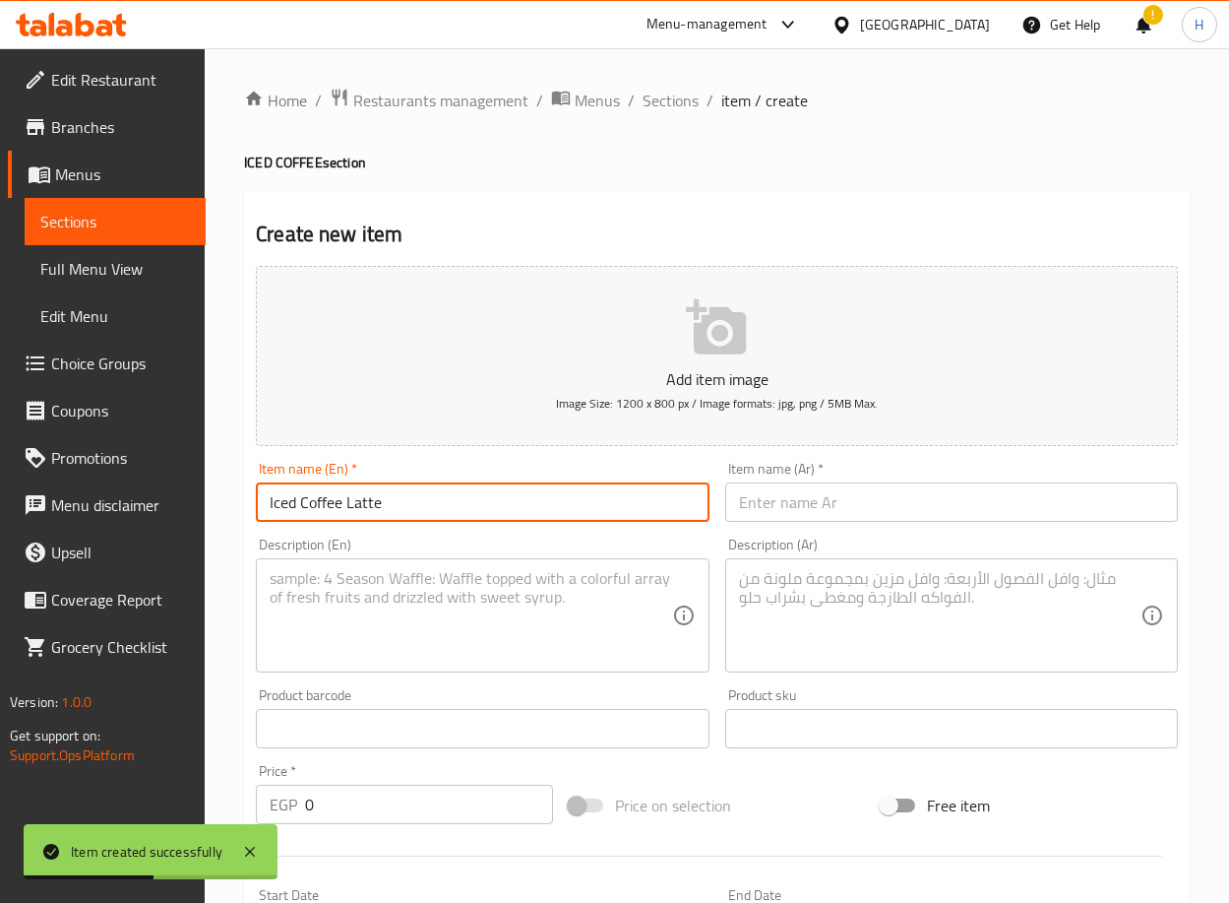
type input "Iced Coffee Latte"
click at [896, 496] on input "text" at bounding box center [951, 501] width 453 height 39
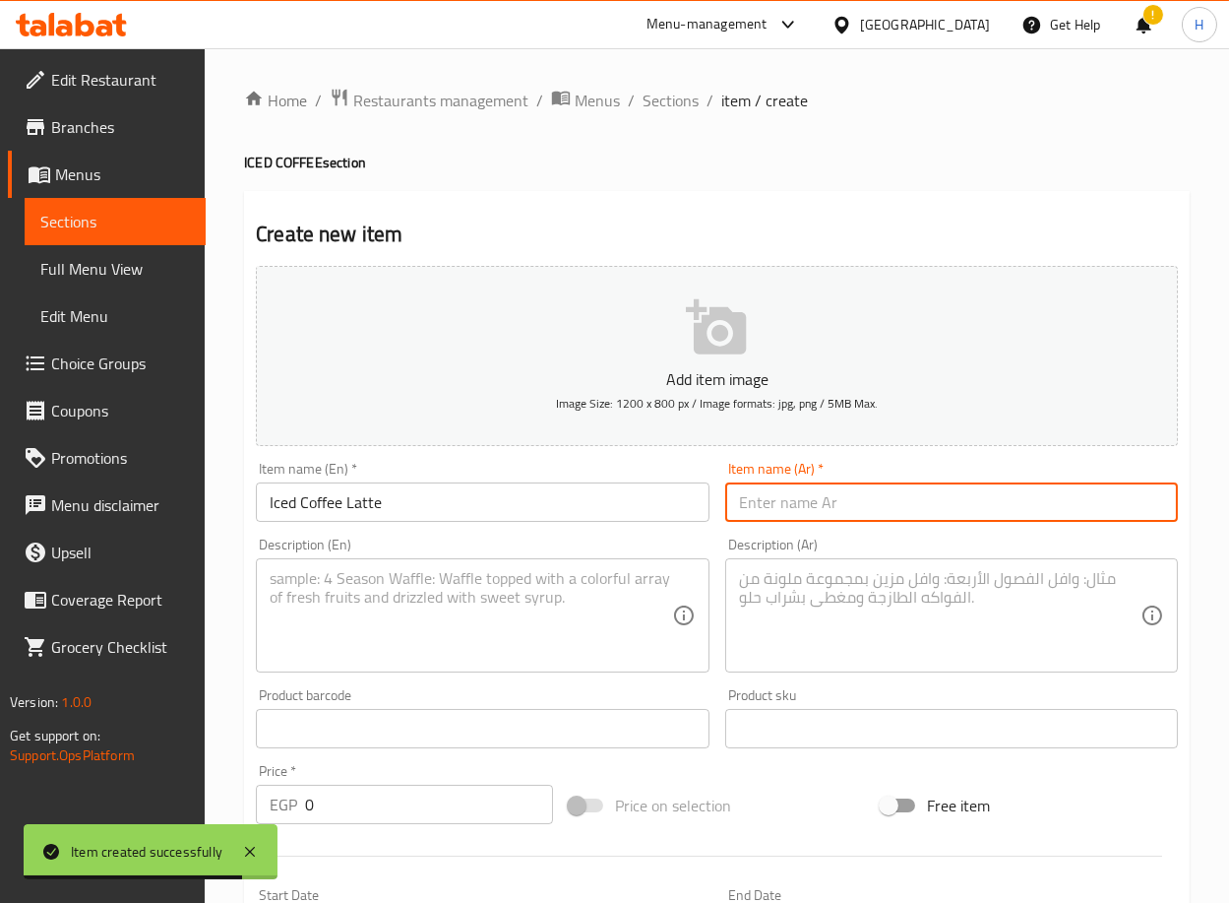
click at [844, 498] on input "text" at bounding box center [951, 501] width 453 height 39
paste input "الاتيه كافيه"
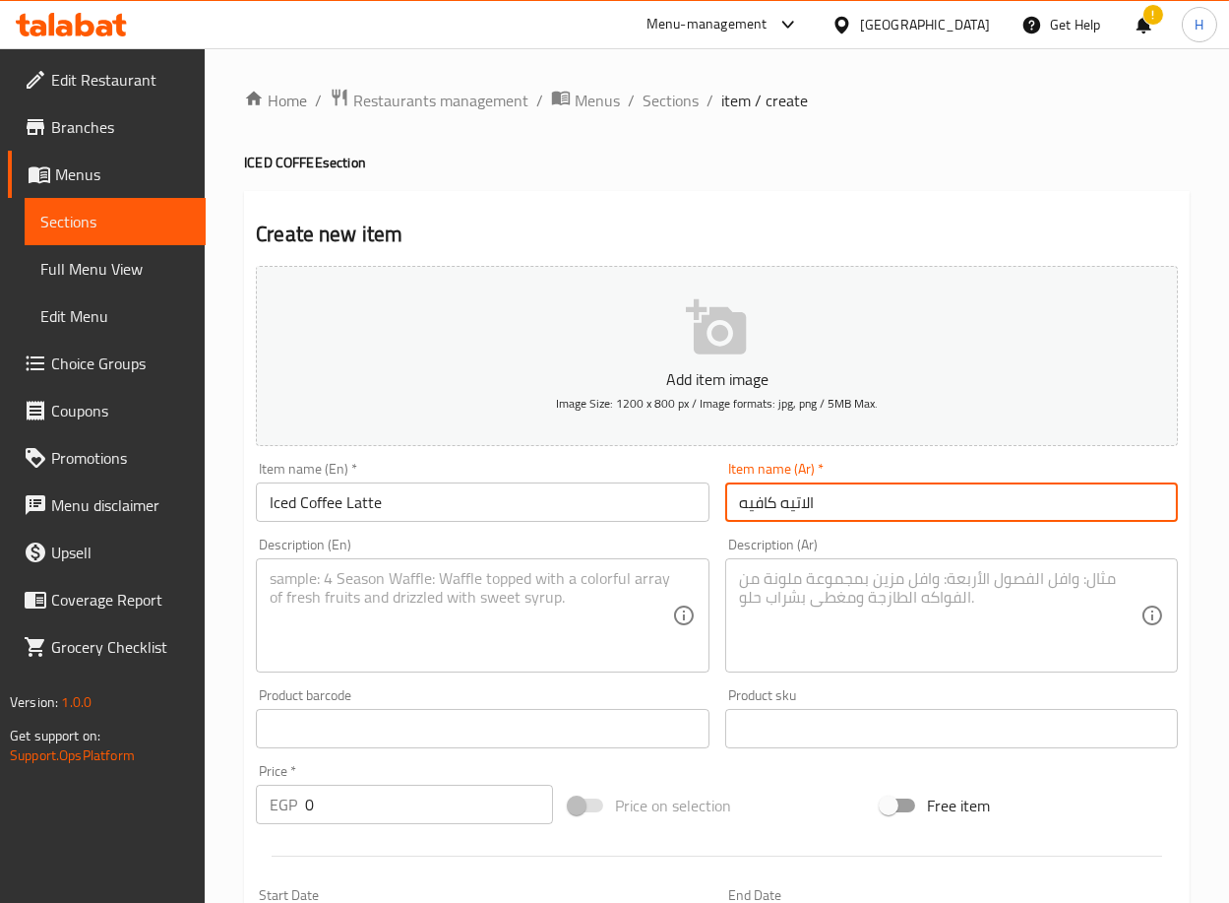
type input "الاتيه كافيه"
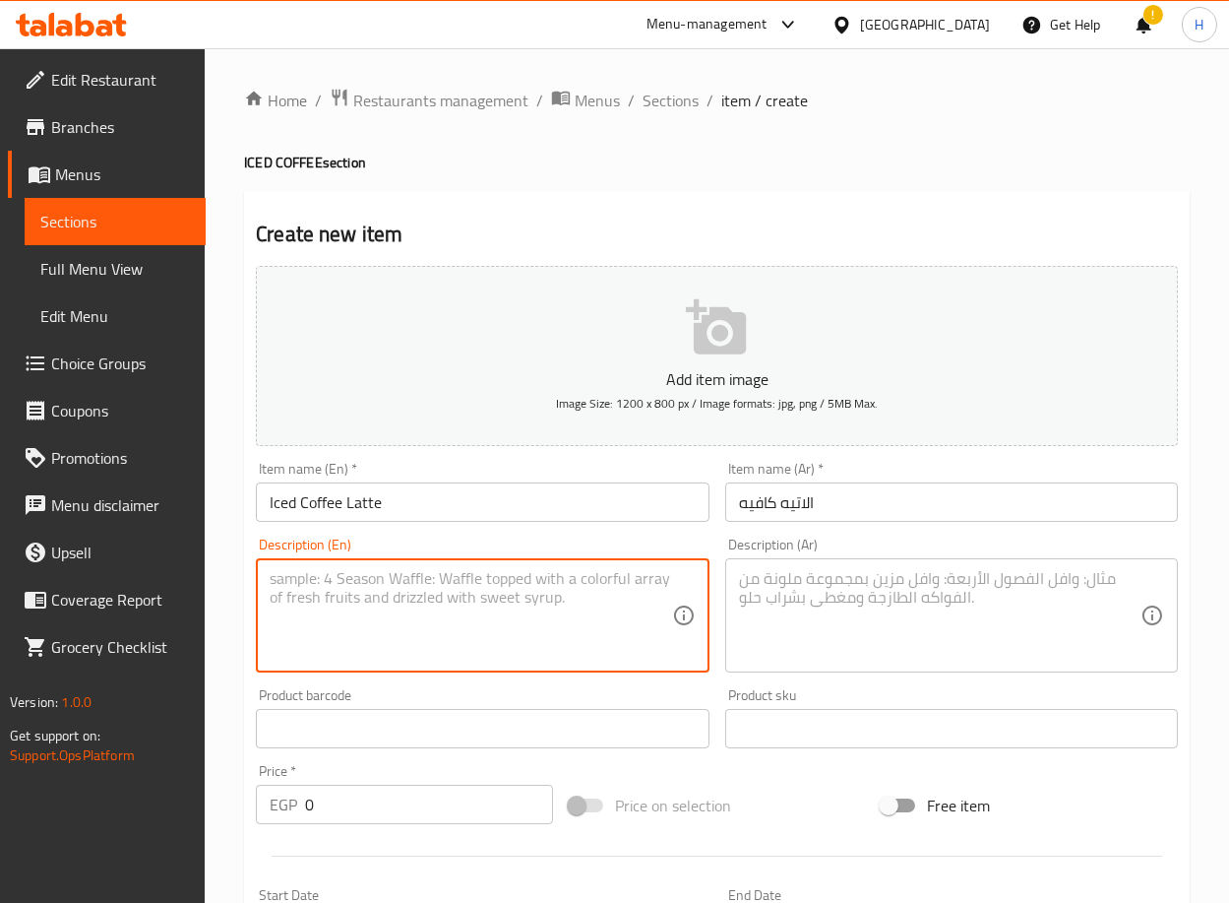
click at [483, 589] on textarea at bounding box center [471, 616] width 402 height 94
paste textarea "(Single Brazilian espresso with milk, with your choice of sugar or without)"
type textarea "(Single Brazilian espresso with milk, with your choice of sugar or without)"
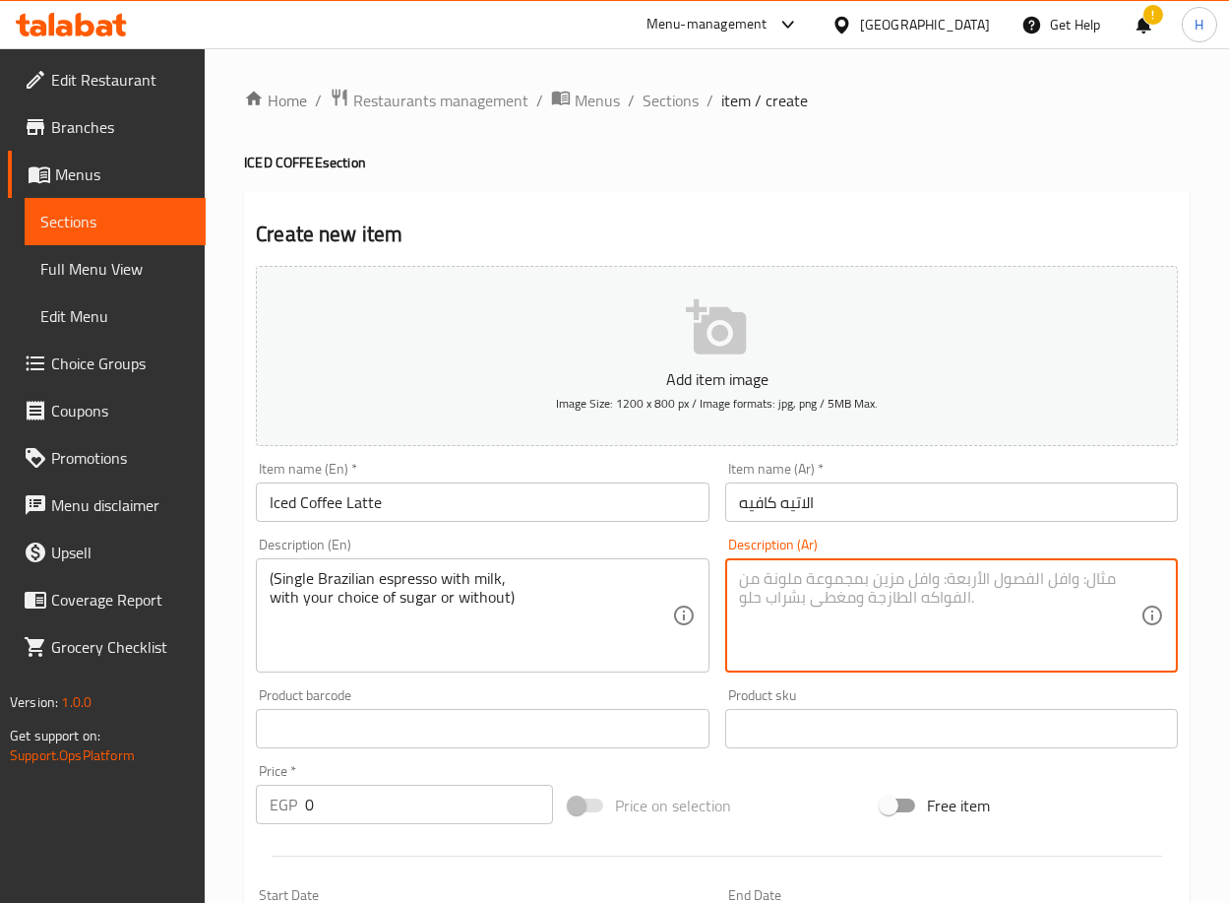
click at [909, 614] on textarea at bounding box center [940, 616] width 402 height 94
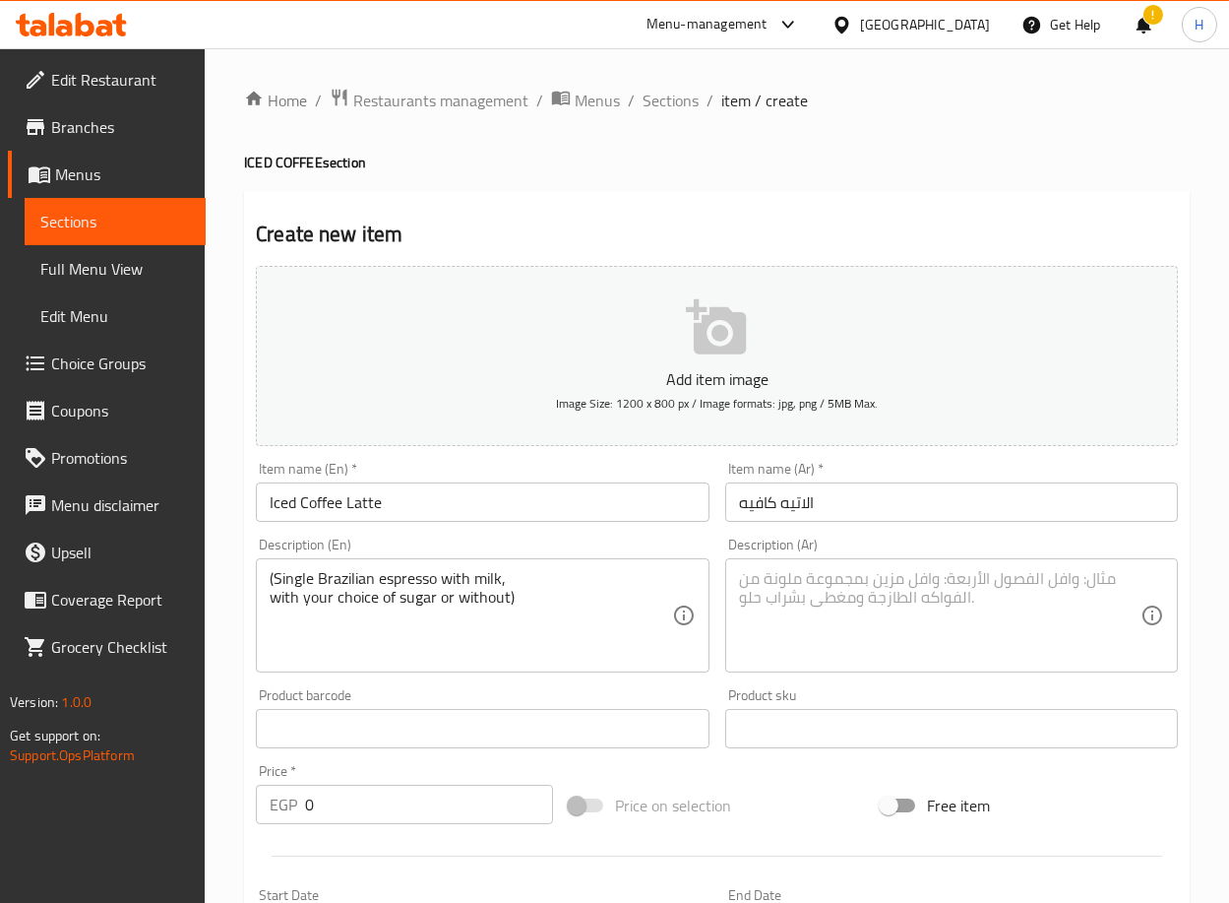
click at [939, 620] on textarea at bounding box center [940, 616] width 402 height 94
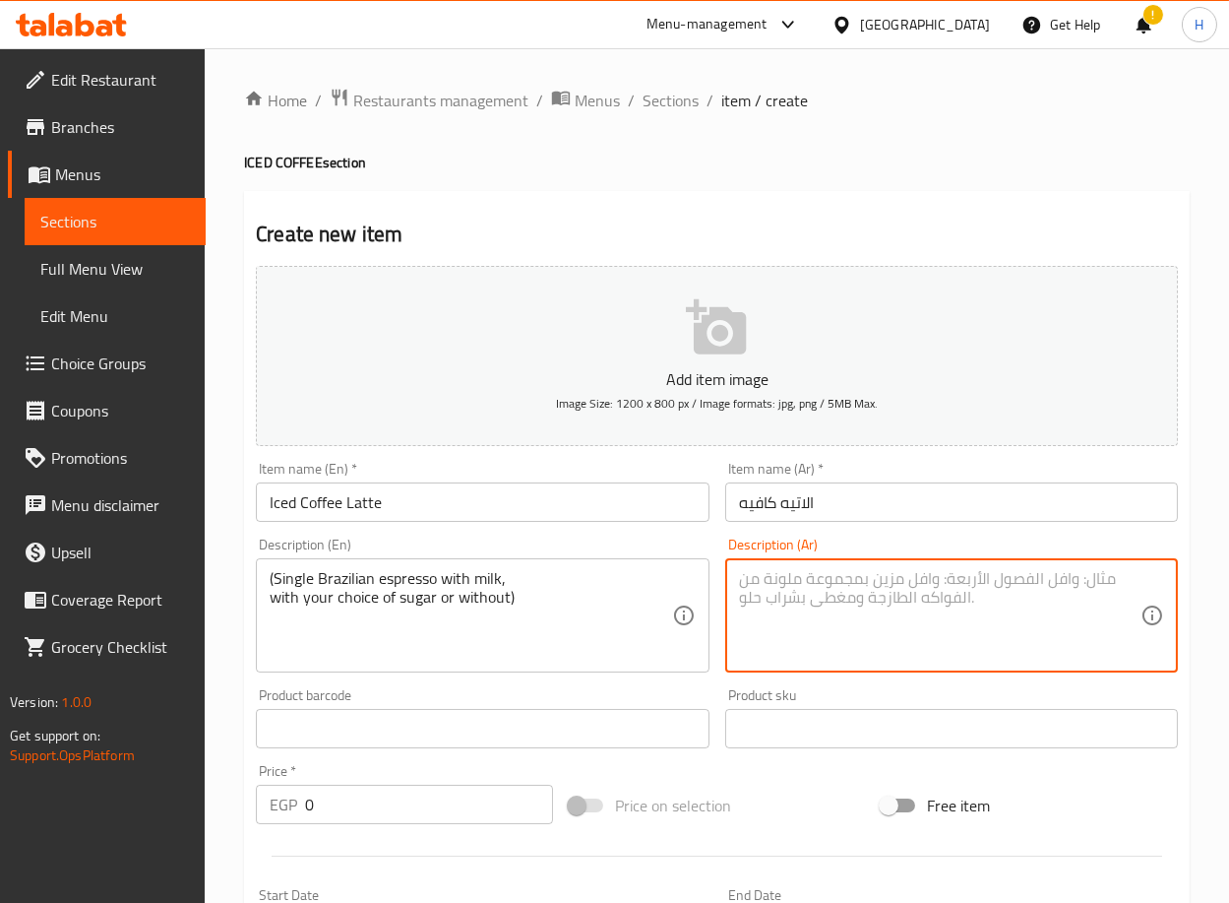
paste textarea "سينجل إسبريسو برازيلي وحليب مع اختيارك مع سكر او من دون ("
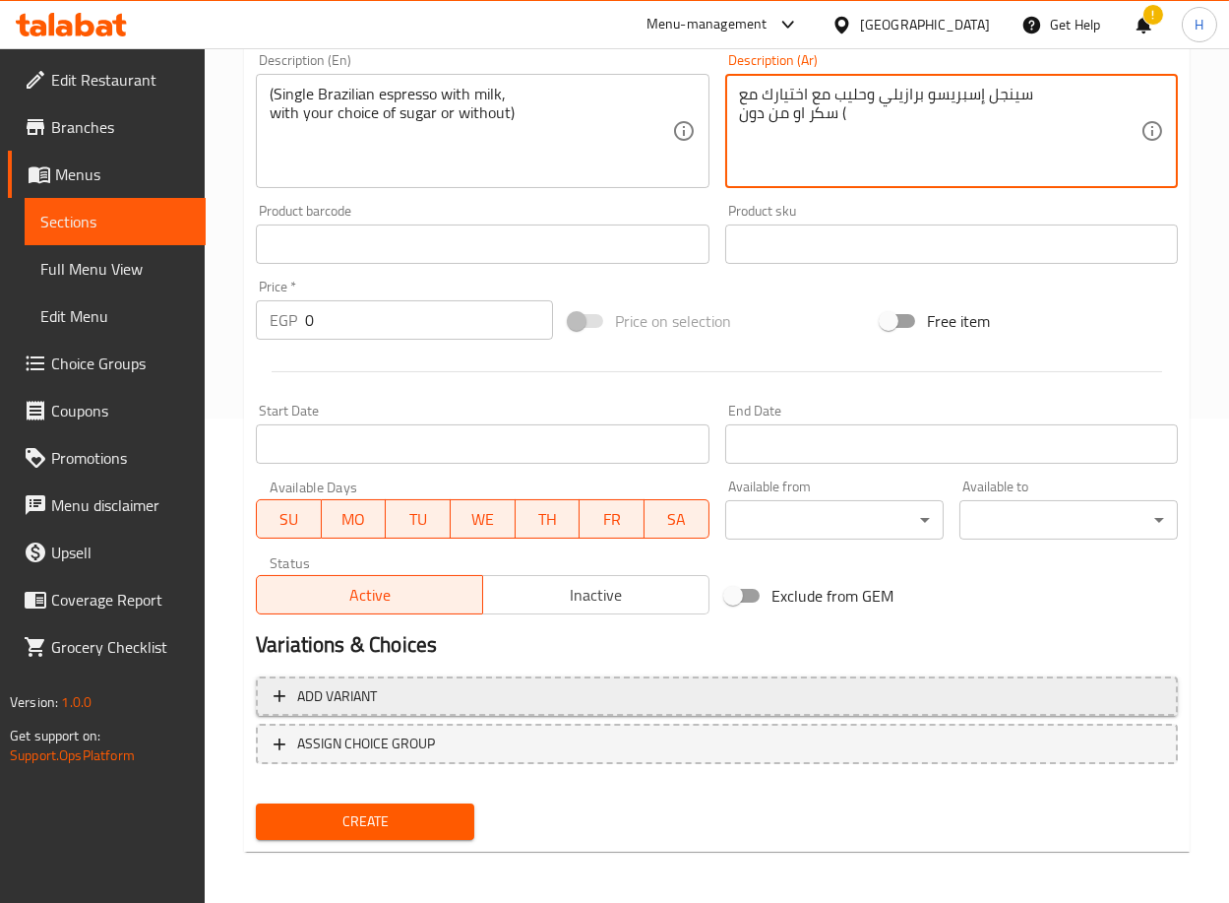
type textarea "سينجل إسبريسو برازيلي وحليب مع اختيارك مع سكر او من دون ("
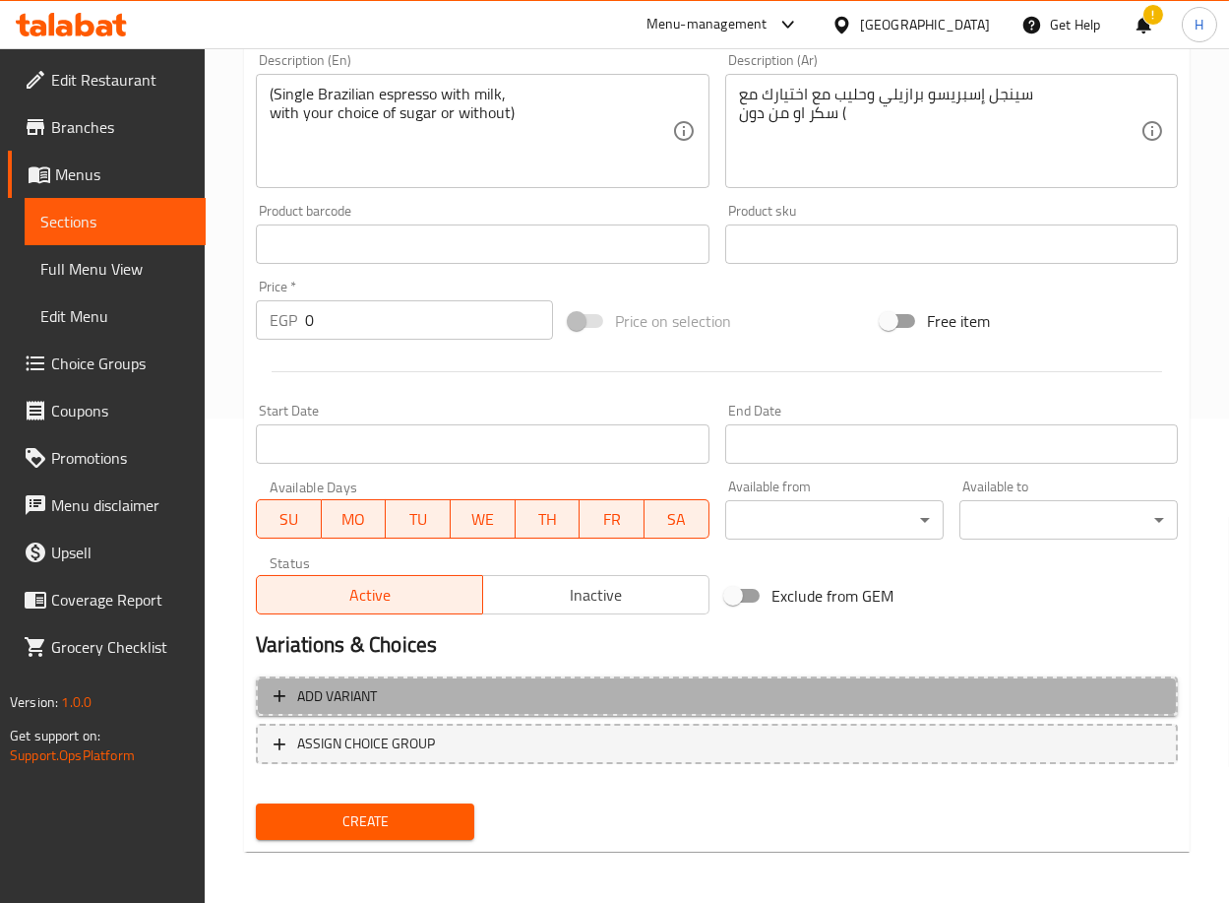
click at [578, 700] on span "Add variant" at bounding box center [717, 696] width 887 height 25
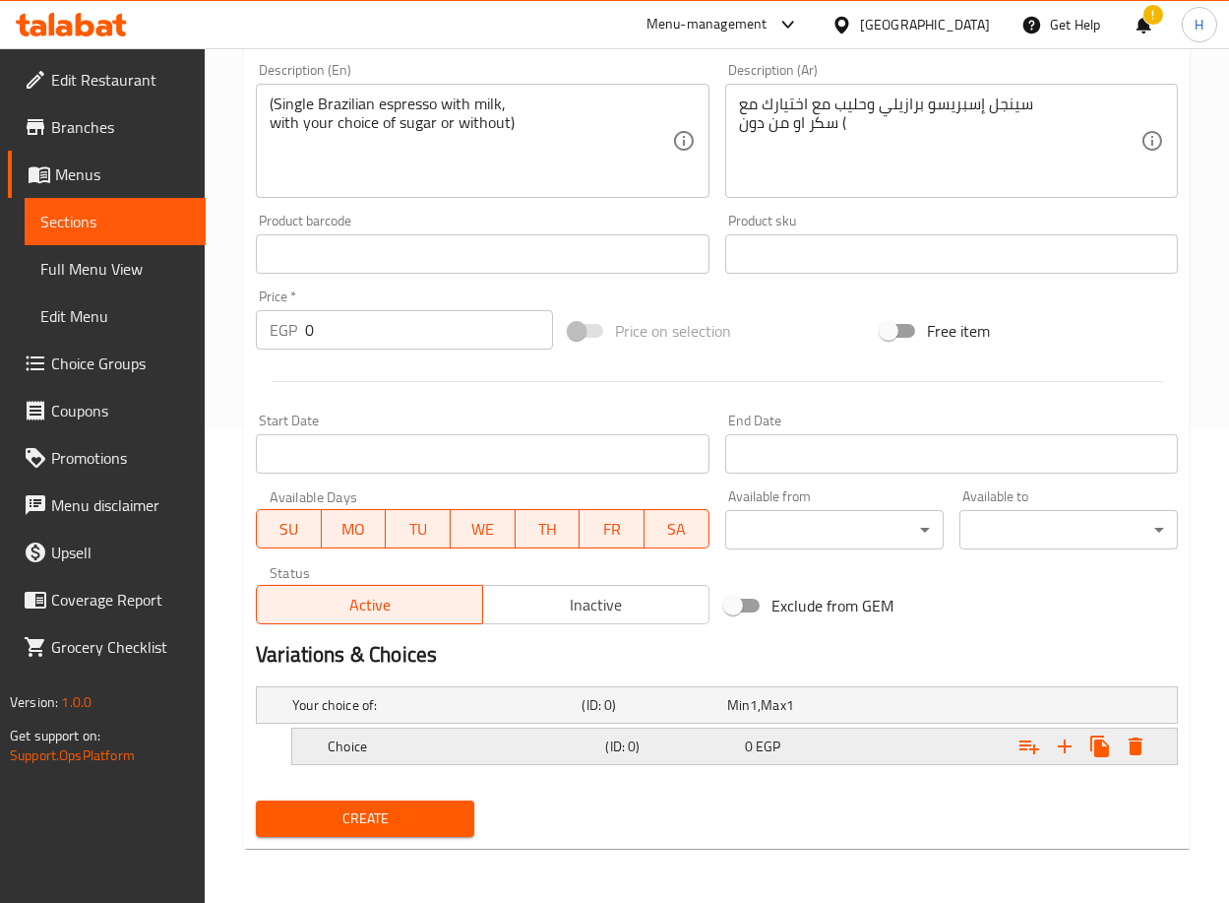
click at [630, 746] on h5 "(ID: 0)" at bounding box center [670, 746] width 131 height 20
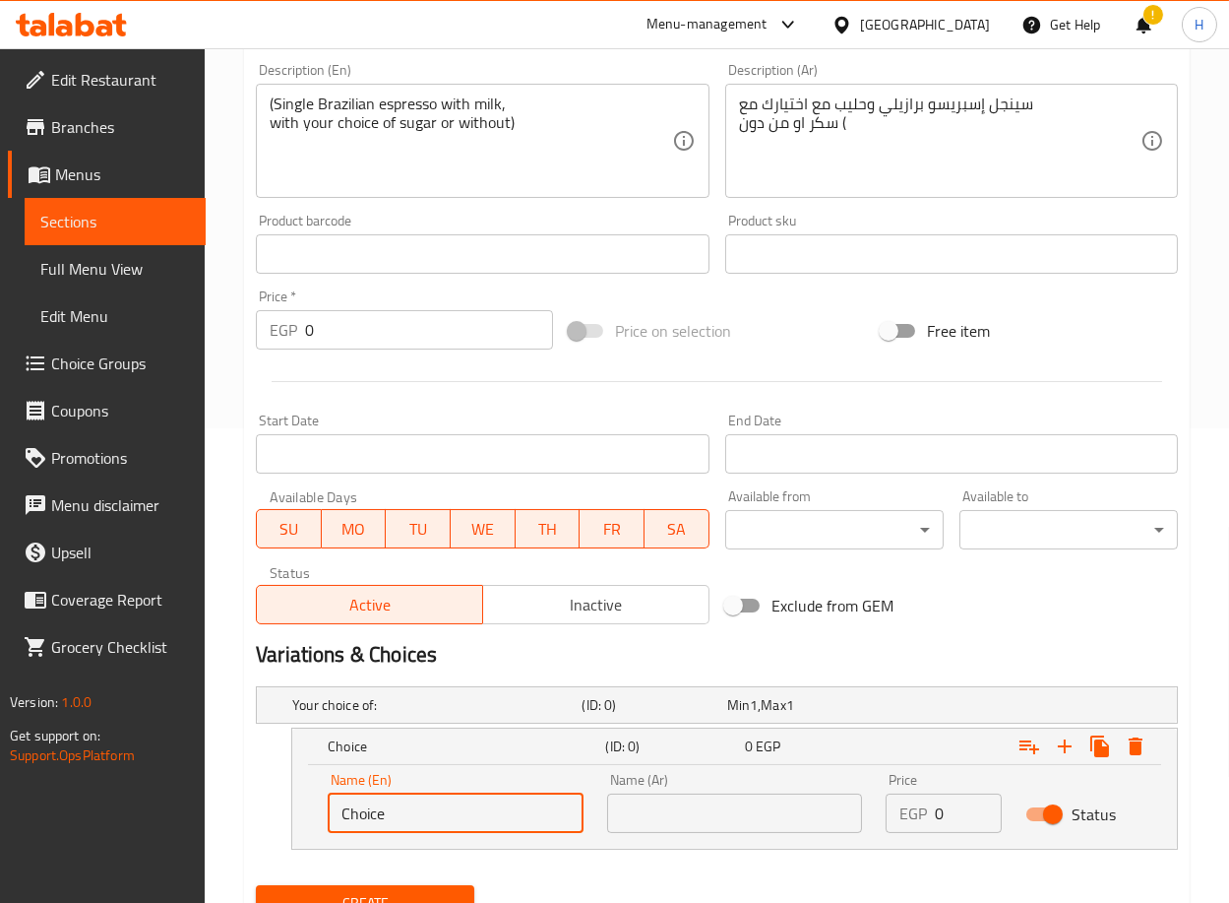
drag, startPoint x: 495, startPoint y: 803, endPoint x: 274, endPoint y: 800, distance: 221.5
click at [274, 800] on div "Choice (ID: 0) 0 EGP Name (En) Choice Name (En) Name (Ar) Name (Ar) Price EGP 0…" at bounding box center [717, 788] width 922 height 122
type input "ل"
type input "Blended"
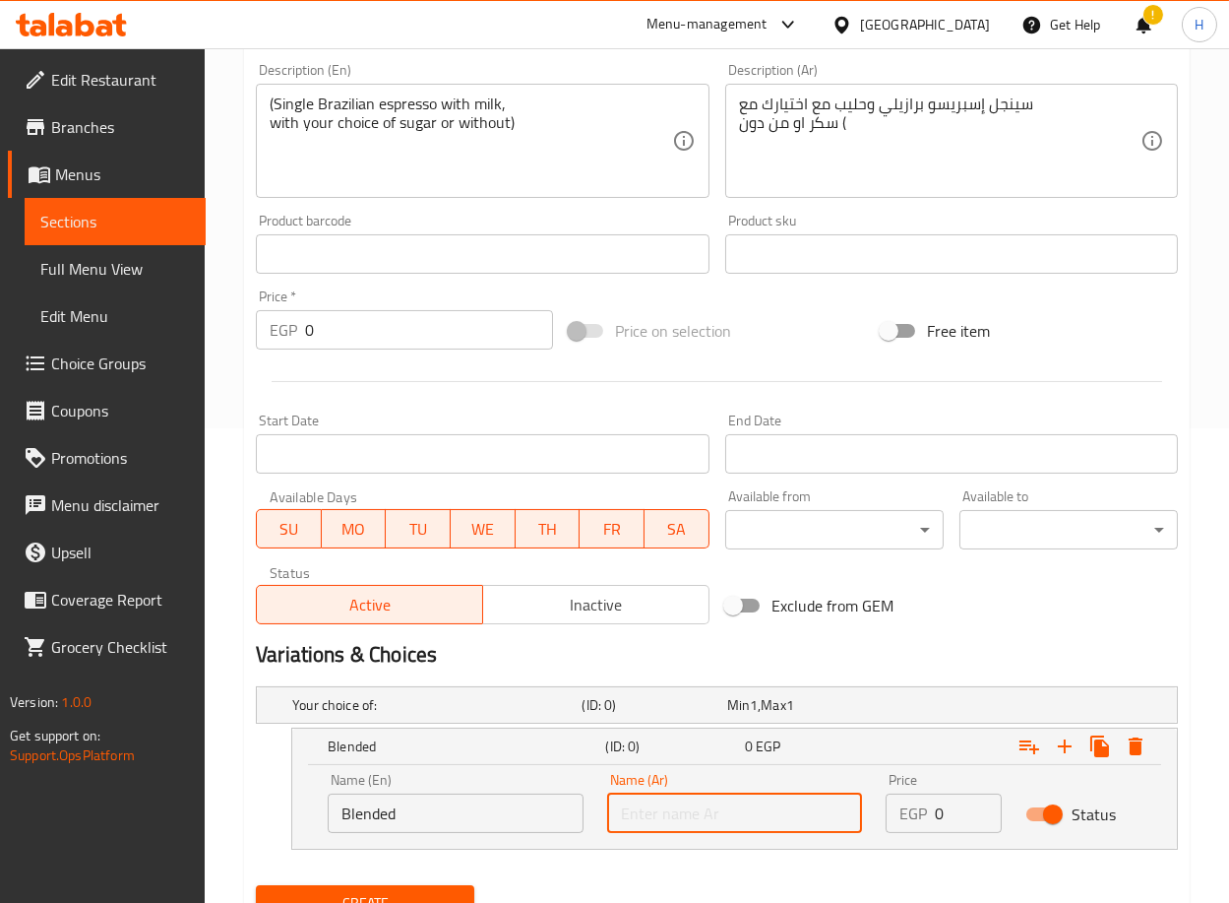
click at [712, 796] on input "text" at bounding box center [735, 812] width 256 height 39
type input "مخفوقه"
drag, startPoint x: 945, startPoint y: 814, endPoint x: 900, endPoint y: 809, distance: 45.5
click at [900, 809] on div "EGP 0 Price" at bounding box center [944, 812] width 116 height 39
type input "130"
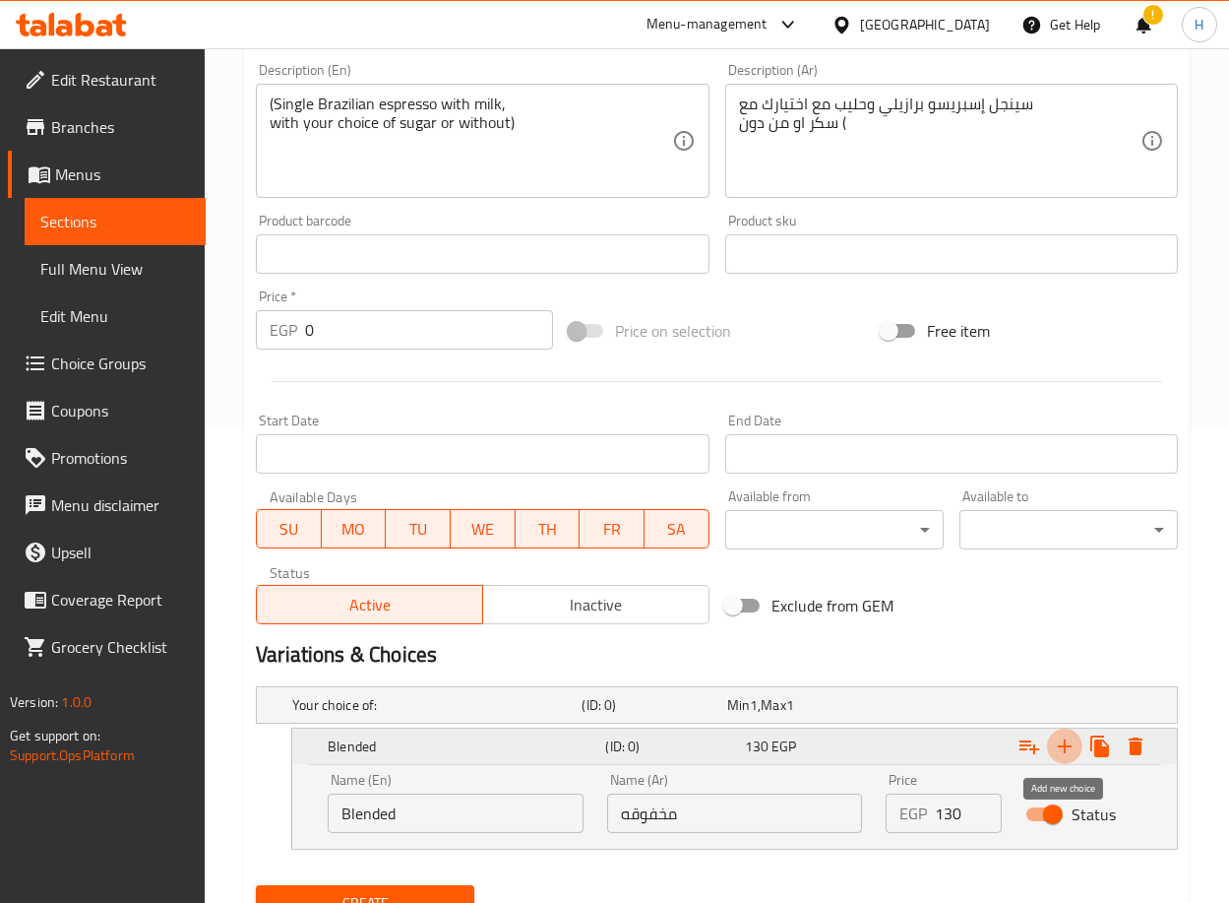
click at [1068, 748] on icon "Expand" at bounding box center [1065, 746] width 24 height 24
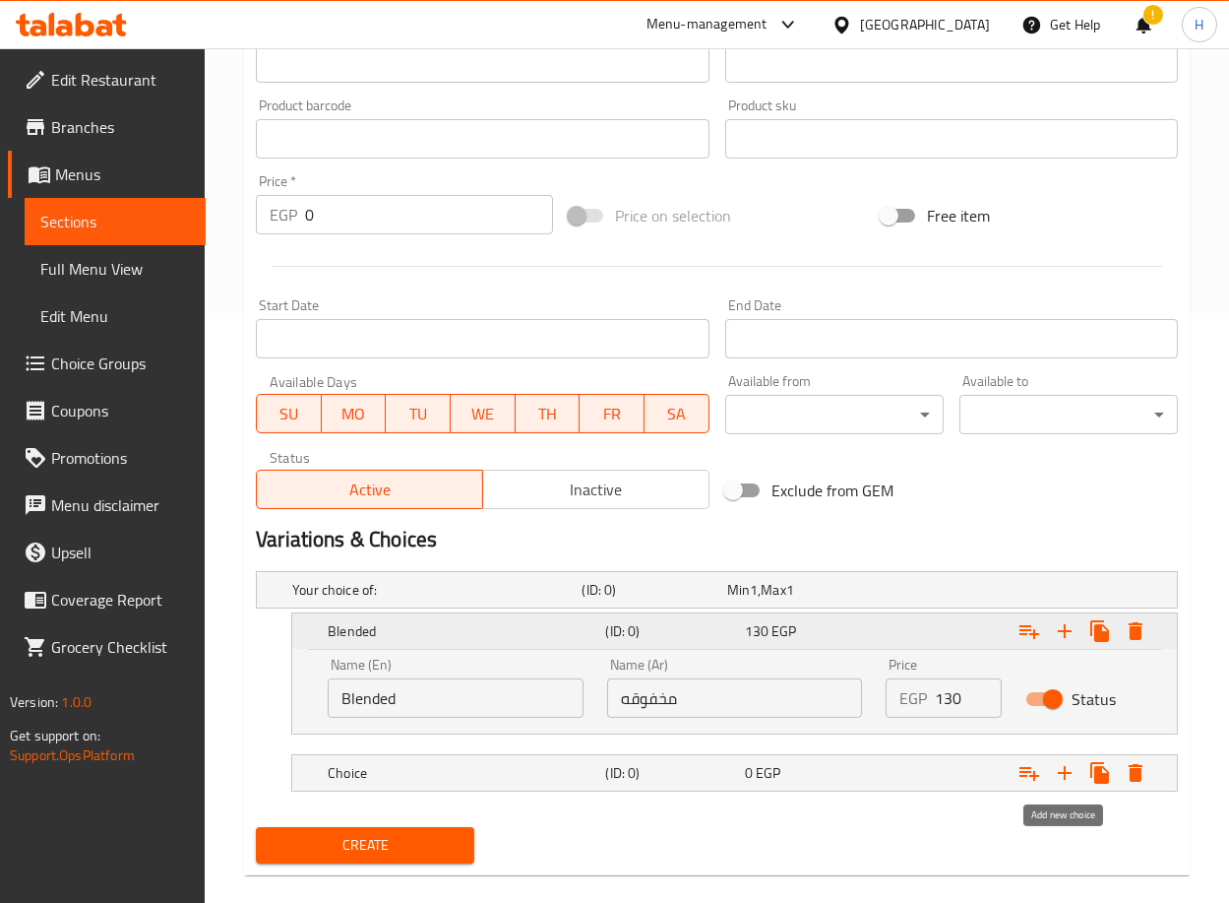
scroll to position [616, 0]
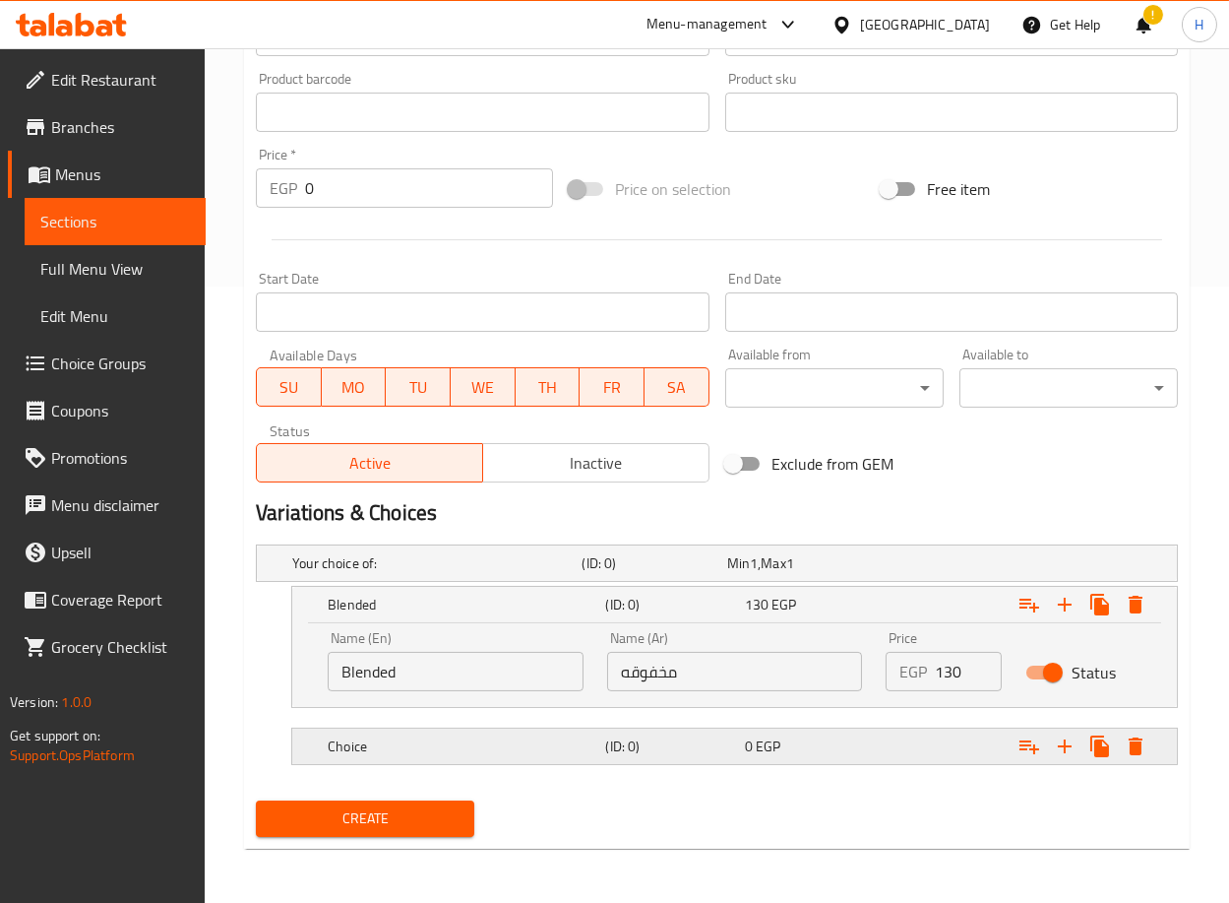
click at [569, 745] on h5 "Choice" at bounding box center [463, 746] width 270 height 20
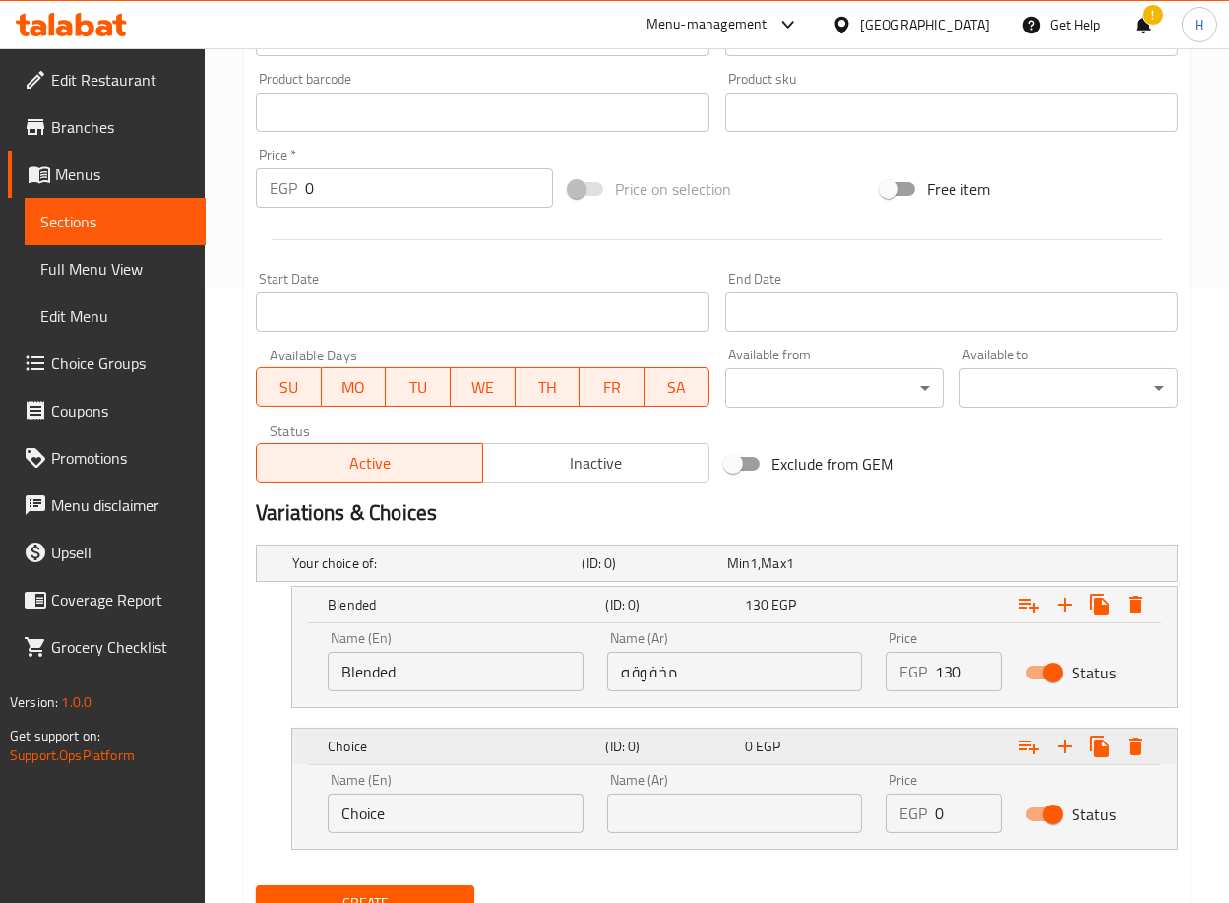
scroll to position [701, 0]
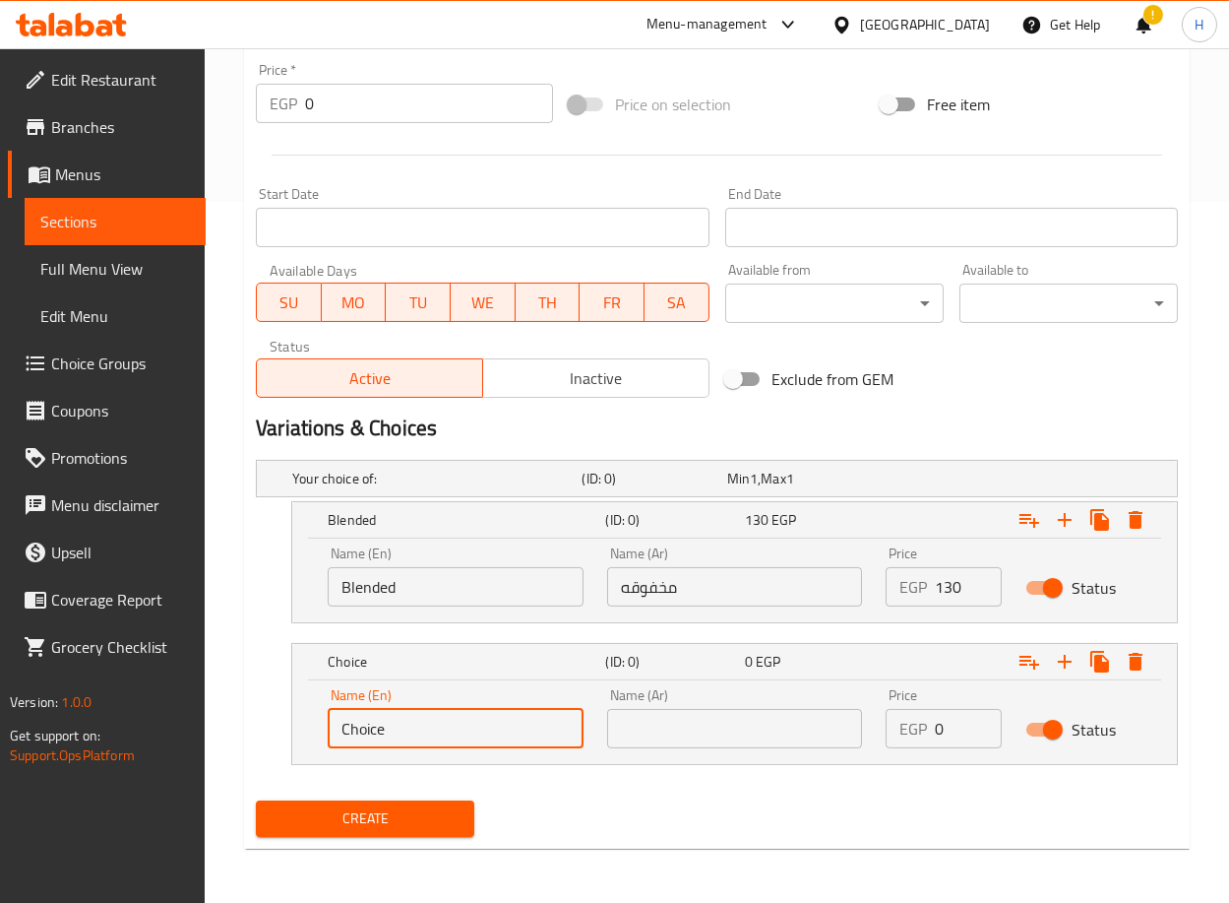
drag, startPoint x: 458, startPoint y: 723, endPoint x: 217, endPoint y: 722, distance: 241.2
click at [217, 722] on div "Home / Restaurants management / Menus / Sections / item / create ICED COFFEE se…" at bounding box center [717, 125] width 1025 height 1556
type input "Cubes"
click at [741, 714] on input "text" at bounding box center [735, 728] width 256 height 39
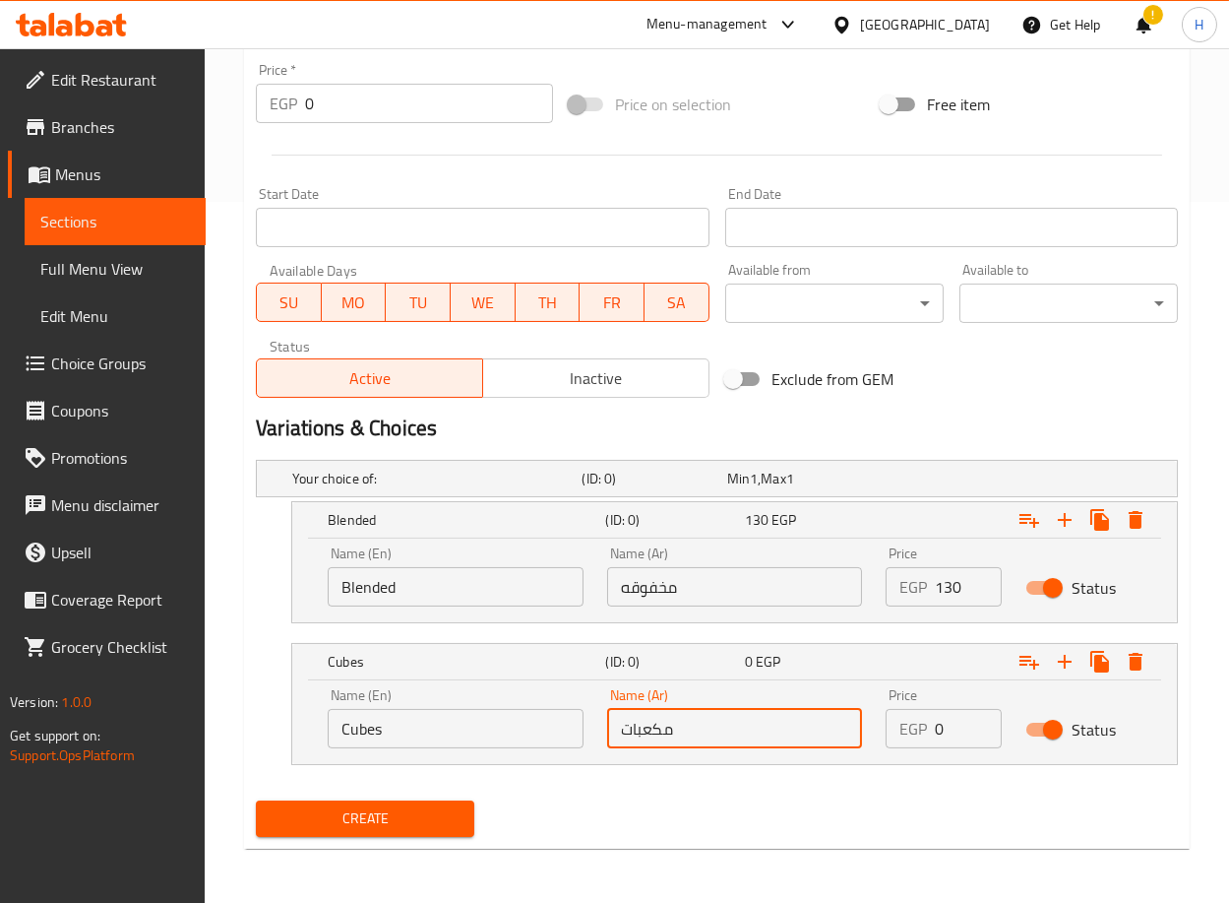
type input "مكعبات"
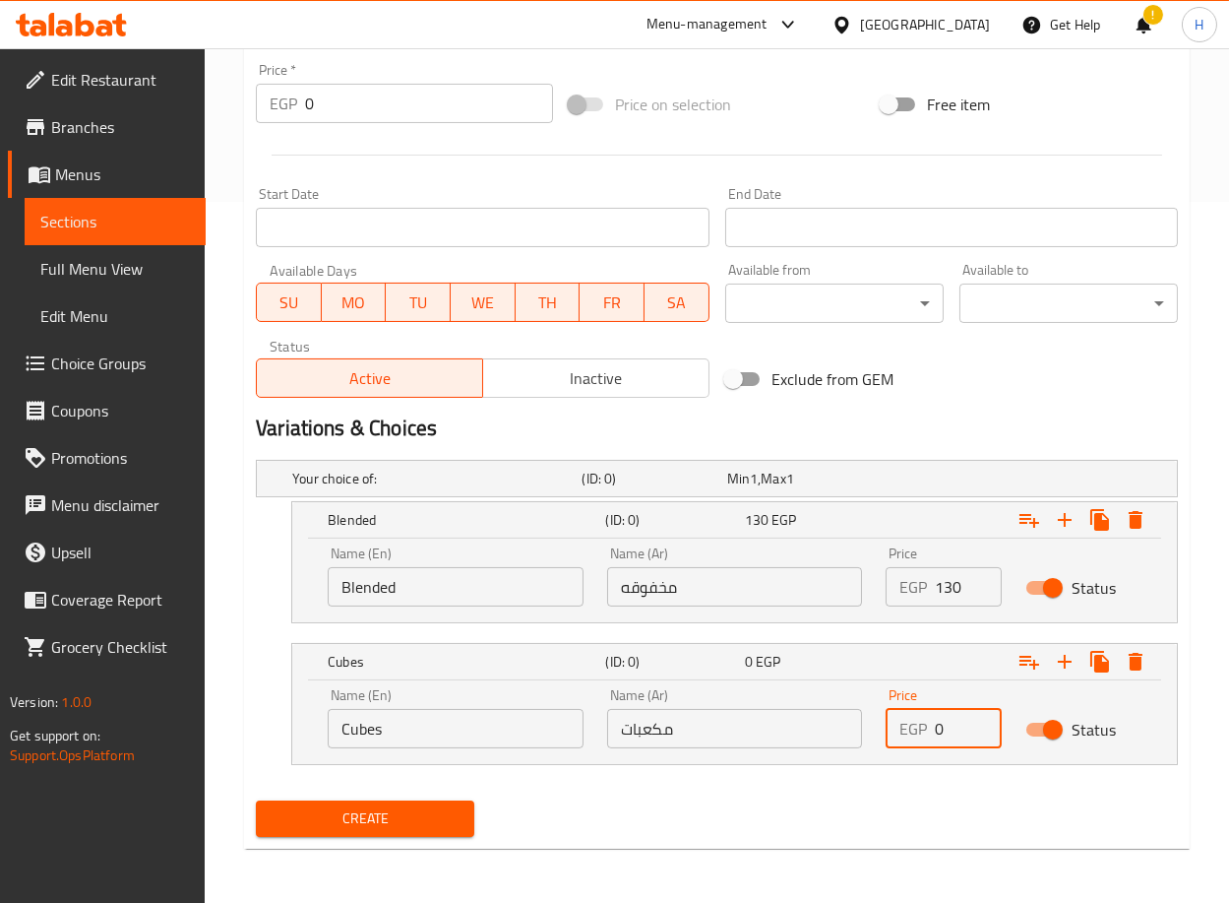
drag, startPoint x: 954, startPoint y: 731, endPoint x: 905, endPoint y: 728, distance: 49.3
click at [905, 728] on div "EGP 0 Price" at bounding box center [944, 728] width 116 height 39
type input "105"
click at [872, 816] on div "Create" at bounding box center [717, 818] width 938 height 52
click at [422, 825] on span "Create" at bounding box center [365, 818] width 187 height 25
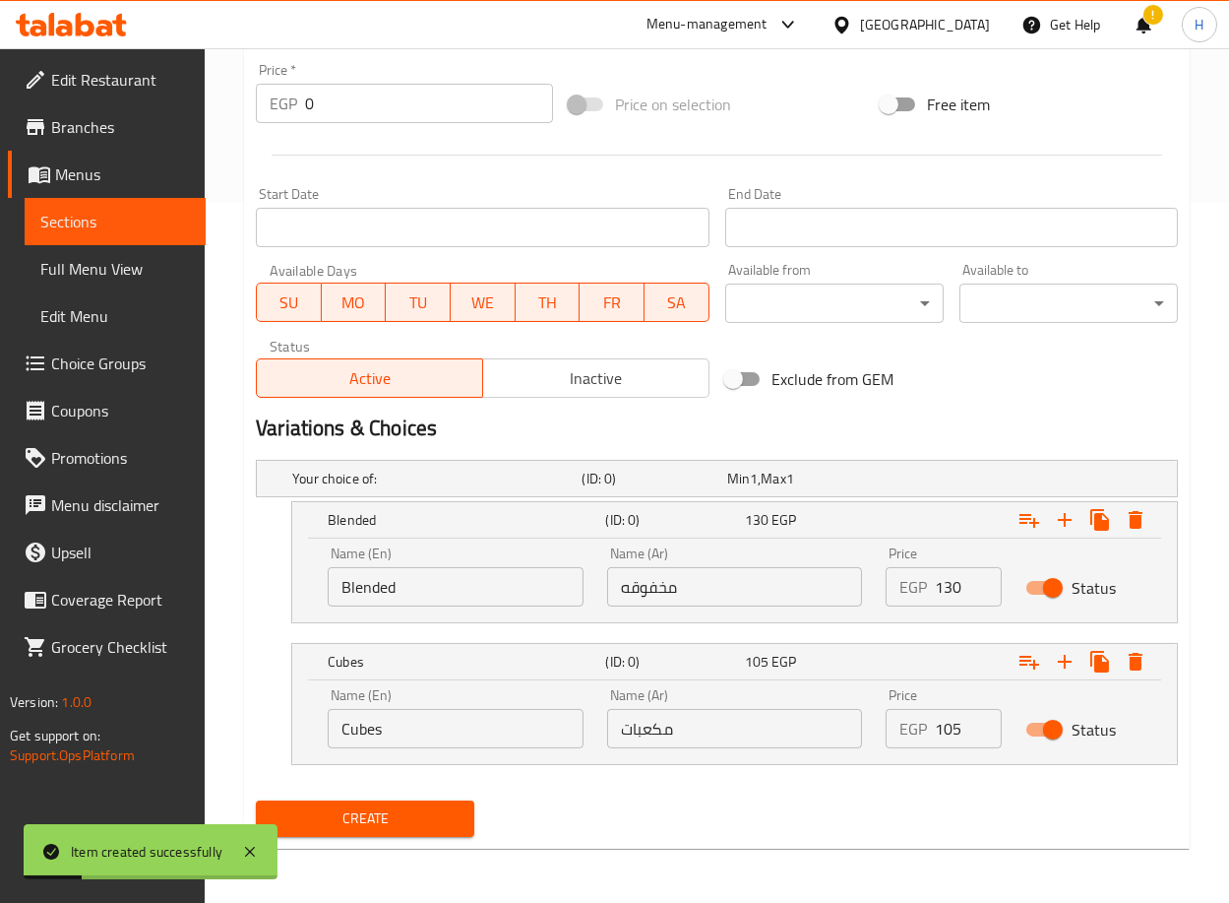
scroll to position [0, 0]
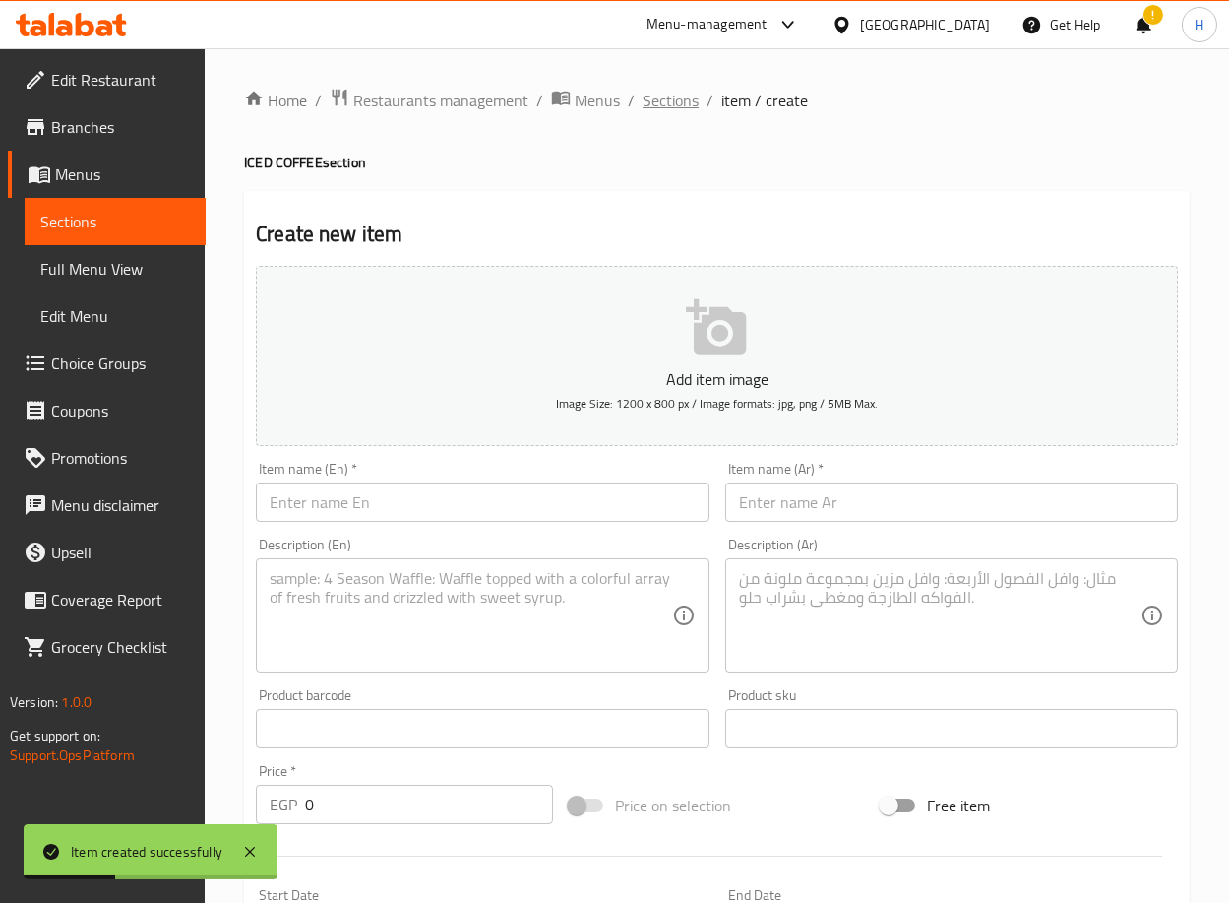
click at [657, 112] on span "Sections" at bounding box center [671, 101] width 56 height 24
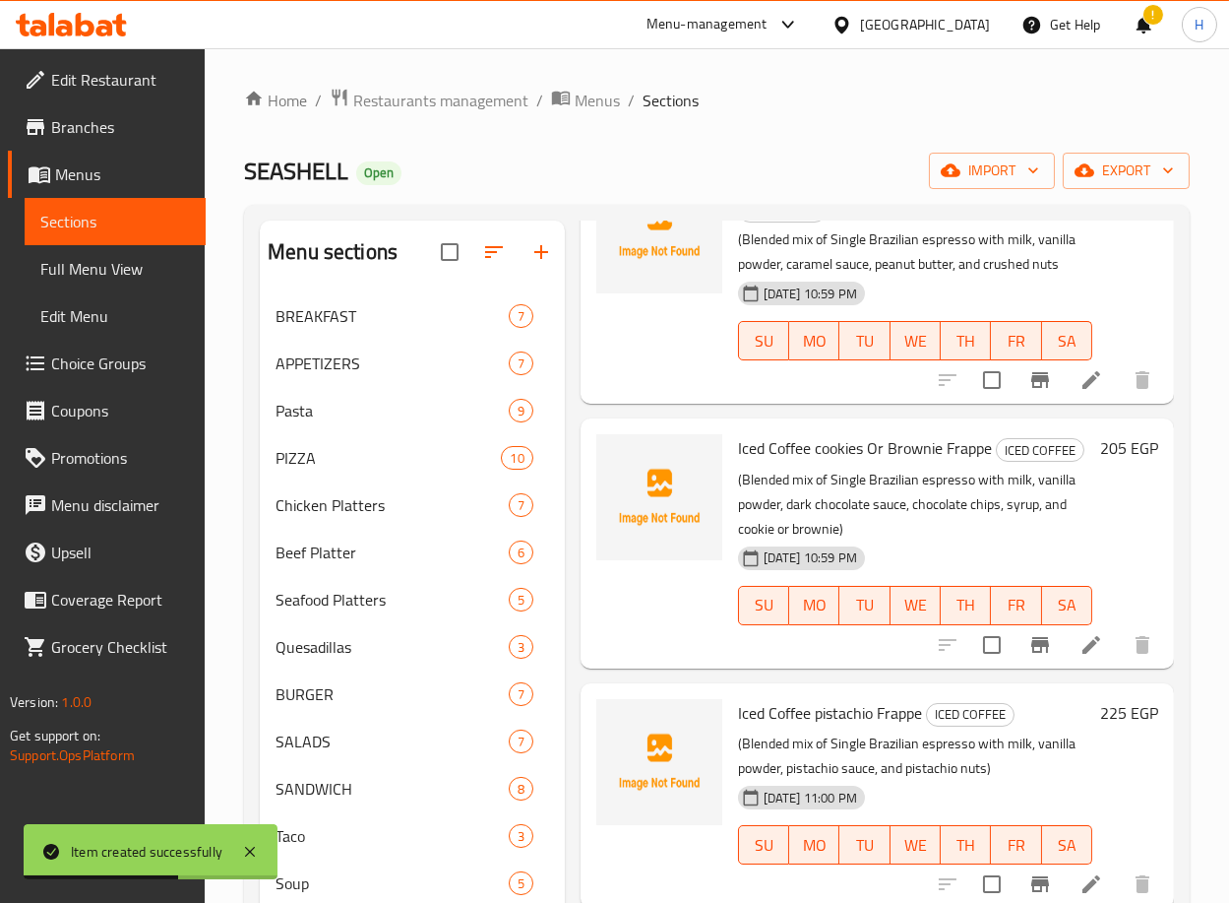
scroll to position [539, 0]
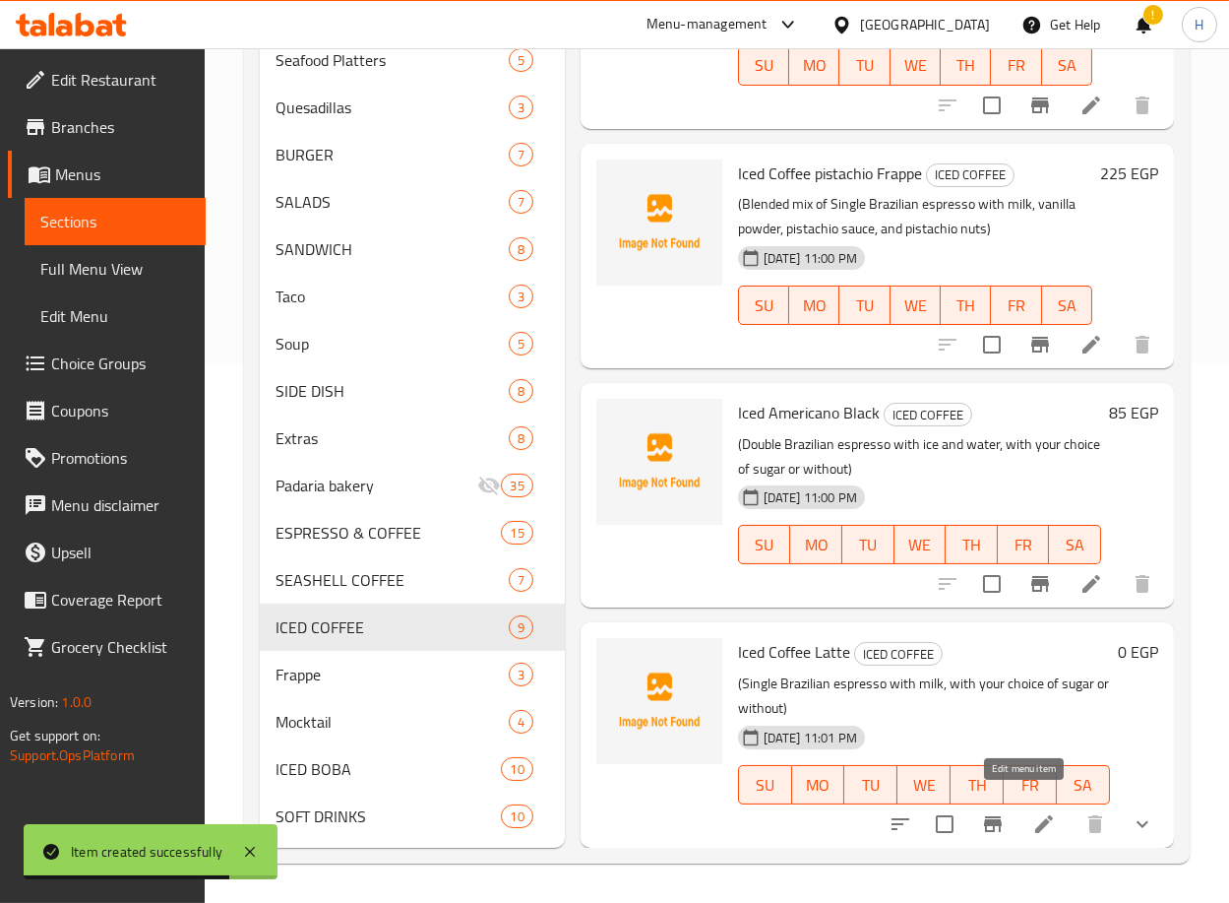
click at [1033, 812] on icon at bounding box center [1045, 824] width 24 height 24
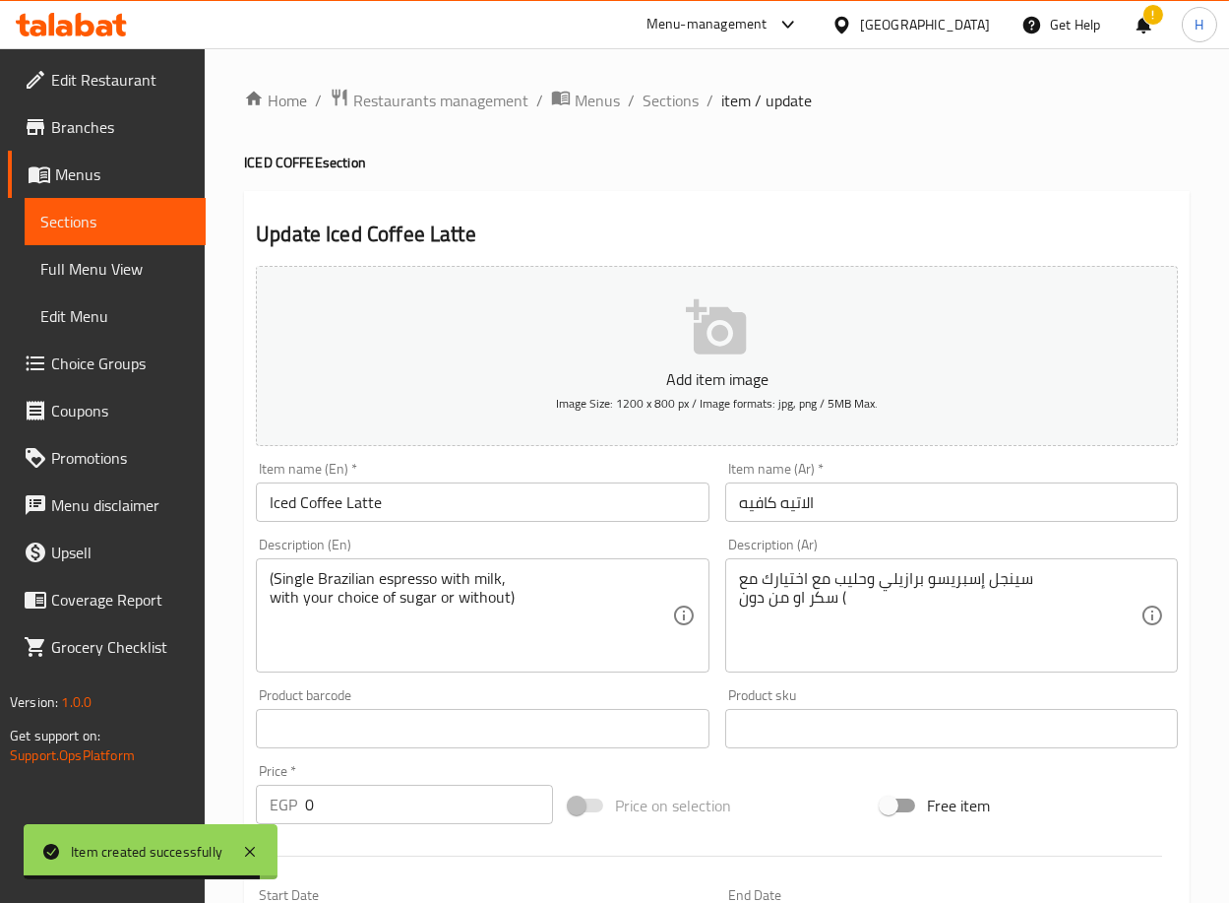
scroll to position [532, 0]
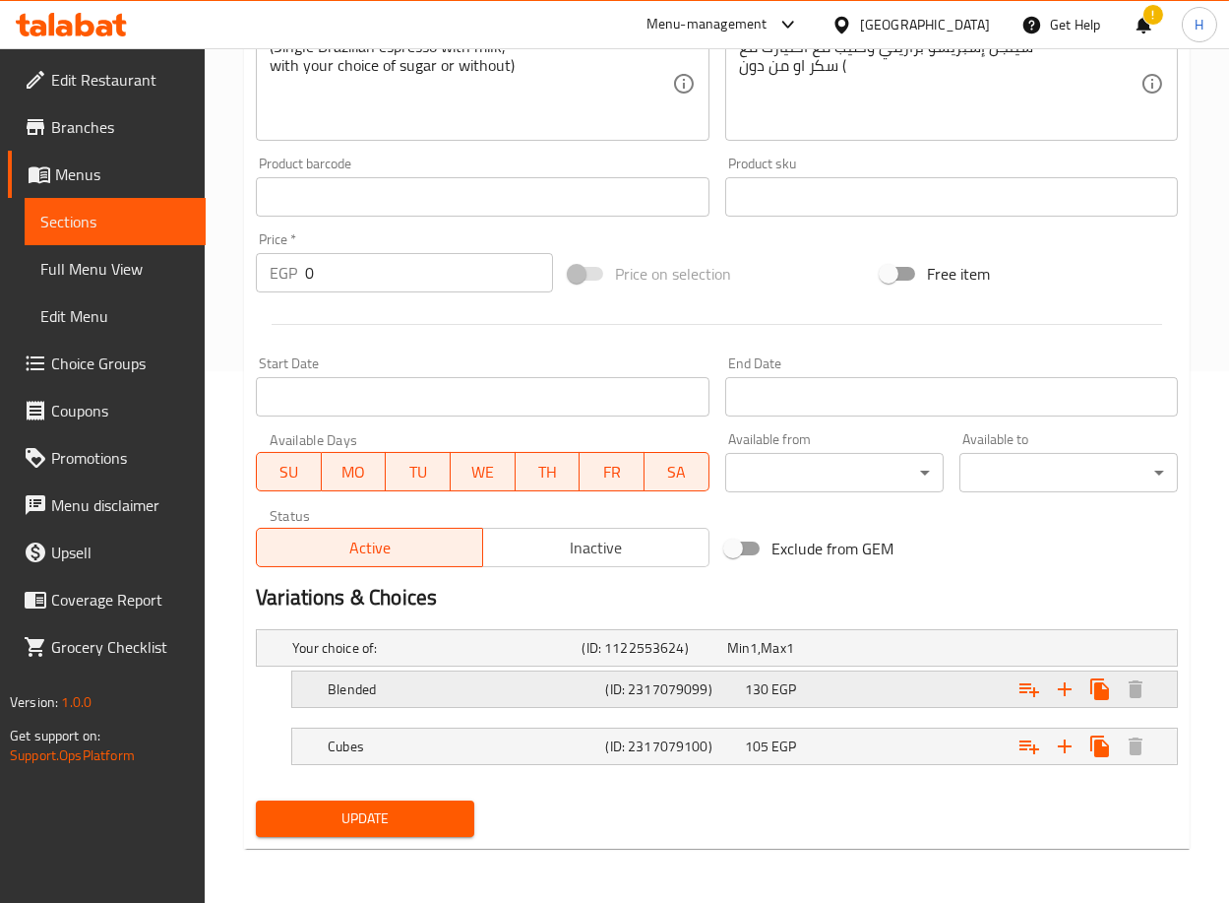
click at [869, 675] on div "130 EGP" at bounding box center [810, 689] width 139 height 28
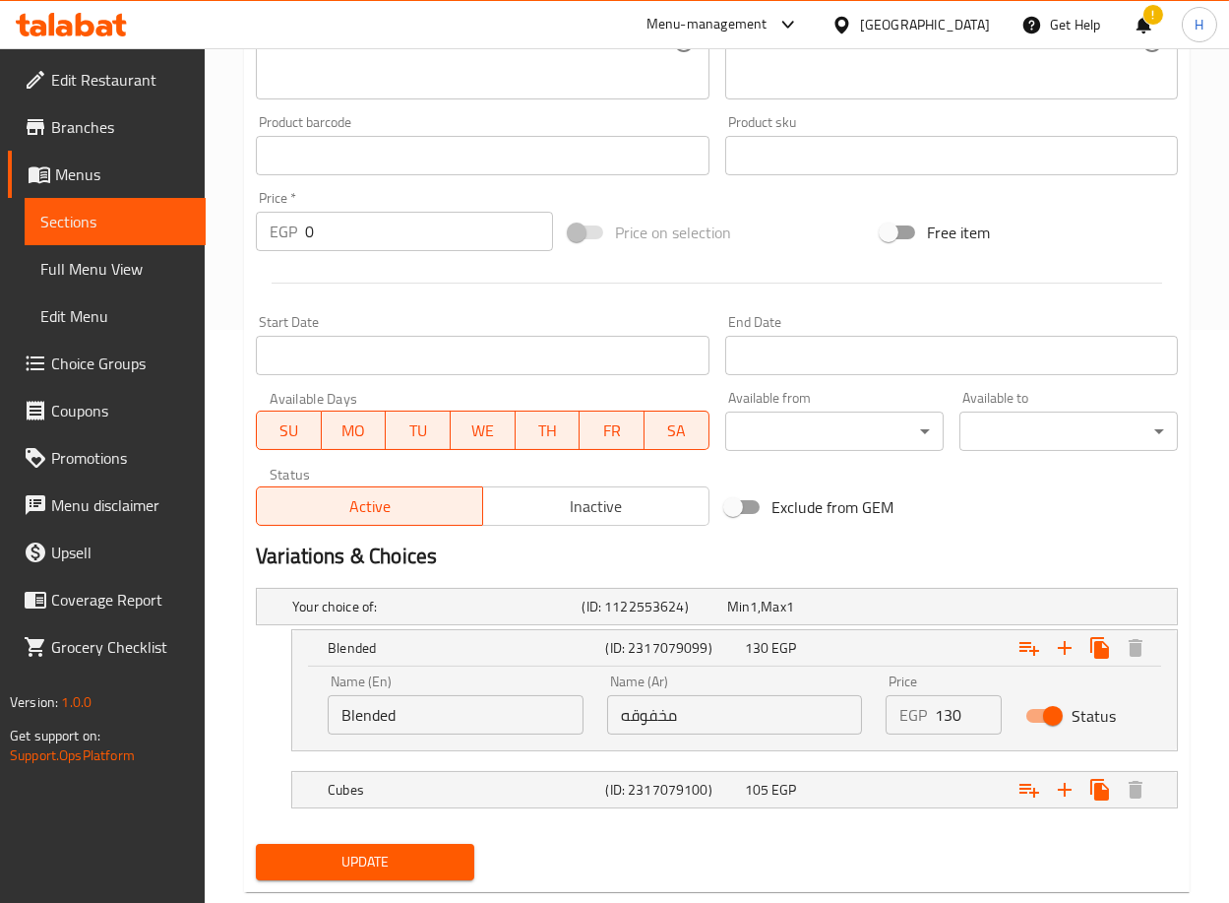
scroll to position [574, 0]
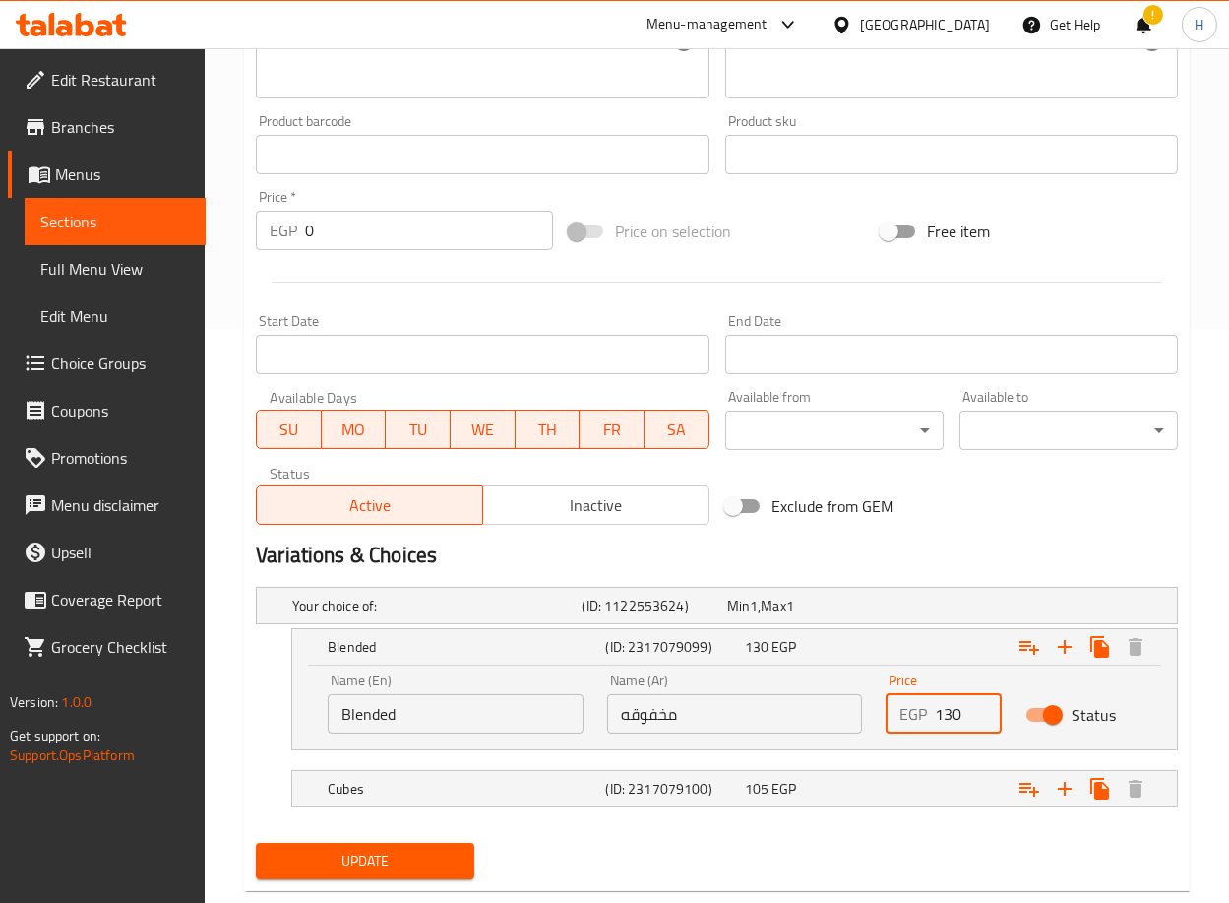
drag, startPoint x: 949, startPoint y: 706, endPoint x: 986, endPoint y: 702, distance: 37.6
click at [986, 702] on input "130" at bounding box center [968, 713] width 67 height 39
type input "110"
click at [905, 773] on div "Expand" at bounding box center [1019, 788] width 278 height 43
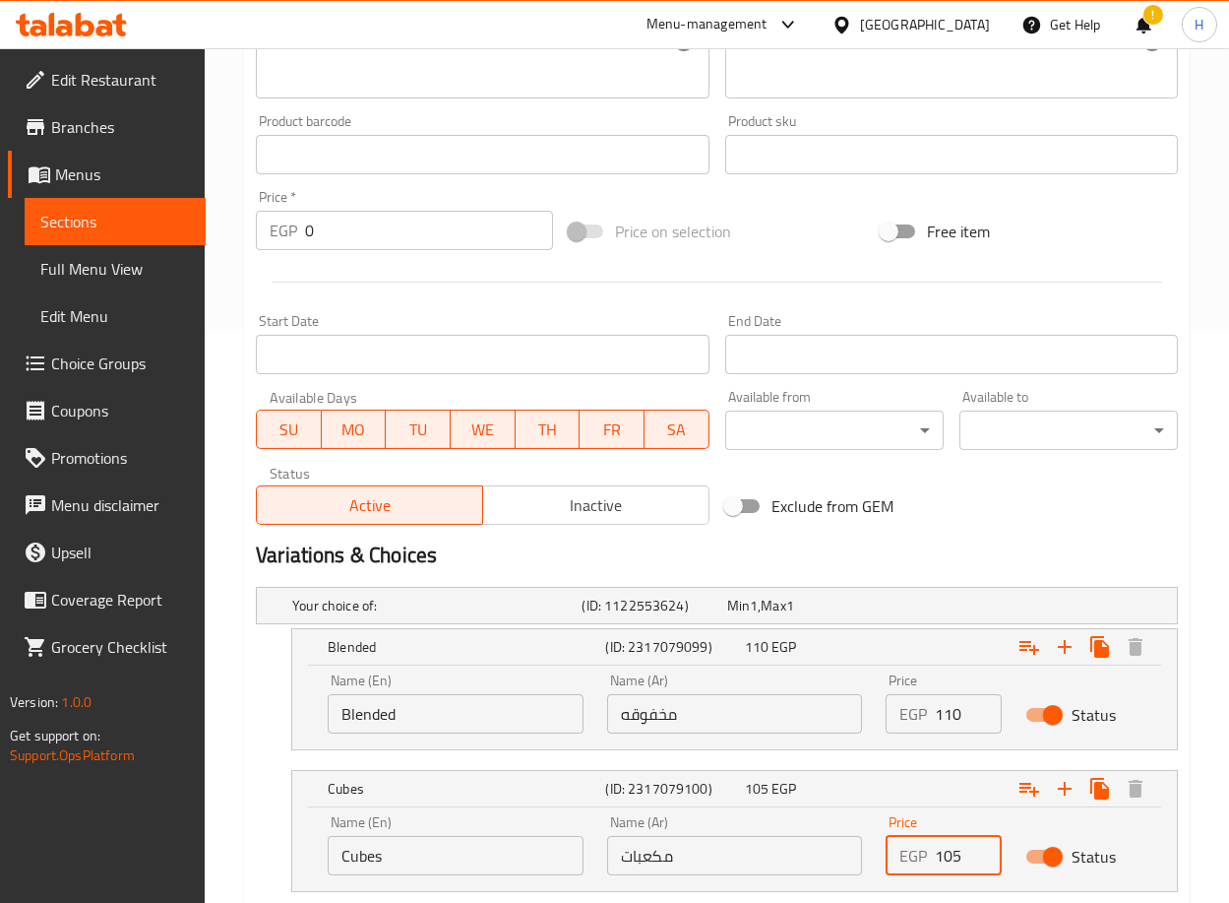
drag, startPoint x: 962, startPoint y: 852, endPoint x: 926, endPoint y: 847, distance: 35.9
click at [926, 847] on div "EGP 105 Price" at bounding box center [944, 855] width 116 height 39
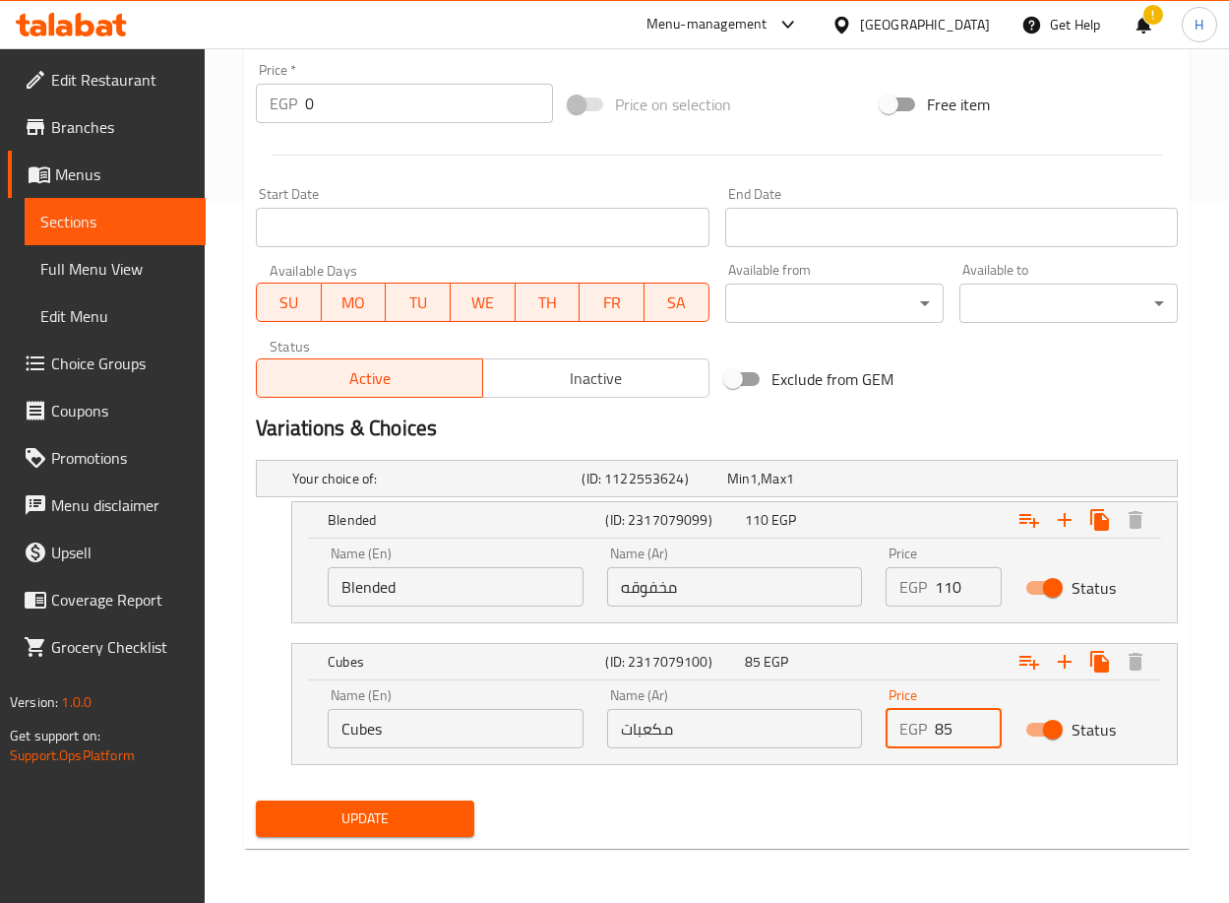
type input "85"
click at [427, 809] on span "Update" at bounding box center [365, 818] width 187 height 25
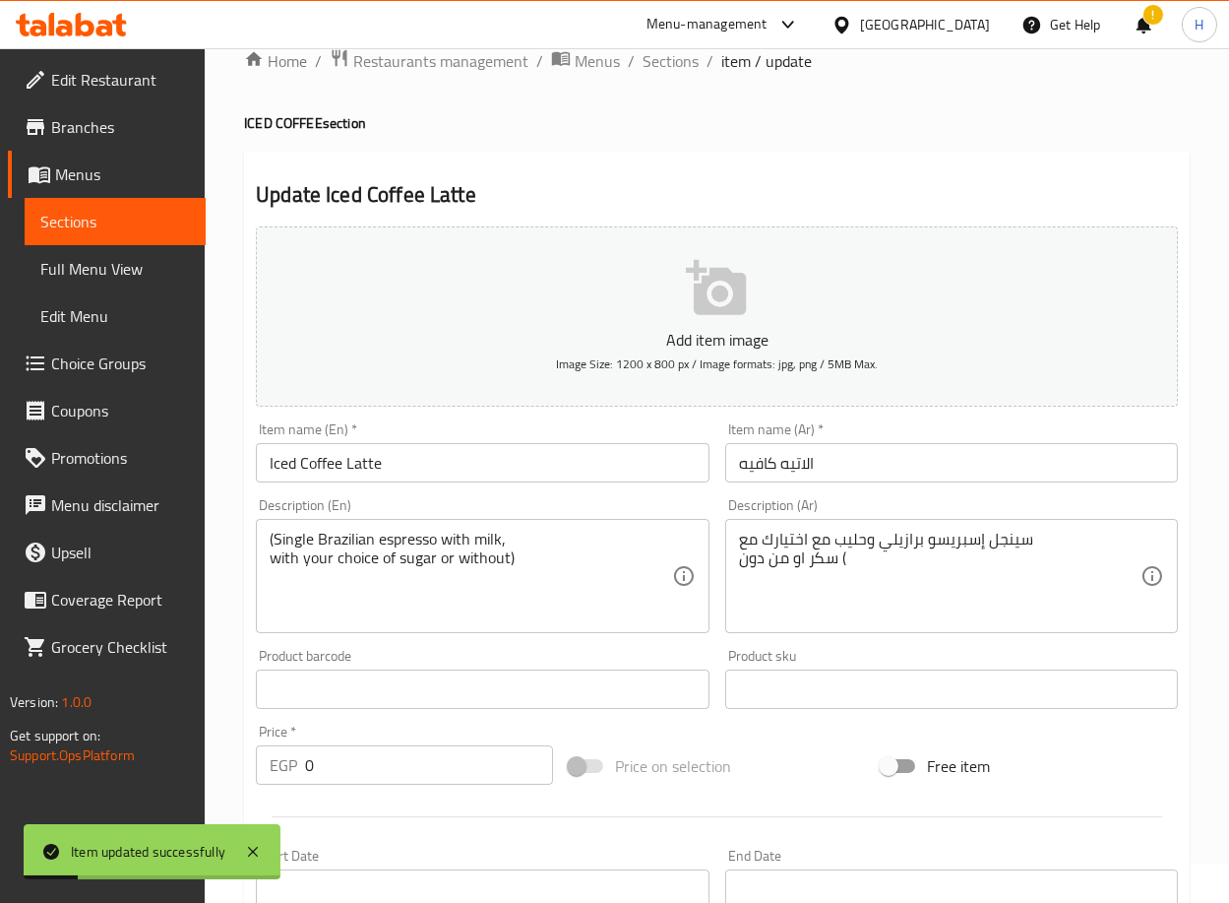
scroll to position [0, 0]
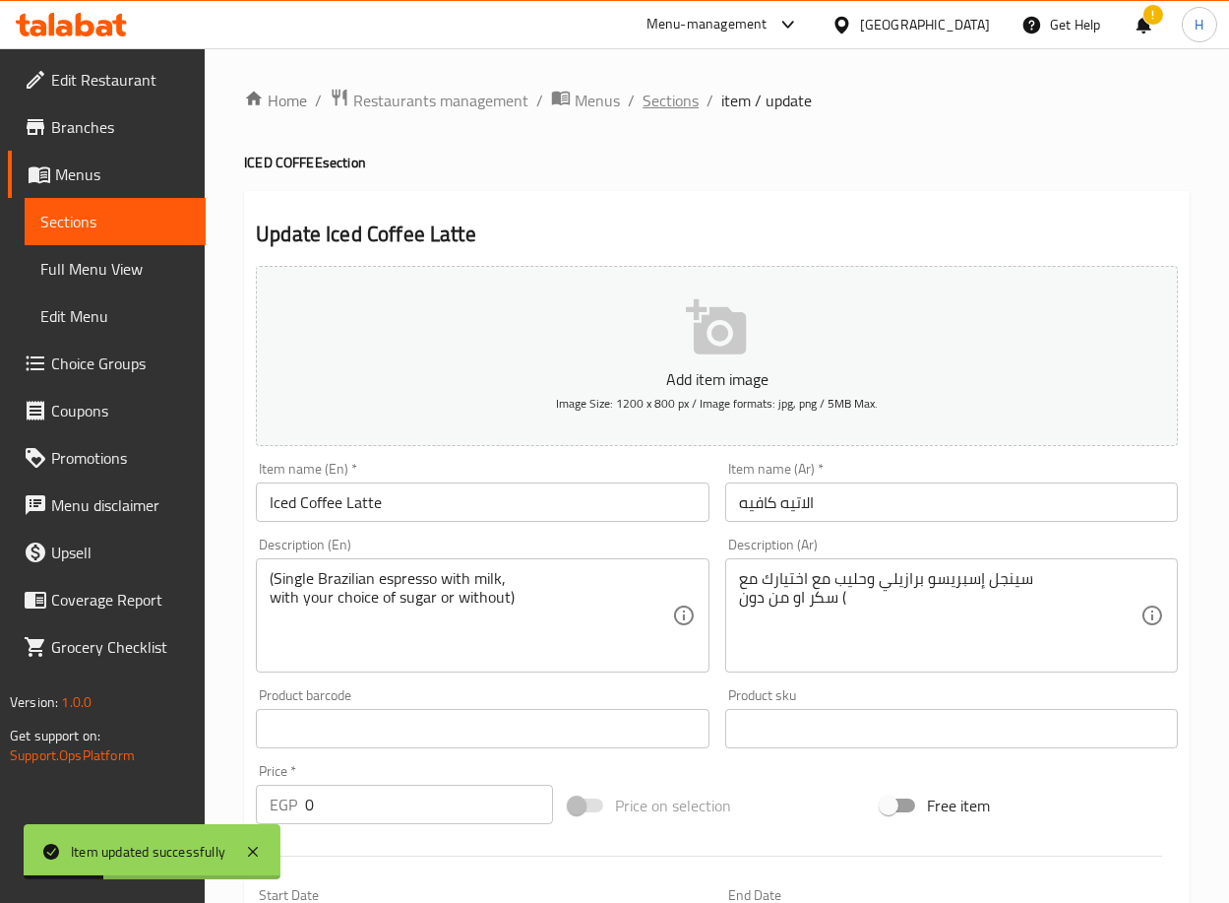
click at [658, 101] on span "Sections" at bounding box center [671, 101] width 56 height 24
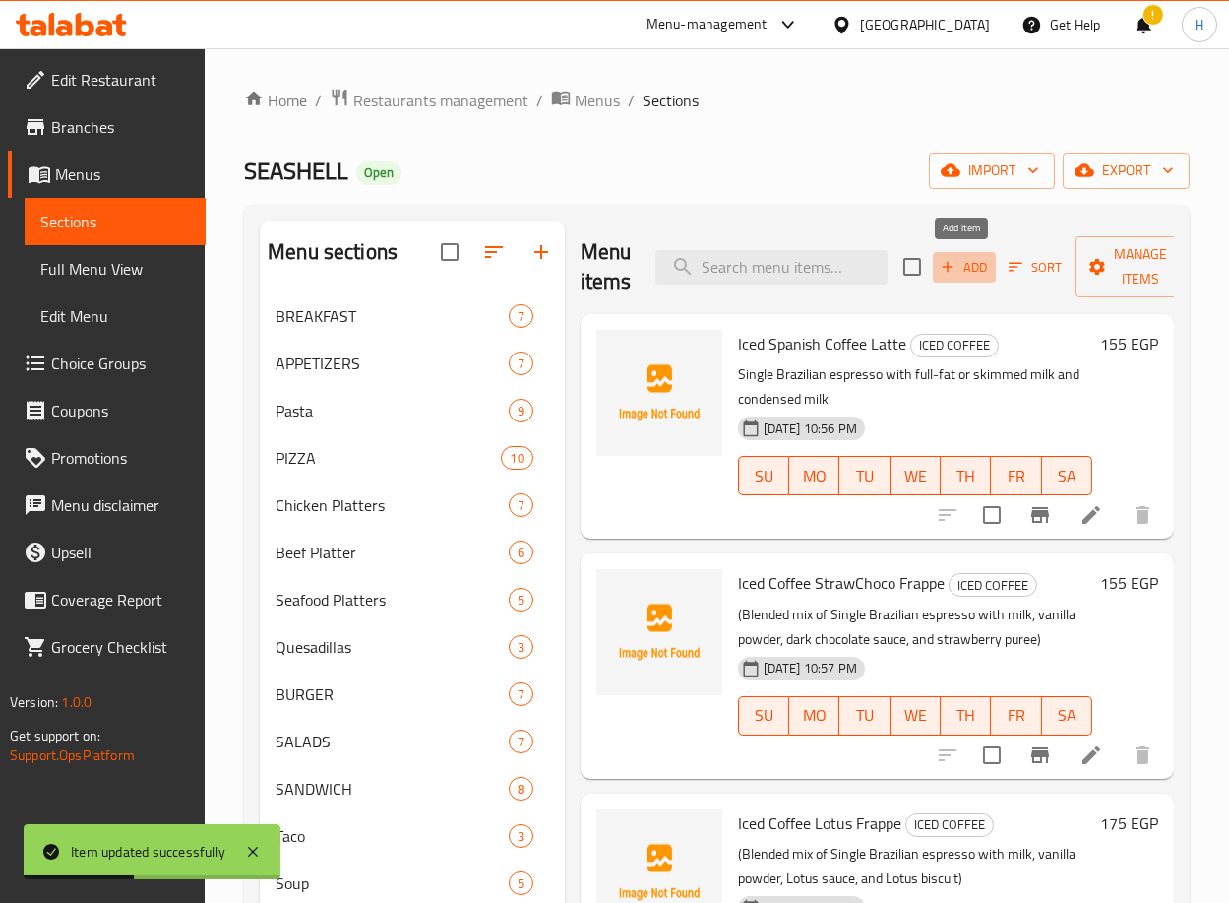
click at [966, 270] on span "Add" at bounding box center [964, 267] width 53 height 23
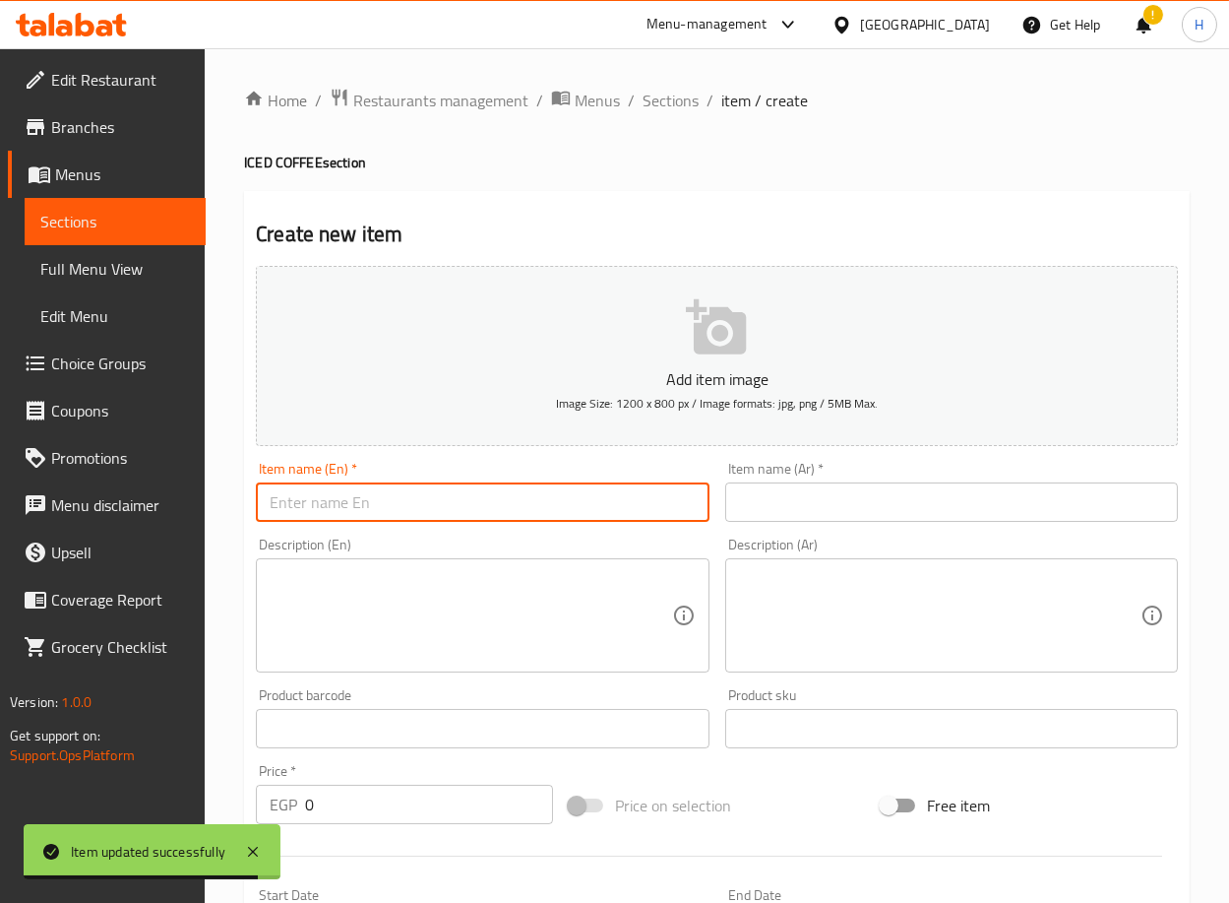
click at [436, 505] on input "text" at bounding box center [482, 501] width 453 height 39
paste input "Iced cappuccino"
type input "Iced cappuccino"
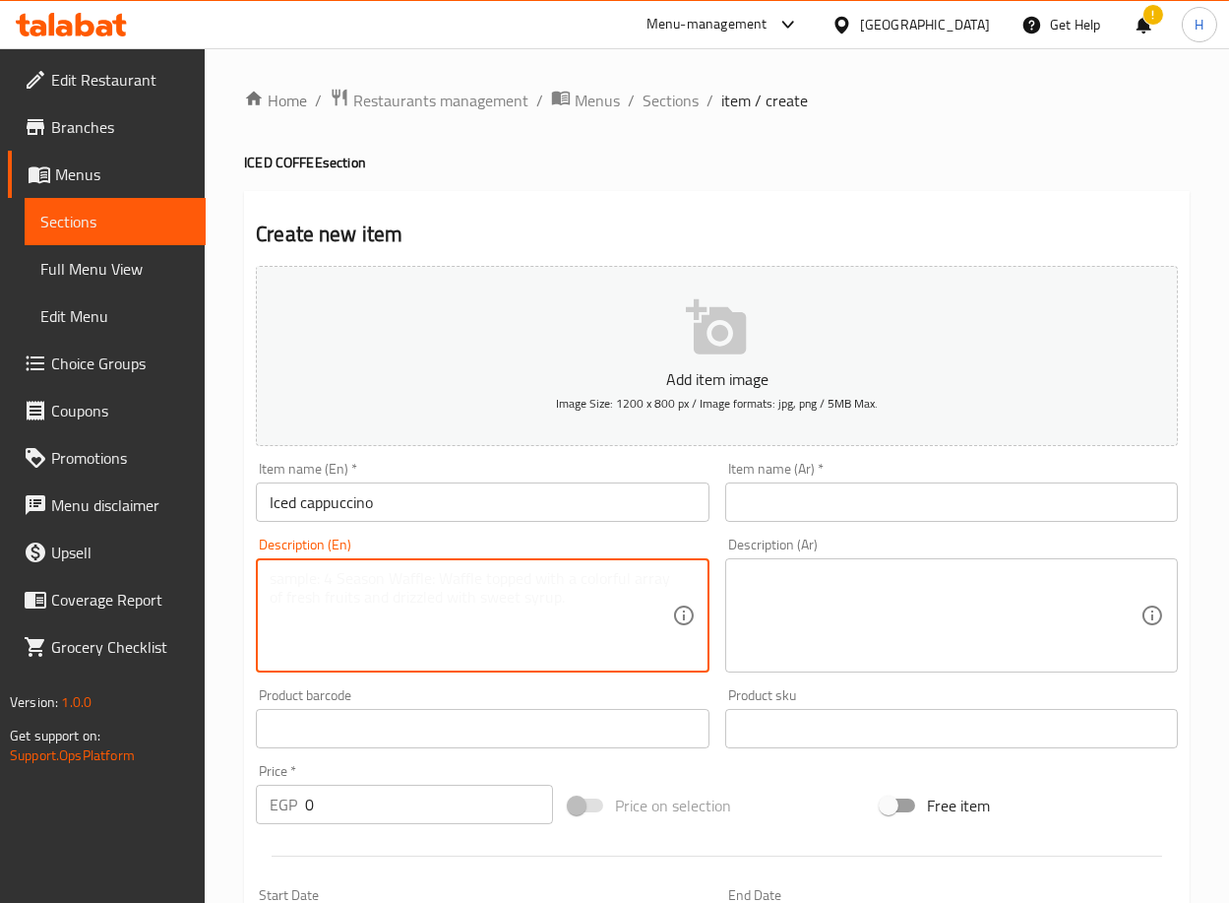
click at [449, 609] on textarea at bounding box center [471, 616] width 402 height 94
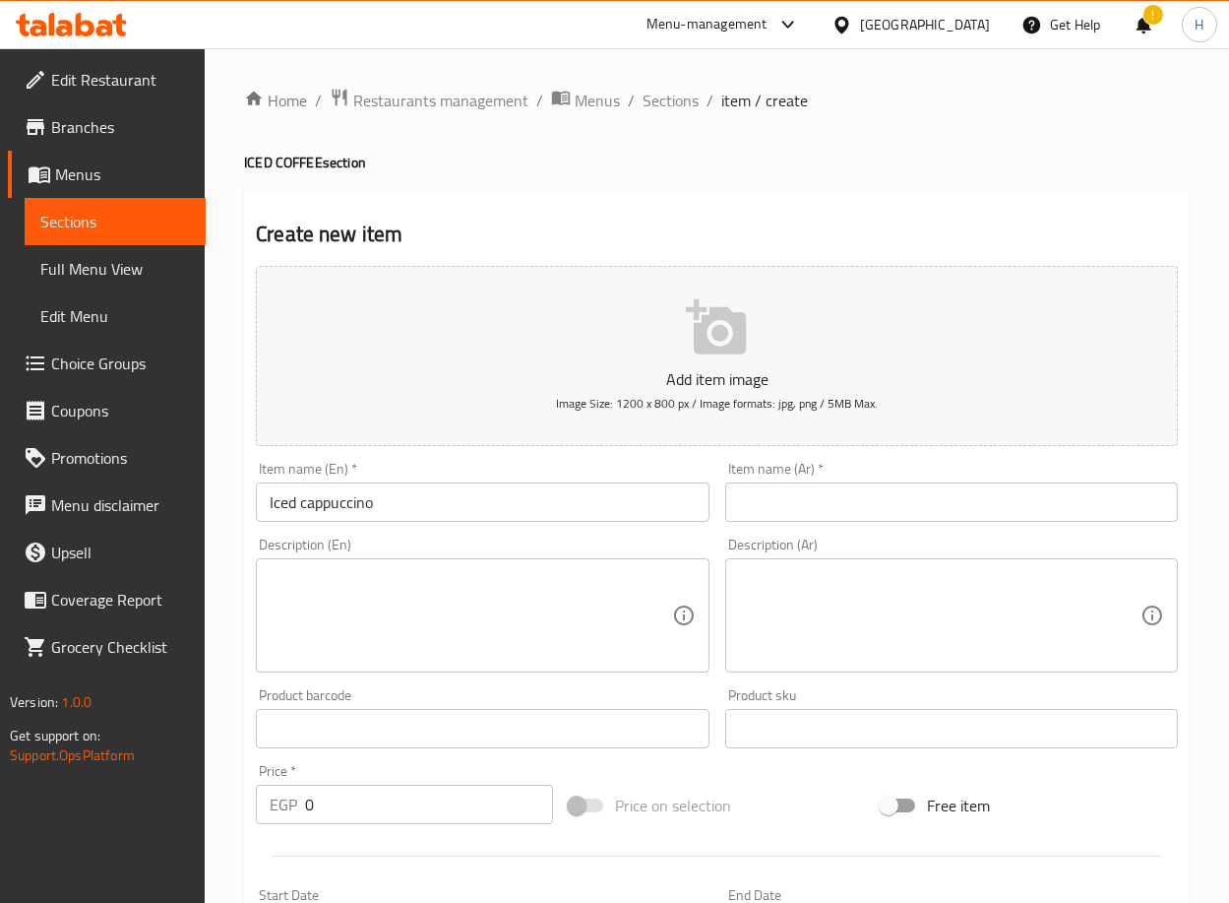
click at [544, 625] on textarea at bounding box center [471, 616] width 402 height 94
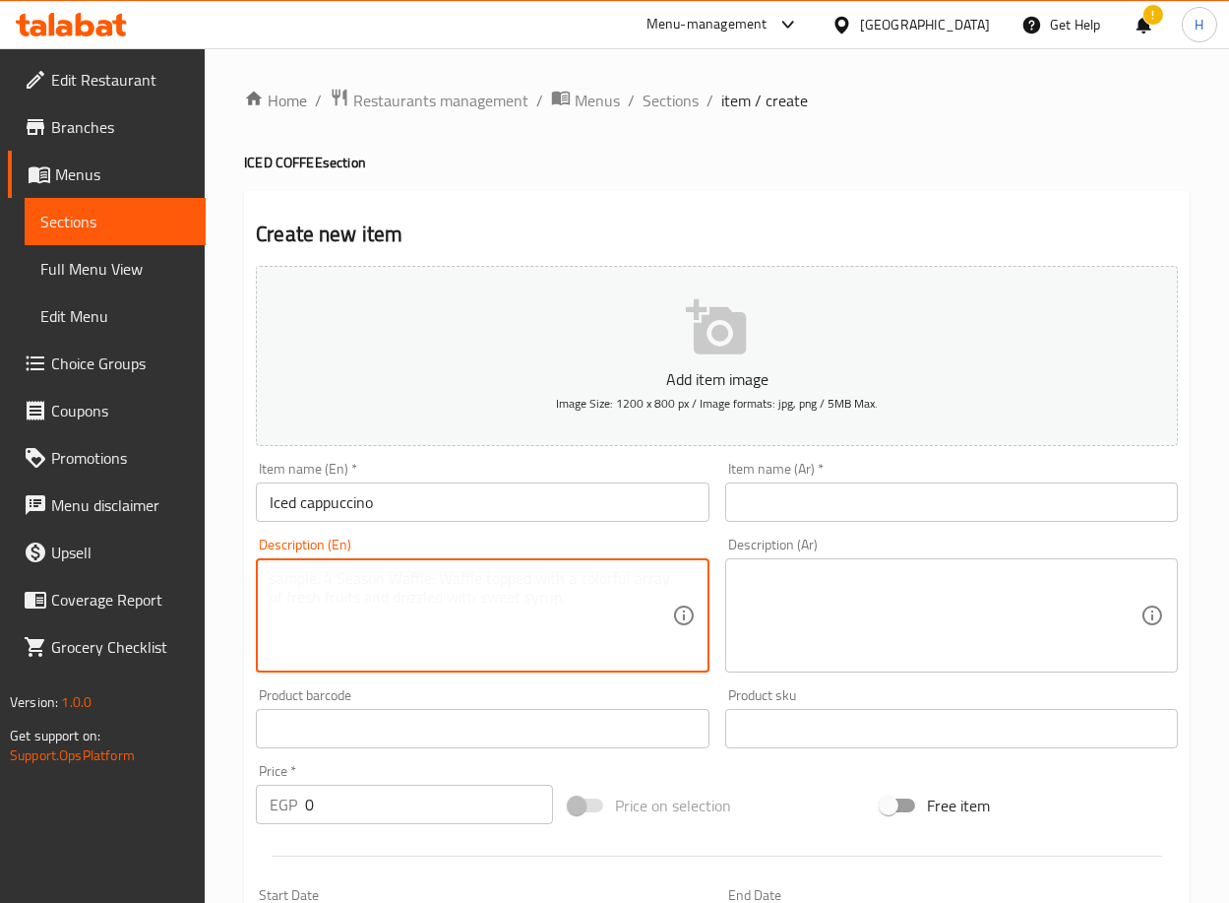
paste textarea "(Double Brazilian espresso with milk and a layer of milk foam, with your choice…"
type textarea "(Double Brazilian espresso with milk and a layer of milk foam, with your choice…"
click at [809, 510] on input "text" at bounding box center [951, 501] width 453 height 39
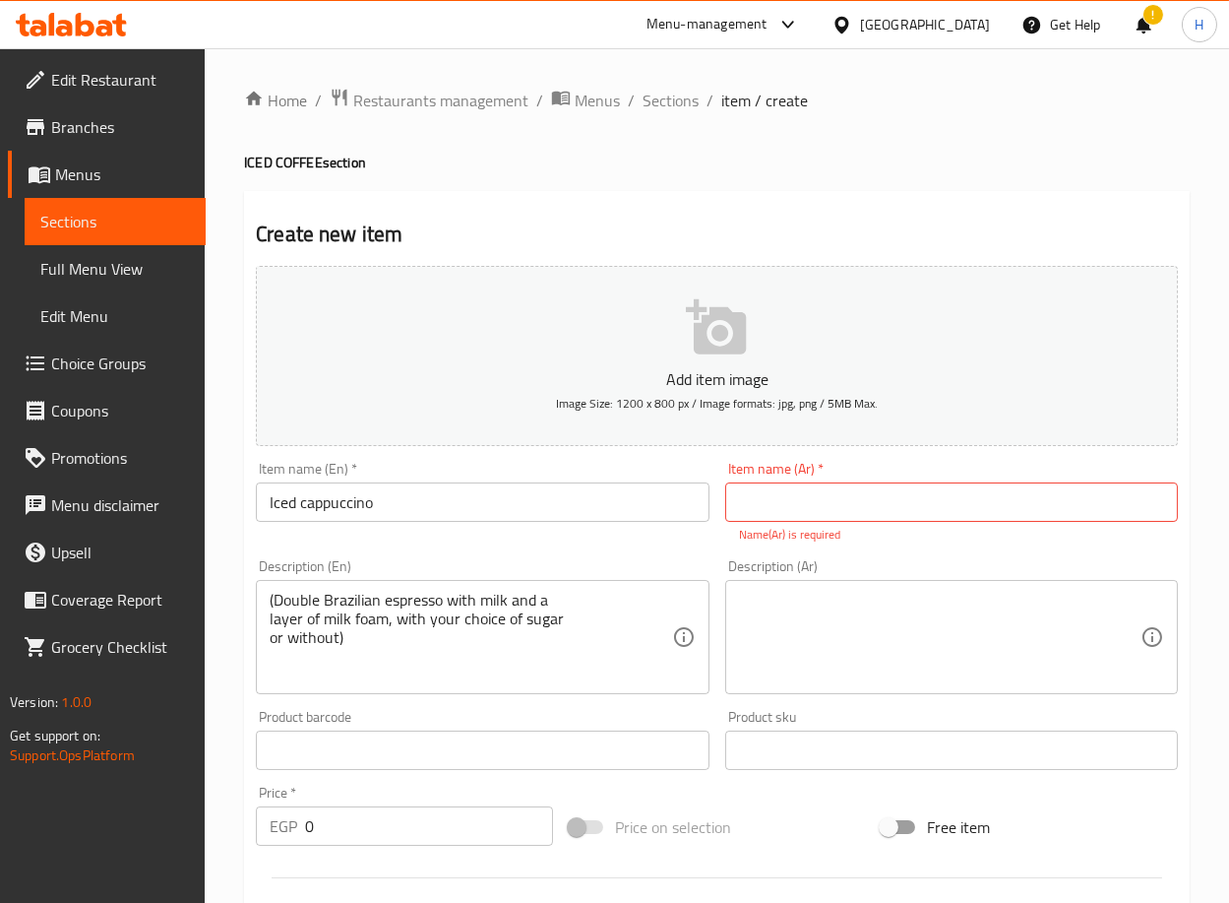
click at [1068, 522] on div "Item name (Ar)   * Item name (Ar) * Name(Ar) is required" at bounding box center [951, 503] width 453 height 82
click at [1043, 511] on input "text" at bounding box center [951, 501] width 453 height 39
paste input "كابتشينو"
type input "كابتشينو"
click at [920, 634] on textarea at bounding box center [940, 638] width 402 height 94
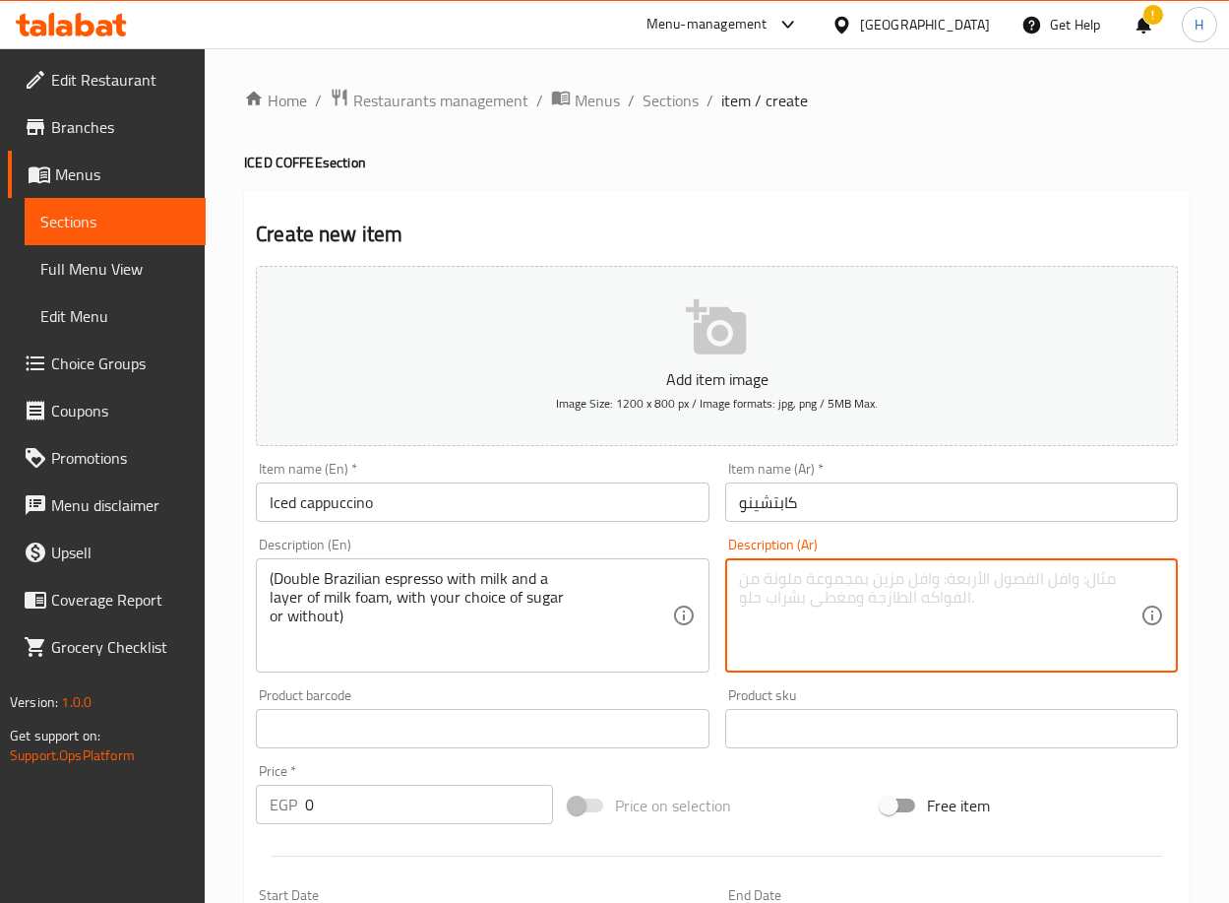
click at [999, 619] on textarea at bounding box center [940, 616] width 402 height 94
paste textarea "مزيج من لونجو إسبريسو برازيلي مع [PERSON_NAME] وكراميل وطبقة فوم الحليب مغطى بص…"
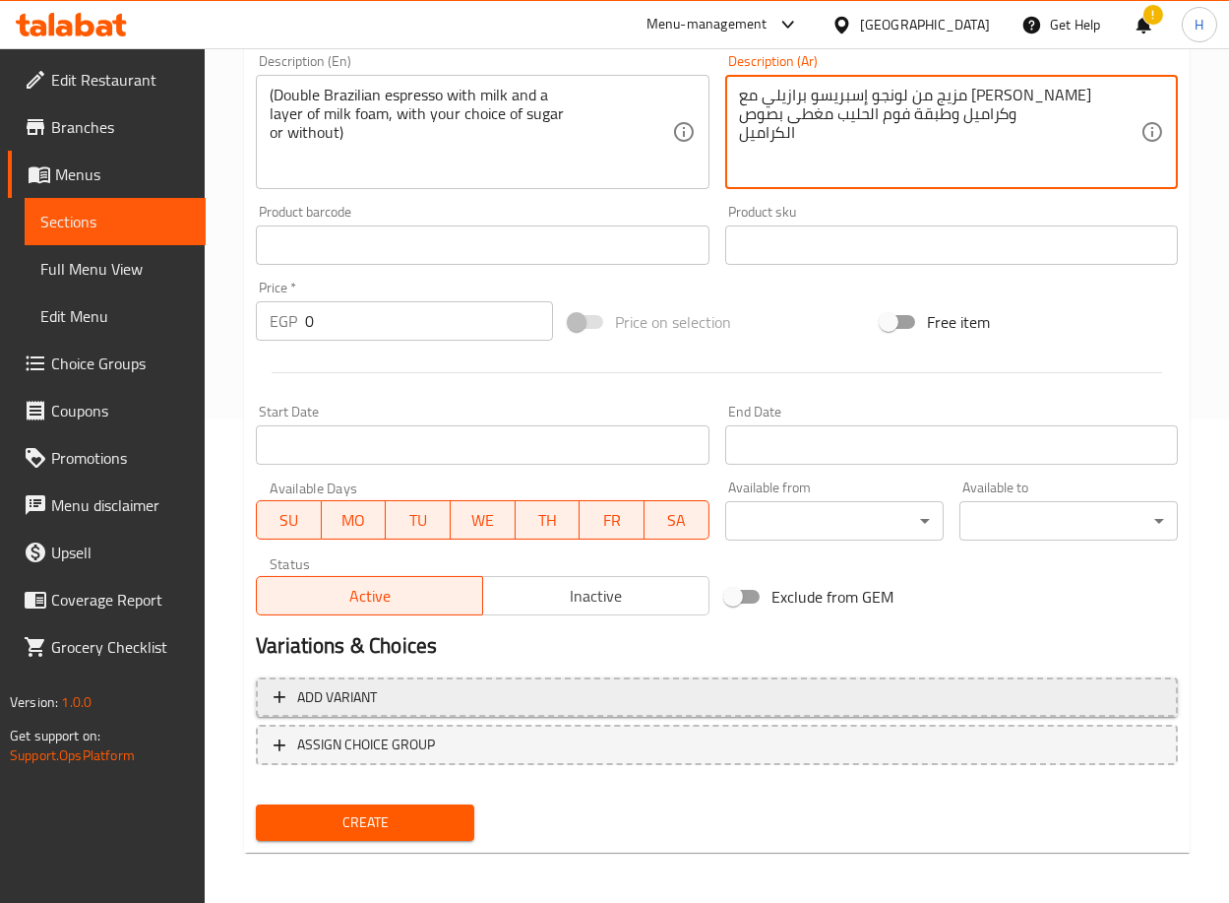
type textarea "مزيج من لونجو إسبريسو برازيلي مع [PERSON_NAME] وكراميل وطبقة فوم الحليب مغطى بص…"
click at [653, 688] on span "Add variant" at bounding box center [717, 697] width 887 height 25
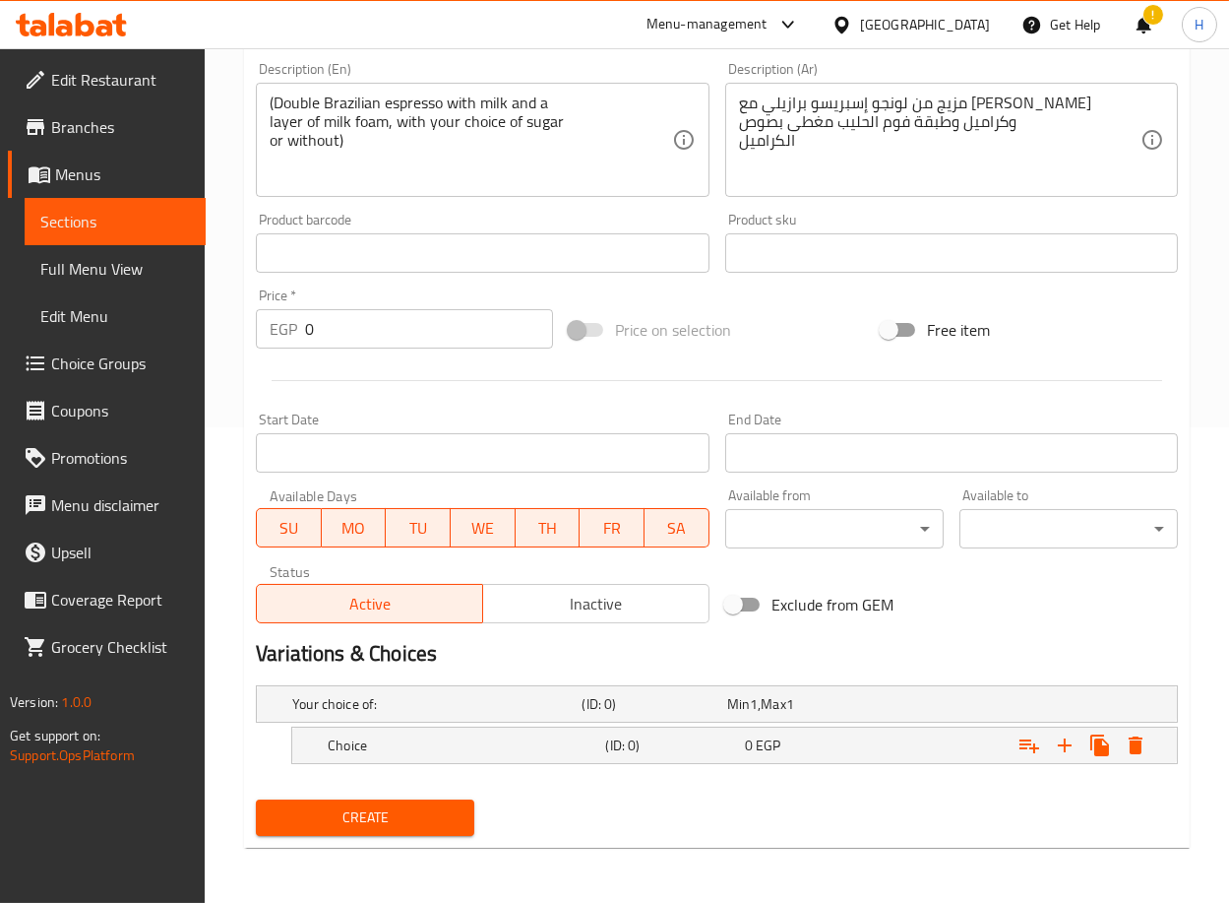
scroll to position [474, 0]
click at [467, 755] on div "Choice" at bounding box center [463, 746] width 278 height 28
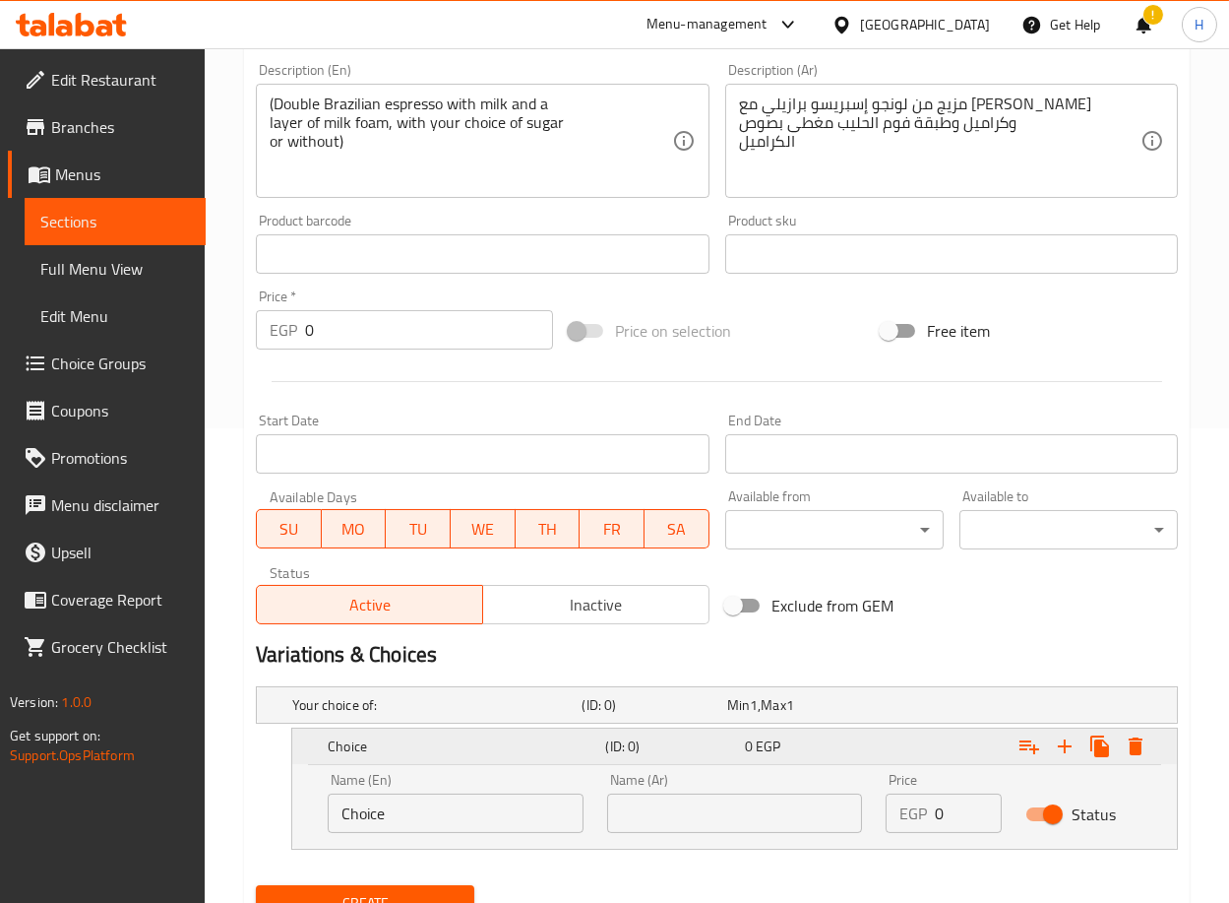
scroll to position [559, 0]
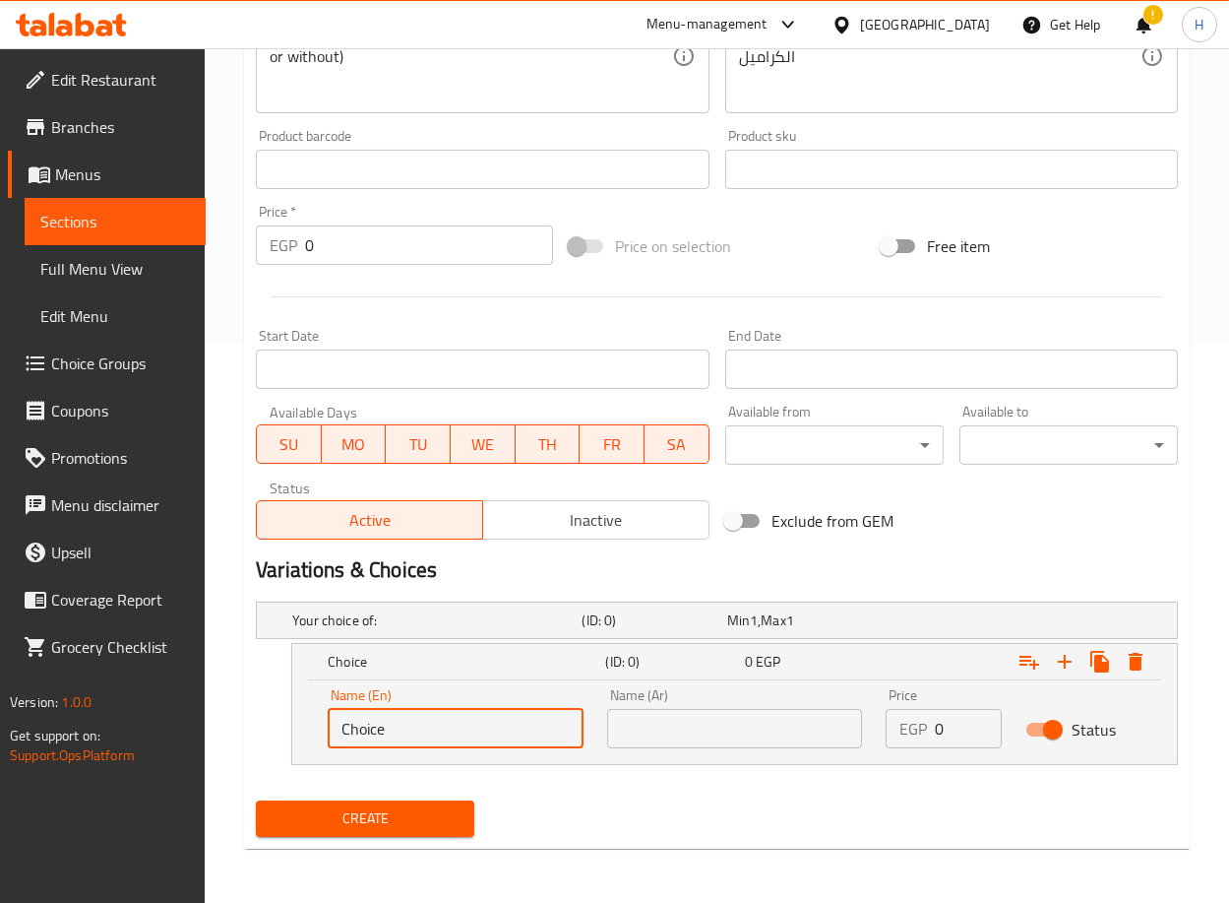
click at [431, 722] on input "Choice" at bounding box center [456, 728] width 256 height 39
type input "ل"
type input "Blended"
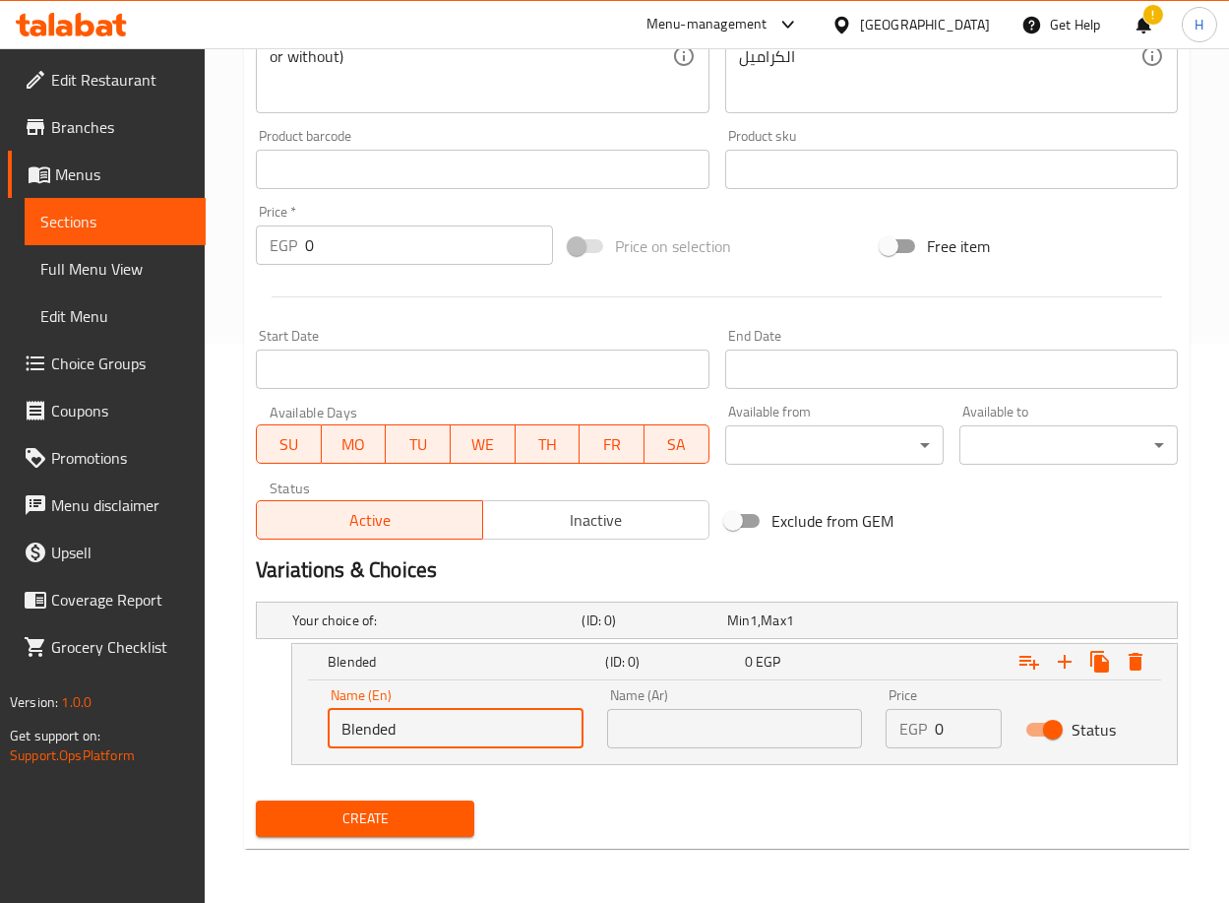
click at [683, 723] on input "text" at bounding box center [735, 728] width 256 height 39
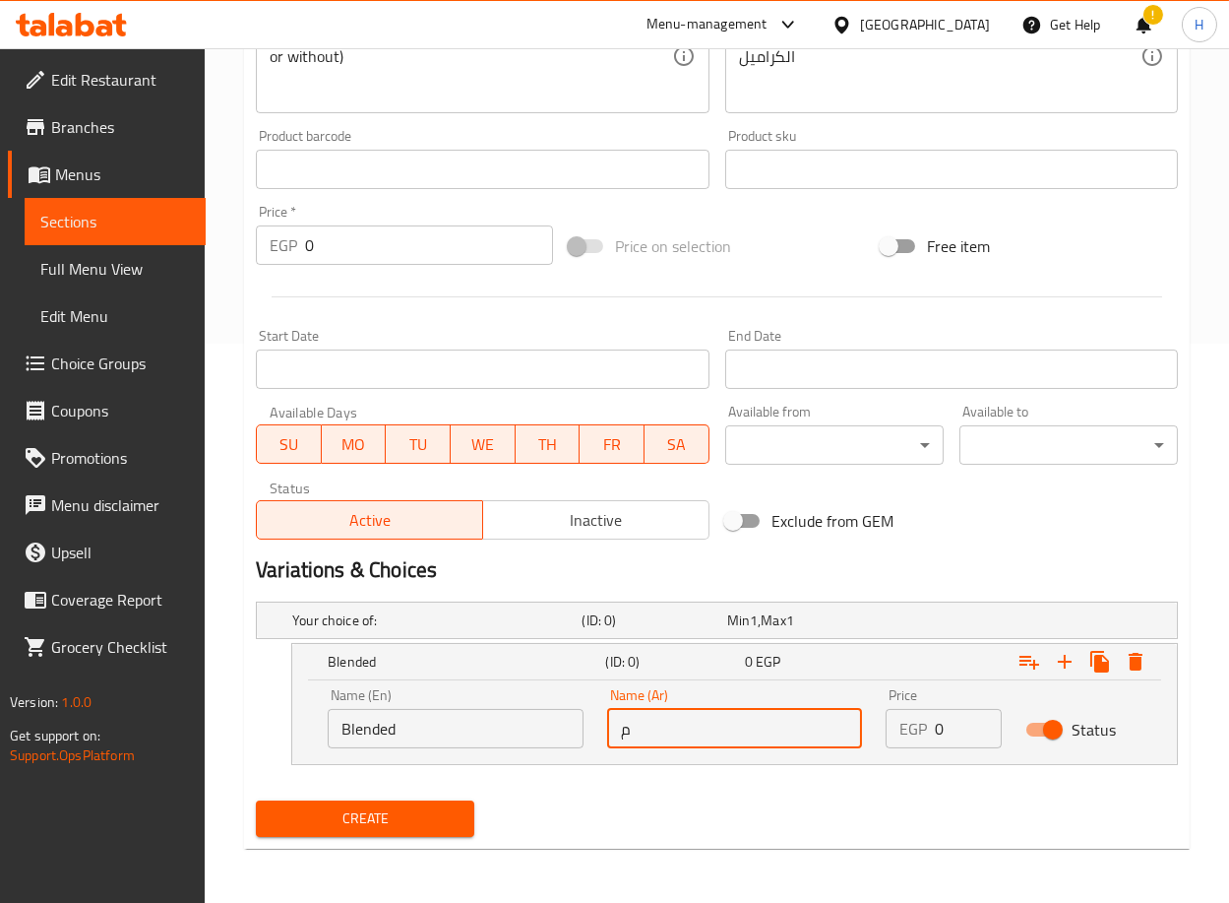
type input "مخفوقه"
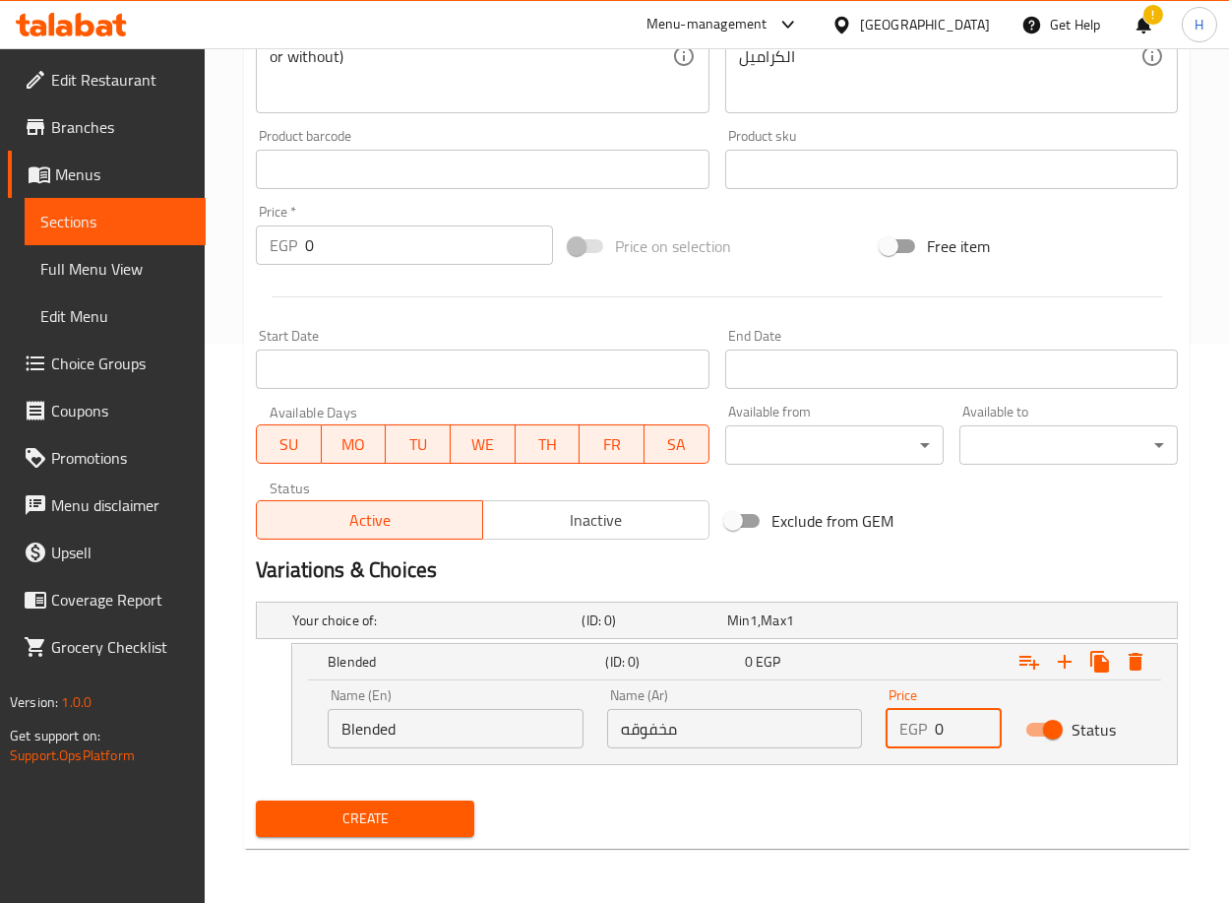
drag, startPoint x: 949, startPoint y: 735, endPoint x: 907, endPoint y: 738, distance: 42.4
click at [907, 738] on div "EGP 0 Price" at bounding box center [944, 728] width 116 height 39
click at [1061, 655] on icon "Expand" at bounding box center [1065, 662] width 24 height 24
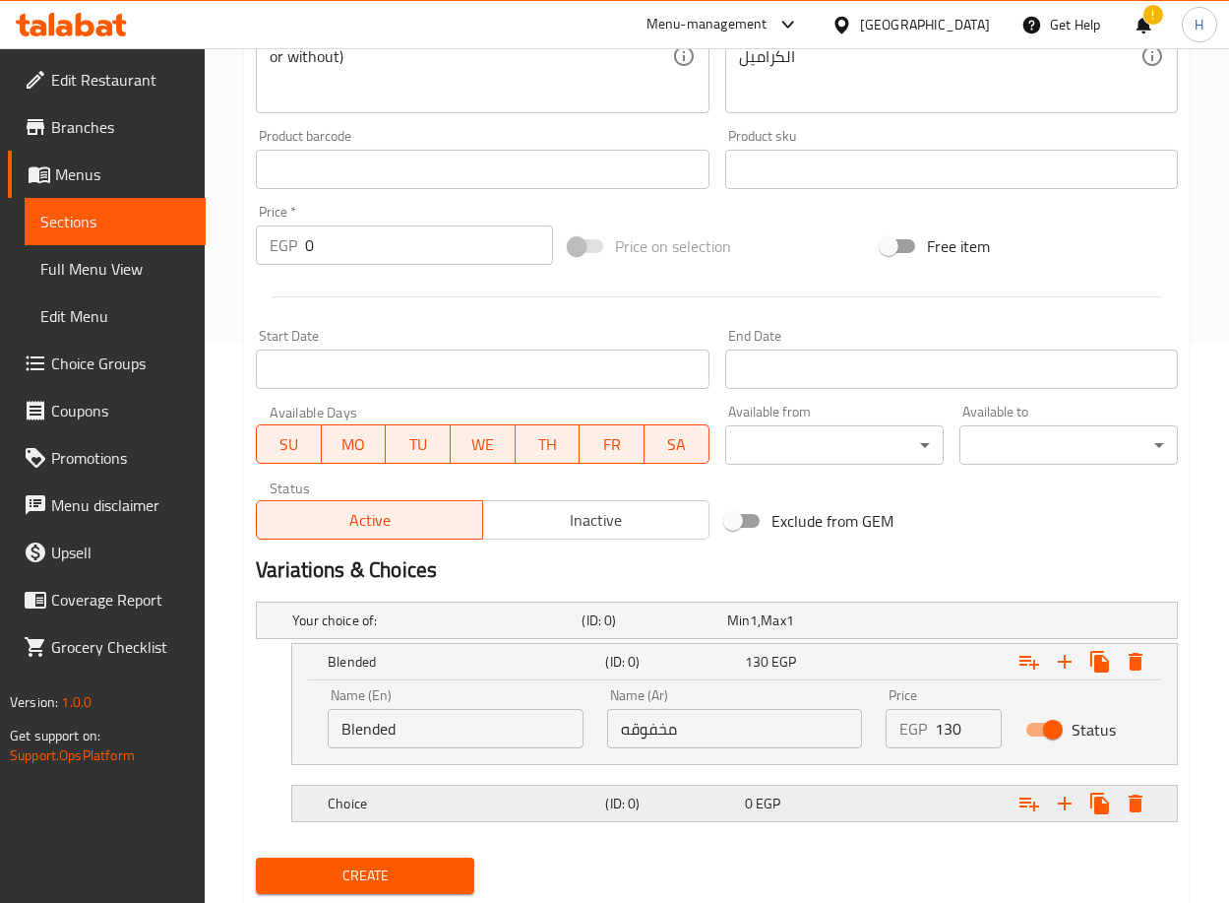
click at [458, 796] on h5 "Choice" at bounding box center [463, 803] width 270 height 20
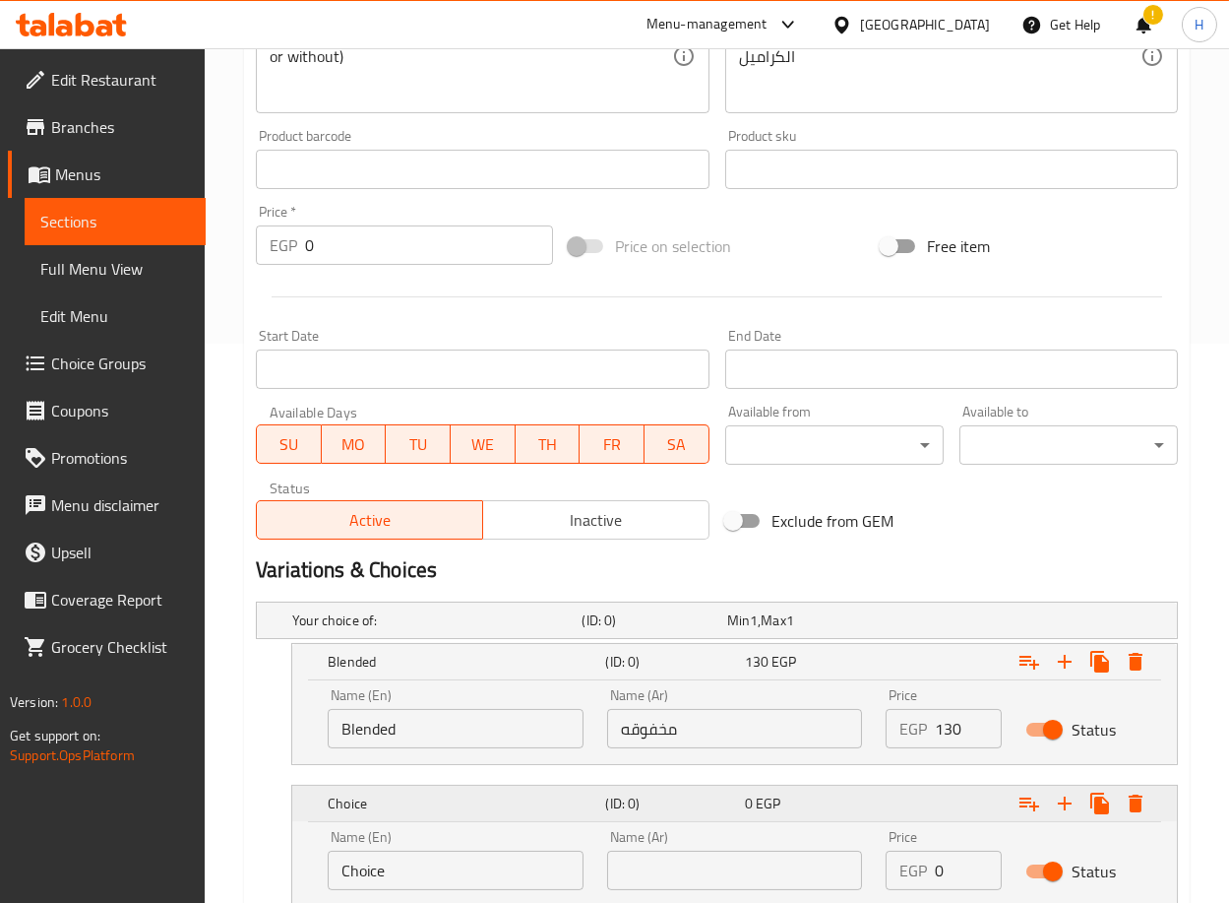
scroll to position [701, 0]
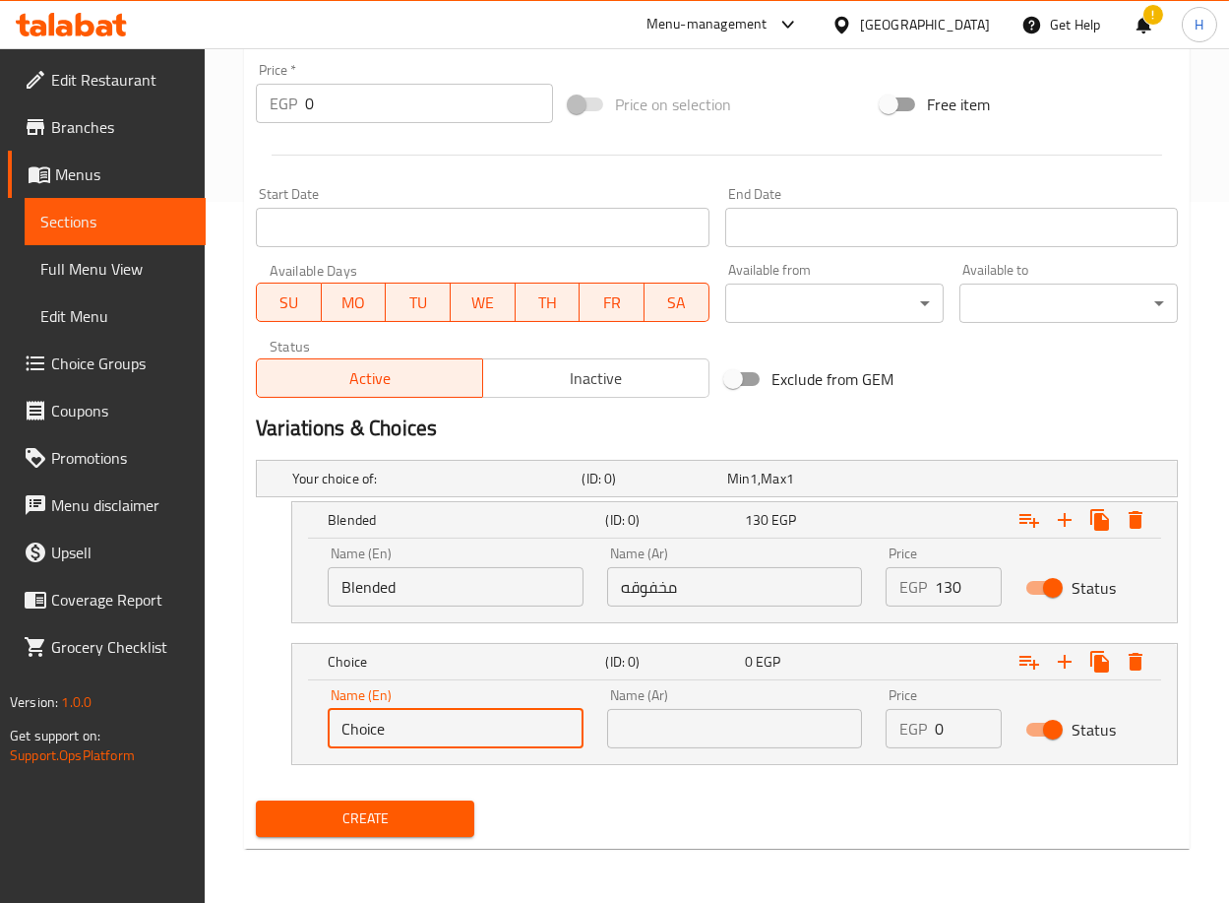
drag, startPoint x: 420, startPoint y: 739, endPoint x: 279, endPoint y: 747, distance: 142.0
click at [279, 747] on div "Choice (ID: 0) 0 EGP Name (En) Choice Name (En) Name (Ar) Name (Ar) Price EGP 0…" at bounding box center [717, 704] width 922 height 122
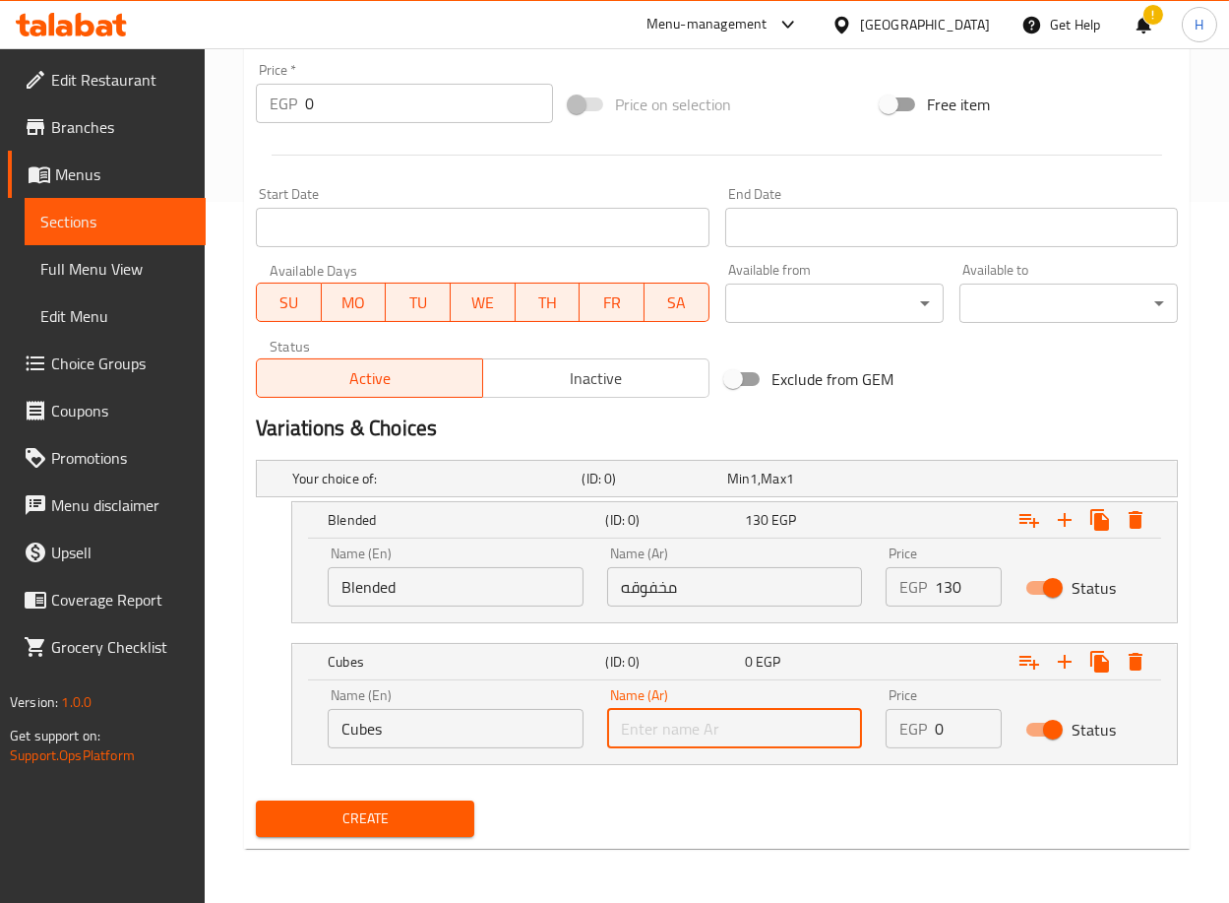
click at [710, 742] on input "text" at bounding box center [735, 728] width 256 height 39
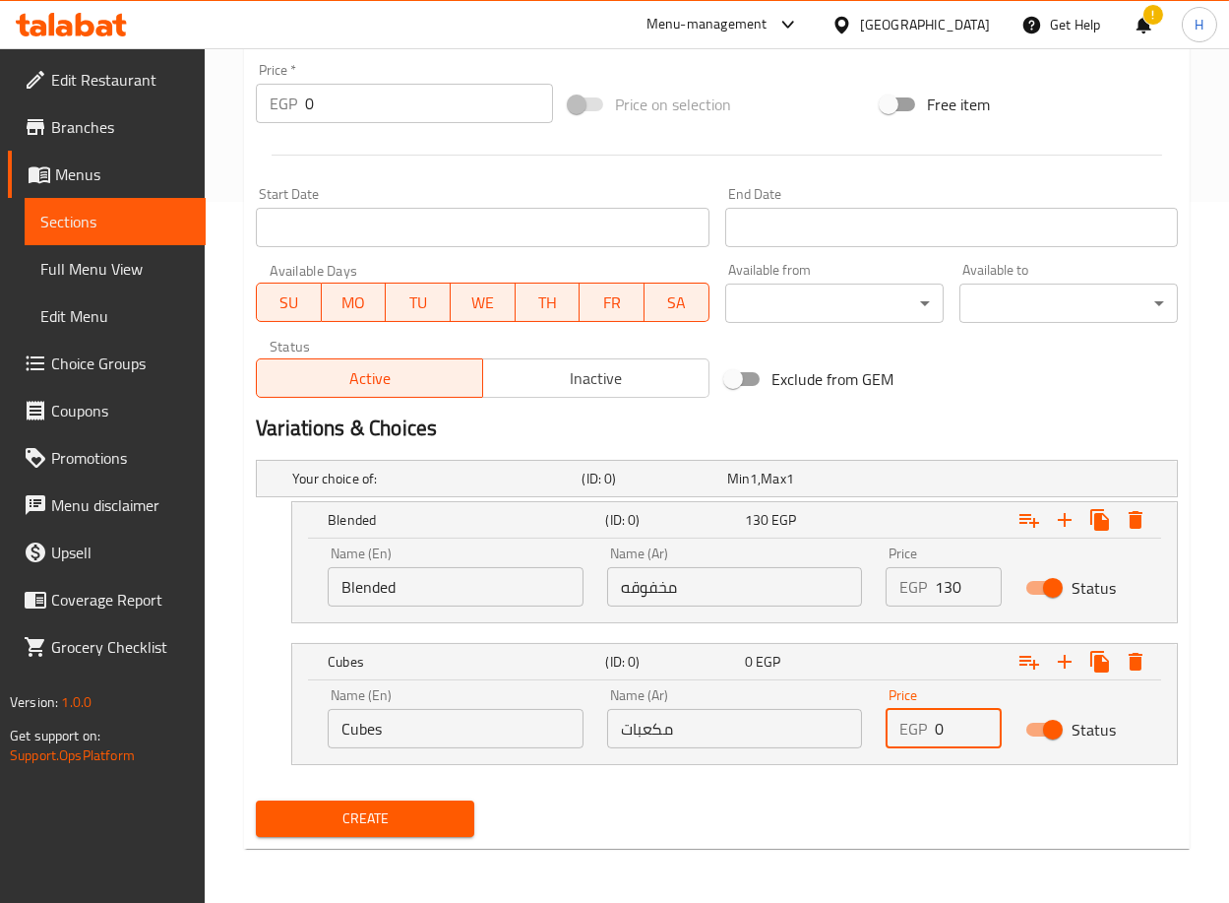
drag, startPoint x: 956, startPoint y: 741, endPoint x: 916, endPoint y: 738, distance: 39.5
click at [916, 738] on div "EGP 0 Price" at bounding box center [944, 728] width 116 height 39
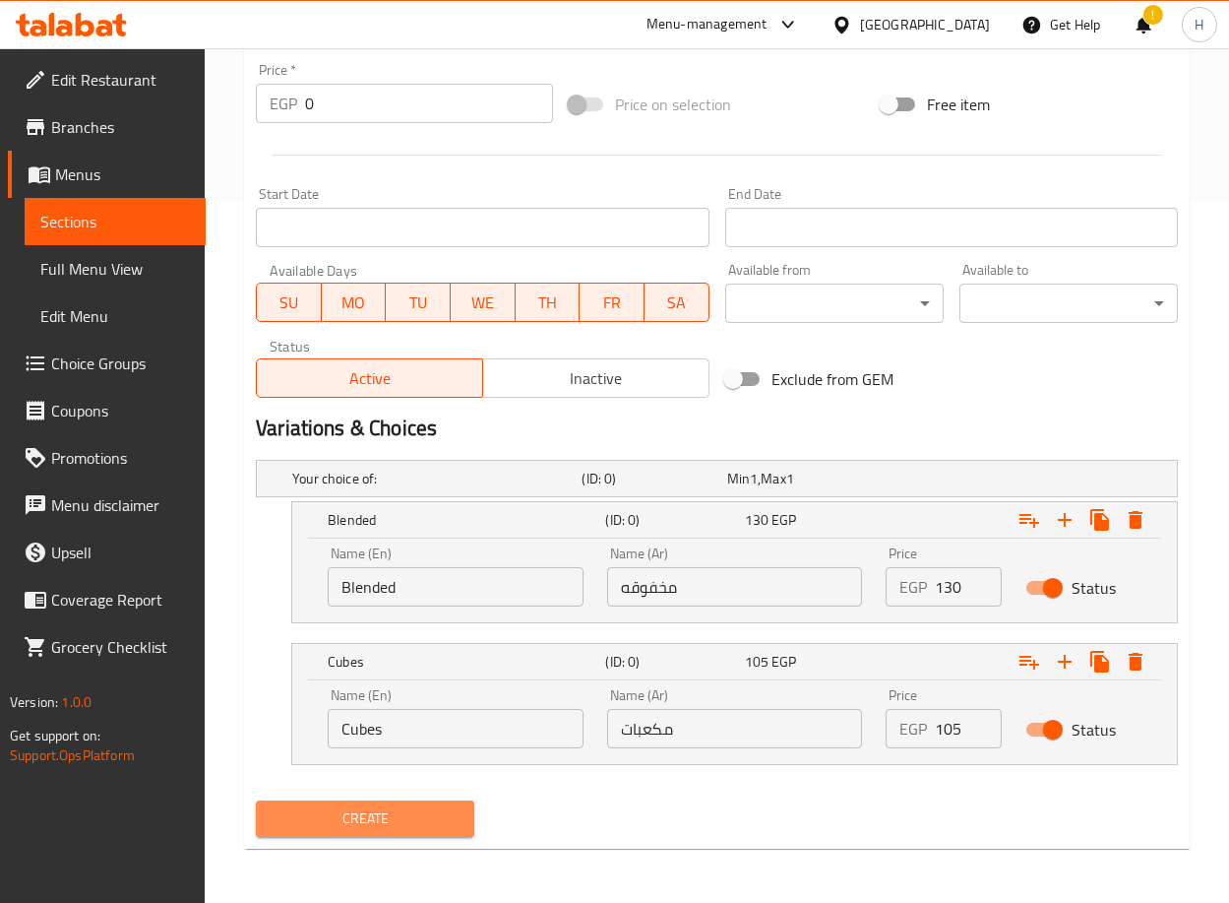
click at [359, 821] on span "Create" at bounding box center [365, 818] width 187 height 25
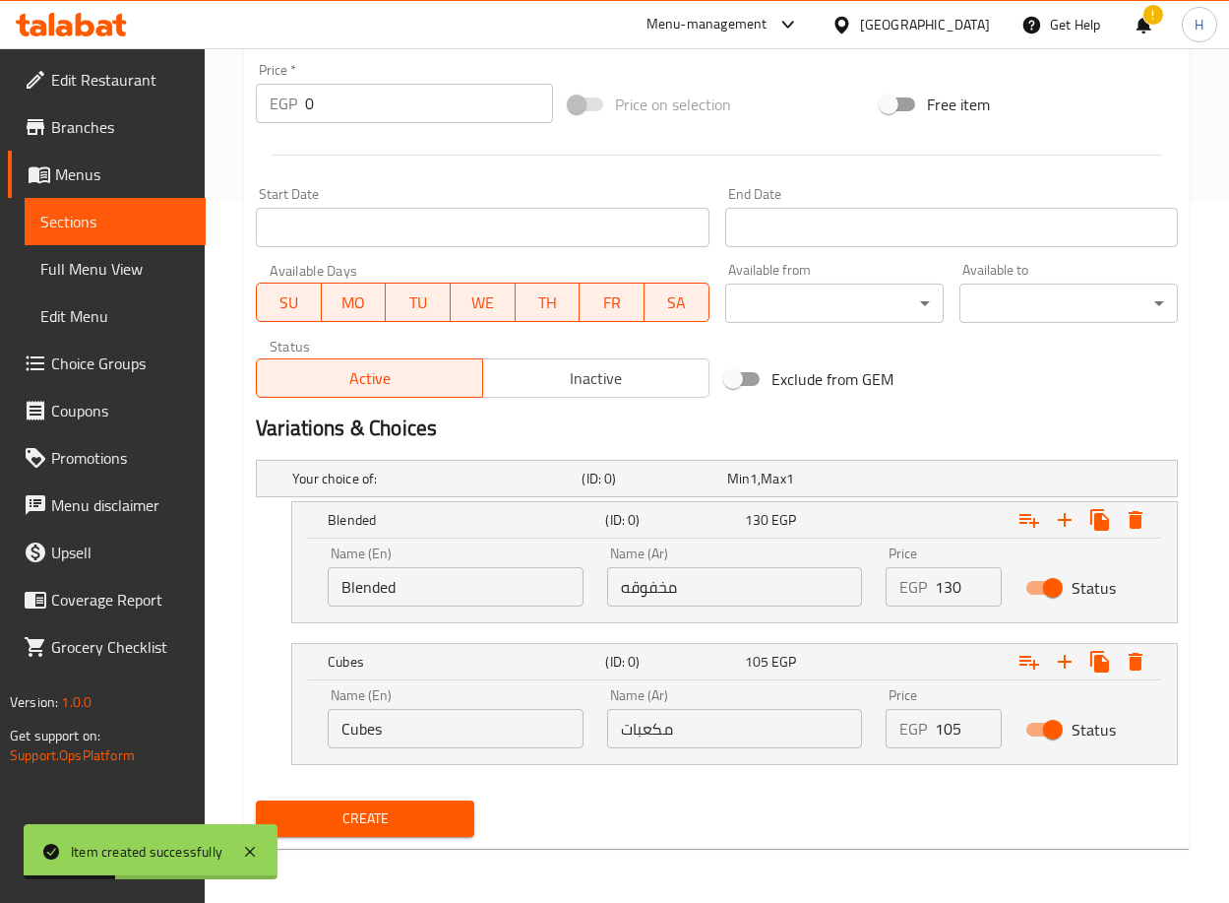
scroll to position [0, 0]
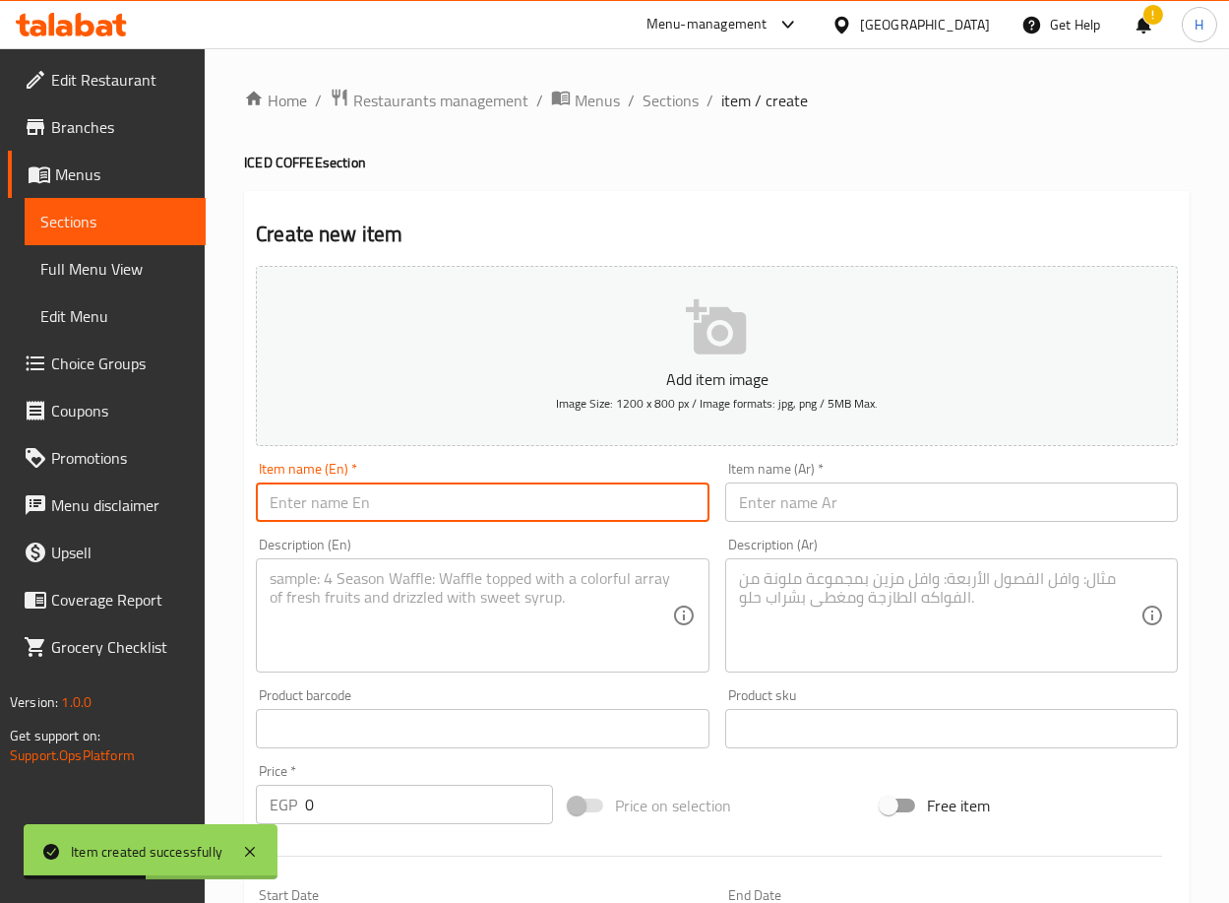
click at [489, 487] on input "text" at bounding box center [482, 501] width 453 height 39
paste input "Iced Latte Caramel Frappе"
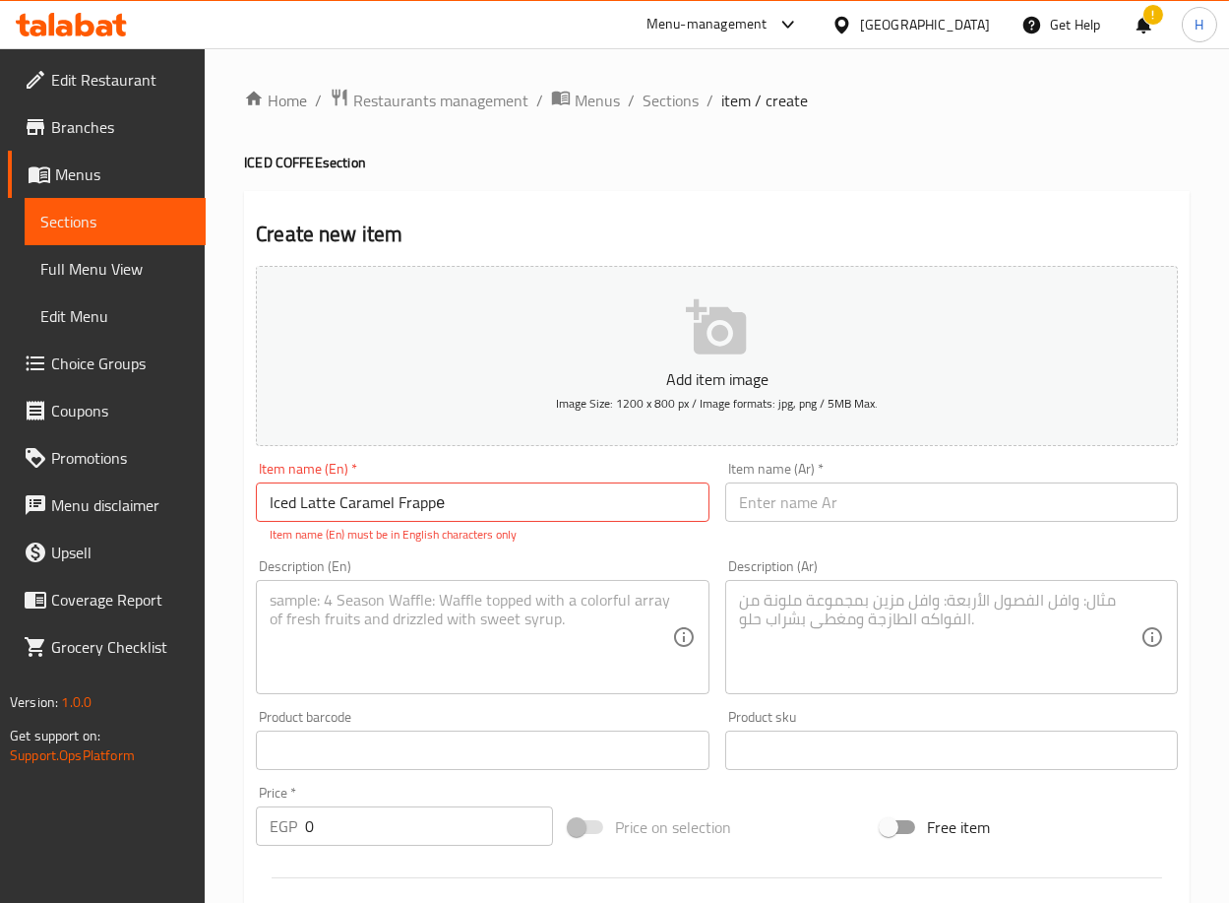
click at [507, 583] on div "Description (En)" at bounding box center [482, 637] width 453 height 114
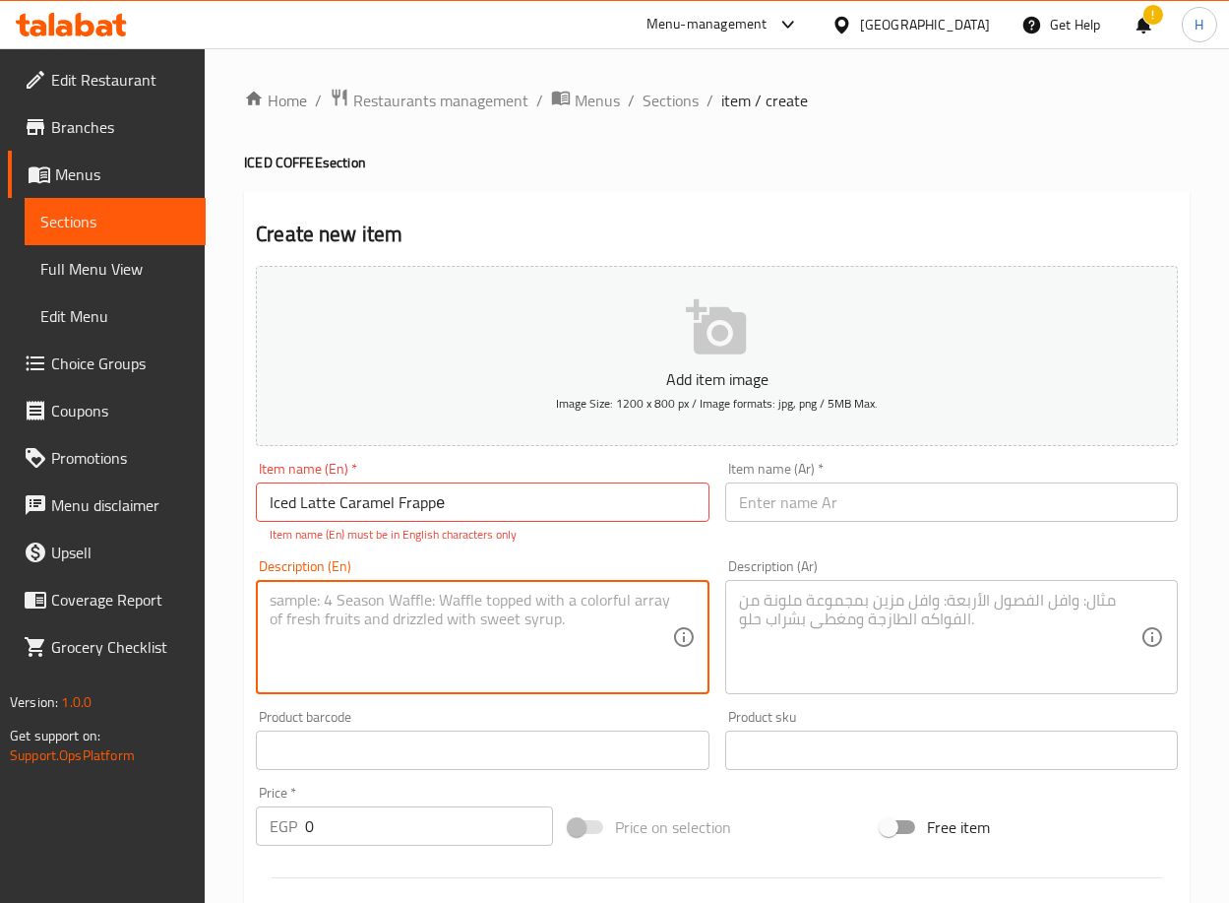
paste textarea "(Blended mix of Single Brazilian espresso with milk, vanilla powder, and carame…"
click at [781, 503] on input "text" at bounding box center [951, 501] width 453 height 39
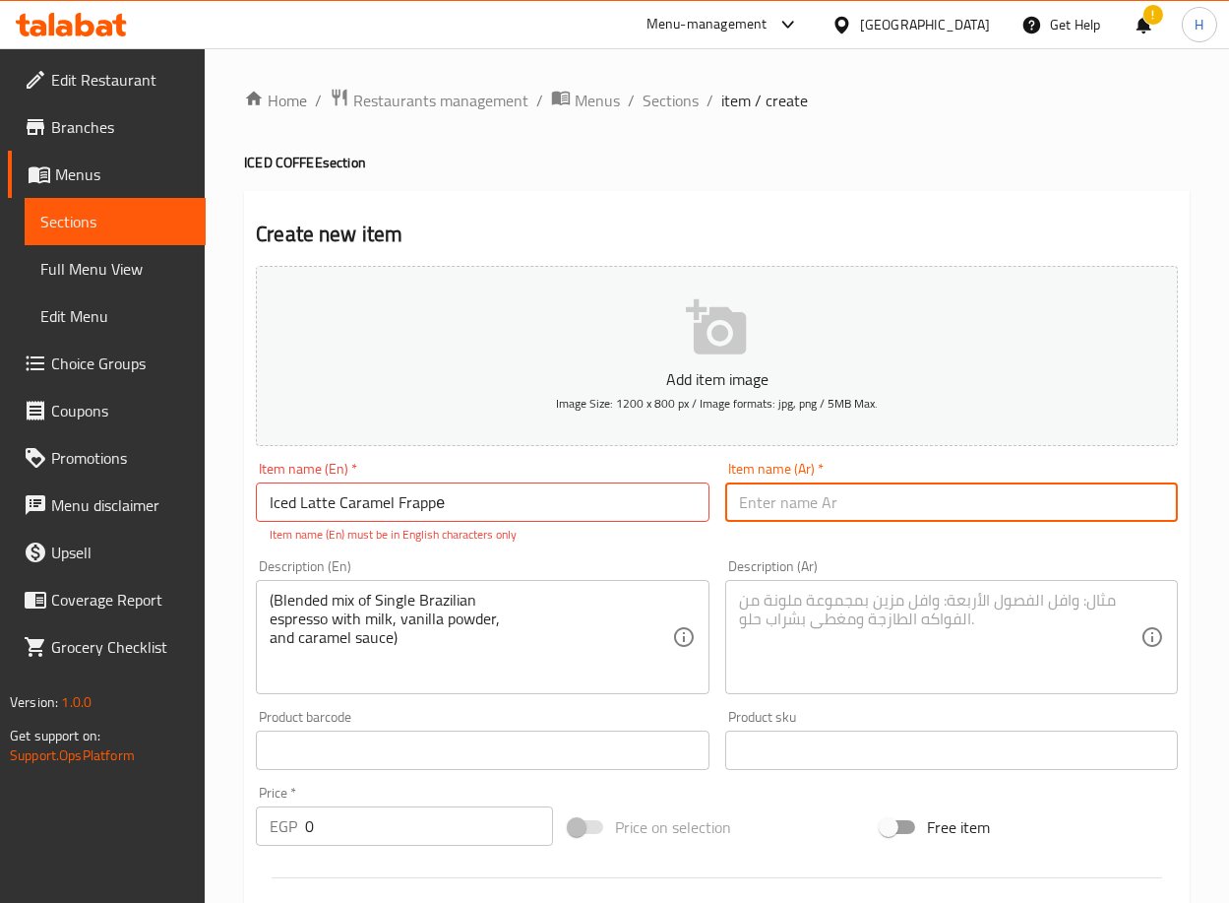
click at [486, 505] on input "Iced Latte Caramel Frappе" at bounding box center [482, 501] width 453 height 39
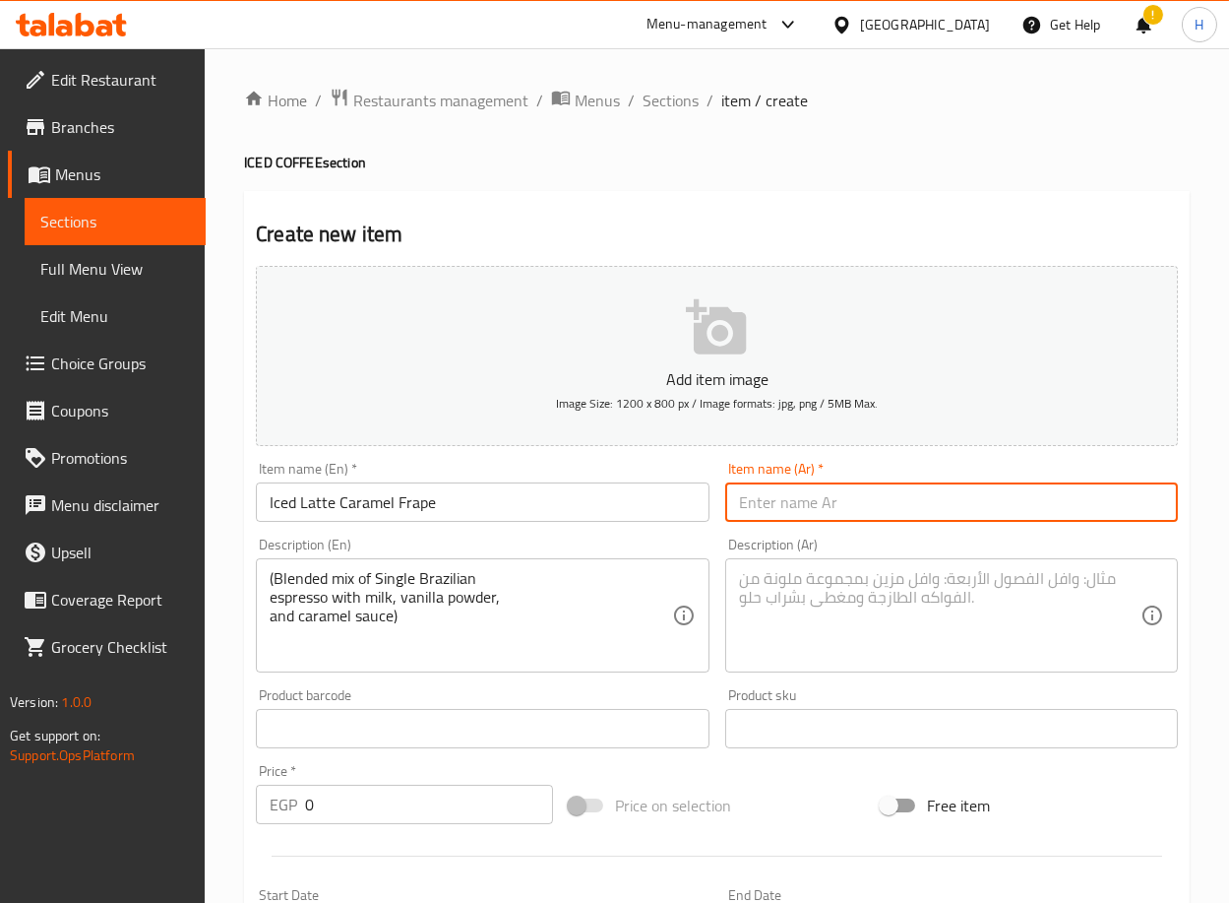
click at [803, 510] on input "text" at bounding box center [951, 501] width 453 height 39
click at [1047, 488] on input "text" at bounding box center [951, 501] width 453 height 39
paste input "الاتيه مثلج كراميل فرابيه"
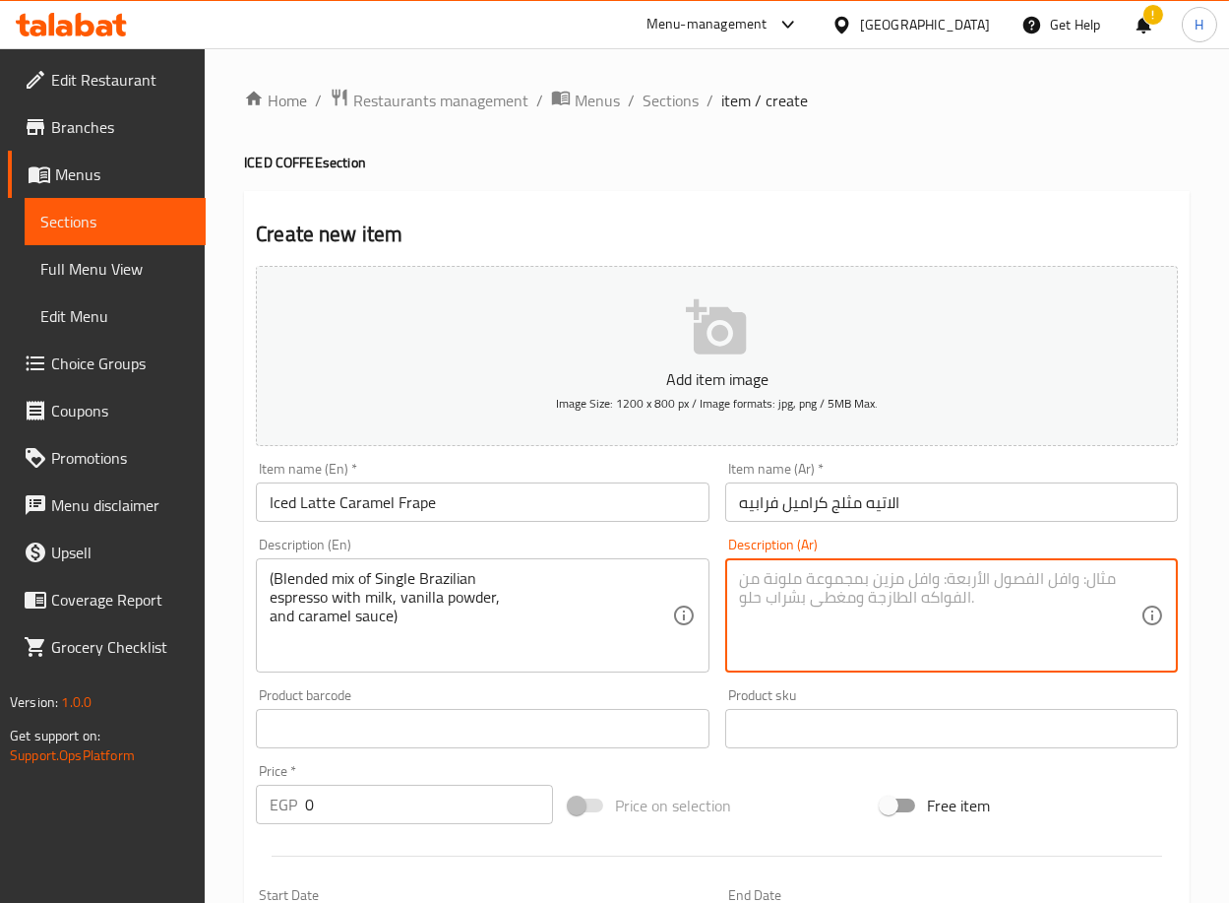
click at [954, 603] on textarea at bounding box center [940, 616] width 402 height 94
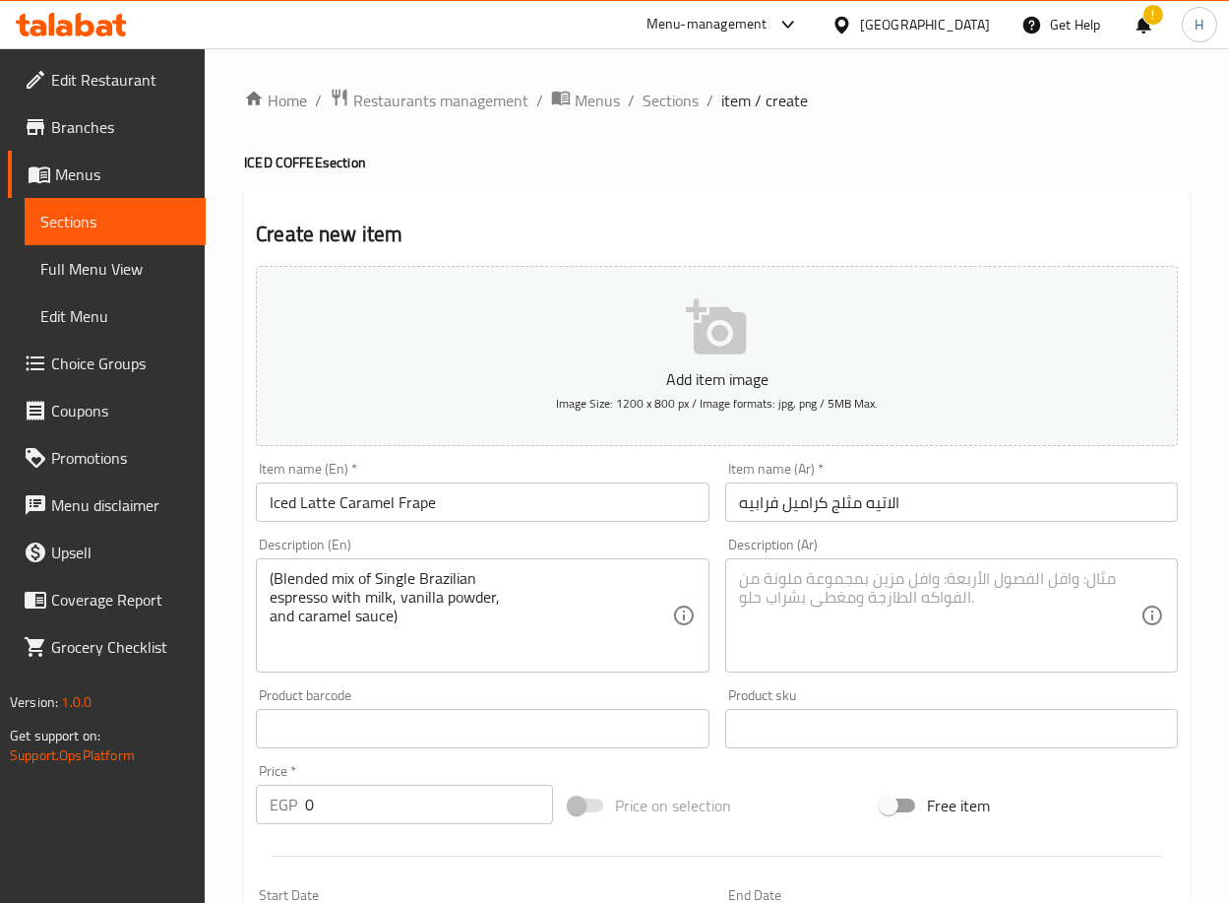
click at [922, 577] on textarea at bounding box center [940, 616] width 402 height 94
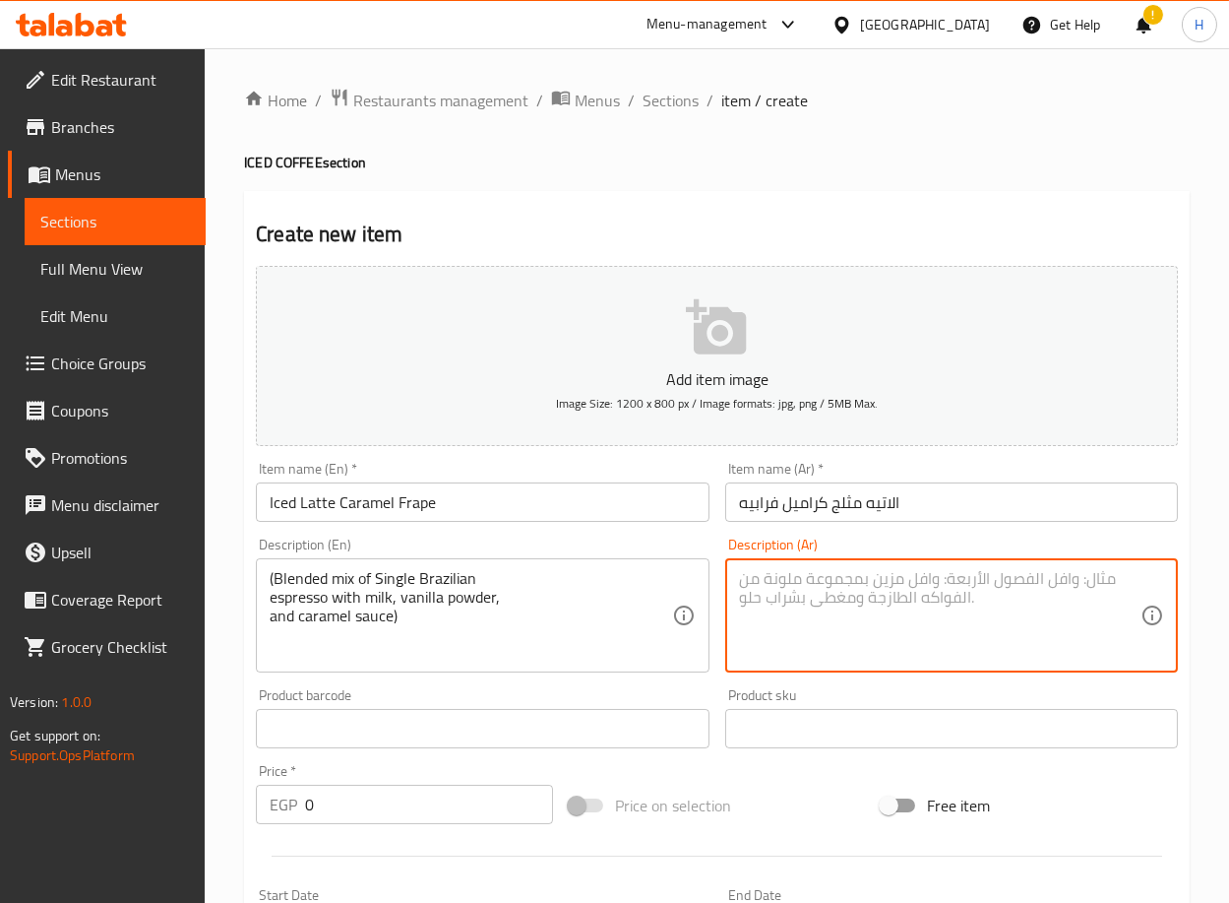
paste textarea "مزيج مخفوق من سينجل [PERSON_NAME] مع حليب وبودرفانيليا وصوص كراميل("
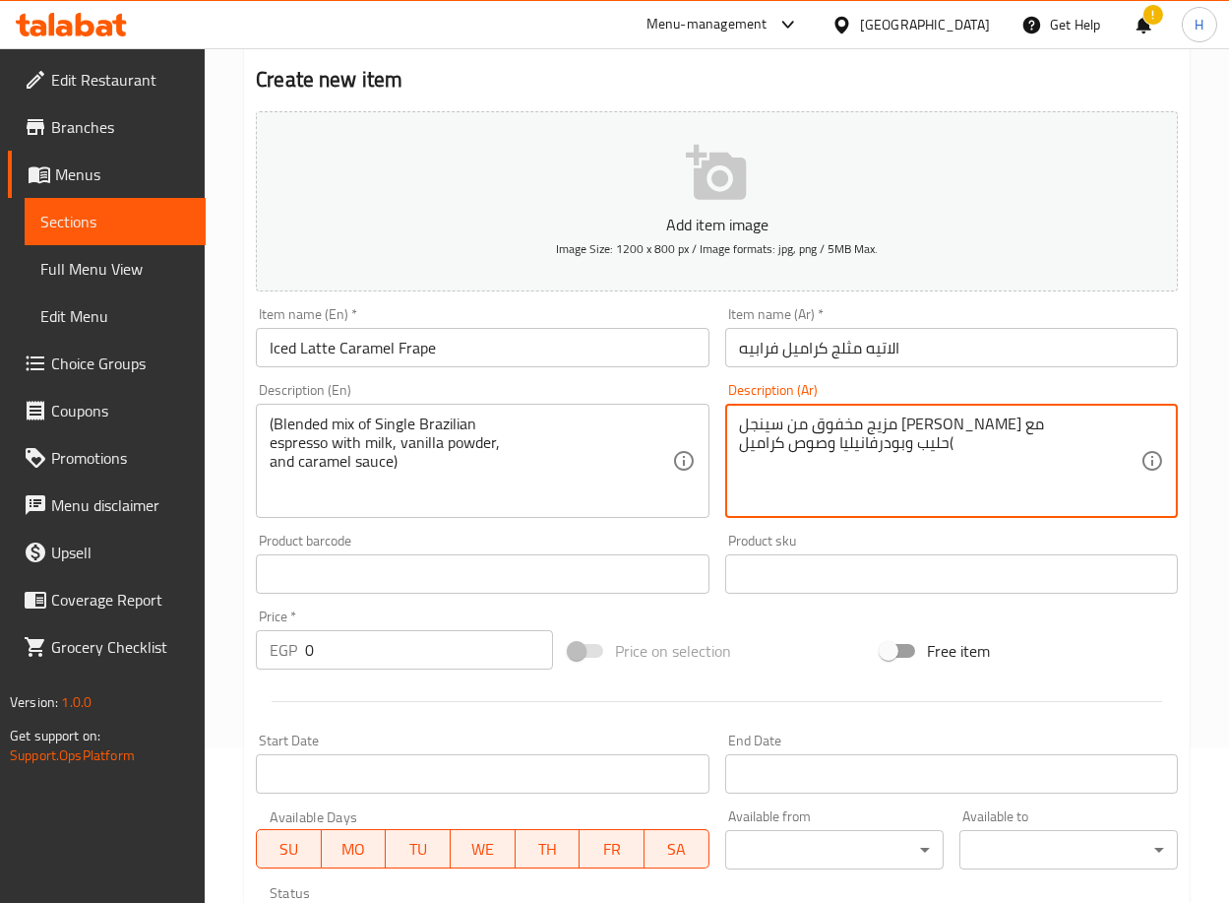
scroll to position [157, 0]
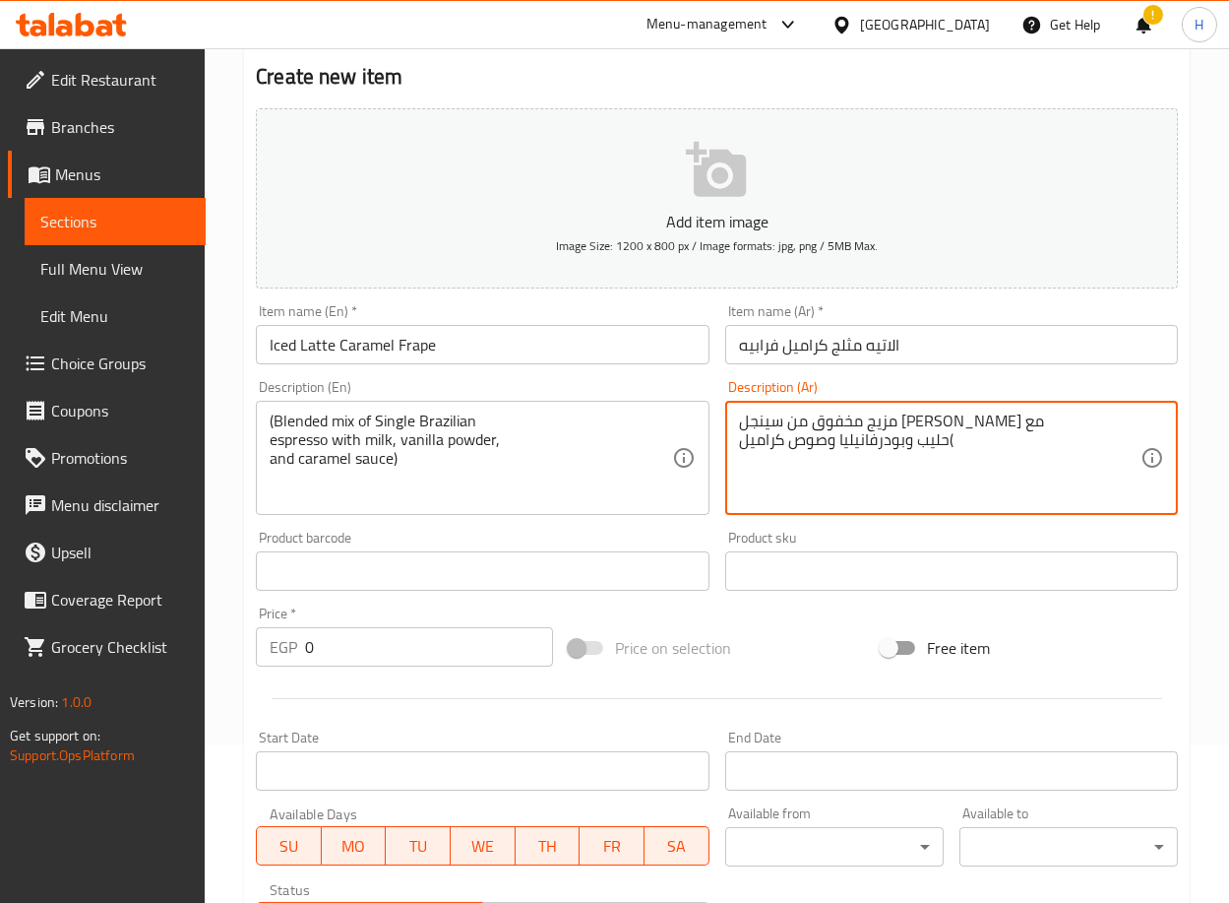
drag, startPoint x: 334, startPoint y: 657, endPoint x: 279, endPoint y: 655, distance: 55.2
click at [279, 655] on div "EGP 0 Price *" at bounding box center [404, 646] width 297 height 39
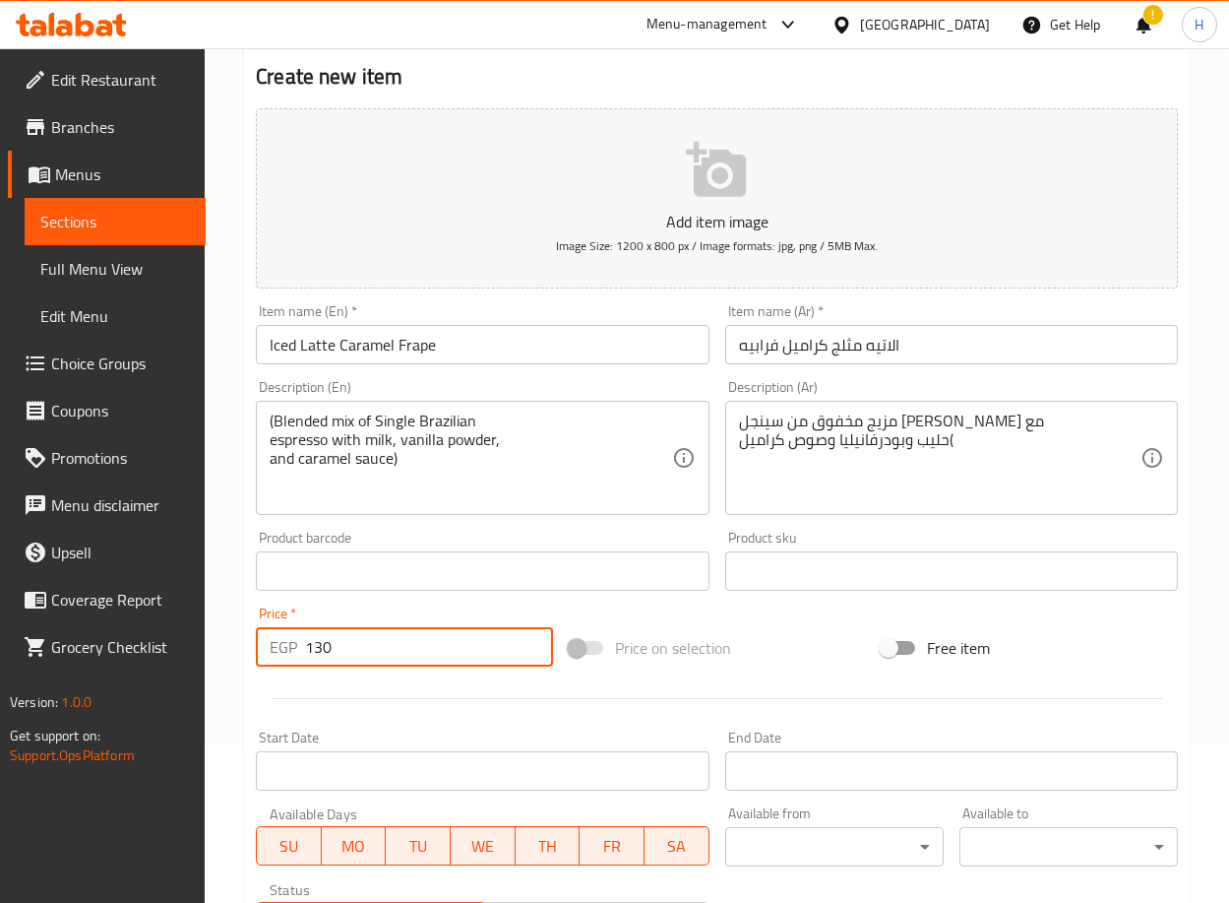
click at [239, 659] on div "Home / Restaurants management / Menus / Sections / item / create ICED COFFEE se…" at bounding box center [717, 669] width 1025 height 1556
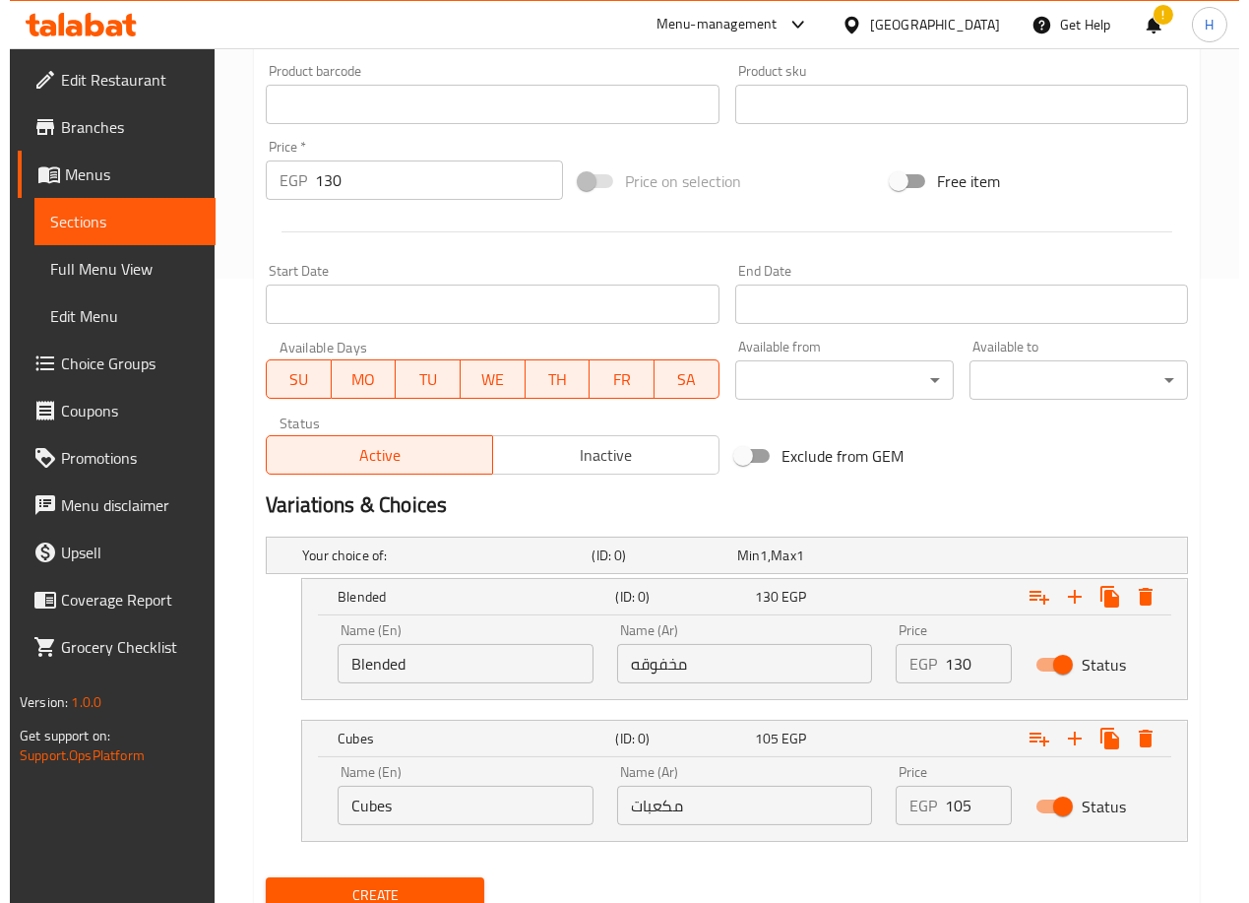
scroll to position [701, 0]
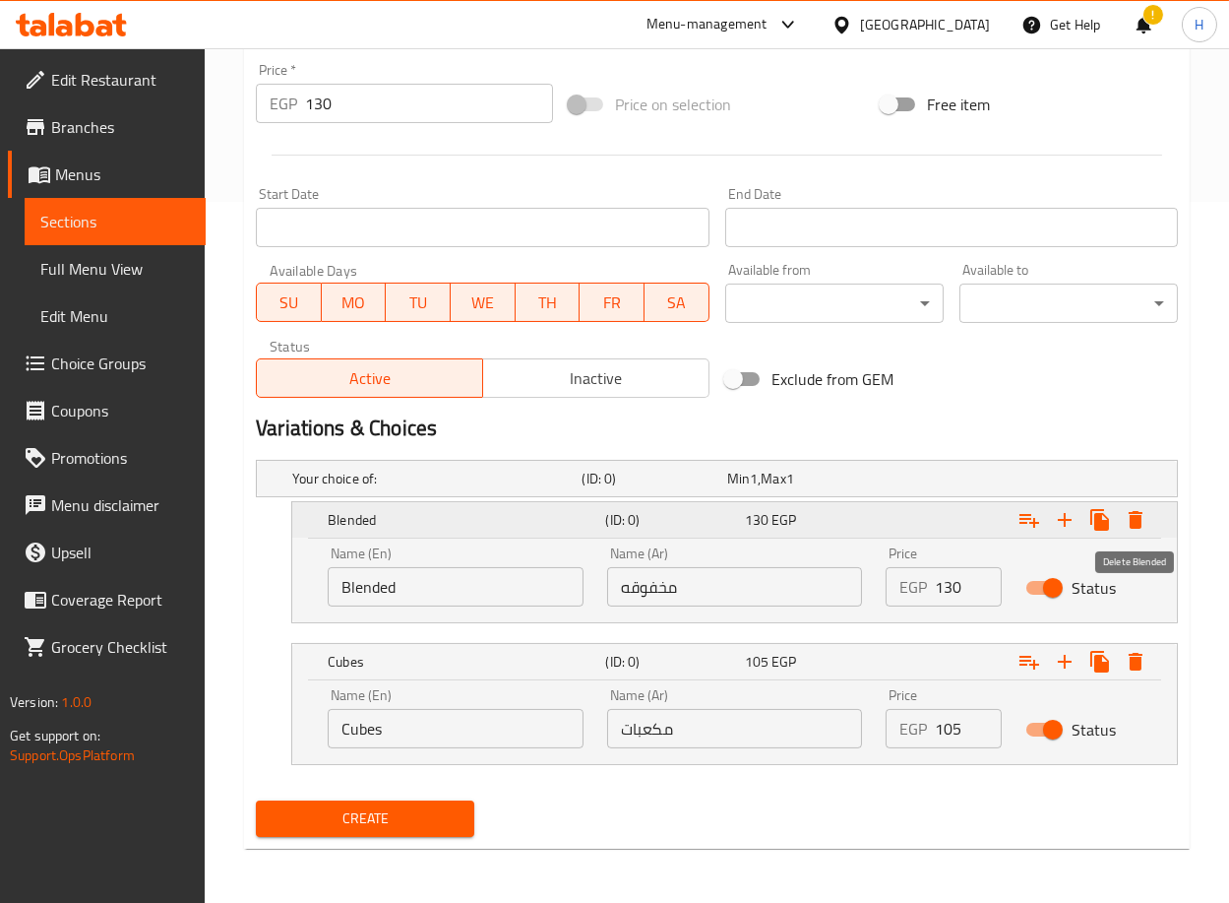
click at [1140, 520] on icon "Expand" at bounding box center [1136, 520] width 14 height 18
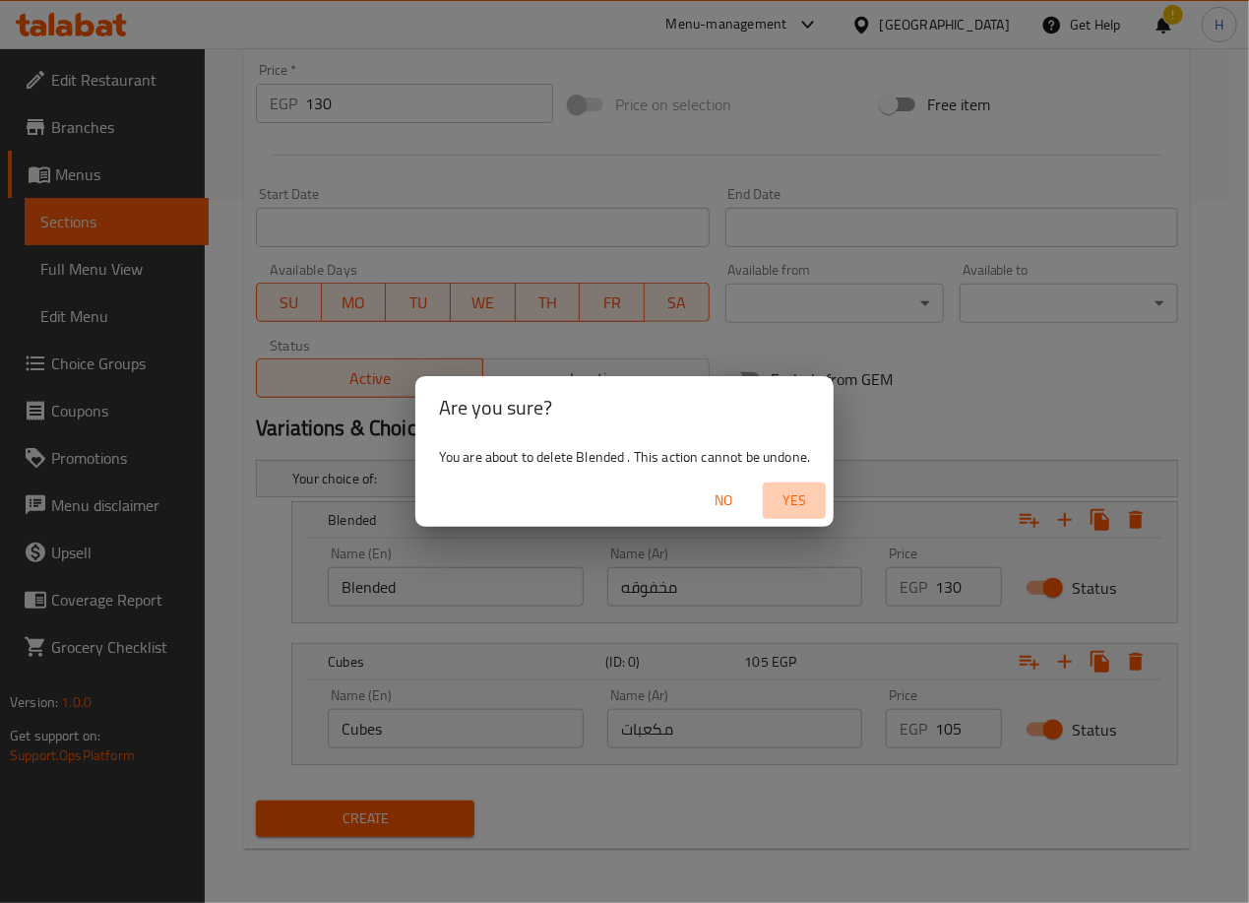
click at [806, 490] on span "Yes" at bounding box center [794, 500] width 47 height 25
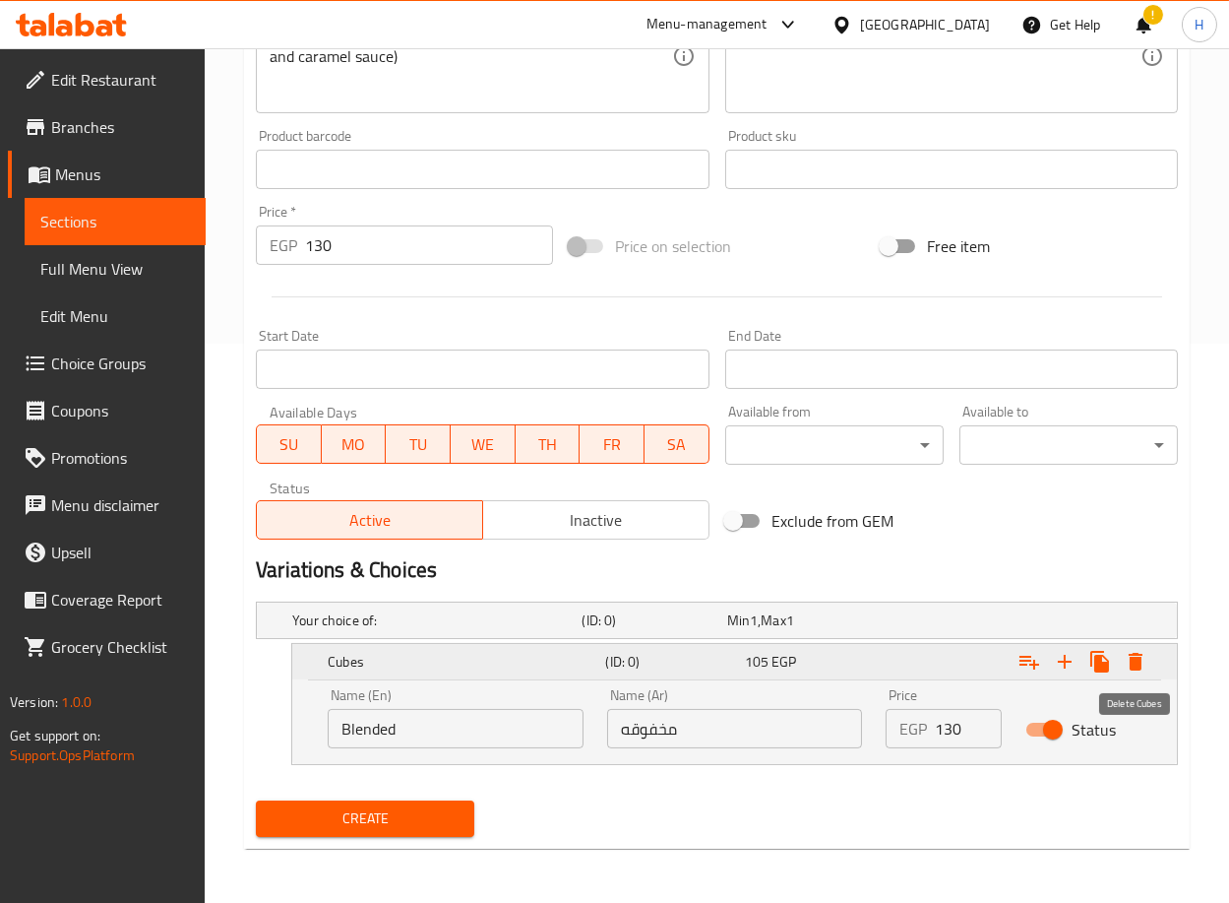
click at [1137, 665] on icon "Expand" at bounding box center [1136, 662] width 14 height 18
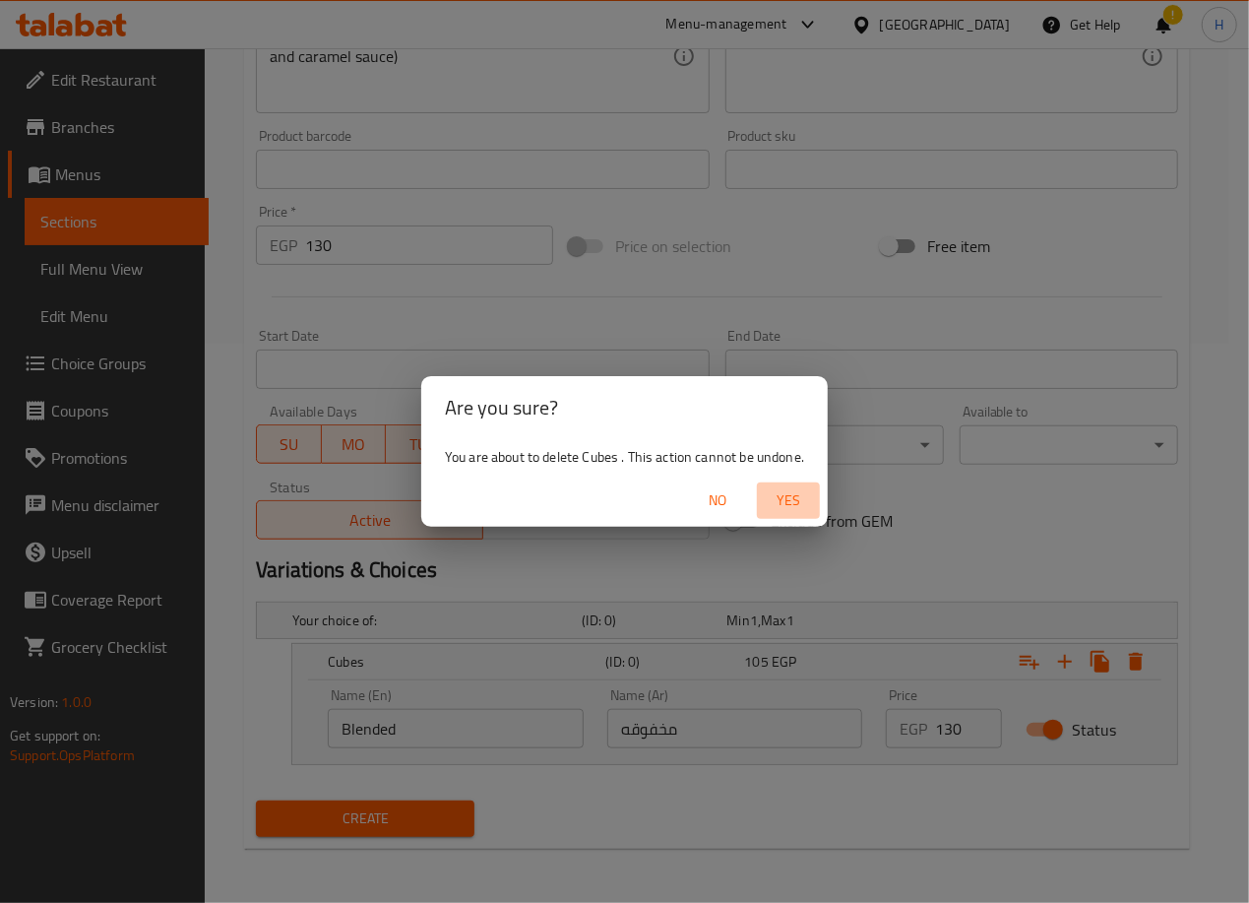
click at [792, 495] on span "Yes" at bounding box center [788, 500] width 47 height 25
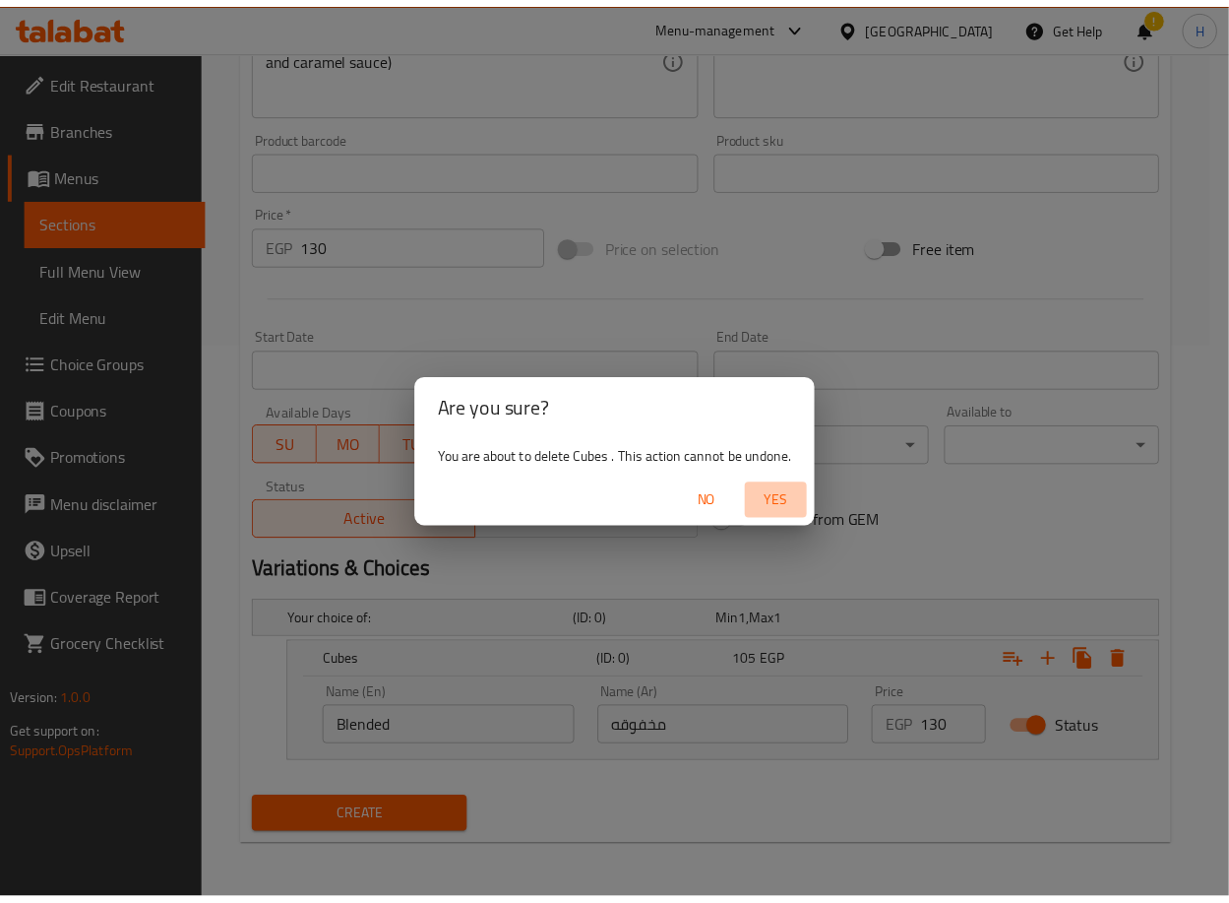
scroll to position [484, 0]
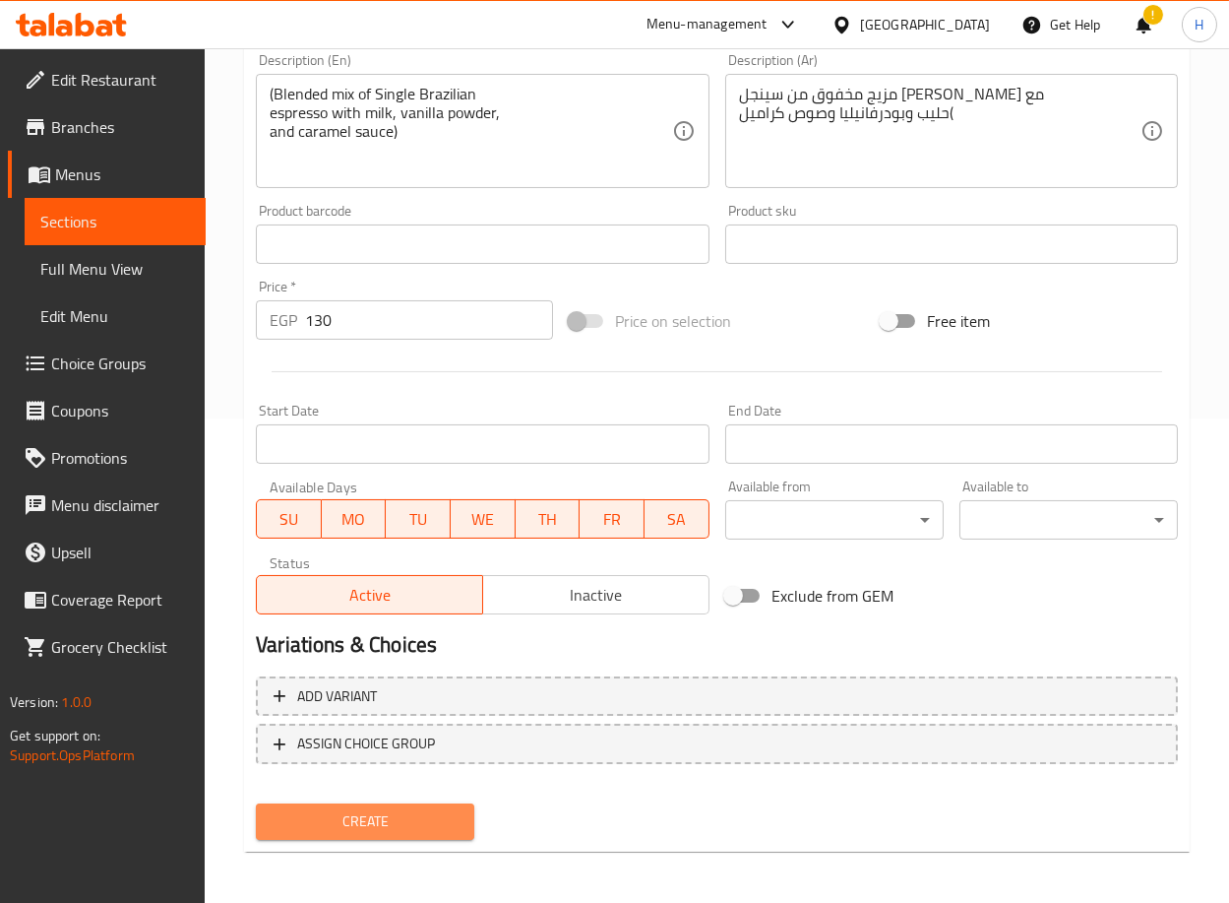
click at [368, 815] on span "Create" at bounding box center [365, 821] width 187 height 25
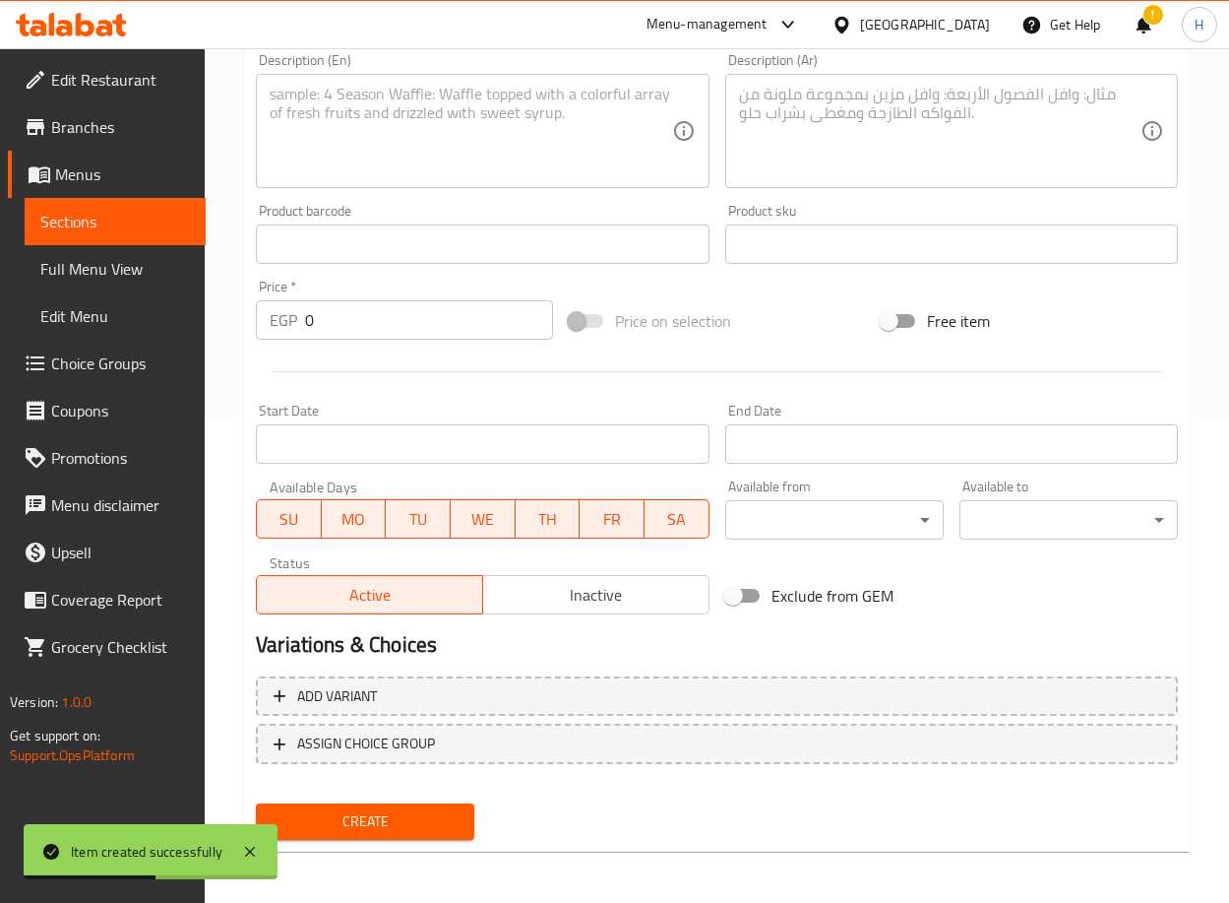
scroll to position [0, 0]
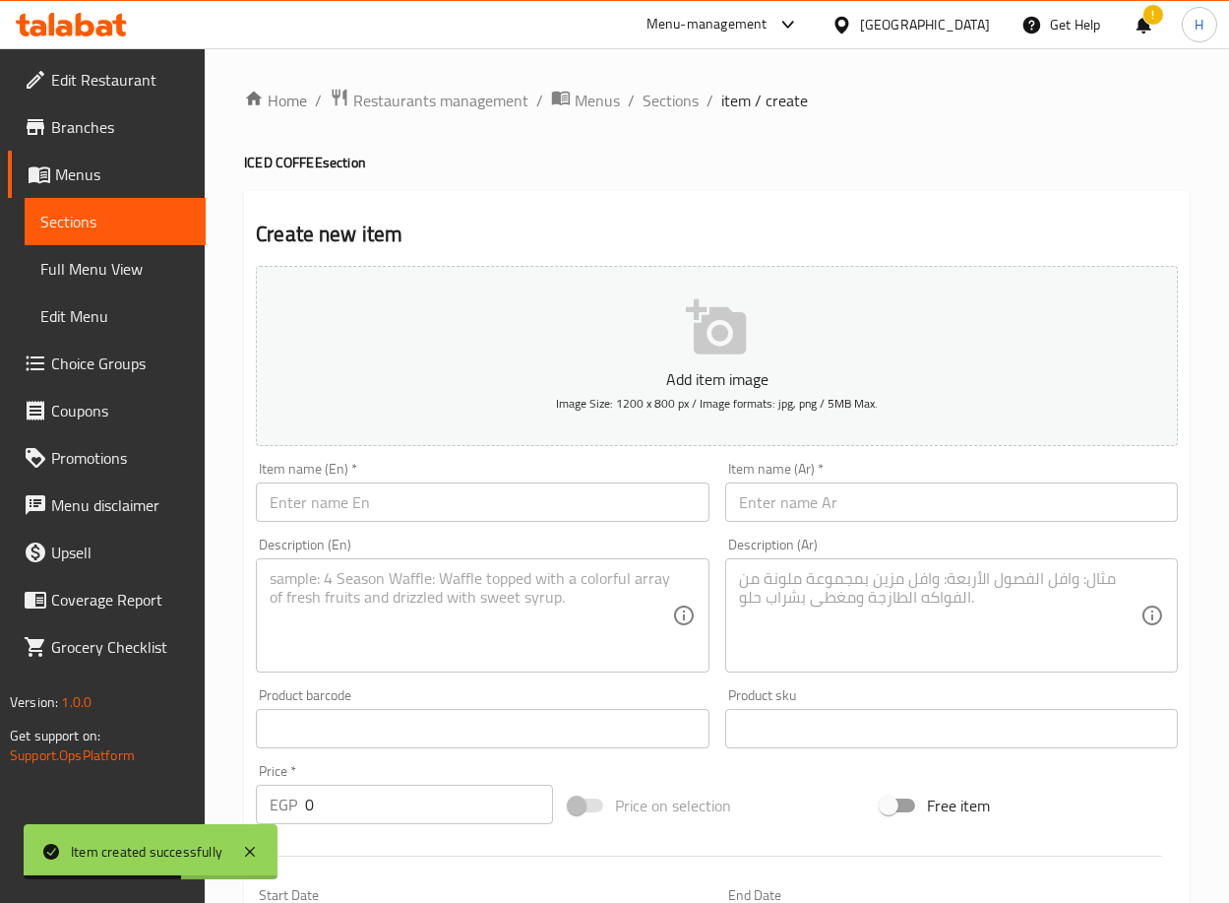
click at [577, 497] on input "text" at bounding box center [482, 501] width 453 height 39
paste input "Iced Coffee Mocha Frappе"
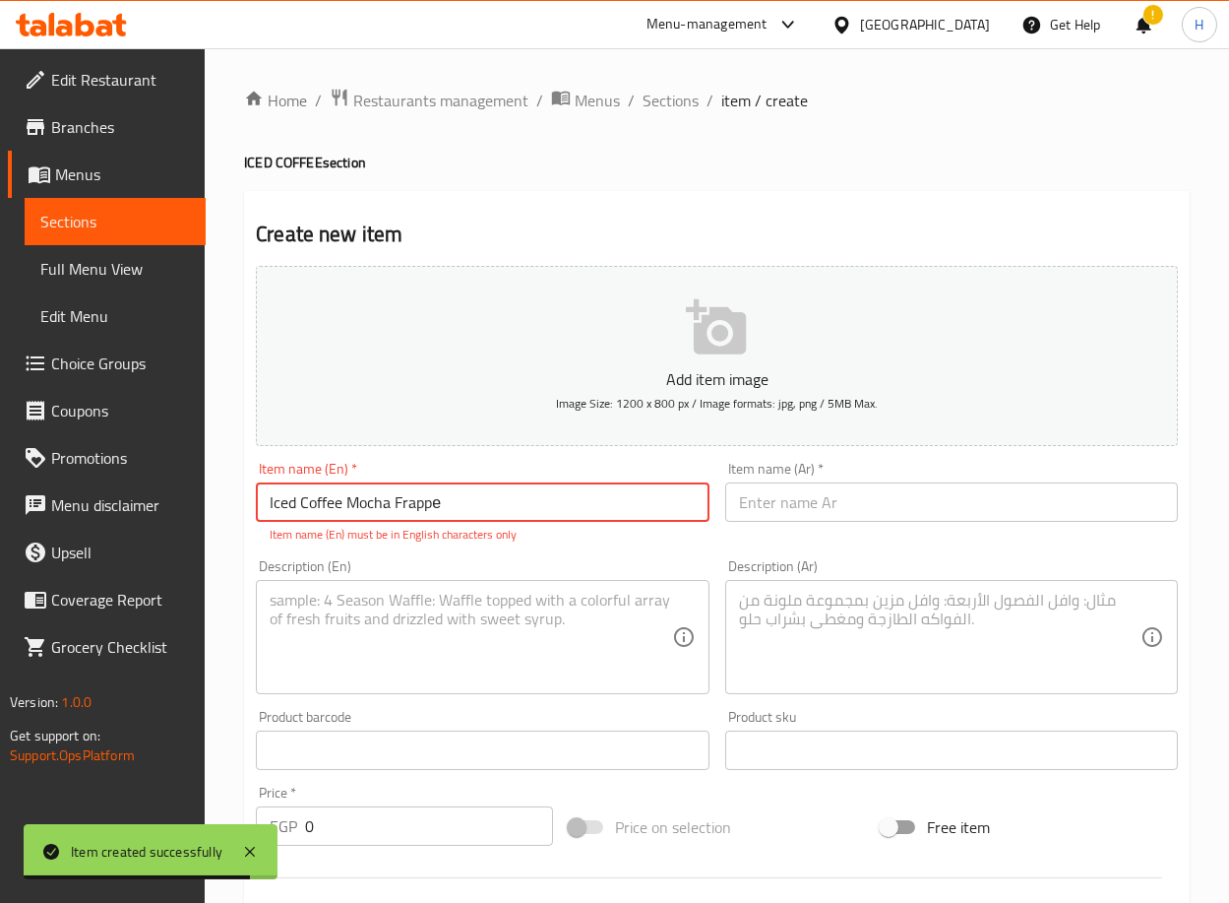
click at [517, 596] on textarea at bounding box center [471, 638] width 402 height 94
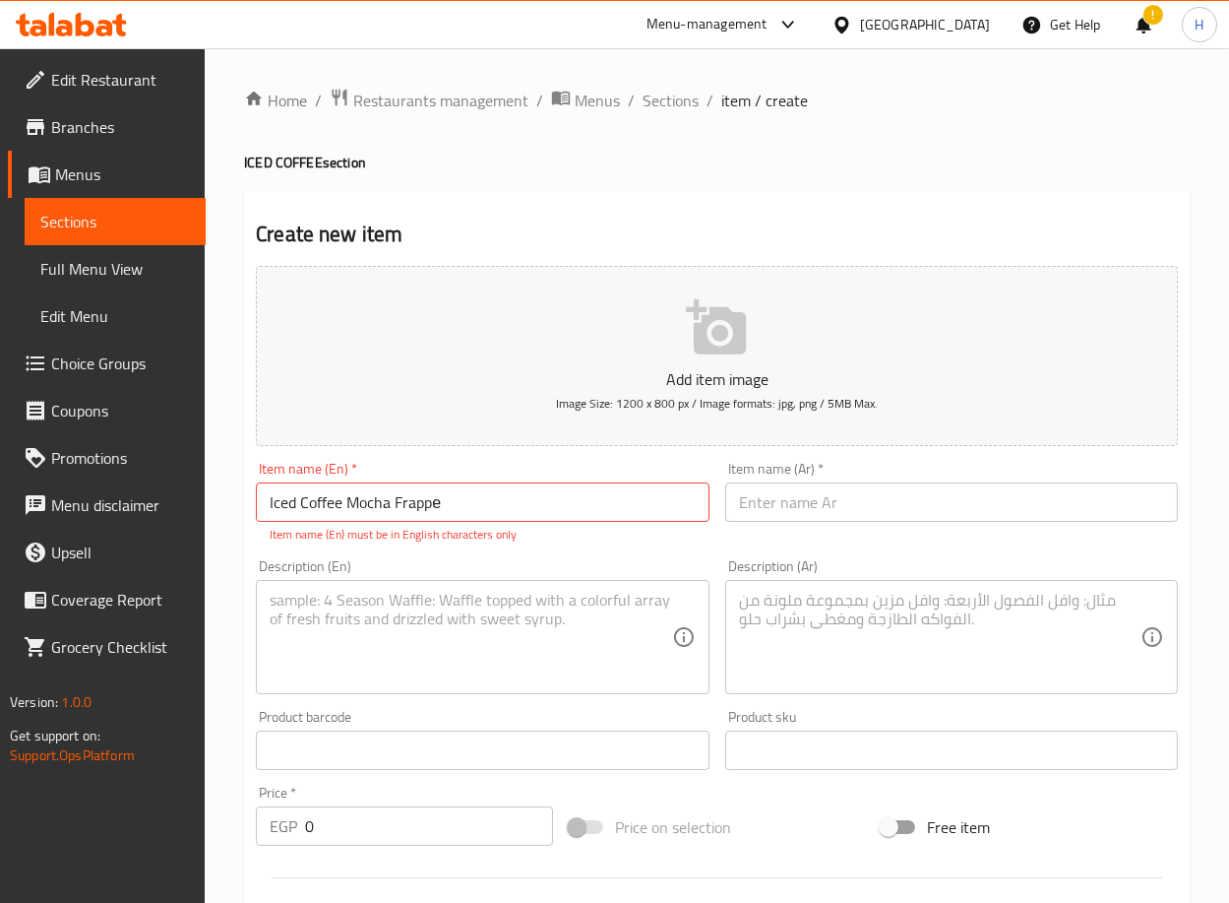
click at [588, 591] on textarea at bounding box center [471, 638] width 402 height 94
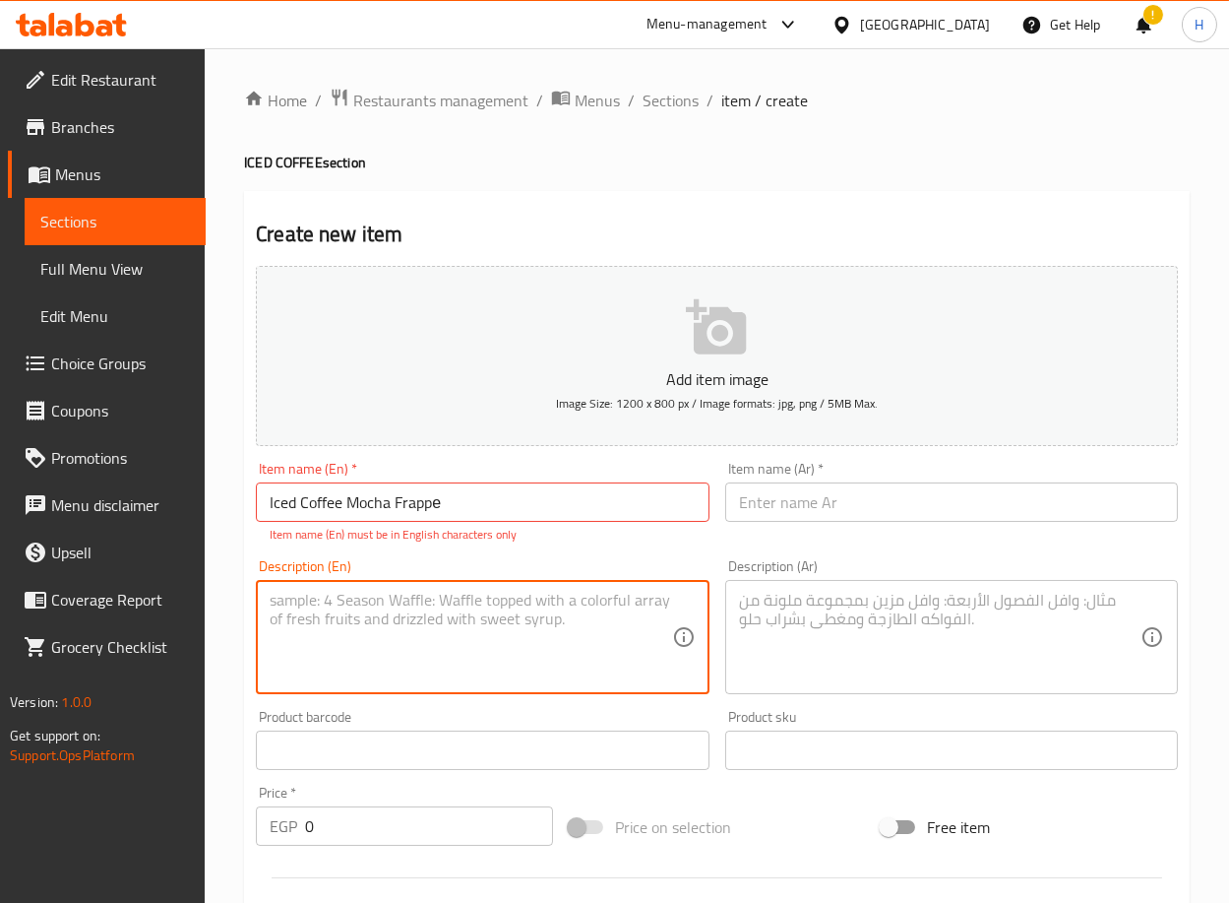
paste textarea "Nutella - Dark - White (Blended mix of Single Brazilian espresso with milk, van…"
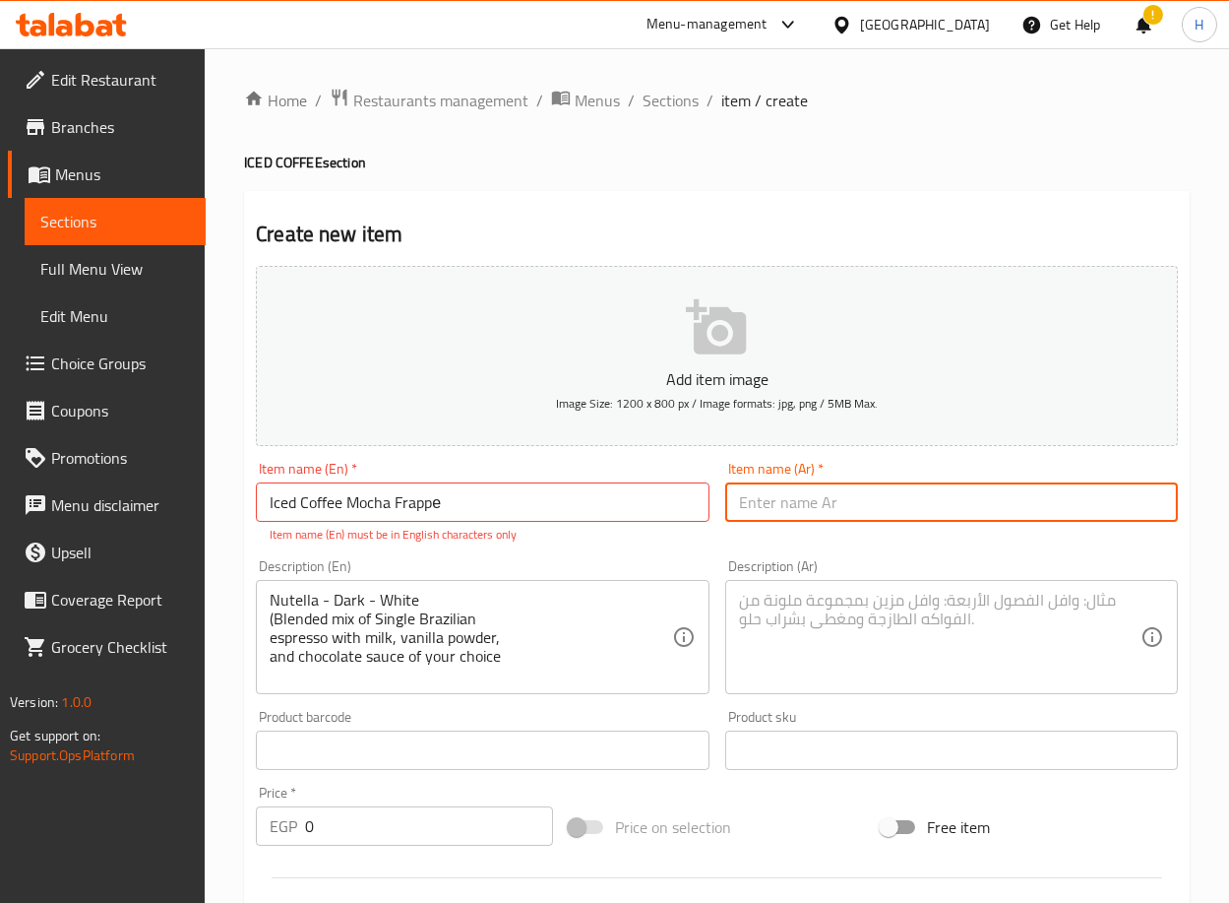
click at [850, 494] on input "text" at bounding box center [951, 501] width 453 height 39
click at [1081, 508] on input "text" at bounding box center [951, 501] width 453 height 39
paste input "قهوة مثلجة موكا فرابيه"
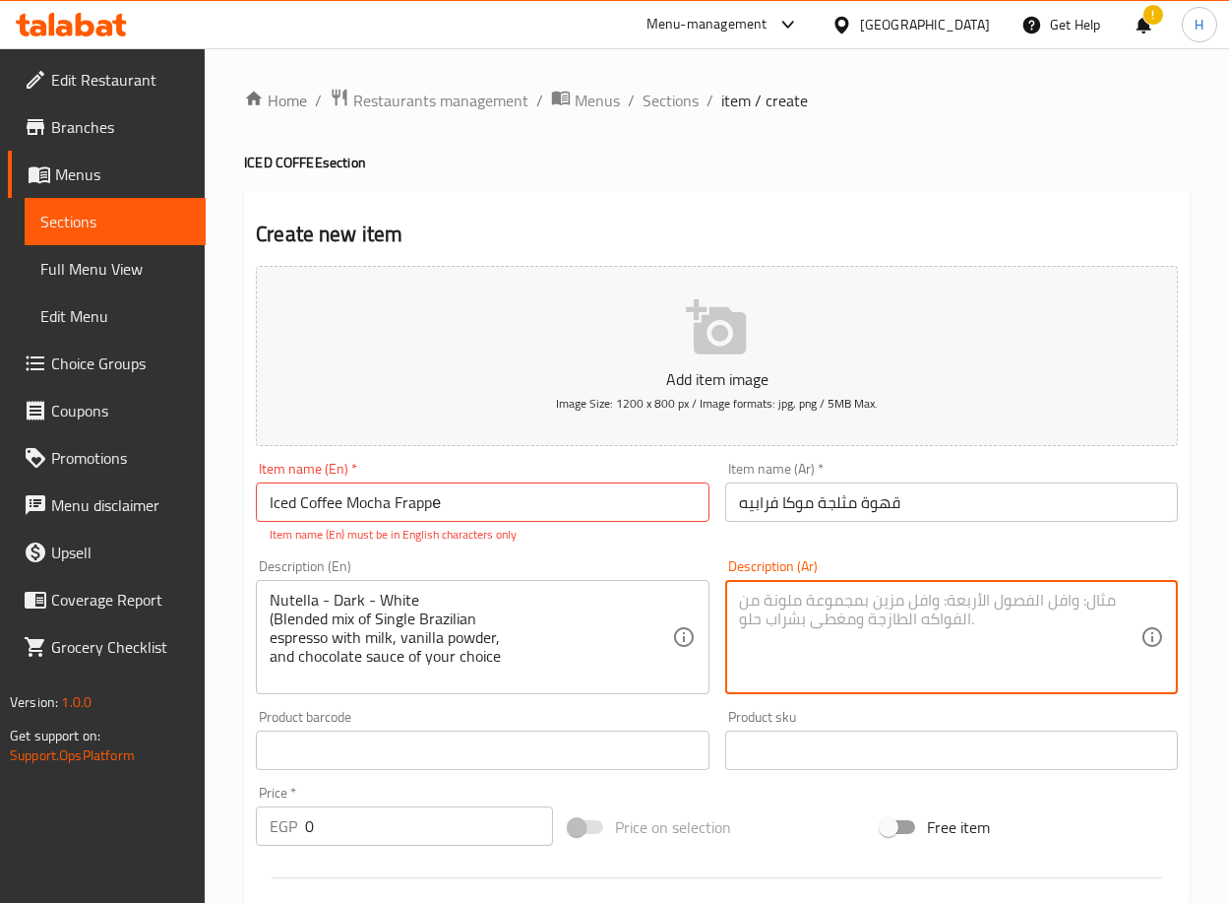
click at [987, 630] on textarea at bounding box center [940, 638] width 402 height 94
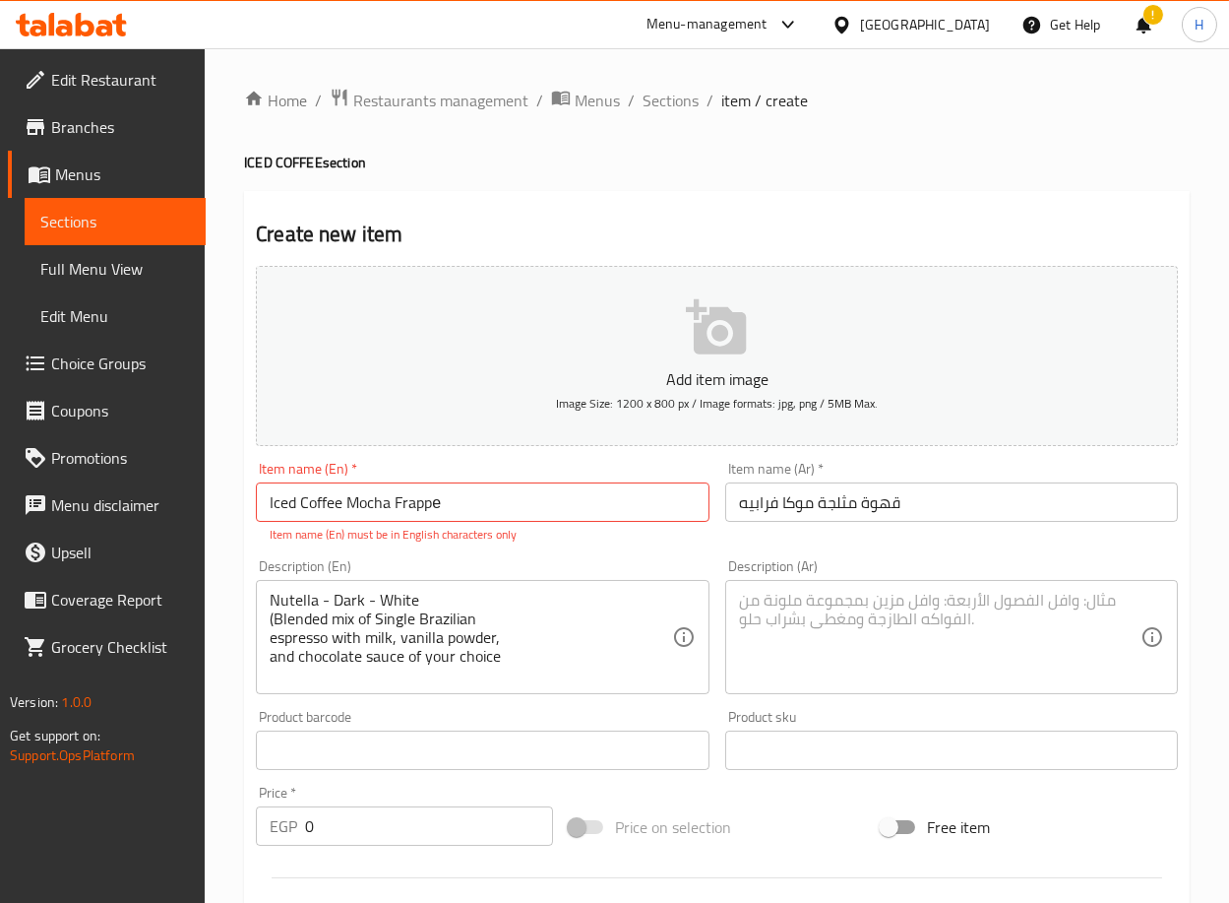
click at [941, 618] on textarea at bounding box center [940, 638] width 402 height 94
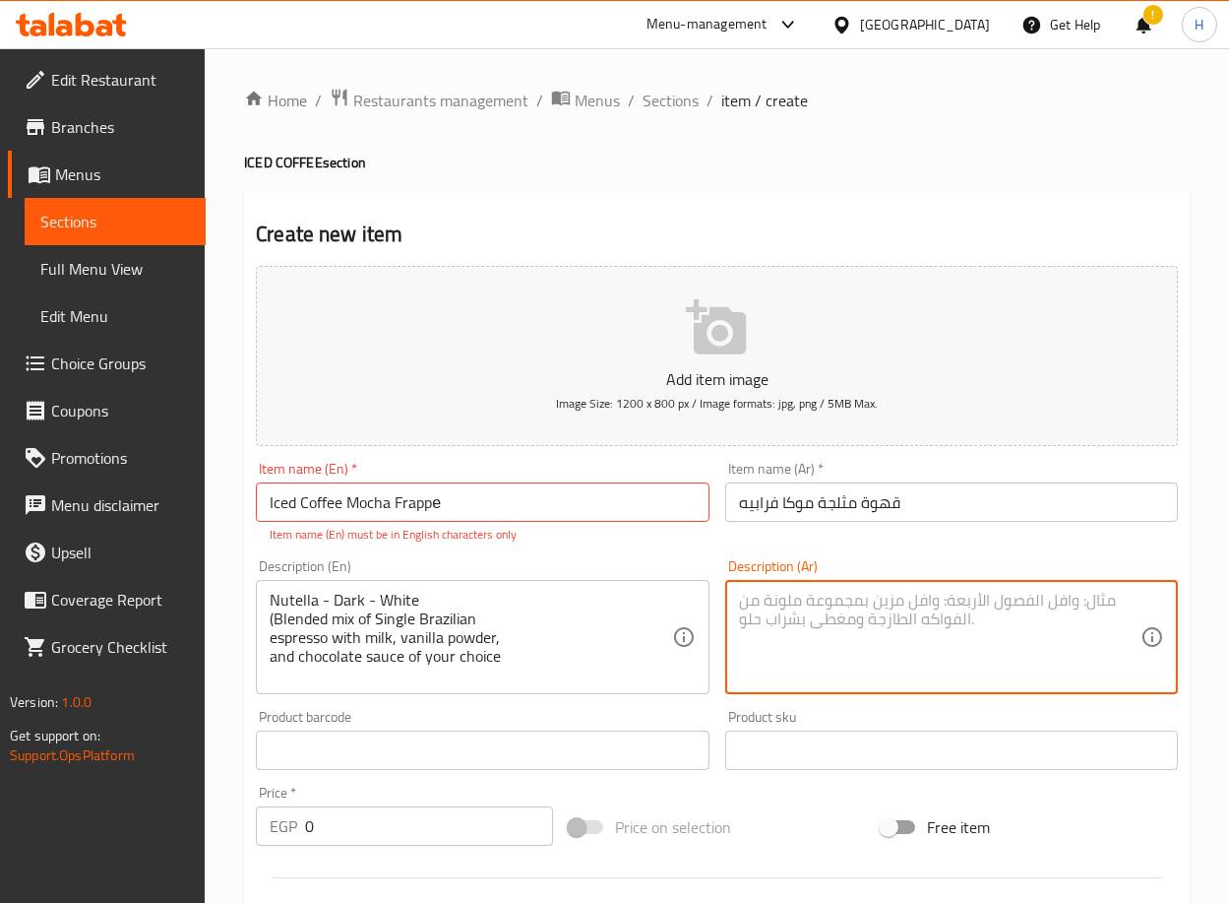
paste textarea "نوتيلا - دارك - وايت مزيج مخفوق من سينجل اسبريسو برازيلي مع حليب وبودرفانيليا و…"
click at [532, 511] on input "Iced Coffee Mocha Frappе" at bounding box center [482, 501] width 453 height 39
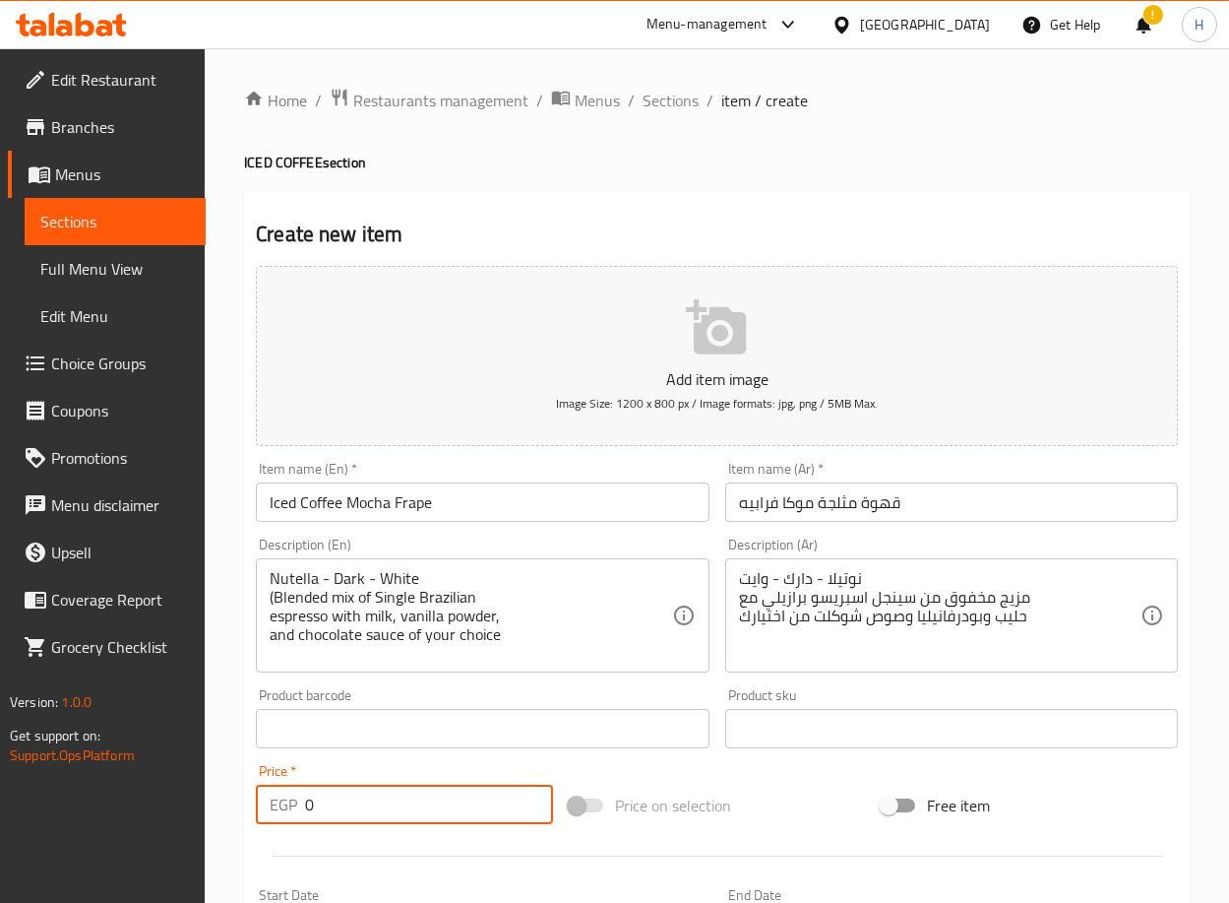
drag, startPoint x: 400, startPoint y: 805, endPoint x: 237, endPoint y: 810, distance: 162.5
click at [238, 811] on div "Home / Restaurants management / Menus / Sections / item / create ICED COFFEE se…" at bounding box center [717, 719] width 1025 height 1343
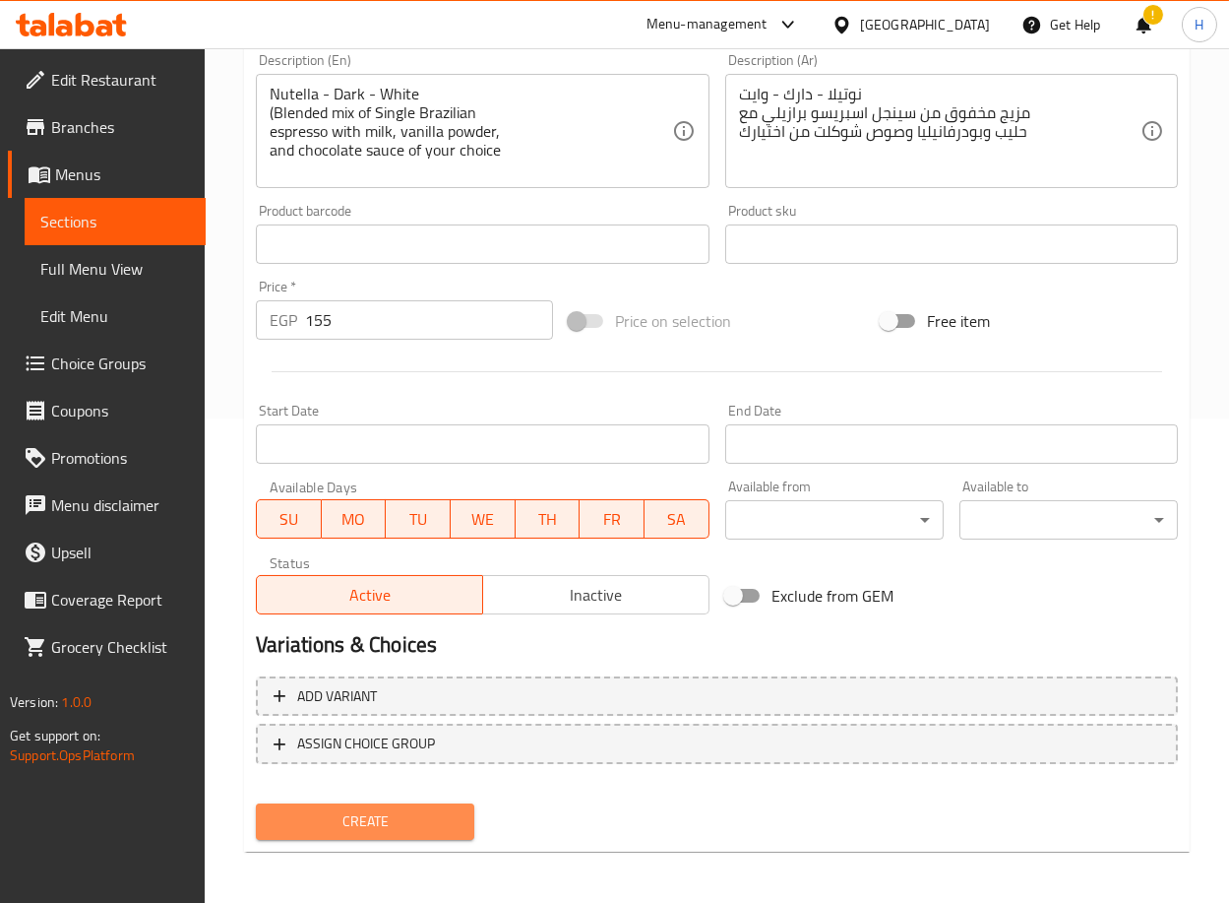
click at [387, 814] on span "Create" at bounding box center [365, 821] width 187 height 25
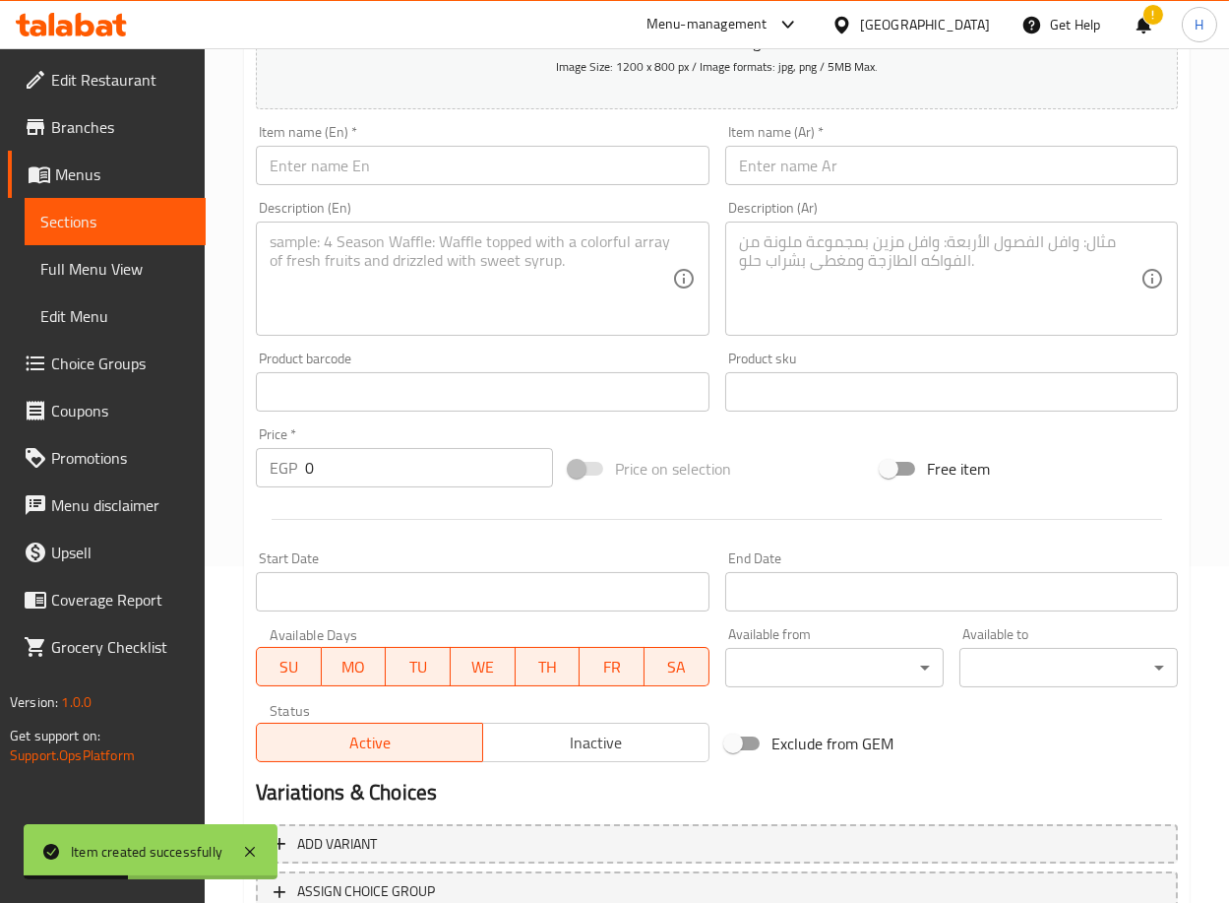
scroll to position [0, 0]
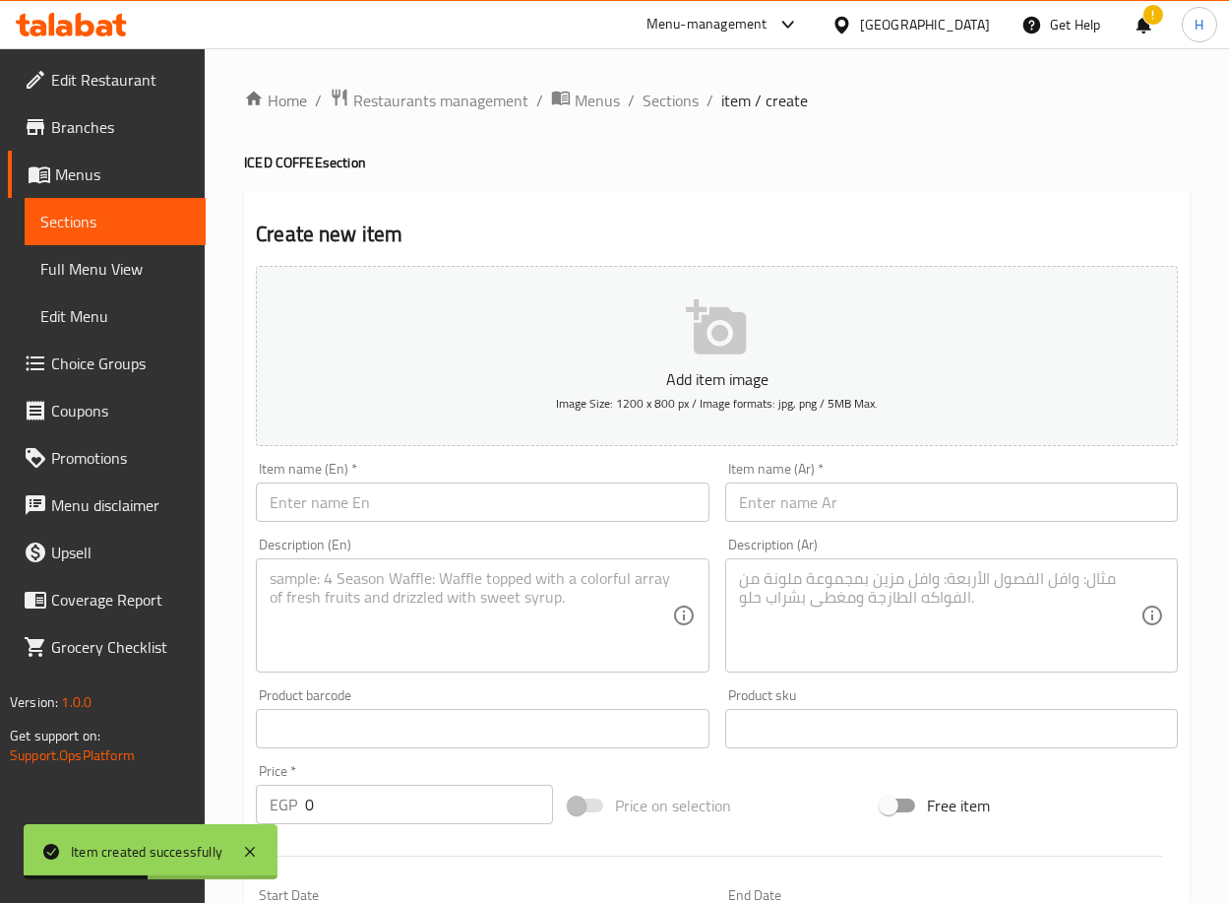
click at [579, 510] on input "text" at bounding box center [482, 501] width 453 height 39
paste input "Iced Espresso Macchiato Caramel"
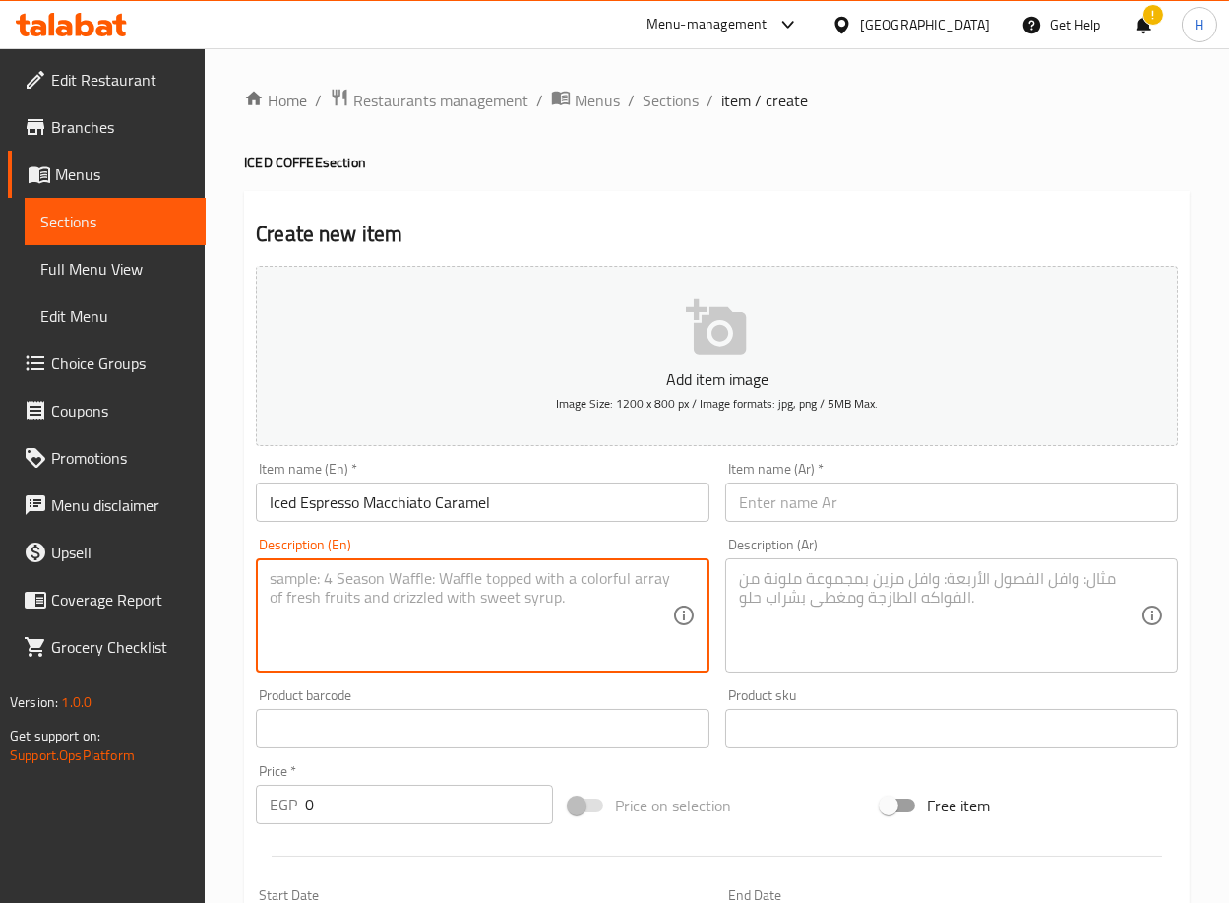
click at [431, 621] on textarea at bounding box center [471, 616] width 402 height 94
paste textarea "(Longo Brazilian espresso with vanilla and caramel syrup, milk foam layer toppe…"
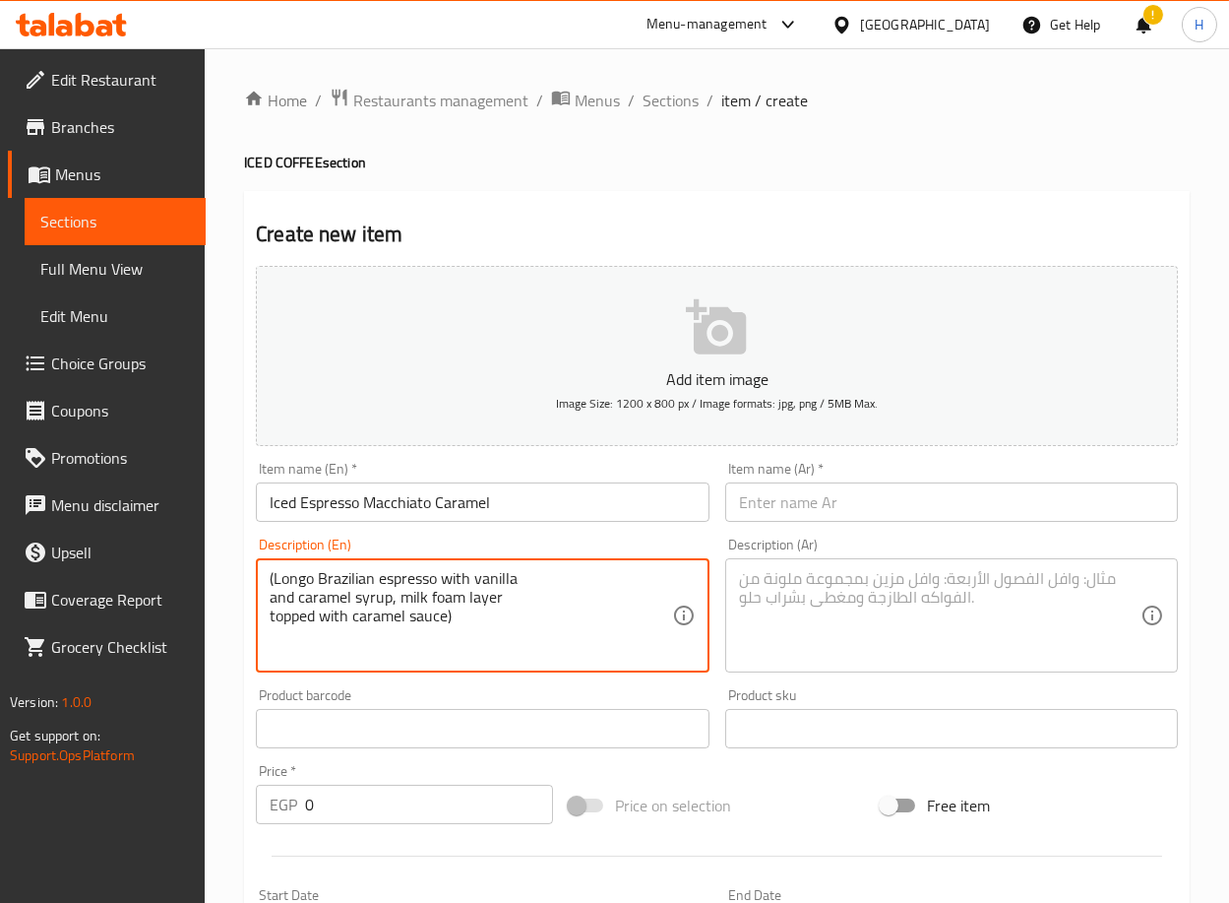
click at [804, 514] on input "text" at bounding box center [951, 501] width 453 height 39
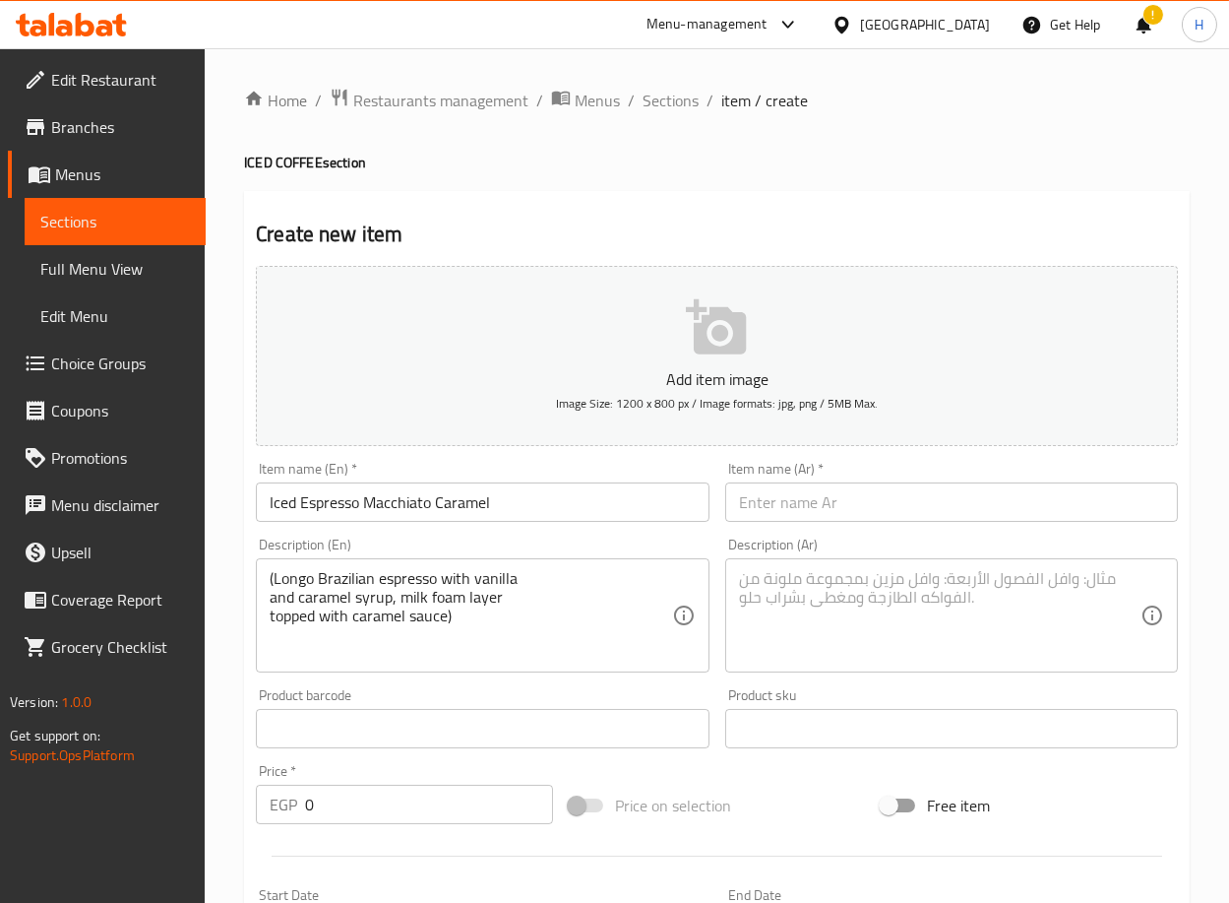
click at [1058, 505] on input "text" at bounding box center [951, 501] width 453 height 39
paste input "قهوة مثلجة [PERSON_NAME]"
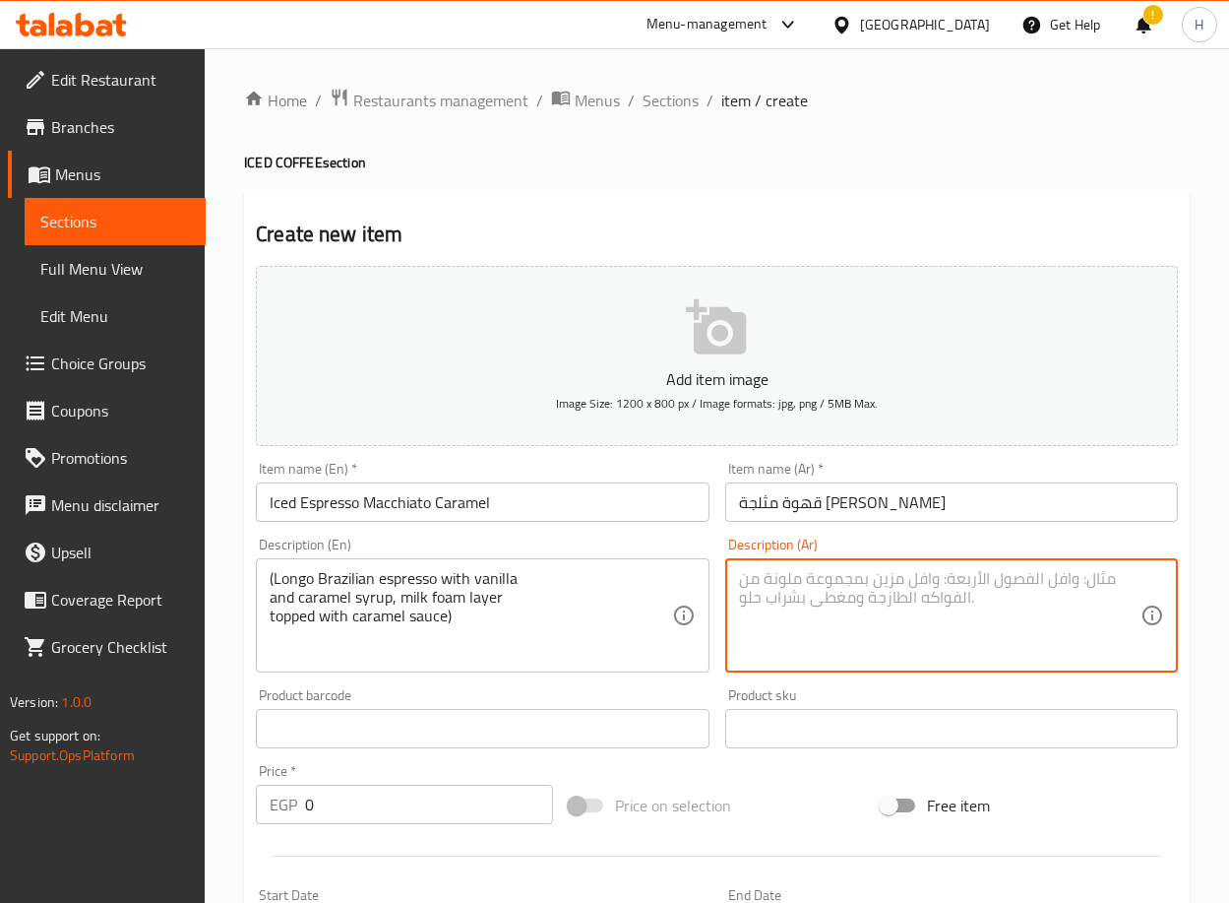
click at [950, 591] on textarea at bounding box center [940, 616] width 402 height 94
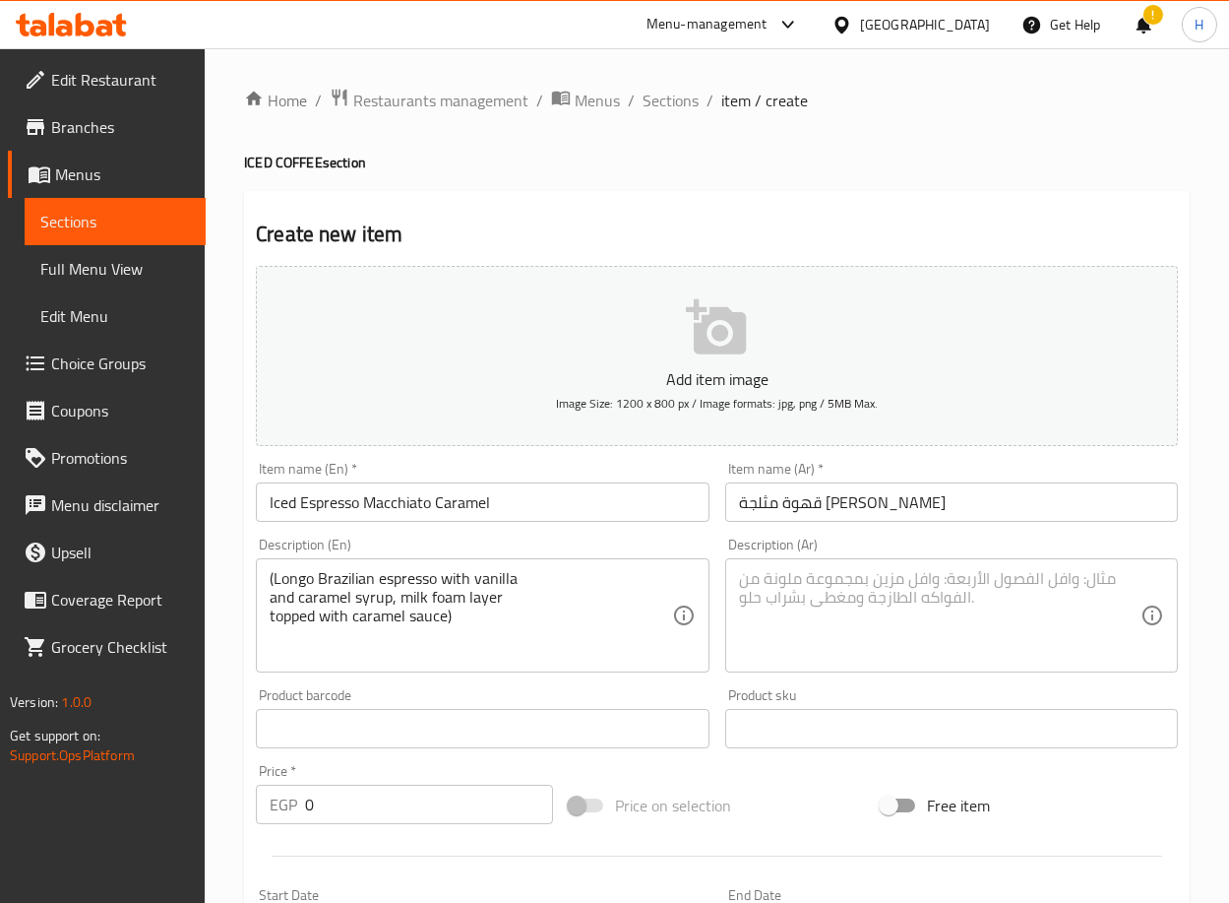
click at [973, 610] on textarea at bounding box center [940, 616] width 402 height 94
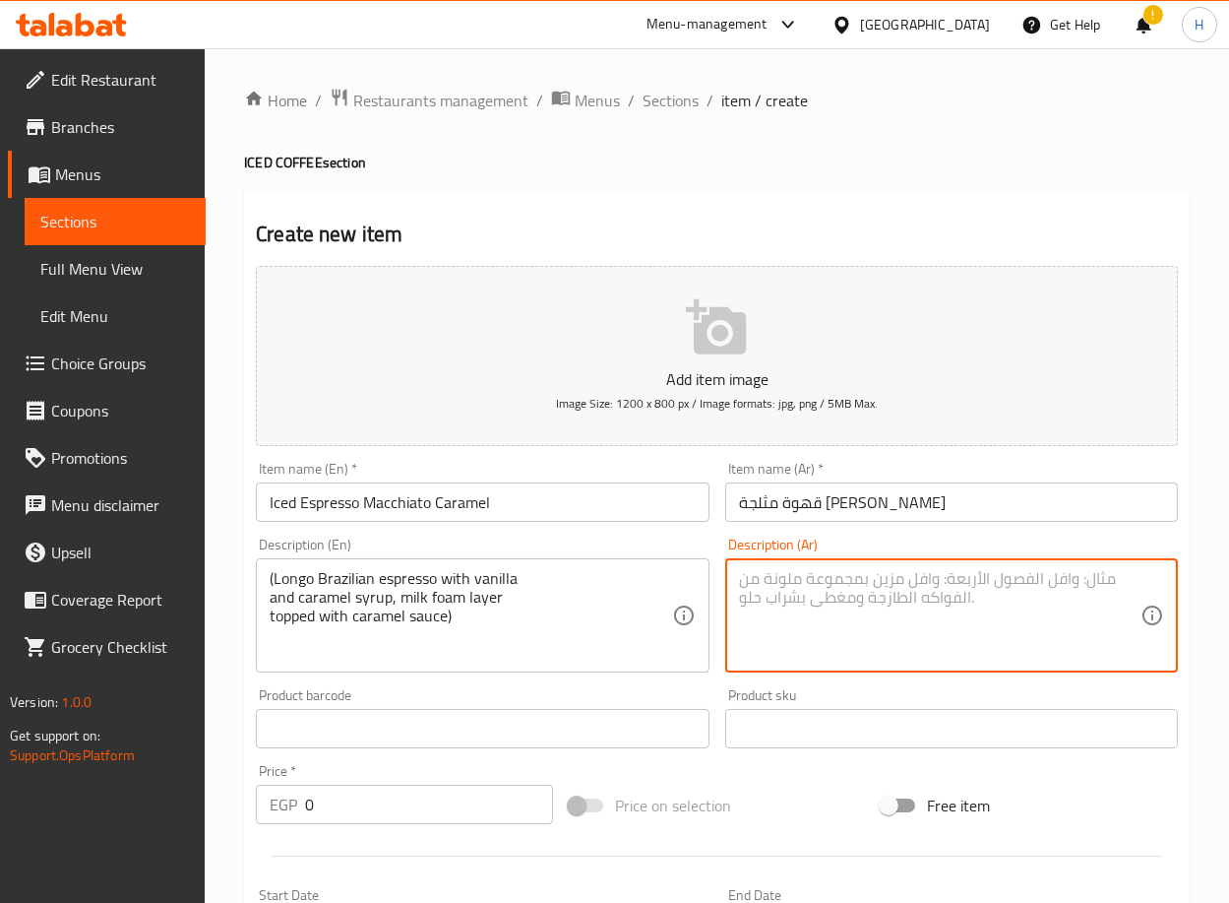
paste textarea "مزيج من لونجو إسبريسو برازيلي مع [PERSON_NAME] وكراميل وطبقة فوم الحليب مغطى بص…"
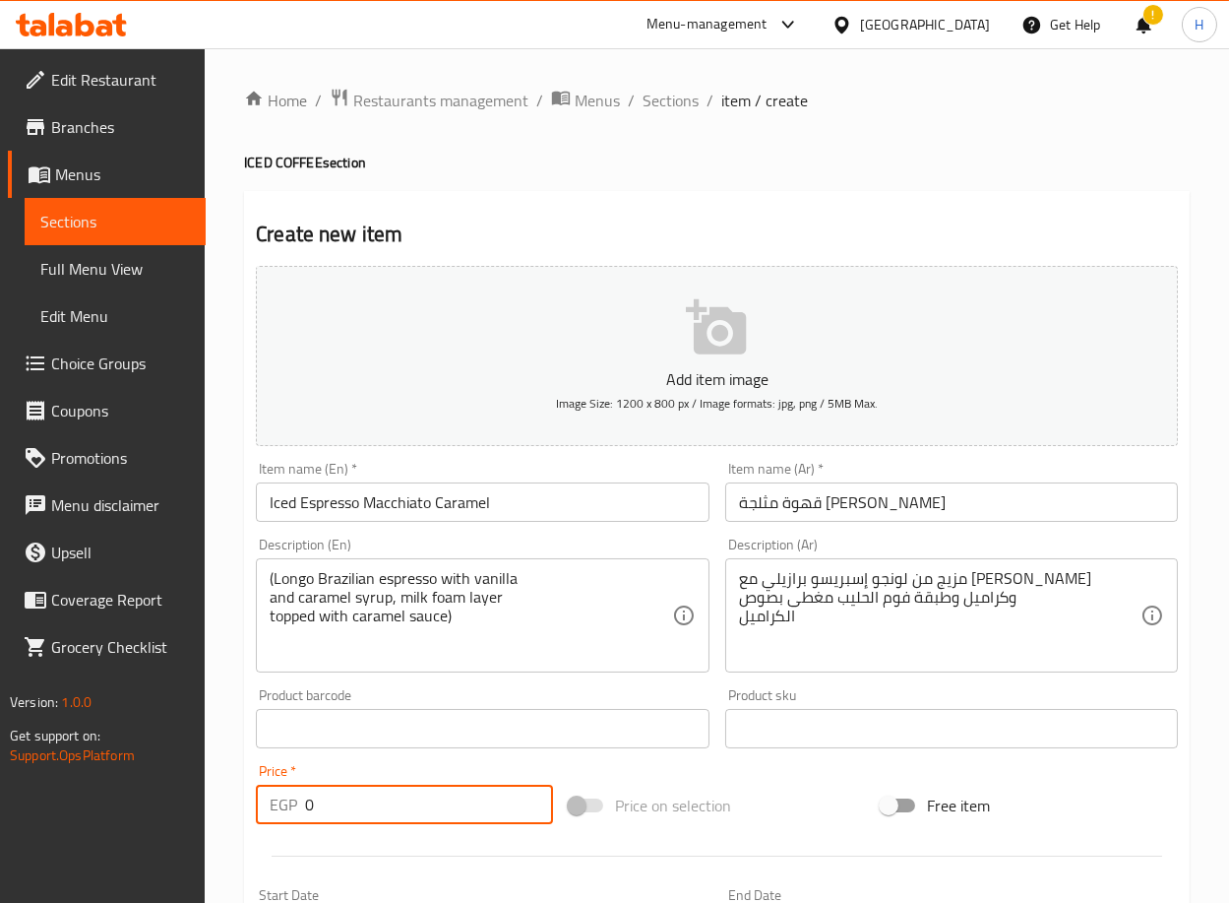
drag, startPoint x: 367, startPoint y: 797, endPoint x: 289, endPoint y: 811, distance: 79.0
click at [289, 811] on div "EGP 0 Price *" at bounding box center [404, 804] width 297 height 39
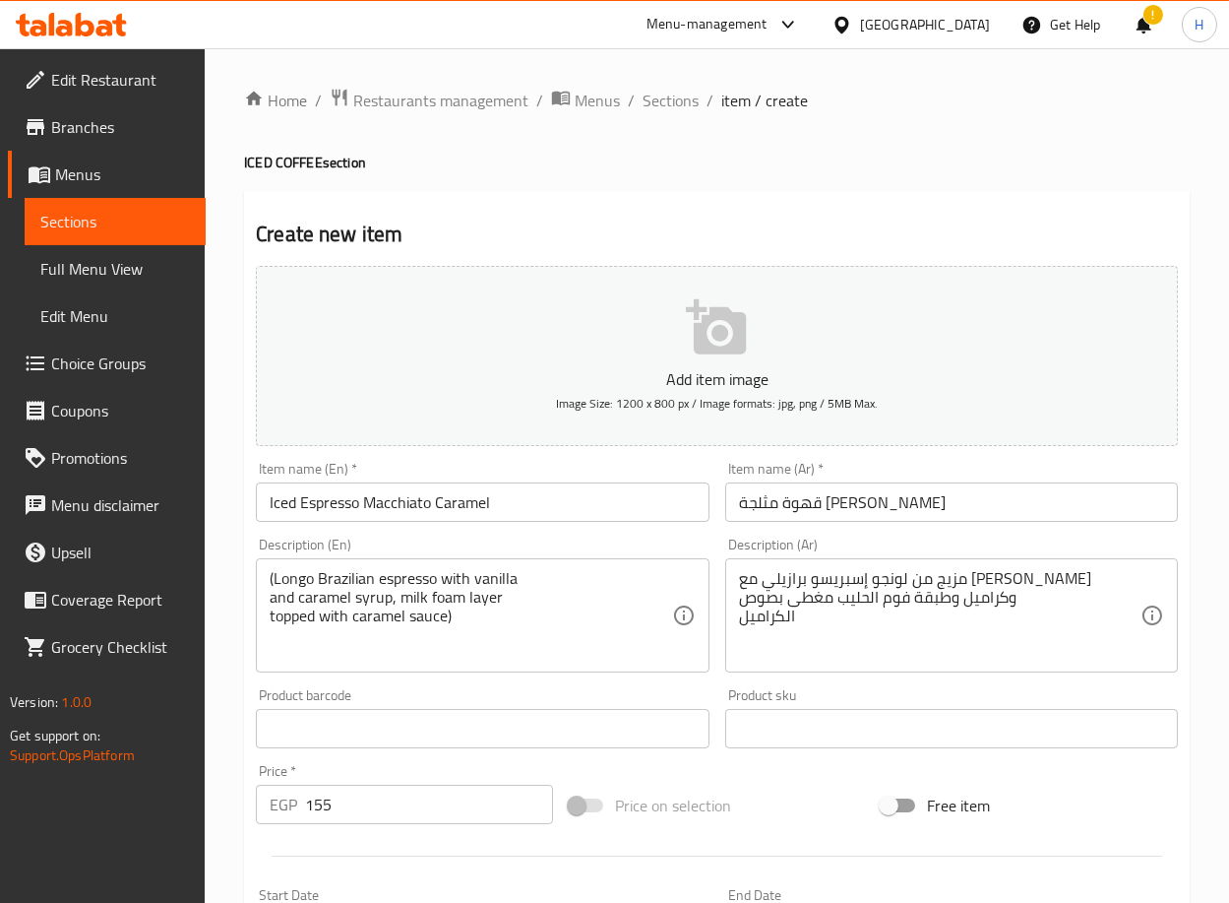
click at [234, 793] on div "Home / Restaurants management / Menus / Sections / item / create ICED COFFEE se…" at bounding box center [717, 719] width 1025 height 1343
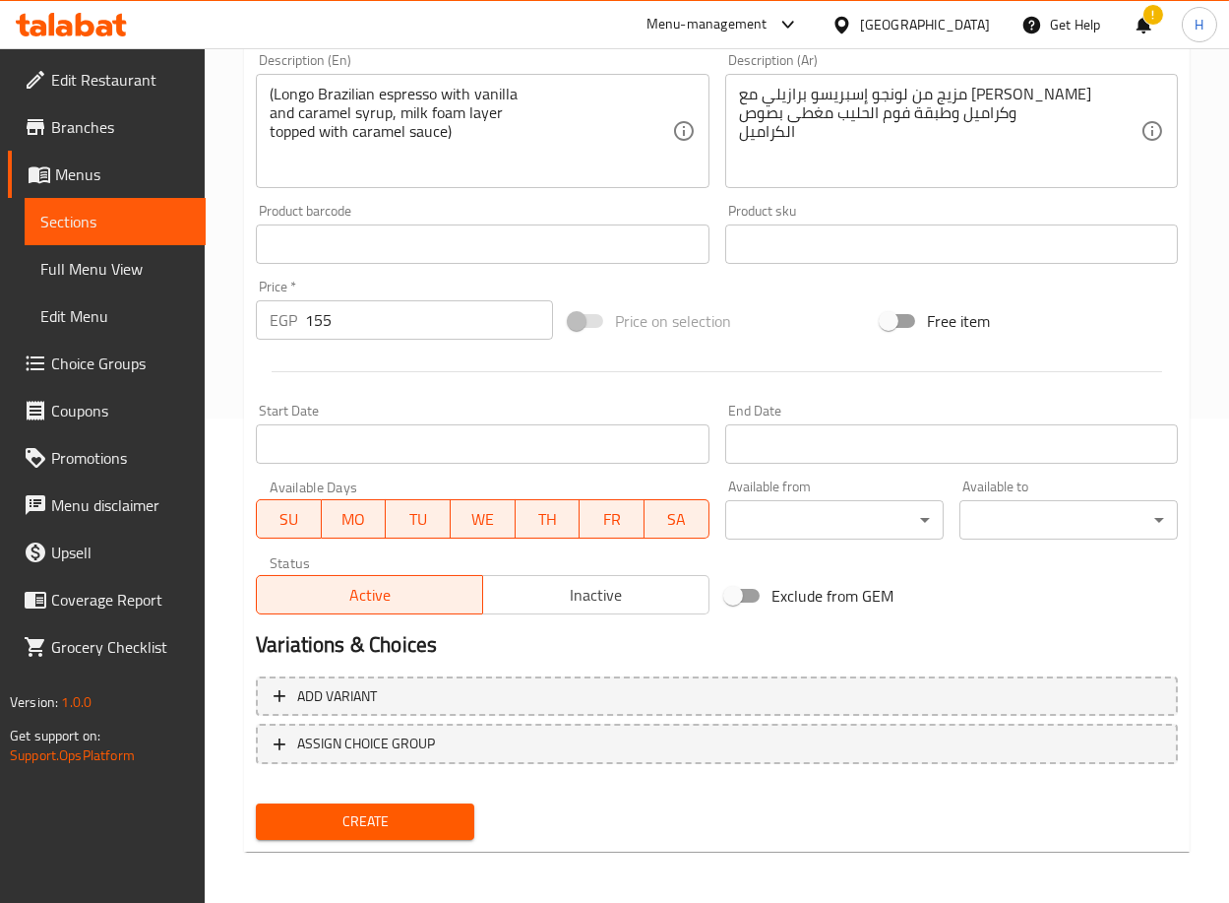
scroll to position [483, 0]
click at [345, 810] on span "Create" at bounding box center [365, 822] width 187 height 25
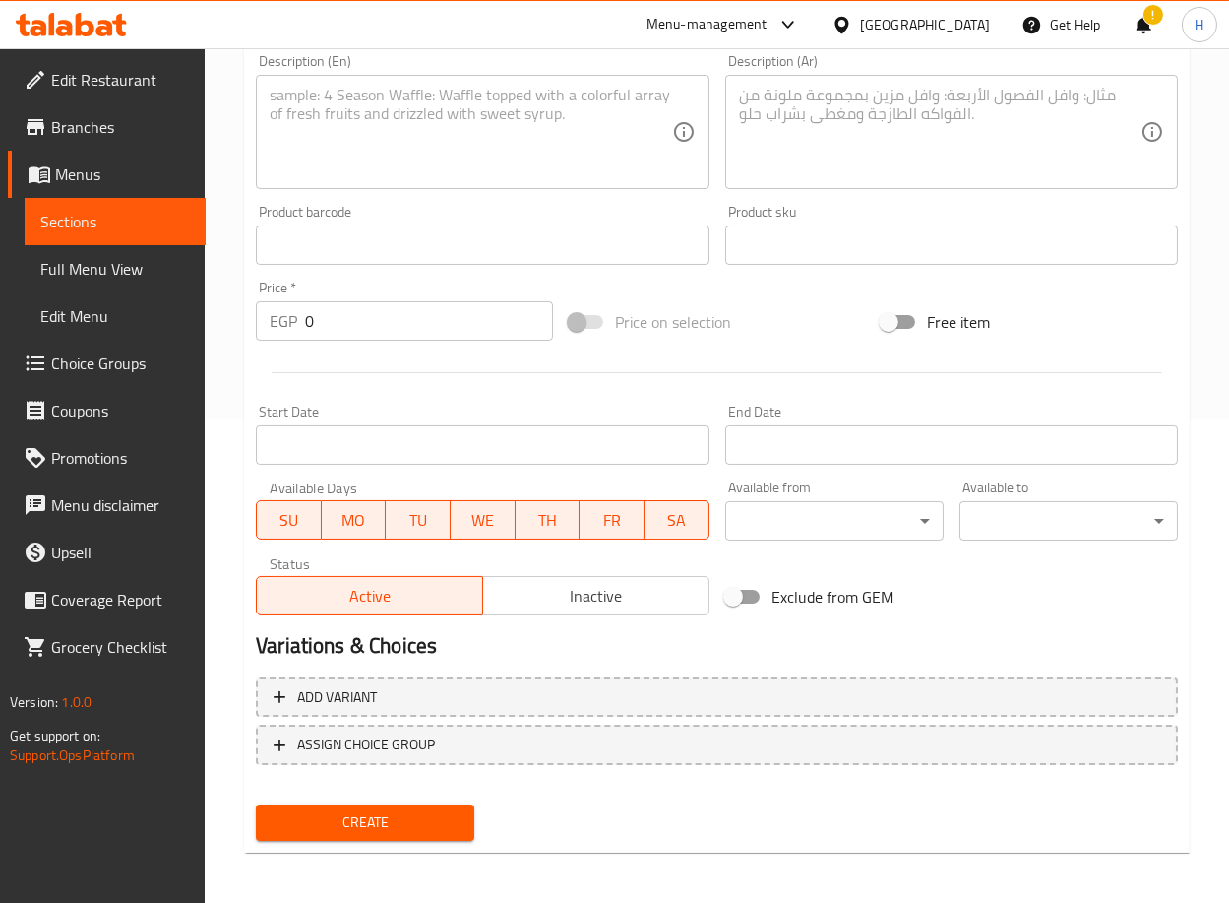
scroll to position [0, 0]
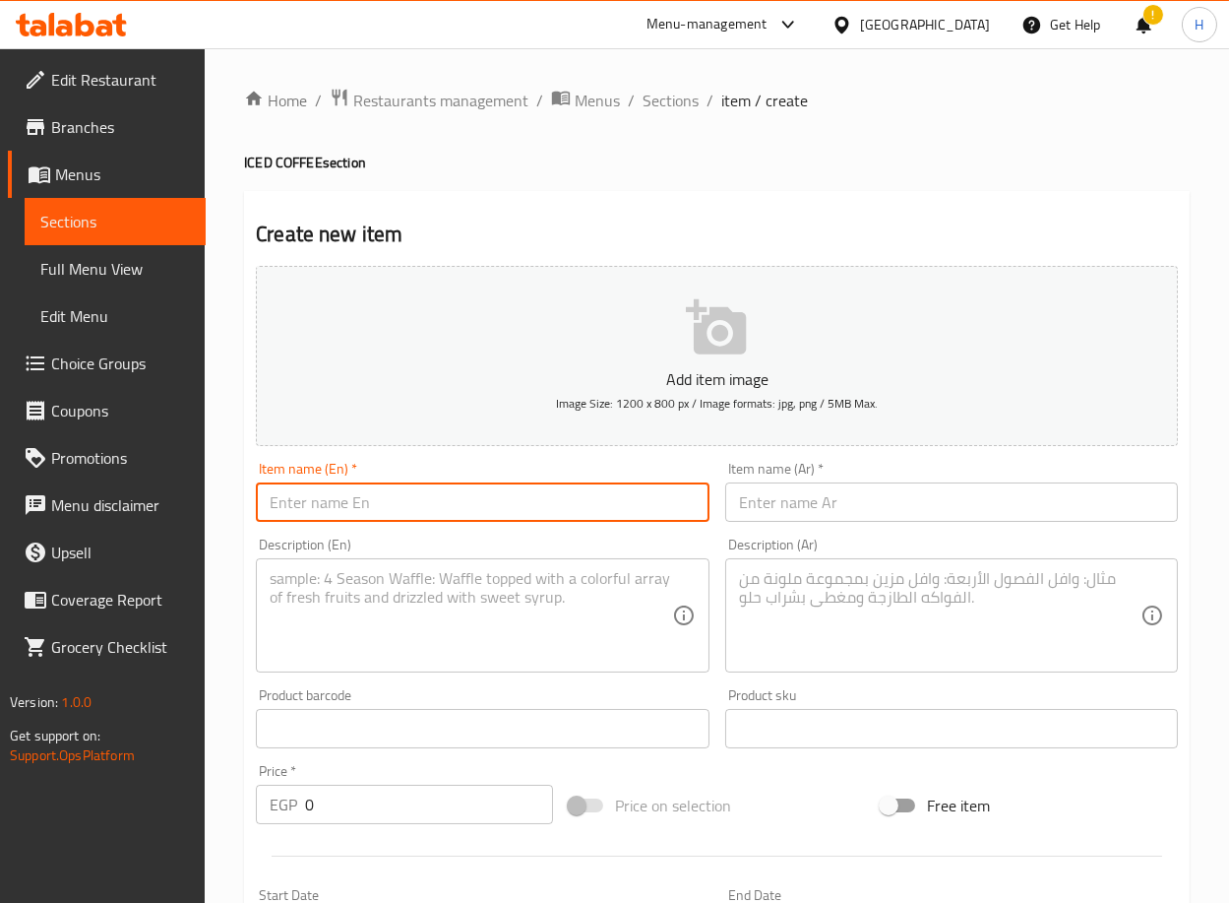
click at [515, 517] on input "text" at bounding box center [482, 501] width 453 height 39
paste input "e Caramel Salted Iced"
click at [291, 499] on input "e Caramel Salted Iced" at bounding box center [482, 501] width 453 height 39
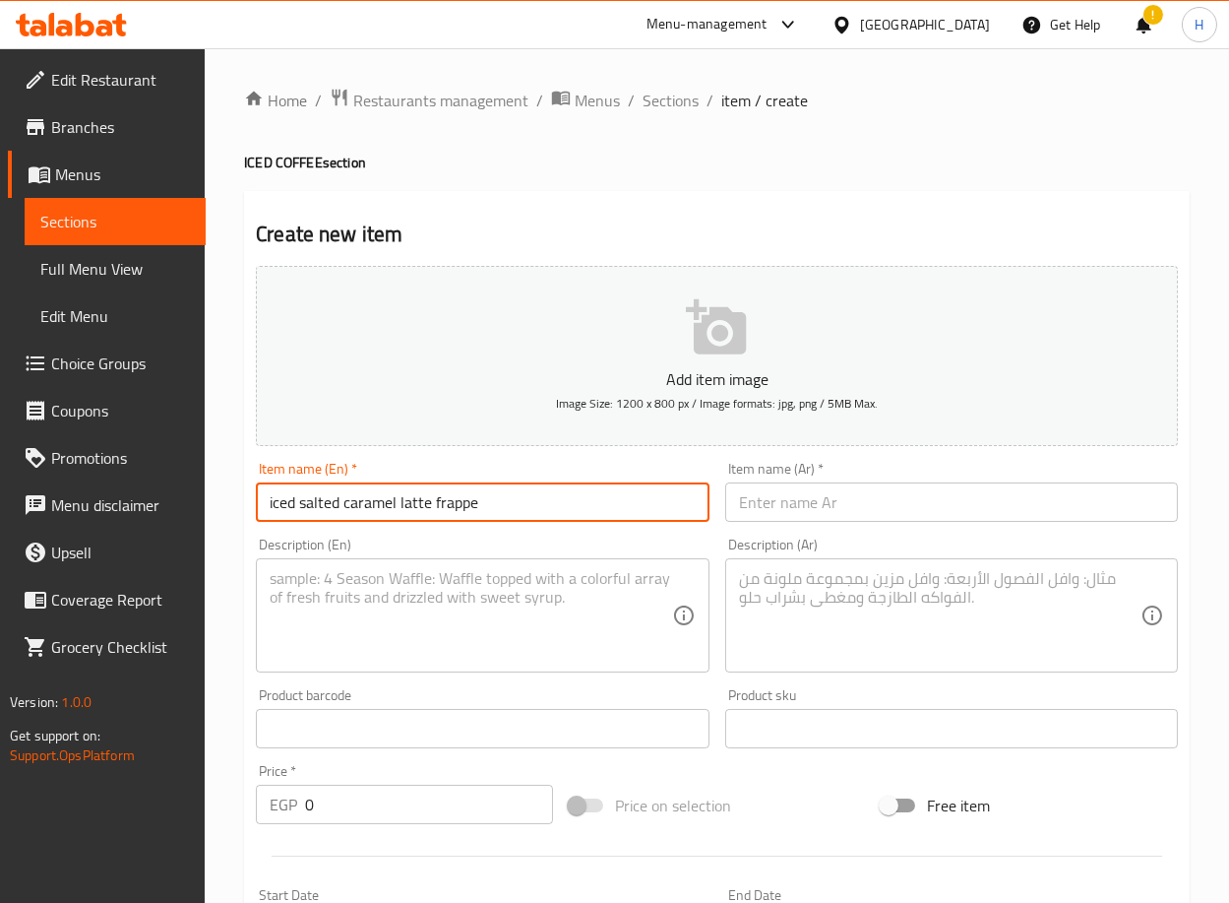
click at [877, 502] on input "text" at bounding box center [951, 501] width 453 height 39
click at [1059, 515] on input "text" at bounding box center [951, 501] width 453 height 39
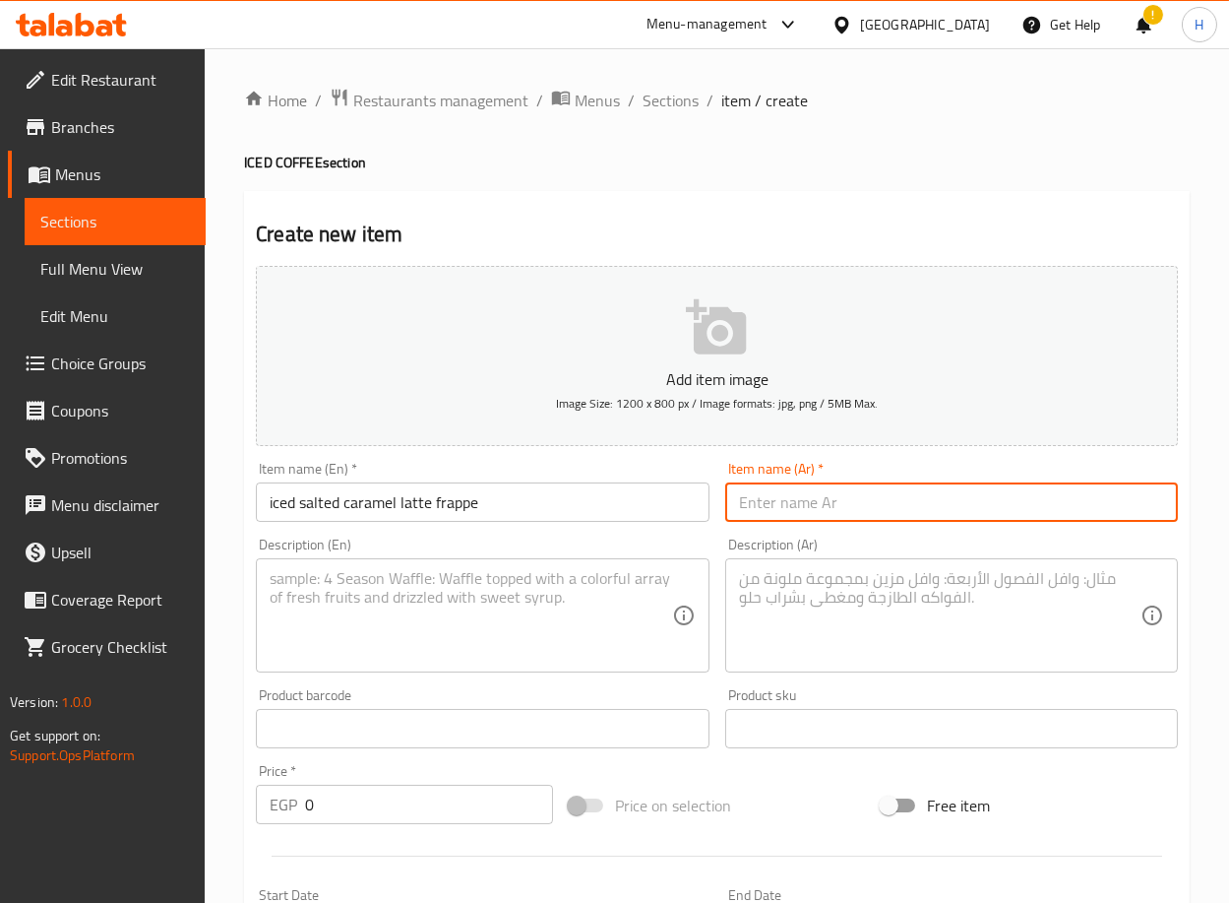
paste input "لاتيه مثلج بالكراميل المملح فرابيه"
click at [609, 639] on textarea at bounding box center [471, 616] width 402 height 94
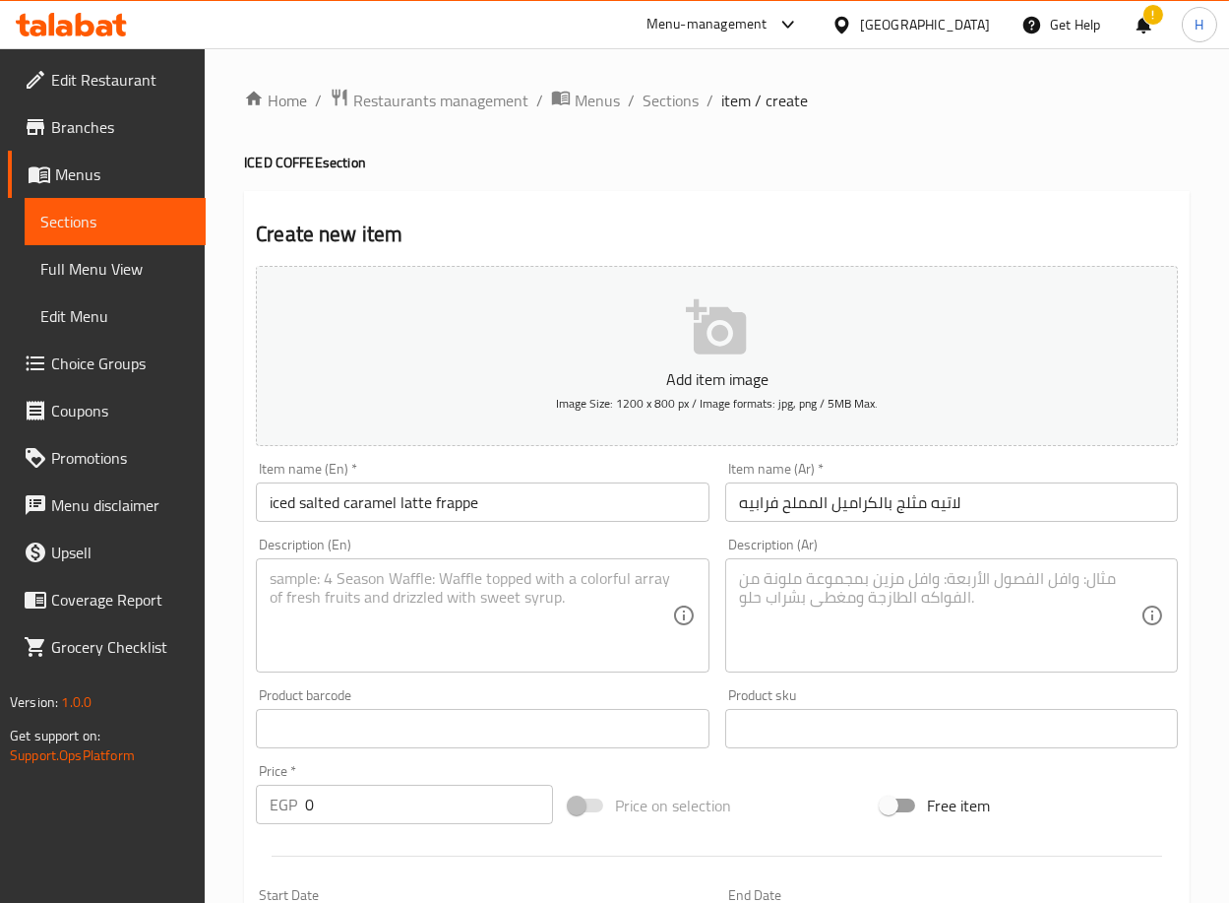
click at [537, 572] on textarea at bounding box center [471, 616] width 402 height 94
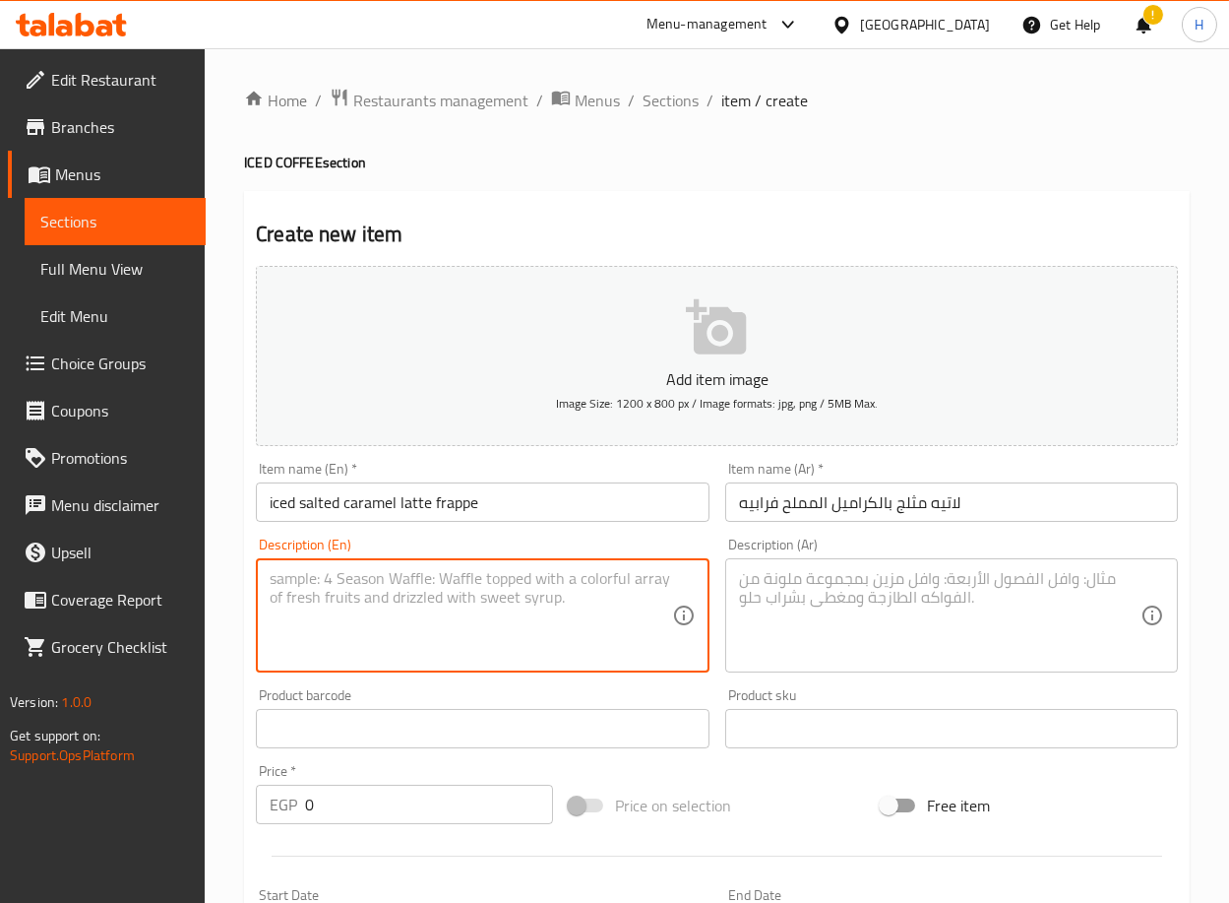
paste textarea "With Honey Comb (Blended mix of single Brazilian espresso with milk, vanilla po…"
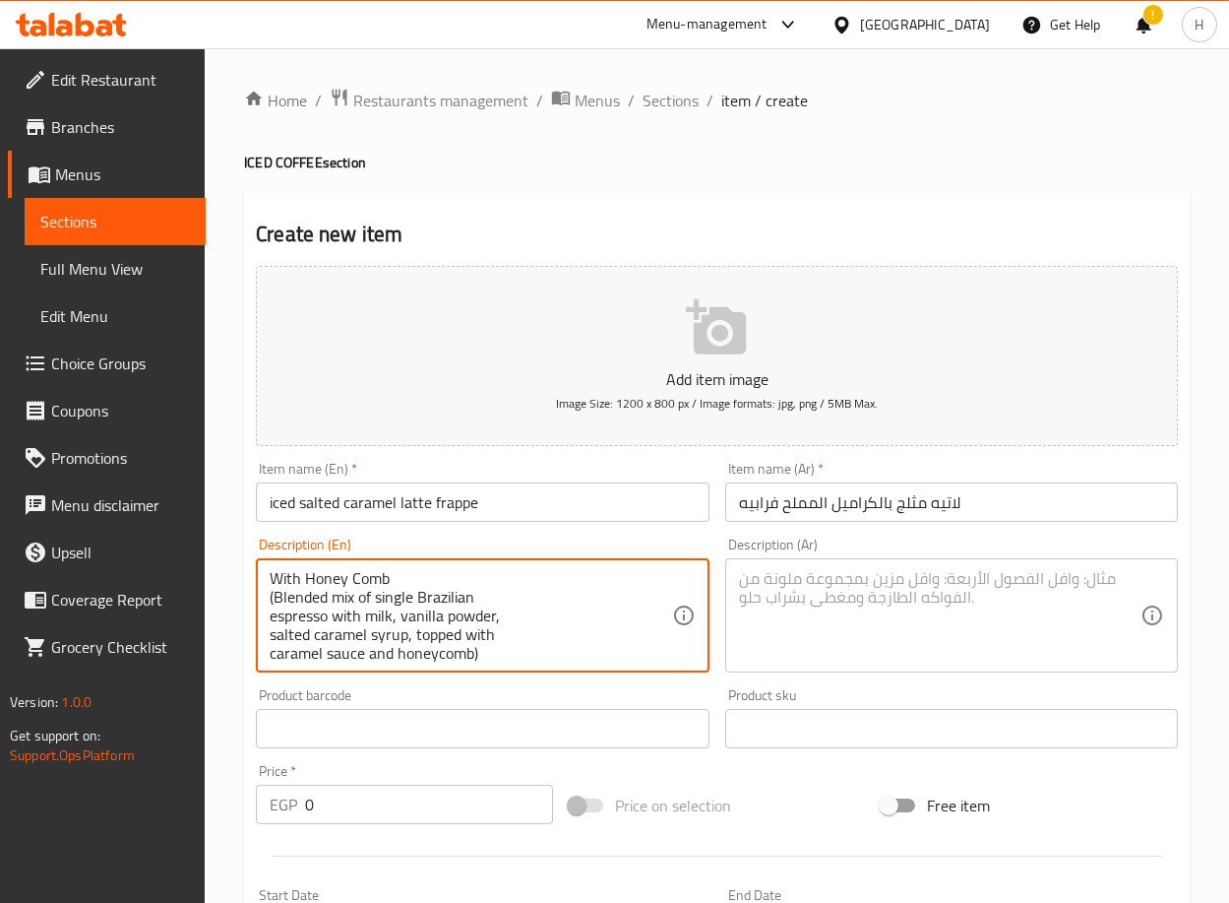
scroll to position [5, 0]
click at [848, 589] on textarea at bounding box center [940, 616] width 402 height 94
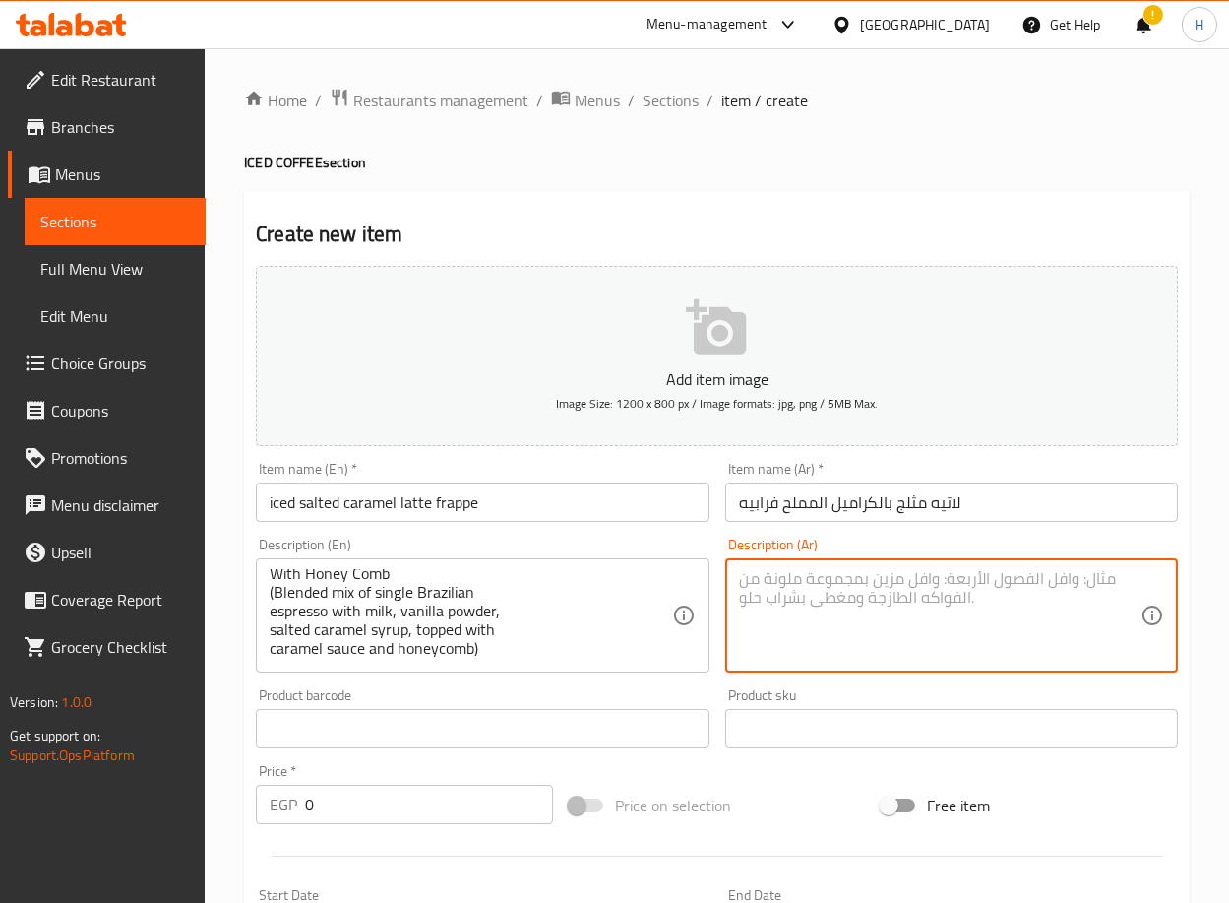
click at [1078, 597] on textarea at bounding box center [940, 616] width 402 height 94
paste textarea "مع [PERSON_NAME] مزيج مخفوق من سينجل [PERSON_NAME] مع حليب وبودرفانيليا وسيرب ك…"
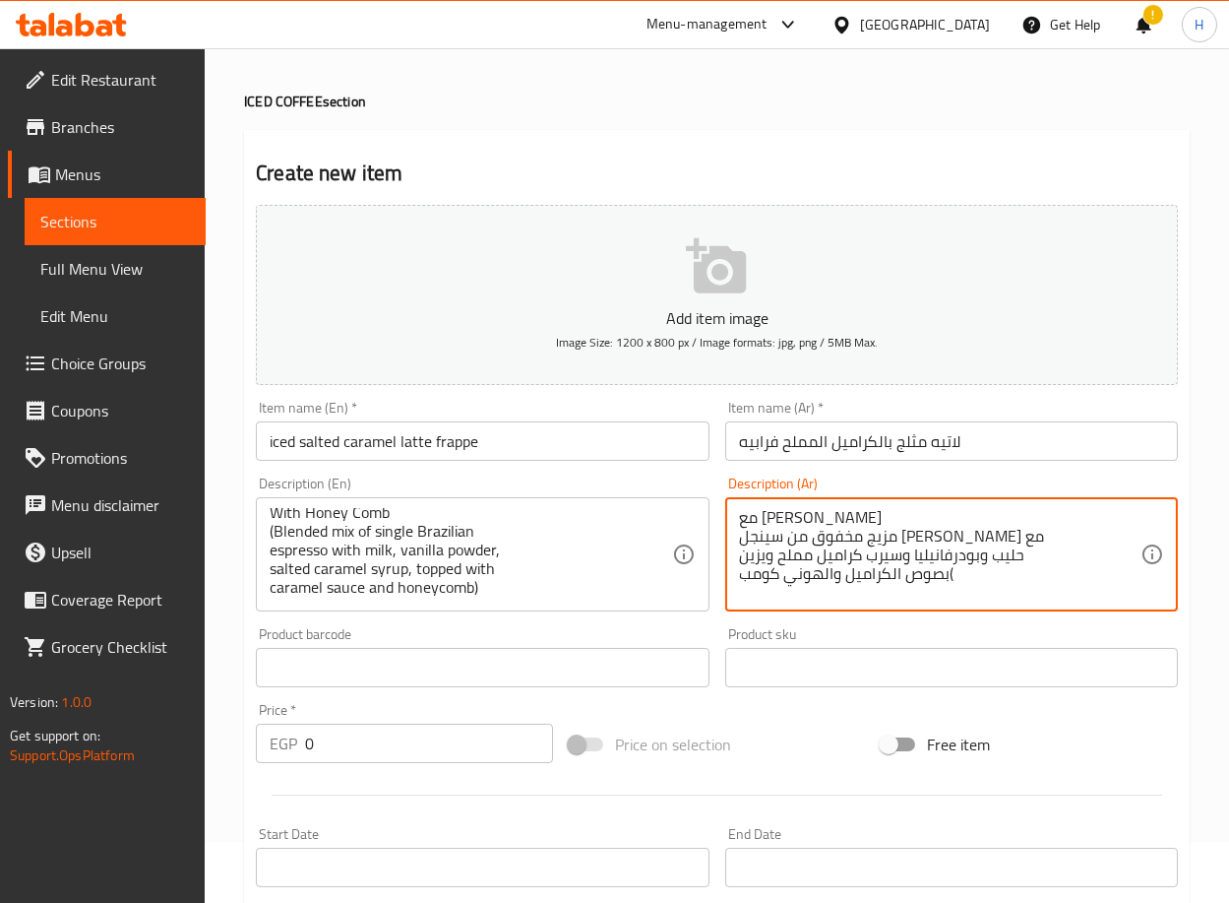
scroll to position [63, 0]
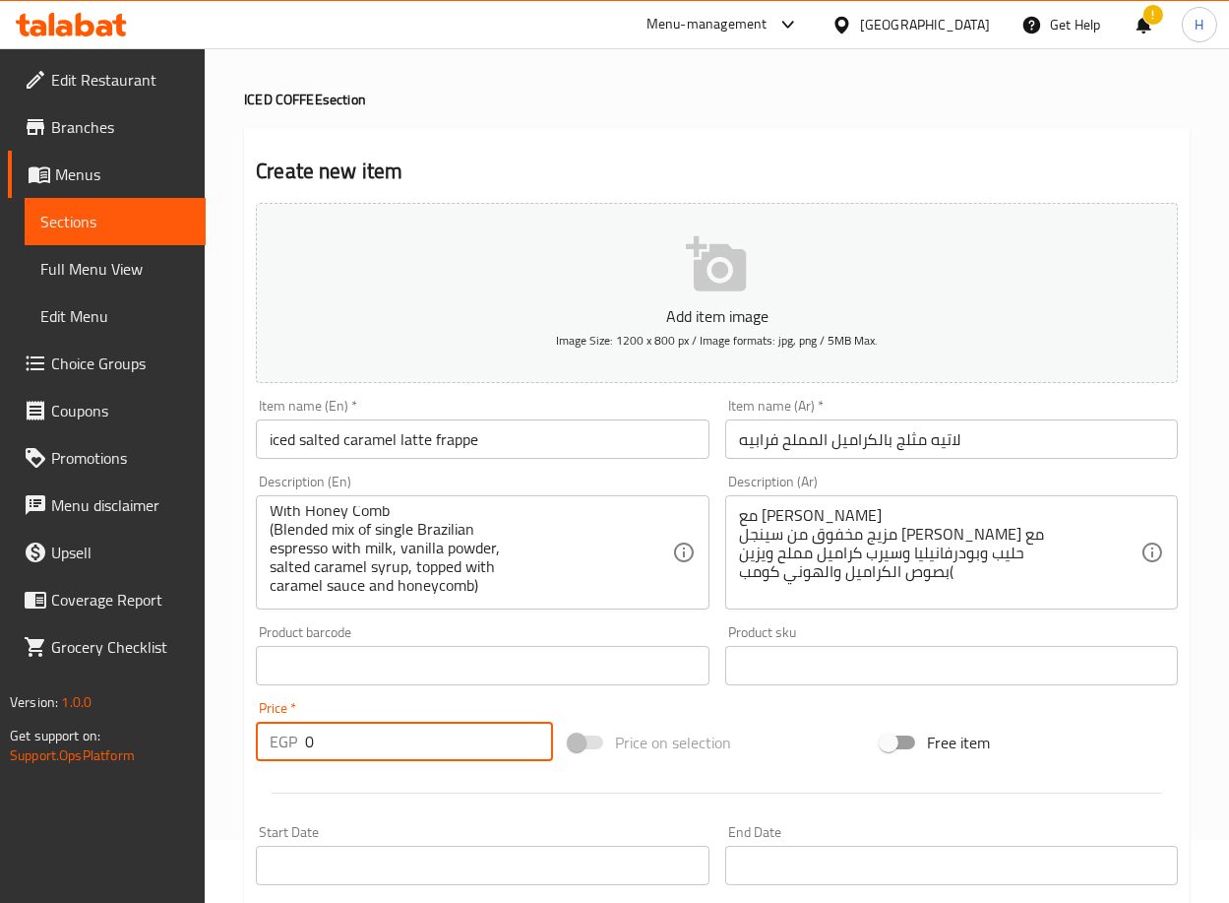
drag, startPoint x: 335, startPoint y: 747, endPoint x: 288, endPoint y: 760, distance: 48.0
click at [288, 760] on div "EGP 0 Price *" at bounding box center [404, 741] width 297 height 39
click at [223, 732] on div "Home / Restaurants management / Menus / Sections / item / create ICED COFFEE se…" at bounding box center [717, 656] width 1025 height 1343
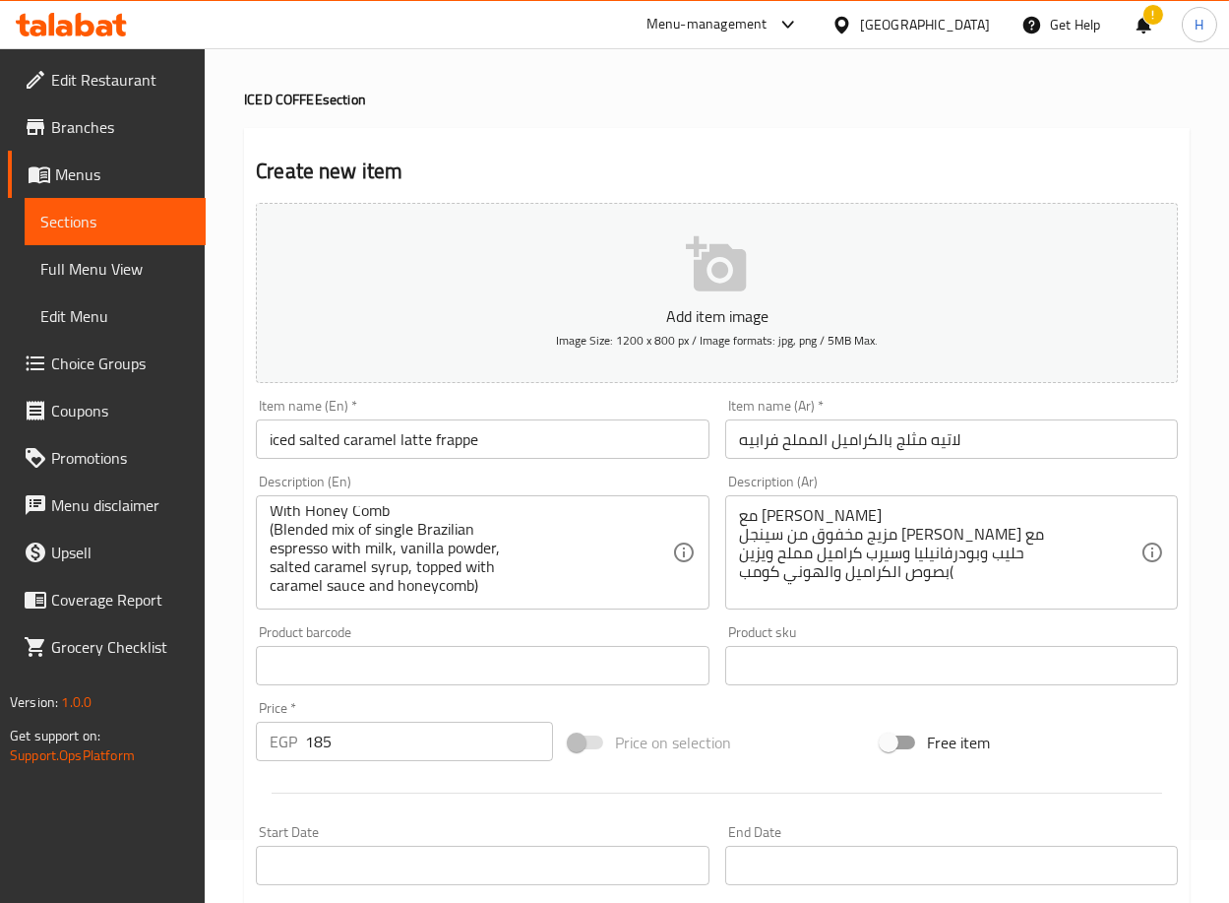
scroll to position [484, 0]
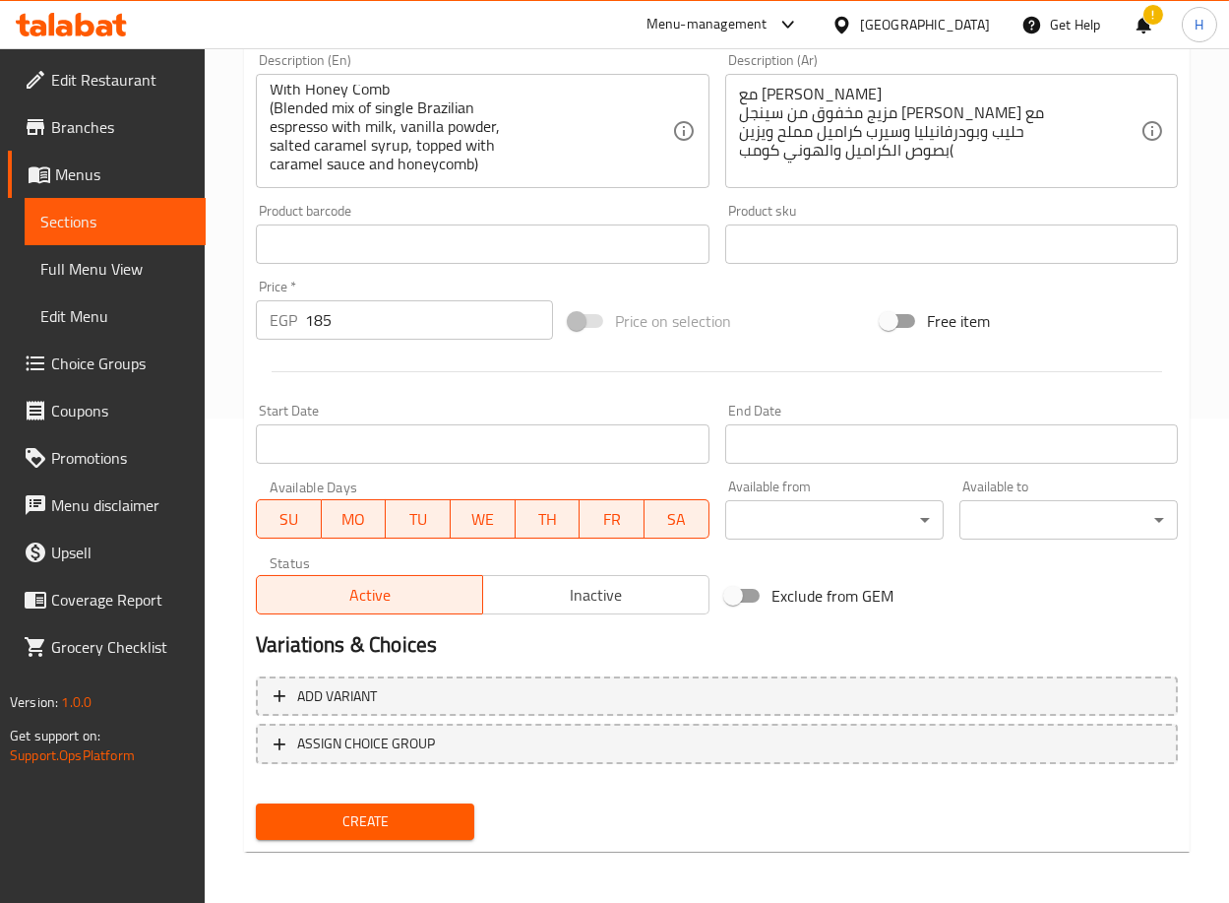
click at [374, 809] on span "Create" at bounding box center [365, 821] width 187 height 25
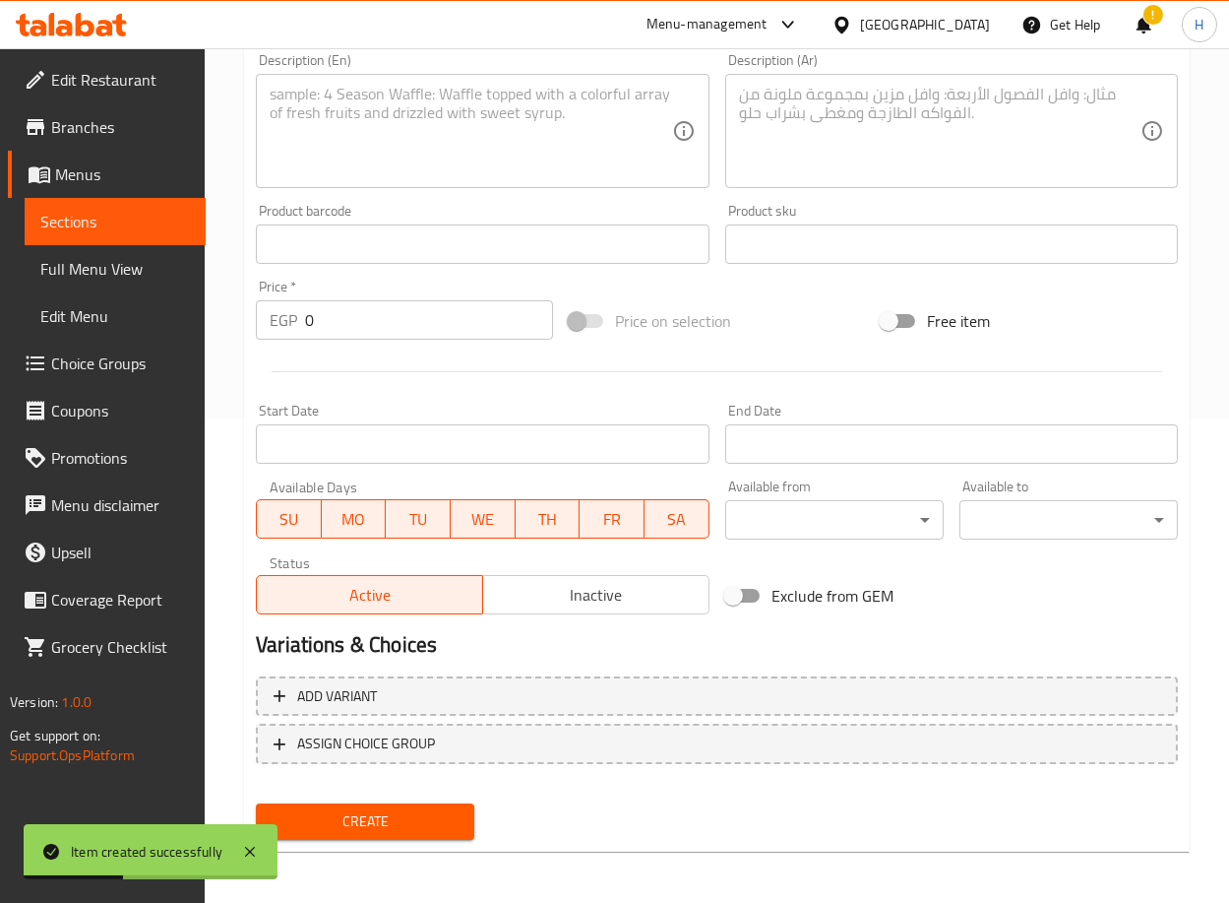
scroll to position [0, 0]
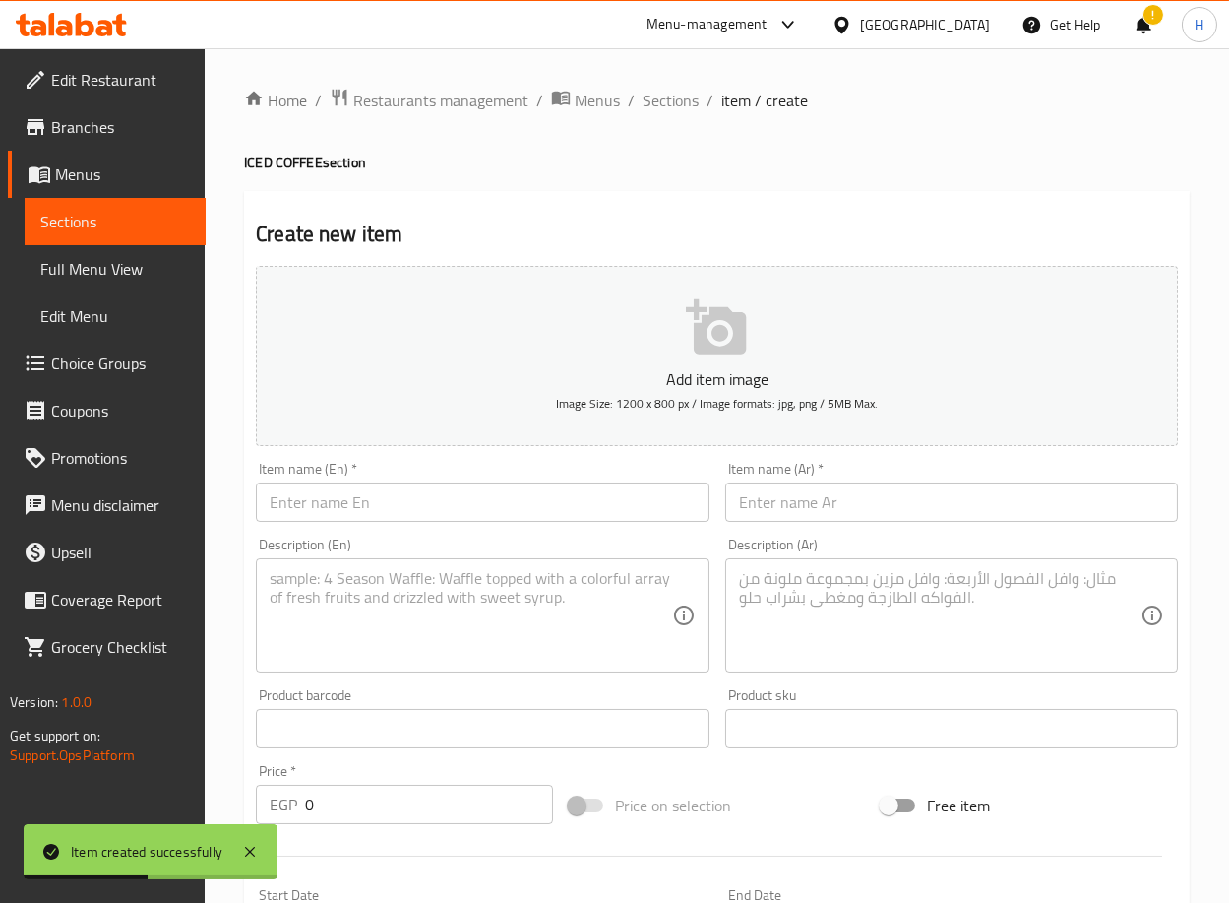
click at [465, 496] on input "text" at bounding box center [482, 501] width 453 height 39
paste input "Iced Latte Tiramisu"
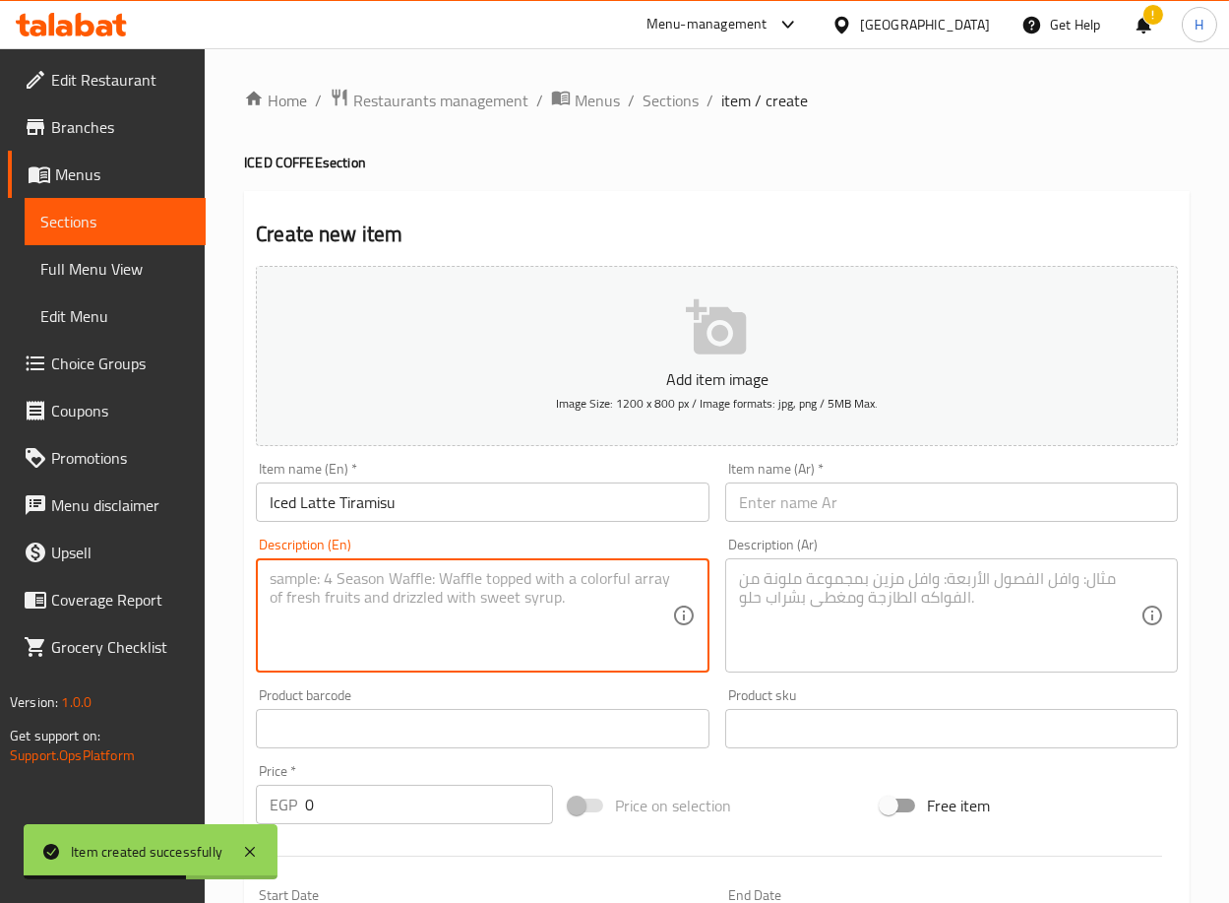
click at [528, 613] on textarea at bounding box center [471, 616] width 402 height 94
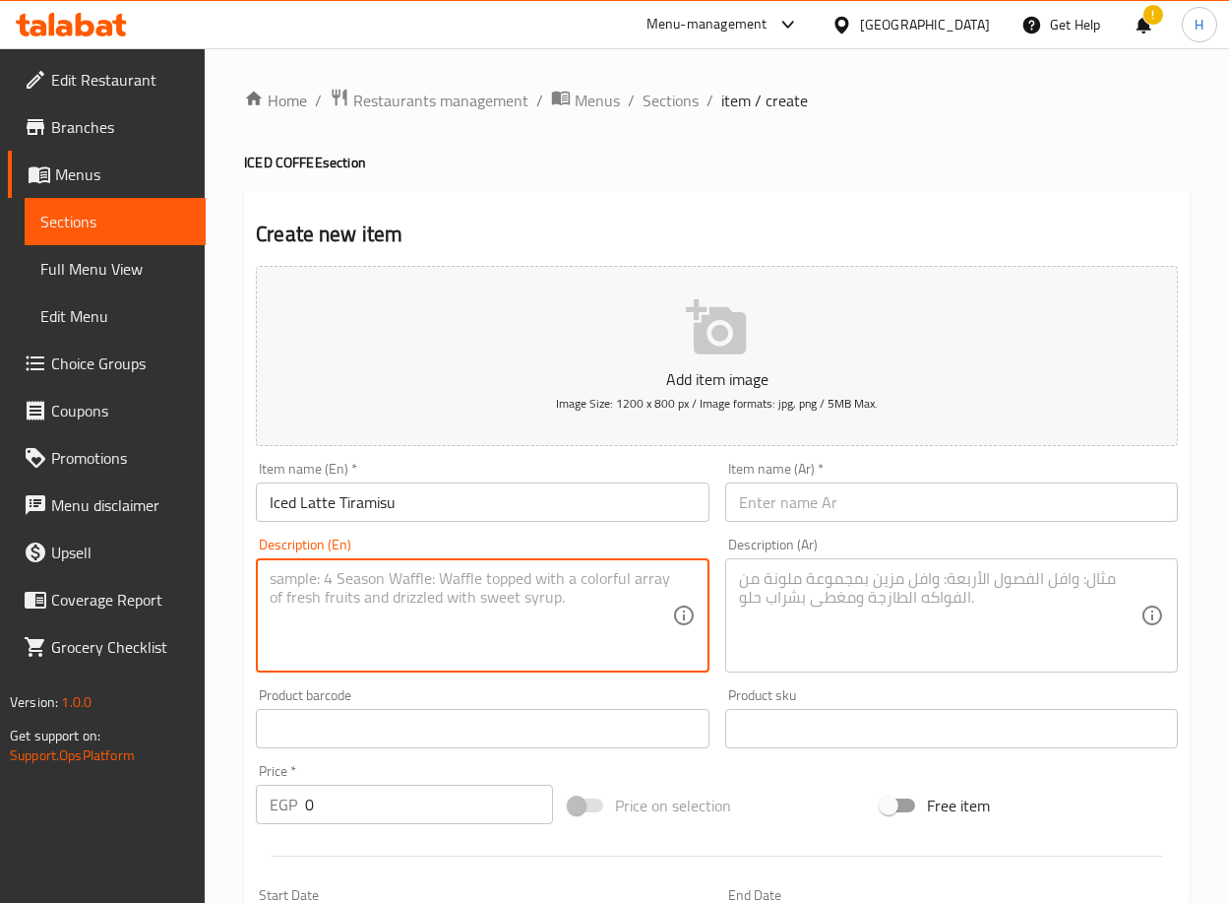
click at [454, 613] on textarea at bounding box center [471, 616] width 402 height 94
paste textarea "(A blend of milk, espresso, and tiramisu cream, topped with ladyfinger biscuits…"
click at [823, 505] on input "text" at bounding box center [951, 501] width 453 height 39
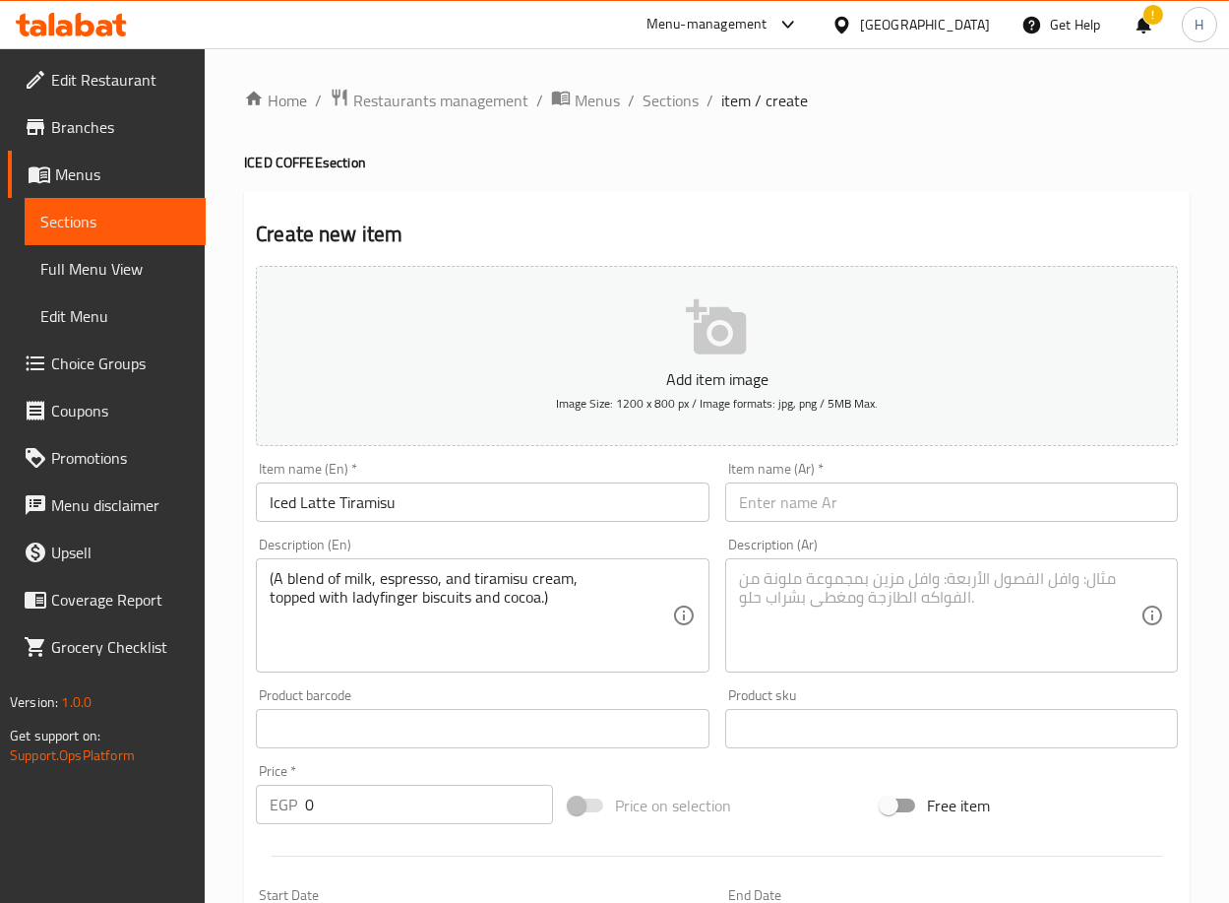
click at [984, 511] on input "text" at bounding box center [951, 501] width 453 height 39
paste input "لاتيه مثلج تيراميسو"
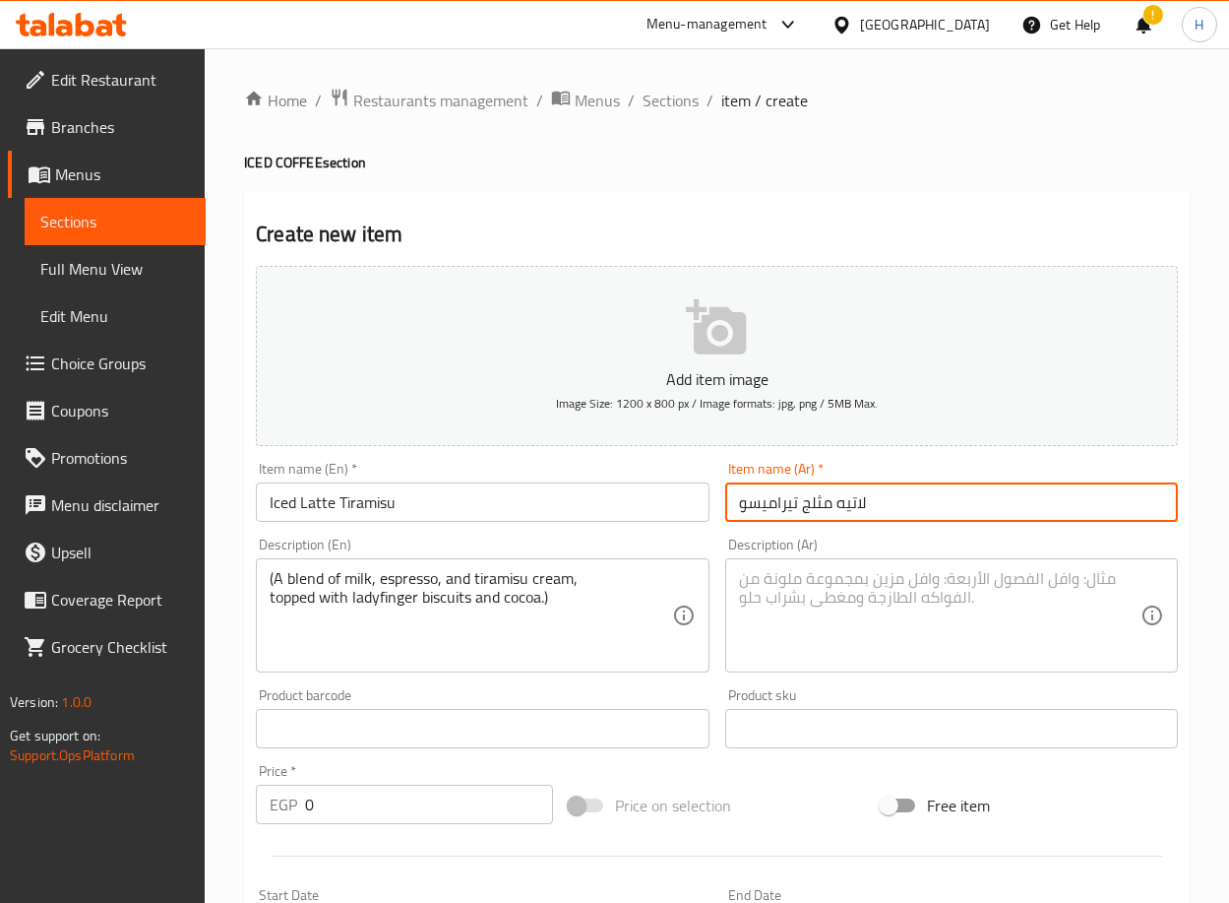
click at [866, 654] on textarea at bounding box center [940, 616] width 402 height 94
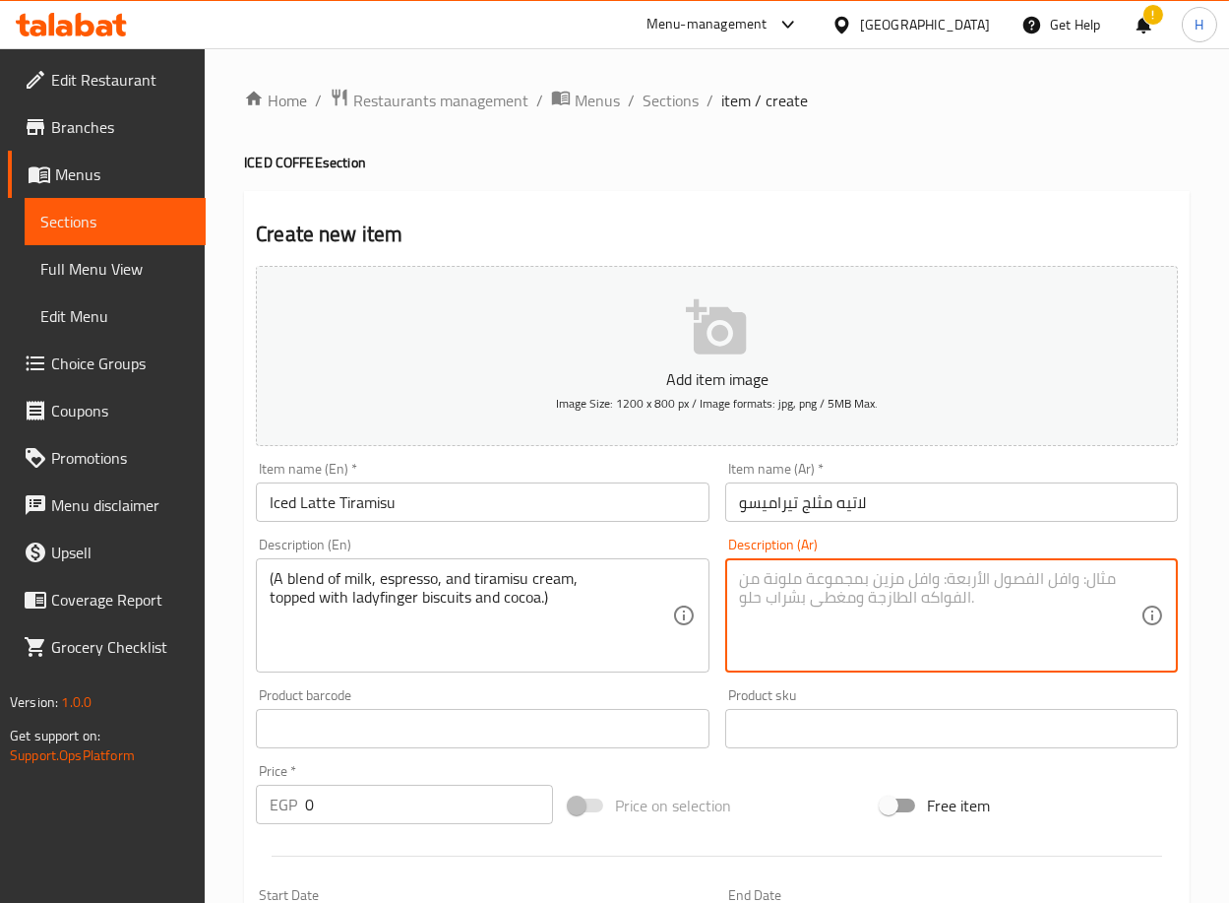
click at [1048, 591] on textarea at bounding box center [940, 616] width 402 height 94
paste textarea "مع [PERSON_NAME] التيراميسو مغطى بطبقة كاكاو وبسكوتة ل[PERSON_NAME]("
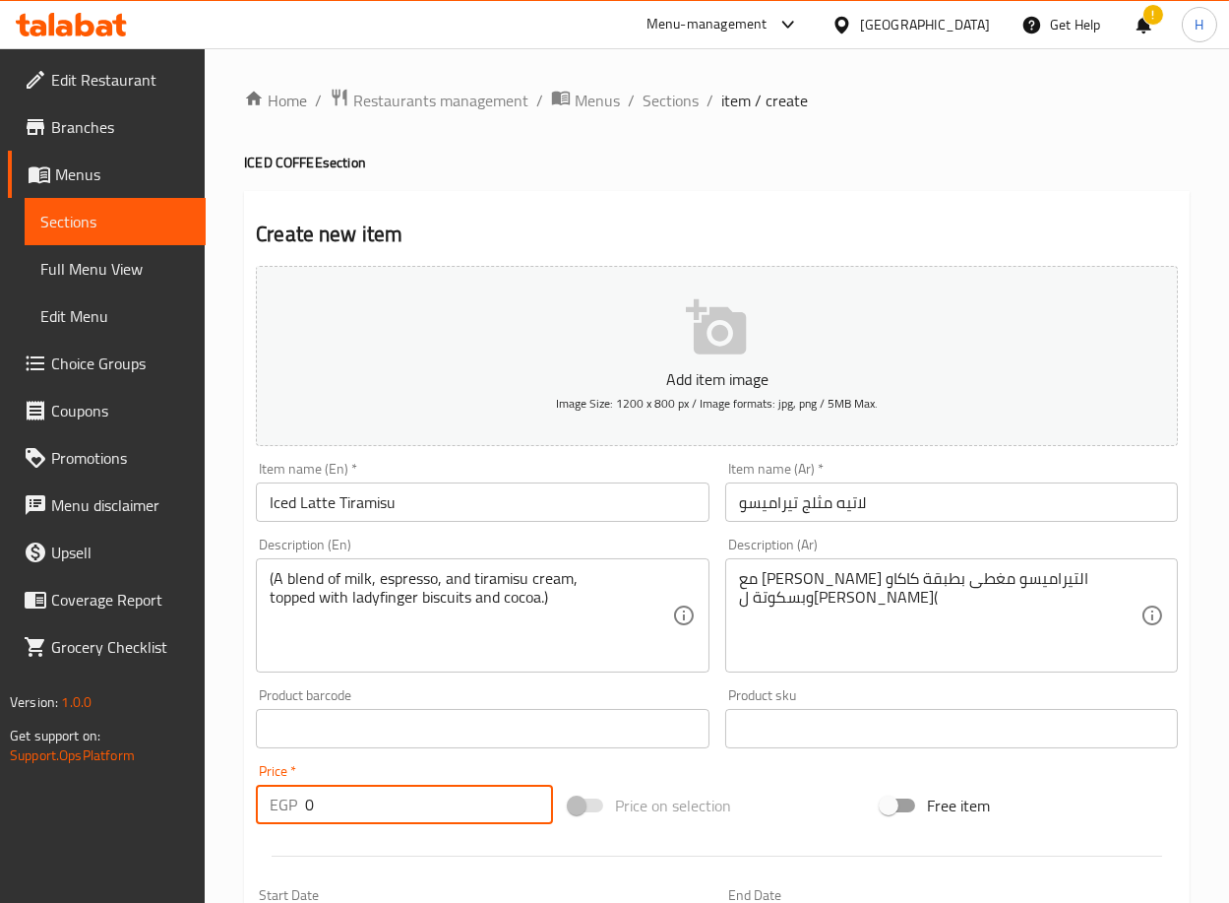
drag, startPoint x: 336, startPoint y: 816, endPoint x: 260, endPoint y: 816, distance: 75.8
click at [260, 816] on div "EGP 0 Price *" at bounding box center [404, 804] width 297 height 39
click at [234, 805] on div "Home / Restaurants management / Menus / Sections / item / create ICED COFFEE se…" at bounding box center [717, 719] width 1025 height 1343
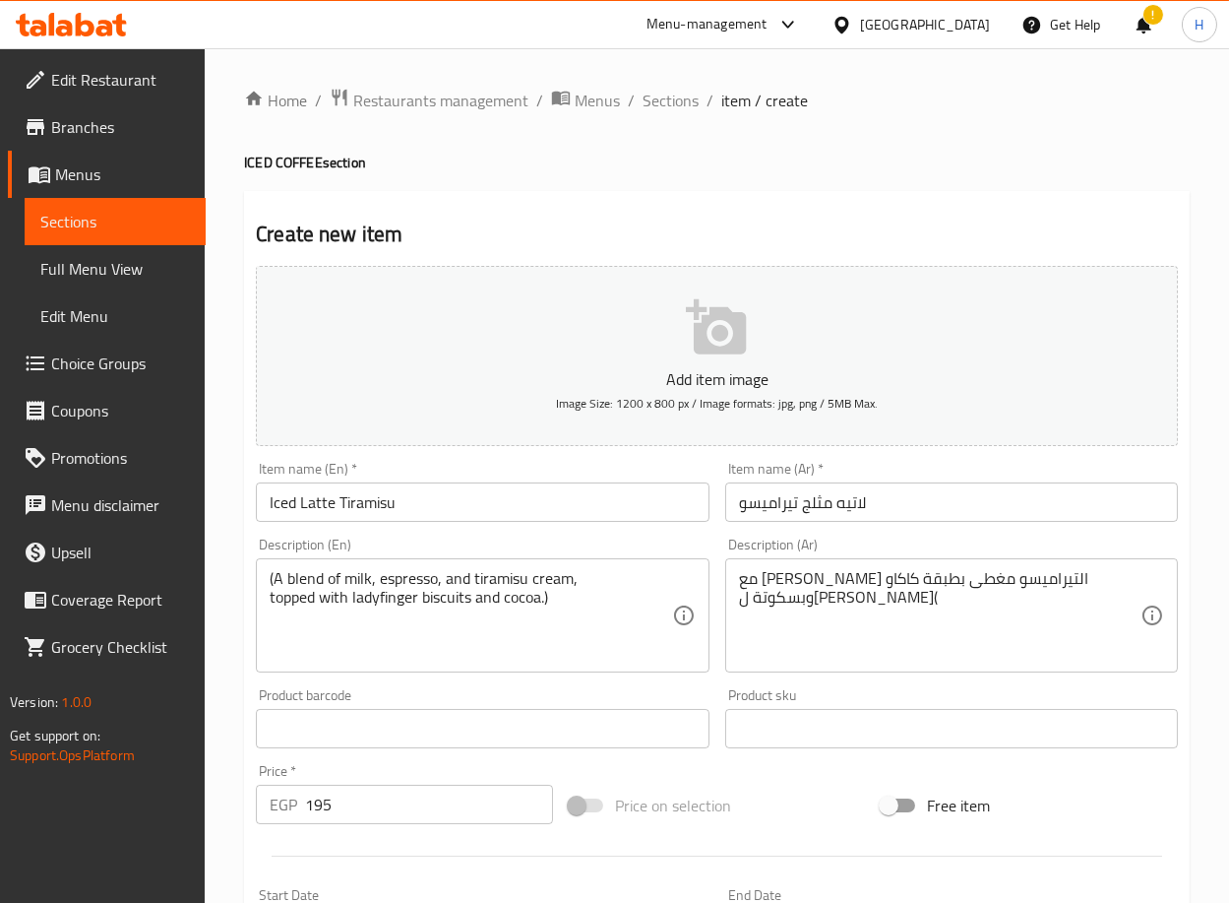
scroll to position [484, 0]
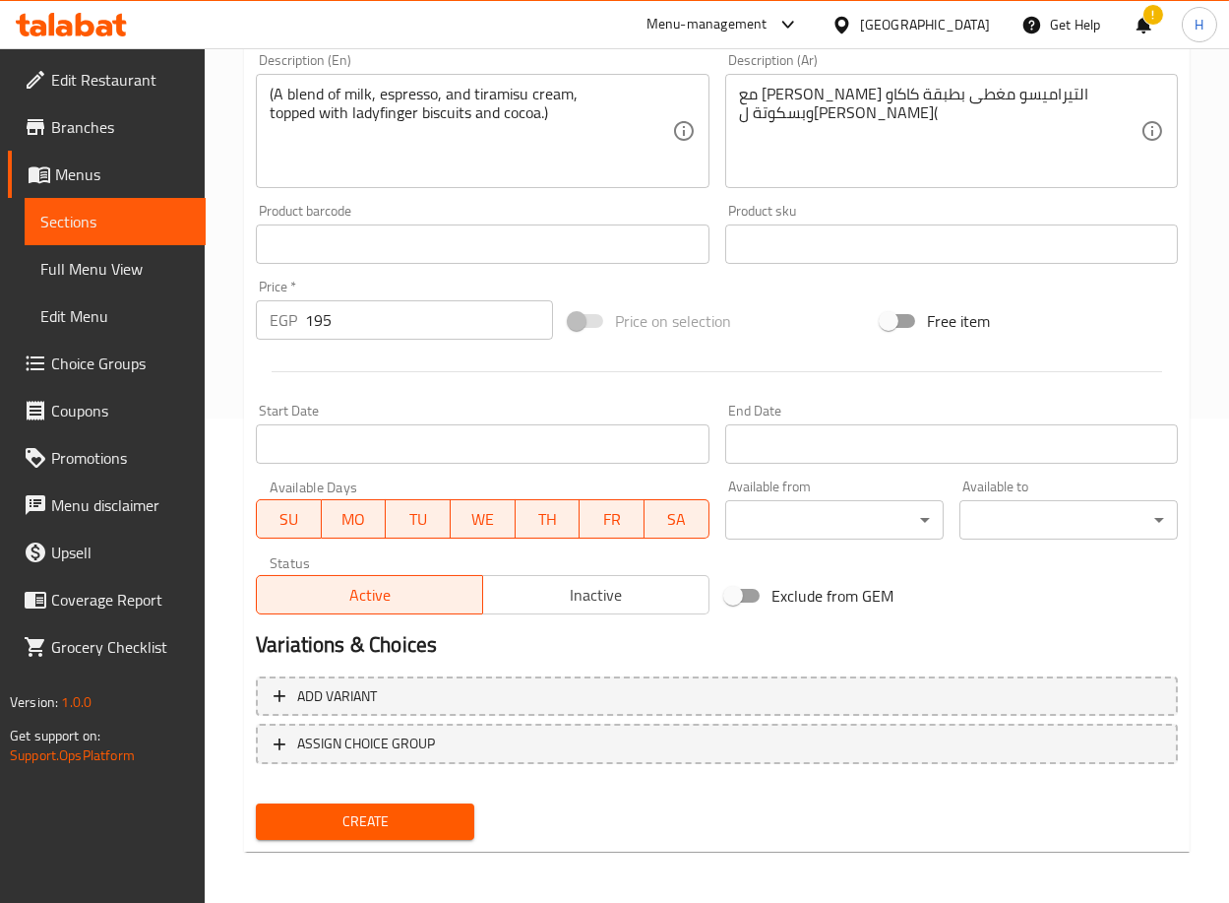
click at [347, 824] on span "Create" at bounding box center [365, 821] width 187 height 25
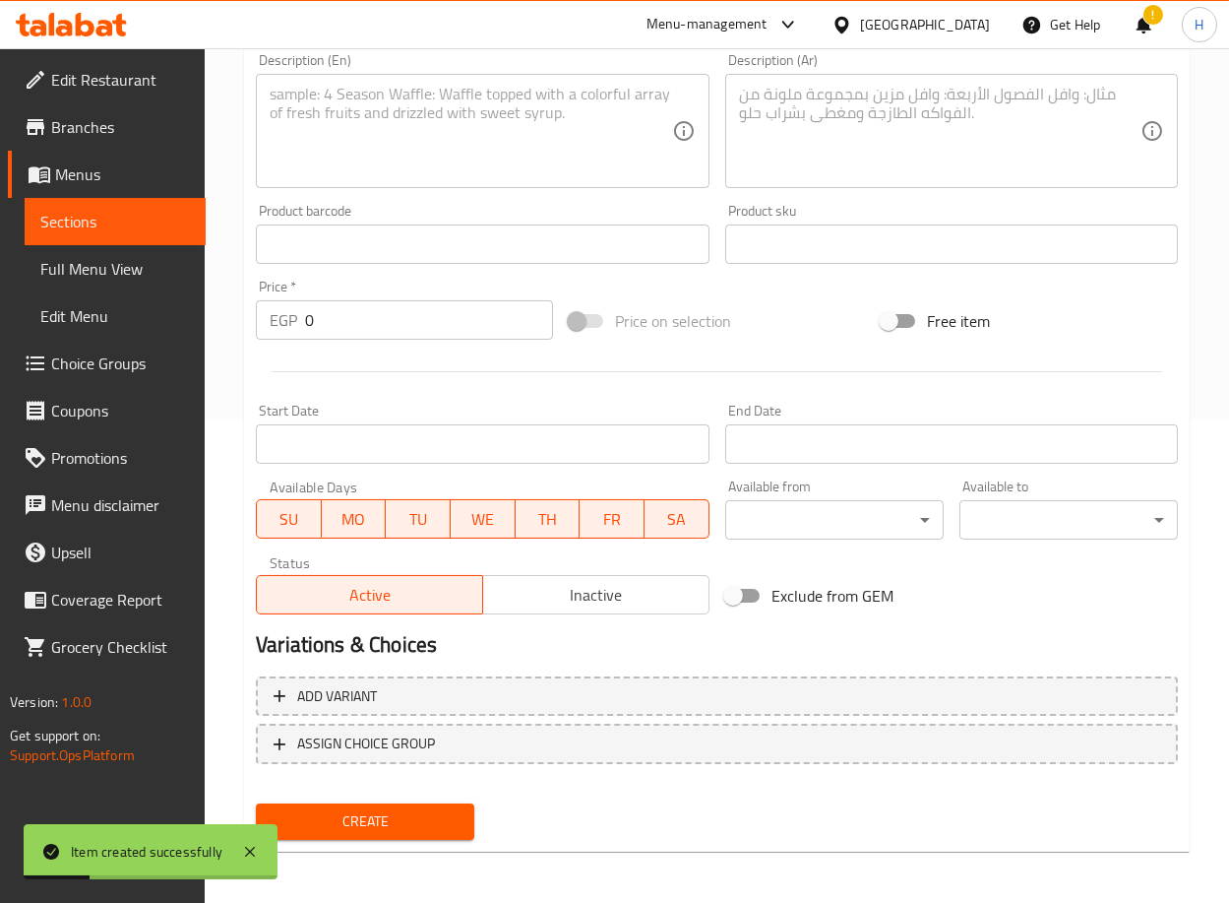
scroll to position [0, 0]
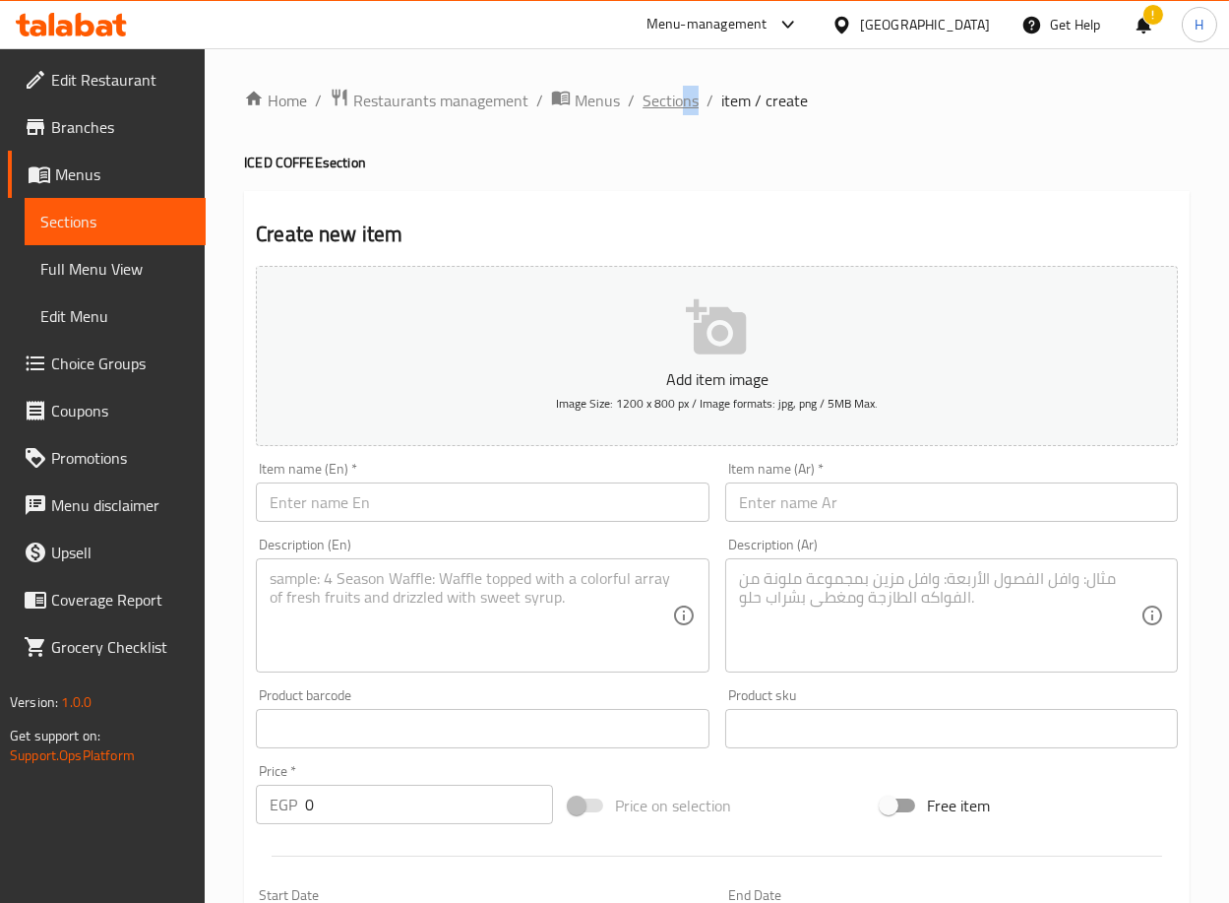
drag, startPoint x: 697, startPoint y: 92, endPoint x: 677, endPoint y: 95, distance: 20.1
click at [677, 95] on ol "Home / Restaurants management / Menus / Sections / item / create" at bounding box center [717, 101] width 946 height 26
click at [677, 95] on span "Sections" at bounding box center [671, 101] width 56 height 24
